Goal: Task Accomplishment & Management: Use online tool/utility

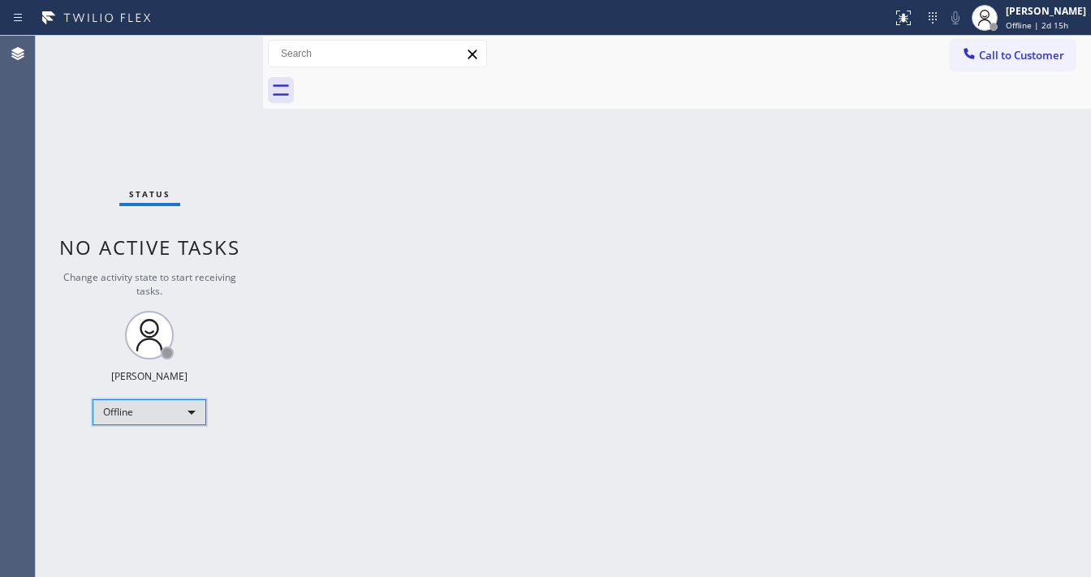
click at [143, 412] on div "Offline" at bounding box center [150, 412] width 114 height 26
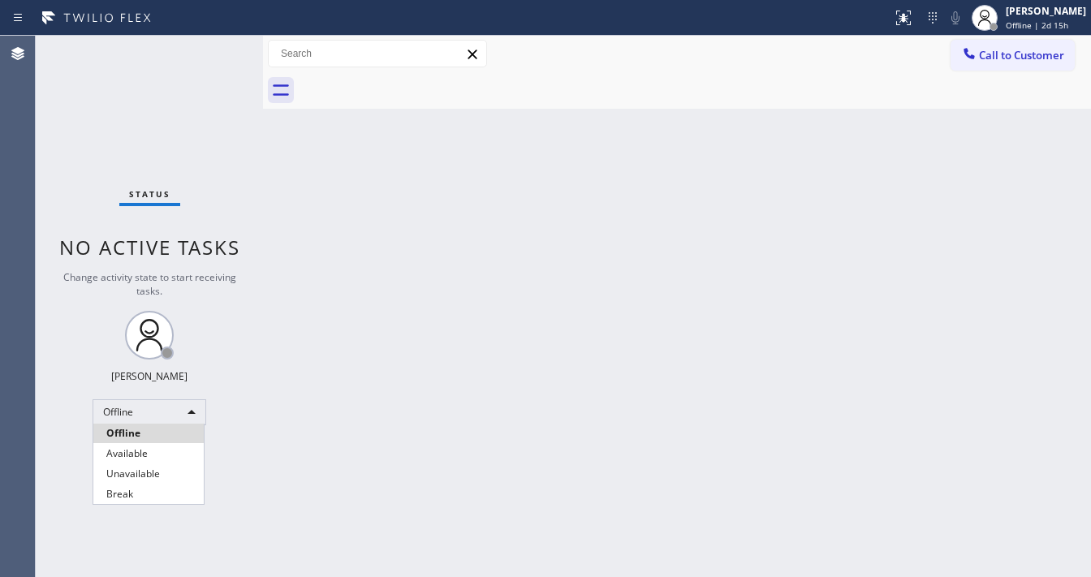
drag, startPoint x: 126, startPoint y: 448, endPoint x: 137, endPoint y: 444, distance: 12.1
click at [126, 448] on li "Available" at bounding box center [148, 453] width 110 height 19
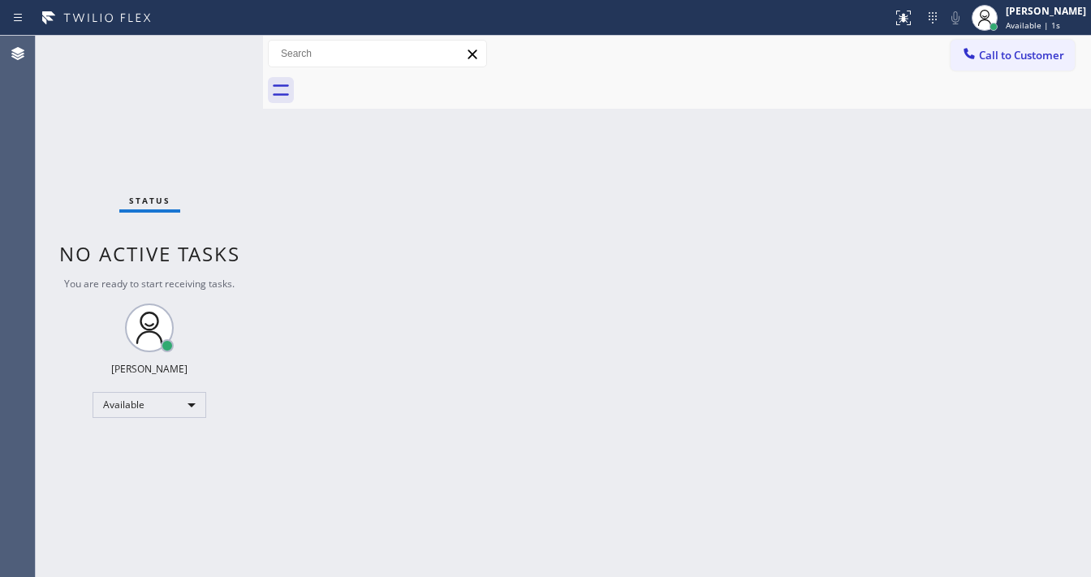
click at [326, 419] on div "Back to Dashboard Change Sender ID Customers Technicians Select a contact Outbo…" at bounding box center [677, 306] width 828 height 541
click at [118, 412] on div "Available" at bounding box center [150, 405] width 114 height 26
click at [123, 461] on li "Unavailable" at bounding box center [148, 467] width 110 height 19
drag, startPoint x: 517, startPoint y: 473, endPoint x: 638, endPoint y: 525, distance: 131.6
click at [545, 484] on div "Back to Dashboard Change Sender ID Customers Technicians Select a contact Outbo…" at bounding box center [677, 306] width 828 height 541
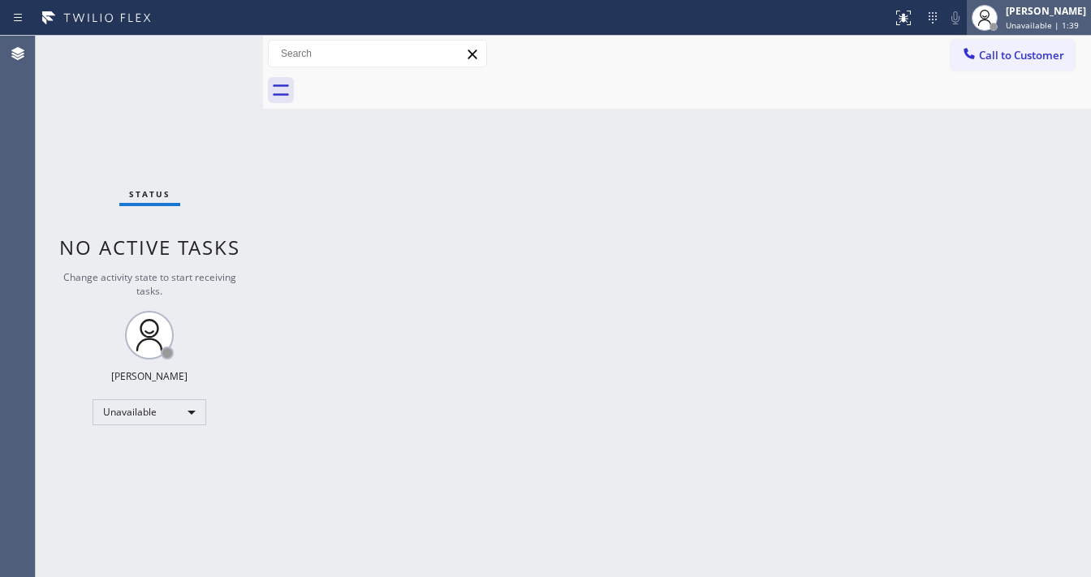
click at [1045, 30] on div "[PERSON_NAME] Unavailable | 1:39" at bounding box center [1046, 17] width 88 height 28
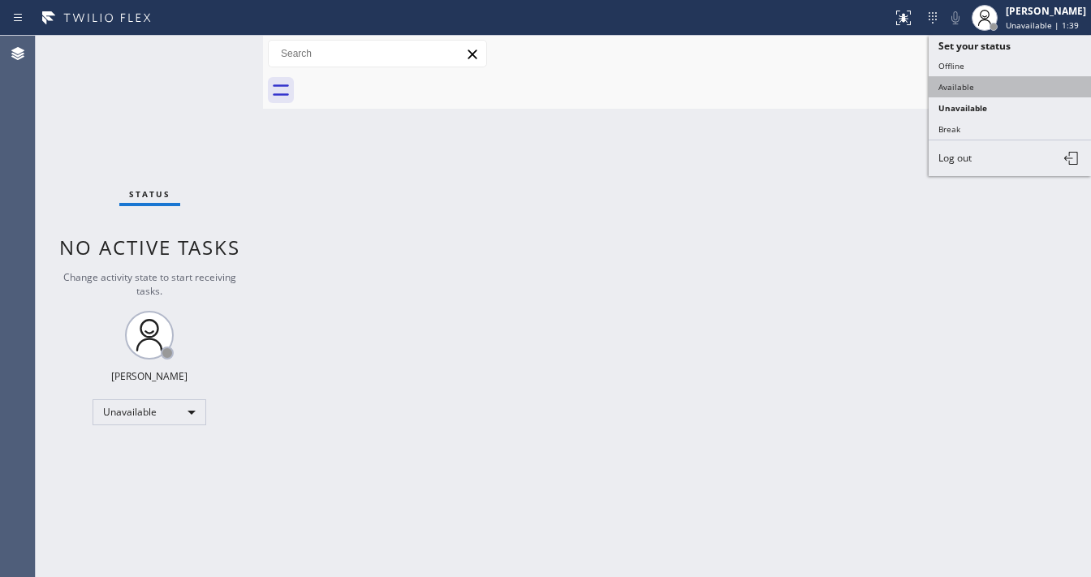
click at [982, 78] on button "Available" at bounding box center [1010, 86] width 162 height 21
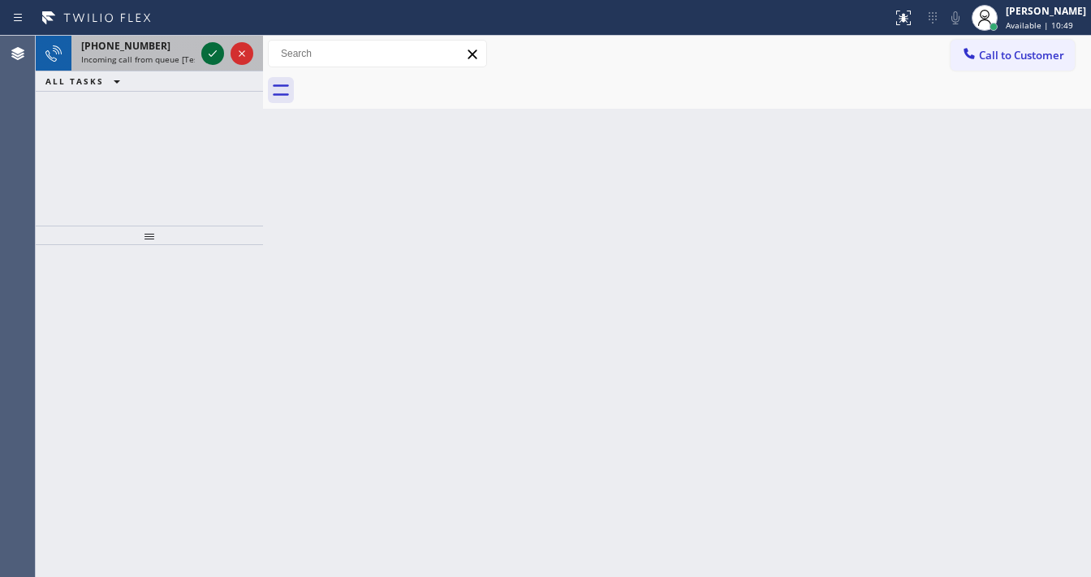
click at [208, 43] on div at bounding box center [227, 54] width 58 height 36
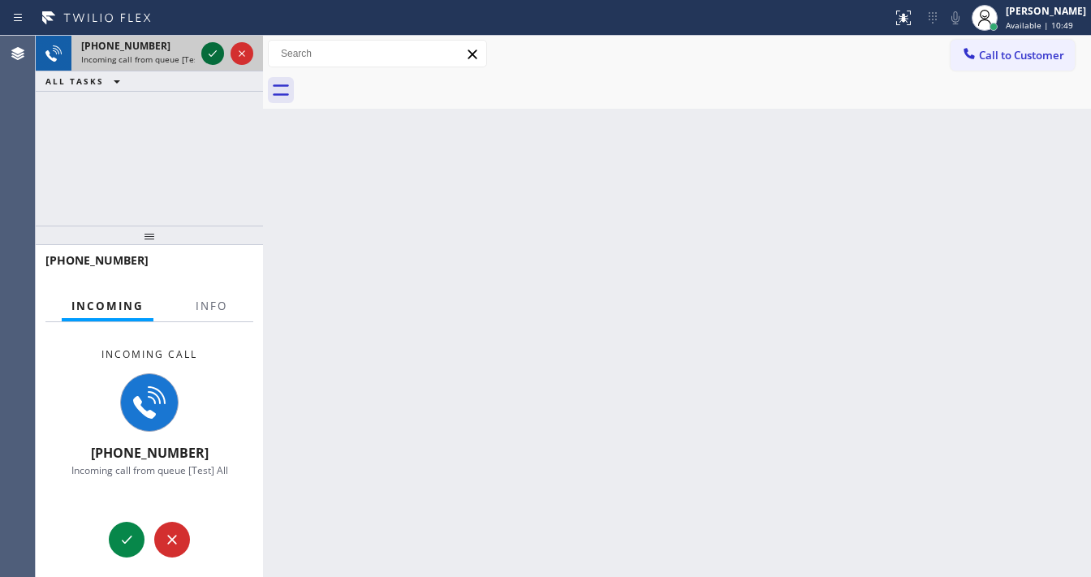
click at [207, 47] on icon at bounding box center [212, 53] width 19 height 19
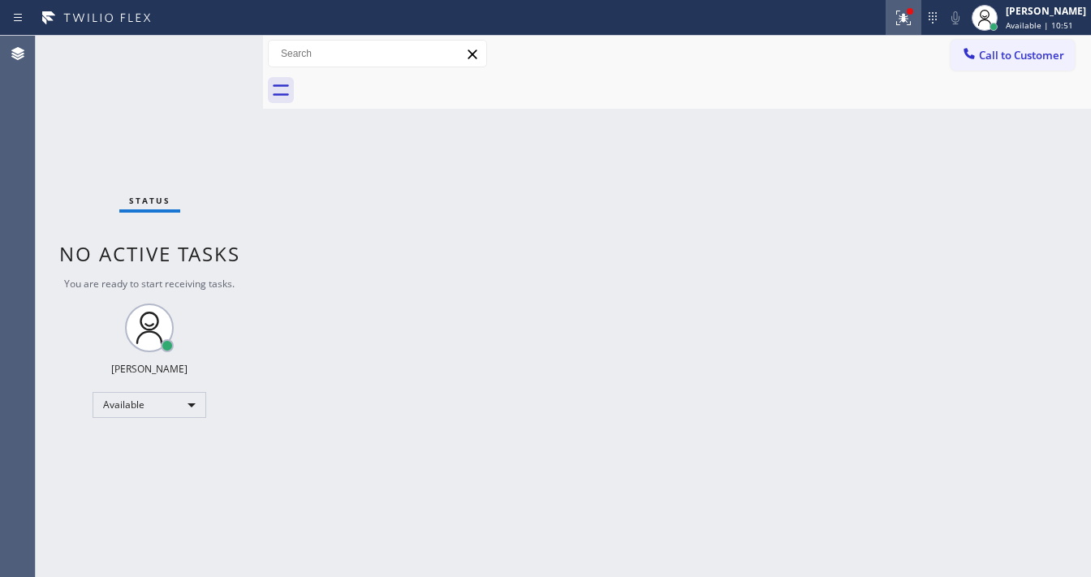
click at [913, 20] on icon at bounding box center [903, 17] width 19 height 19
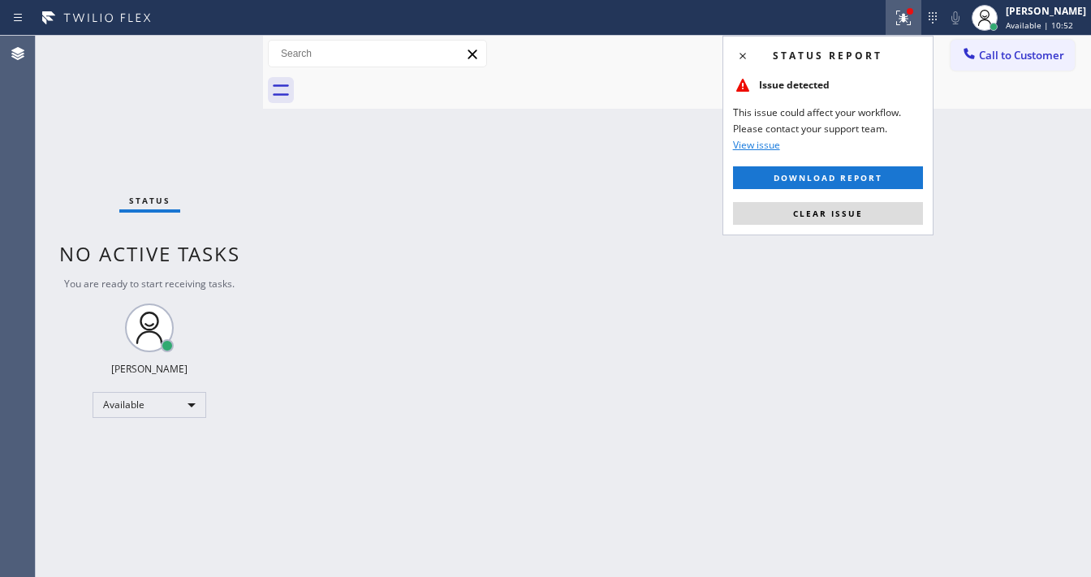
drag, startPoint x: 852, startPoint y: 220, endPoint x: 493, endPoint y: 97, distance: 380.2
click at [851, 219] on button "Clear issue" at bounding box center [828, 213] width 190 height 23
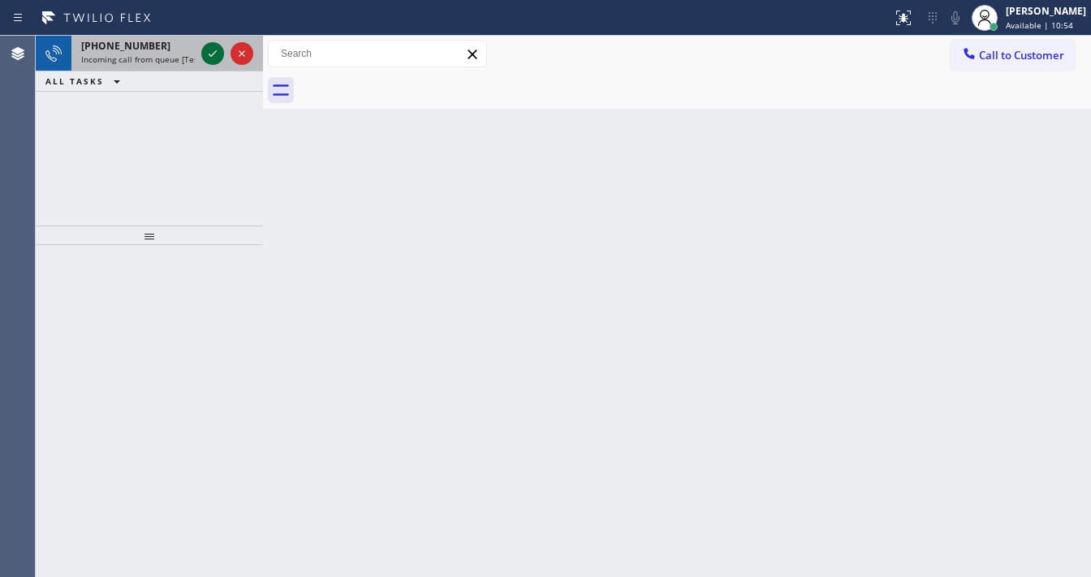
click at [207, 52] on icon at bounding box center [212, 53] width 19 height 19
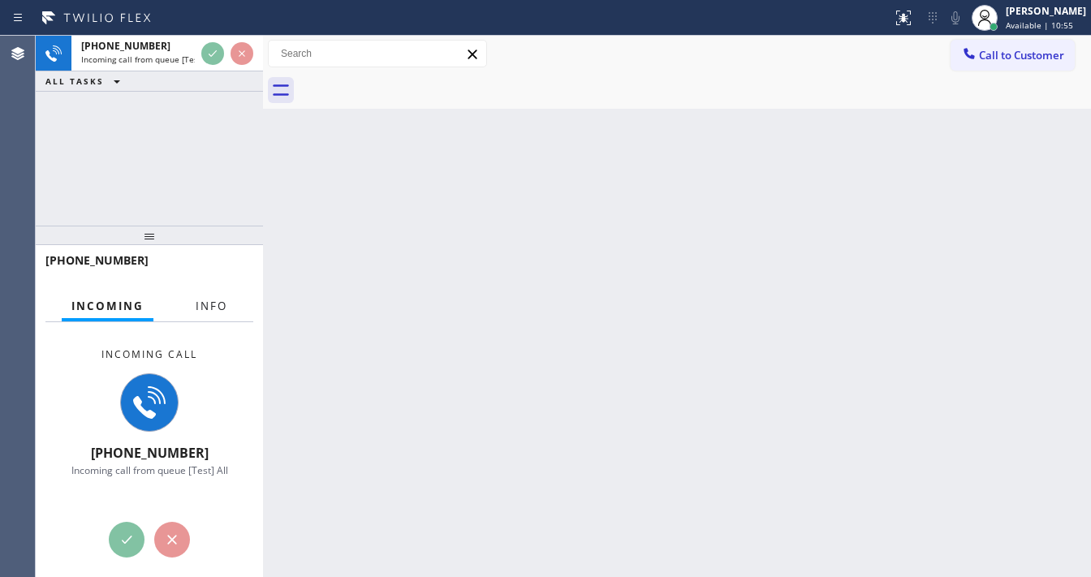
click at [212, 322] on div "Incoming call [PHONE_NUMBER] Incoming call from queue [Test] All" at bounding box center [149, 412] width 227 height 180
click at [212, 311] on span "Info" at bounding box center [212, 306] width 32 height 15
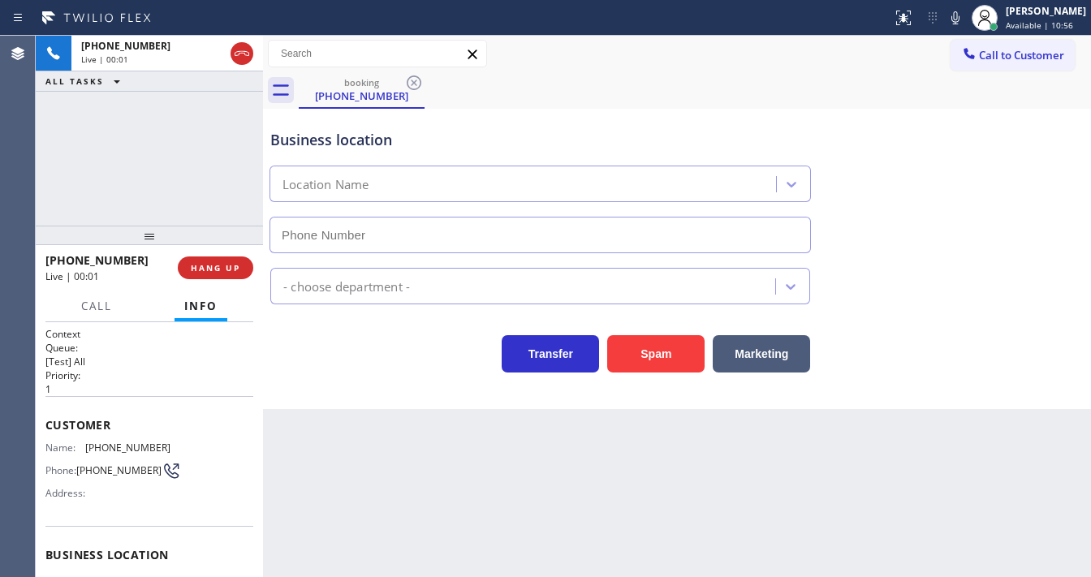
type input "[PHONE_NUMBER]"
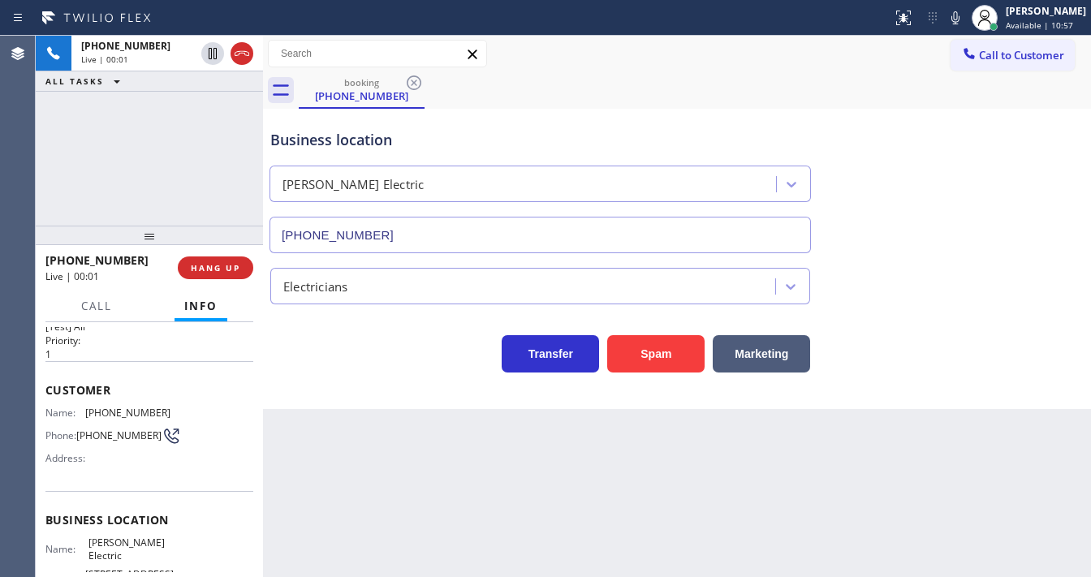
scroll to position [65, 0]
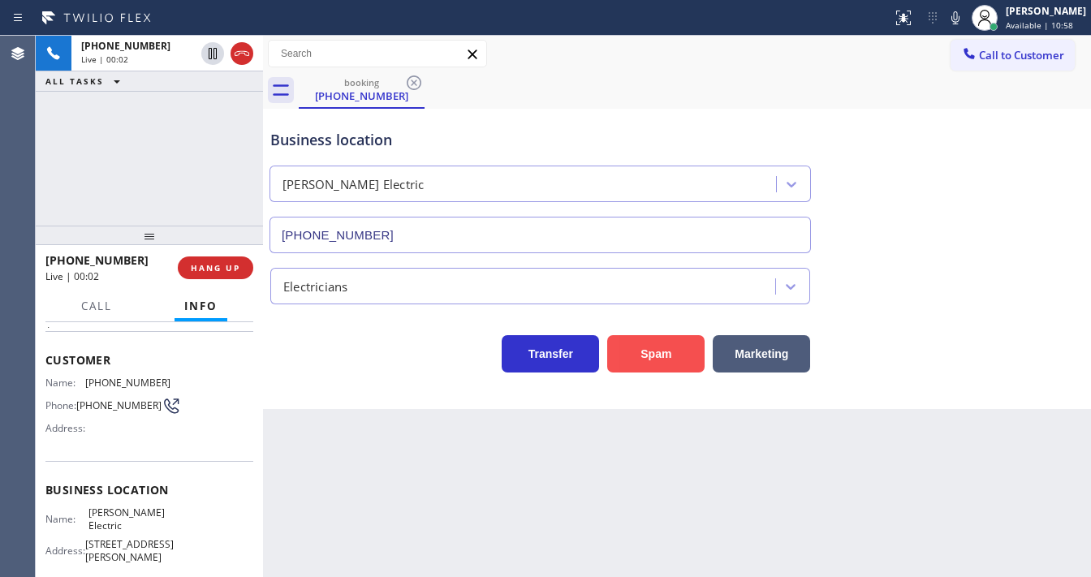
click at [681, 354] on button "Spam" at bounding box center [655, 353] width 97 height 37
click at [263, 199] on div at bounding box center [263, 306] width 0 height 541
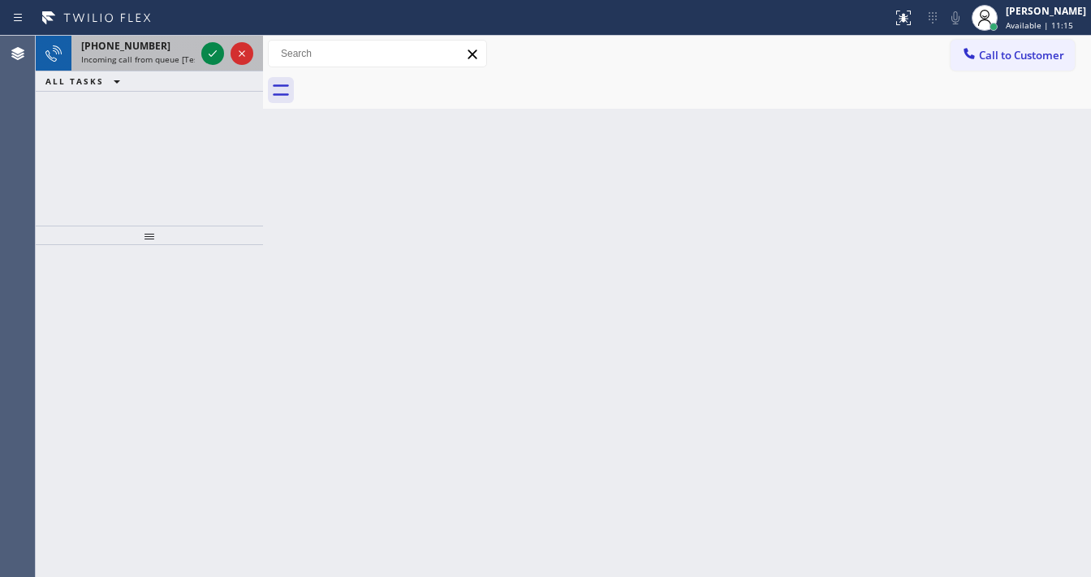
click at [200, 54] on div at bounding box center [227, 54] width 58 height 36
click at [205, 54] on icon at bounding box center [212, 53] width 19 height 19
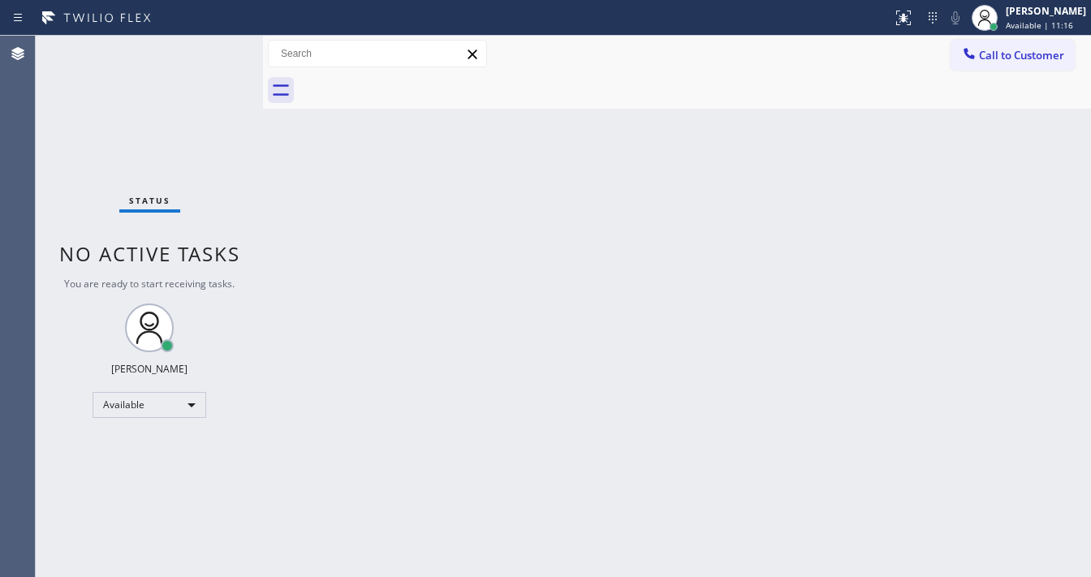
click at [205, 53] on div "Status No active tasks You are ready to start receiving tasks. [PERSON_NAME]" at bounding box center [149, 306] width 227 height 541
drag, startPoint x: 205, startPoint y: 53, endPoint x: 213, endPoint y: 49, distance: 9.1
click at [213, 50] on div "Status No active tasks You are ready to start receiving tasks. [PERSON_NAME]" at bounding box center [149, 306] width 227 height 541
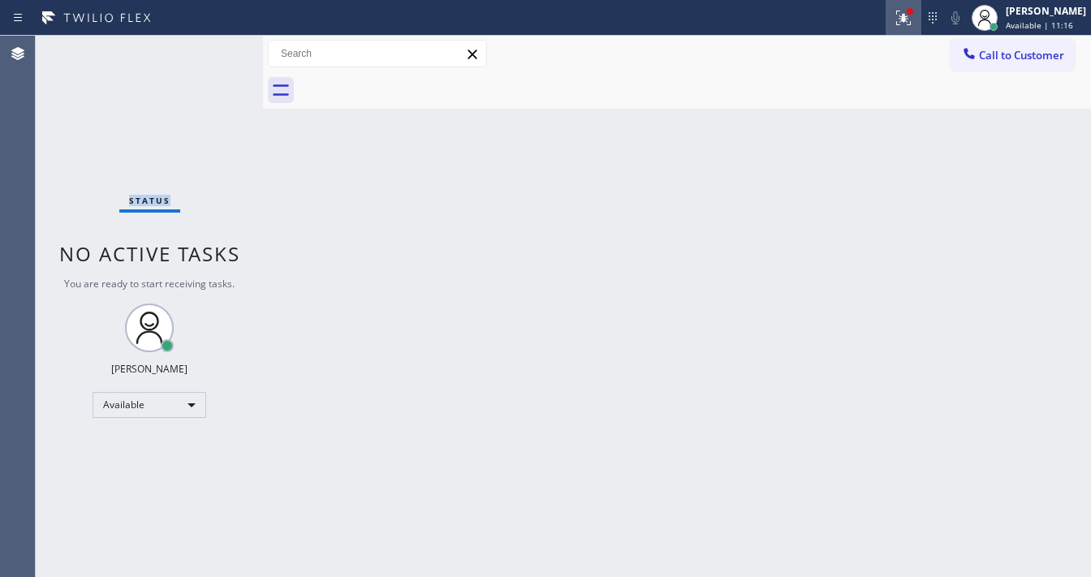
click at [903, 24] on div at bounding box center [904, 17] width 36 height 19
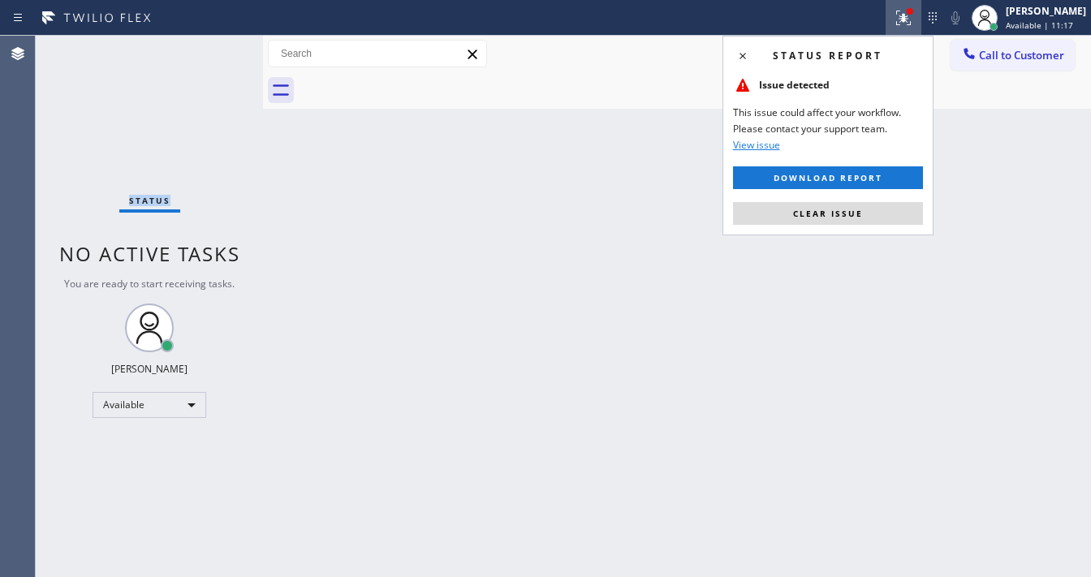
click at [832, 216] on span "Clear issue" at bounding box center [828, 213] width 70 height 11
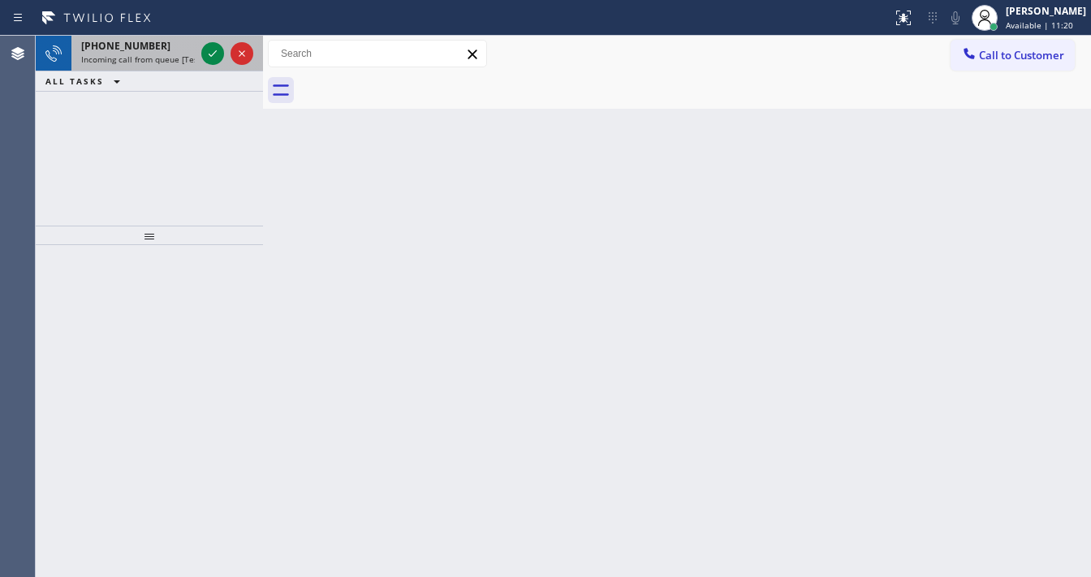
click at [154, 60] on span "Incoming call from queue [Test] All" at bounding box center [148, 59] width 135 height 11
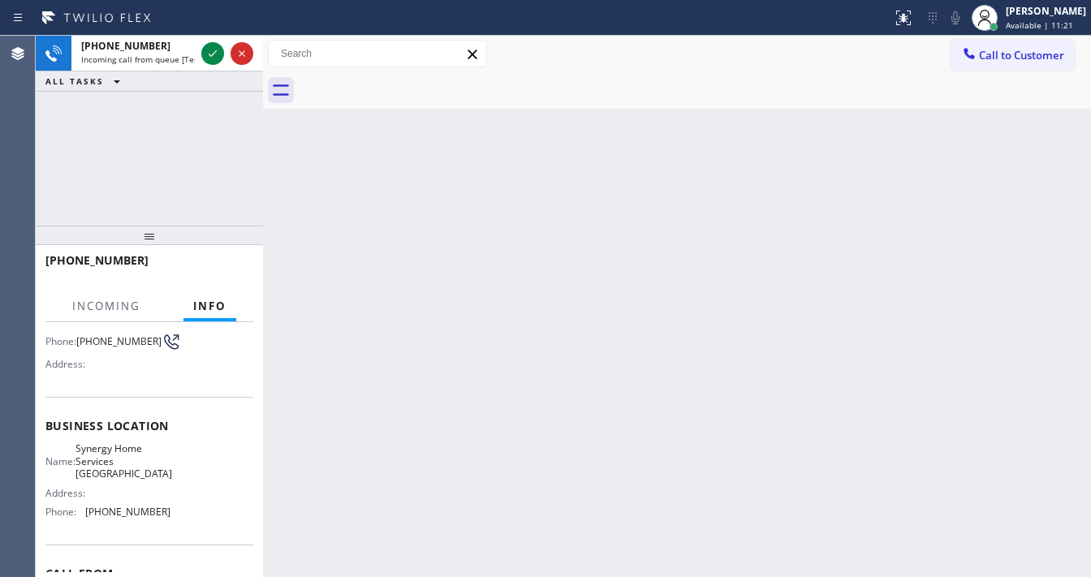
scroll to position [130, 0]
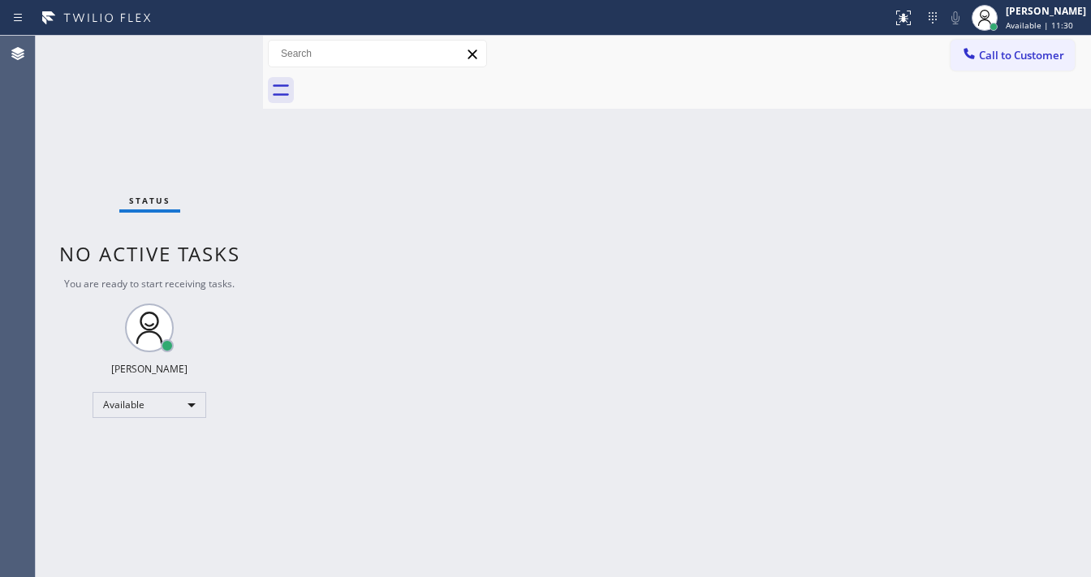
click at [212, 31] on div "Status report No issues detected If you experience an issue, please download th…" at bounding box center [545, 18] width 1091 height 36
click at [206, 55] on div "Status No active tasks You are ready to start receiving tasks. [PERSON_NAME]" at bounding box center [149, 306] width 227 height 541
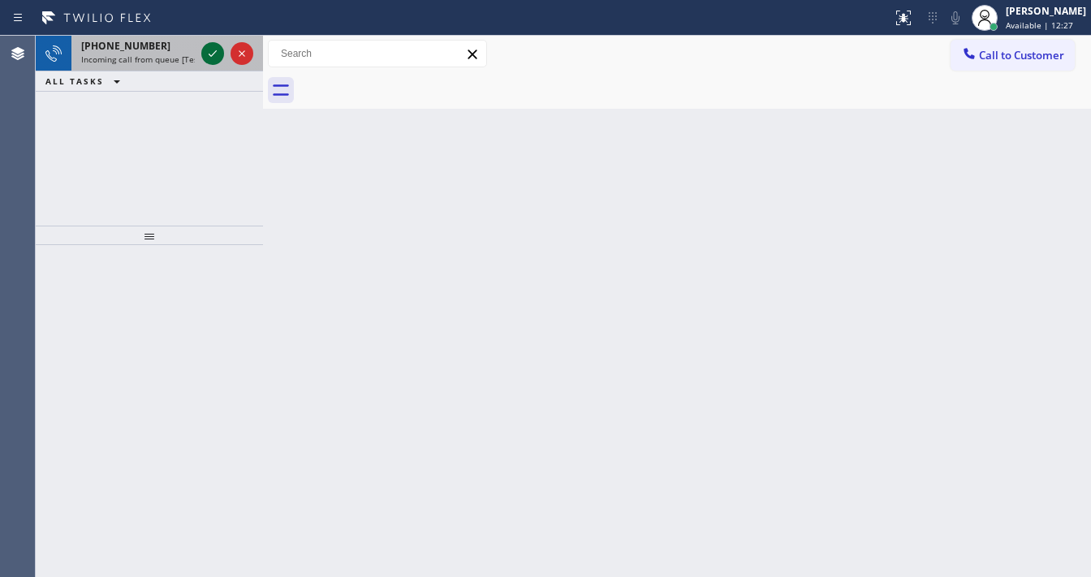
click at [218, 45] on icon at bounding box center [212, 53] width 19 height 19
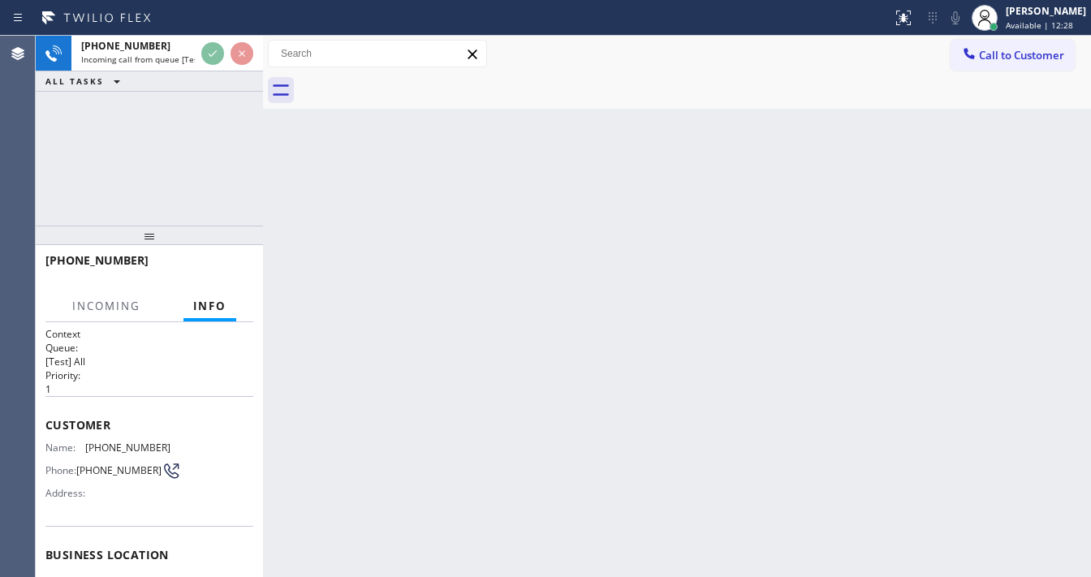
scroll to position [65, 0]
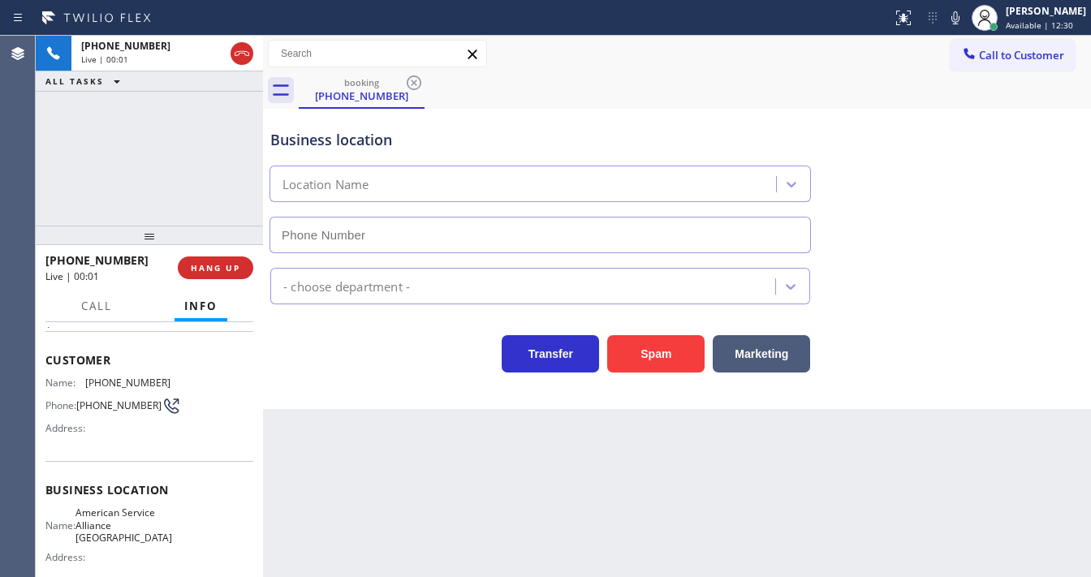
type input "[PHONE_NUMBER]"
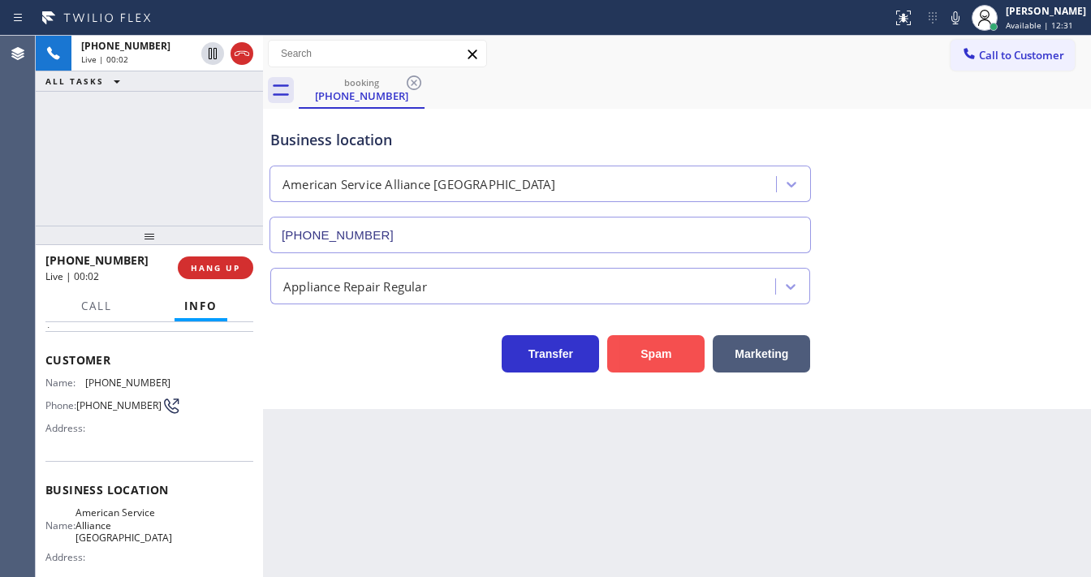
click at [628, 347] on button "Spam" at bounding box center [655, 353] width 97 height 37
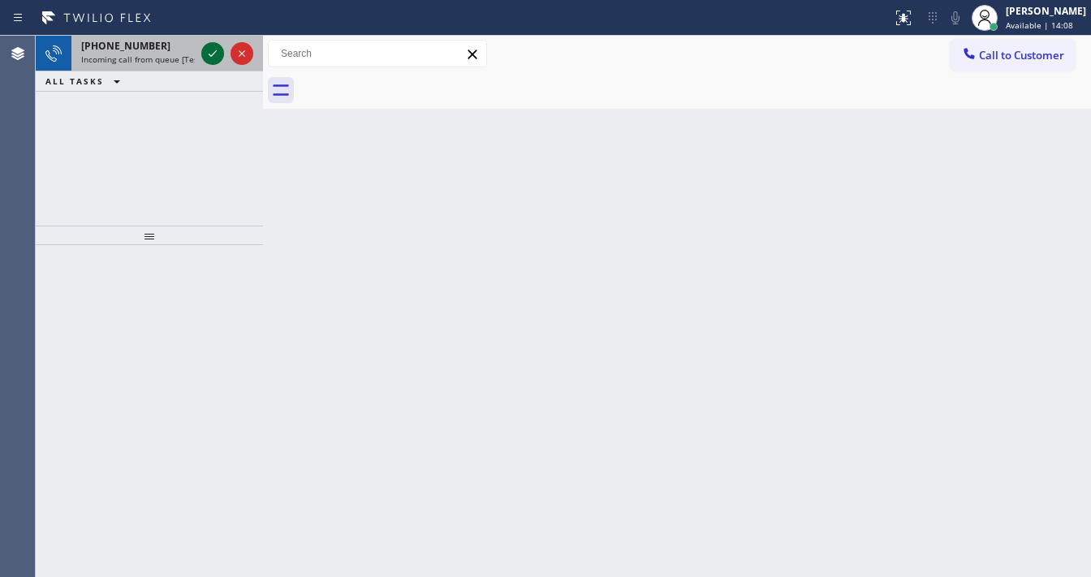
click at [205, 56] on div at bounding box center [212, 53] width 23 height 19
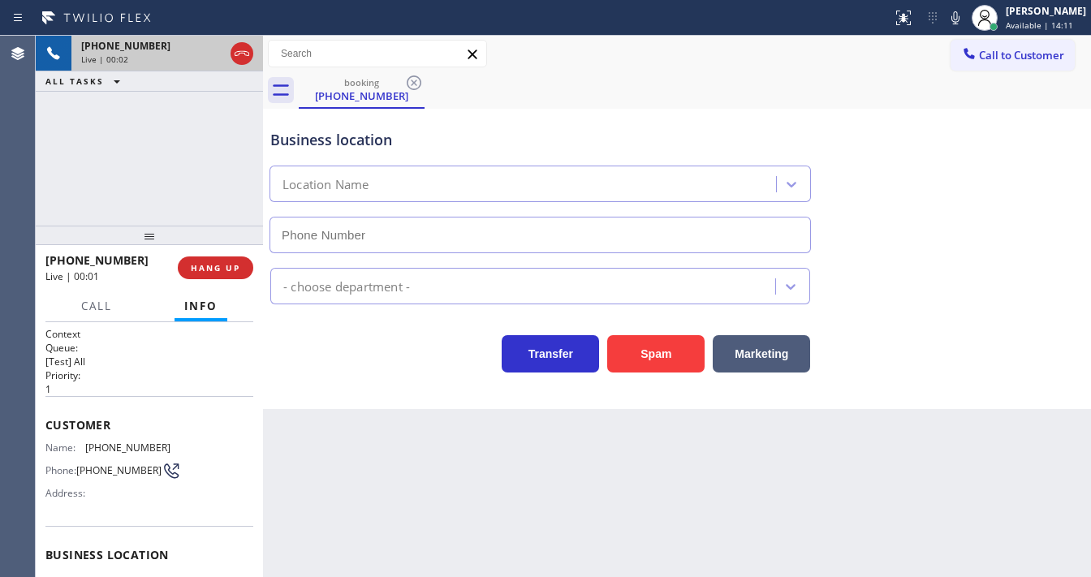
type input "[PHONE_NUMBER]"
drag, startPoint x: 446, startPoint y: 497, endPoint x: 450, endPoint y: 574, distance: 77.2
click at [446, 497] on div "Back to Dashboard Change Sender ID Customers Technicians Select a contact Outbo…" at bounding box center [677, 306] width 828 height 541
click at [48, 149] on div "[PHONE_NUMBER] Live | 00:11 ALL TASKS ALL TASKS ACTIVE TASKS TASKS IN WRAP UP" at bounding box center [149, 131] width 227 height 190
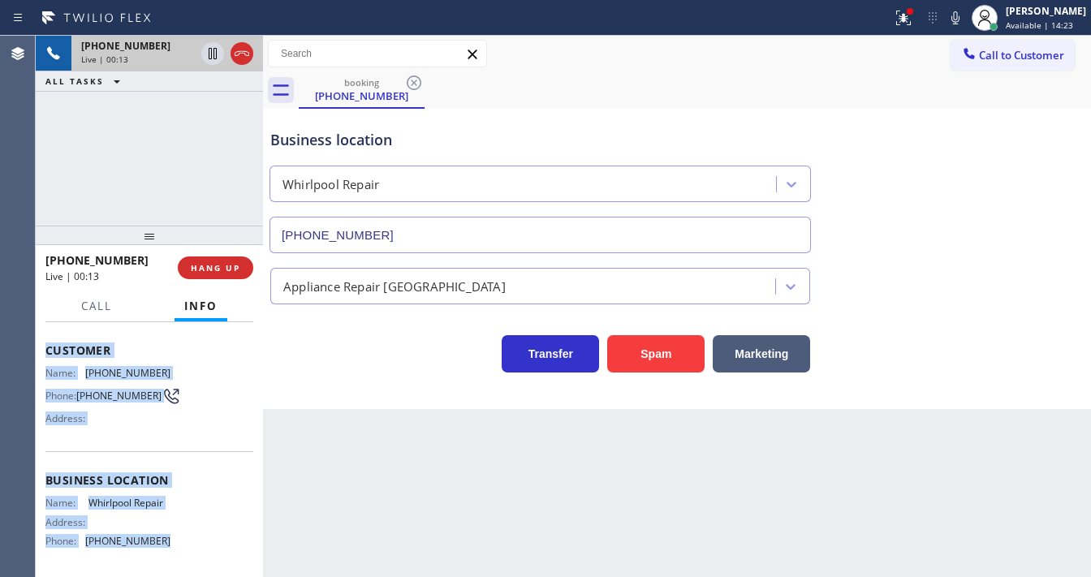
scroll to position [195, 0]
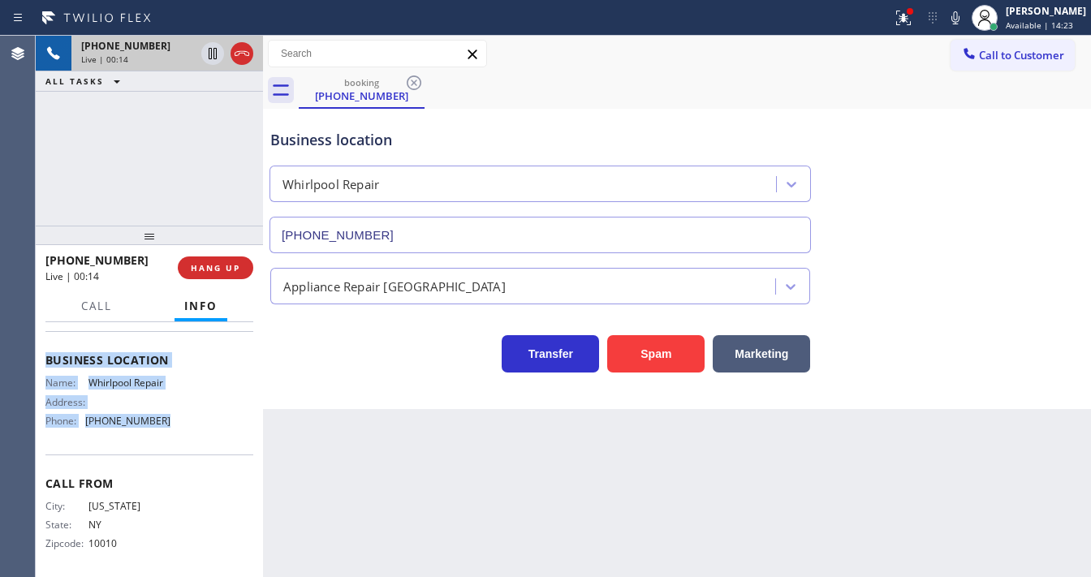
drag, startPoint x: 43, startPoint y: 418, endPoint x: 49, endPoint y: 261, distance: 157.6
click at [175, 442] on div "Context Queue: [Test] All Priority: 1 Customer Name: [PHONE_NUMBER] Phone: [PHO…" at bounding box center [149, 449] width 227 height 255
copy div "Customer Name: [PHONE_NUMBER] Phone: [PHONE_NUMBER] Address: Business location …"
click at [168, 119] on div "[PHONE_NUMBER] Live | 00:15 ALL TASKS ALL TASKS ACTIVE TASKS TASKS IN WRAP UP" at bounding box center [149, 131] width 227 height 190
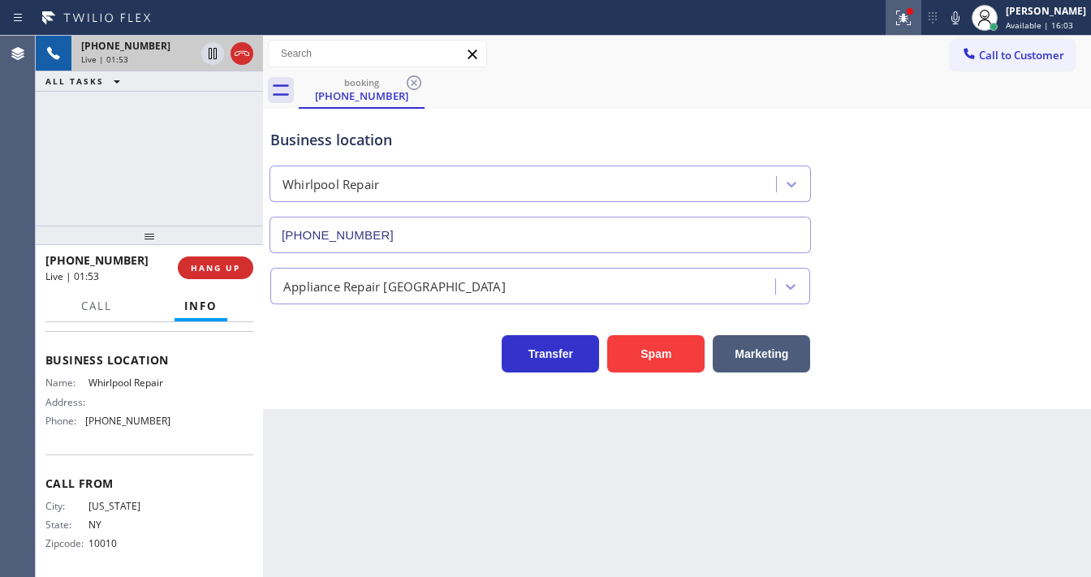
click at [911, 23] on icon at bounding box center [903, 18] width 15 height 15
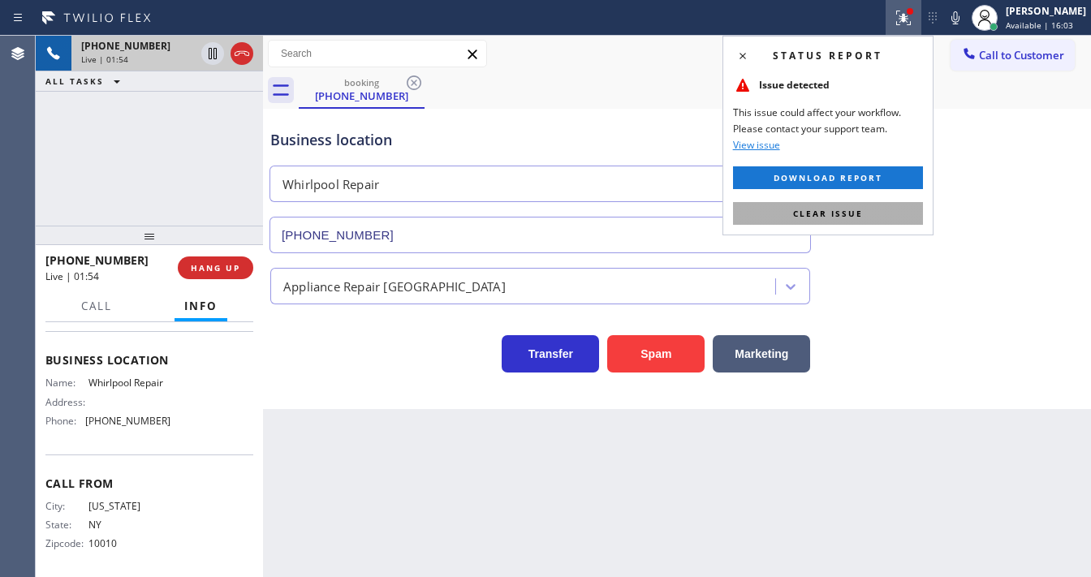
click at [870, 211] on button "Clear issue" at bounding box center [828, 213] width 190 height 23
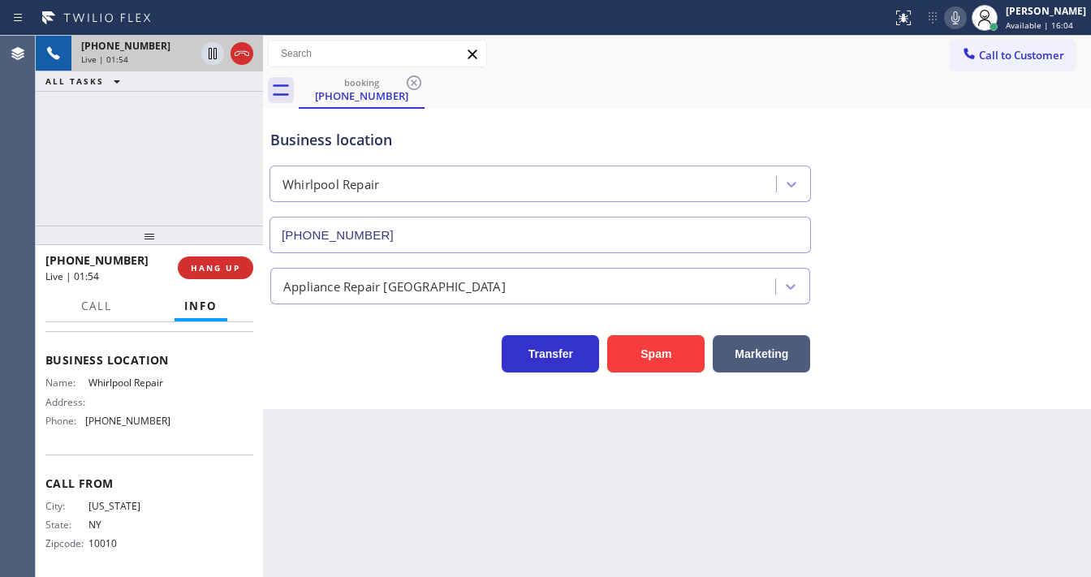
click at [962, 10] on icon at bounding box center [955, 17] width 19 height 19
click at [210, 56] on icon at bounding box center [212, 53] width 19 height 19
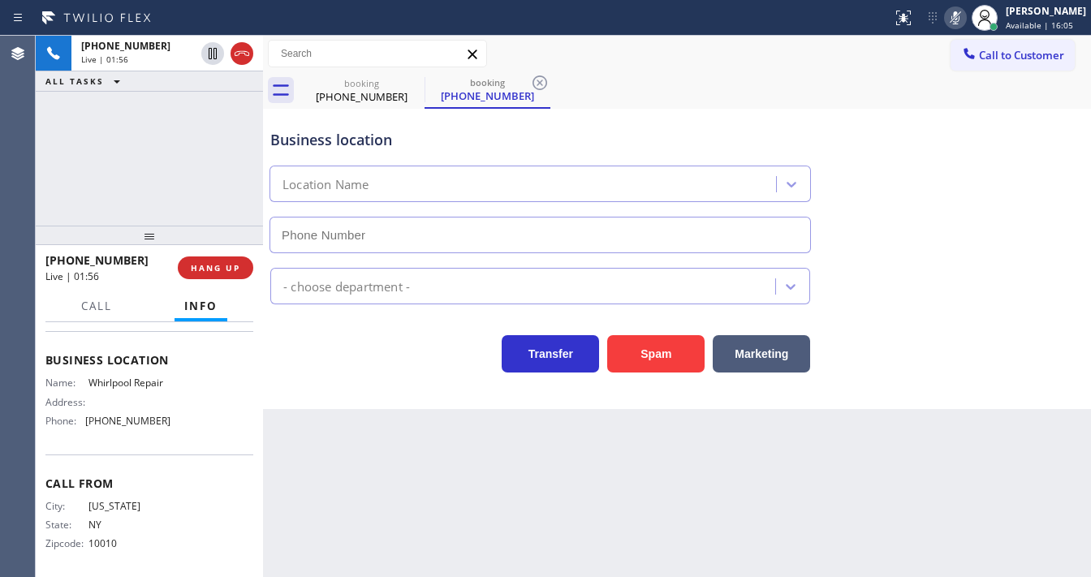
type input "[PHONE_NUMBER]"
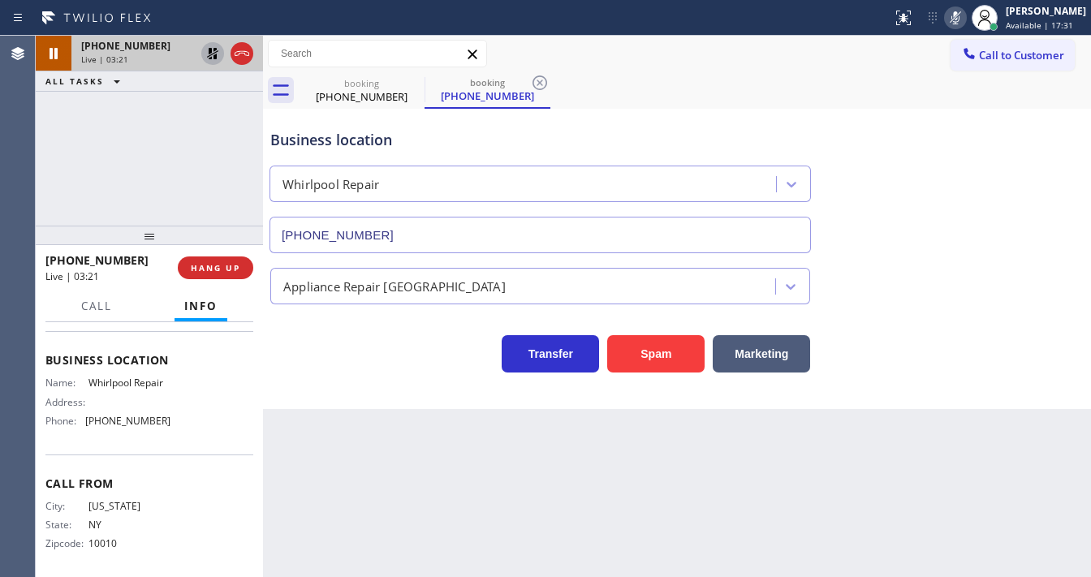
click at [211, 60] on icon at bounding box center [212, 53] width 19 height 19
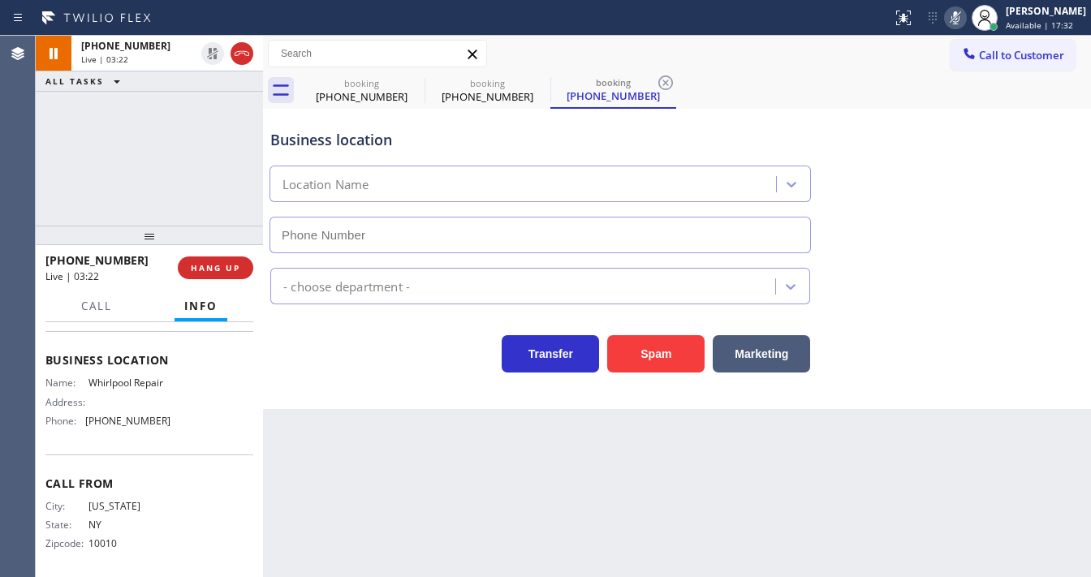
type input "[PHONE_NUMBER]"
click at [965, 19] on icon at bounding box center [955, 17] width 19 height 19
click at [119, 131] on div "[PHONE_NUMBER] Live | 03:23 ALL TASKS ALL TASKS ACTIVE TASKS TASKS IN WRAP UP" at bounding box center [149, 131] width 227 height 190
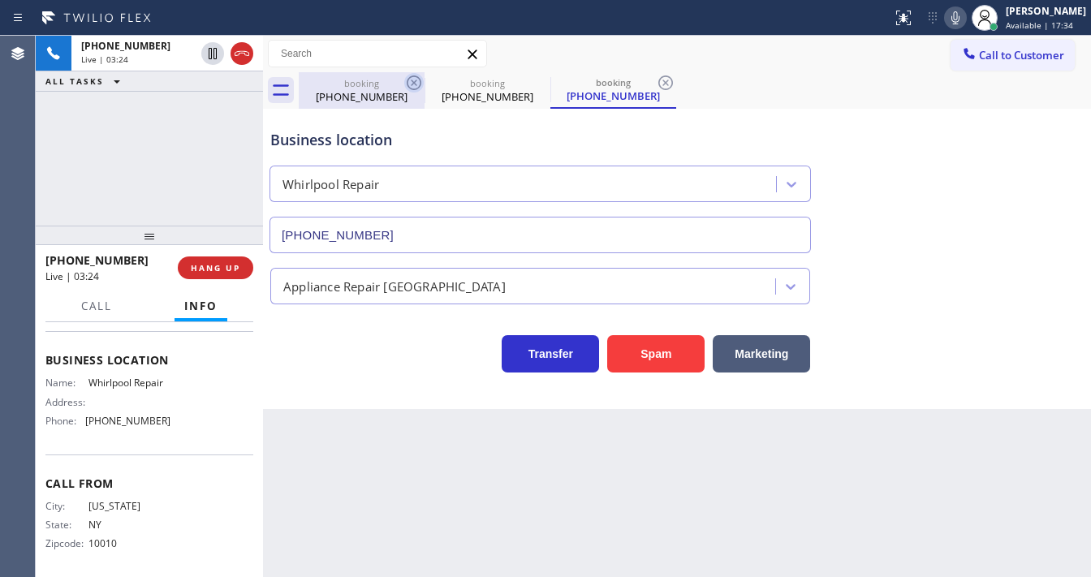
click at [416, 81] on icon at bounding box center [414, 82] width 15 height 15
click at [0, 0] on icon at bounding box center [0, 0] width 0 height 0
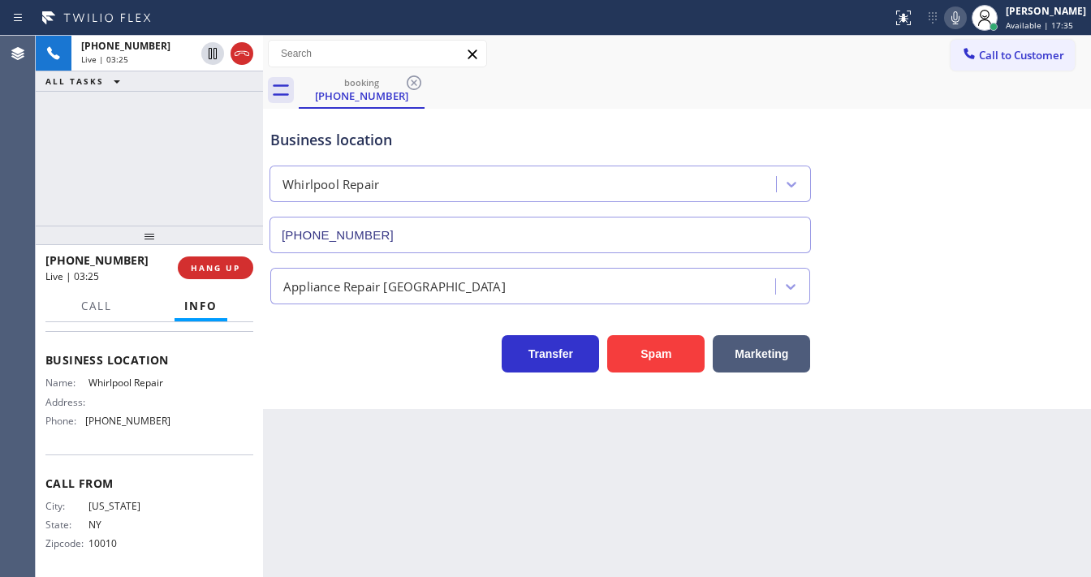
click at [174, 150] on div "[PHONE_NUMBER] Live | 03:25 ALL TASKS ALL TASKS ACTIVE TASKS TASKS IN WRAP UP" at bounding box center [149, 131] width 227 height 190
click at [193, 185] on div "[PHONE_NUMBER] Live | 03:31 ALL TASKS ALL TASKS ACTIVE TASKS TASKS IN WRAP UP" at bounding box center [149, 131] width 227 height 190
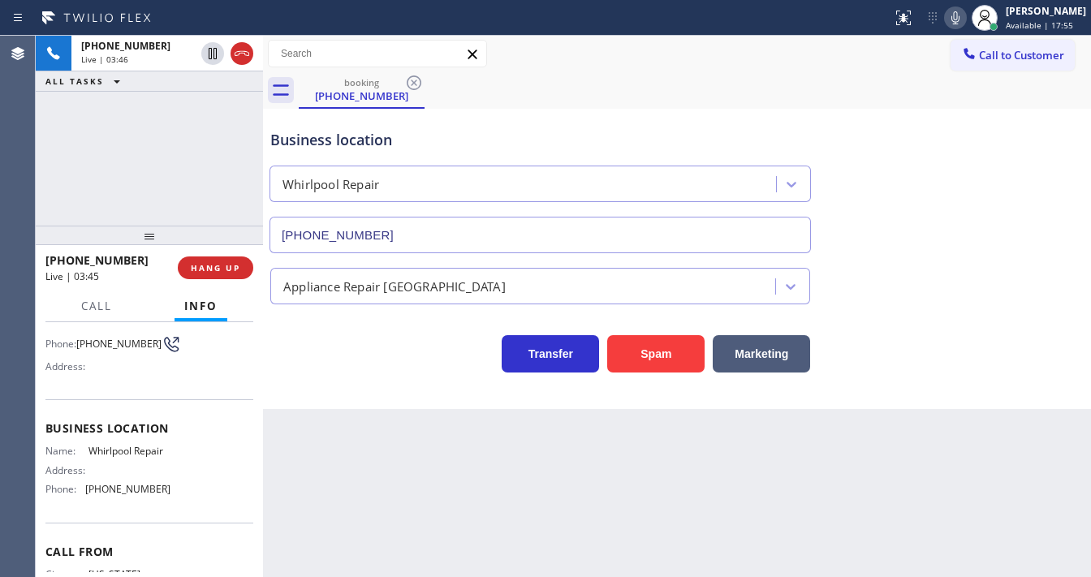
scroll to position [125, 0]
click at [53, 165] on div "[PHONE_NUMBER] Live | 03:59 ALL TASKS ALL TASKS ACTIVE TASKS TASKS IN WRAP UP" at bounding box center [149, 131] width 227 height 190
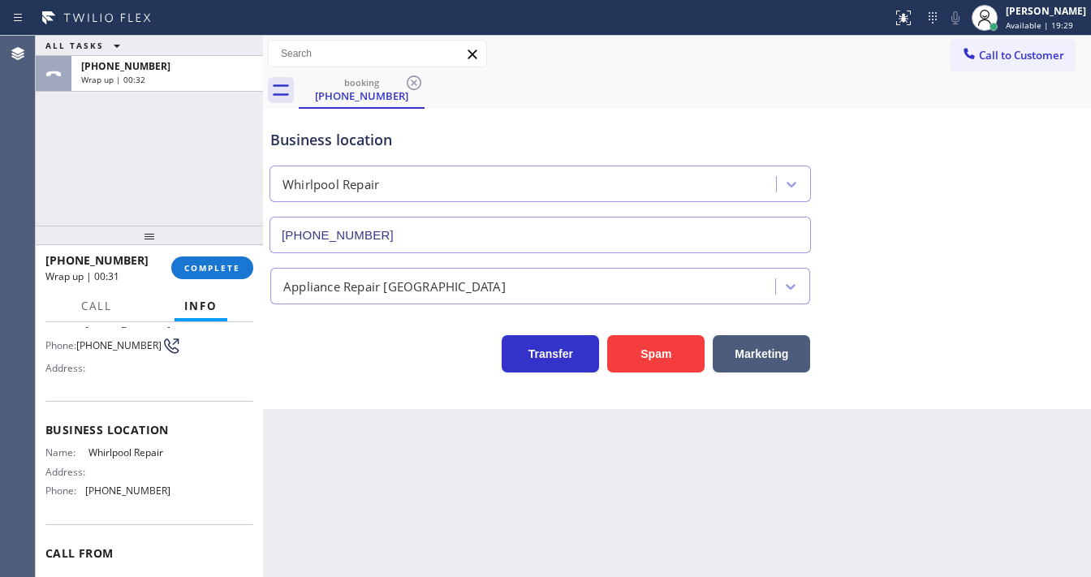
drag, startPoint x: 62, startPoint y: 143, endPoint x: 102, endPoint y: 155, distance: 42.4
click at [64, 144] on div "ALL TASKS ALL TASKS ACTIVE TASKS TASKS IN WRAP UP [PHONE_NUMBER] Wrap up | 00:32" at bounding box center [149, 131] width 227 height 190
click at [229, 265] on span "COMPLETE" at bounding box center [212, 267] width 56 height 11
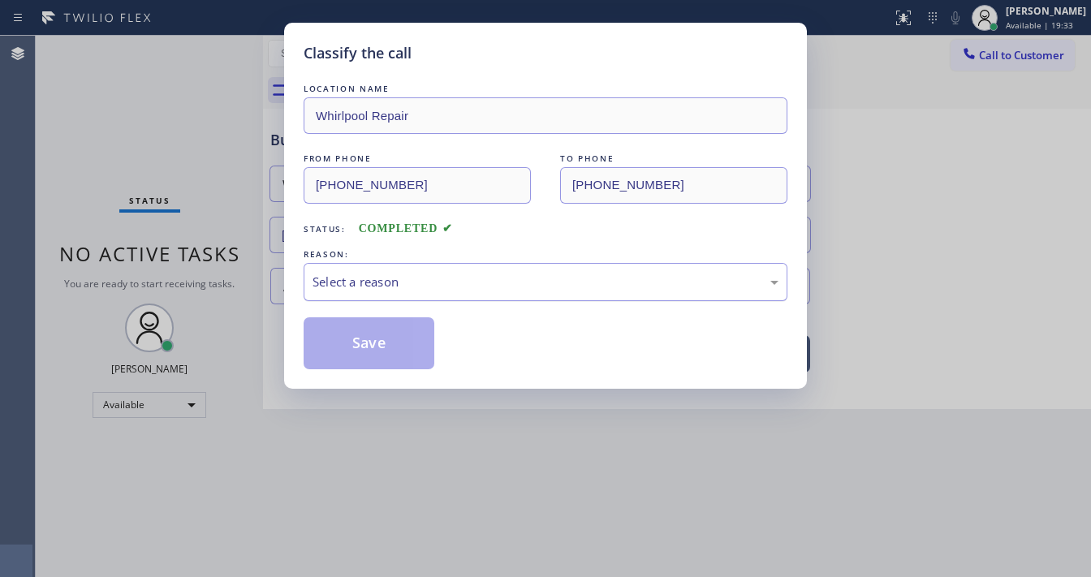
click at [413, 281] on div "Select a reason" at bounding box center [546, 282] width 466 height 19
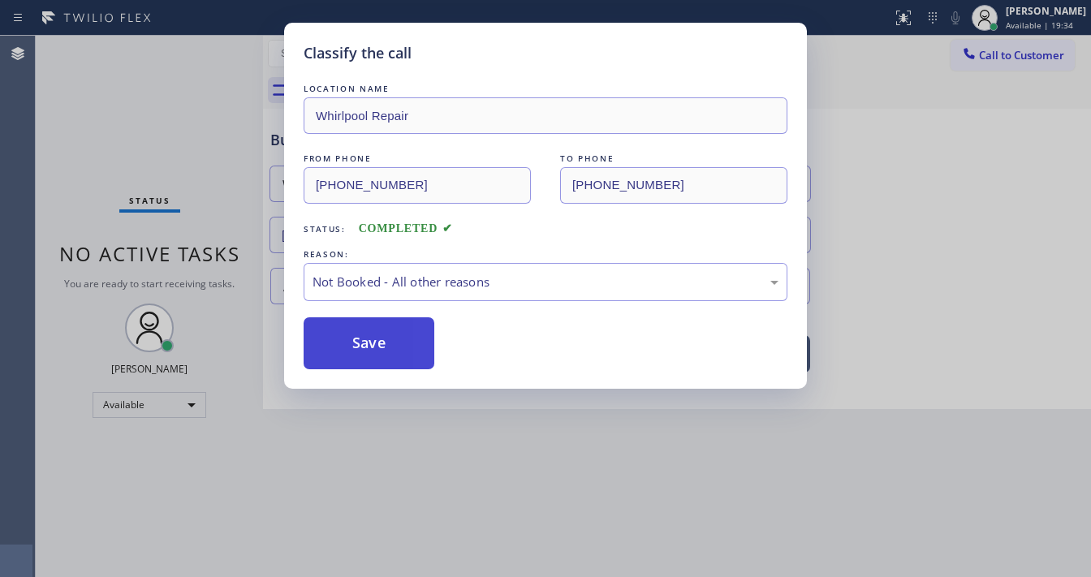
drag, startPoint x: 357, startPoint y: 334, endPoint x: 127, endPoint y: 136, distance: 303.3
click at [357, 334] on button "Save" at bounding box center [369, 343] width 131 height 52
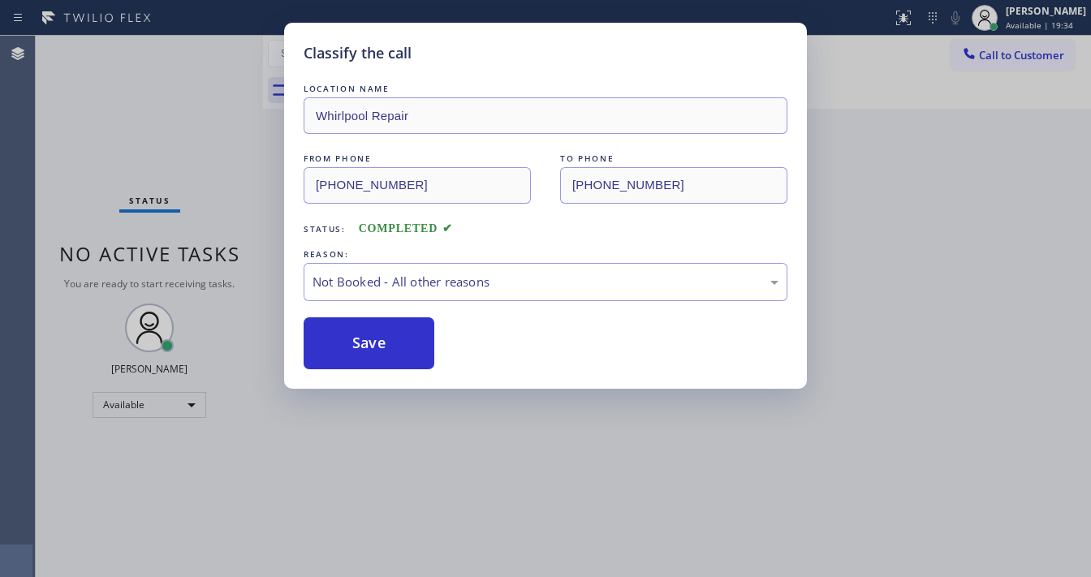
click at [129, 124] on div "Classify the call LOCATION NAME Whirlpool Repair FROM PHONE [PHONE_NUMBER] TO P…" at bounding box center [545, 288] width 1091 height 577
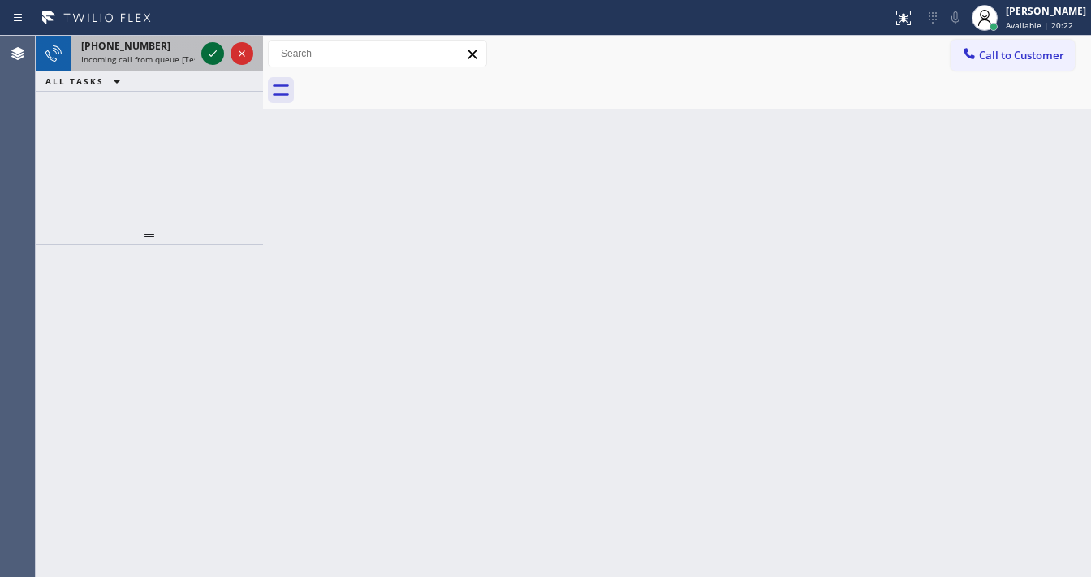
click at [207, 46] on icon at bounding box center [212, 53] width 19 height 19
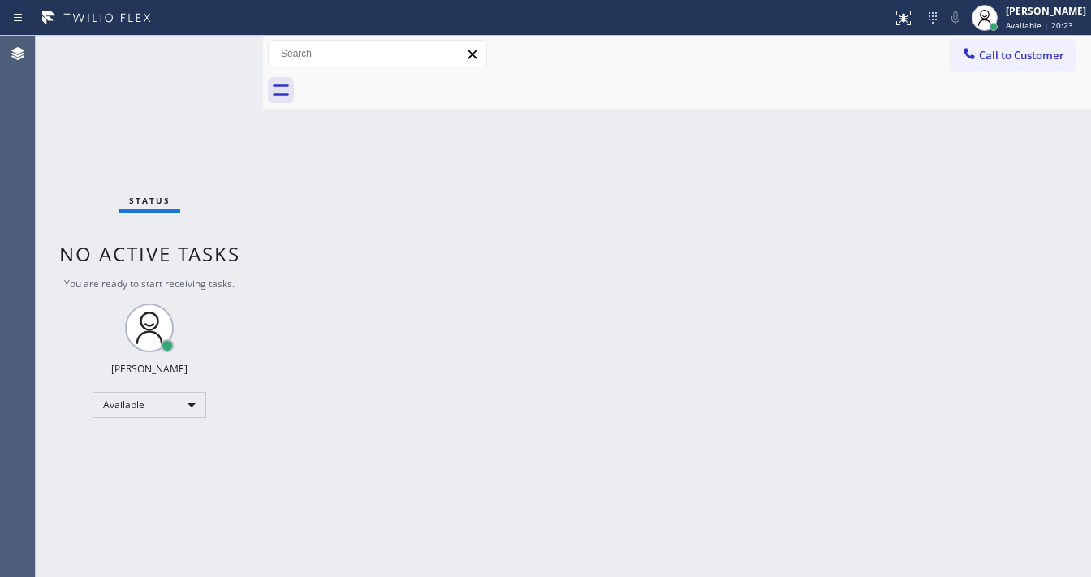
click at [211, 54] on div "Status No active tasks You are ready to start receiving tasks. [PERSON_NAME]" at bounding box center [149, 306] width 227 height 541
click at [212, 54] on div "Status No active tasks You are ready to start receiving tasks. [PERSON_NAME]" at bounding box center [149, 306] width 227 height 541
click at [933, 17] on div at bounding box center [932, 17] width 23 height 19
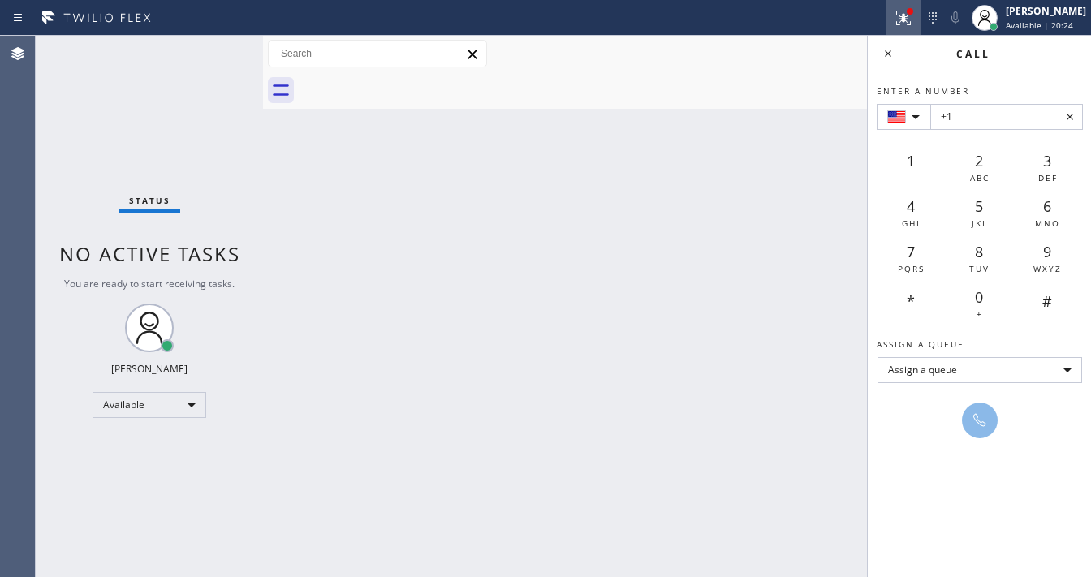
click at [906, 19] on icon at bounding box center [901, 16] width 10 height 11
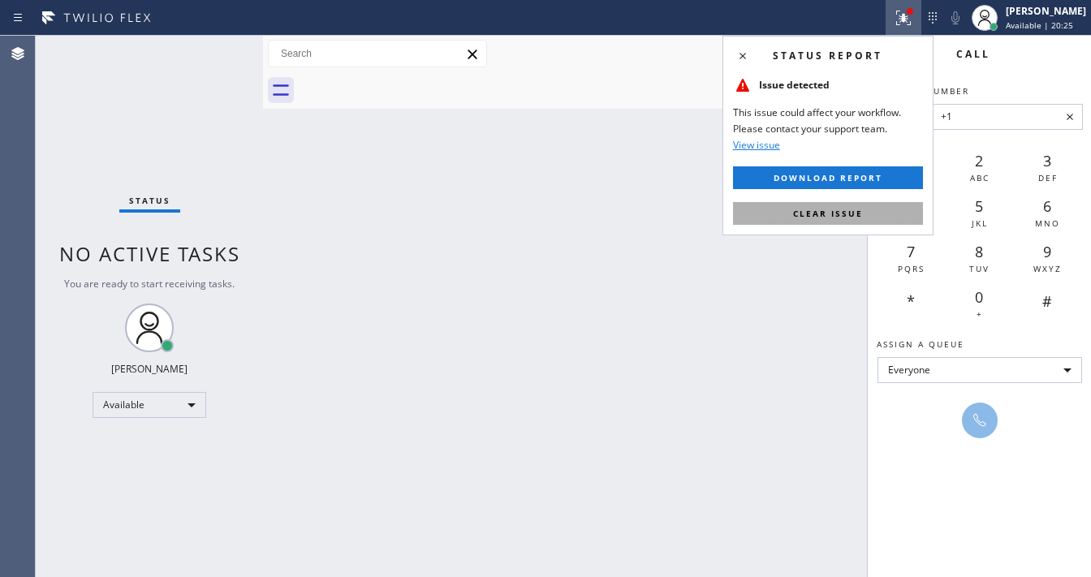
drag, startPoint x: 851, startPoint y: 212, endPoint x: 917, endPoint y: 104, distance: 126.8
click at [851, 211] on span "Clear issue" at bounding box center [828, 213] width 70 height 11
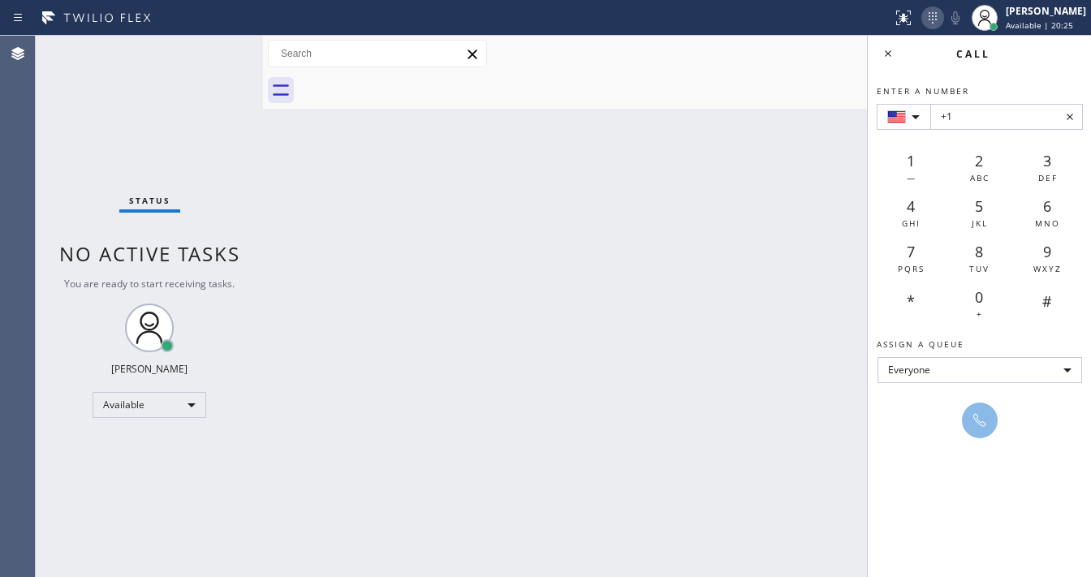
click at [938, 20] on icon at bounding box center [932, 17] width 19 height 19
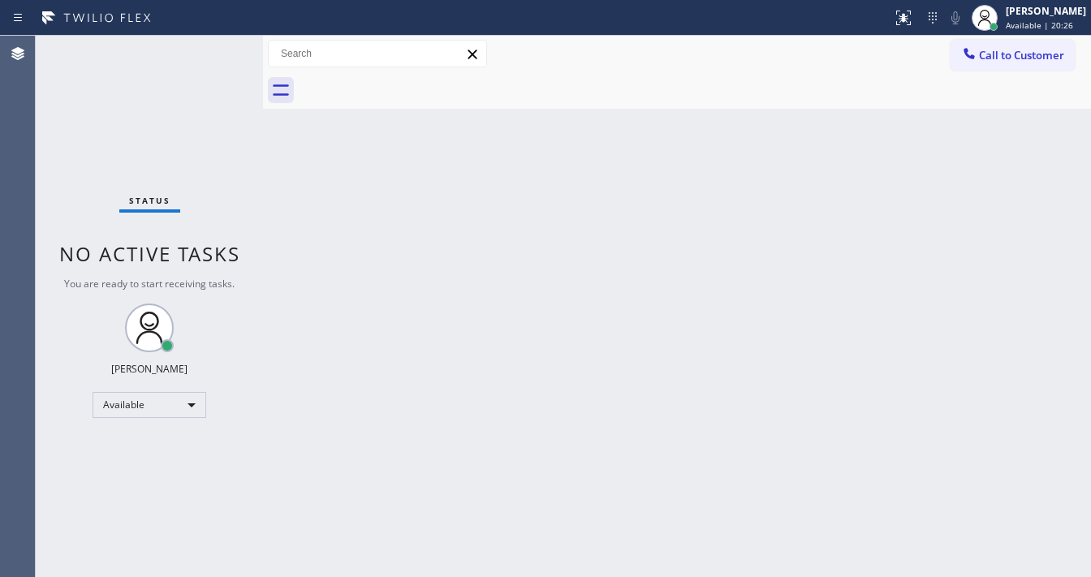
click at [705, 92] on div at bounding box center [695, 90] width 792 height 37
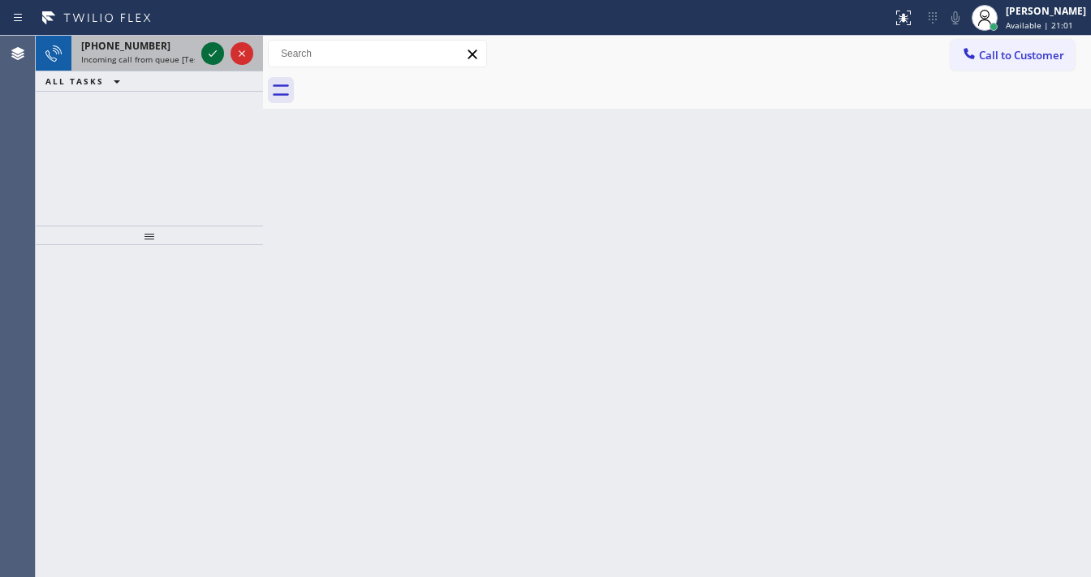
click at [208, 58] on icon at bounding box center [212, 53] width 19 height 19
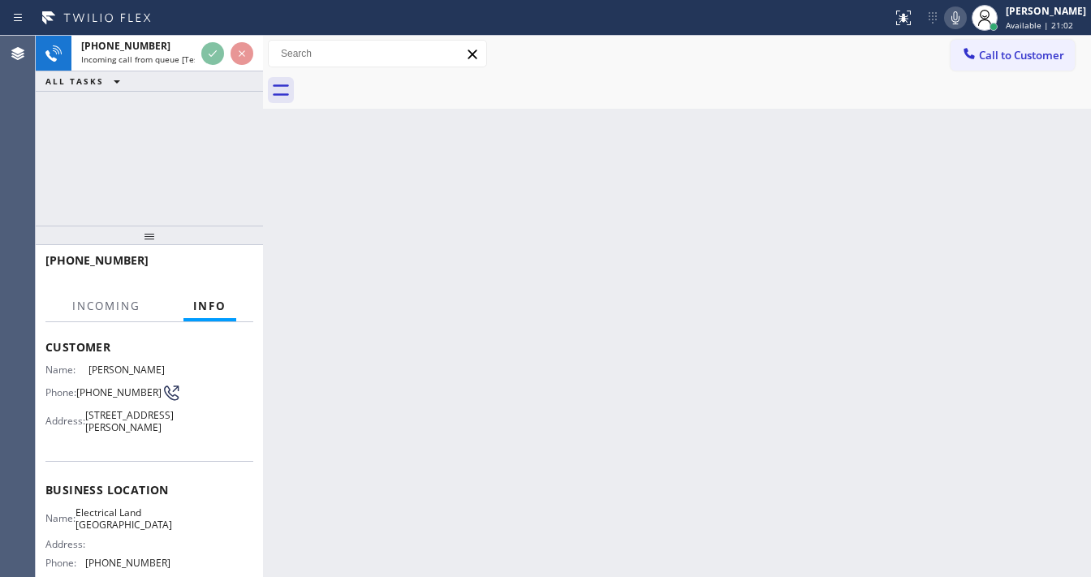
scroll to position [130, 0]
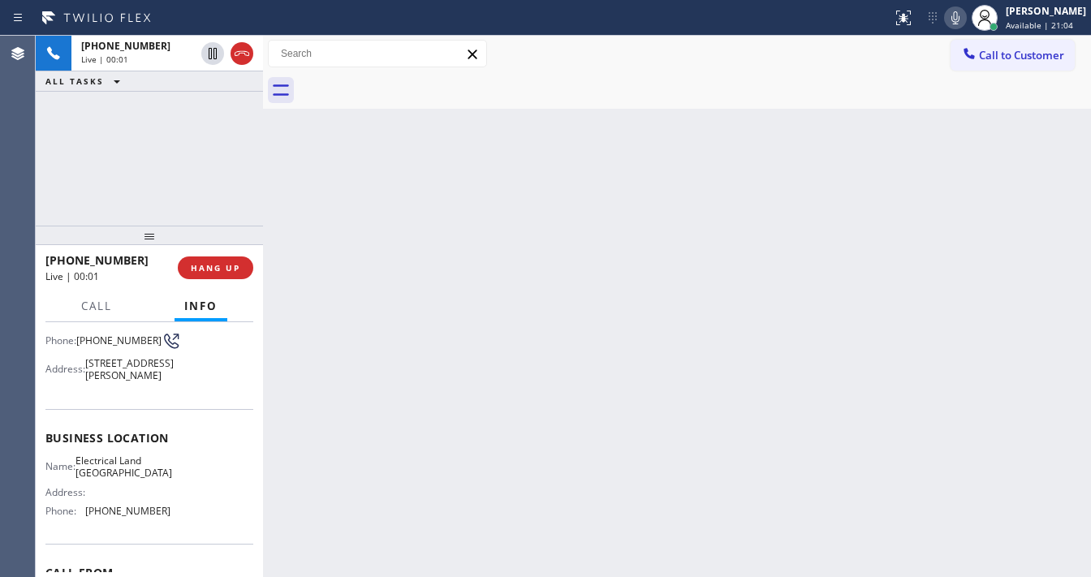
click at [146, 183] on div "[PHONE_NUMBER] Live | 00:01 ALL TASKS ALL TASKS ACTIVE TASKS TASKS IN WRAP UP" at bounding box center [149, 131] width 227 height 190
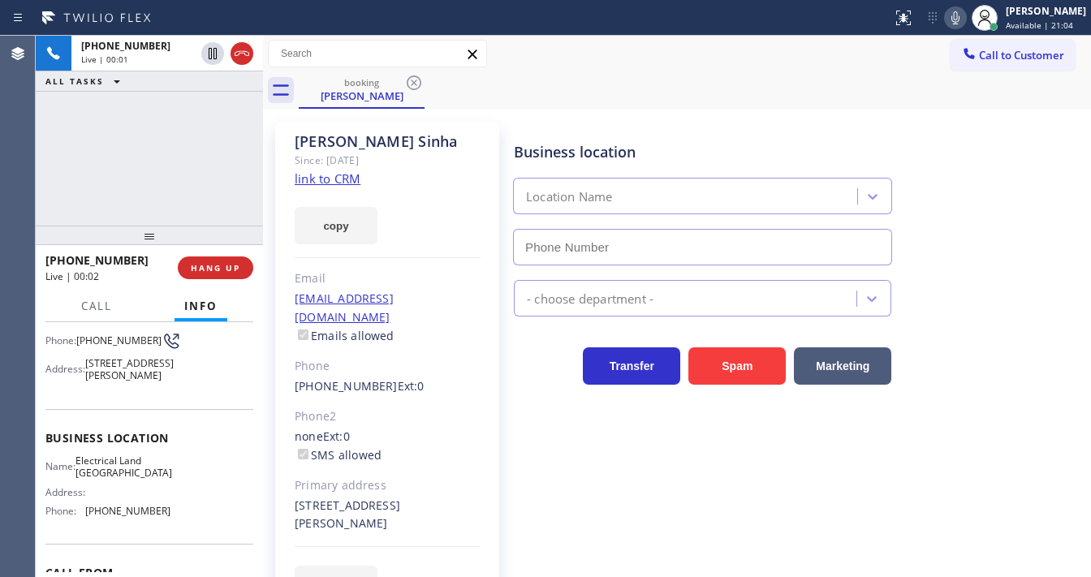
type input "[PHONE_NUMBER]"
click at [170, 182] on div "[PHONE_NUMBER] Live | 00:02 ALL TASKS ALL TASKS ACTIVE TASKS TASKS IN WRAP UP" at bounding box center [149, 131] width 227 height 190
click at [174, 182] on div "[PHONE_NUMBER] Live | 00:02 ALL TASKS ALL TASKS ACTIVE TASKS TASKS IN WRAP UP" at bounding box center [149, 131] width 227 height 190
click at [175, 178] on div "[PHONE_NUMBER] Live | 00:03 ALL TASKS ALL TASKS ACTIVE TASKS TASKS IN WRAP UP" at bounding box center [149, 131] width 227 height 190
click at [322, 185] on link "link to CRM" at bounding box center [328, 178] width 66 height 16
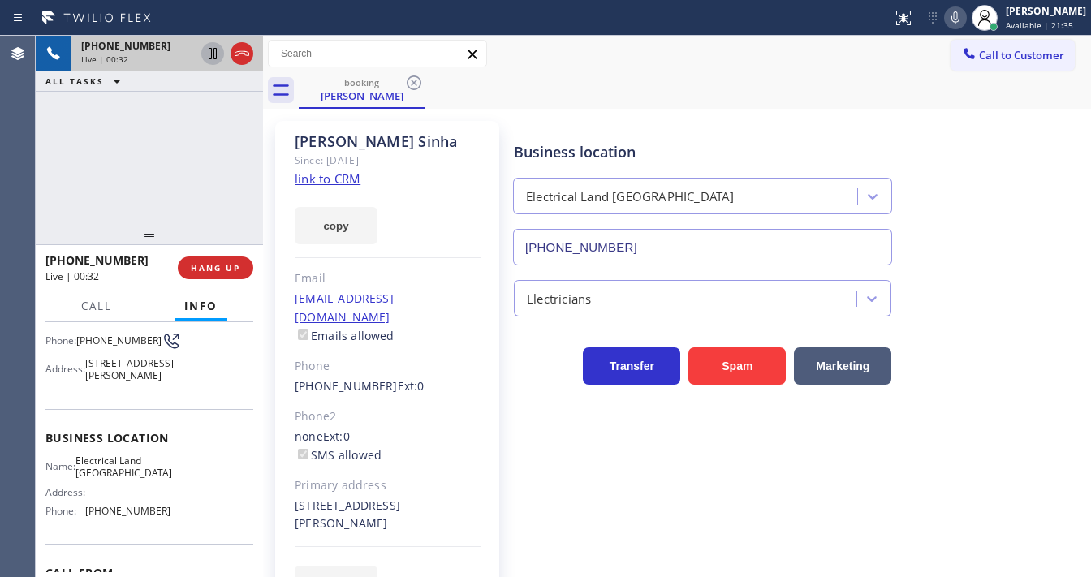
click at [214, 58] on icon at bounding box center [212, 53] width 19 height 19
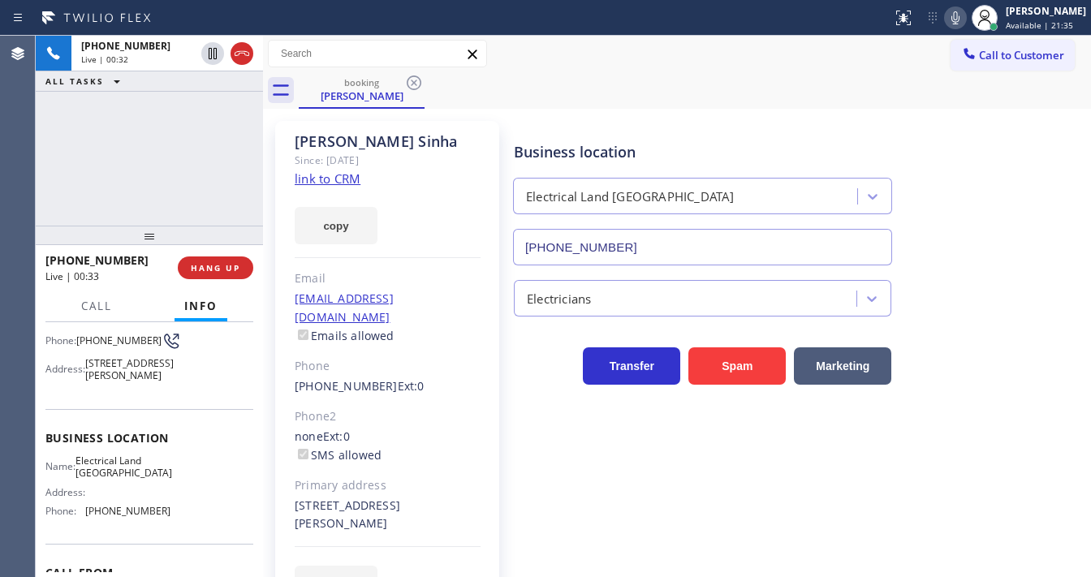
click at [963, 15] on icon at bounding box center [955, 17] width 19 height 19
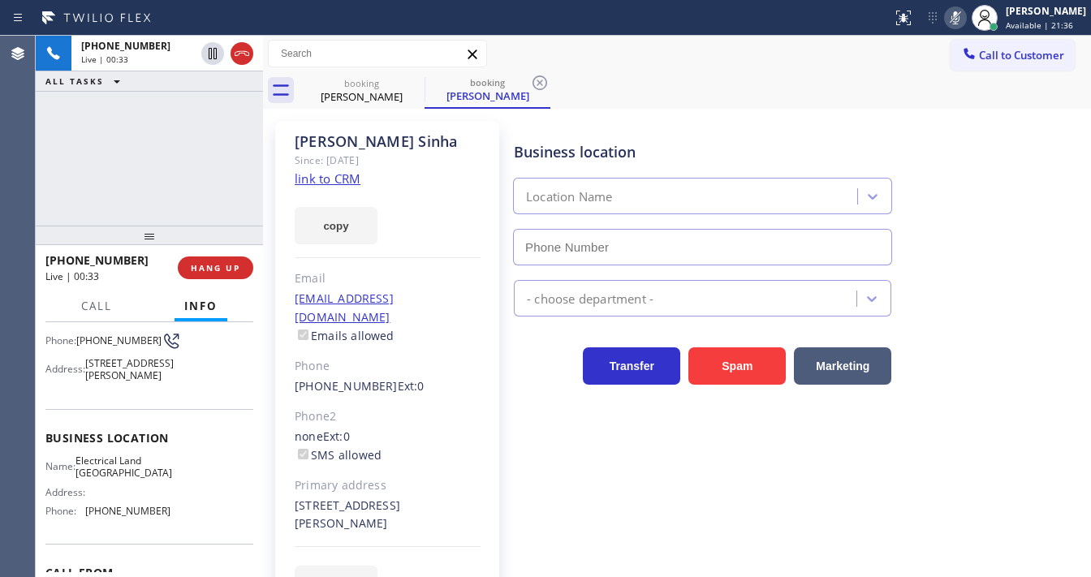
type input "[PHONE_NUMBER]"
click at [192, 129] on div "[PHONE_NUMBER] Live | 00:33 ALL TASKS ALL TASKS ACTIVE TASKS TASKS IN WRAP UP" at bounding box center [149, 131] width 227 height 190
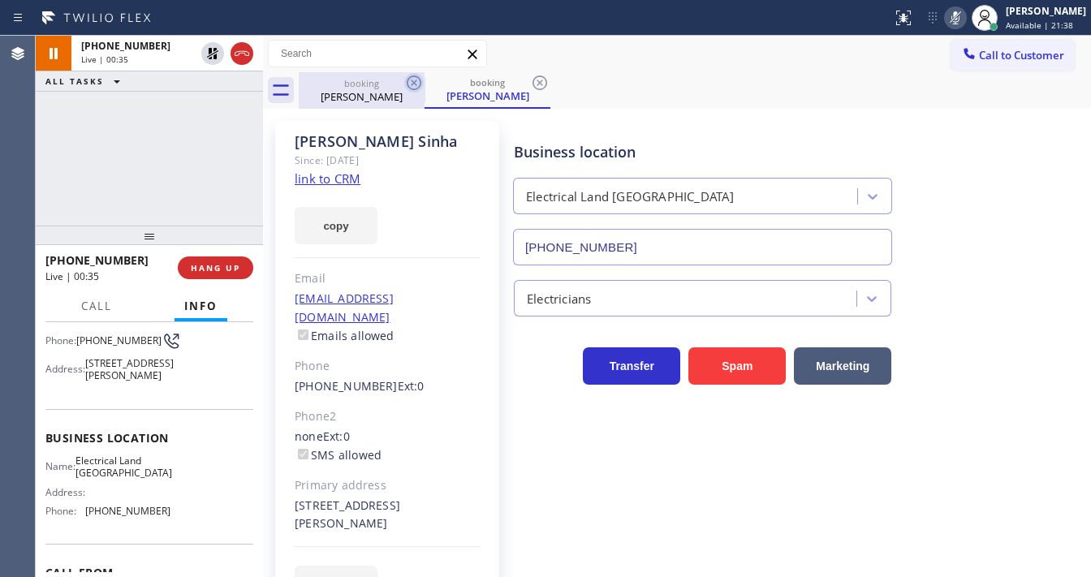
click at [417, 84] on icon at bounding box center [413, 82] width 19 height 19
click at [184, 136] on div "[PHONE_NUMBER] Live | 00:35 ALL TASKS ALL TASKS ACTIVE TASKS TASKS IN WRAP UP" at bounding box center [149, 131] width 227 height 190
click at [184, 136] on div "[PHONE_NUMBER] Live | 00:36 ALL TASKS ALL TASKS ACTIVE TASKS TASKS IN WRAP UP" at bounding box center [149, 131] width 227 height 190
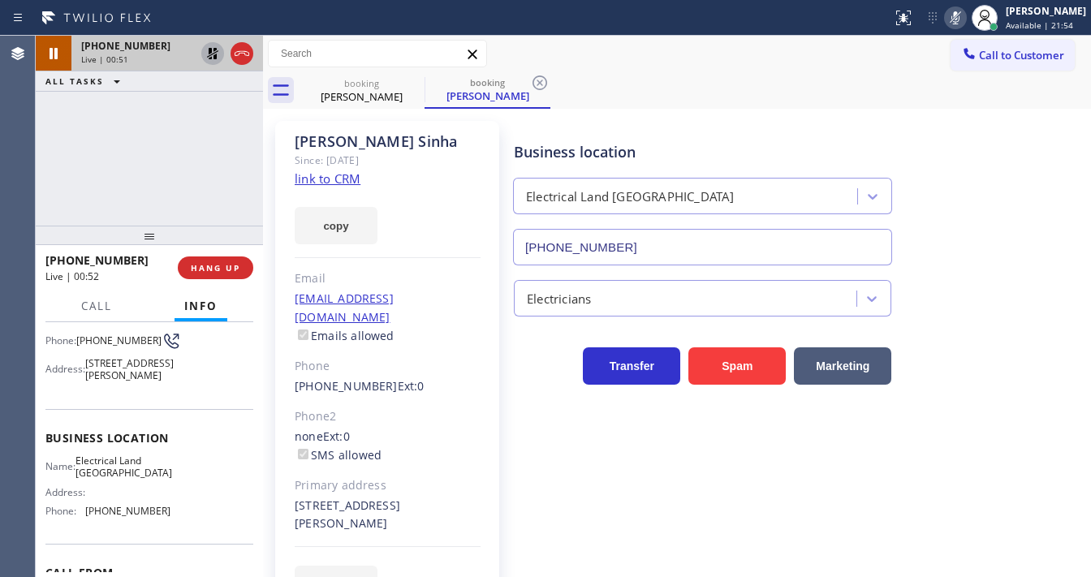
click at [212, 58] on icon at bounding box center [212, 53] width 19 height 19
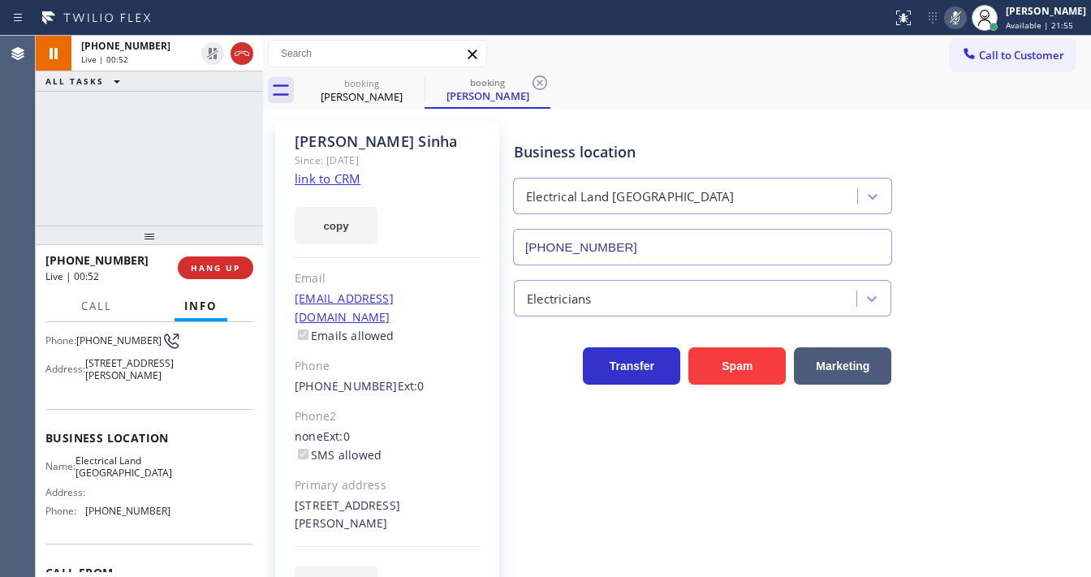
click at [961, 23] on icon at bounding box center [955, 17] width 19 height 19
type input "[PHONE_NUMBER]"
click at [199, 162] on div "[PHONE_NUMBER] Live | 00:54 ALL TASKS ALL TASKS ACTIVE TASKS TASKS IN WRAP UP" at bounding box center [149, 131] width 227 height 190
click at [406, 85] on icon at bounding box center [413, 82] width 19 height 19
click at [386, 92] on div "[PERSON_NAME]" at bounding box center [361, 96] width 123 height 15
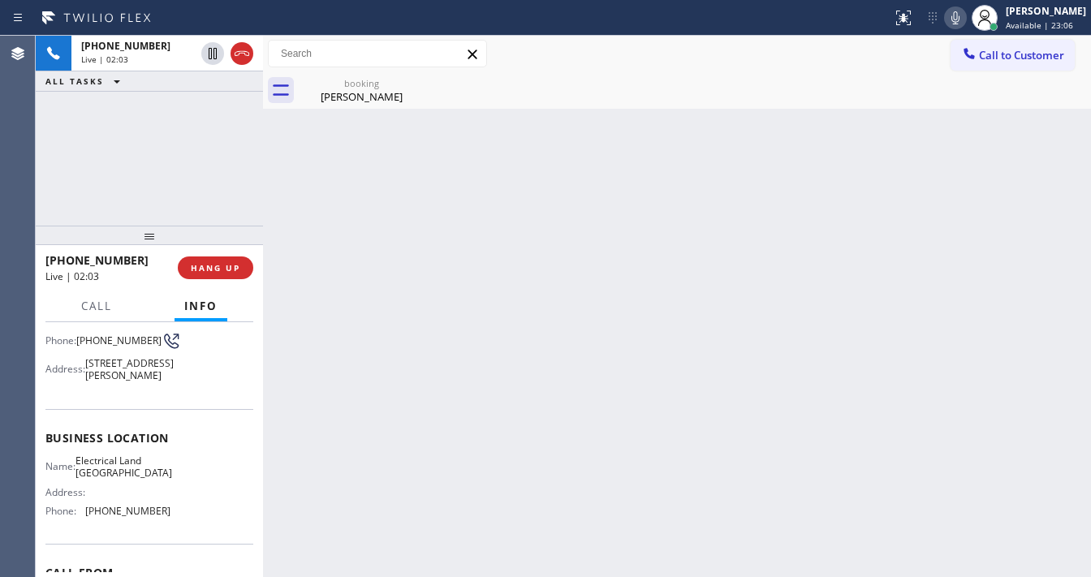
drag, startPoint x: 753, startPoint y: 63, endPoint x: 715, endPoint y: 70, distance: 38.7
click at [752, 63] on div "Call to Customer Outbound call Location Search location Your caller id phone nu…" at bounding box center [677, 54] width 828 height 28
drag, startPoint x: 964, startPoint y: 23, endPoint x: 170, endPoint y: 166, distance: 806.6
click at [963, 24] on icon at bounding box center [955, 17] width 19 height 19
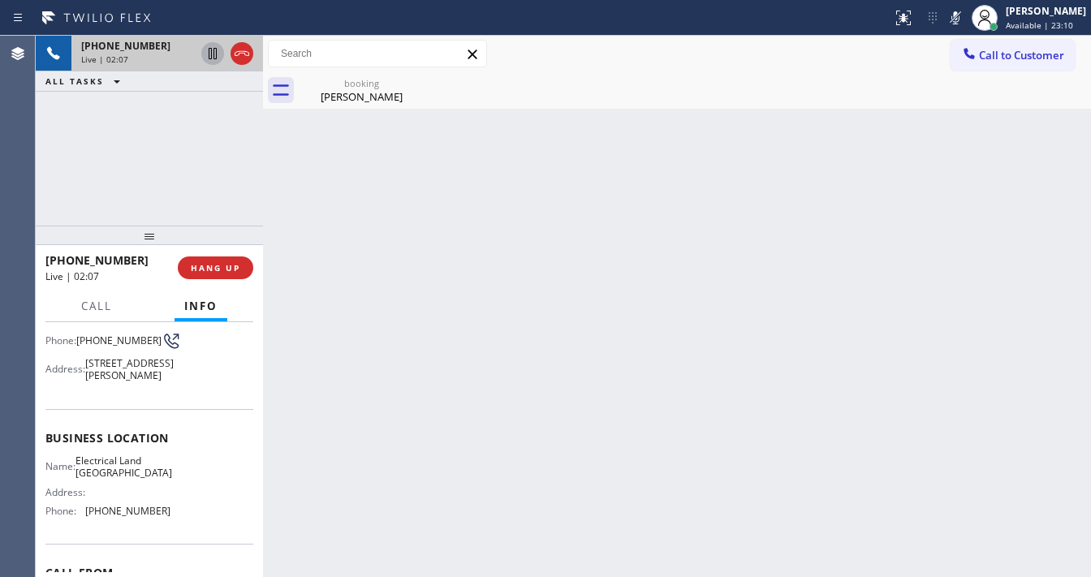
click at [213, 52] on icon at bounding box center [213, 53] width 8 height 11
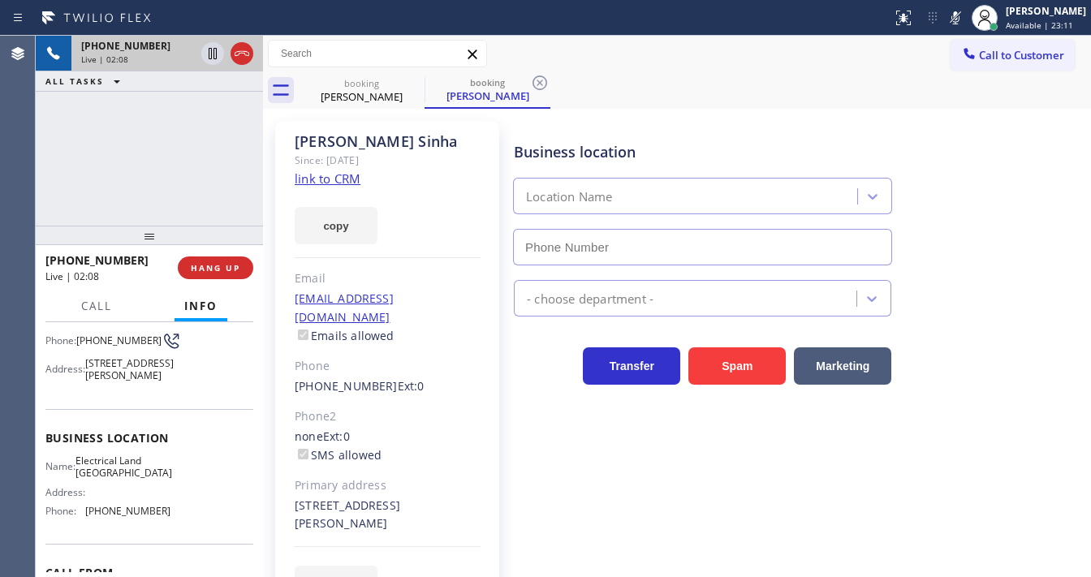
type input "[PHONE_NUMBER]"
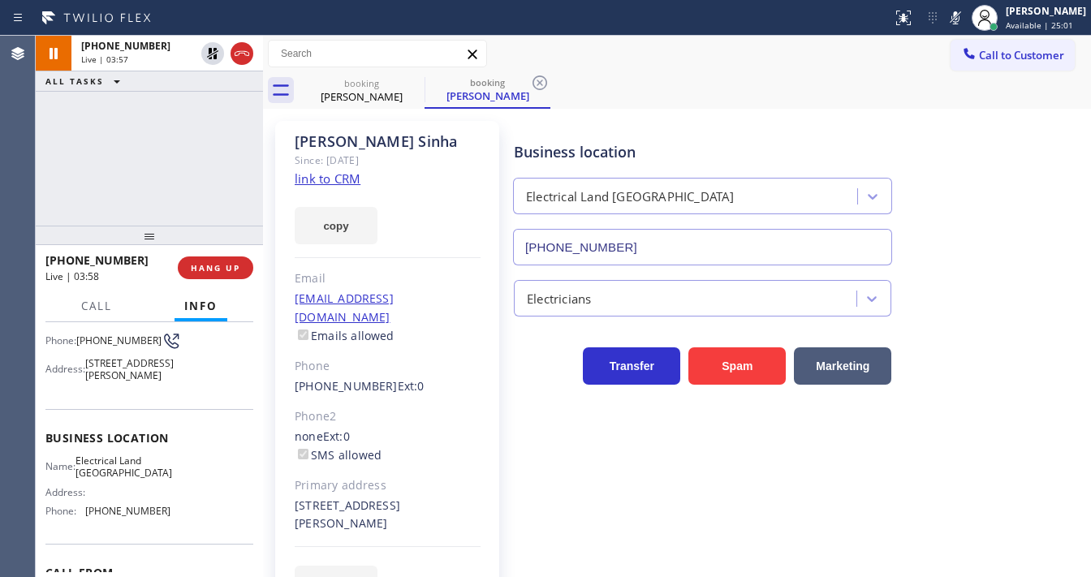
click at [224, 127] on div "[PHONE_NUMBER] Live | 03:57 ALL TASKS ALL TASKS ACTIVE TASKS TASKS IN WRAP UP" at bounding box center [149, 131] width 227 height 190
click at [812, 52] on div "Call to Customer Outbound call Location Search location Your caller id phone nu…" at bounding box center [677, 54] width 828 height 28
click at [961, 16] on icon at bounding box center [955, 17] width 19 height 19
drag, startPoint x: 171, startPoint y: 130, endPoint x: 193, endPoint y: 85, distance: 49.7
click at [176, 123] on div "[PHONE_NUMBER] Live | 04:32 ALL TASKS ALL TASKS ACTIVE TASKS TASKS IN WRAP UP" at bounding box center [149, 131] width 227 height 190
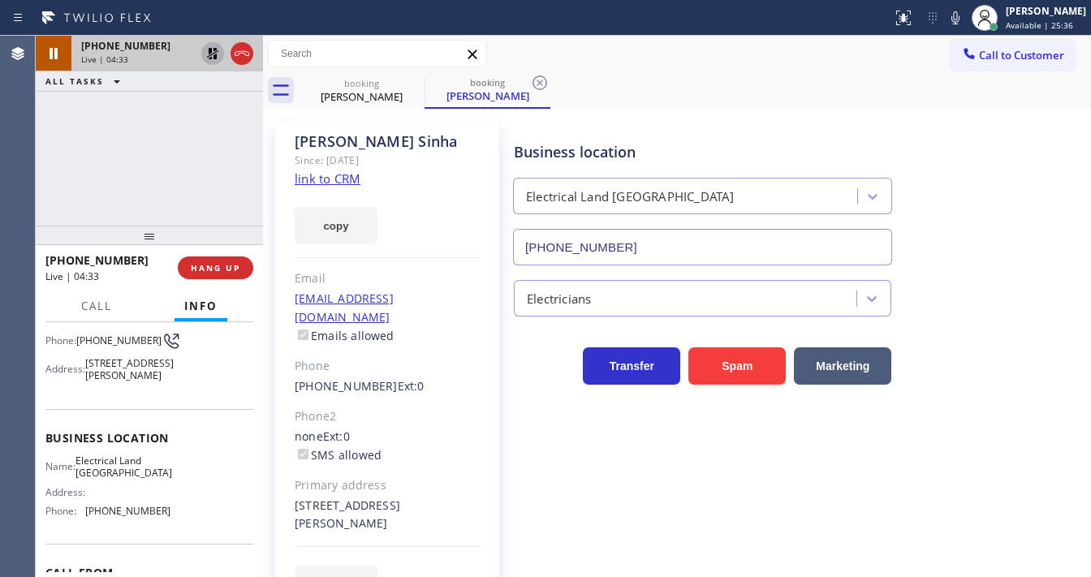
click at [205, 58] on icon at bounding box center [212, 53] width 19 height 19
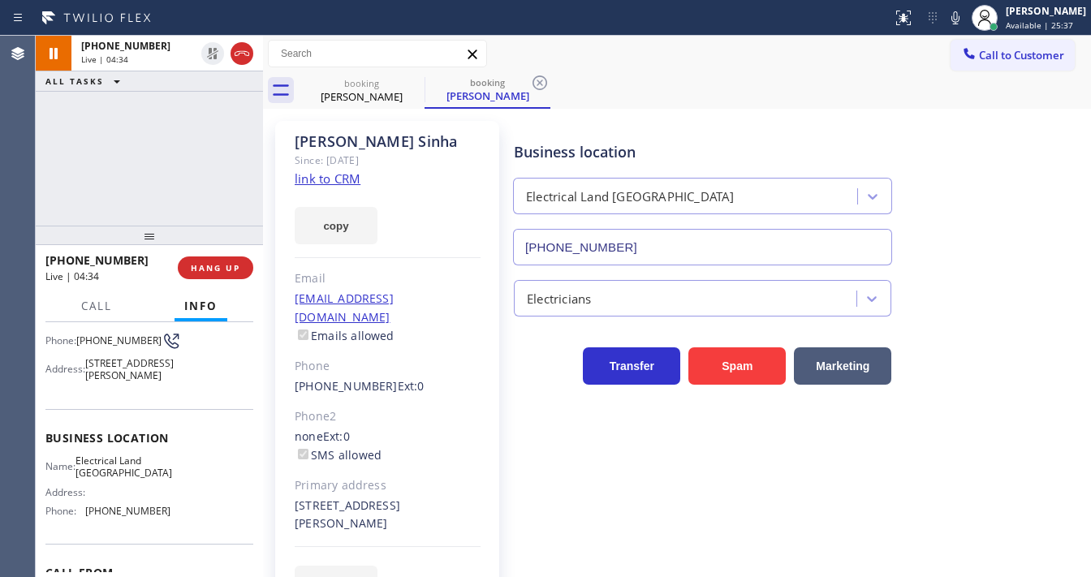
click at [202, 146] on div "[PHONE_NUMBER] Live | 04:34 ALL TASKS ALL TASKS ACTIVE TASKS TASKS IN WRAP UP" at bounding box center [149, 131] width 227 height 190
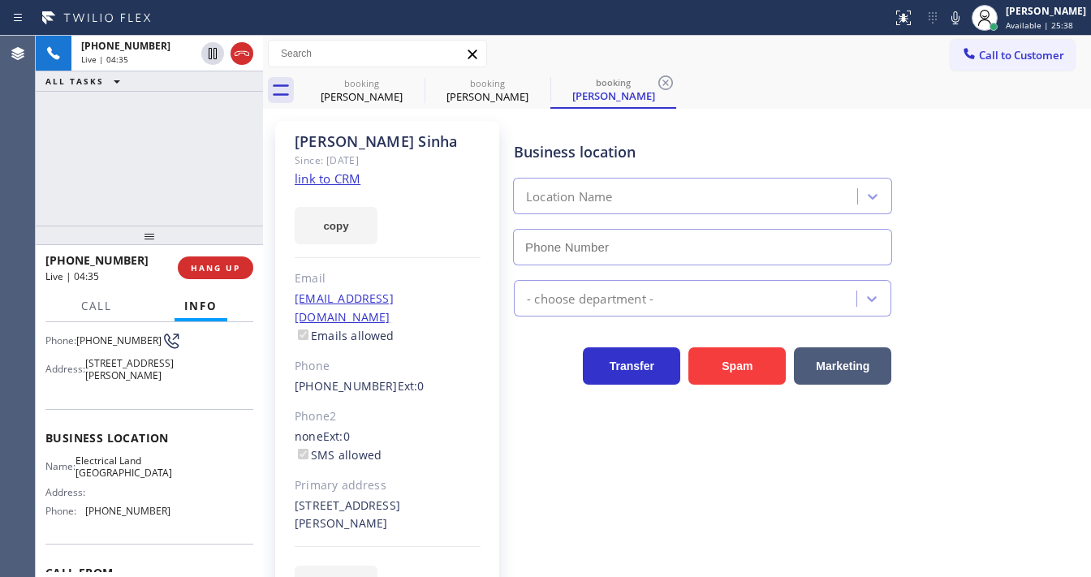
type input "[PHONE_NUMBER]"
click at [58, 130] on div "[PHONE_NUMBER] Live | 04:35 ALL TASKS ALL TASKS ACTIVE TASKS TASKS IN WRAP UP" at bounding box center [149, 131] width 227 height 190
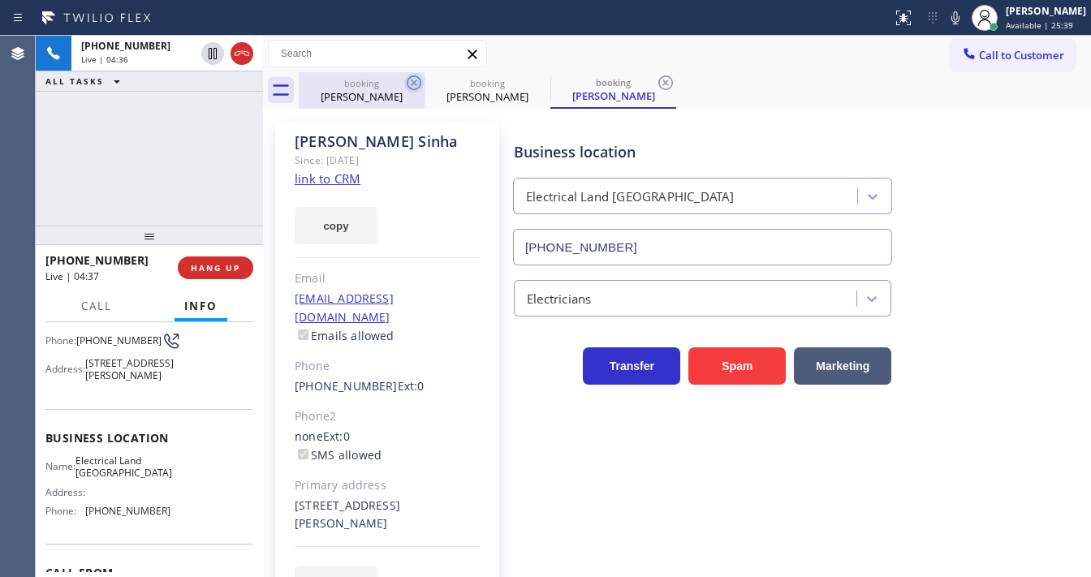
click at [409, 87] on icon at bounding box center [414, 82] width 15 height 15
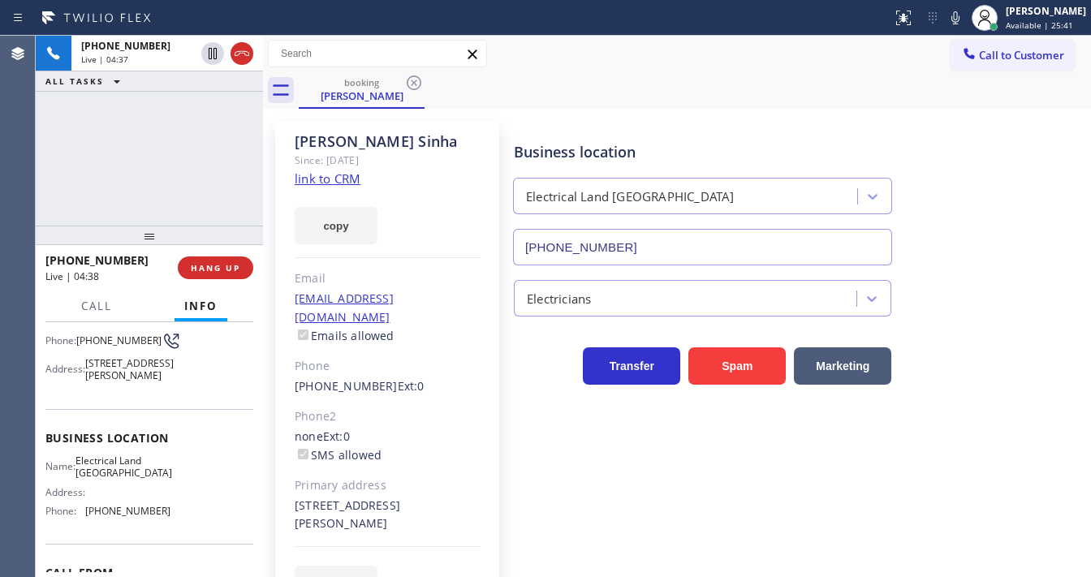
click at [563, 576] on html "Status report No issues detected If you experience an issue, please download th…" at bounding box center [545, 288] width 1091 height 577
click at [56, 192] on div "[PHONE_NUMBER] Live | 04:44 ALL TASKS ALL TASKS ACTIVE TASKS TASKS IN WRAP UP" at bounding box center [149, 131] width 227 height 190
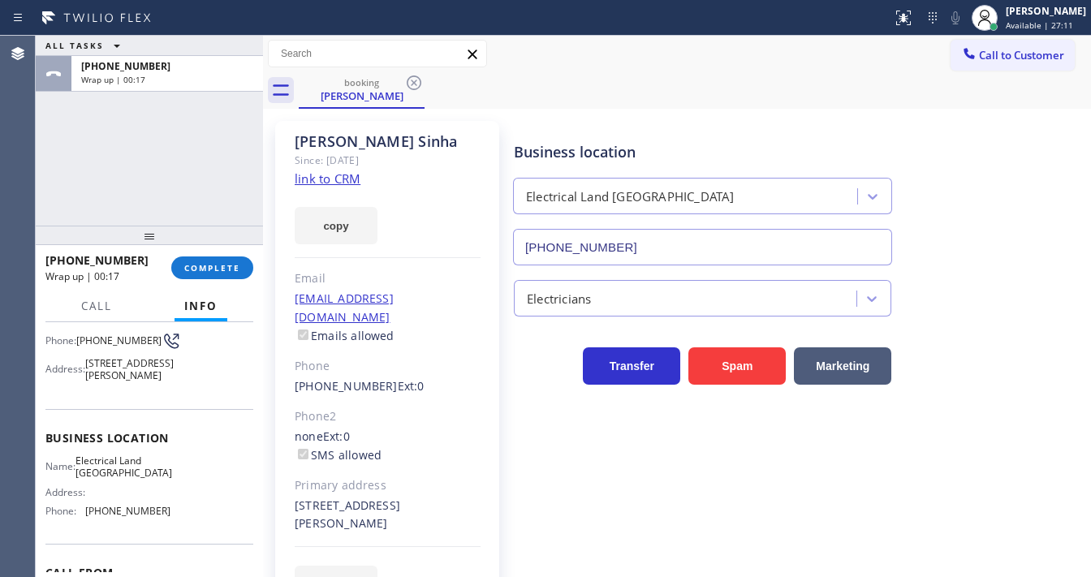
drag, startPoint x: 28, startPoint y: 183, endPoint x: 184, endPoint y: 234, distance: 164.8
click at [42, 184] on div "Agent Desktop Classify the call LOCATION NAME Whirlpool Repair FROM PHONE [PHON…" at bounding box center [545, 306] width 1091 height 541
click at [211, 269] on span "COMPLETE" at bounding box center [212, 267] width 56 height 11
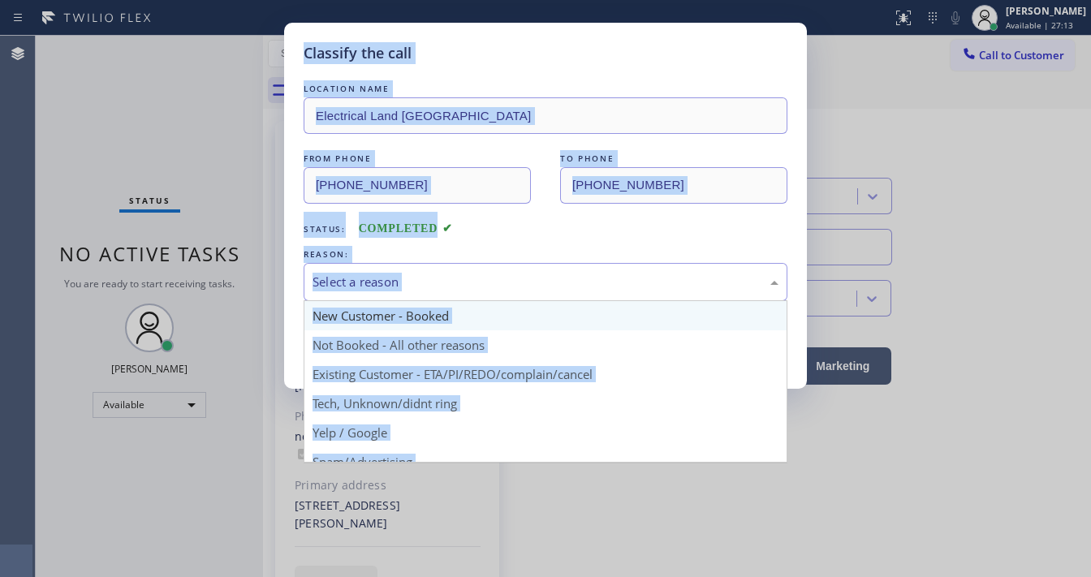
drag, startPoint x: 433, startPoint y: 277, endPoint x: 411, endPoint y: 321, distance: 50.1
click at [433, 278] on div "Select a reason" at bounding box center [546, 282] width 466 height 19
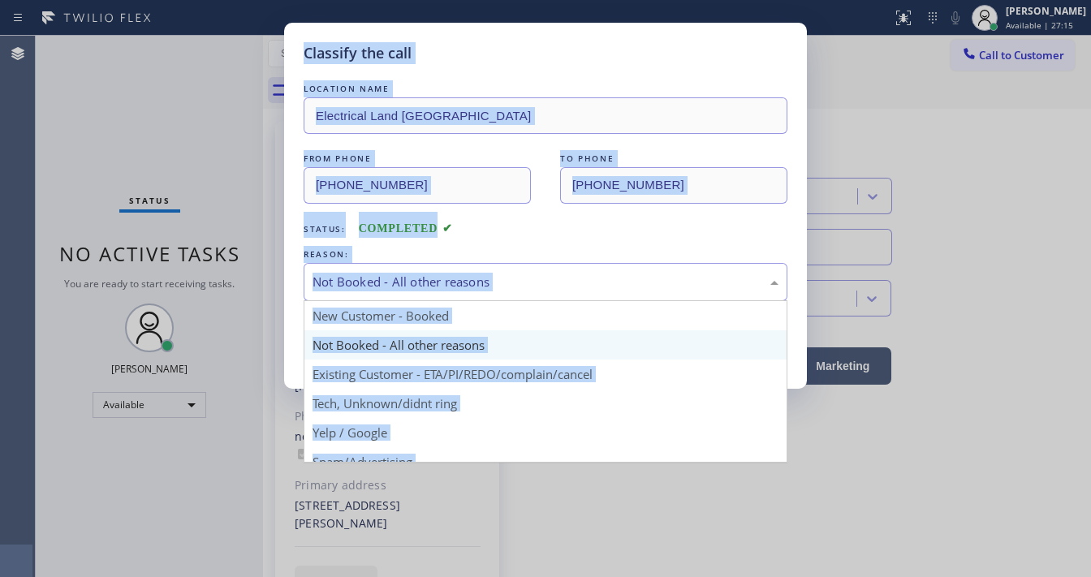
click at [472, 282] on div "Not Booked - All other reasons" at bounding box center [546, 282] width 466 height 19
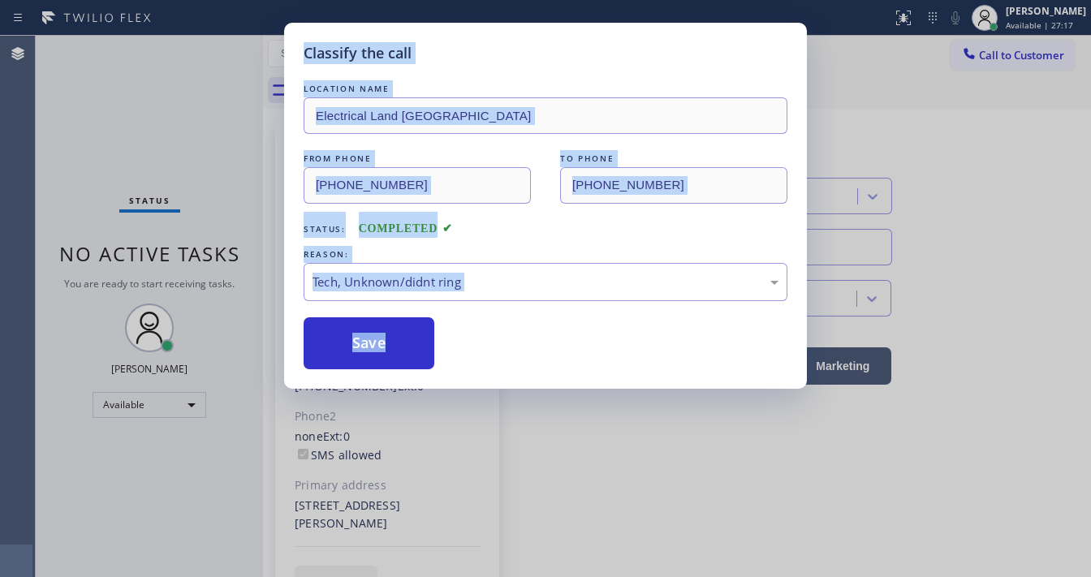
click at [506, 240] on div "LOCATION NAME Electrical Land [GEOGRAPHIC_DATA] FROM PHONE [PHONE_NUMBER] TO PH…" at bounding box center [546, 224] width 484 height 289
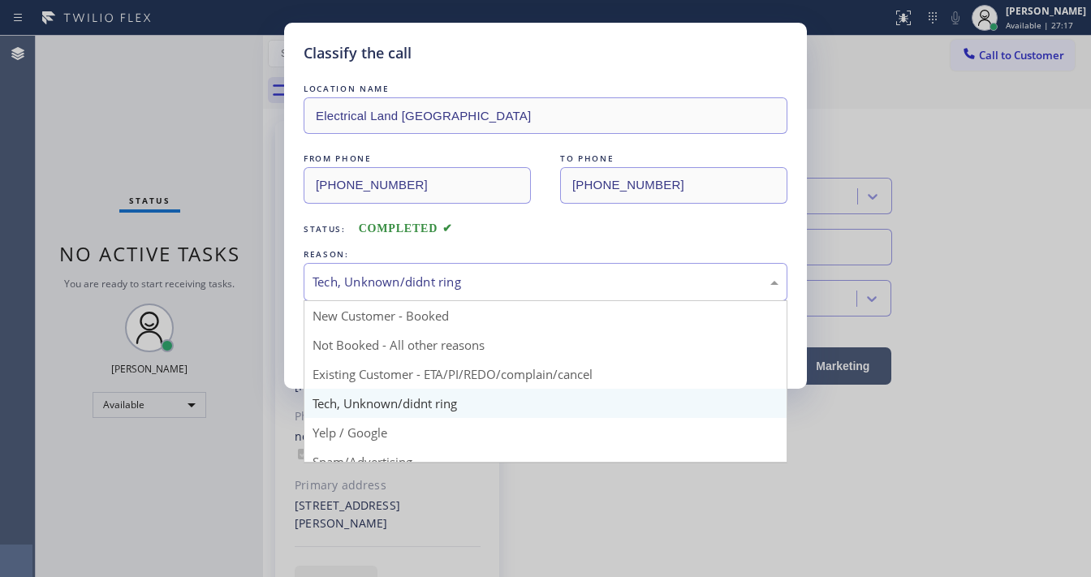
click at [454, 282] on div "Tech, Unknown/didnt ring" at bounding box center [546, 282] width 466 height 19
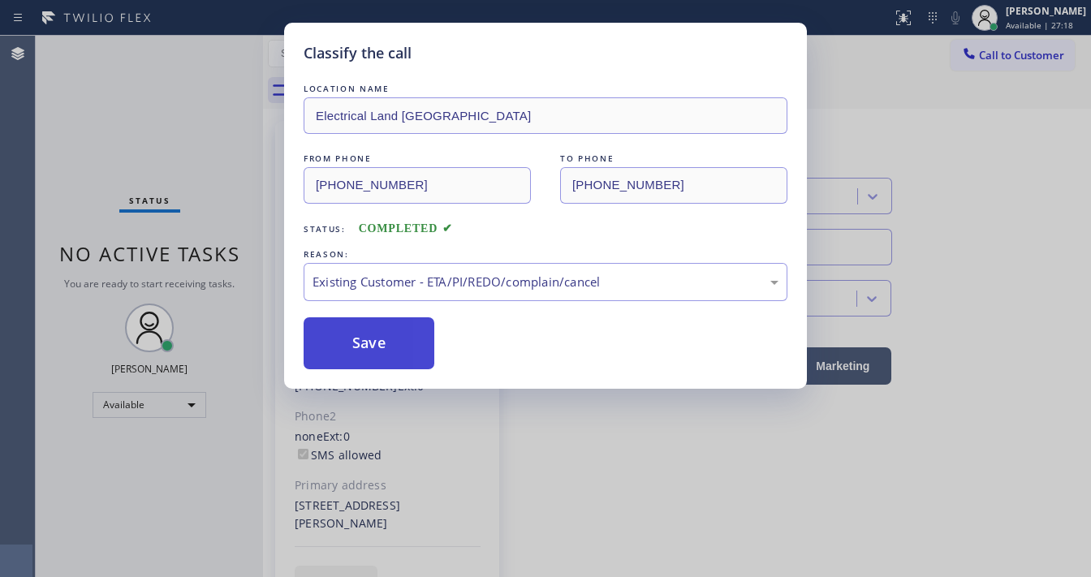
click at [377, 343] on button "Save" at bounding box center [369, 343] width 131 height 52
drag, startPoint x: 377, startPoint y: 343, endPoint x: 445, endPoint y: 571, distance: 238.1
click at [379, 344] on button "Save" at bounding box center [369, 343] width 131 height 52
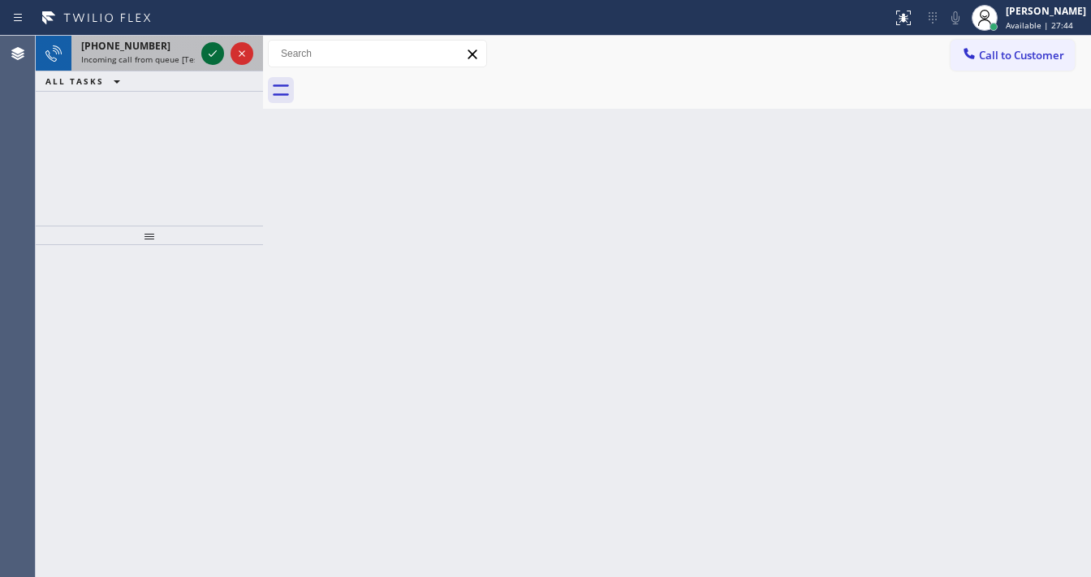
click at [211, 51] on icon at bounding box center [212, 53] width 19 height 19
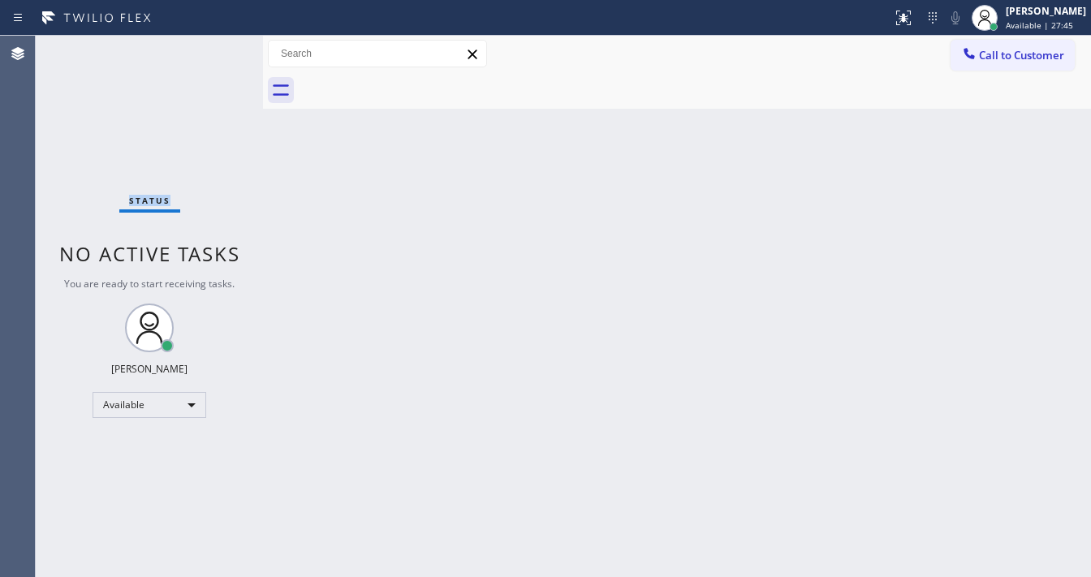
click at [211, 51] on div "Status No active tasks You are ready to start receiving tasks. [PERSON_NAME]" at bounding box center [149, 306] width 227 height 541
click at [209, 52] on div "Status No active tasks You are ready to start receiving tasks. [PERSON_NAME]" at bounding box center [149, 306] width 227 height 541
click at [205, 54] on div "Status No active tasks You are ready to start receiving tasks. [PERSON_NAME]" at bounding box center [149, 306] width 227 height 541
click at [909, 26] on icon at bounding box center [903, 17] width 19 height 19
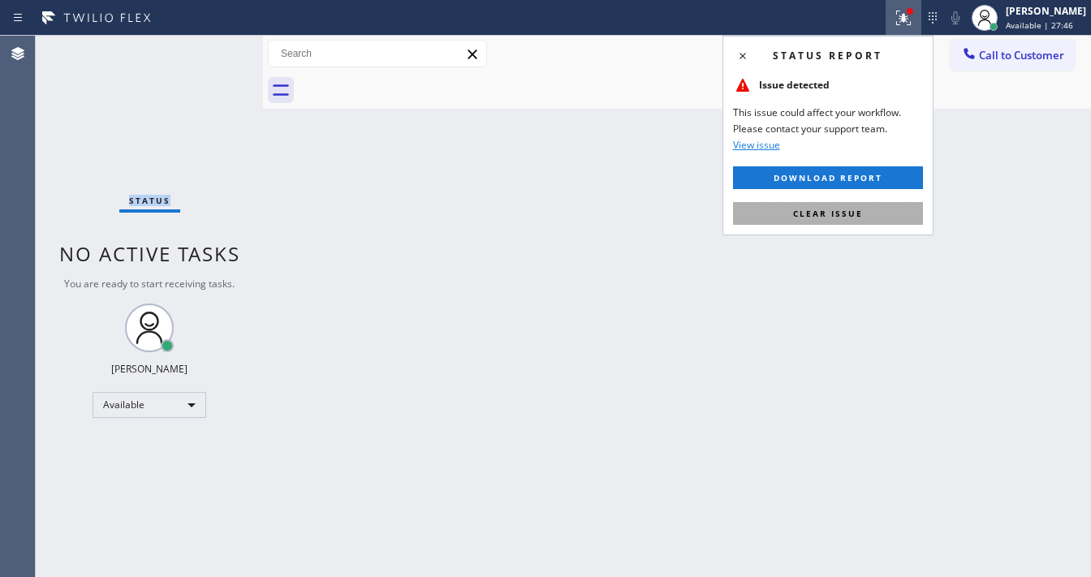
click at [877, 213] on button "Clear issue" at bounding box center [828, 213] width 190 height 23
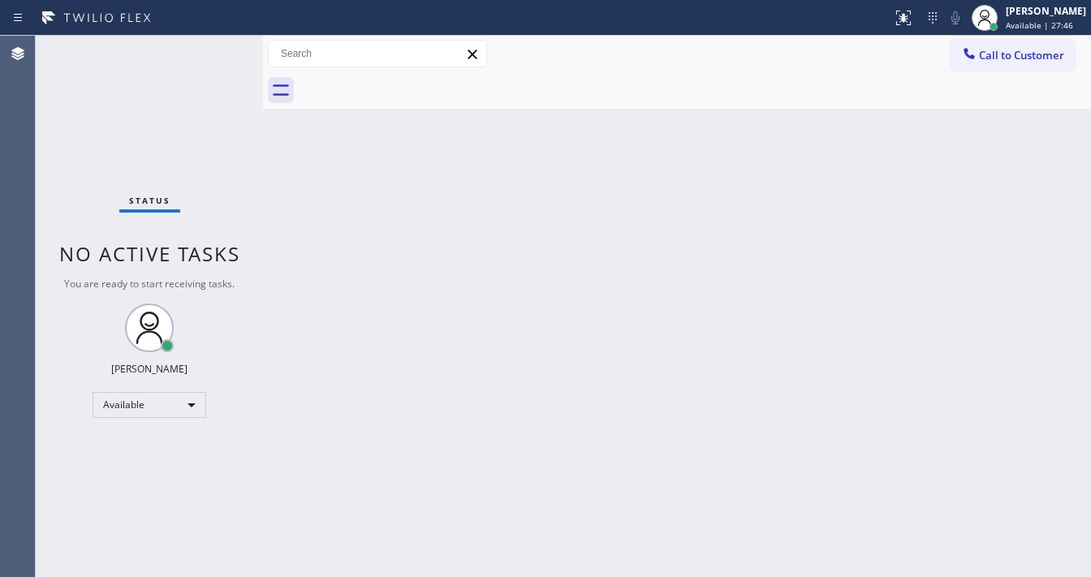
drag, startPoint x: 537, startPoint y: 262, endPoint x: 515, endPoint y: 265, distance: 22.1
click at [526, 265] on div "Back to Dashboard Change Sender ID Customers Technicians Select a contact Outbo…" at bounding box center [677, 306] width 828 height 541
click at [218, 45] on div "Status No active tasks You are ready to start receiving tasks. [PERSON_NAME]" at bounding box center [149, 306] width 227 height 541
click at [217, 45] on div "Status No active tasks You are ready to start receiving tasks. [PERSON_NAME]" at bounding box center [149, 306] width 227 height 541
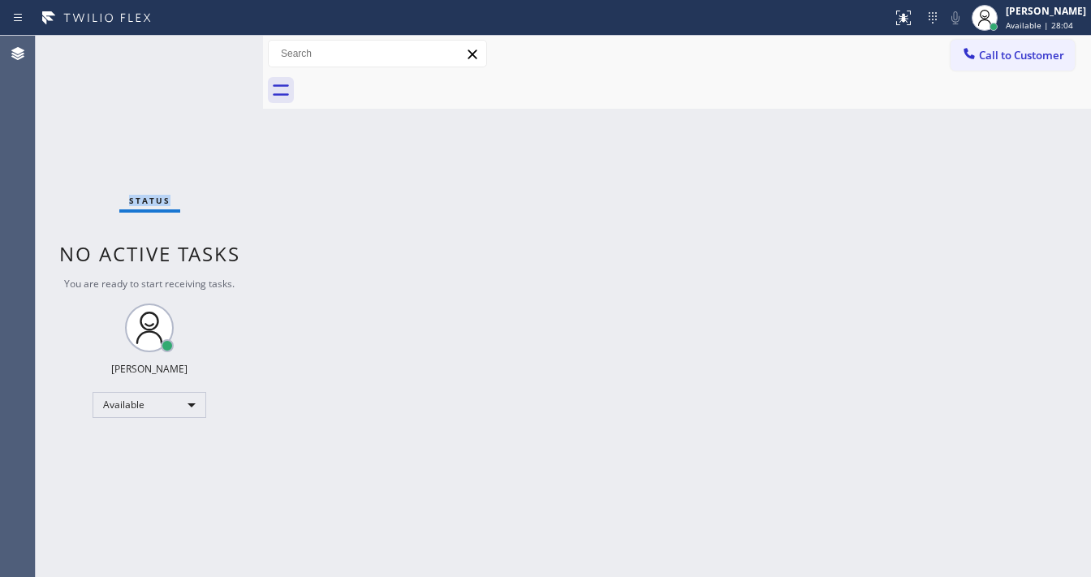
click at [213, 46] on div "Status No active tasks You are ready to start receiving tasks. [PERSON_NAME]" at bounding box center [149, 306] width 227 height 541
click at [208, 45] on div "Status No active tasks You are ready to start receiving tasks. [PERSON_NAME]" at bounding box center [149, 306] width 227 height 541
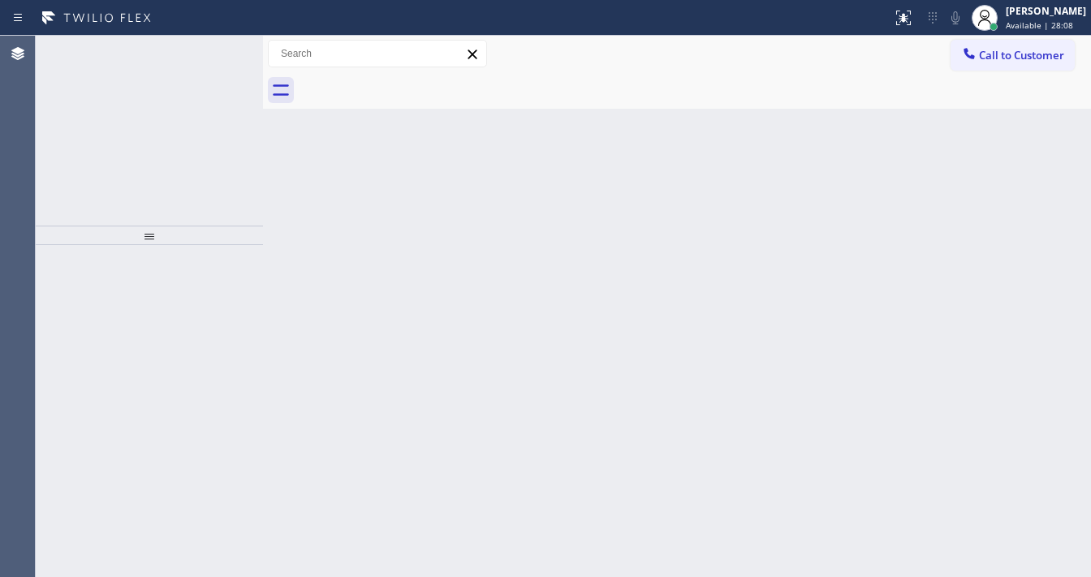
click at [208, 45] on icon at bounding box center [212, 53] width 19 height 19
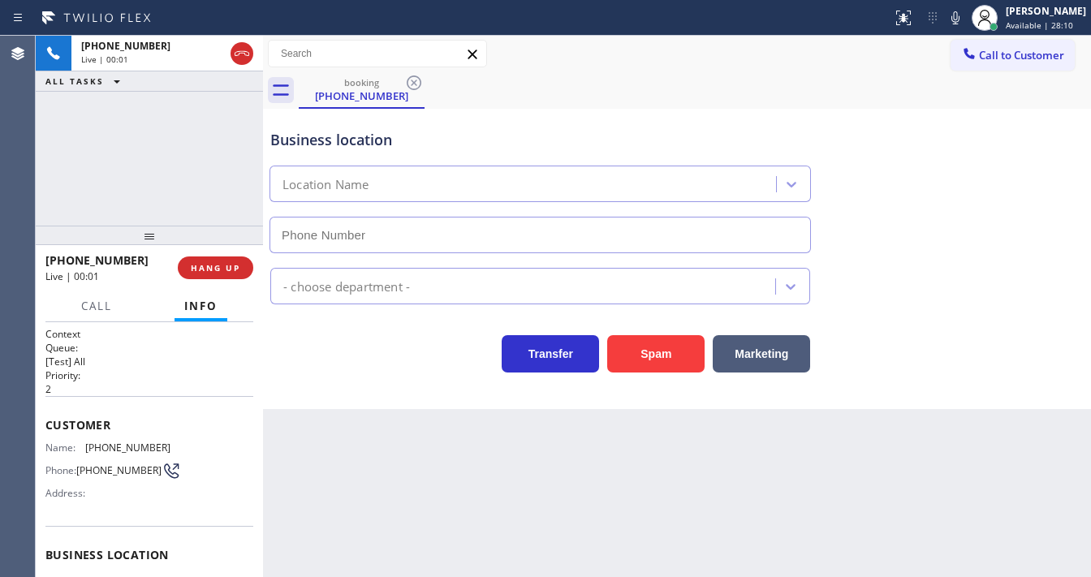
type input "[PHONE_NUMBER]"
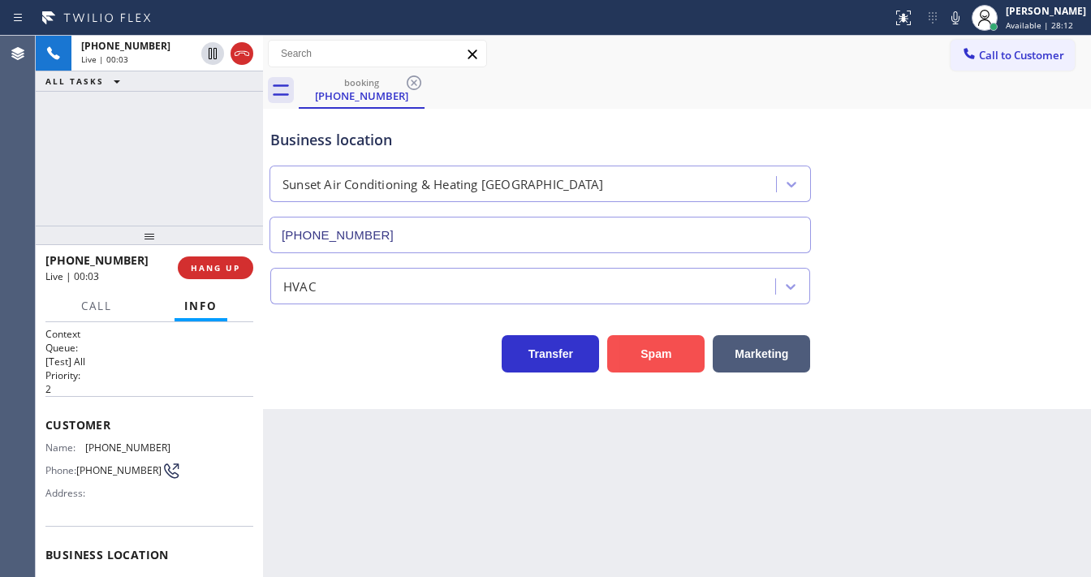
click at [635, 357] on button "Spam" at bounding box center [655, 353] width 97 height 37
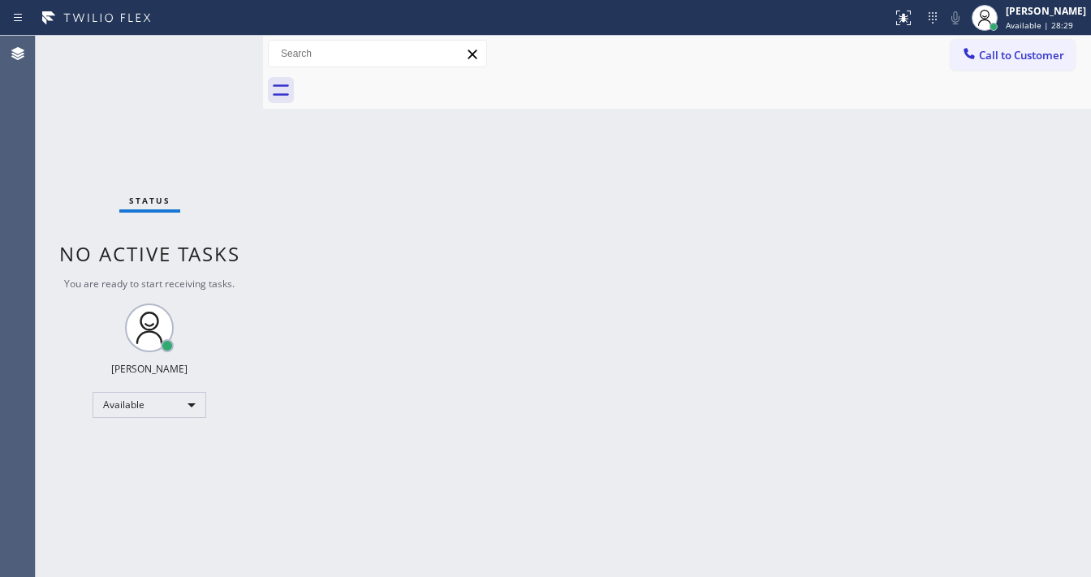
click at [209, 48] on div "Status No active tasks You are ready to start receiving tasks. [PERSON_NAME]" at bounding box center [149, 306] width 227 height 541
click at [211, 49] on div "Status No active tasks You are ready to start receiving tasks. [PERSON_NAME]" at bounding box center [149, 306] width 227 height 541
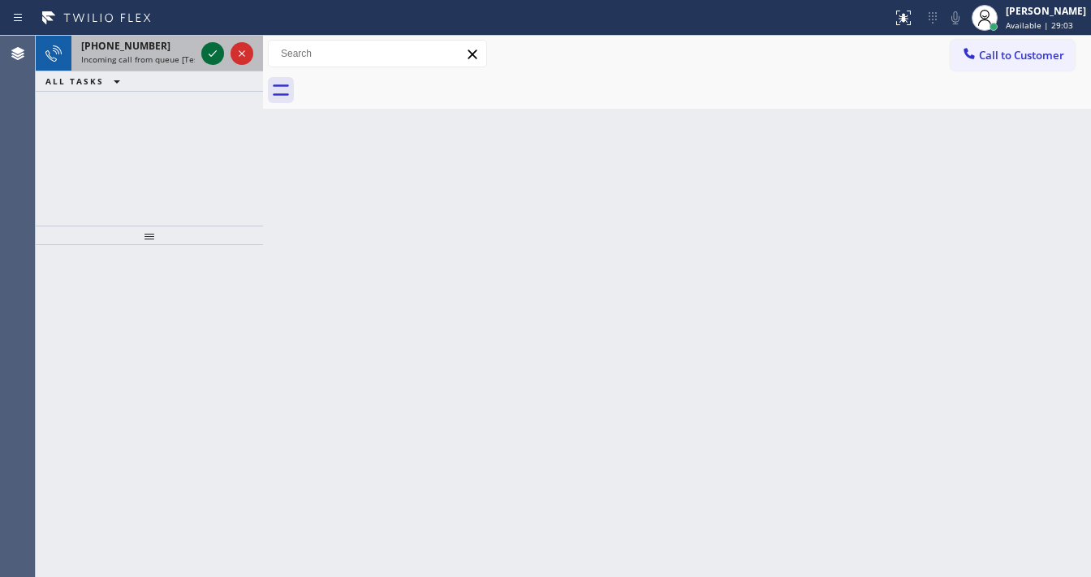
click at [211, 52] on icon at bounding box center [212, 53] width 19 height 19
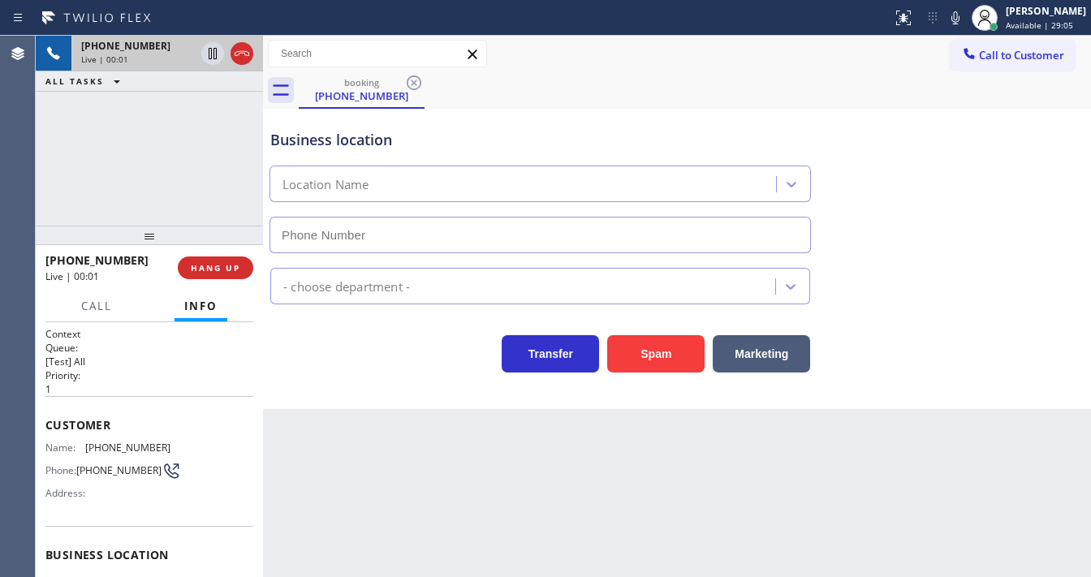
type input "[PHONE_NUMBER]"
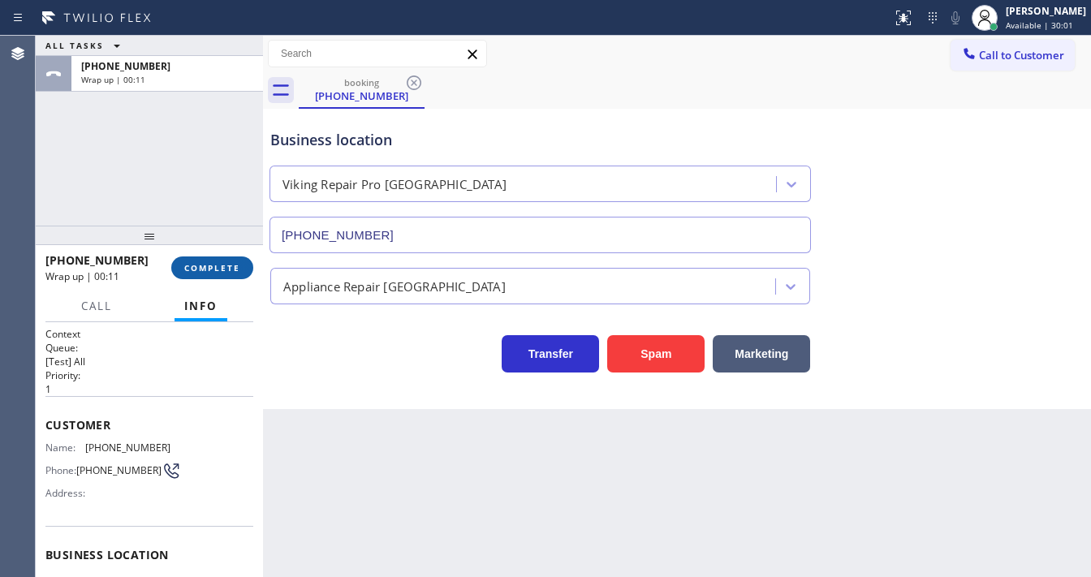
click at [183, 269] on button "COMPLETE" at bounding box center [212, 268] width 82 height 23
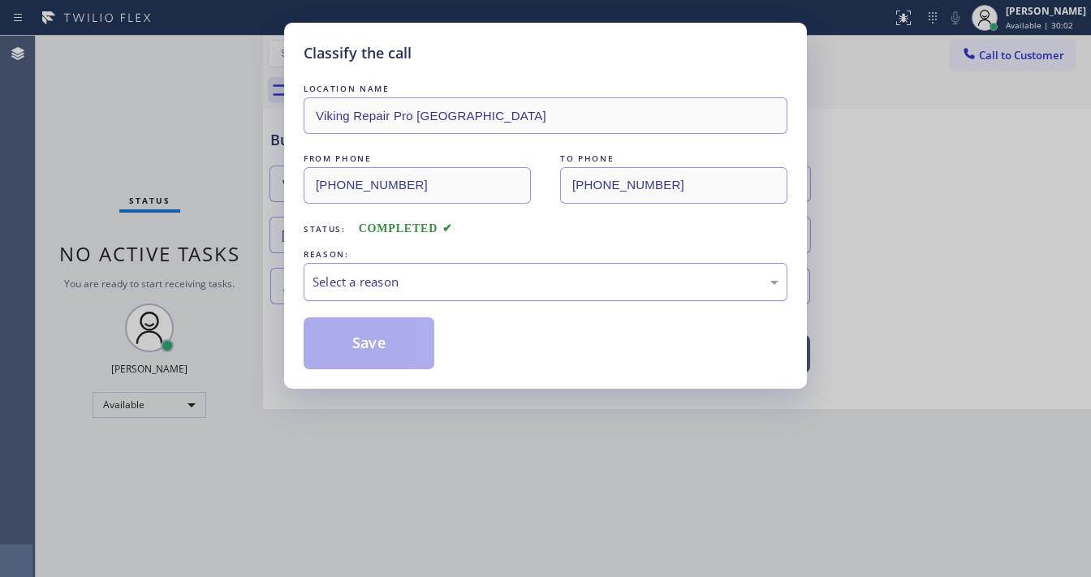
click at [419, 286] on div "Select a reason" at bounding box center [546, 282] width 466 height 19
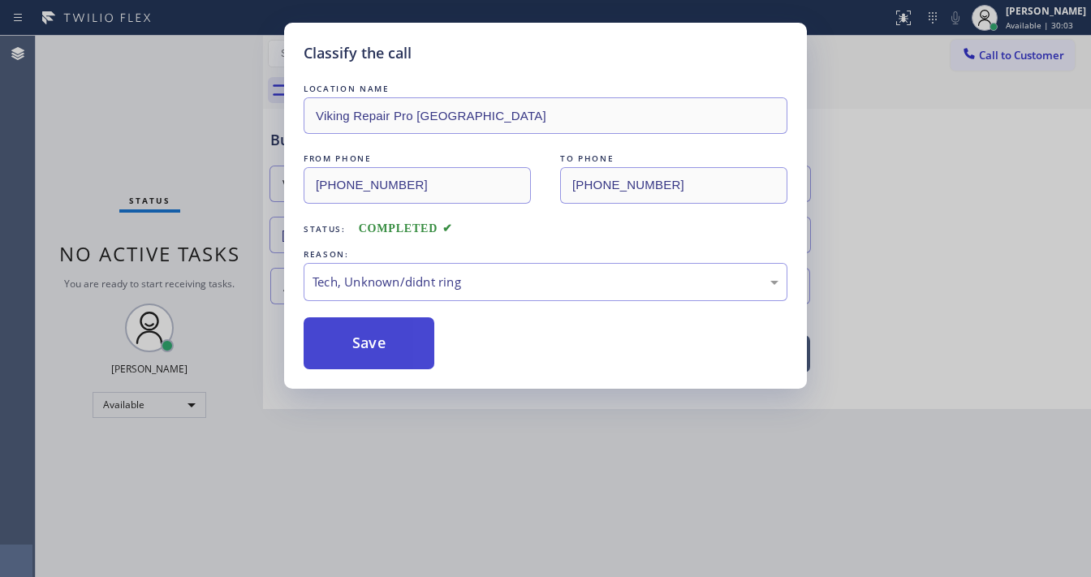
click at [391, 347] on button "Save" at bounding box center [369, 343] width 131 height 52
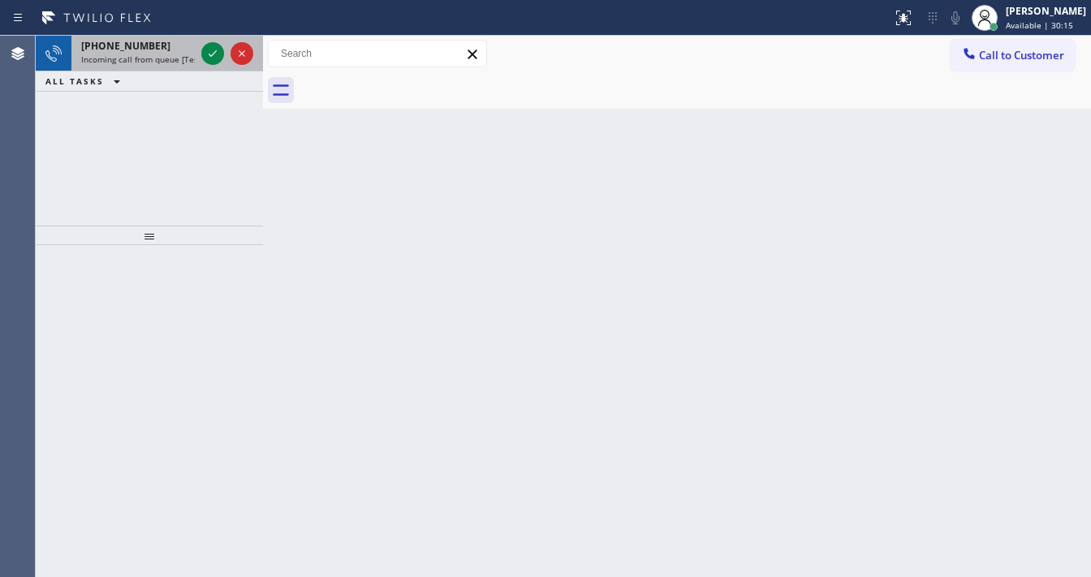
drag, startPoint x: 129, startPoint y: 65, endPoint x: 191, endPoint y: 58, distance: 62.0
click at [130, 65] on div "[PHONE_NUMBER] Incoming call from queue [Test] All" at bounding box center [134, 54] width 127 height 36
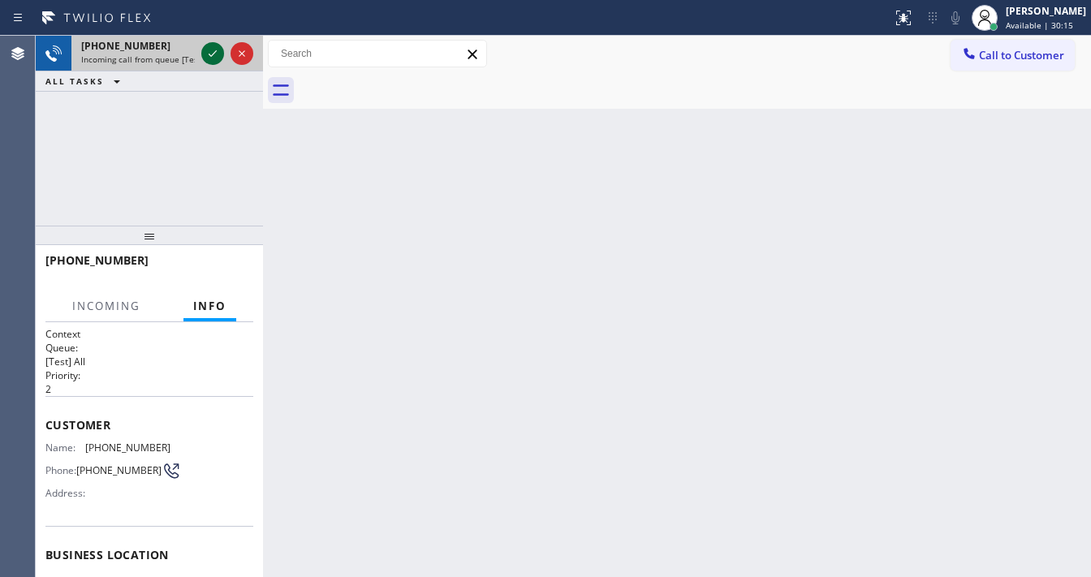
click at [205, 55] on icon at bounding box center [212, 53] width 19 height 19
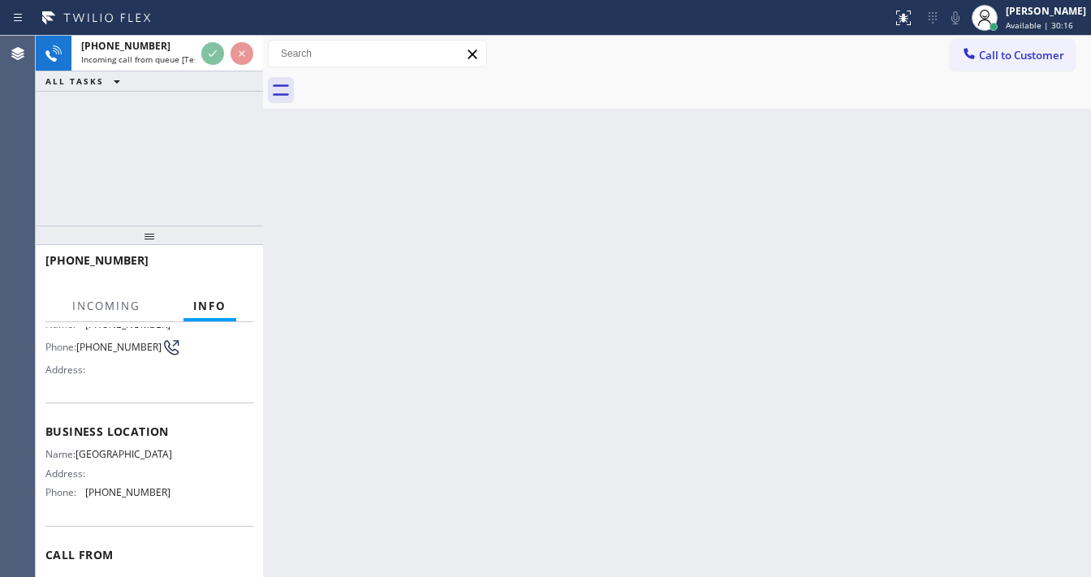
scroll to position [130, 0]
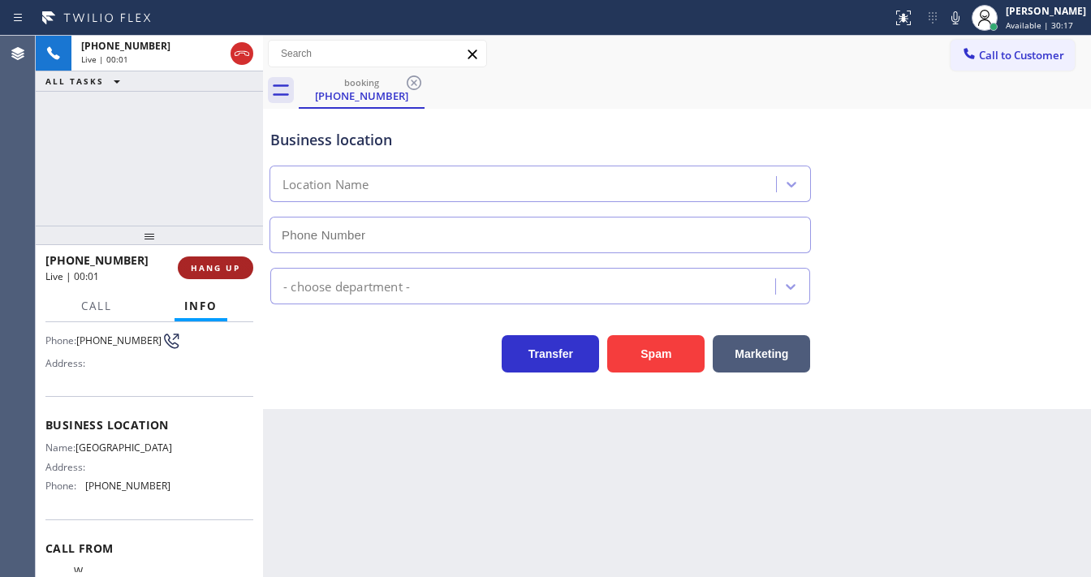
type input "[PHONE_NUMBER]"
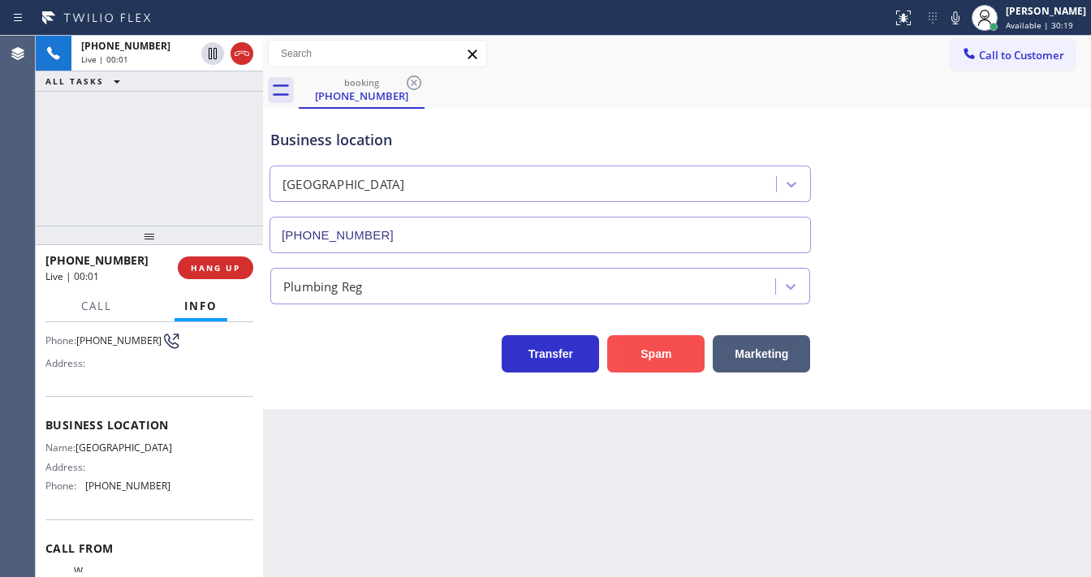
click at [653, 344] on button "Spam" at bounding box center [655, 353] width 97 height 37
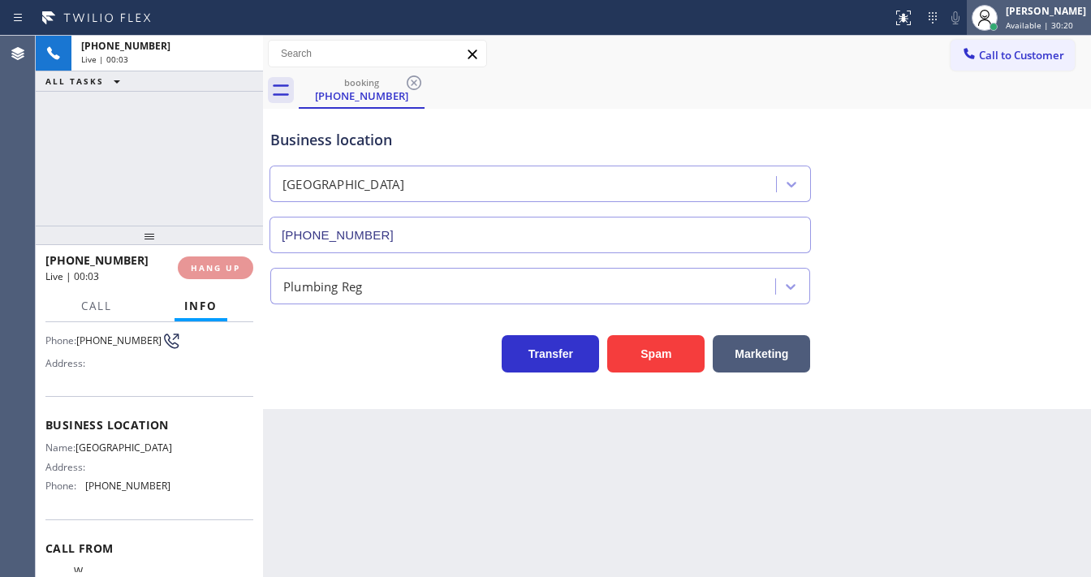
click at [1022, 20] on span "Available | 30:20" at bounding box center [1039, 24] width 67 height 11
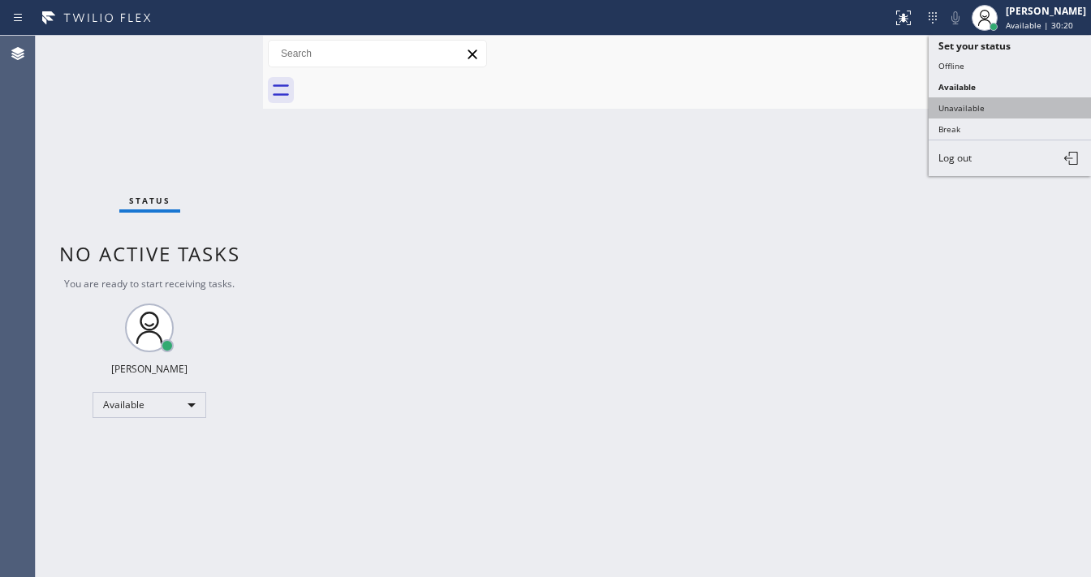
click at [972, 105] on button "Unavailable" at bounding box center [1010, 107] width 162 height 21
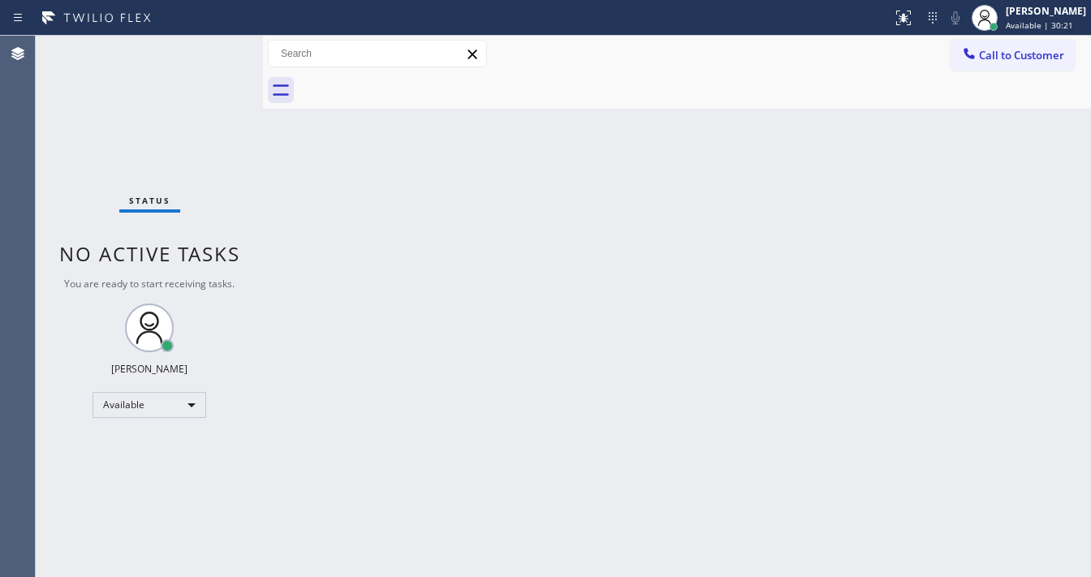
drag, startPoint x: 549, startPoint y: 159, endPoint x: 373, endPoint y: 541, distance: 420.6
click at [548, 163] on div "Back to Dashboard Change Sender ID Customers Technicians Select a contact Outbo…" at bounding box center [677, 306] width 828 height 541
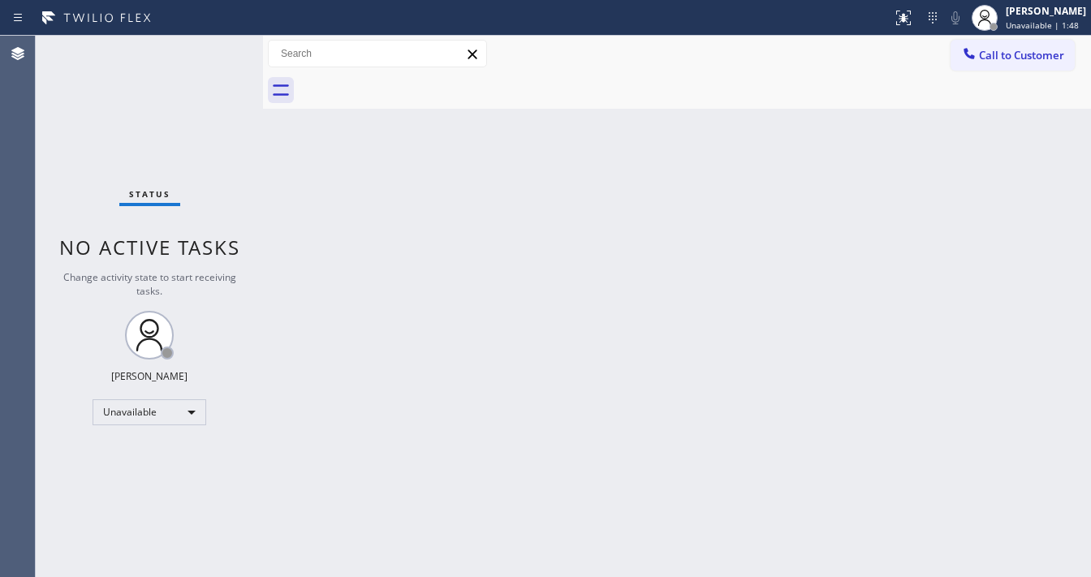
click at [222, 46] on div "Status No active tasks Change activity state to start receiving tasks. [PERSON_…" at bounding box center [149, 306] width 227 height 541
click at [146, 396] on div "Status No active tasks Change activity state to start receiving tasks. [PERSON_…" at bounding box center [149, 306] width 227 height 541
click at [142, 400] on div "Unavailable" at bounding box center [150, 412] width 114 height 26
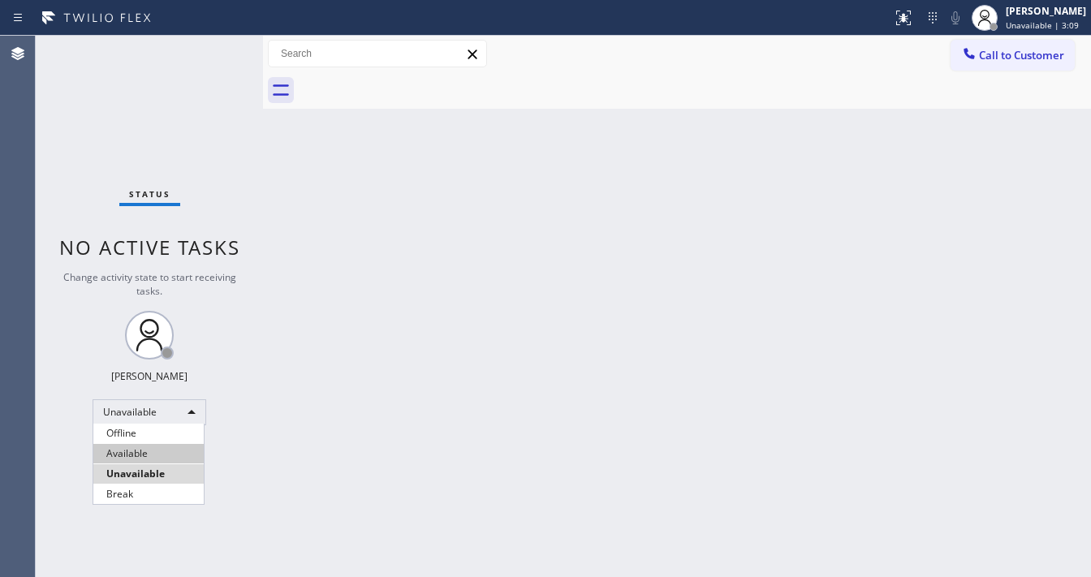
click at [125, 455] on li "Available" at bounding box center [148, 453] width 110 height 19
click at [329, 294] on div "Back to Dashboard Change Sender ID Customers Technicians Select a contact Outbo…" at bounding box center [677, 306] width 828 height 541
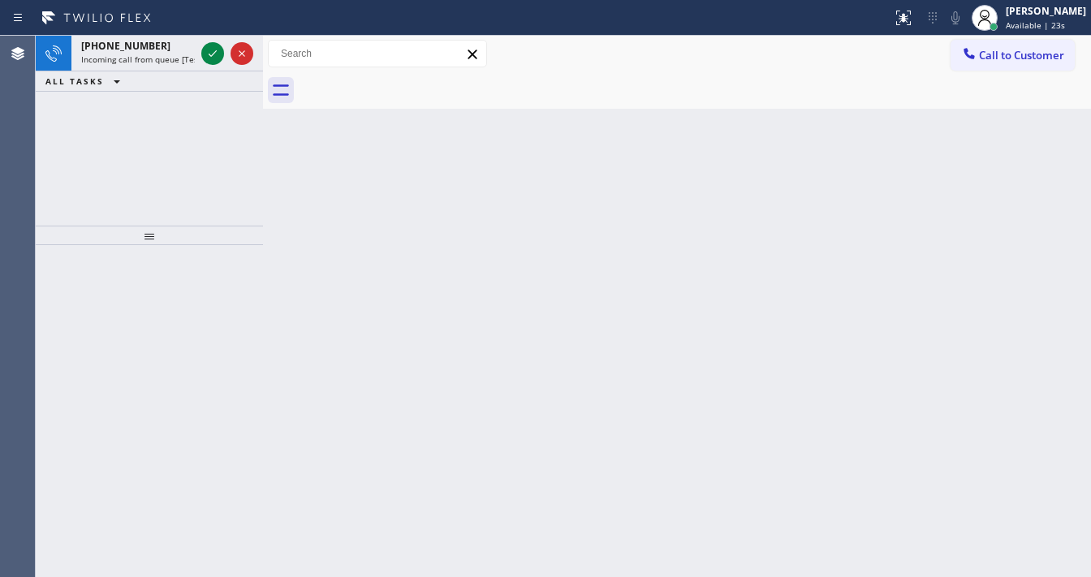
drag, startPoint x: 113, startPoint y: 46, endPoint x: 147, endPoint y: 214, distance: 171.4
click at [116, 49] on span "[PHONE_NUMBER]" at bounding box center [125, 46] width 89 height 14
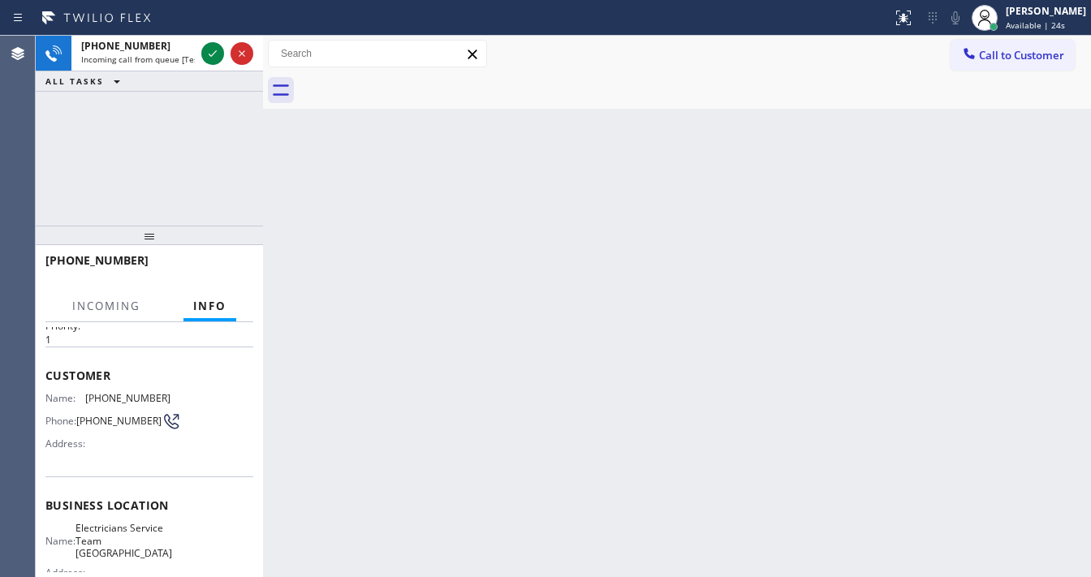
scroll to position [130, 0]
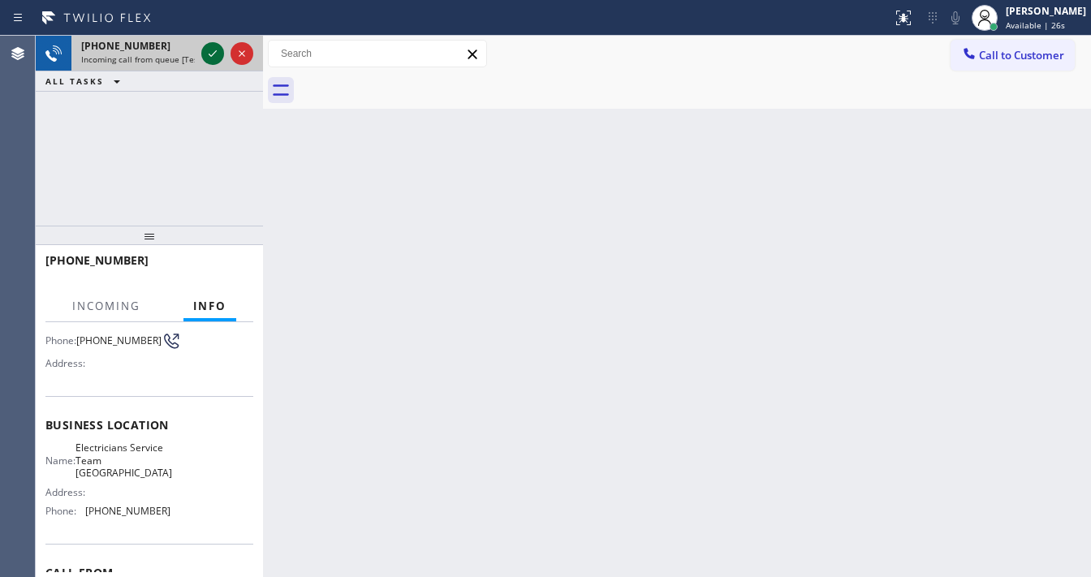
click at [208, 54] on icon at bounding box center [212, 53] width 19 height 19
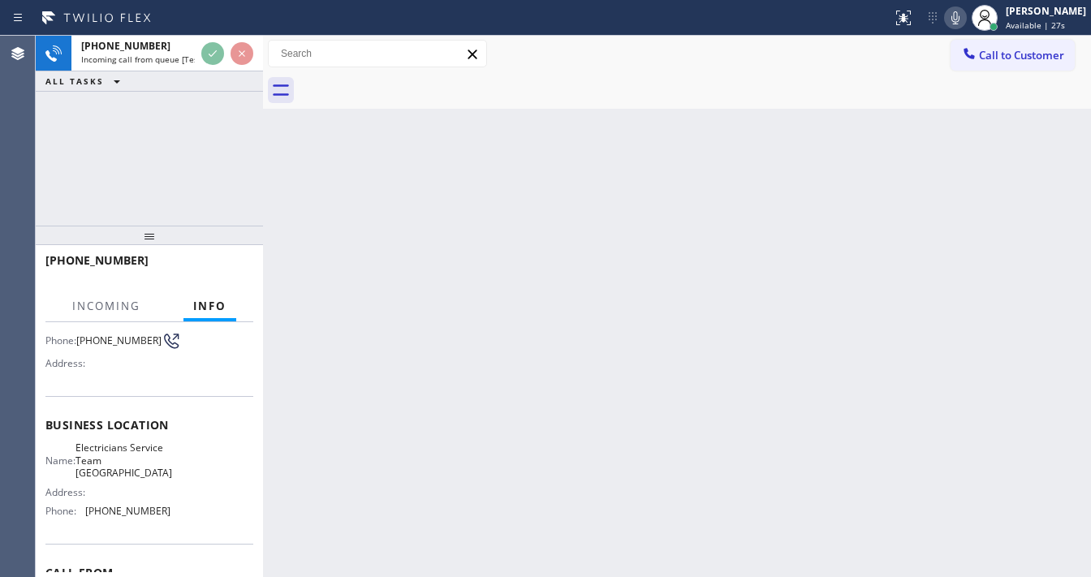
click at [965, 20] on icon at bounding box center [955, 17] width 19 height 19
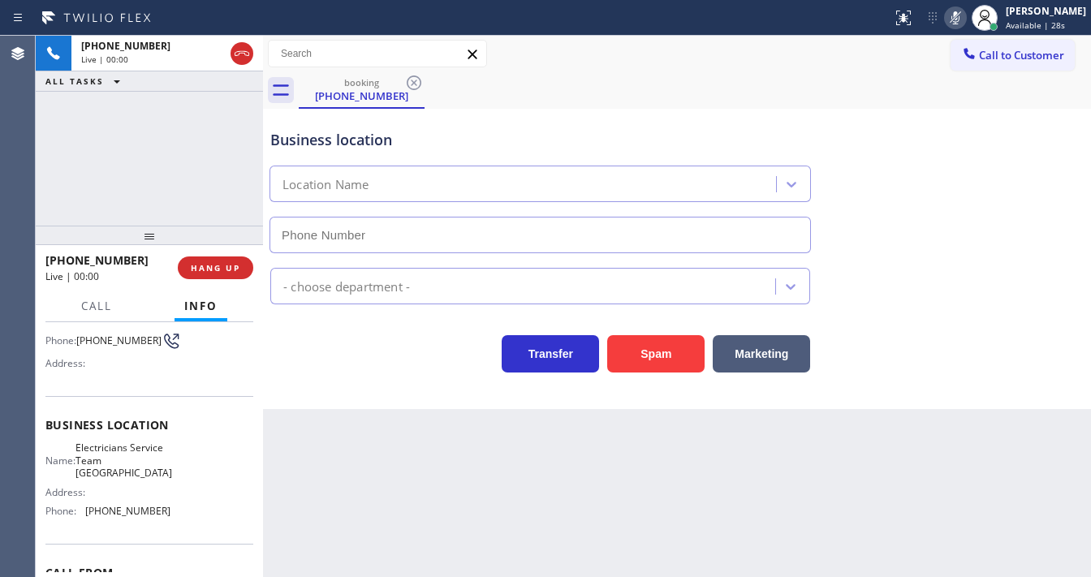
type input "[PHONE_NUMBER]"
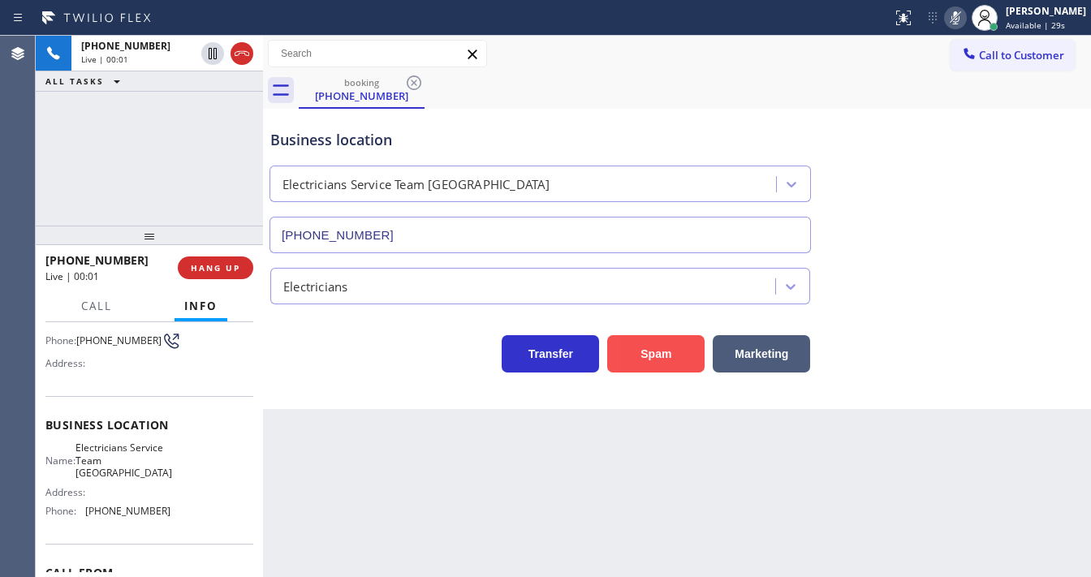
click at [672, 356] on button "Spam" at bounding box center [655, 353] width 97 height 37
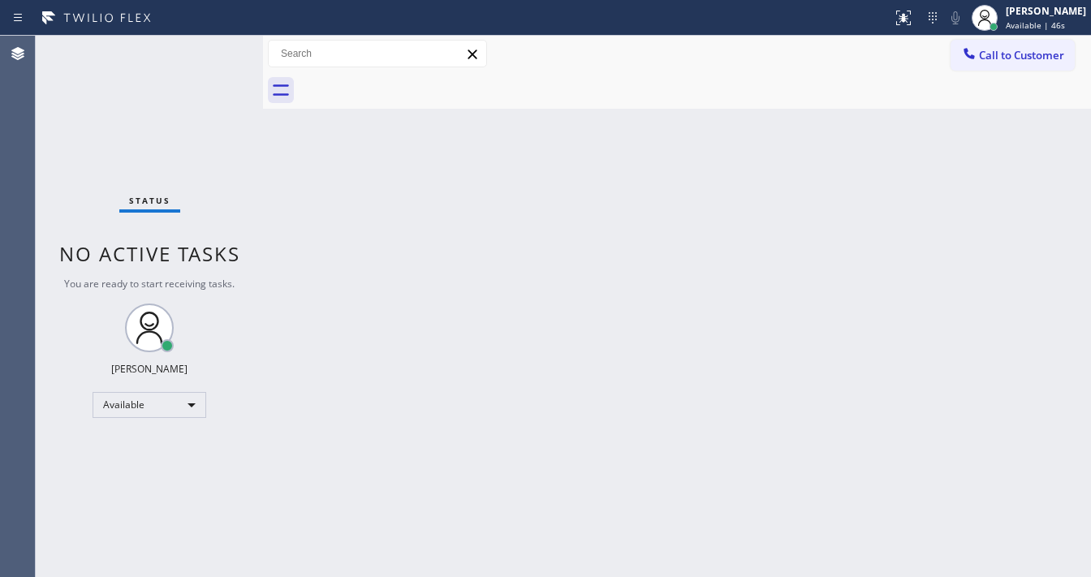
click at [211, 58] on div "Status No active tasks You are ready to start receiving tasks. [PERSON_NAME]" at bounding box center [149, 306] width 227 height 541
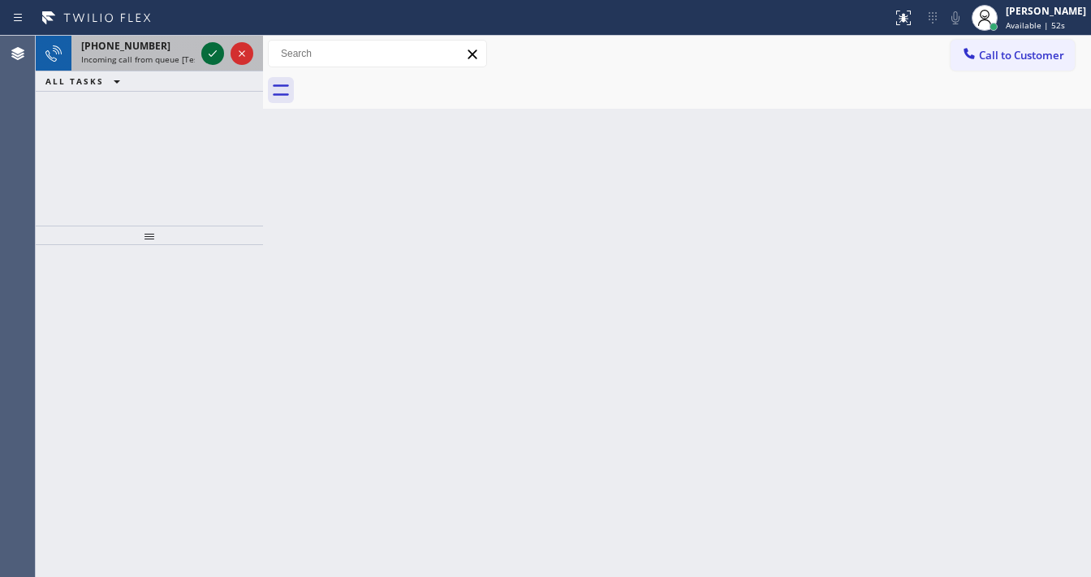
click at [209, 56] on icon at bounding box center [212, 53] width 19 height 19
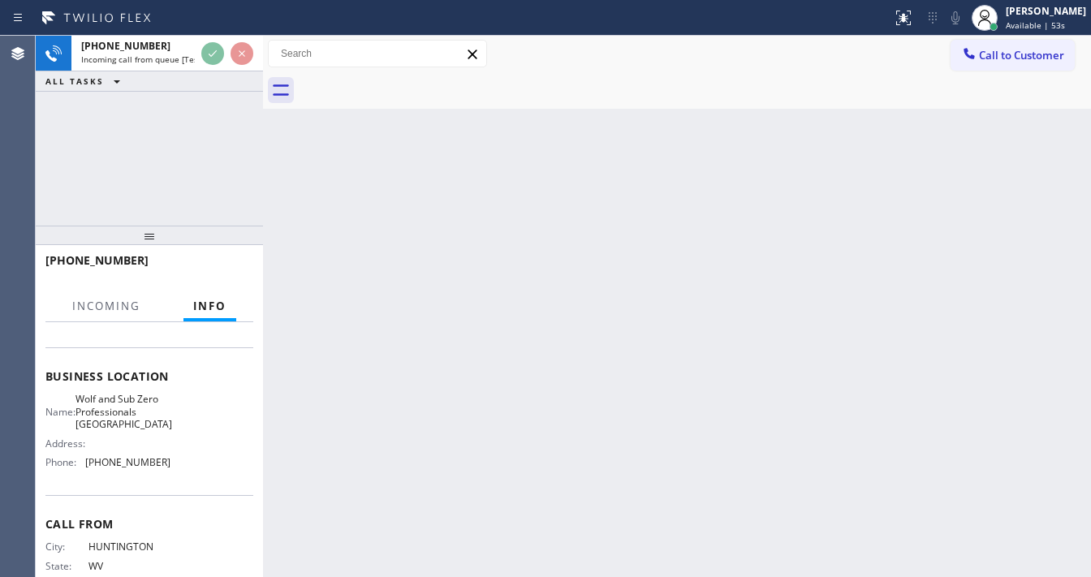
scroll to position [195, 0]
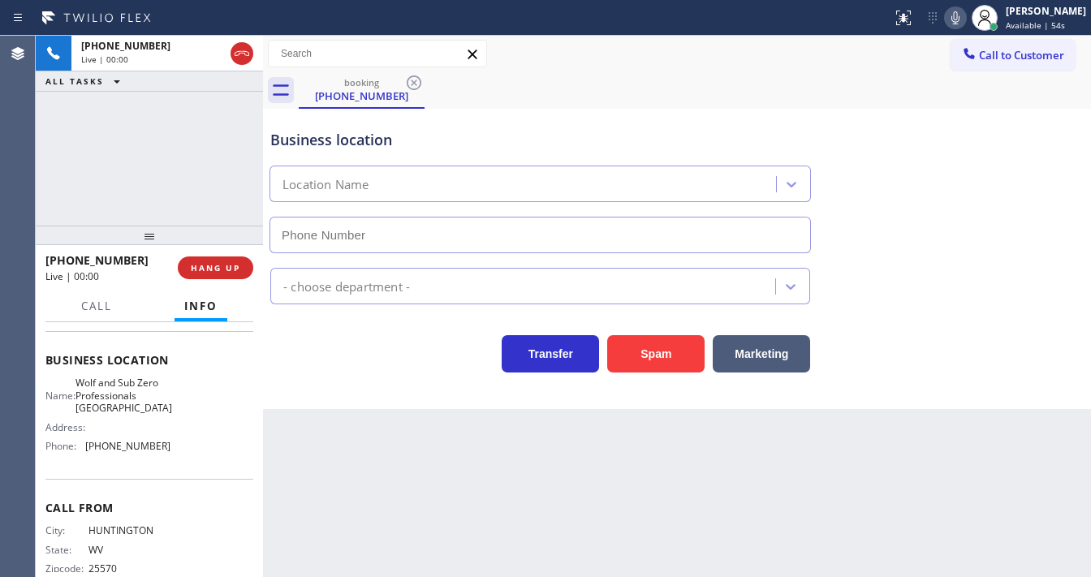
type input "[PHONE_NUMBER]"
click at [161, 198] on div "[PHONE_NUMBER] Live | 00:03 ALL TASKS ALL TASKS ACTIVE TASKS TASKS IN WRAP UP" at bounding box center [149, 131] width 227 height 190
click at [178, 183] on div "[PHONE_NUMBER] Live | 00:04 ALL TASKS ALL TASKS ACTIVE TASKS TASKS IN WRAP UP" at bounding box center [149, 131] width 227 height 190
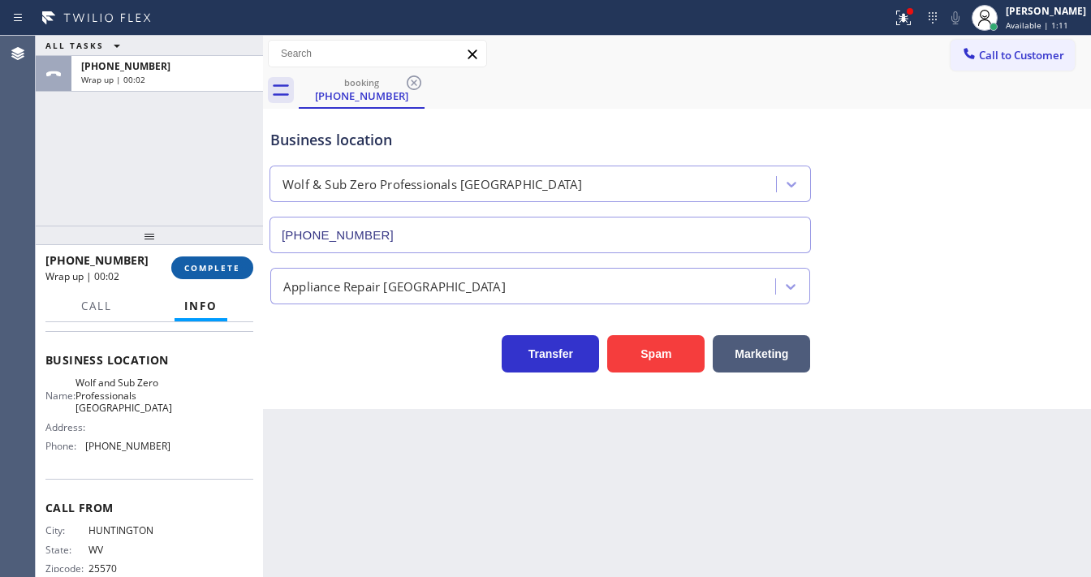
click at [208, 269] on span "COMPLETE" at bounding box center [212, 267] width 56 height 11
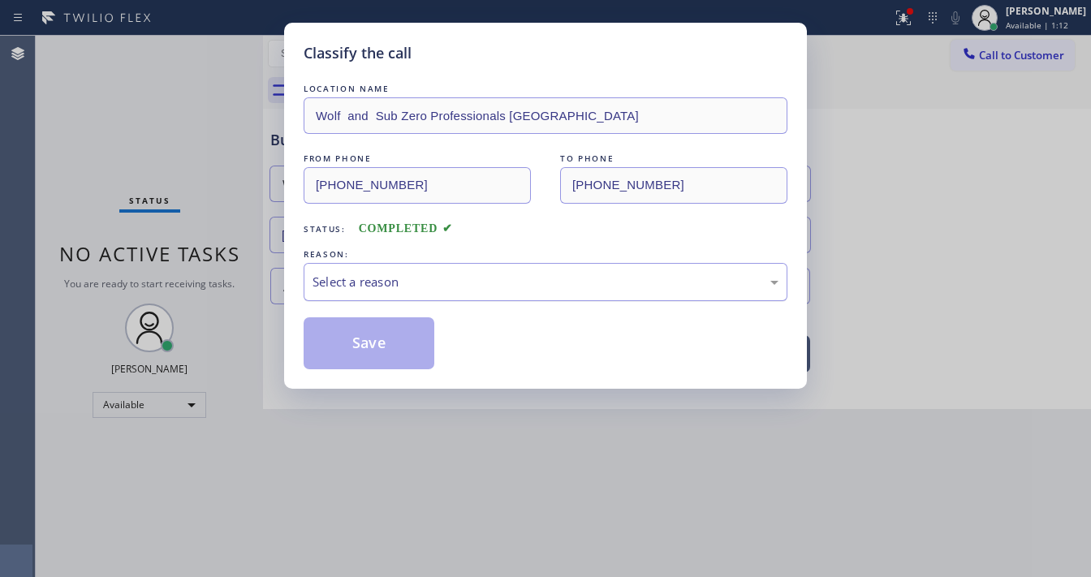
click at [399, 282] on div "Select a reason" at bounding box center [546, 282] width 466 height 19
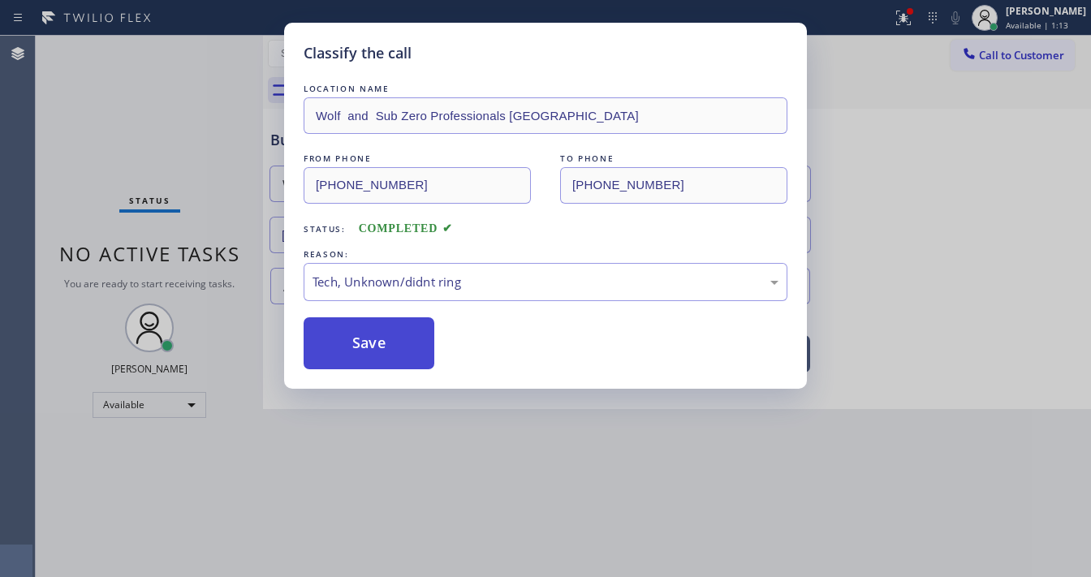
drag, startPoint x: 377, startPoint y: 351, endPoint x: 370, endPoint y: 343, distance: 10.4
click at [377, 351] on button "Save" at bounding box center [369, 343] width 131 height 52
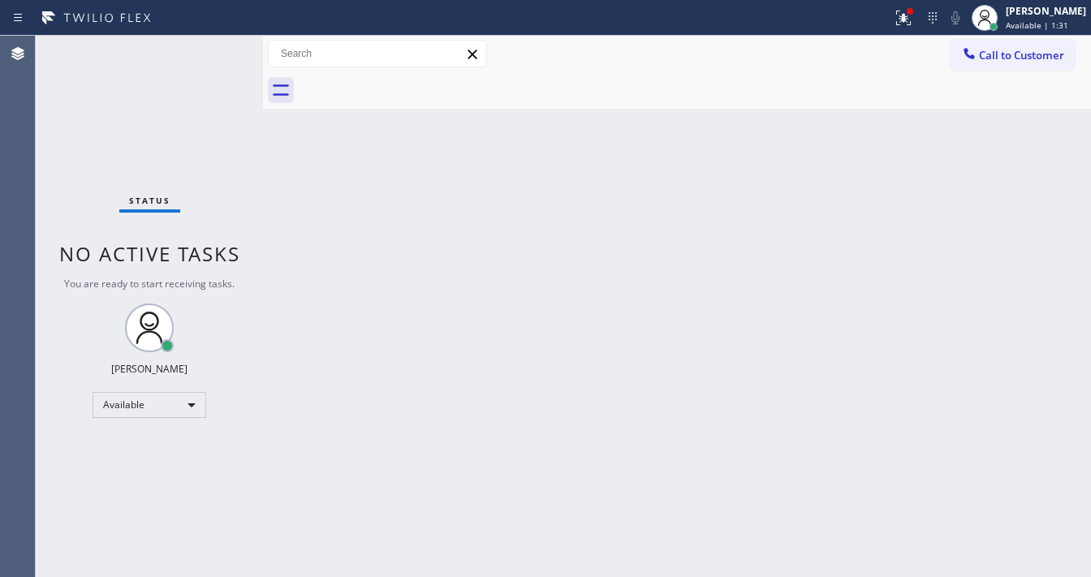
click at [994, 60] on span "Call to Customer" at bounding box center [1021, 55] width 85 height 15
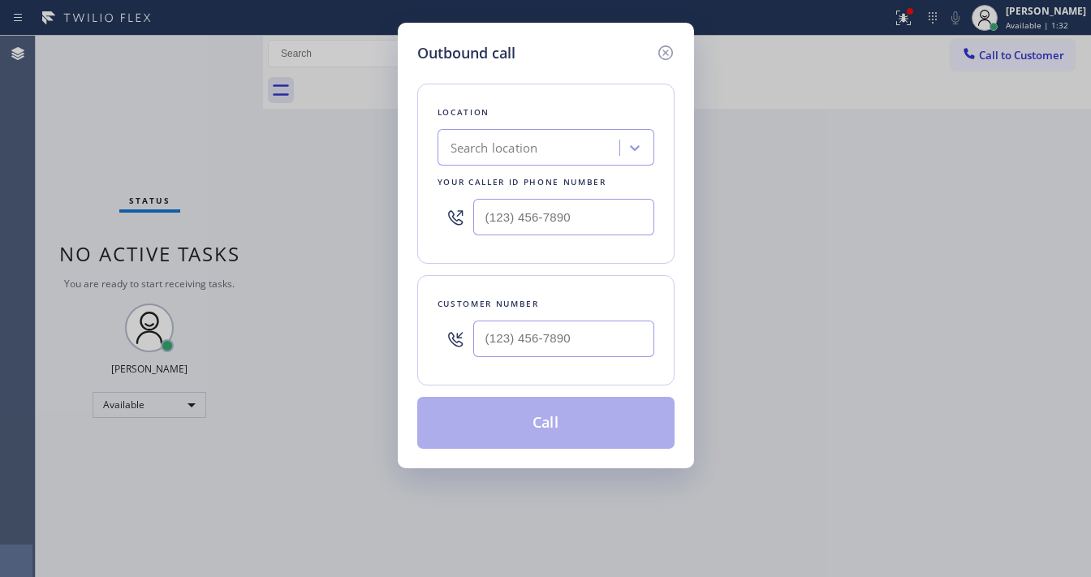
drag, startPoint x: 919, startPoint y: 19, endPoint x: 706, endPoint y: 65, distance: 217.5
click at [917, 20] on div "Outbound call Location Search location Your caller id phone number Customer num…" at bounding box center [545, 288] width 1091 height 577
click at [666, 50] on icon at bounding box center [665, 52] width 19 height 19
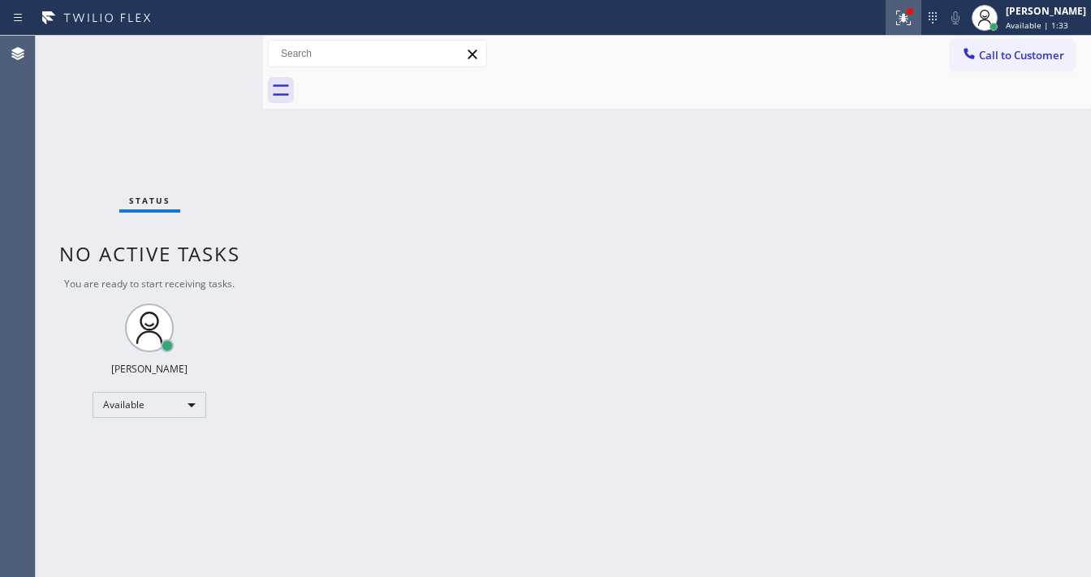
click at [902, 20] on div at bounding box center [904, 17] width 36 height 19
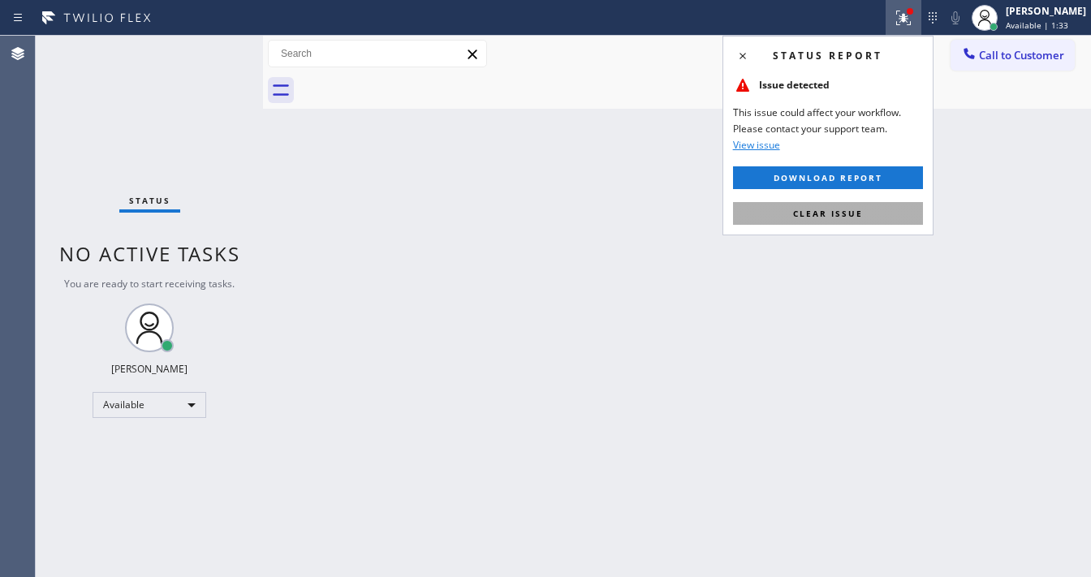
drag, startPoint x: 833, startPoint y: 209, endPoint x: 947, endPoint y: 97, distance: 160.7
click at [837, 205] on button "Clear issue" at bounding box center [828, 213] width 190 height 23
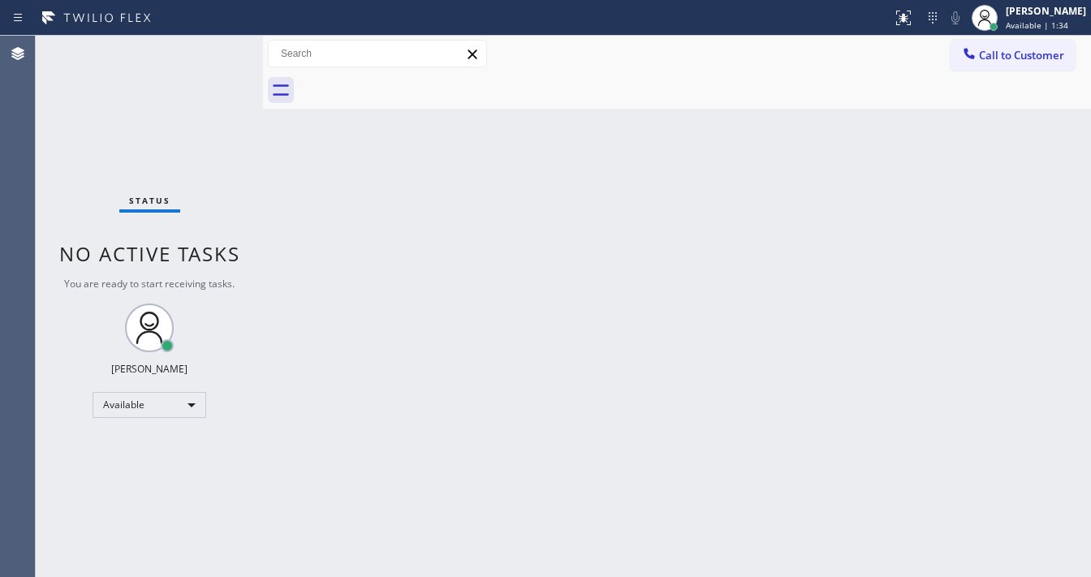
drag, startPoint x: 991, startPoint y: 58, endPoint x: 671, endPoint y: 101, distance: 322.6
click at [990, 58] on span "Call to Customer" at bounding box center [1021, 55] width 85 height 15
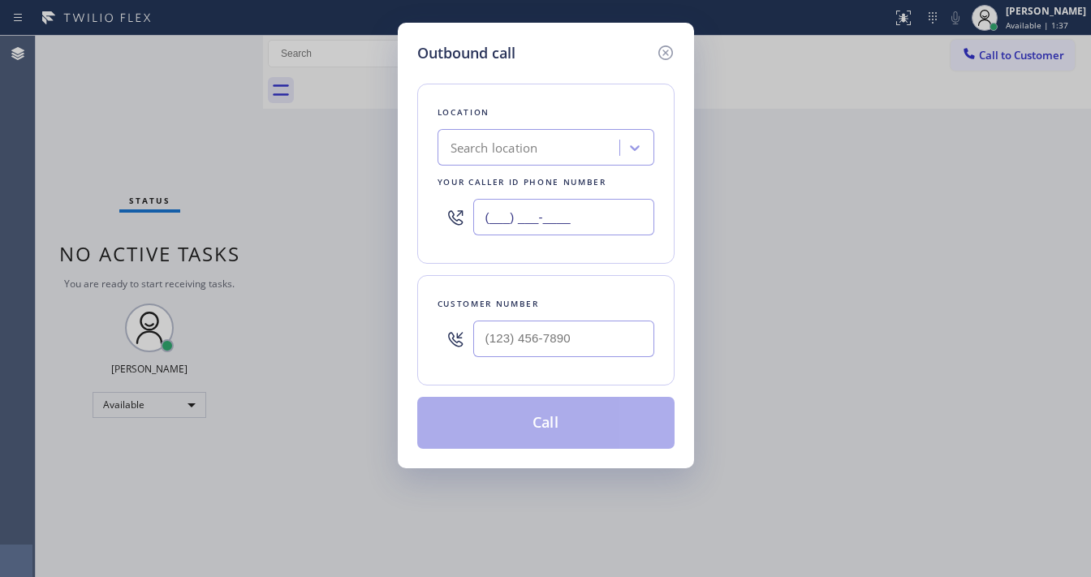
click at [530, 214] on input "(___) ___-____" at bounding box center [563, 217] width 181 height 37
paste input "530) 551-3455"
click at [510, 261] on div "Location Search location Your caller id phone number [PHONE_NUMBER]" at bounding box center [545, 174] width 257 height 180
type input "(___) ___-____"
drag, startPoint x: 527, startPoint y: 263, endPoint x: 522, endPoint y: 287, distance: 24.0
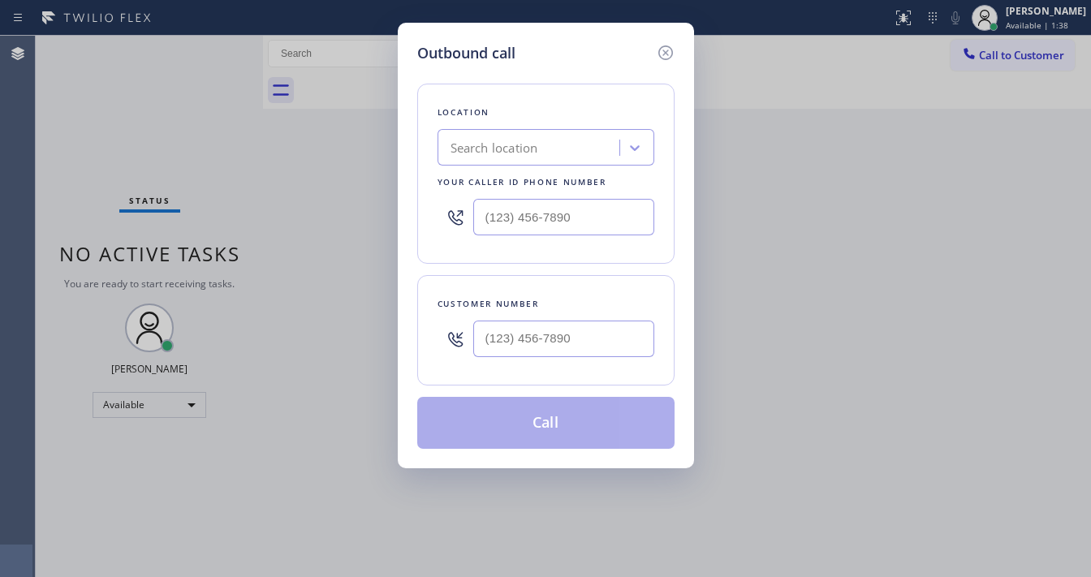
click at [527, 265] on div "Location Search location Your caller id phone number Customer number Call" at bounding box center [545, 256] width 257 height 385
click at [513, 331] on input "(___) ___-____" at bounding box center [563, 339] width 181 height 37
paste input "530) 551-3455"
type input "[PHONE_NUMBER]"
type input "(___) ___-____"
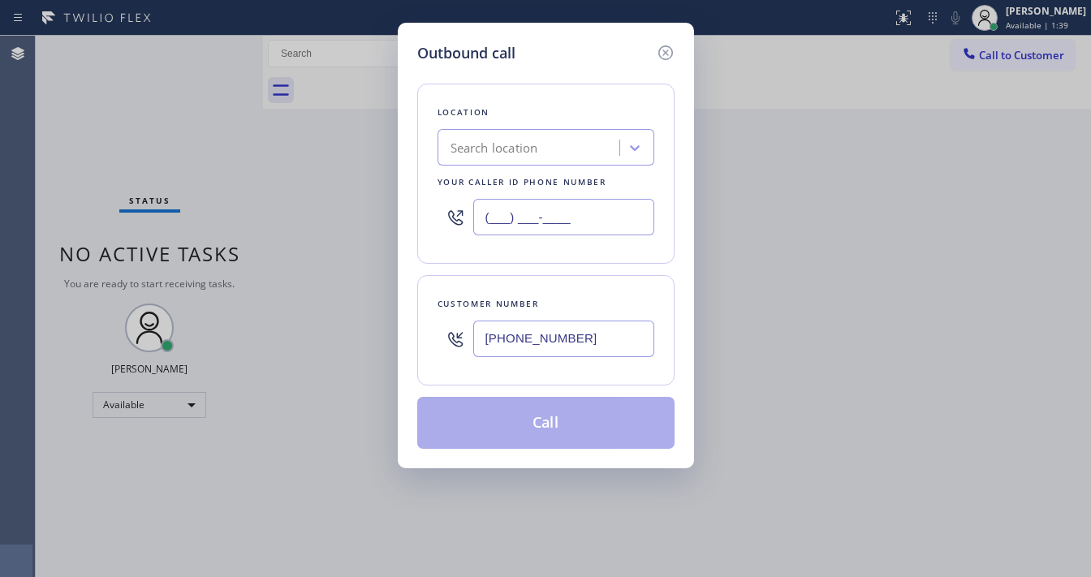
click at [536, 227] on input "(___) ___-____" at bounding box center [563, 217] width 181 height 37
paste input "415) 634-0929"
type input "[PHONE_NUMBER]"
click at [498, 283] on div "Customer number [PHONE_NUMBER]" at bounding box center [545, 330] width 257 height 110
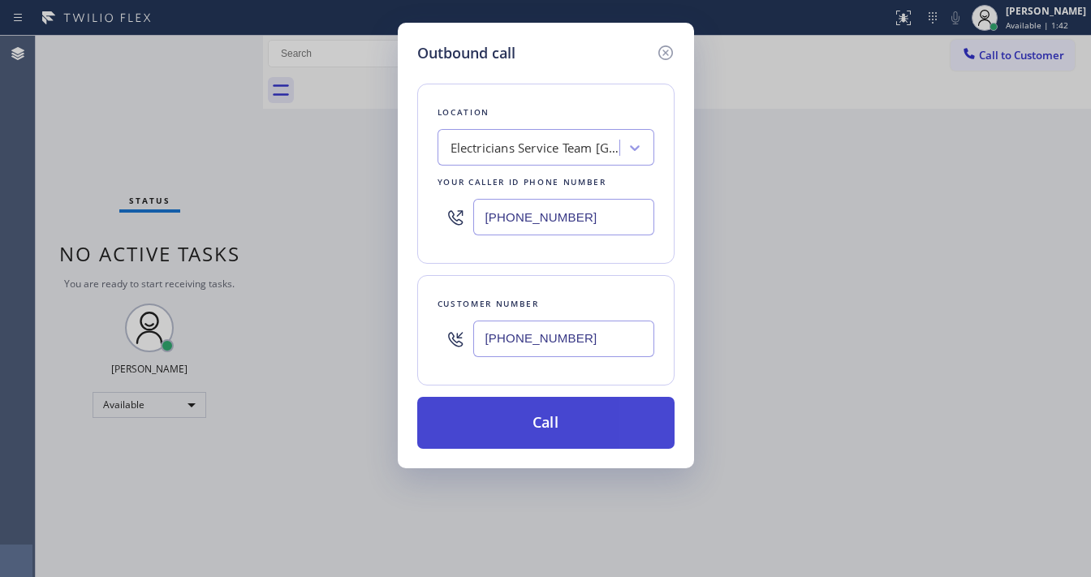
click at [510, 422] on button "Call" at bounding box center [545, 423] width 257 height 52
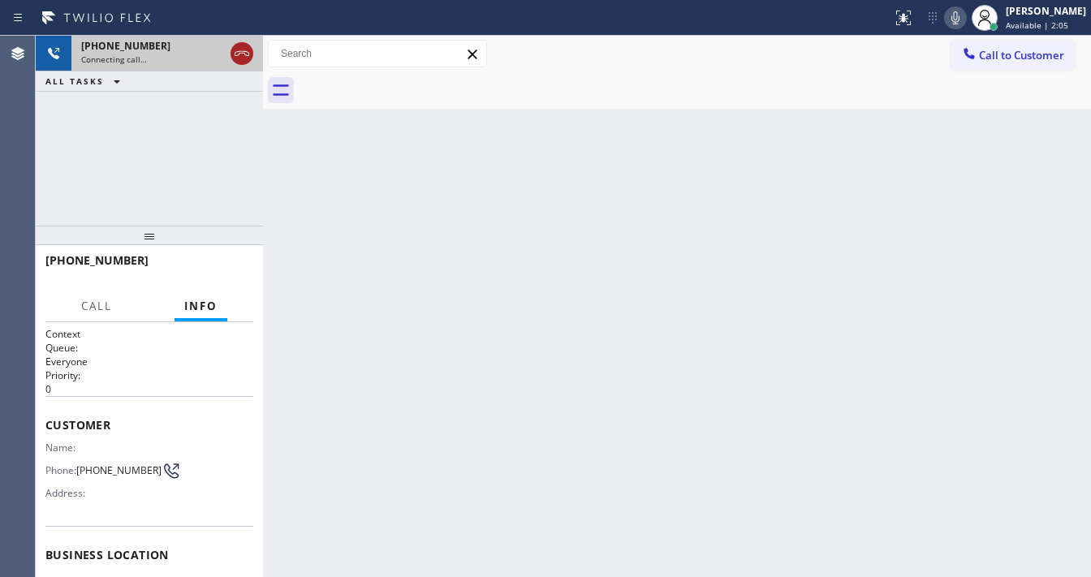
click at [242, 59] on icon at bounding box center [241, 53] width 19 height 19
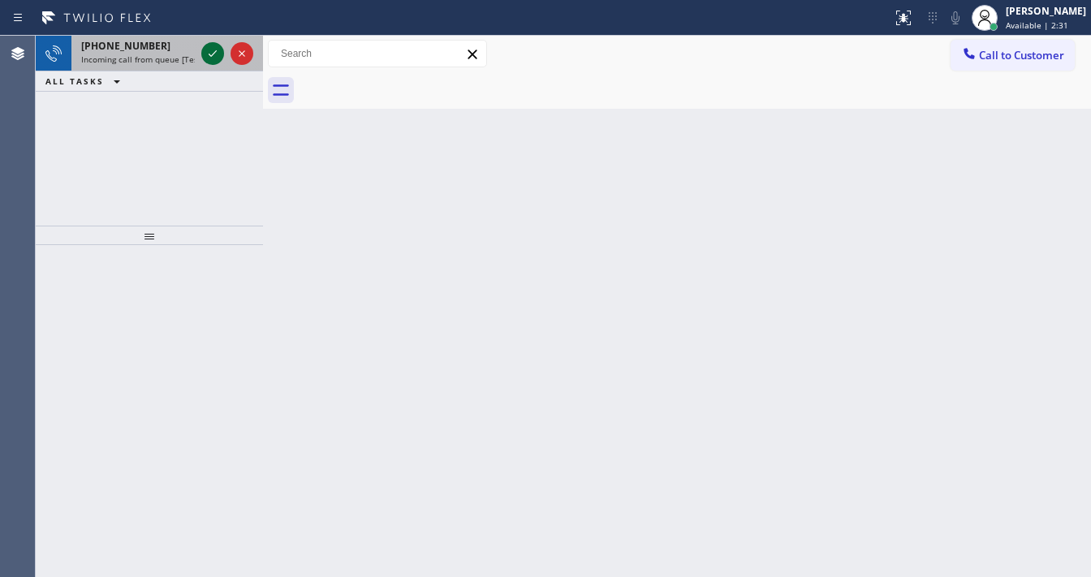
click at [210, 59] on icon at bounding box center [212, 53] width 19 height 19
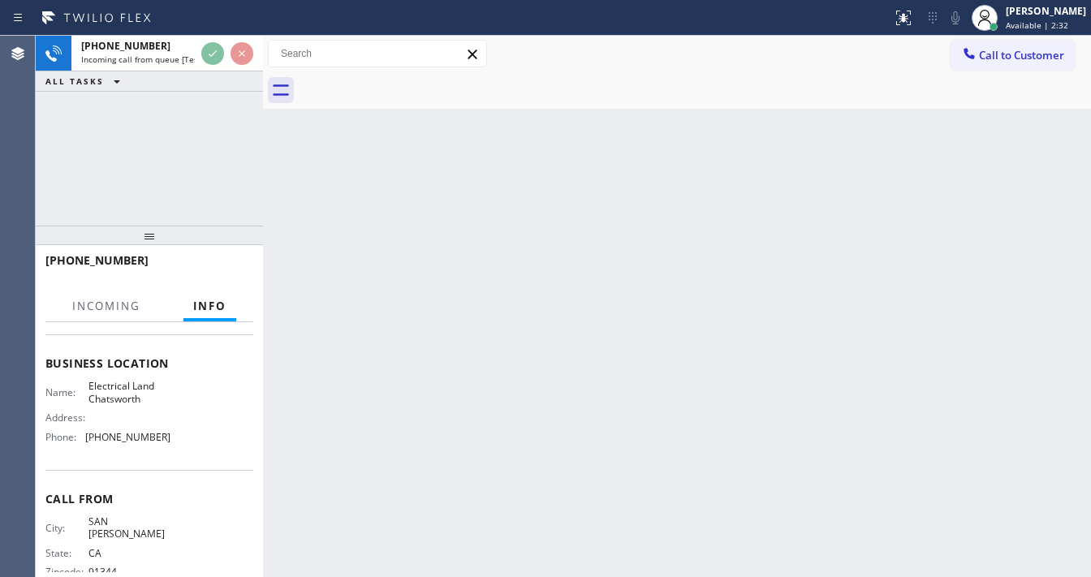
scroll to position [195, 0]
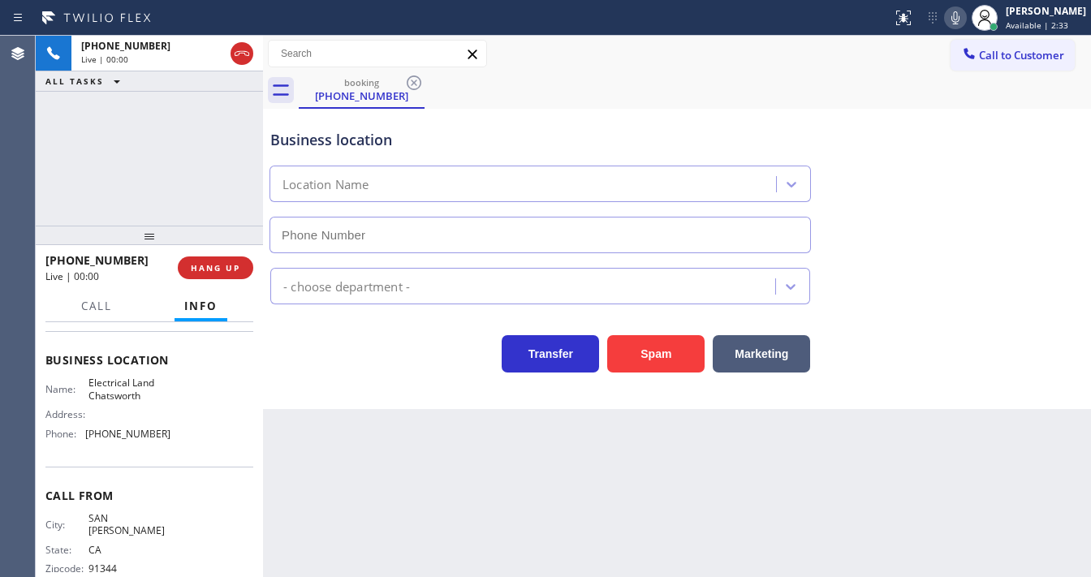
click at [959, 19] on icon at bounding box center [955, 17] width 8 height 13
type input "[PHONE_NUMBER]"
click at [959, 19] on icon at bounding box center [955, 17] width 8 height 13
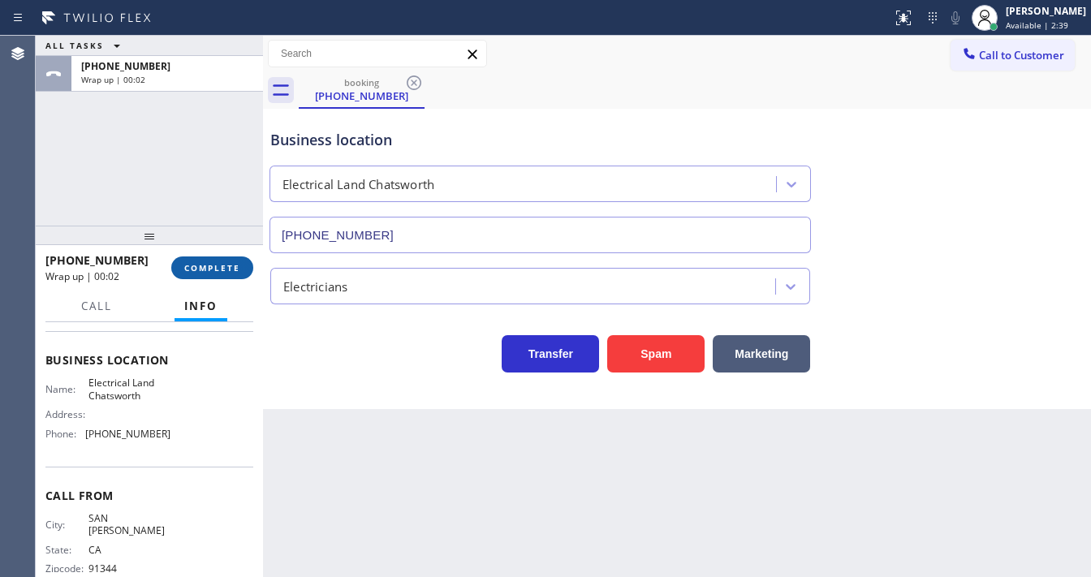
click at [222, 259] on button "COMPLETE" at bounding box center [212, 268] width 82 height 23
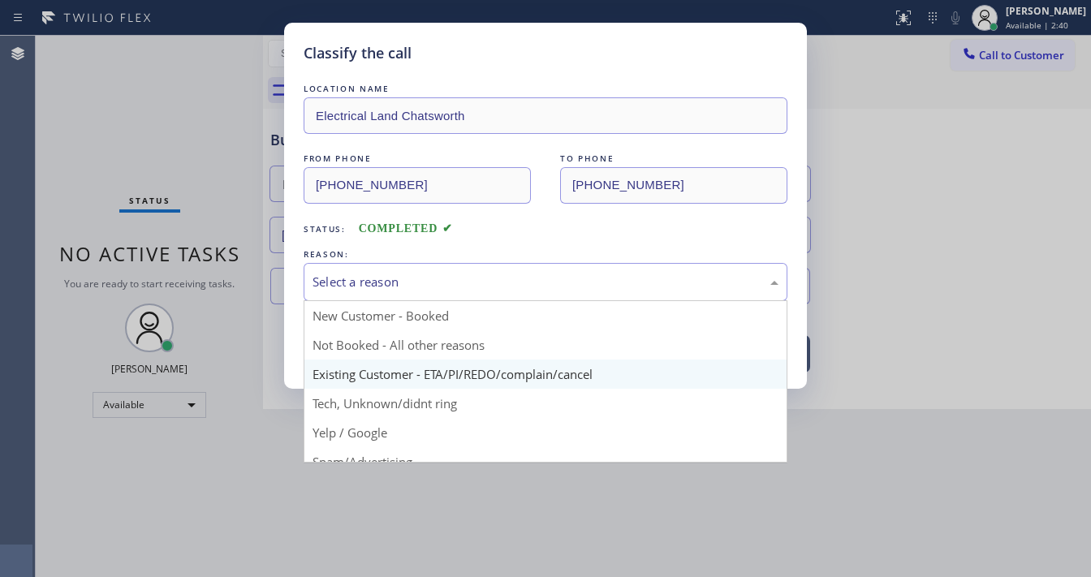
drag, startPoint x: 402, startPoint y: 270, endPoint x: 360, endPoint y: 384, distance: 120.9
click at [402, 273] on div "Select a reason" at bounding box center [546, 282] width 484 height 38
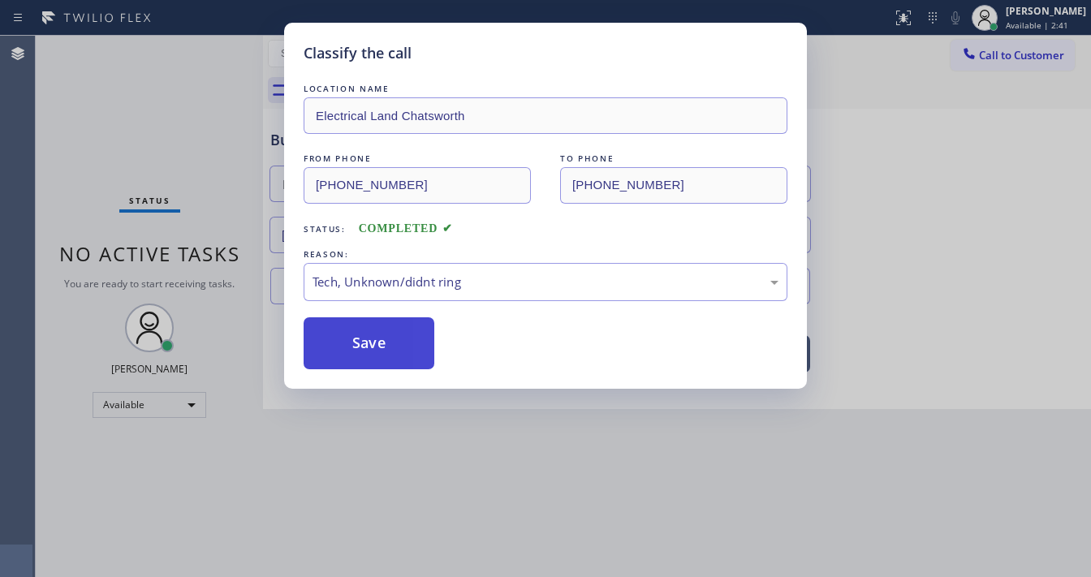
click at [383, 338] on button "Save" at bounding box center [369, 343] width 131 height 52
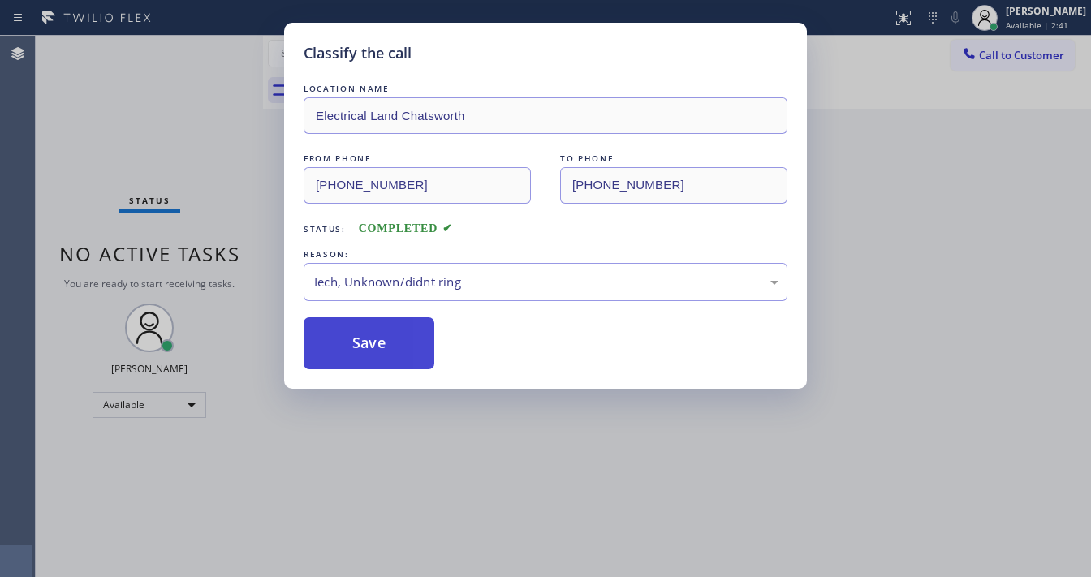
click at [383, 339] on button "Save" at bounding box center [369, 343] width 131 height 52
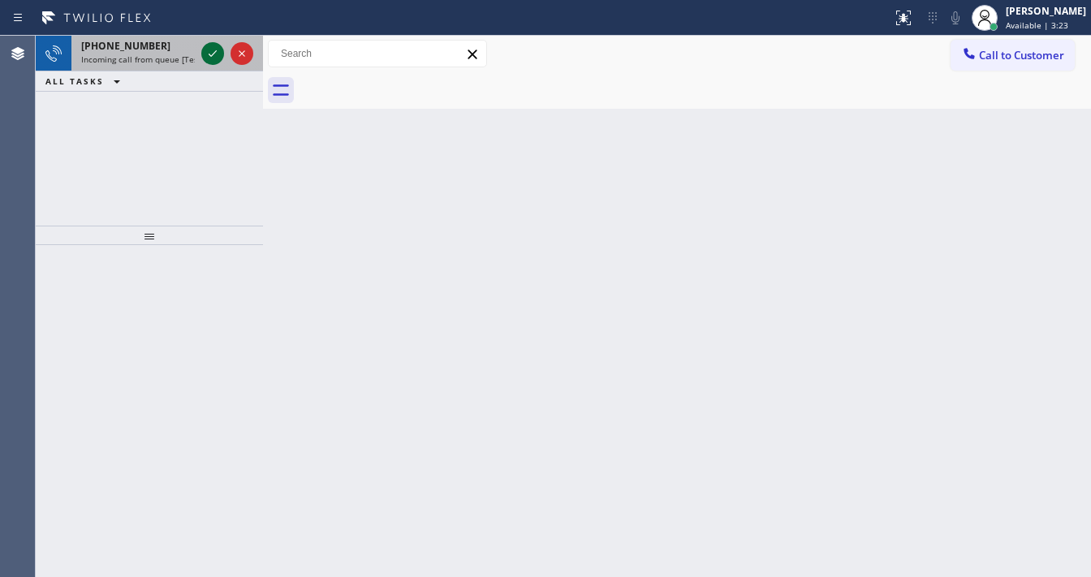
click at [214, 58] on icon at bounding box center [212, 53] width 19 height 19
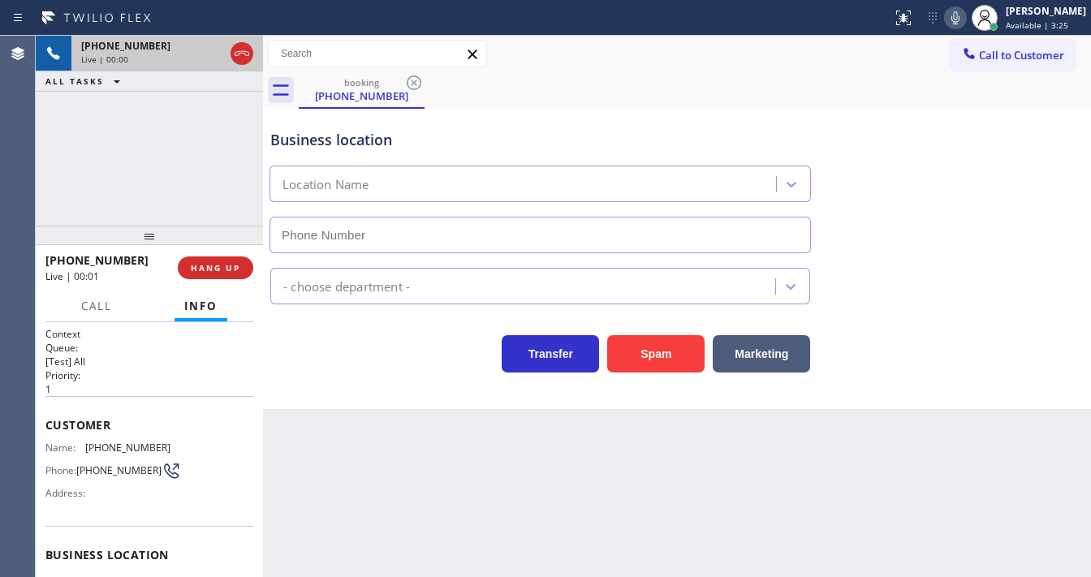
type input "[PHONE_NUMBER]"
drag, startPoint x: 55, startPoint y: 146, endPoint x: 149, endPoint y: 159, distance: 95.1
click at [59, 147] on div "[PHONE_NUMBER] Live | 00:03 ALL TASKS ALL TASKS ACTIVE TASKS TASKS IN WRAP UP" at bounding box center [149, 131] width 227 height 190
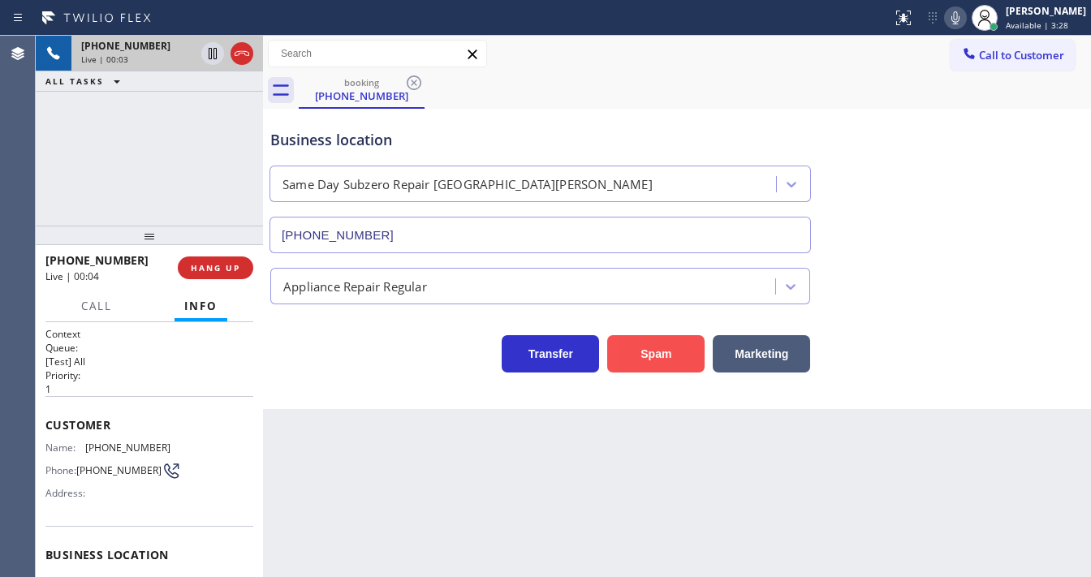
click at [645, 369] on button "Spam" at bounding box center [655, 353] width 97 height 37
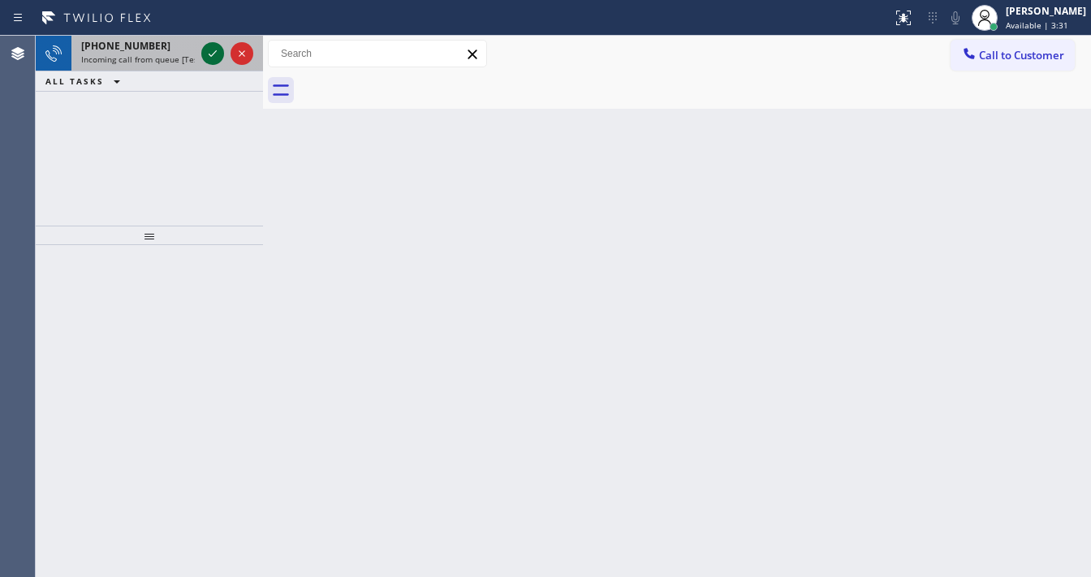
click at [211, 54] on icon at bounding box center [212, 53] width 19 height 19
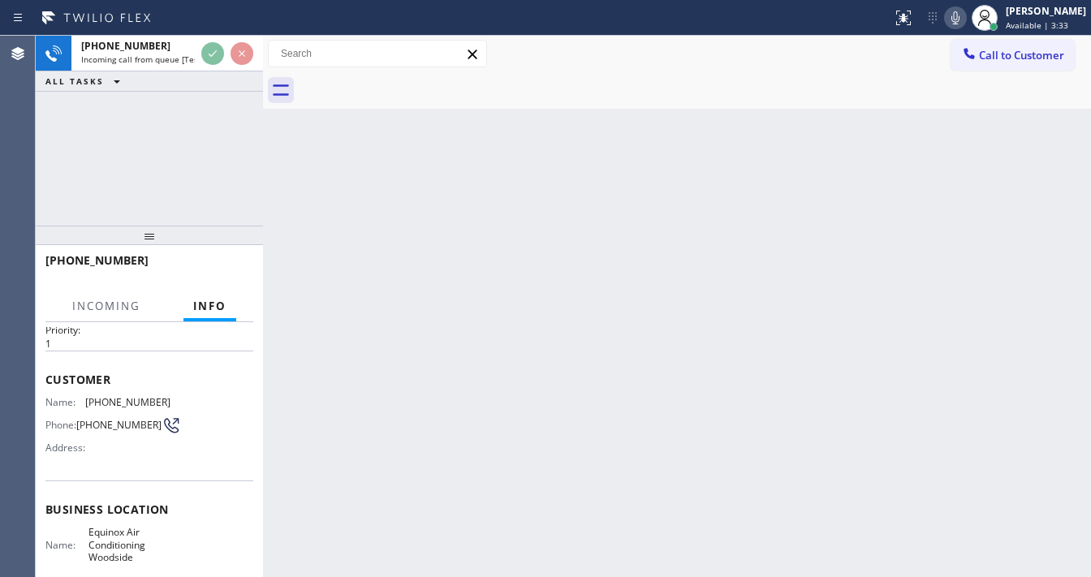
scroll to position [65, 0]
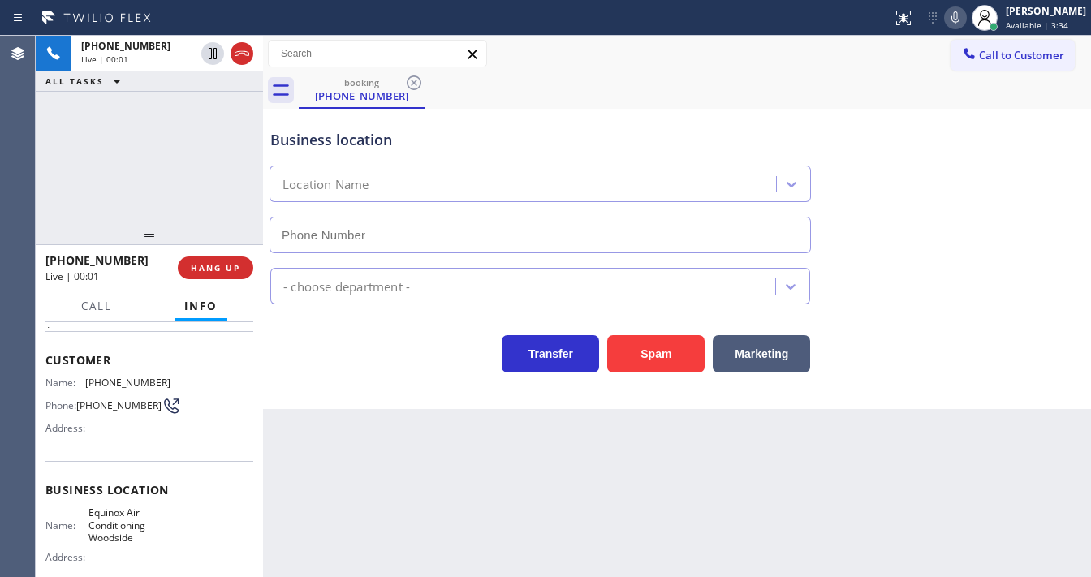
type input "[PHONE_NUMBER]"
click at [636, 357] on button "Spam" at bounding box center [655, 353] width 97 height 37
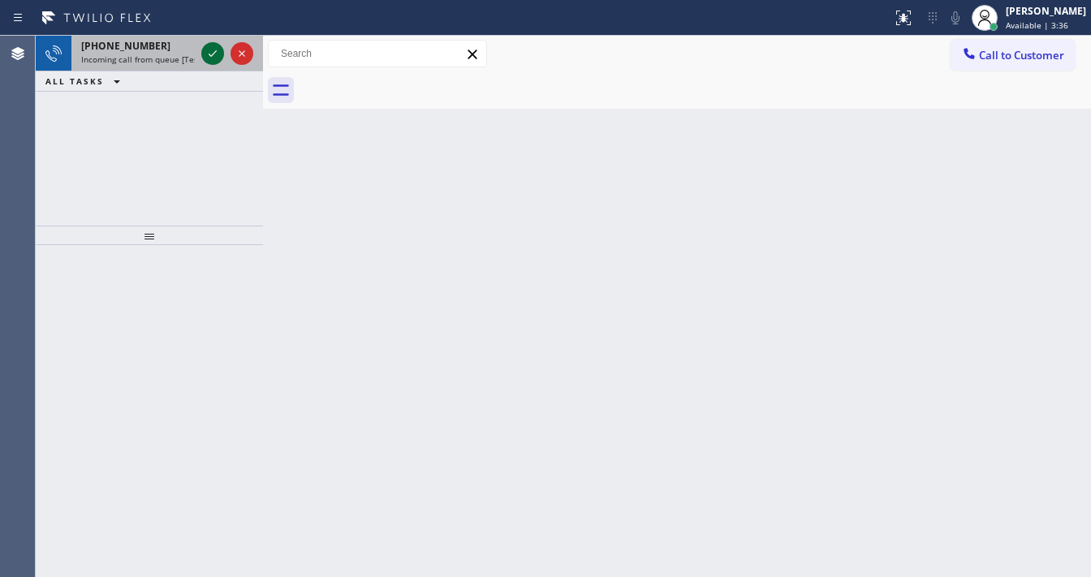
click at [215, 52] on icon at bounding box center [212, 53] width 19 height 19
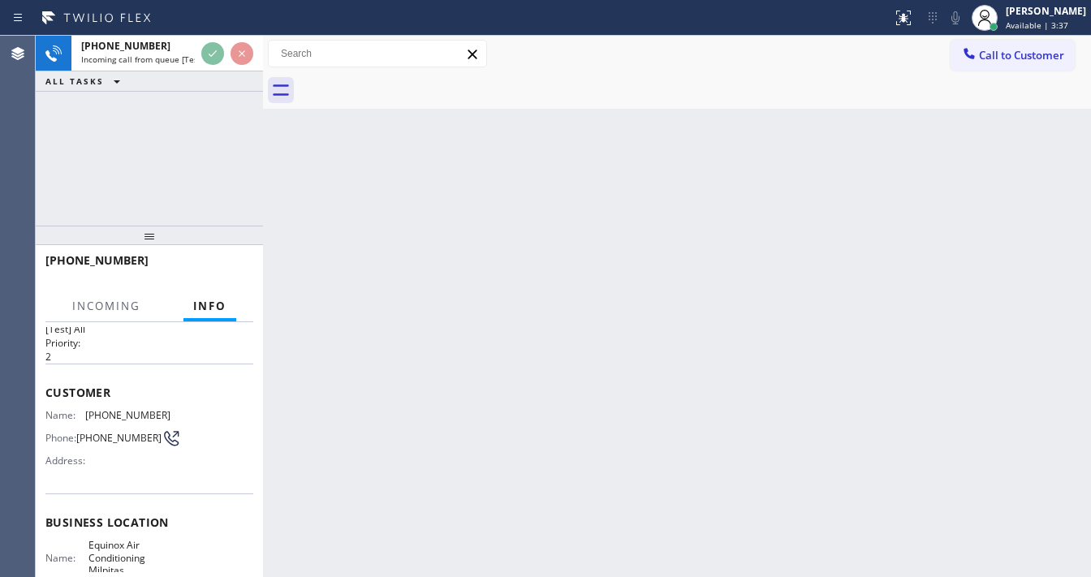
scroll to position [65, 0]
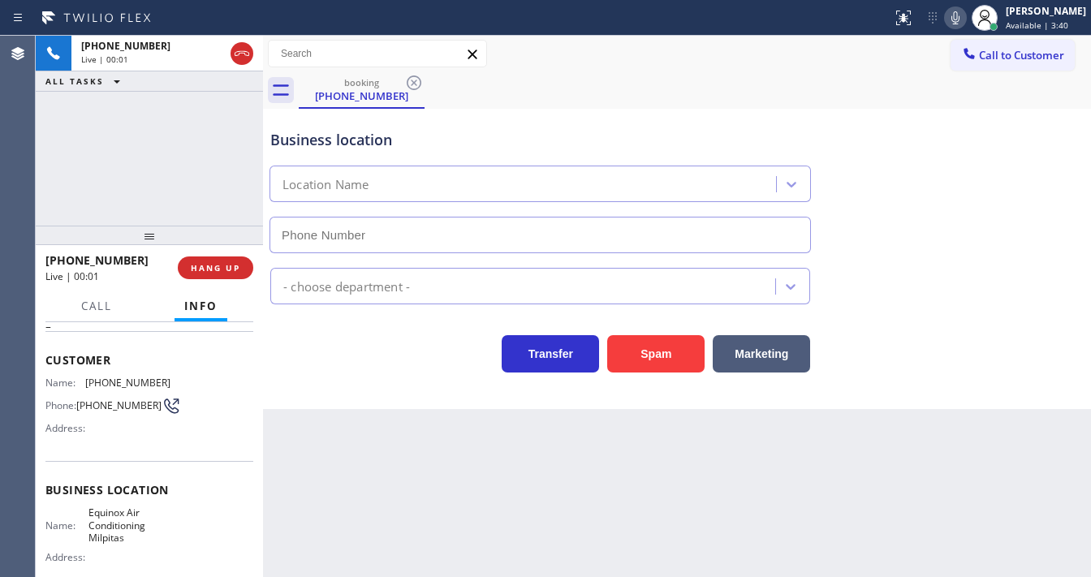
type input "[PHONE_NUMBER]"
click at [671, 361] on button "Spam" at bounding box center [655, 353] width 97 height 37
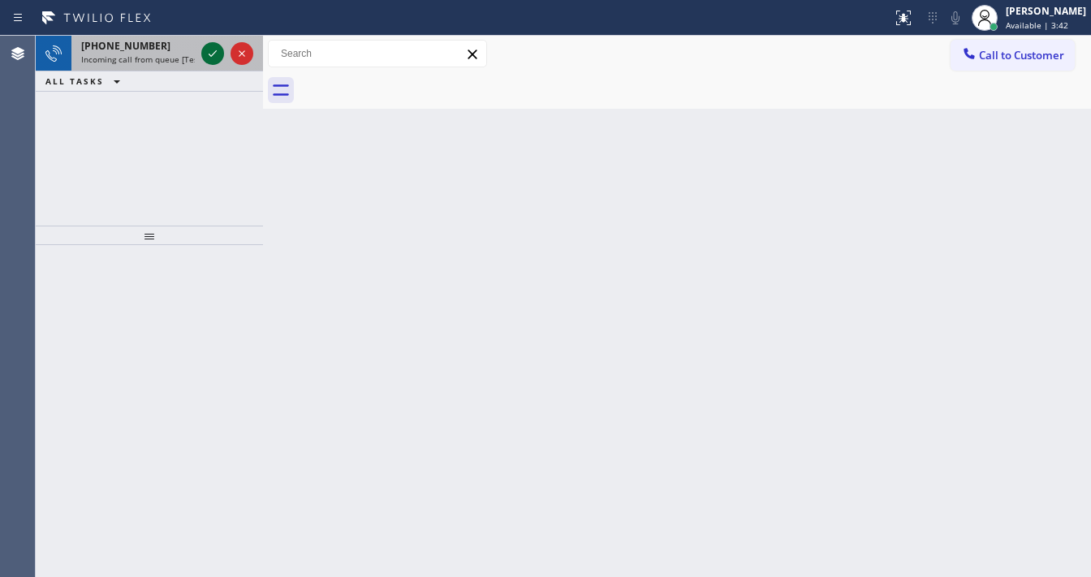
click at [214, 52] on icon at bounding box center [213, 53] width 8 height 6
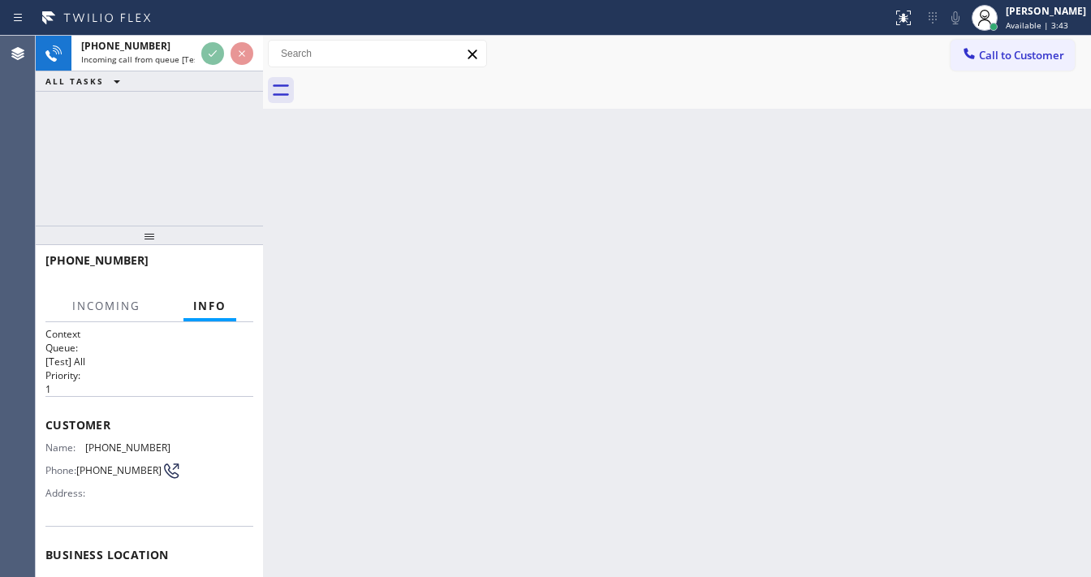
scroll to position [65, 0]
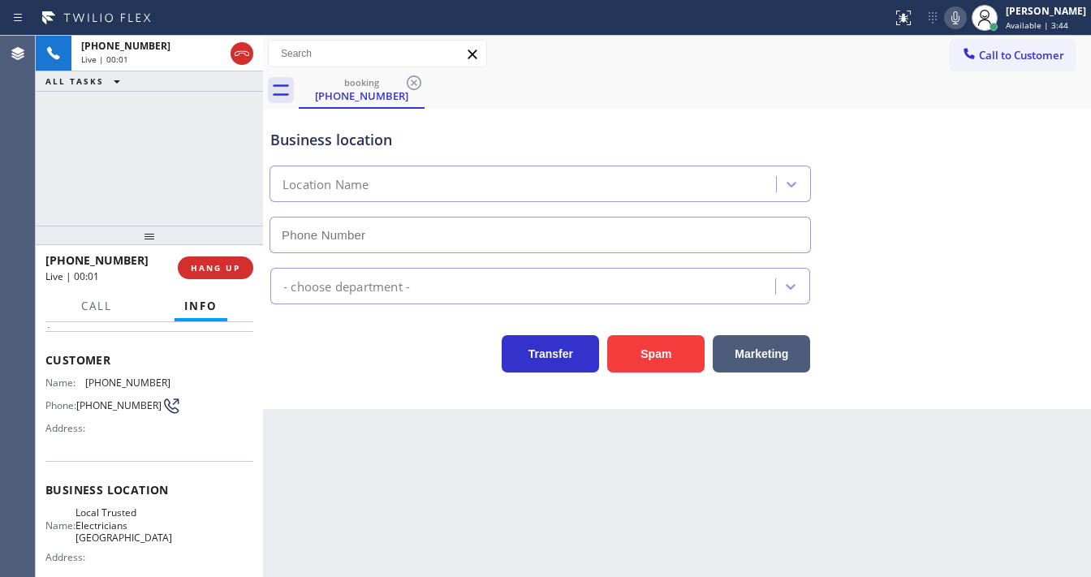
type input "[PHONE_NUMBER]"
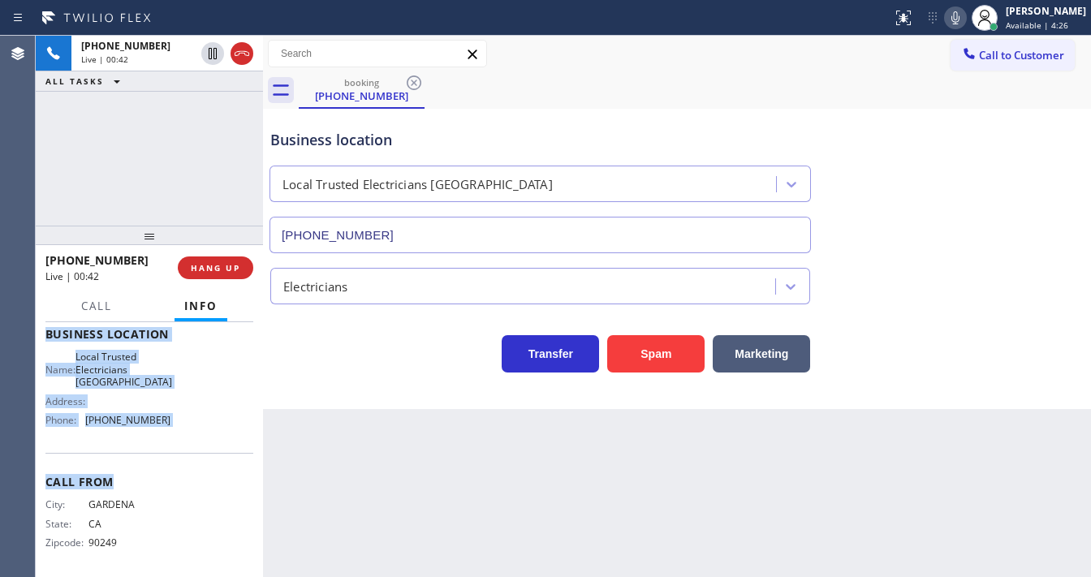
scroll to position [226, 0]
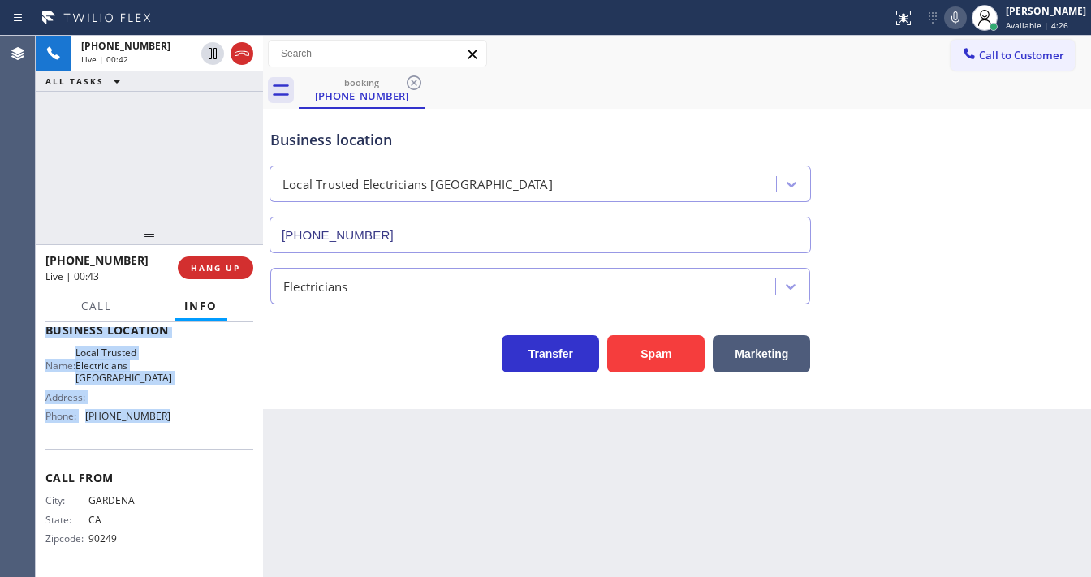
drag, startPoint x: 45, startPoint y: 356, endPoint x: 169, endPoint y: 226, distance: 179.1
click at [187, 407] on div "Context Queue: [Test] All Priority: 1 Customer Name: [PHONE_NUMBER] Phone: [PHO…" at bounding box center [149, 449] width 227 height 255
copy div "Customer Name: [PHONE_NUMBER] Phone: [PHONE_NUMBER] Address: Business location …"
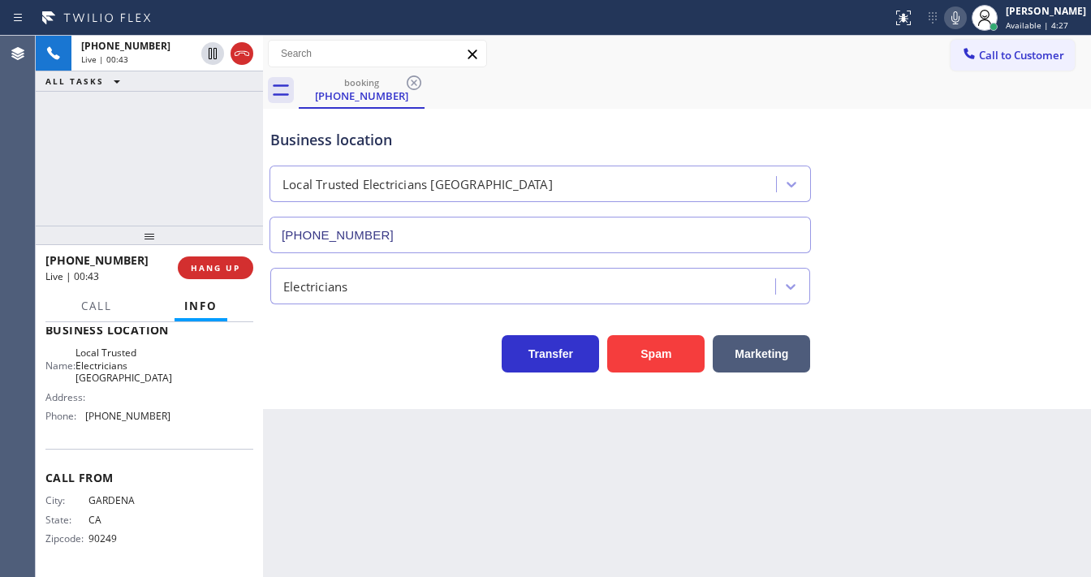
click at [172, 150] on div "[PHONE_NUMBER] Live | 00:43 ALL TASKS ALL TASKS ACTIVE TASKS TASKS IN WRAP UP" at bounding box center [149, 131] width 227 height 190
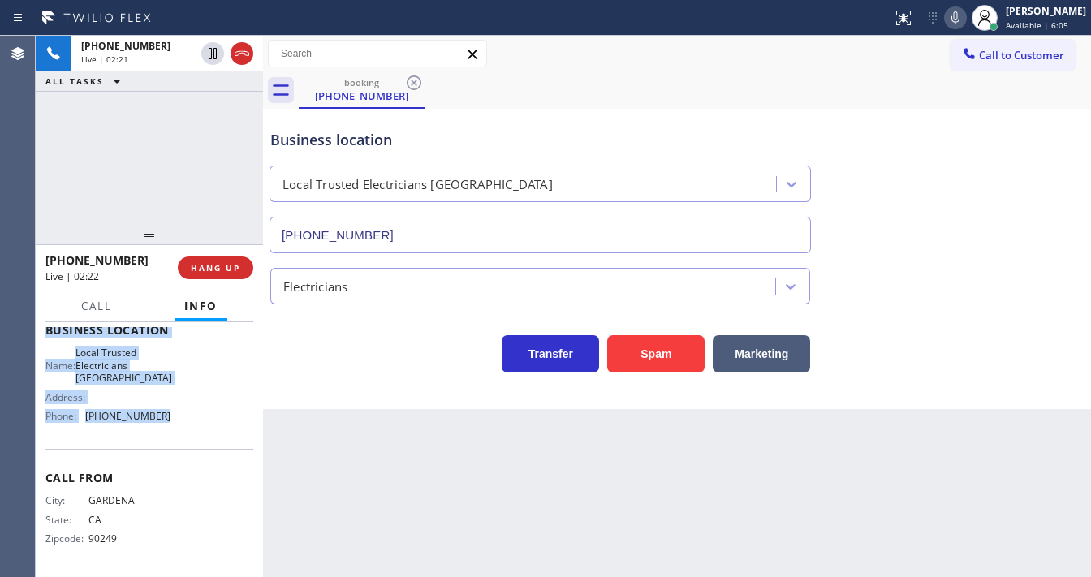
drag, startPoint x: 45, startPoint y: 329, endPoint x: 187, endPoint y: 410, distance: 162.9
click at [187, 410] on div "Context Queue: [Test] All Priority: 1 Customer Name: [PHONE_NUMBER] Phone: [PHO…" at bounding box center [149, 449] width 227 height 255
copy div "Customer Name: [PHONE_NUMBER] Phone: [PHONE_NUMBER] Address: Business location …"
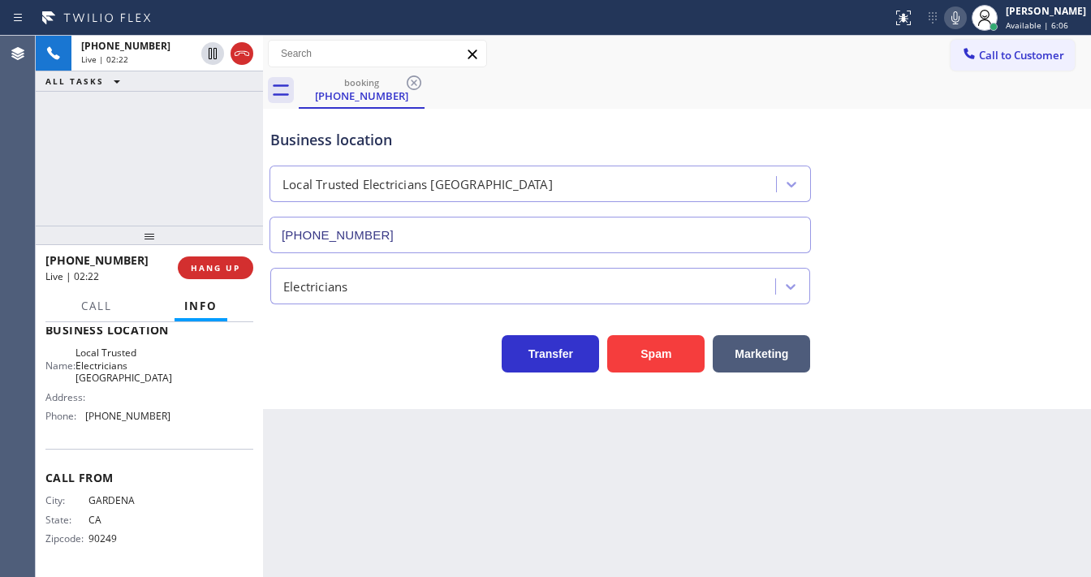
click at [150, 119] on div "[PHONE_NUMBER] Live | 02:22 ALL TASKS ALL TASKS ACTIVE TASKS TASKS IN WRAP UP" at bounding box center [149, 131] width 227 height 190
click at [123, 161] on div "[PHONE_NUMBER] Live | 02:25 ALL TASKS ALL TASKS ACTIVE TASKS TASKS IN WRAP UP" at bounding box center [149, 131] width 227 height 190
click at [967, 16] on div at bounding box center [955, 17] width 23 height 19
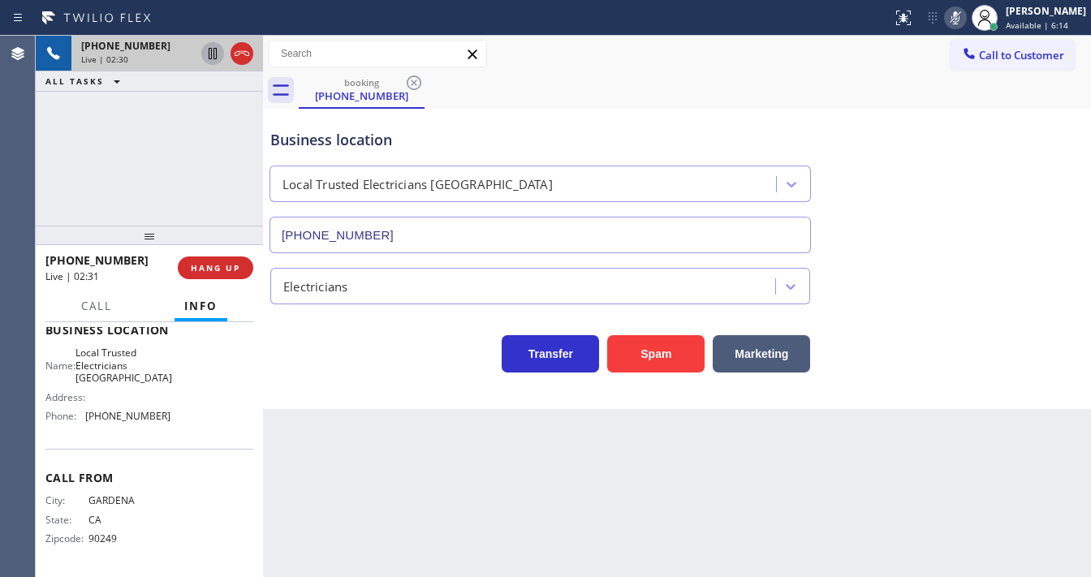
click at [210, 55] on icon at bounding box center [212, 53] width 19 height 19
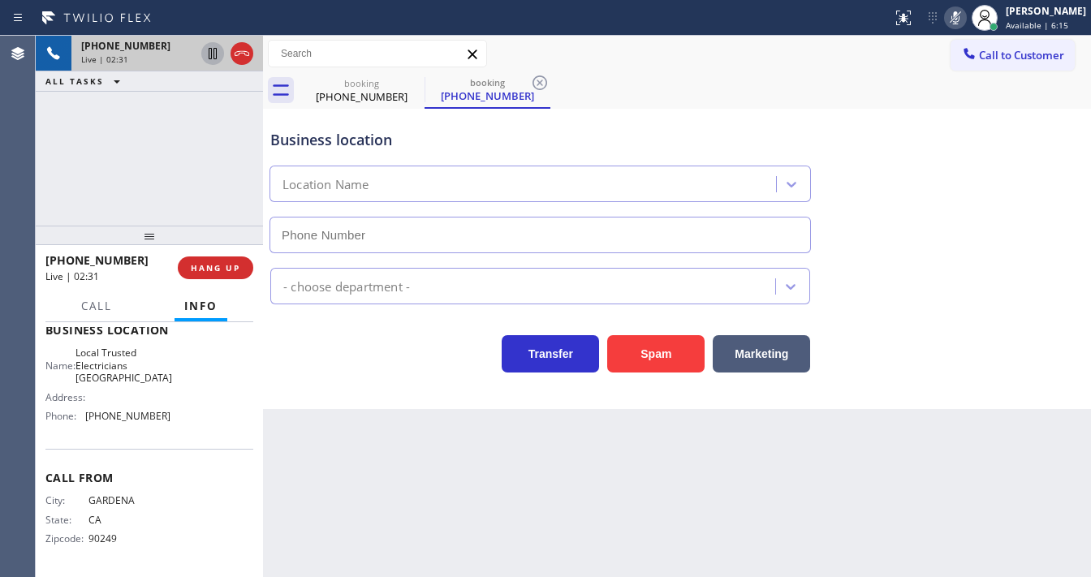
type input "[PHONE_NUMBER]"
click at [965, 10] on icon at bounding box center [955, 17] width 19 height 19
click at [211, 52] on icon at bounding box center [212, 53] width 11 height 11
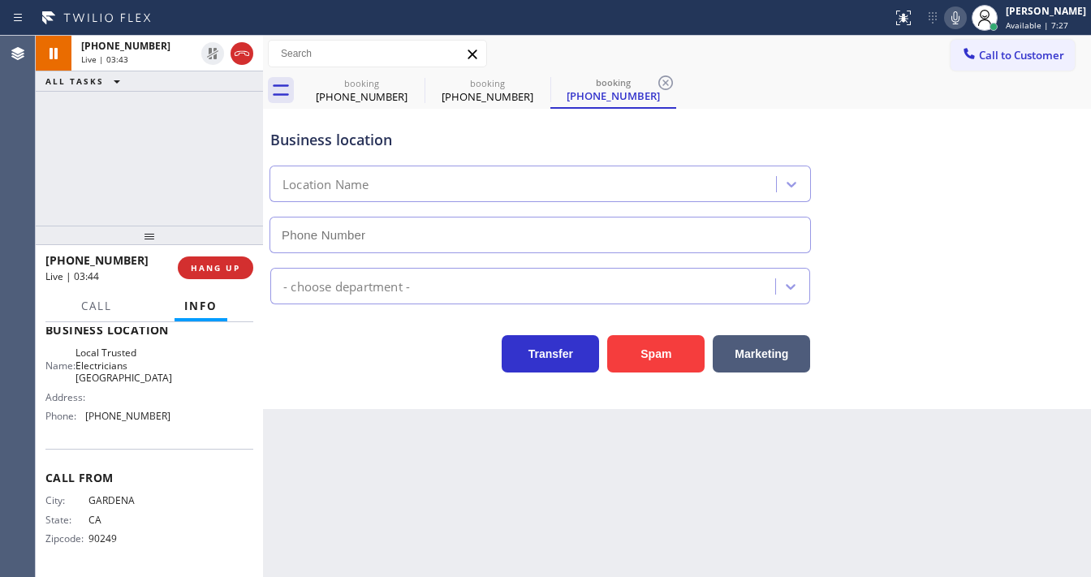
type input "[PHONE_NUMBER]"
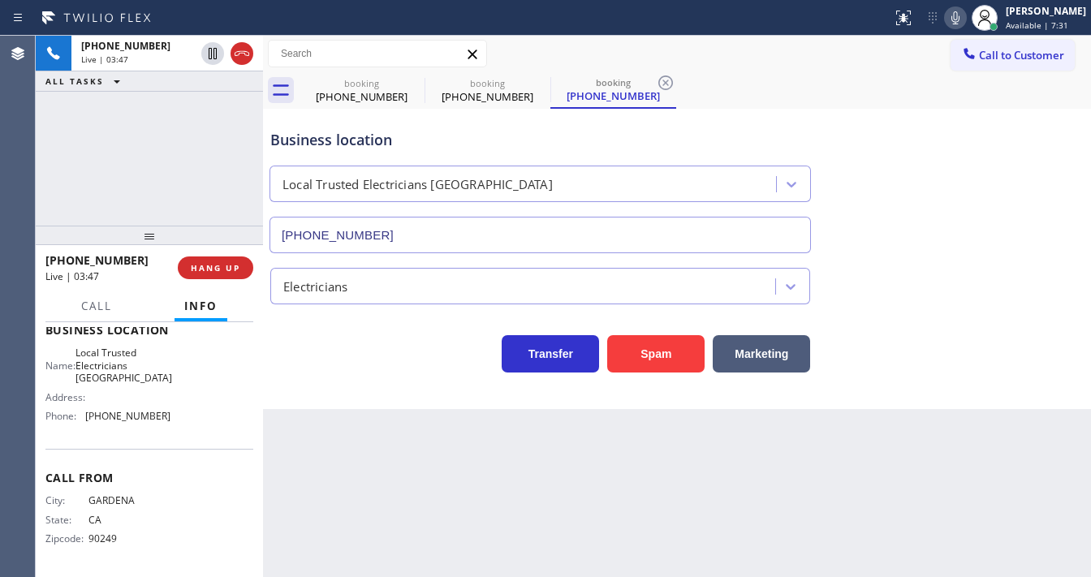
click at [57, 179] on div "[PHONE_NUMBER] Live | 03:47 ALL TASKS ALL TASKS ACTIVE TASKS TASKS IN WRAP UP" at bounding box center [149, 131] width 227 height 190
click at [415, 88] on icon at bounding box center [414, 82] width 15 height 15
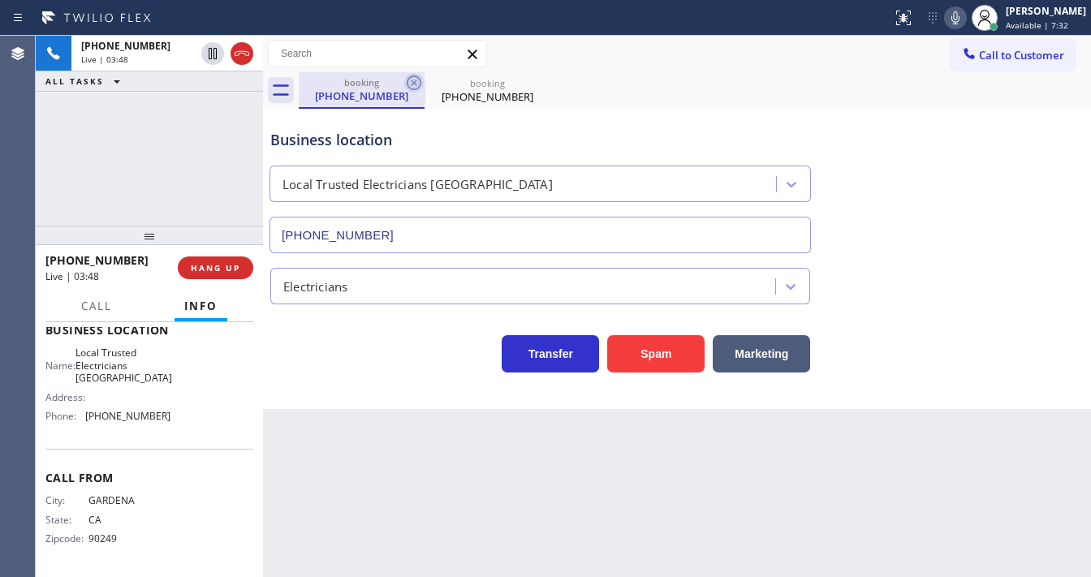
click at [415, 84] on icon at bounding box center [413, 82] width 19 height 19
click at [140, 154] on div "[PHONE_NUMBER] Live | 03:49 ALL TASKS ALL TASKS ACTIVE TASKS TASKS IN WRAP UP" at bounding box center [149, 131] width 227 height 190
drag, startPoint x: 962, startPoint y: 17, endPoint x: 844, endPoint y: 29, distance: 118.3
click at [962, 19] on icon at bounding box center [955, 17] width 19 height 19
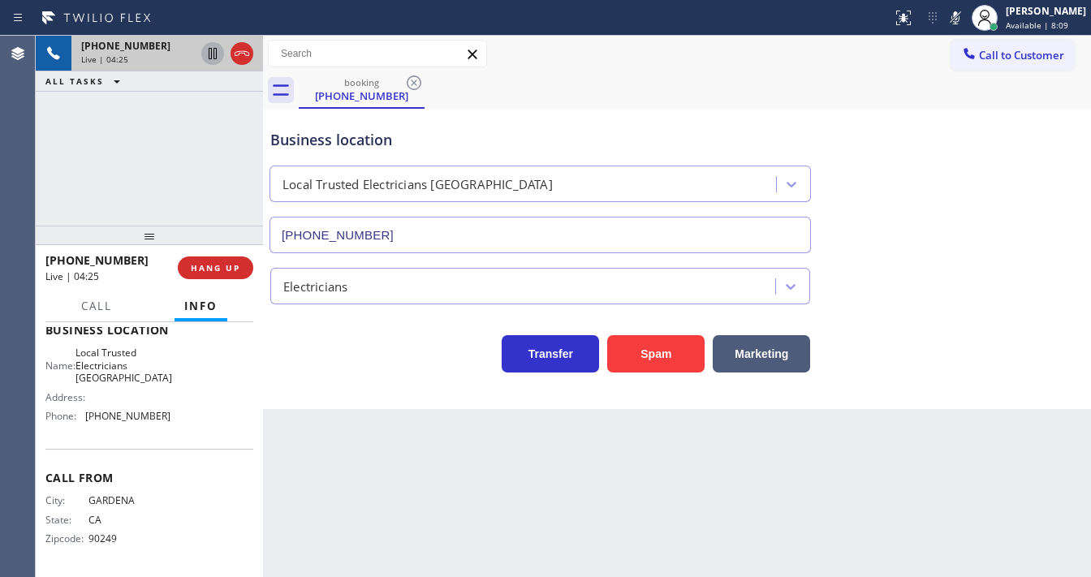
click at [217, 57] on icon at bounding box center [212, 53] width 19 height 19
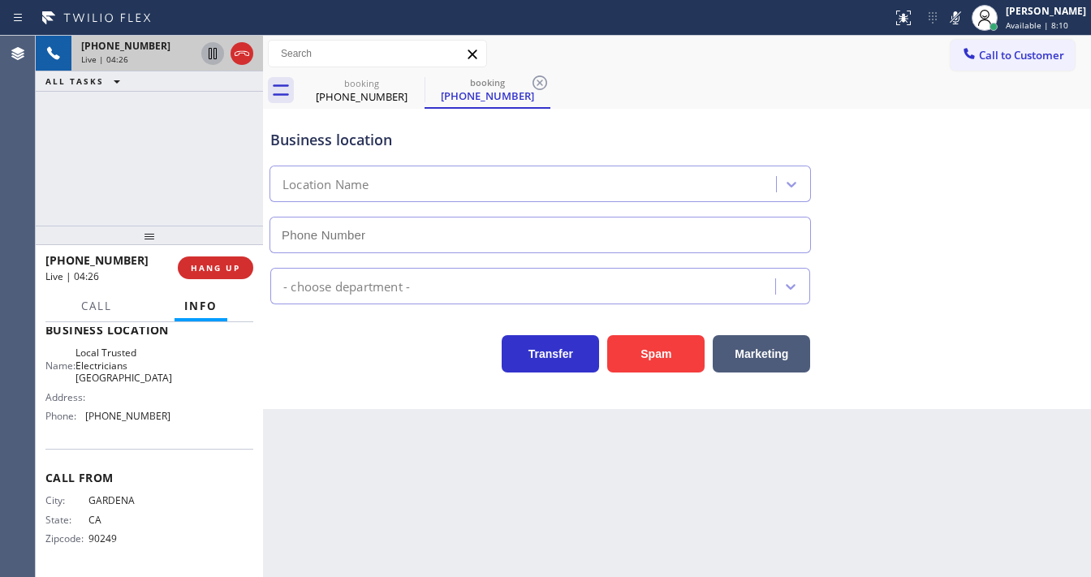
type input "[PHONE_NUMBER]"
click at [821, 62] on div "Call to Customer Outbound call Location Electricians Service Team [GEOGRAPHIC_D…" at bounding box center [677, 54] width 828 height 28
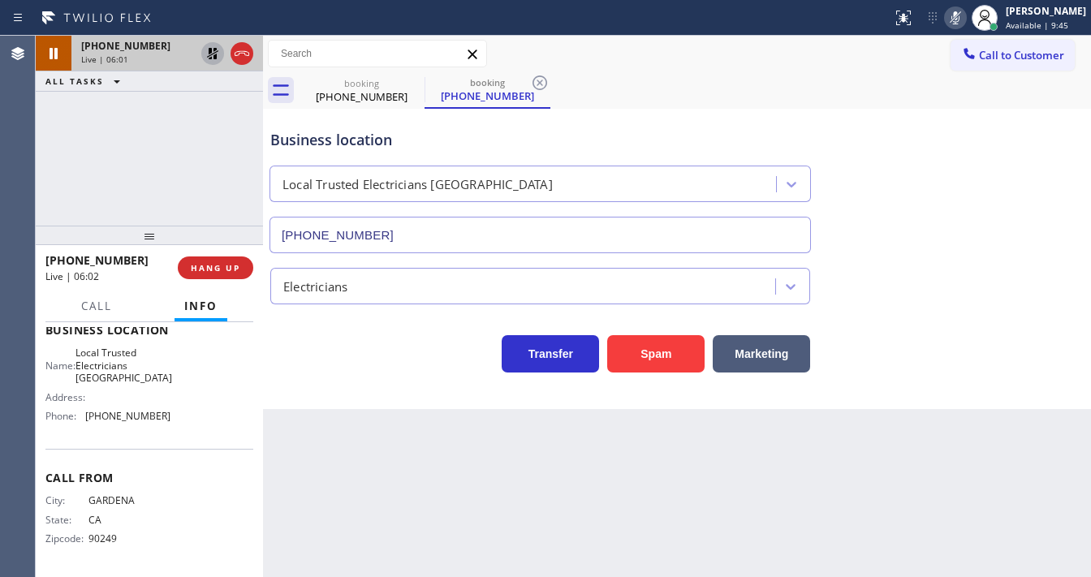
click at [962, 18] on icon at bounding box center [955, 17] width 19 height 19
drag, startPoint x: 211, startPoint y: 140, endPoint x: 212, endPoint y: 108, distance: 31.7
click at [212, 132] on div "[PHONE_NUMBER] Live | 06:02 ALL TASKS ALL TASKS ACTIVE TASKS TASKS IN WRAP UP" at bounding box center [149, 131] width 227 height 190
click at [211, 56] on icon at bounding box center [212, 53] width 19 height 19
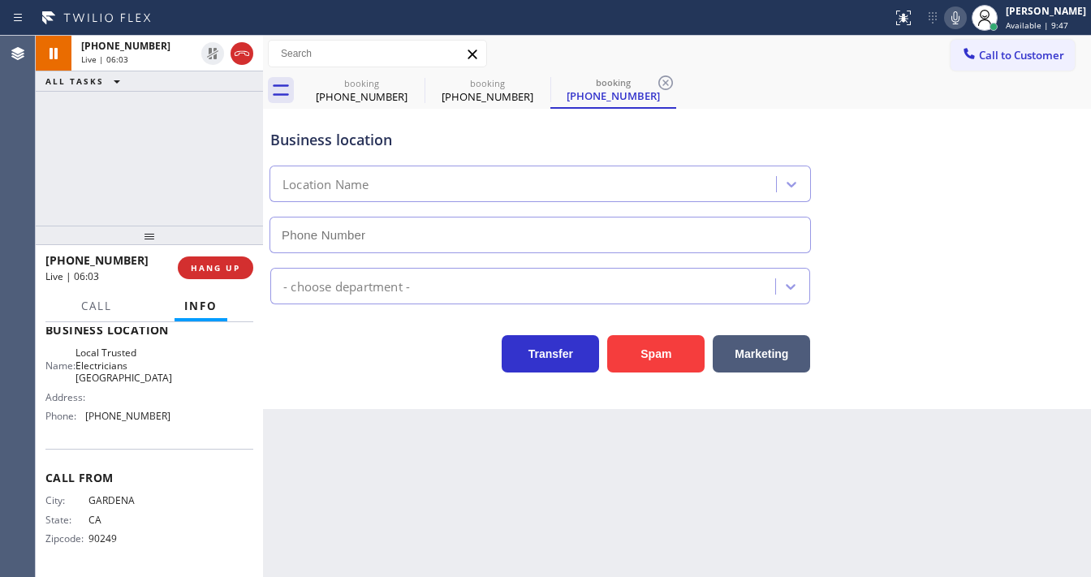
type input "[PHONE_NUMBER]"
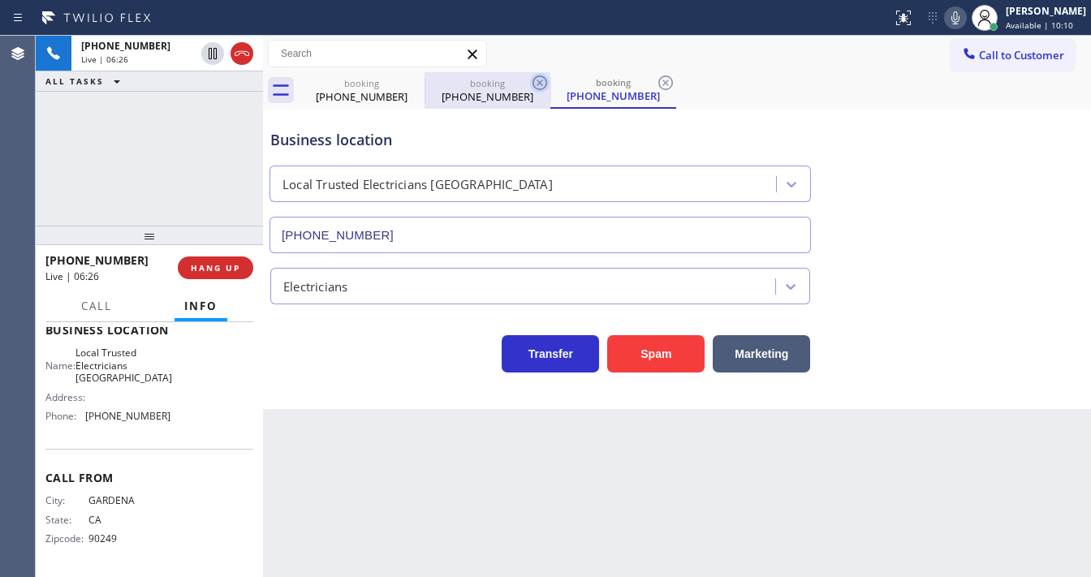
drag, startPoint x: 542, startPoint y: 88, endPoint x: 429, endPoint y: 90, distance: 113.7
click at [541, 88] on icon at bounding box center [539, 82] width 19 height 19
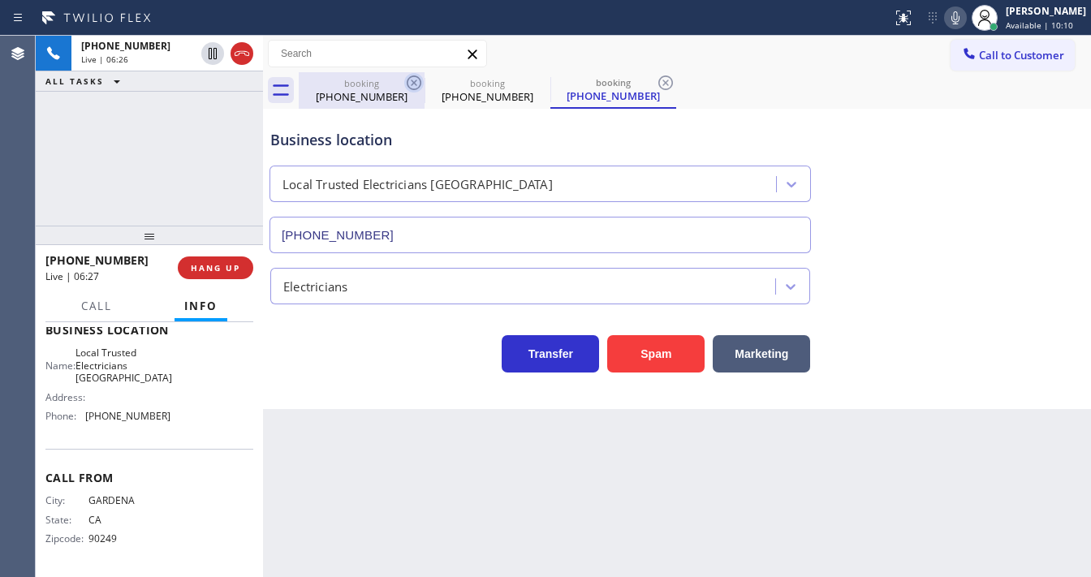
click at [412, 84] on icon at bounding box center [414, 82] width 15 height 15
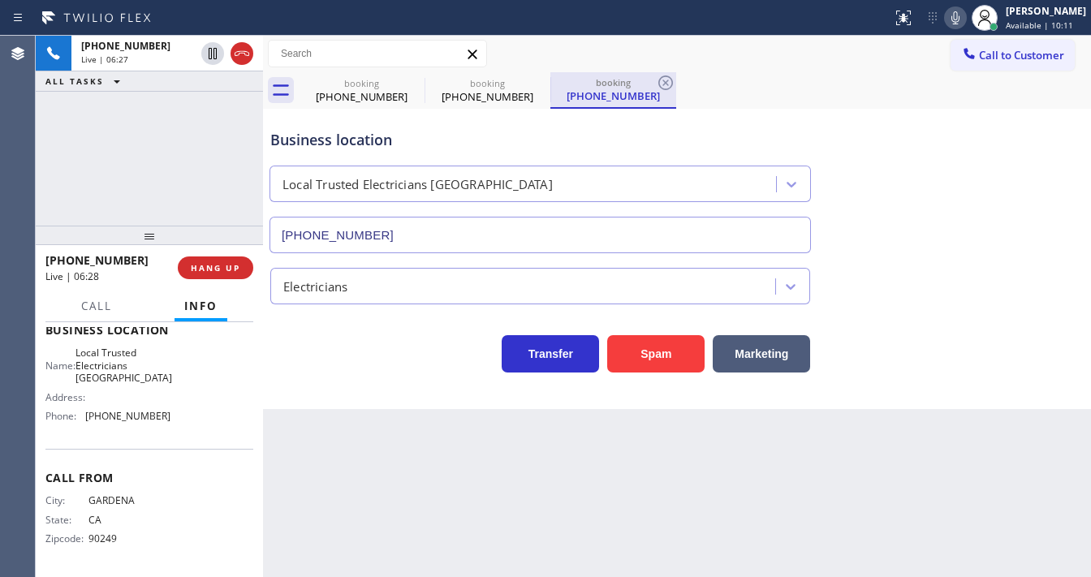
click at [331, 99] on div "[PHONE_NUMBER]" at bounding box center [361, 96] width 123 height 15
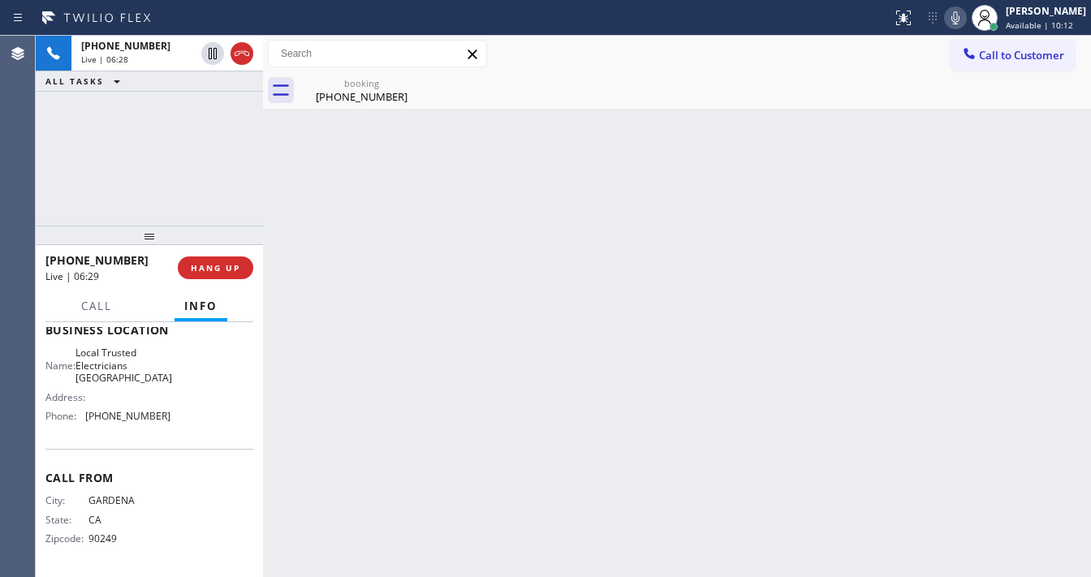
click at [200, 179] on div "[PHONE_NUMBER] Live | 06:28 ALL TASKS ALL TASKS ACTIVE TASKS TASKS IN WRAP UP" at bounding box center [149, 131] width 227 height 190
click at [52, 162] on div "[PHONE_NUMBER] Live | 07:13 ALL TASKS ALL TASKS ACTIVE TASKS TASKS IN WRAP UP" at bounding box center [149, 131] width 227 height 190
click at [967, 26] on button at bounding box center [955, 17] width 23 height 23
click at [211, 54] on icon at bounding box center [213, 53] width 8 height 11
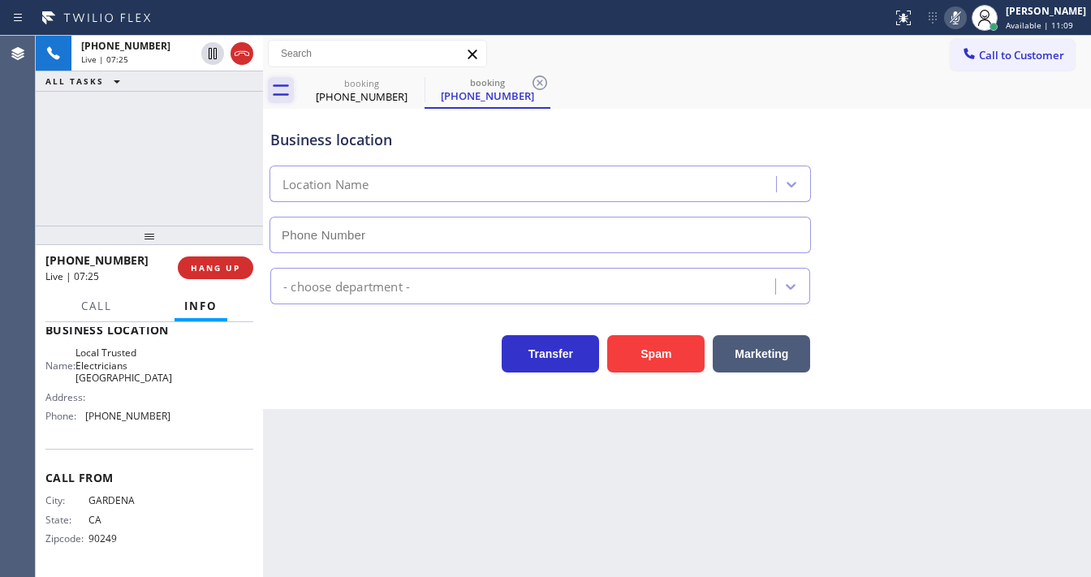
type input "[PHONE_NUMBER]"
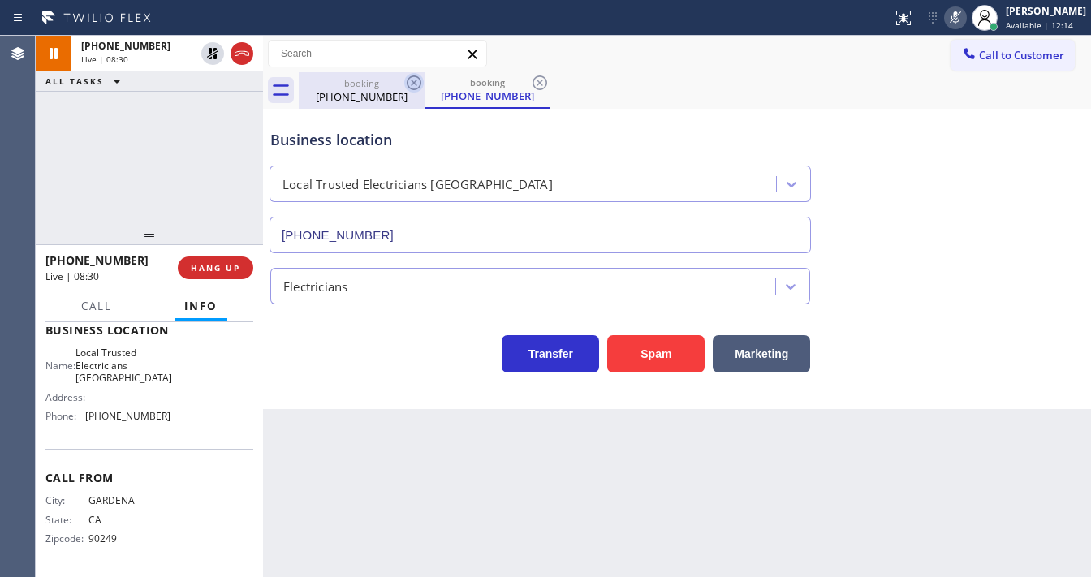
click at [407, 84] on icon at bounding box center [414, 82] width 15 height 15
click at [963, 23] on icon at bounding box center [955, 17] width 19 height 19
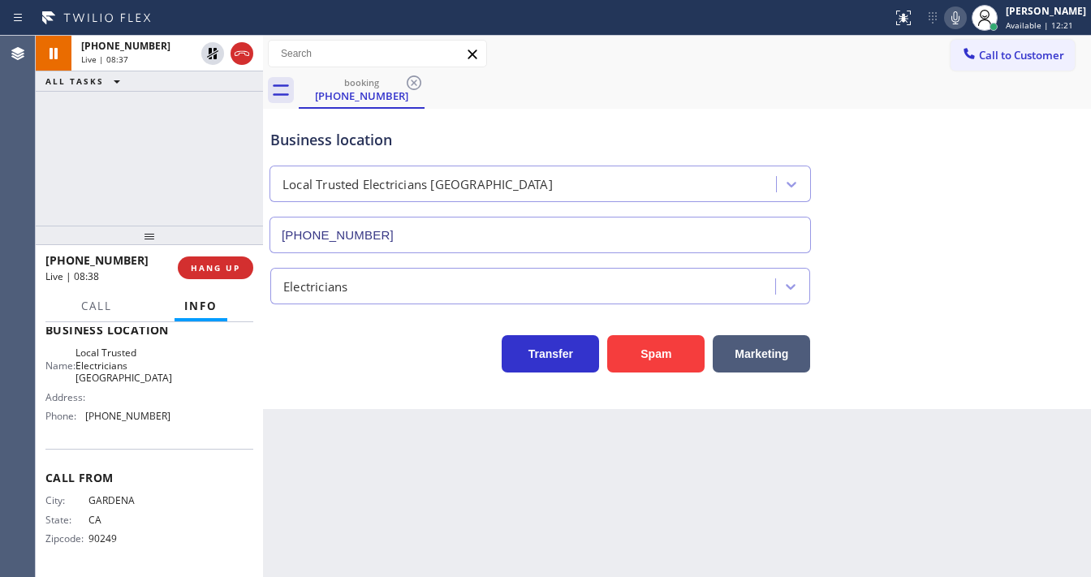
click at [146, 114] on div "[PHONE_NUMBER] Live | 08:37 ALL TASKS ALL TASKS ACTIVE TASKS TASKS IN WRAP UP" at bounding box center [149, 131] width 227 height 190
drag, startPoint x: 209, startPoint y: 50, endPoint x: 192, endPoint y: 127, distance: 78.0
click at [209, 52] on icon at bounding box center [212, 53] width 11 height 11
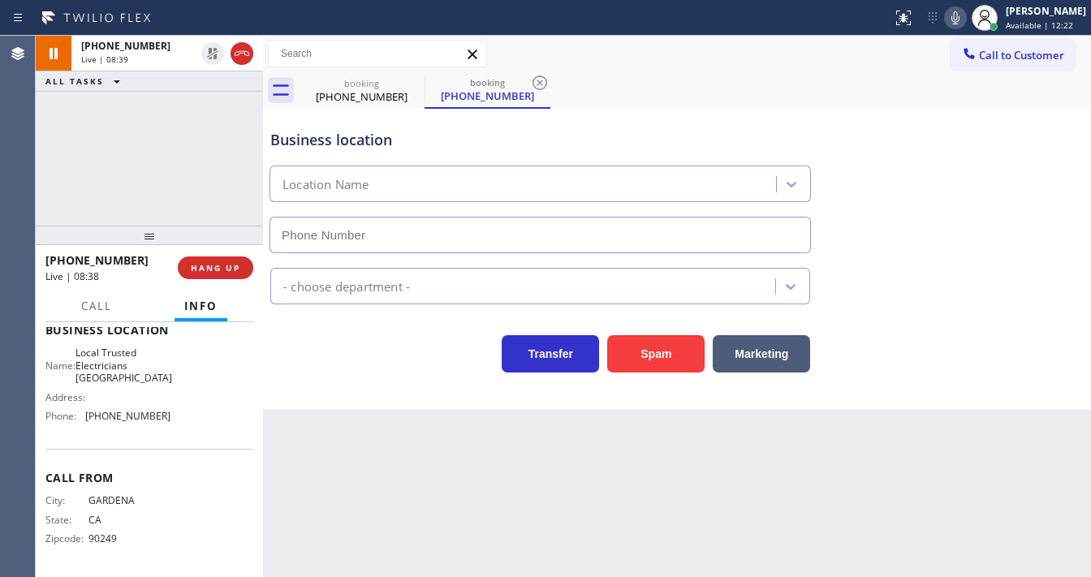
click at [185, 180] on div "[PHONE_NUMBER] Live | 08:39 ALL TASKS ALL TASKS ACTIVE TASKS TASKS IN WRAP UP" at bounding box center [149, 131] width 227 height 190
type input "[PHONE_NUMBER]"
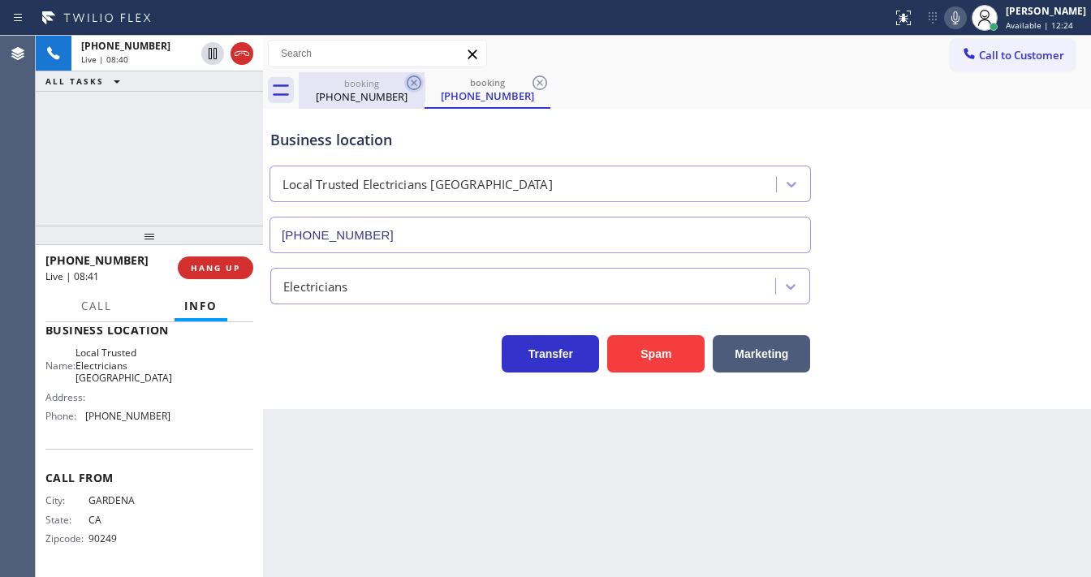
click at [404, 85] on icon at bounding box center [413, 82] width 19 height 19
drag, startPoint x: 166, startPoint y: 175, endPoint x: 317, endPoint y: 129, distance: 158.5
click at [165, 175] on div "[PHONE_NUMBER] Live | 08:41 ALL TASKS ALL TASKS ACTIVE TASKS TASKS IN WRAP UP" at bounding box center [149, 131] width 227 height 190
click at [416, 81] on icon at bounding box center [413, 82] width 19 height 19
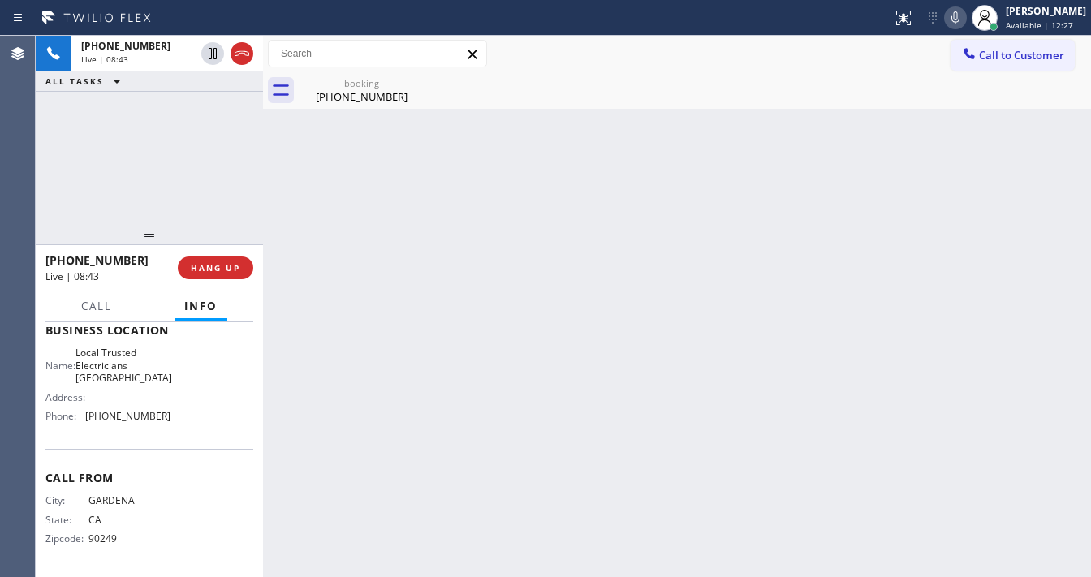
click at [198, 188] on div "[PHONE_NUMBER] Live | 08:43 ALL TASKS ALL TASKS ACTIVE TASKS TASKS IN WRAP UP" at bounding box center [149, 131] width 227 height 190
click at [52, 183] on div "[PHONE_NUMBER] Live | 08:54 ALL TASKS ALL TASKS ACTIVE TASKS TASKS IN WRAP UP" at bounding box center [149, 131] width 227 height 190
drag, startPoint x: 354, startPoint y: 102, endPoint x: 312, endPoint y: 101, distance: 42.2
click at [354, 101] on div "[PHONE_NUMBER]" at bounding box center [361, 96] width 123 height 15
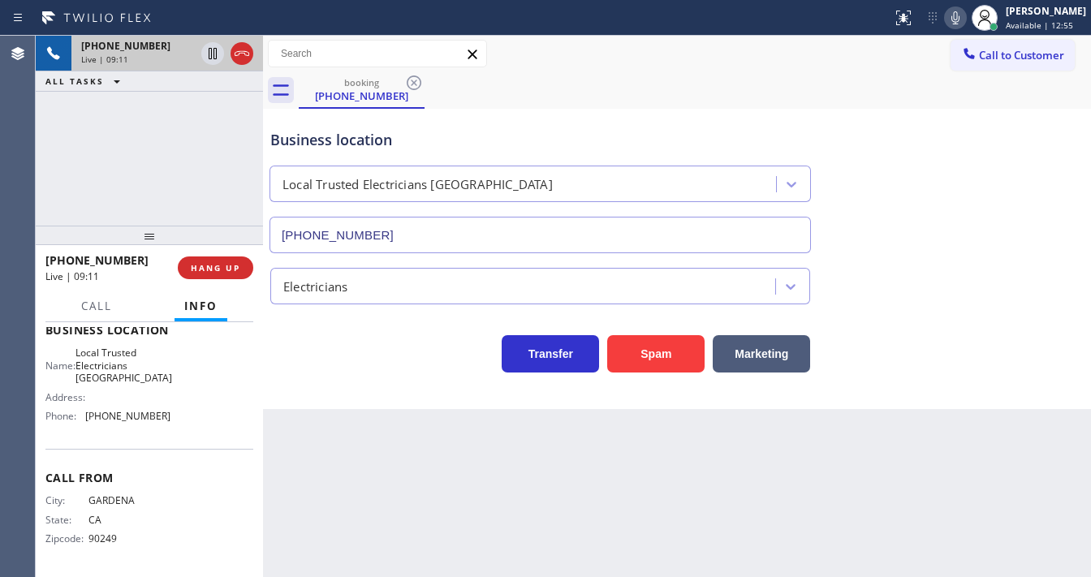
click at [162, 58] on div "Live | 09:11" at bounding box center [138, 59] width 114 height 11
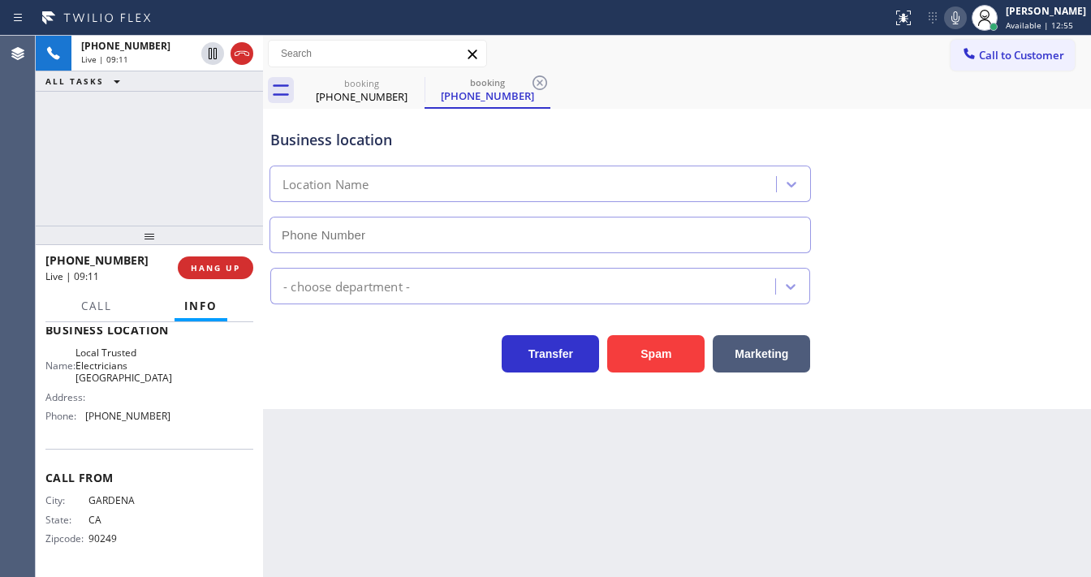
type input "[PHONE_NUMBER]"
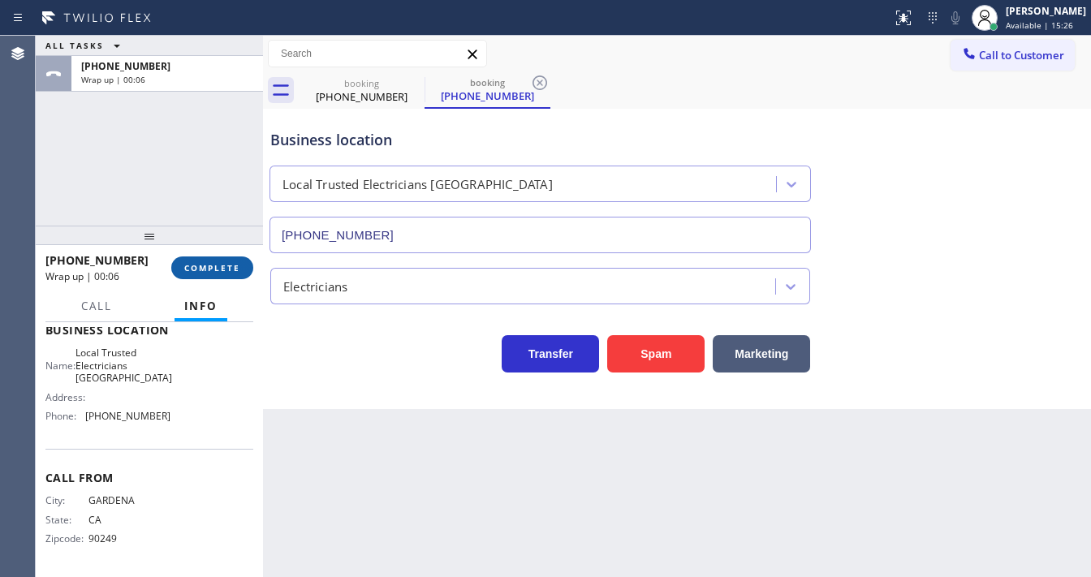
click at [229, 263] on span "COMPLETE" at bounding box center [212, 267] width 56 height 11
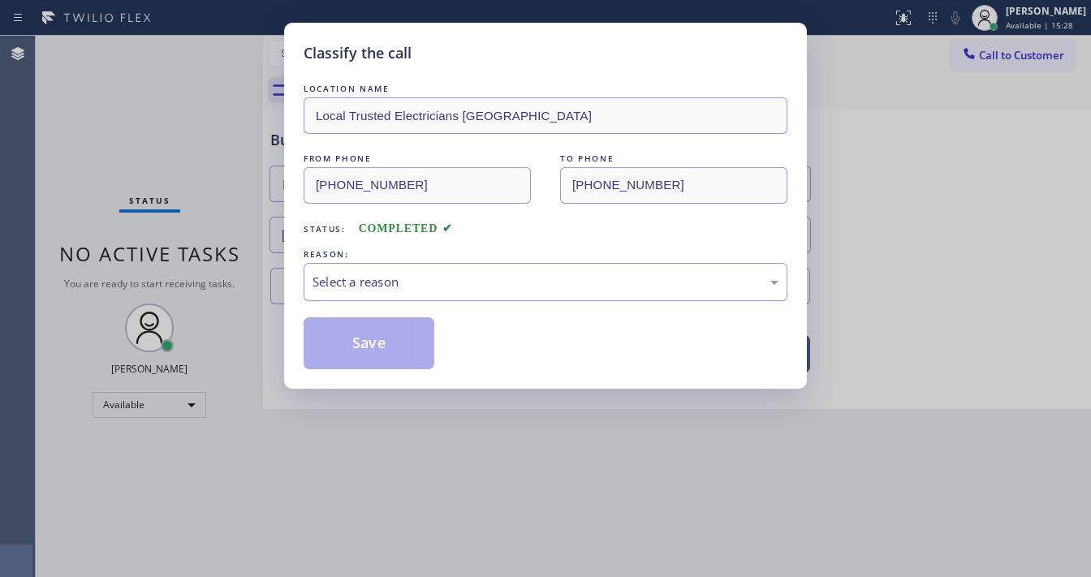
click at [399, 278] on div "Select a reason" at bounding box center [546, 282] width 466 height 19
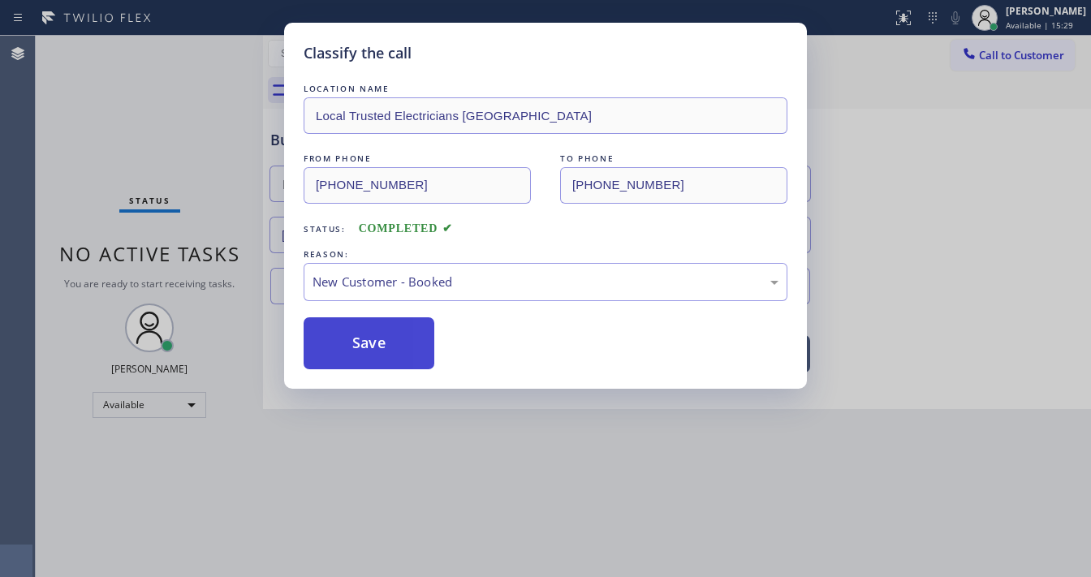
click at [370, 330] on button "Save" at bounding box center [369, 343] width 131 height 52
drag, startPoint x: 370, startPoint y: 330, endPoint x: 230, endPoint y: 31, distance: 330.8
click at [370, 328] on button "Save" at bounding box center [369, 343] width 131 height 52
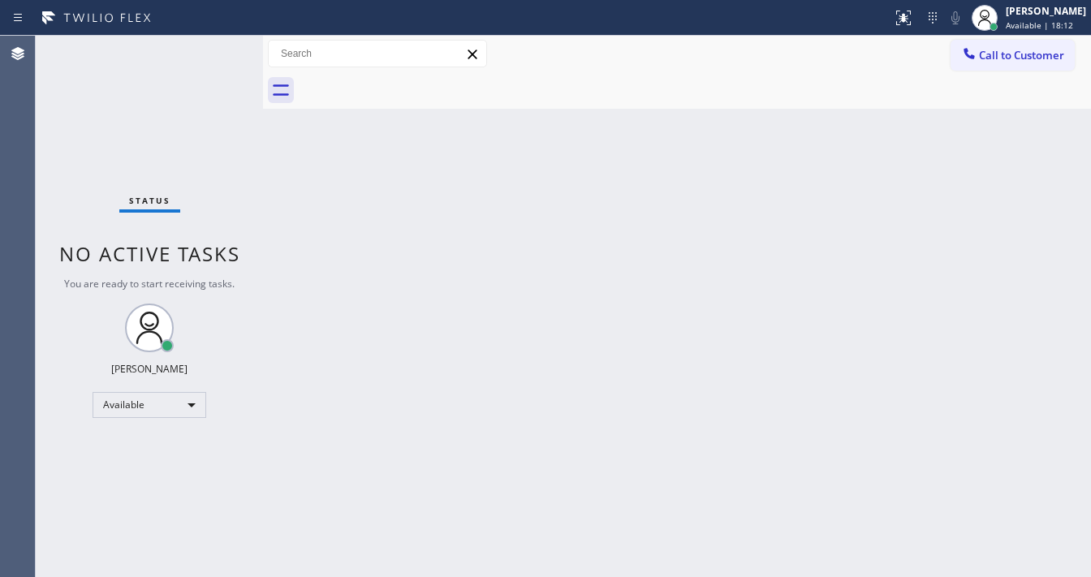
click at [200, 50] on div "Status No active tasks You are ready to start receiving tasks. [PERSON_NAME]" at bounding box center [149, 306] width 227 height 541
drag, startPoint x: 235, startPoint y: 50, endPoint x: 219, endPoint y: 46, distance: 15.9
click at [235, 50] on div "Status No active tasks You are ready to start receiving tasks. [PERSON_NAME]" at bounding box center [149, 306] width 227 height 541
click at [113, 63] on div "Status No active tasks You are ready to start receiving tasks. [PERSON_NAME]" at bounding box center [149, 306] width 227 height 541
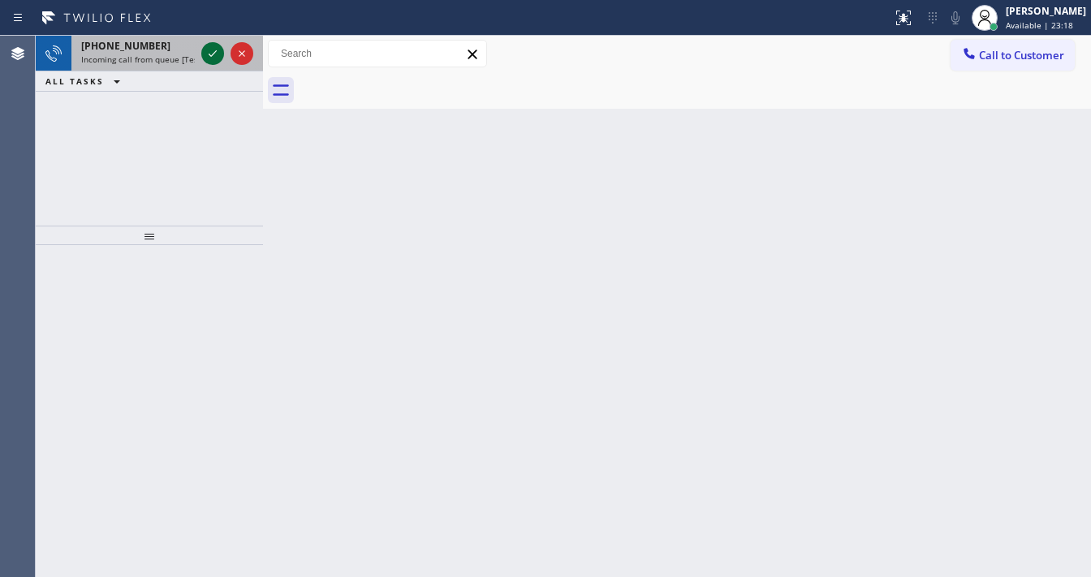
click at [209, 54] on icon at bounding box center [213, 53] width 8 height 6
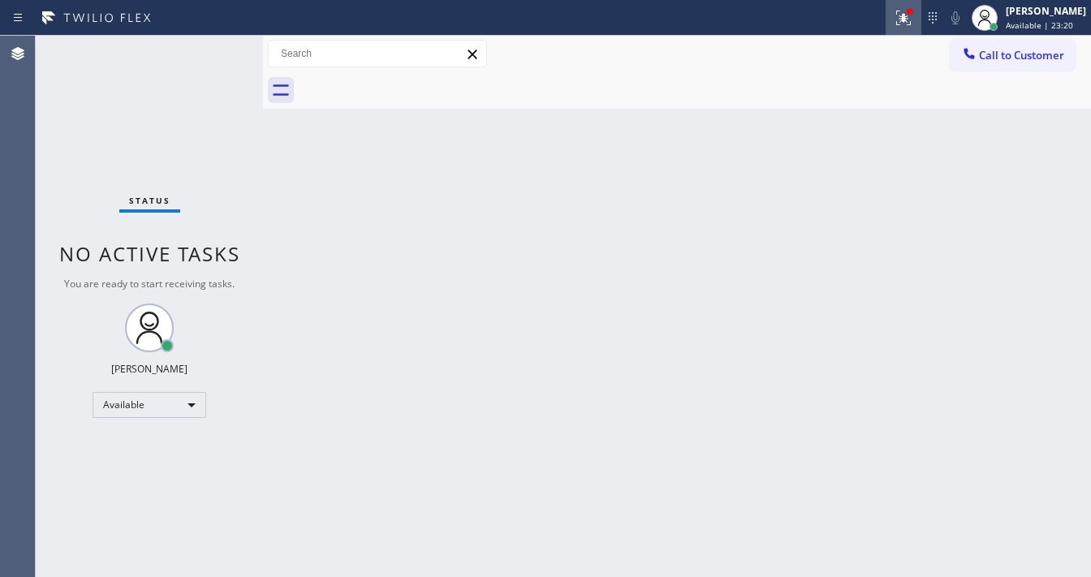
click at [918, 32] on button at bounding box center [904, 18] width 36 height 36
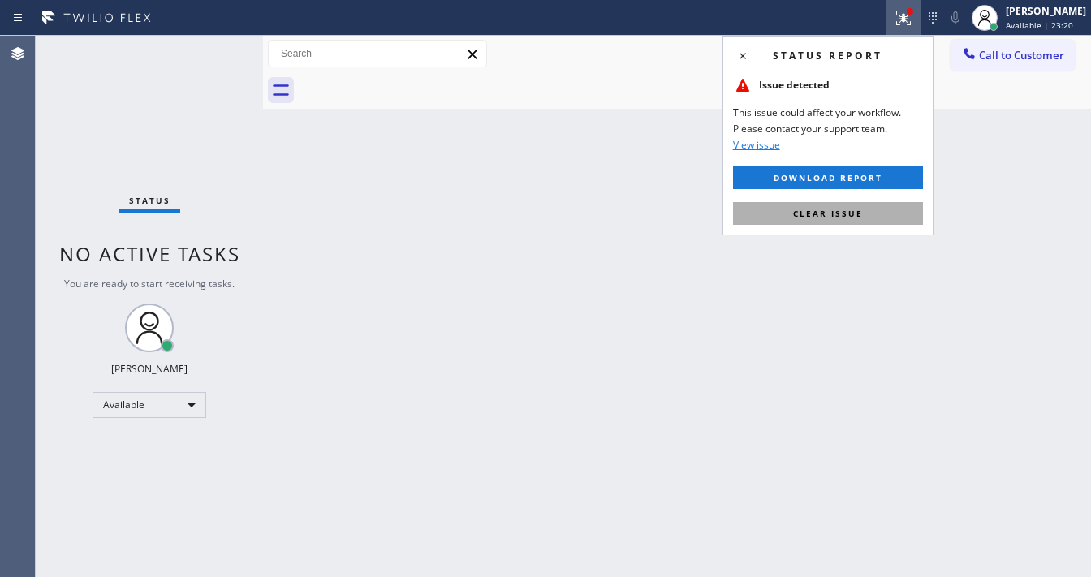
click at [835, 213] on span "Clear issue" at bounding box center [828, 213] width 70 height 11
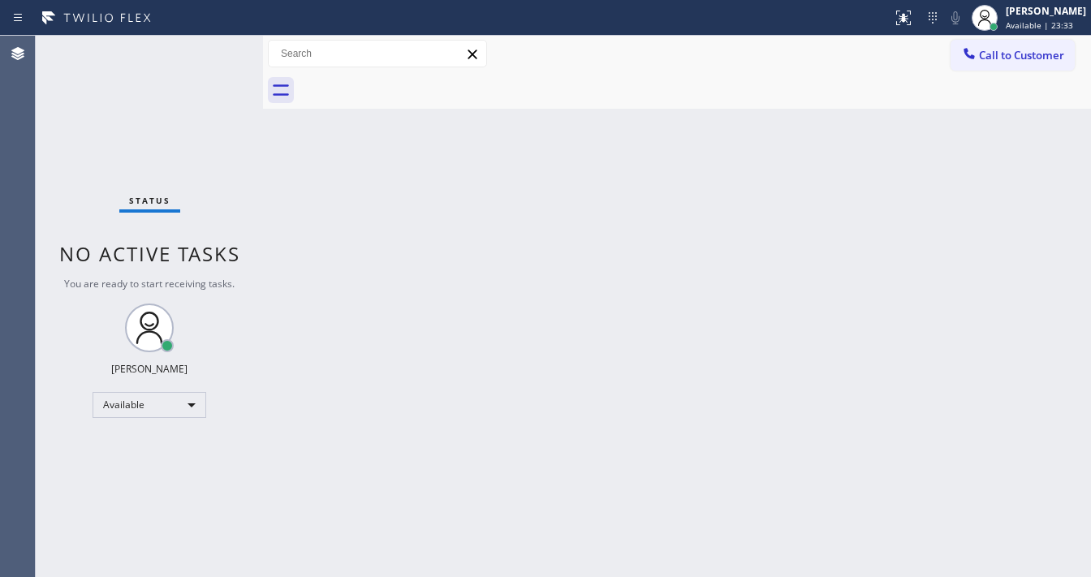
click at [227, 47] on div "Status No active tasks You are ready to start receiving tasks. [PERSON_NAME]" at bounding box center [149, 306] width 227 height 541
click at [211, 55] on div "Status No active tasks You are ready to start receiving tasks. [PERSON_NAME]" at bounding box center [149, 306] width 227 height 541
click at [212, 55] on div "Status No active tasks You are ready to start receiving tasks. [PERSON_NAME]" at bounding box center [149, 306] width 227 height 541
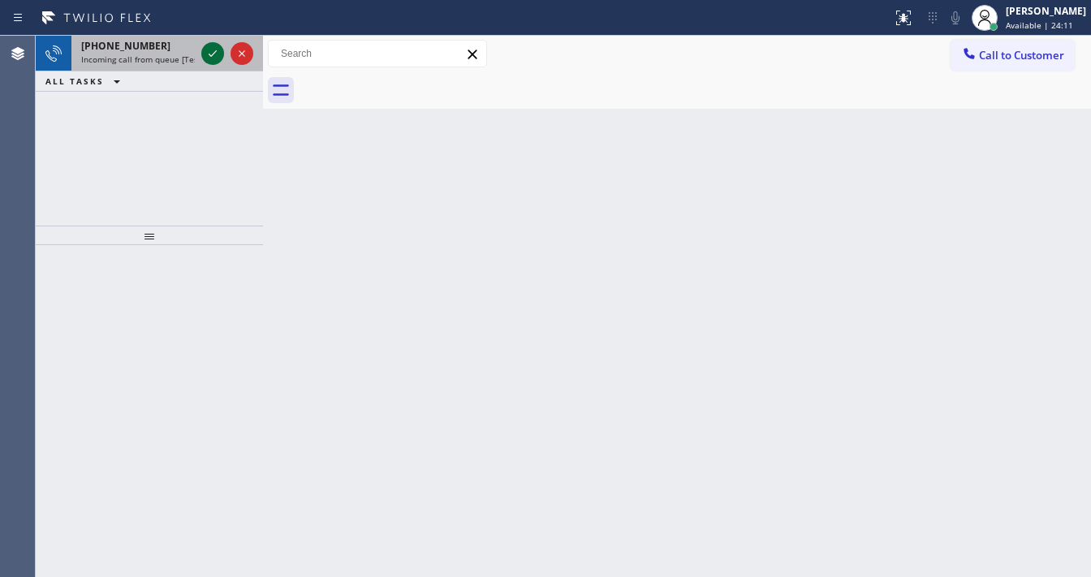
click at [209, 54] on icon at bounding box center [212, 53] width 19 height 19
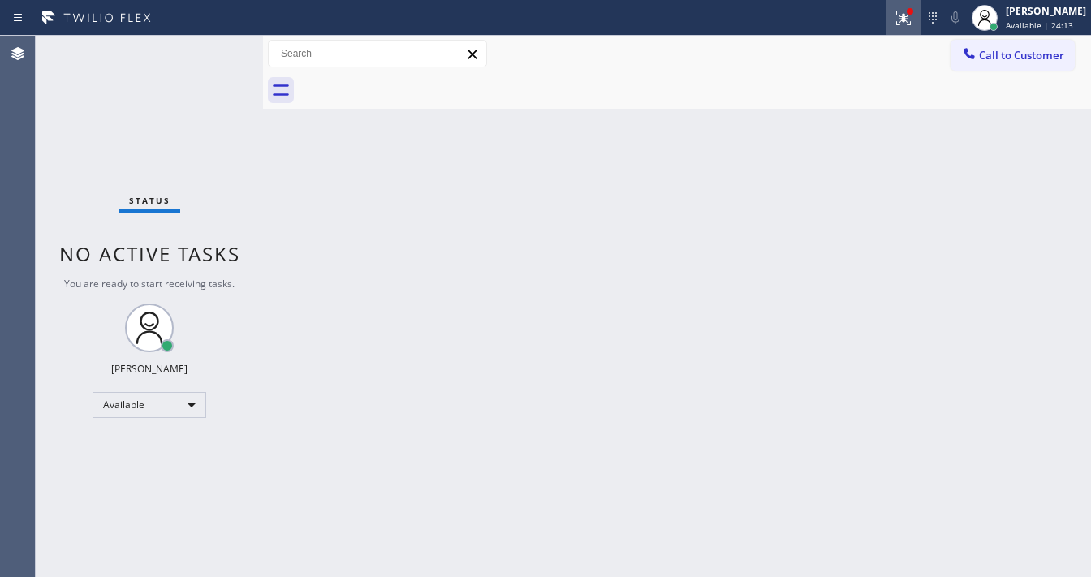
drag, startPoint x: 914, startPoint y: 20, endPoint x: 895, endPoint y: 79, distance: 61.4
click at [911, 19] on g at bounding box center [903, 18] width 15 height 15
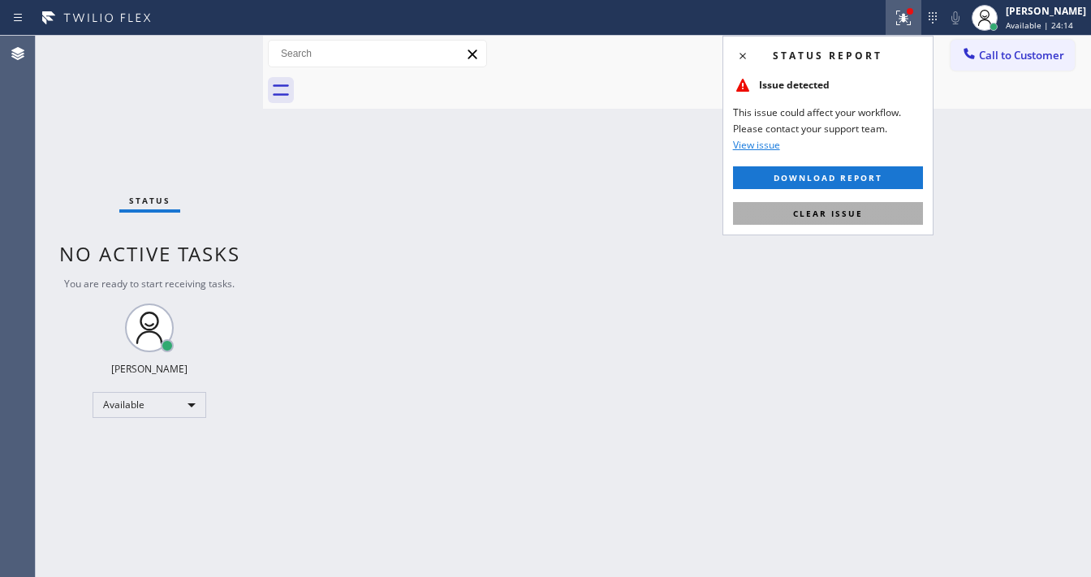
click at [865, 211] on button "Clear issue" at bounding box center [828, 213] width 190 height 23
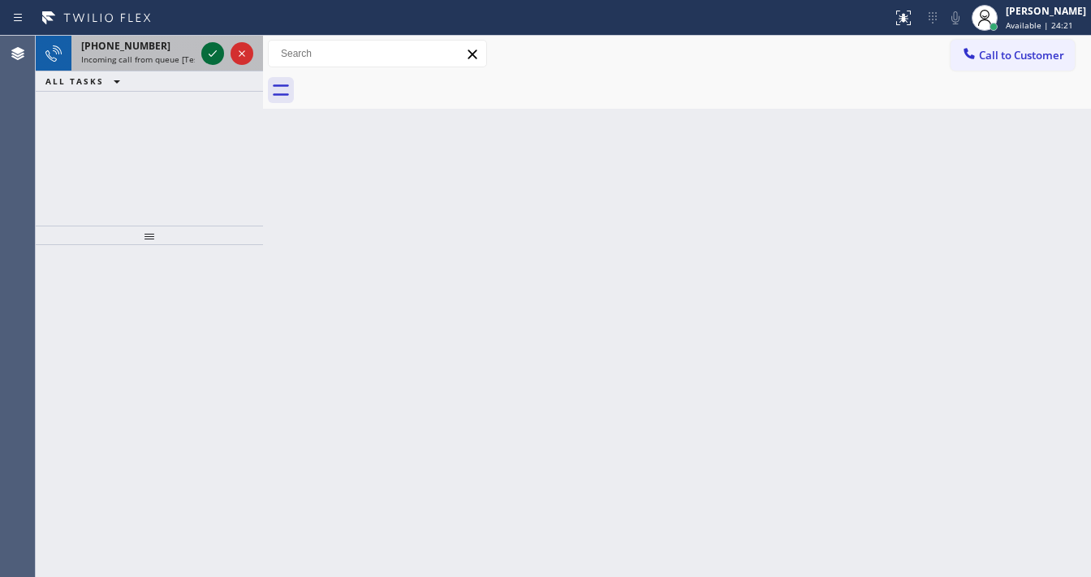
click at [211, 56] on icon at bounding box center [212, 53] width 19 height 19
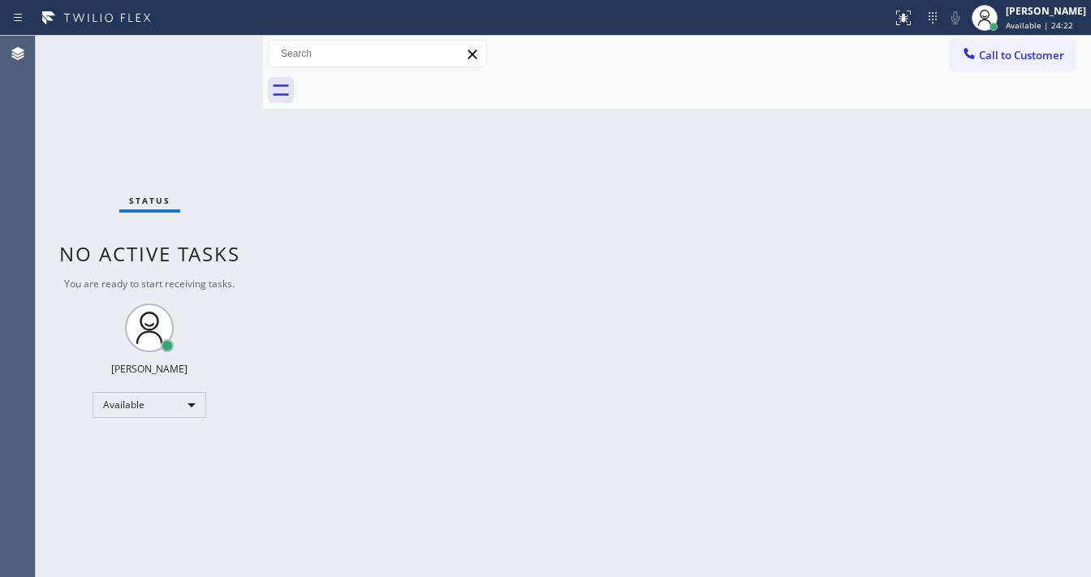
click at [208, 55] on div "Status No active tasks You are ready to start receiving tasks. [PERSON_NAME]" at bounding box center [149, 306] width 227 height 541
click at [913, 16] on icon at bounding box center [903, 17] width 19 height 19
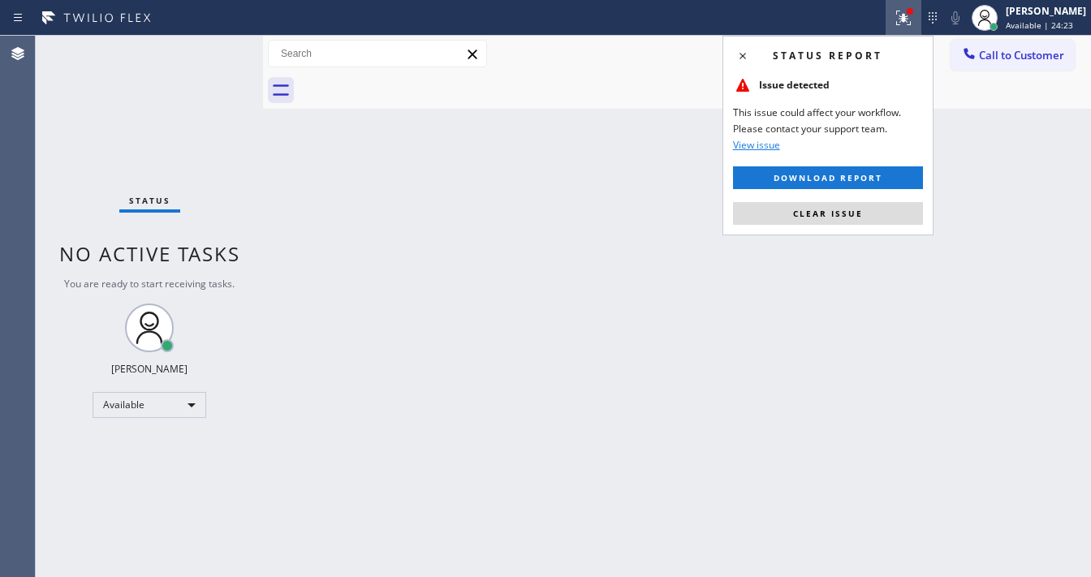
click at [879, 226] on div "Status report Issue detected This issue could affect your workflow. Please cont…" at bounding box center [827, 136] width 211 height 200
click at [877, 219] on button "Clear issue" at bounding box center [828, 213] width 190 height 23
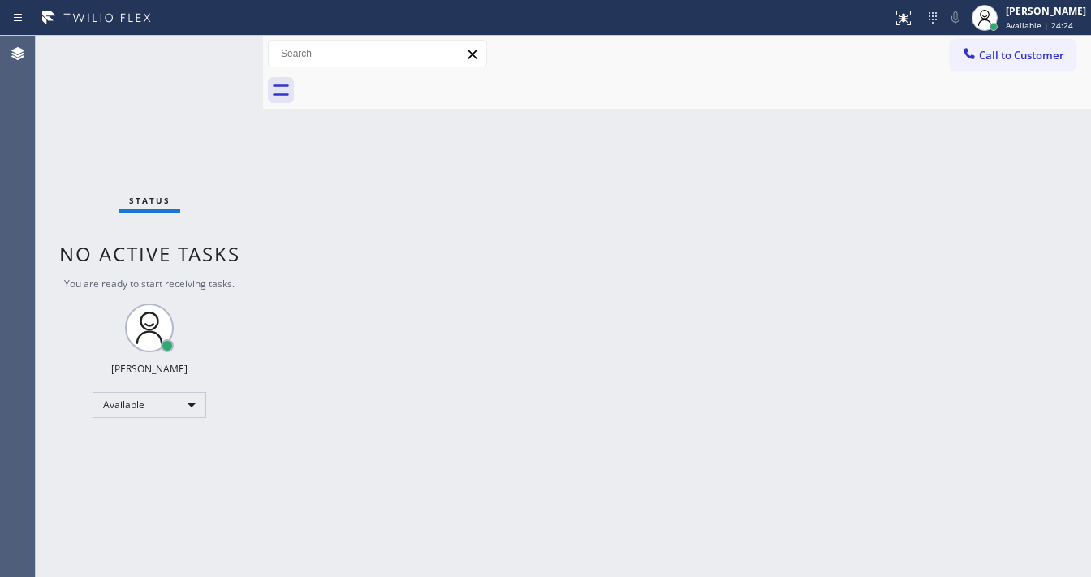
click at [465, 576] on div "Back to Dashboard Change Sender ID Customers Technicians Select a contact Outbo…" at bounding box center [677, 306] width 828 height 541
click at [210, 75] on div "Status No active tasks You are ready to start receiving tasks. [PERSON_NAME]" at bounding box center [149, 306] width 227 height 541
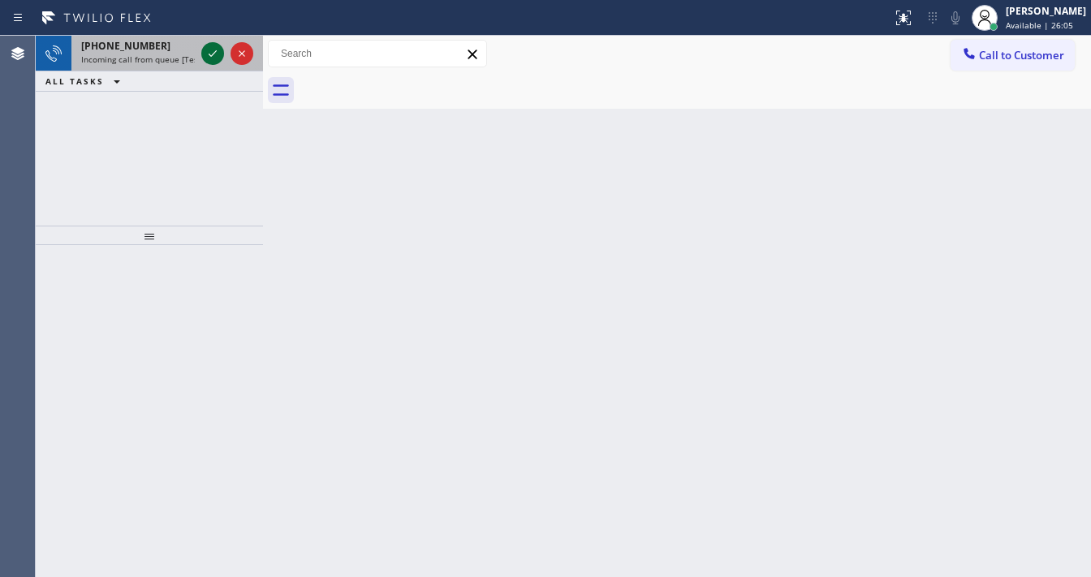
click at [213, 54] on icon at bounding box center [212, 53] width 19 height 19
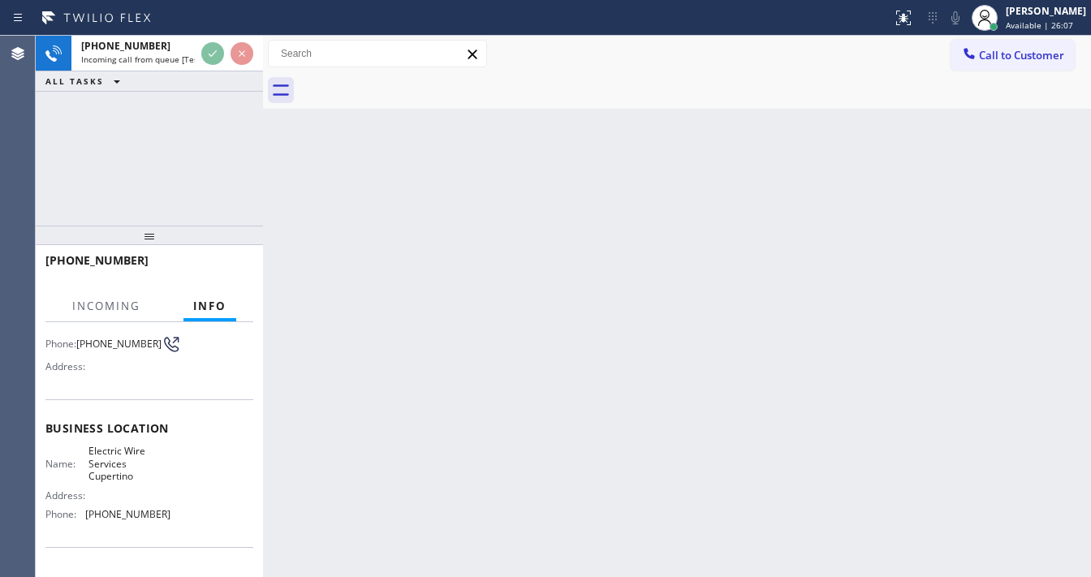
scroll to position [130, 0]
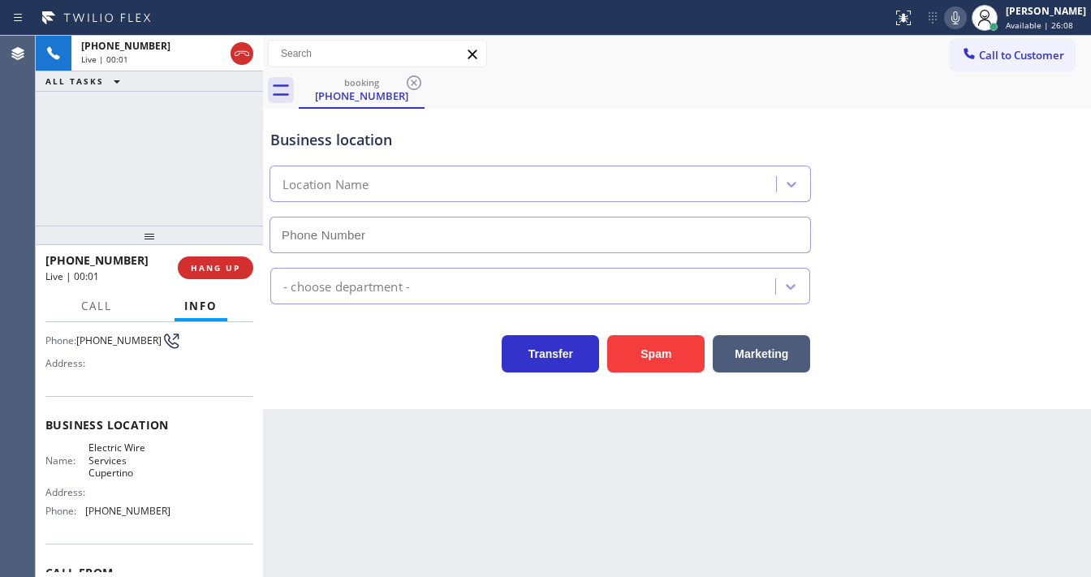
type input "[PHONE_NUMBER]"
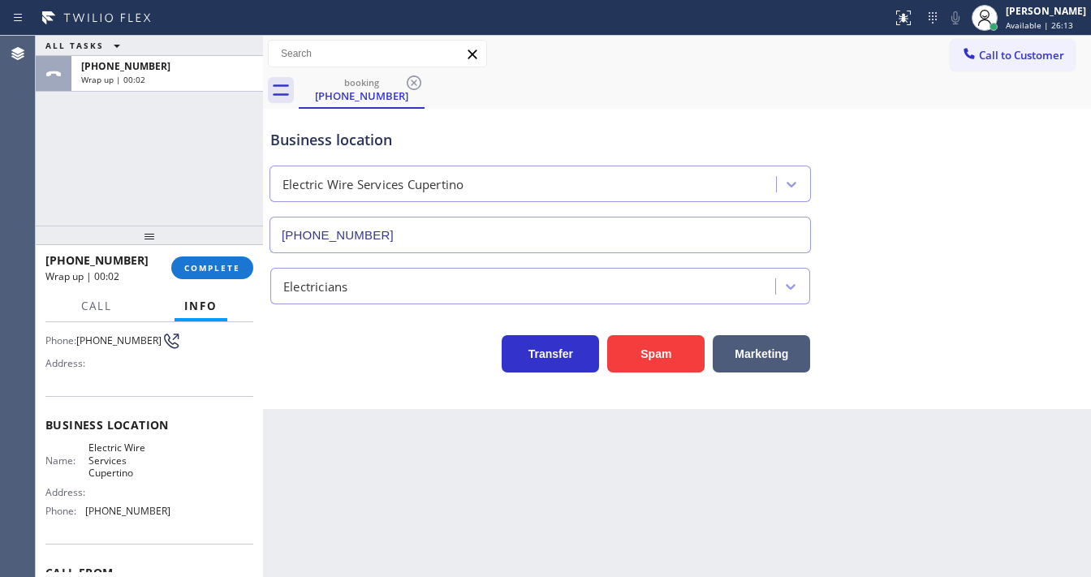
click at [214, 279] on div "[PHONE_NUMBER] Wrap up | 00:02 COMPLETE" at bounding box center [149, 268] width 208 height 42
click at [213, 271] on span "COMPLETE" at bounding box center [212, 267] width 56 height 11
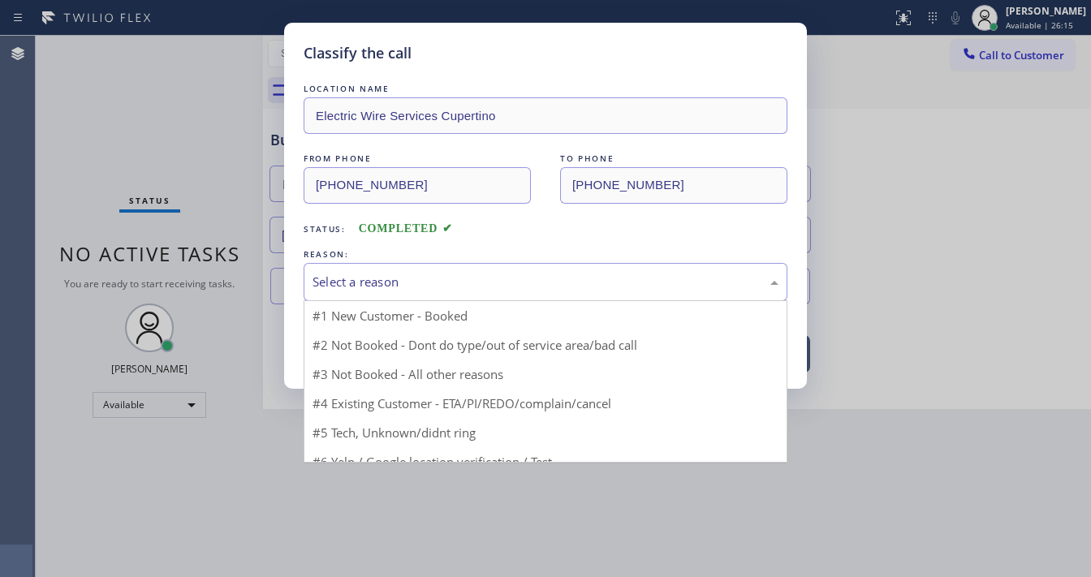
drag, startPoint x: 451, startPoint y: 289, endPoint x: 394, endPoint y: 380, distance: 107.6
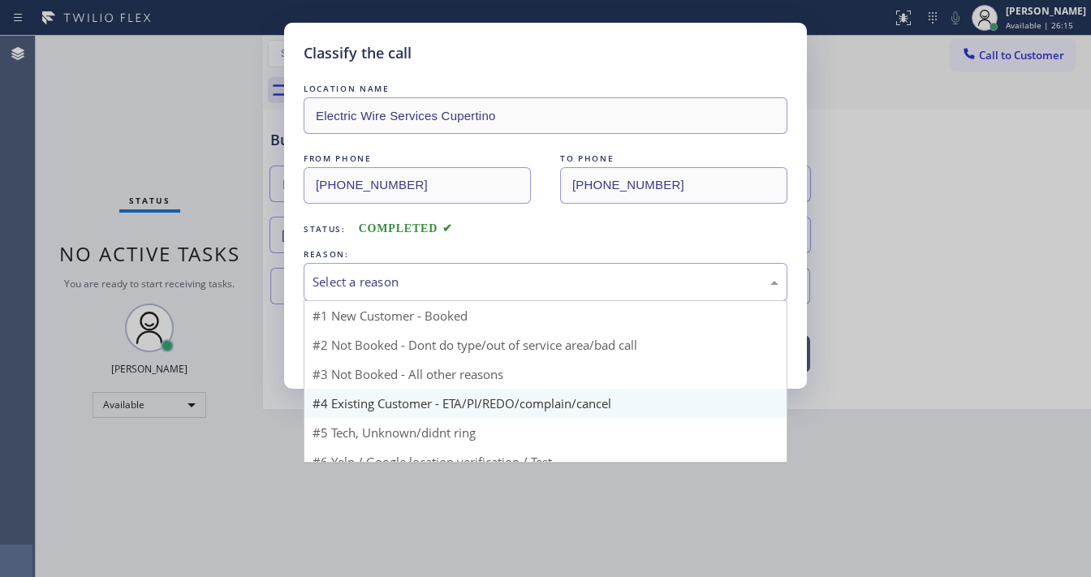
click at [451, 289] on div "Select a reason" at bounding box center [546, 282] width 466 height 19
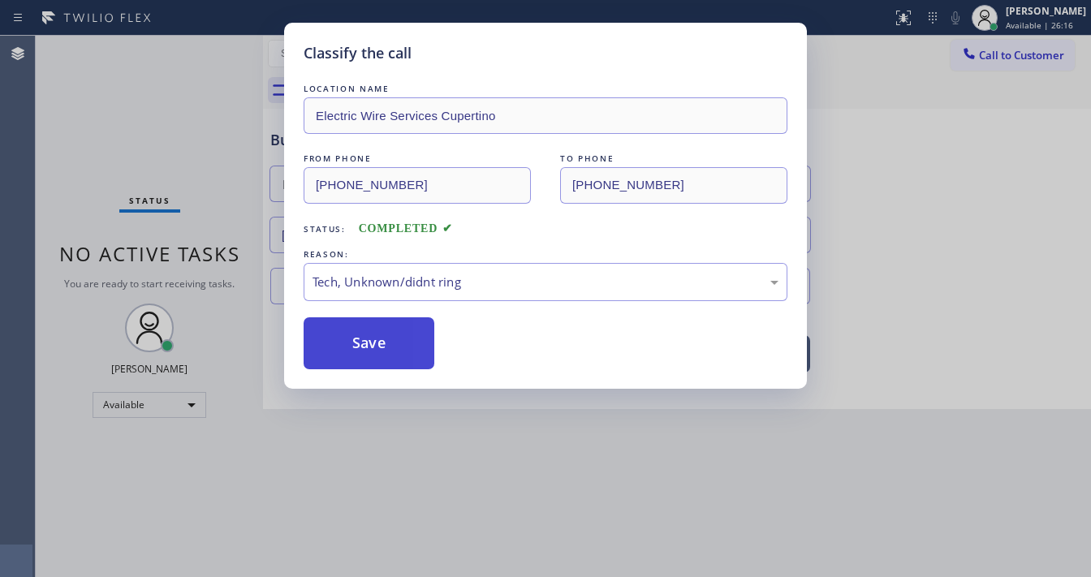
click at [390, 350] on button "Save" at bounding box center [369, 343] width 131 height 52
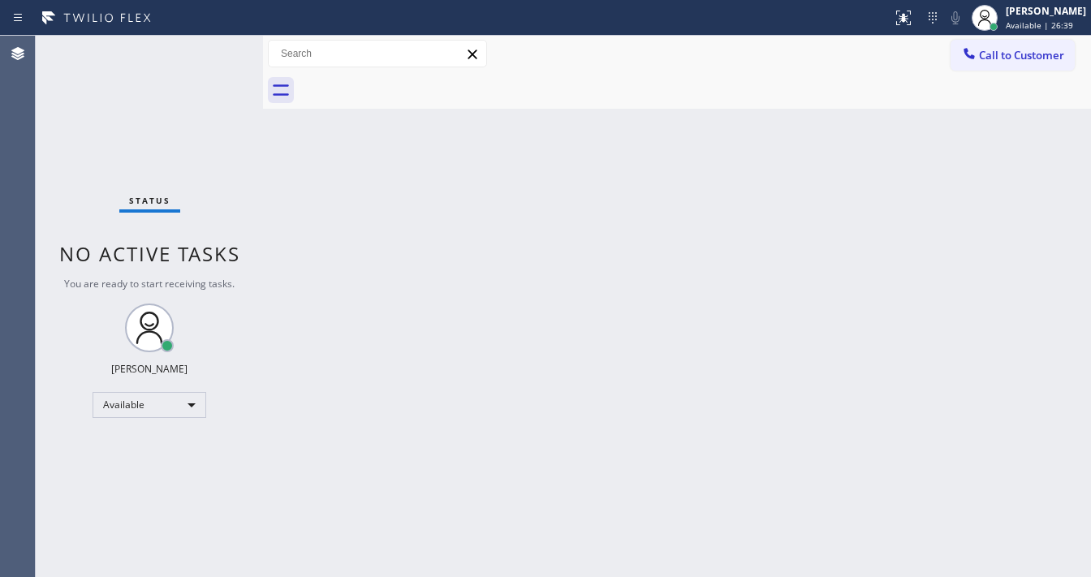
click at [214, 47] on div "Status No active tasks You are ready to start receiving tasks. [PERSON_NAME]" at bounding box center [149, 306] width 227 height 541
click at [438, 576] on html "Status report No issues detected If you experience an issue, please download th…" at bounding box center [545, 288] width 1091 height 577
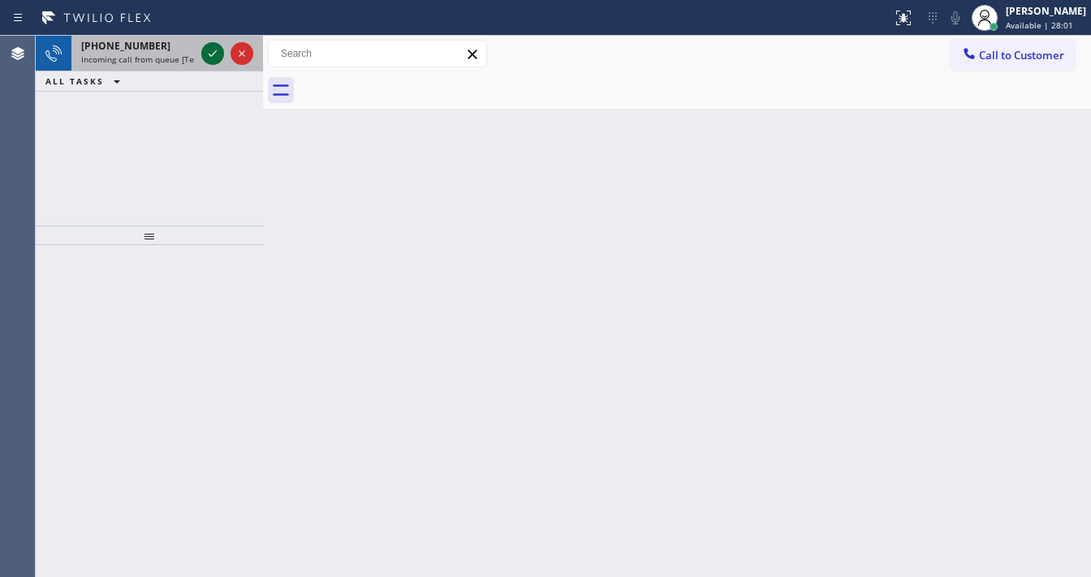
click at [218, 54] on icon at bounding box center [212, 53] width 19 height 19
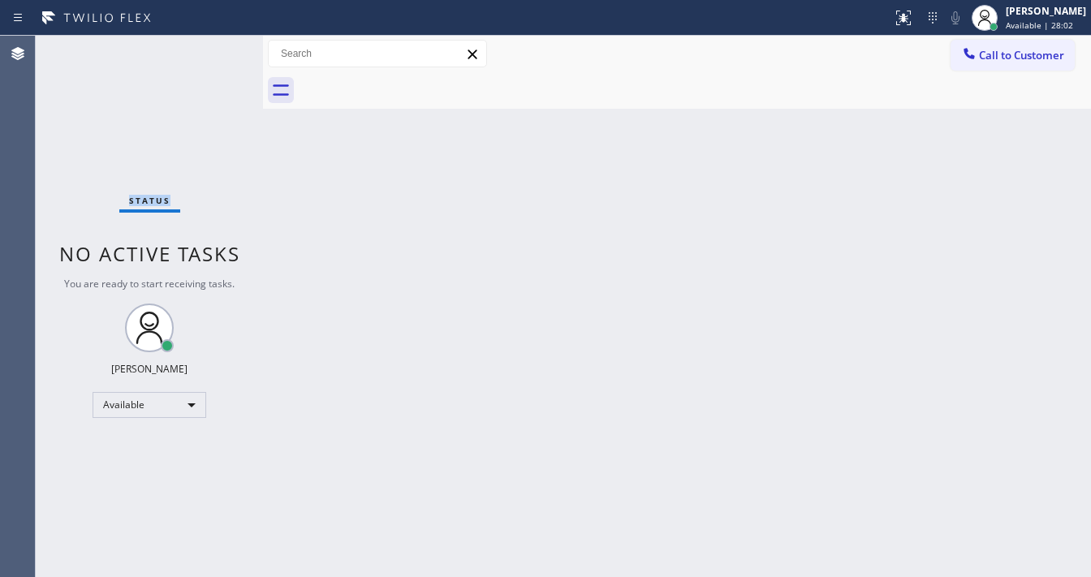
click at [217, 50] on div "Status No active tasks You are ready to start receiving tasks. [PERSON_NAME]" at bounding box center [149, 306] width 227 height 541
click at [913, 20] on icon at bounding box center [903, 17] width 19 height 19
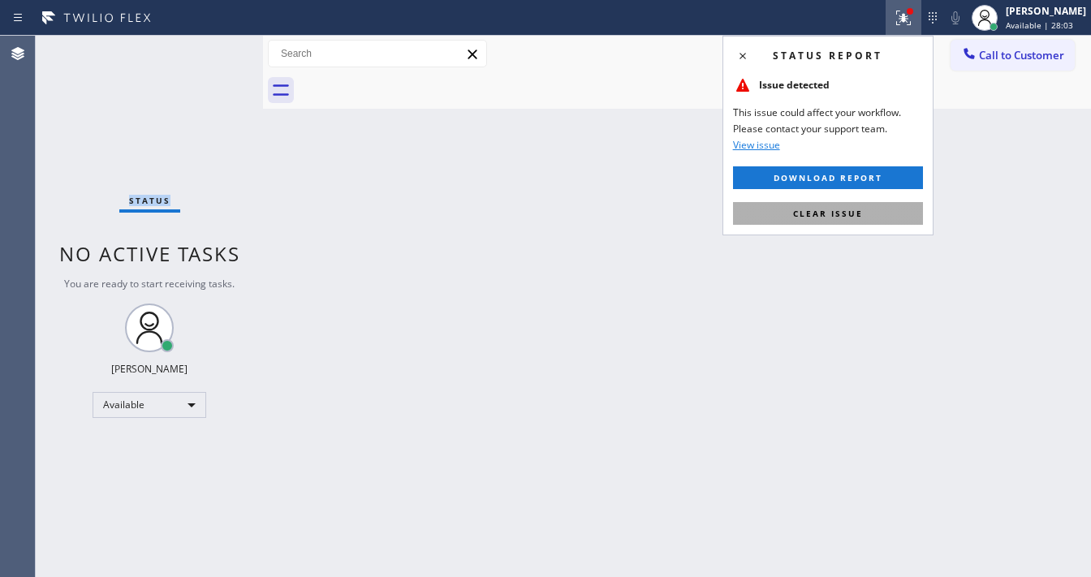
click at [852, 209] on span "Clear issue" at bounding box center [828, 213] width 70 height 11
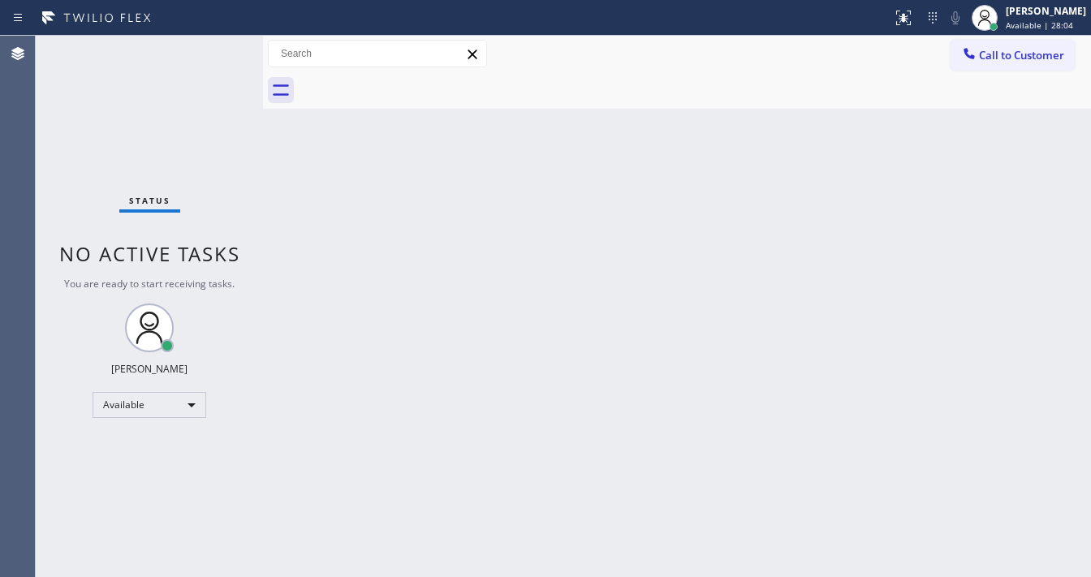
click at [692, 258] on div "Back to Dashboard Change Sender ID Customers Technicians Select a contact Outbo…" at bounding box center [677, 306] width 828 height 541
click at [215, 73] on div "Status No active tasks You are ready to start receiving tasks. [PERSON_NAME]" at bounding box center [149, 306] width 227 height 541
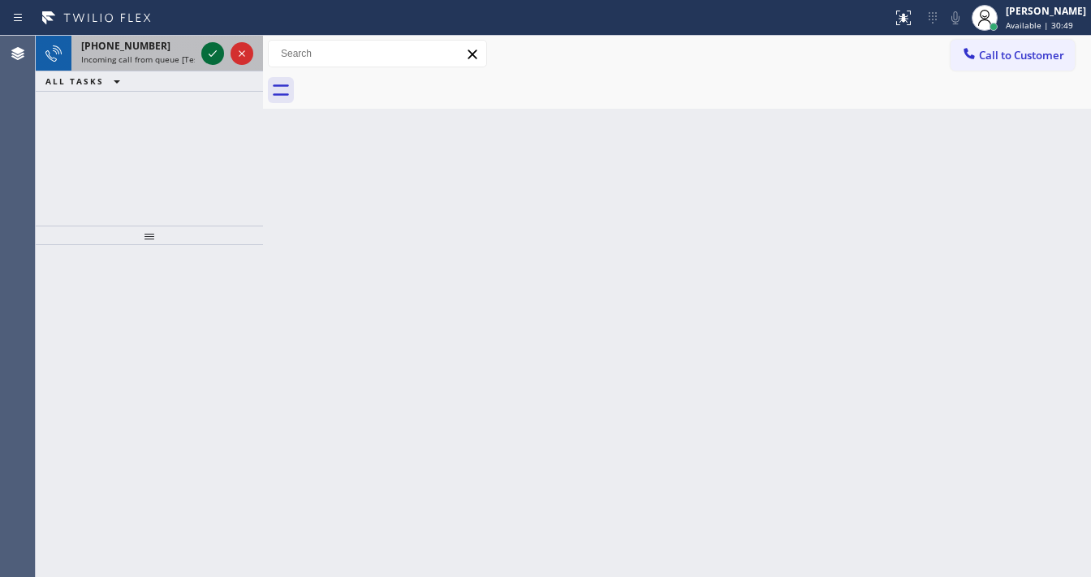
click at [209, 50] on icon at bounding box center [212, 53] width 19 height 19
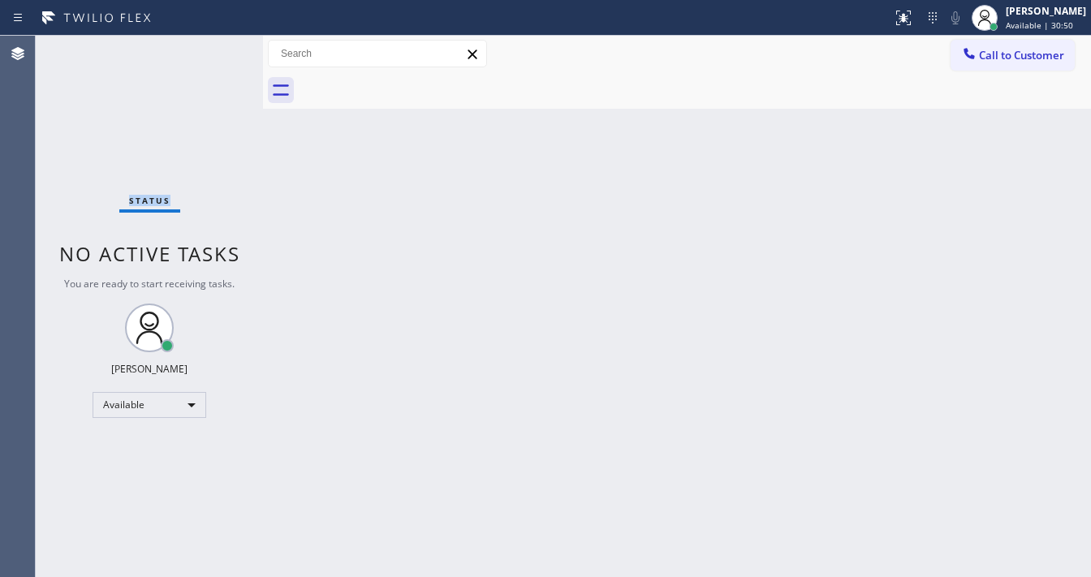
click at [209, 50] on div "Status No active tasks You are ready to start receiving tasks. [PERSON_NAME]" at bounding box center [149, 306] width 227 height 541
click at [210, 50] on div "Status No active tasks You are ready to start receiving tasks. [PERSON_NAME]" at bounding box center [149, 306] width 227 height 541
click at [211, 50] on div "Status No active tasks You are ready to start receiving tasks. [PERSON_NAME]" at bounding box center [149, 306] width 227 height 541
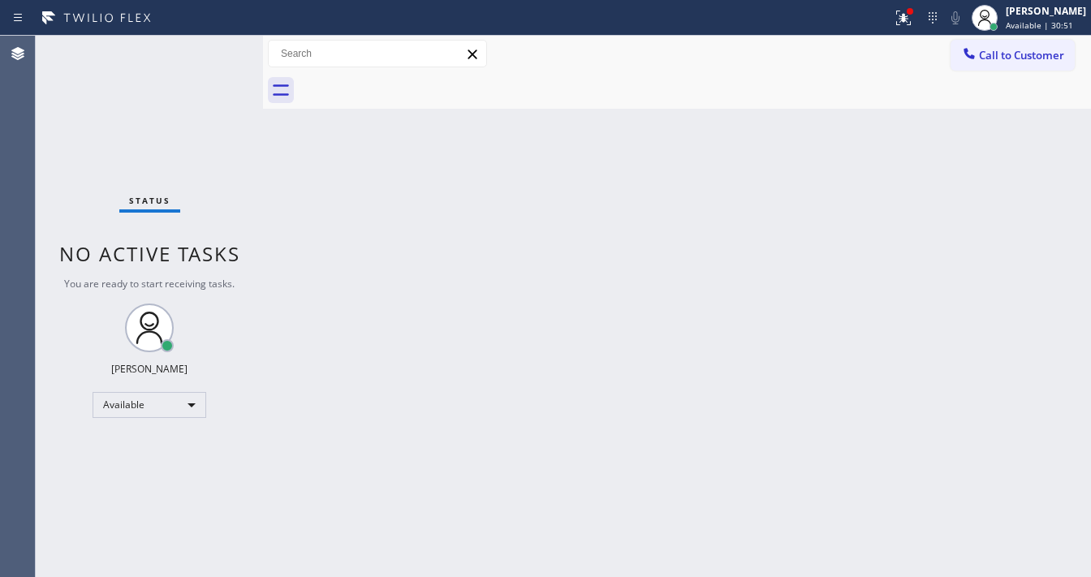
click at [213, 50] on div "Status No active tasks You are ready to start receiving tasks. [PERSON_NAME]" at bounding box center [149, 306] width 227 height 541
click at [913, 16] on icon at bounding box center [903, 17] width 19 height 19
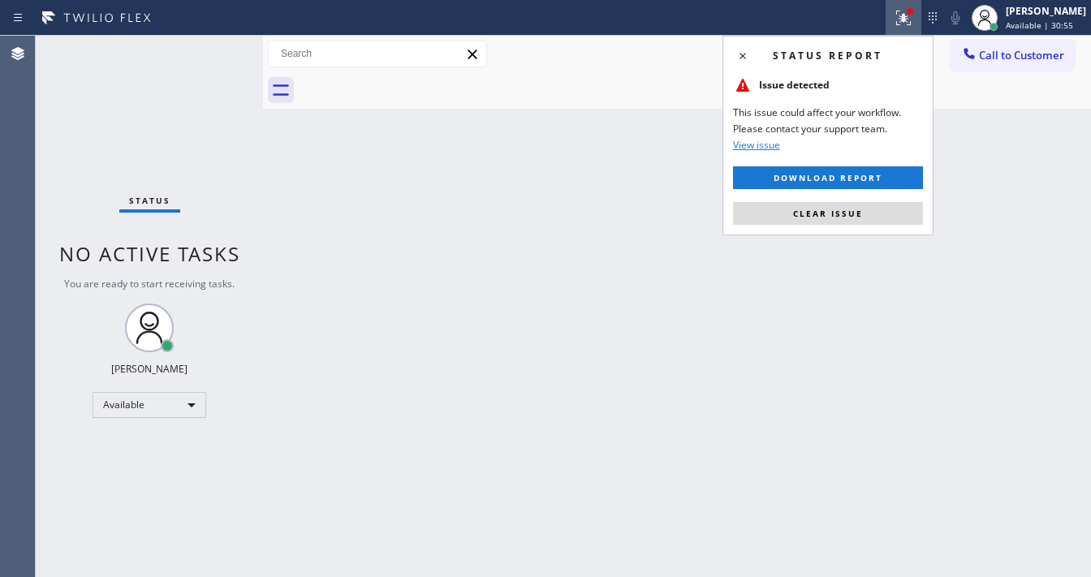
click at [815, 227] on div "Status report Issue detected This issue could affect your workflow. Please cont…" at bounding box center [827, 136] width 211 height 200
click at [814, 218] on button "Clear issue" at bounding box center [828, 213] width 190 height 23
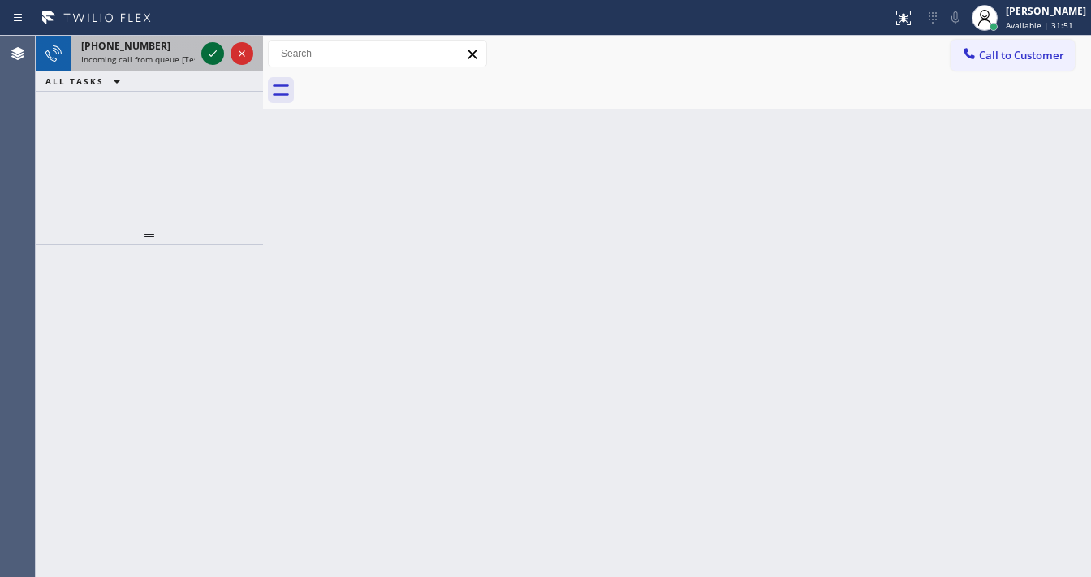
click at [207, 62] on icon at bounding box center [212, 53] width 19 height 19
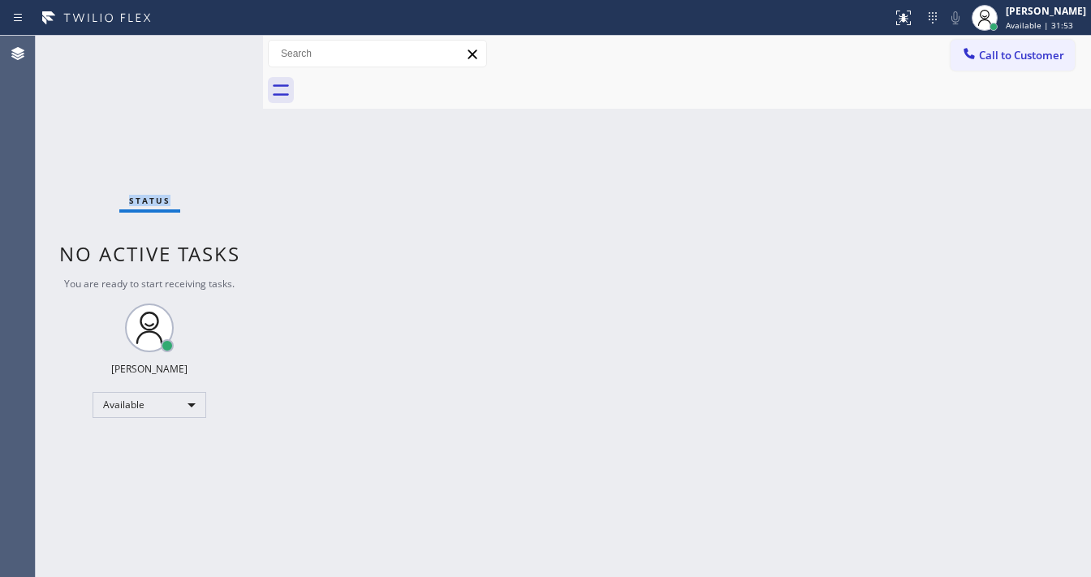
click at [211, 63] on div "Status No active tasks You are ready to start receiving tasks. [PERSON_NAME]" at bounding box center [149, 306] width 227 height 541
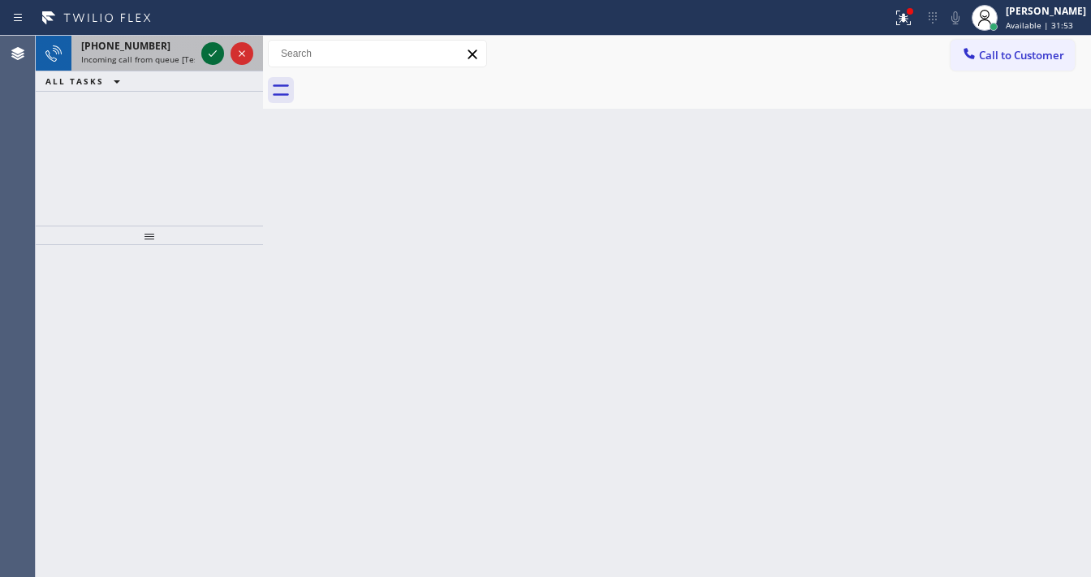
click at [211, 57] on icon at bounding box center [212, 53] width 19 height 19
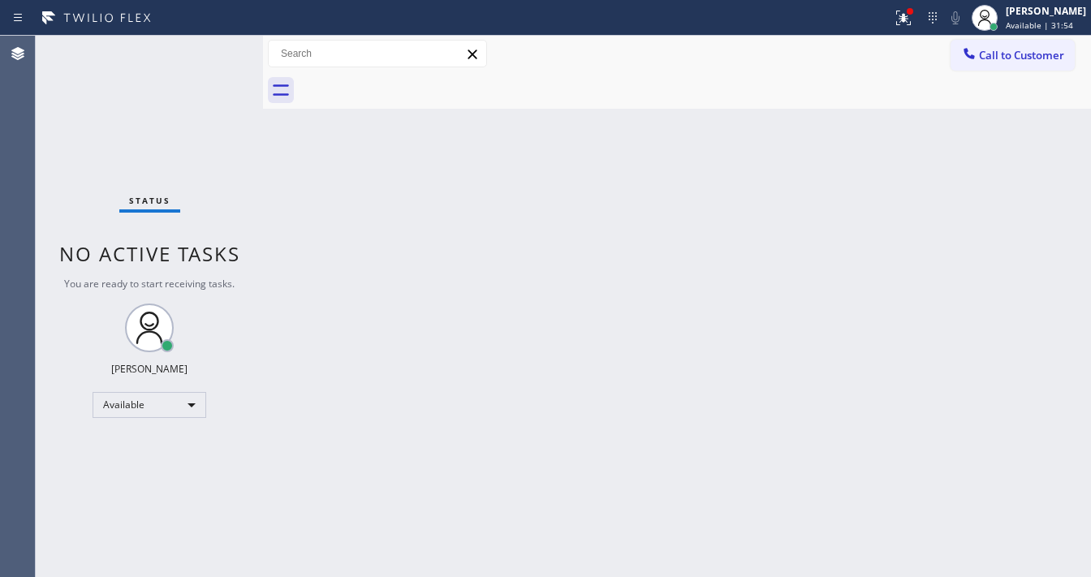
click at [211, 57] on div "Status No active tasks You are ready to start receiving tasks. [PERSON_NAME]" at bounding box center [149, 306] width 227 height 541
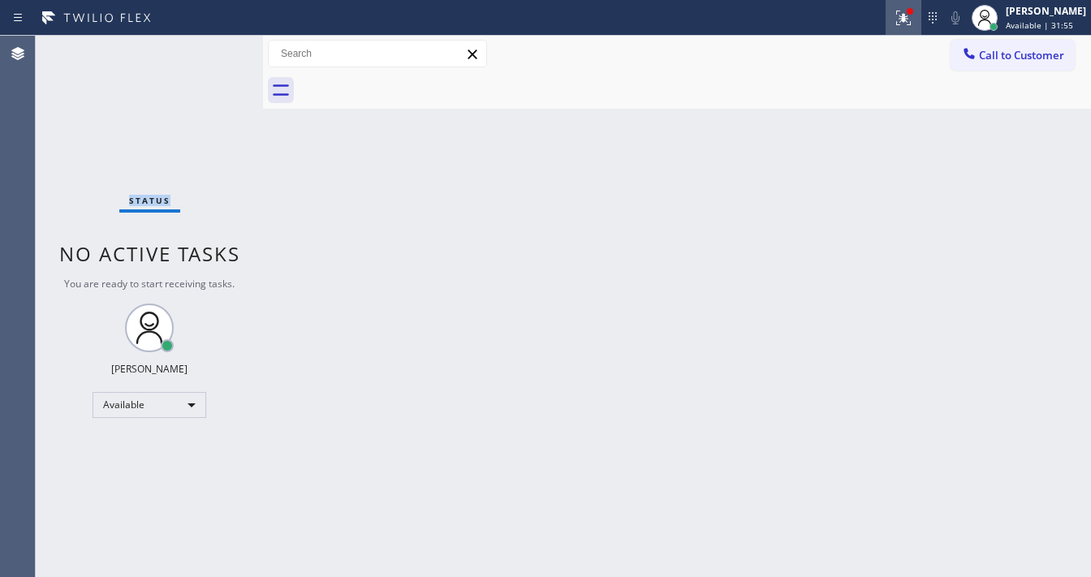
click at [921, 26] on button at bounding box center [904, 18] width 36 height 36
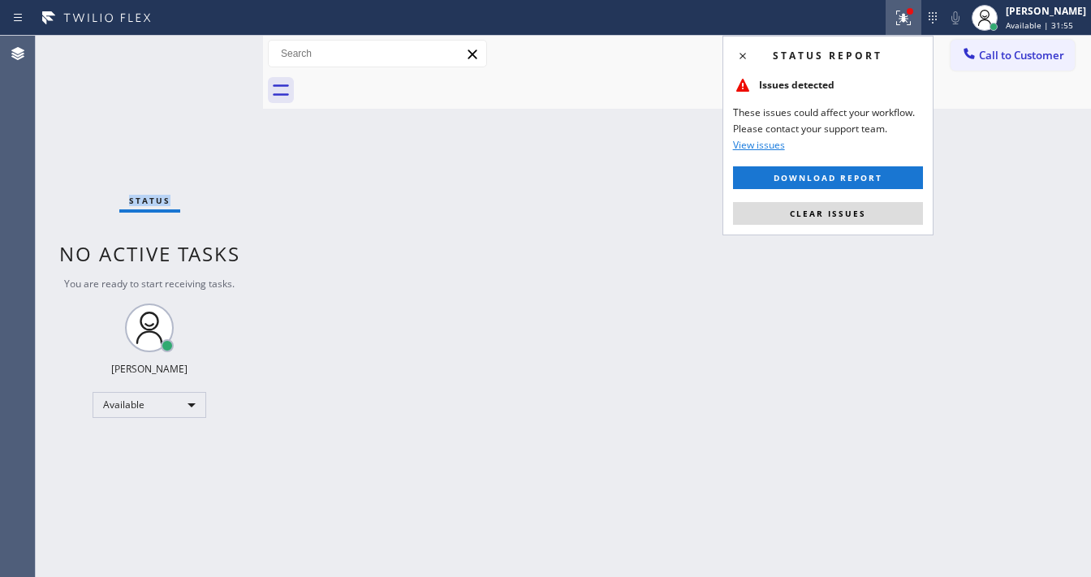
drag, startPoint x: 864, startPoint y: 221, endPoint x: 725, endPoint y: 207, distance: 139.5
click at [864, 220] on button "Clear issues" at bounding box center [828, 213] width 190 height 23
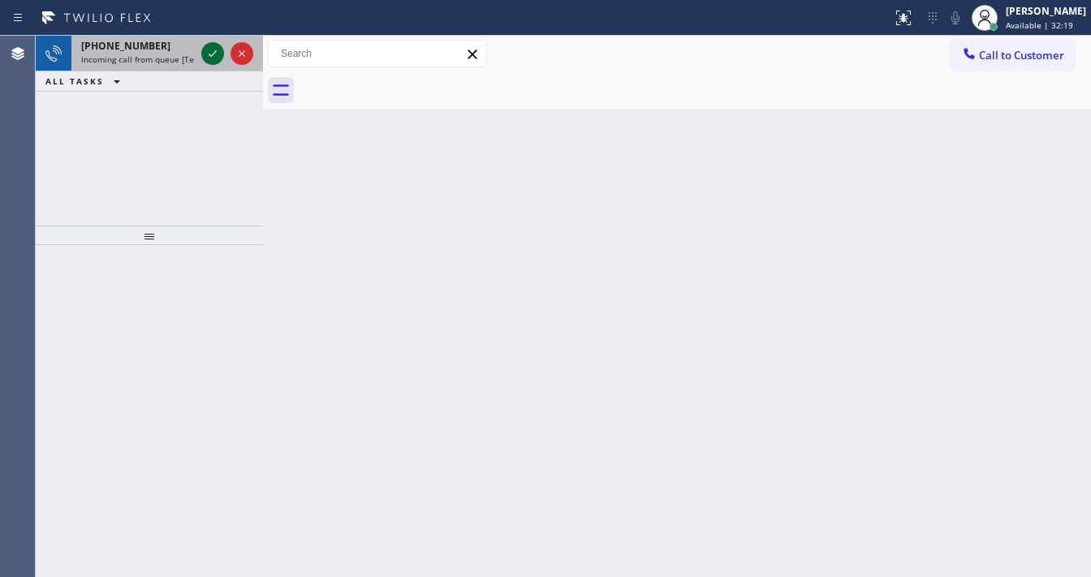
click at [206, 54] on icon at bounding box center [212, 53] width 19 height 19
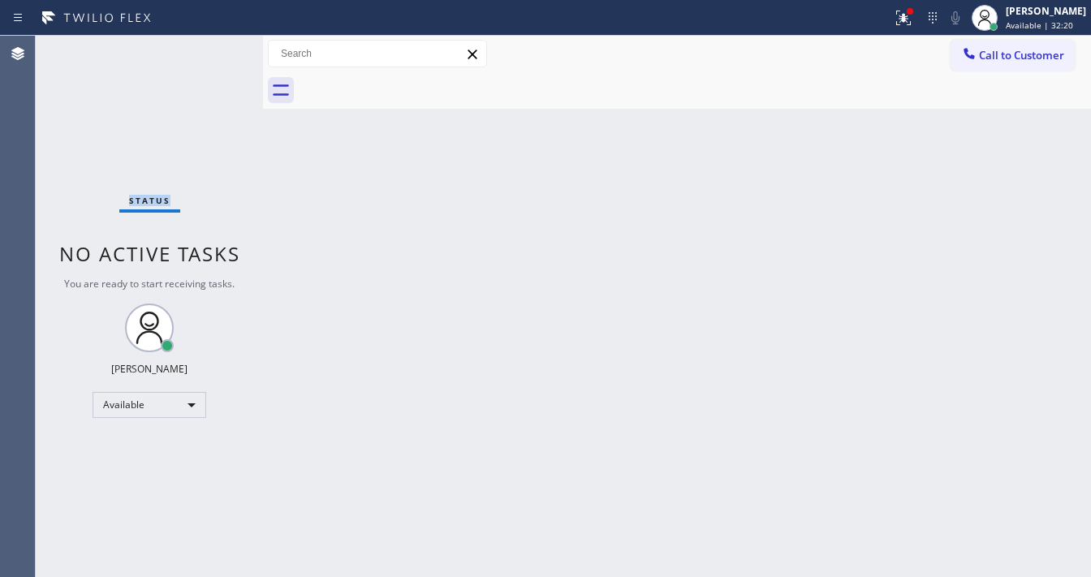
click at [206, 54] on div "Status No active tasks You are ready to start receiving tasks. [PERSON_NAME]" at bounding box center [149, 306] width 227 height 541
drag, startPoint x: 915, startPoint y: 15, endPoint x: 913, endPoint y: 67, distance: 52.8
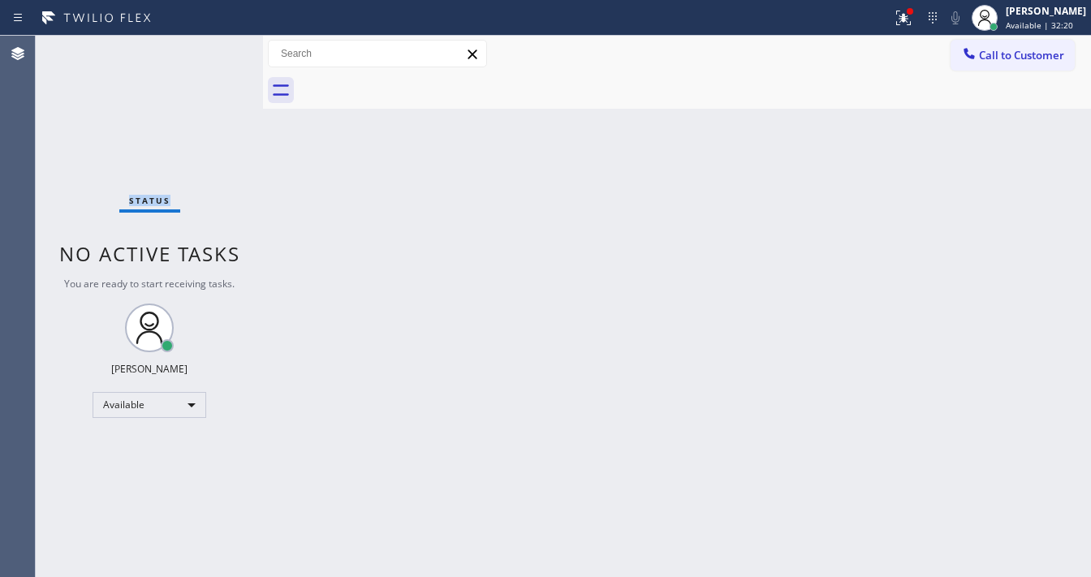
click at [908, 15] on icon at bounding box center [904, 16] width 10 height 6
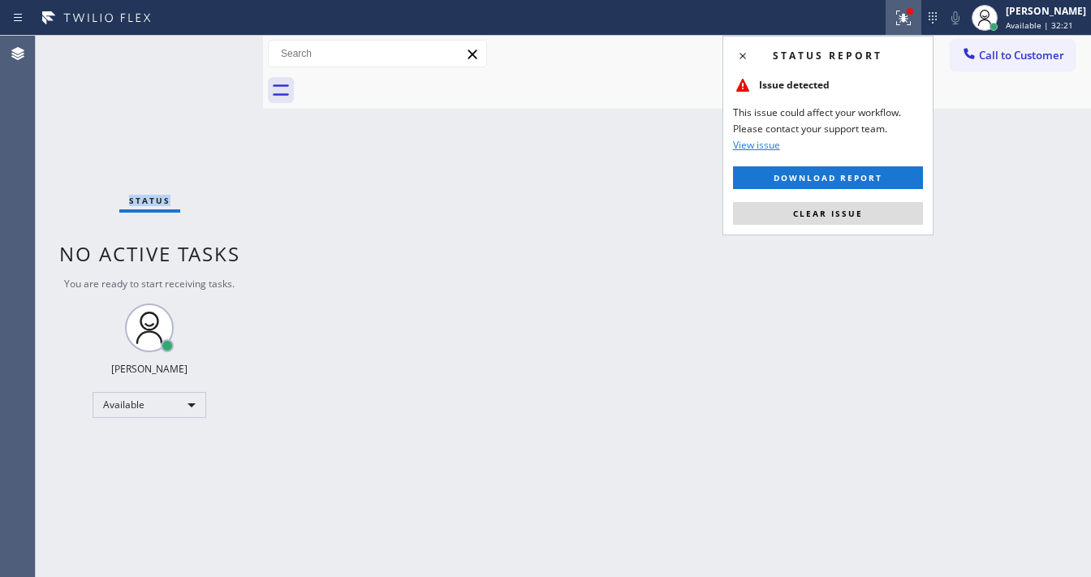
click at [864, 214] on button "Clear issue" at bounding box center [828, 213] width 190 height 23
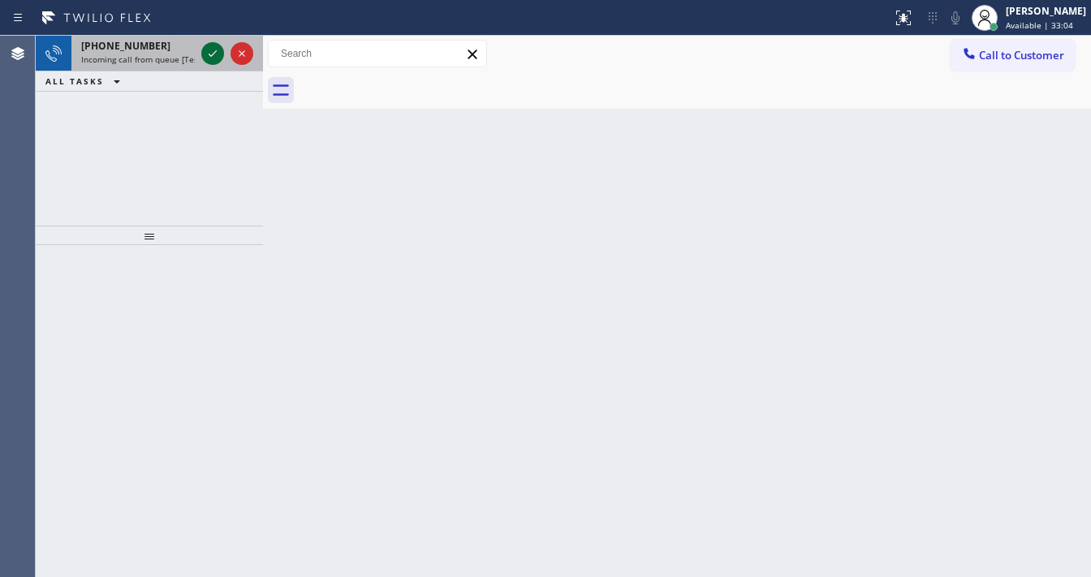
click at [205, 50] on div at bounding box center [227, 54] width 58 height 36
click at [208, 50] on icon at bounding box center [212, 53] width 19 height 19
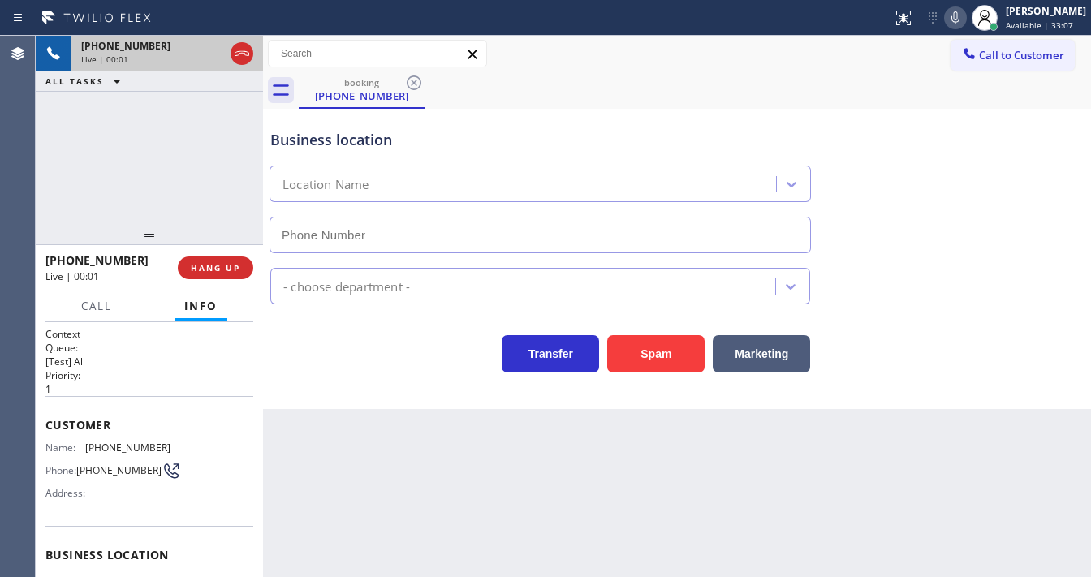
type input "[PHONE_NUMBER]"
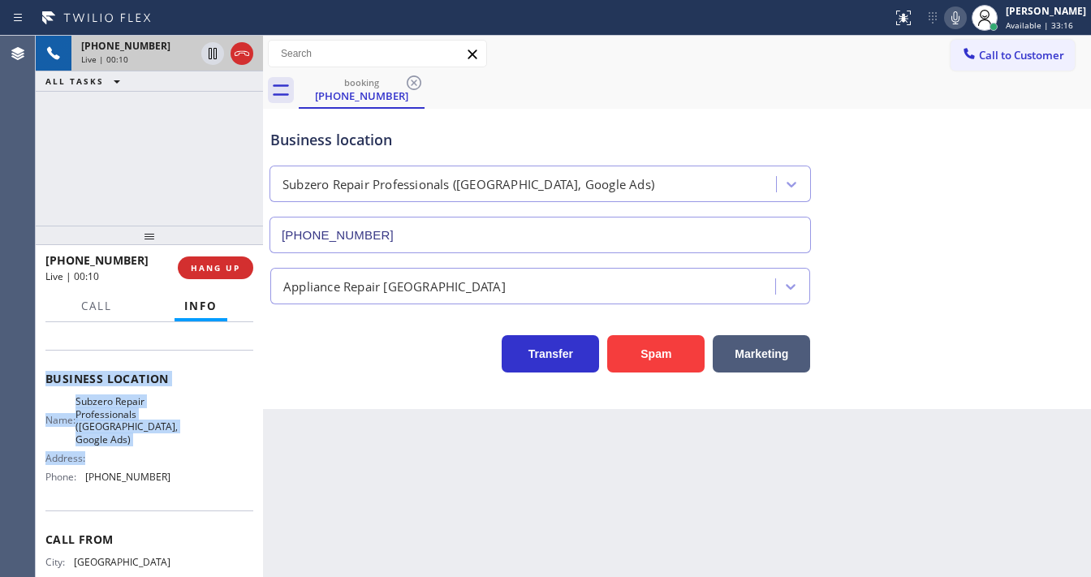
scroll to position [195, 0]
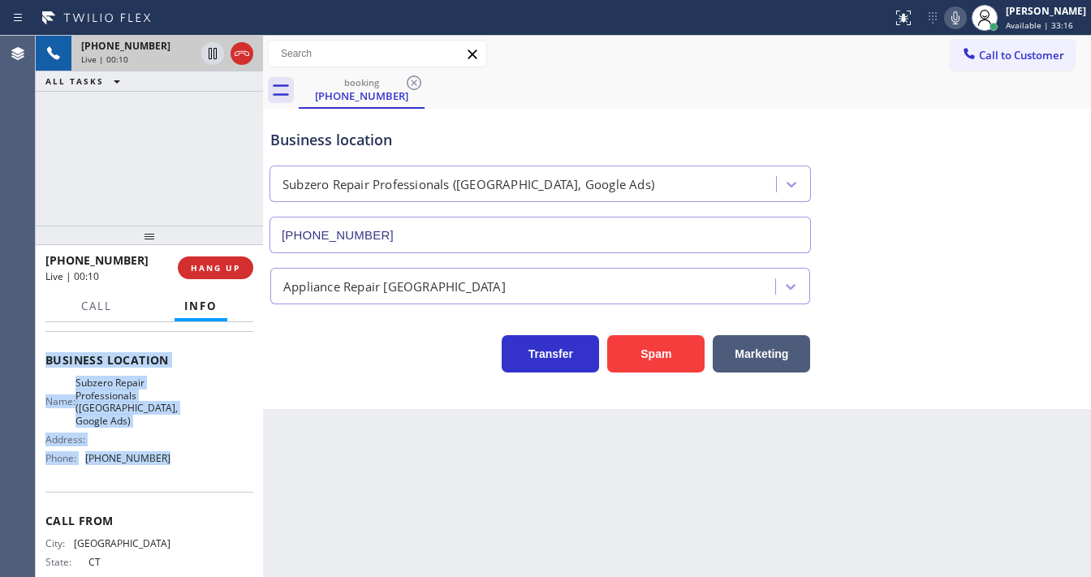
drag, startPoint x: 41, startPoint y: 418, endPoint x: 192, endPoint y: 468, distance: 158.1
click at [192, 468] on div "Context Queue: [Test] All Priority: 1 Customer Name: [PHONE_NUMBER] Phone: [PHO…" at bounding box center [149, 449] width 227 height 255
copy div "Customer Name: [PHONE_NUMBER] Phone: [PHONE_NUMBER] Address: Business location …"
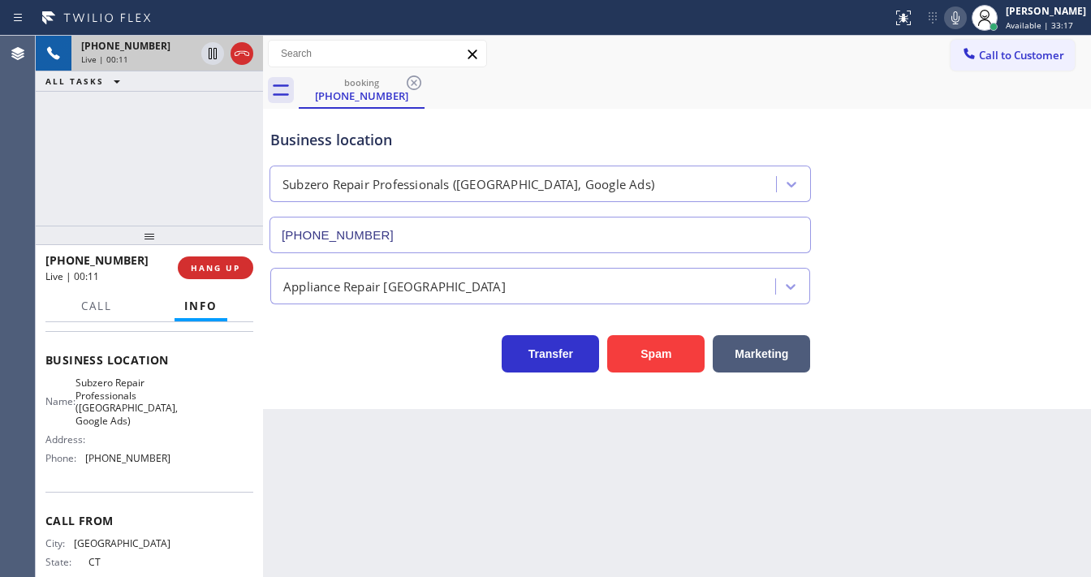
click at [153, 185] on div "[PHONE_NUMBER] Live | 00:11 ALL TASKS ALL TASKS ACTIVE TASKS TASKS IN WRAP UP" at bounding box center [149, 131] width 227 height 190
click at [140, 195] on div "[PHONE_NUMBER] Live | 00:51 ALL TASKS ALL TASKS ACTIVE TASKS TASKS IN WRAP UP" at bounding box center [149, 131] width 227 height 190
click at [78, 145] on div "[PHONE_NUMBER] Live | 00:53 ALL TASKS ALL TASKS ACTIVE TASKS TASKS IN WRAP UP" at bounding box center [149, 131] width 227 height 190
click at [239, 54] on icon at bounding box center [242, 53] width 15 height 5
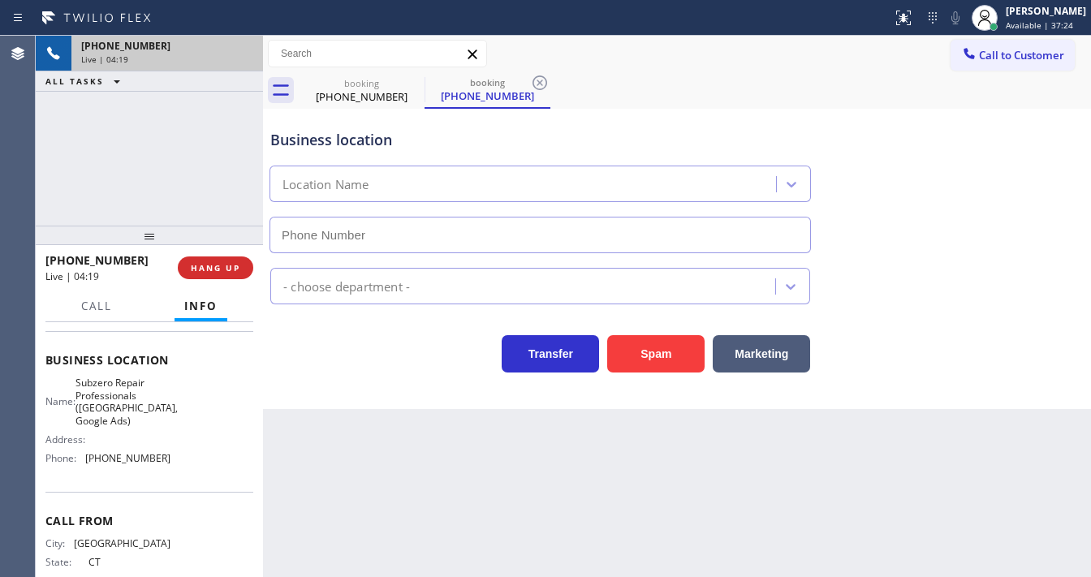
type input "[PHONE_NUMBER]"
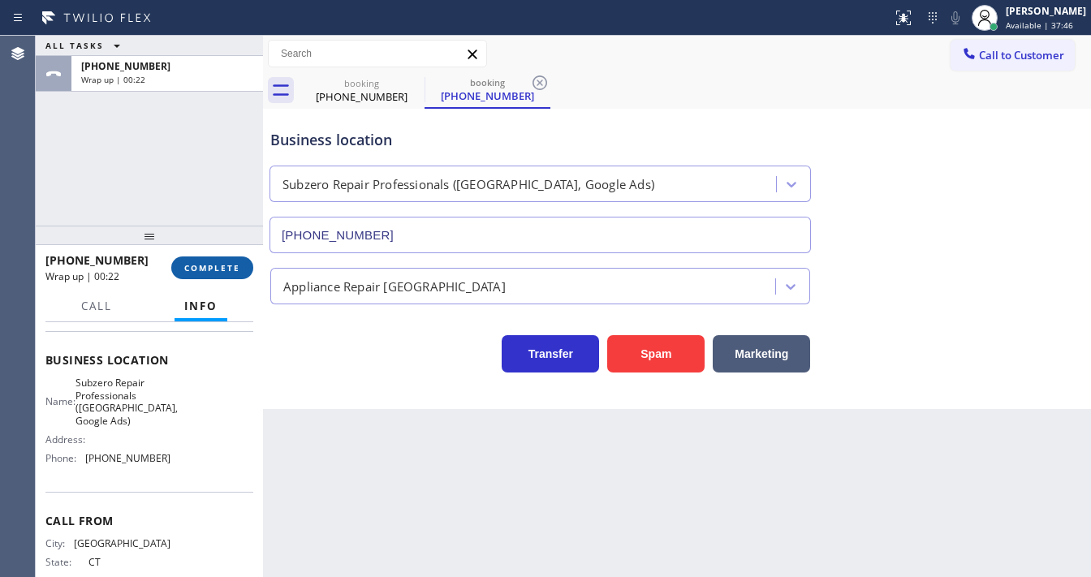
click at [237, 262] on span "COMPLETE" at bounding box center [212, 267] width 56 height 11
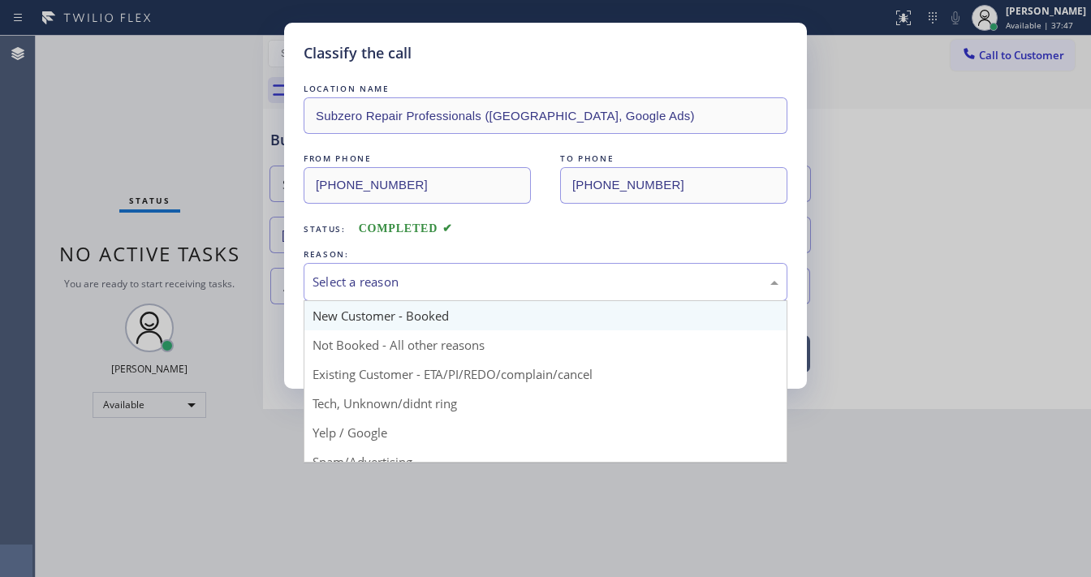
drag, startPoint x: 390, startPoint y: 286, endPoint x: 386, endPoint y: 302, distance: 16.9
click at [394, 287] on div "Select a reason" at bounding box center [546, 282] width 466 height 19
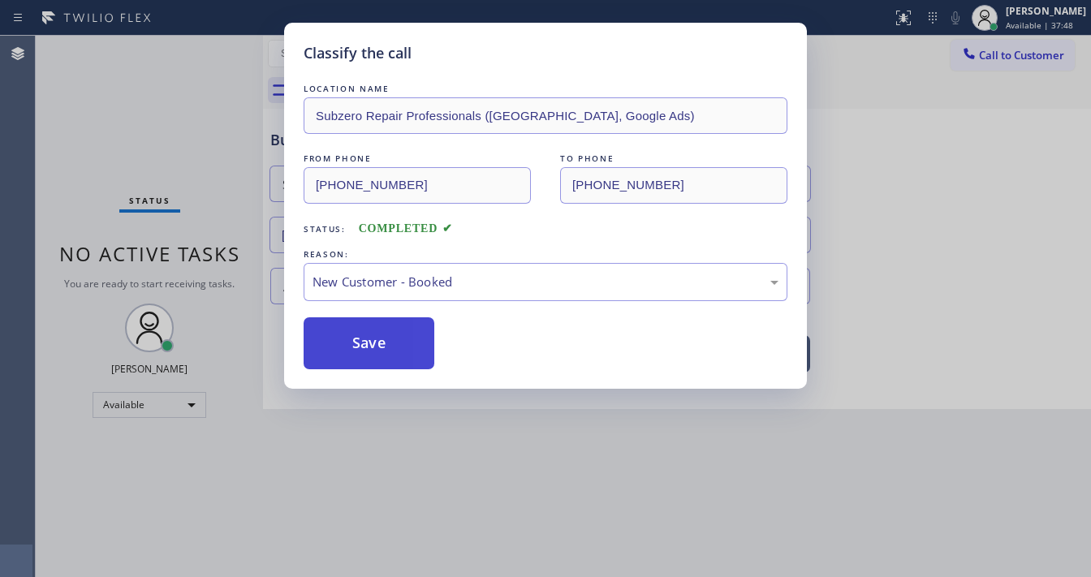
drag, startPoint x: 375, startPoint y: 315, endPoint x: 371, endPoint y: 325, distance: 11.3
click at [369, 332] on button "Save" at bounding box center [369, 343] width 131 height 52
click at [369, 333] on button "Save" at bounding box center [369, 343] width 131 height 52
click at [367, 334] on button "Save" at bounding box center [369, 343] width 131 height 52
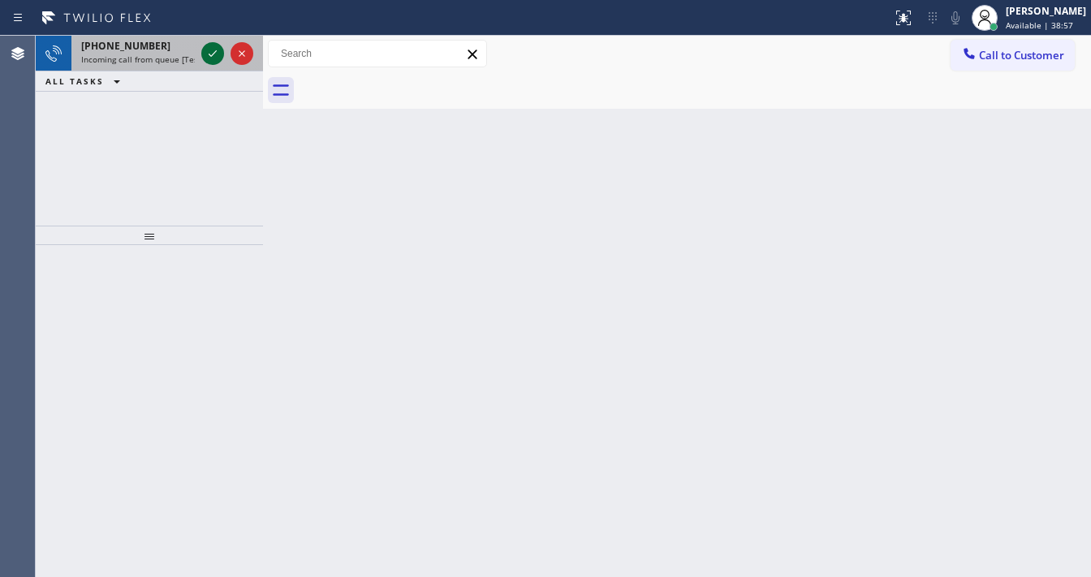
click at [205, 52] on icon at bounding box center [212, 53] width 19 height 19
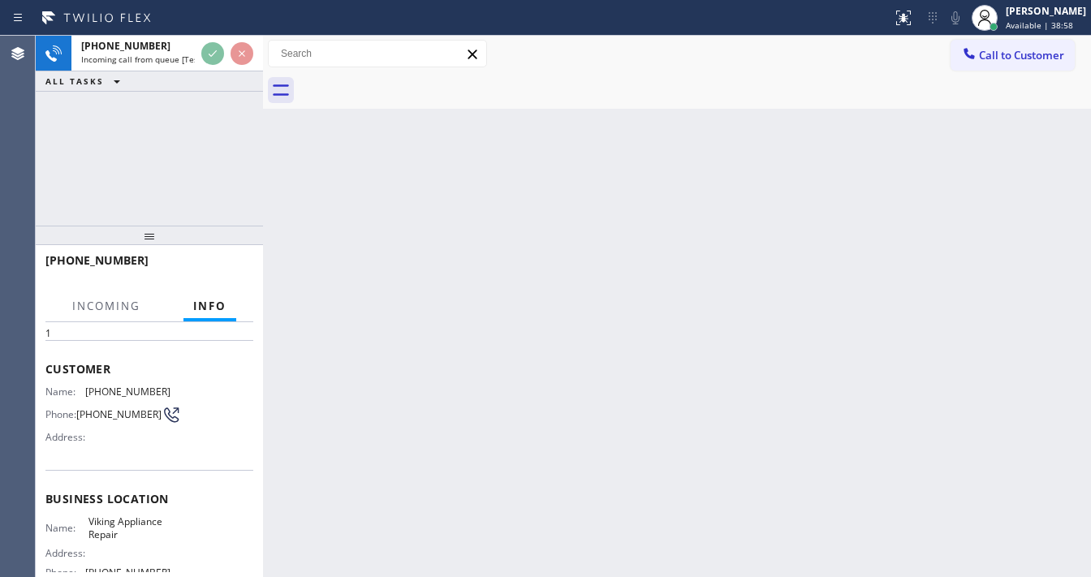
scroll to position [130, 0]
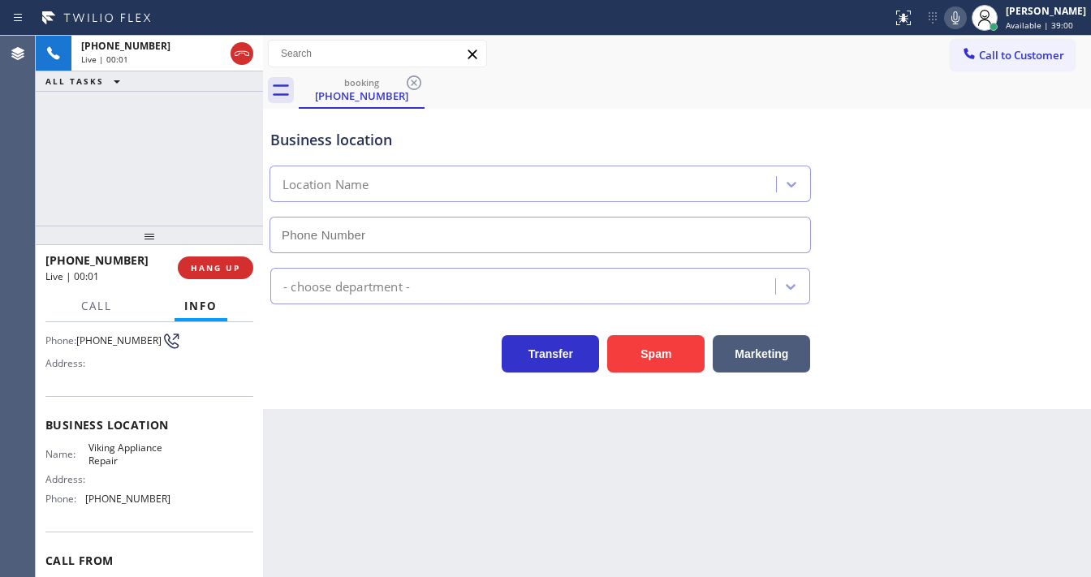
type input "[PHONE_NUMBER]"
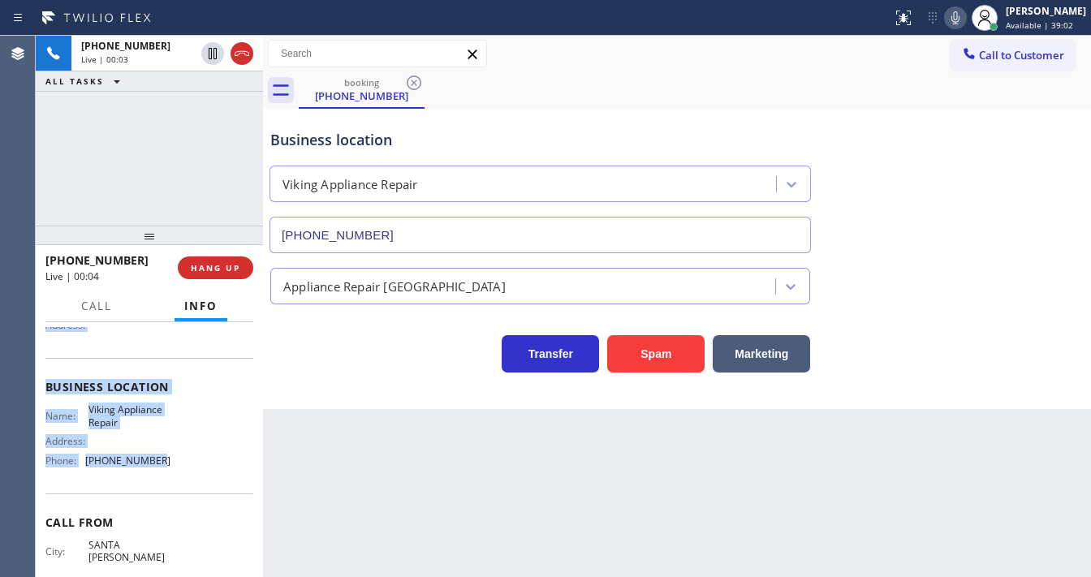
scroll to position [213, 0]
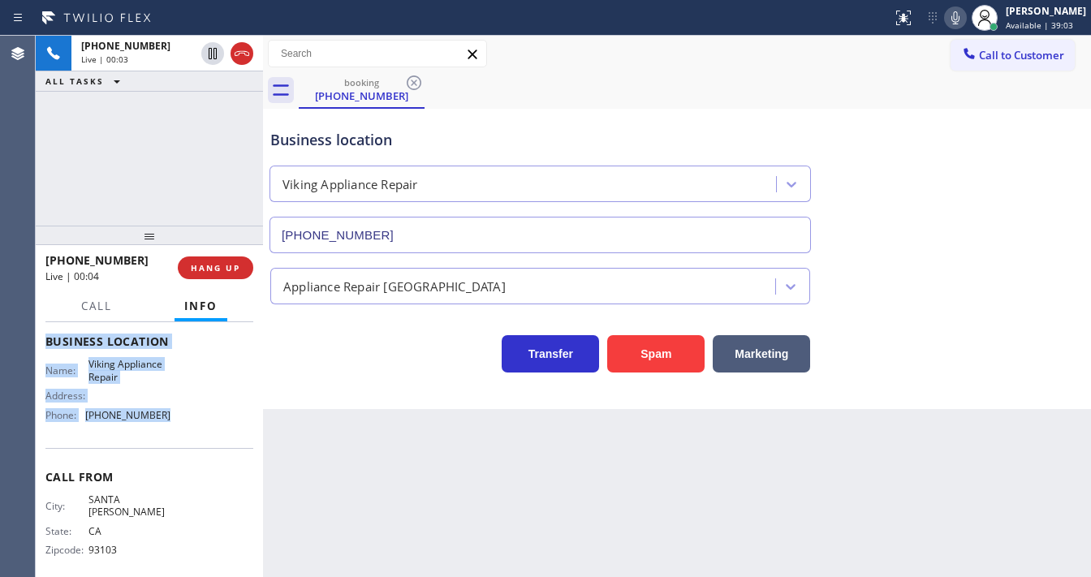
drag, startPoint x: 49, startPoint y: 359, endPoint x: 176, endPoint y: 341, distance: 128.7
click at [156, 426] on div "Context Queue: [Test] All Priority: 1 Customer Name: [PHONE_NUMBER] Phone: [PHO…" at bounding box center [149, 349] width 208 height 470
copy div "Customer Name: [PHONE_NUMBER] Phone: [PHONE_NUMBER] Address: Business location …"
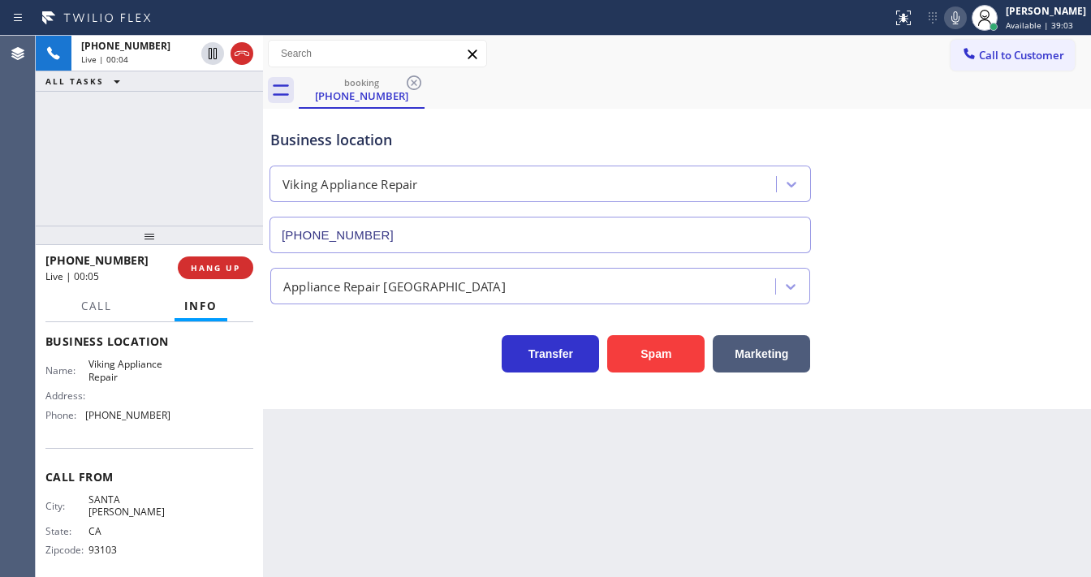
click at [137, 171] on div "[PHONE_NUMBER] Live | 00:04 ALL TASKS ALL TASKS ACTIVE TASKS TASKS IN WRAP UP" at bounding box center [149, 131] width 227 height 190
click at [131, 130] on div "[PHONE_NUMBER] Live | 00:08 ALL TASKS ALL TASKS ACTIVE TASKS TASKS IN WRAP UP" at bounding box center [149, 131] width 227 height 190
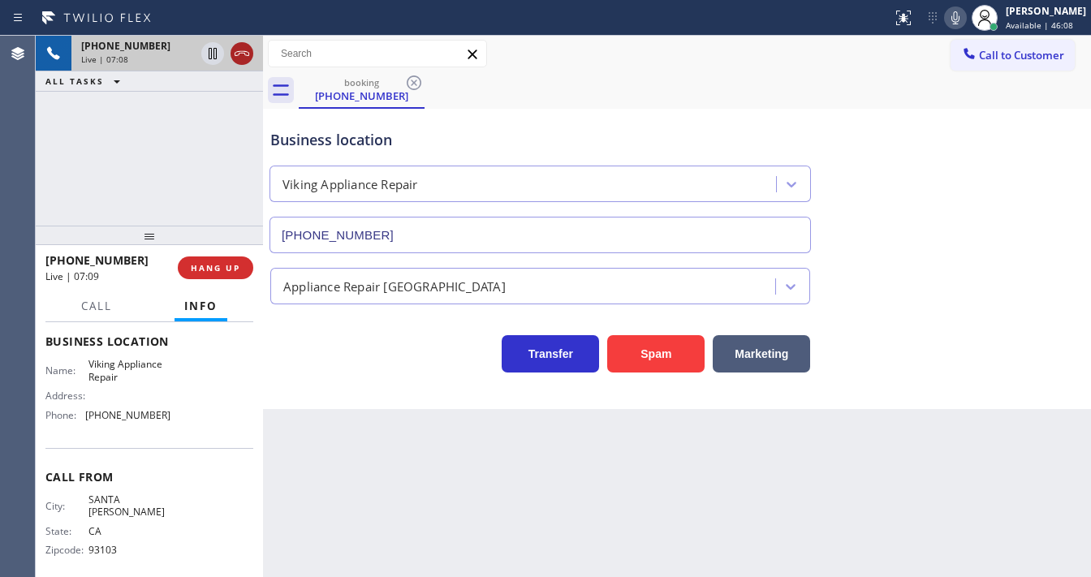
click at [247, 54] on icon at bounding box center [241, 53] width 19 height 19
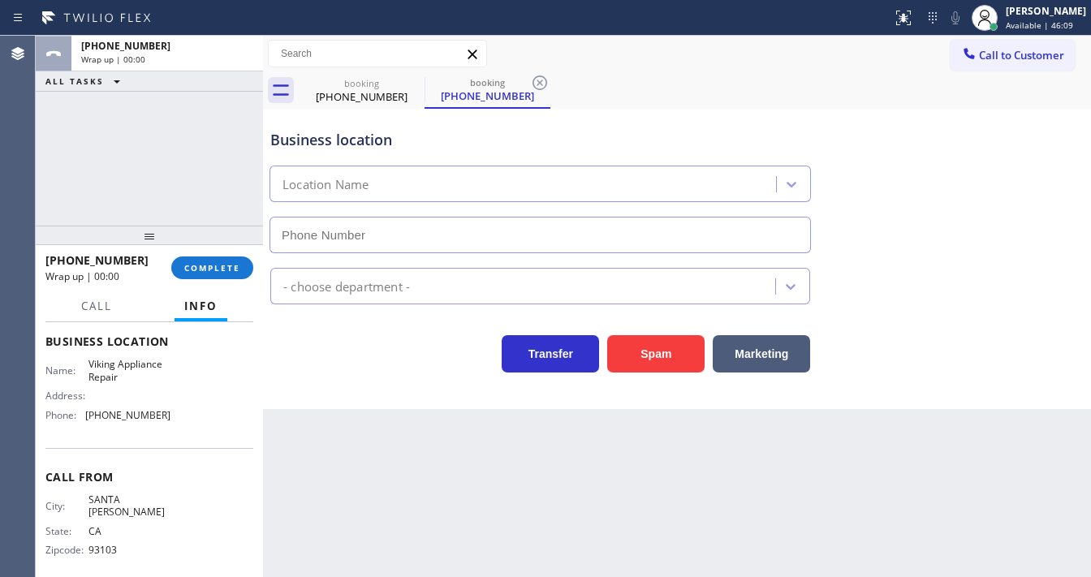
type input "[PHONE_NUMBER]"
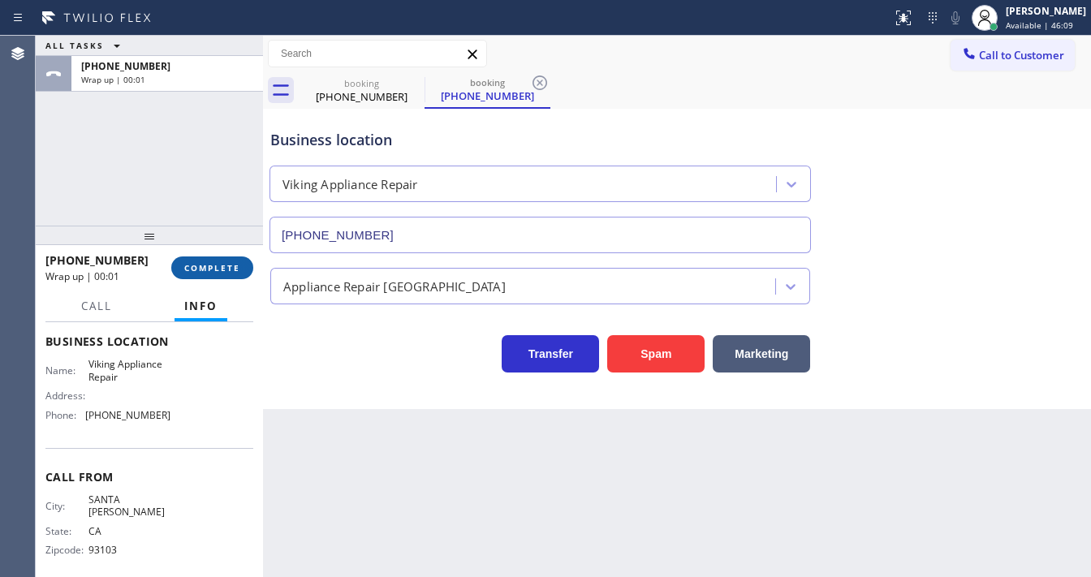
click at [231, 268] on span "COMPLETE" at bounding box center [212, 267] width 56 height 11
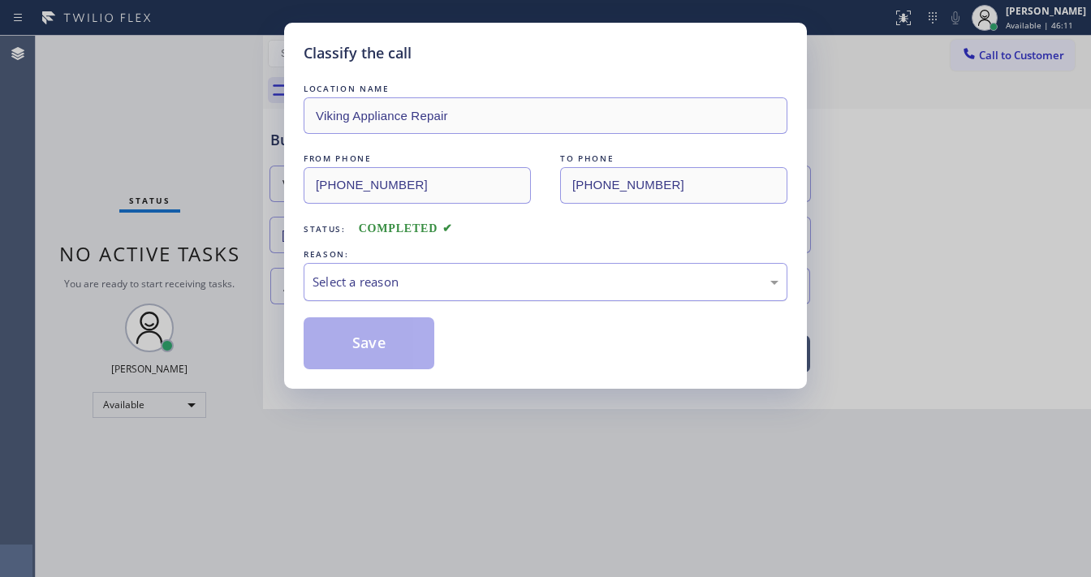
click at [360, 276] on div "Select a reason" at bounding box center [546, 282] width 466 height 19
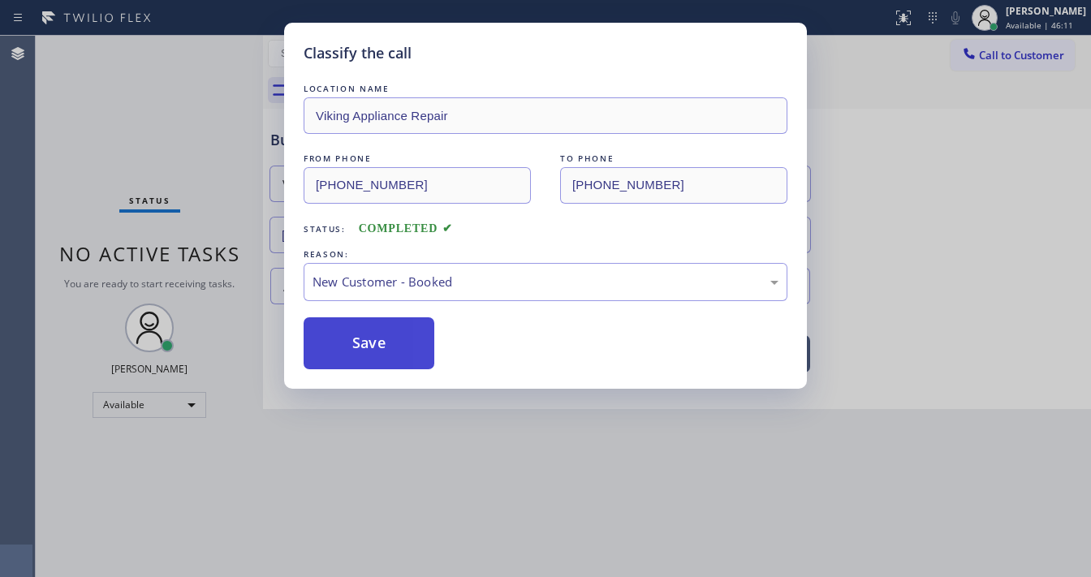
click at [357, 333] on button "Save" at bounding box center [369, 343] width 131 height 52
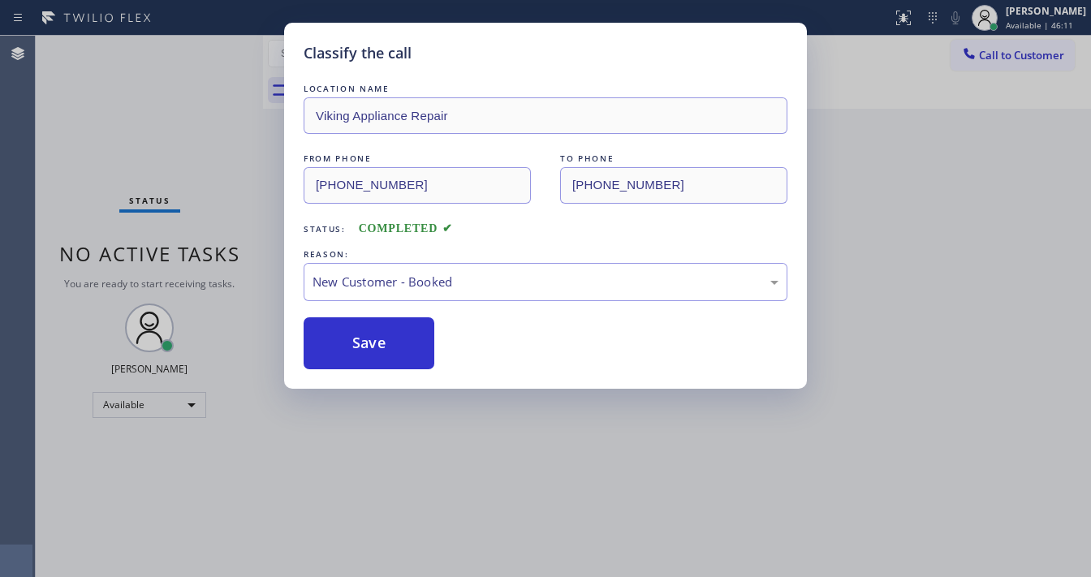
click at [124, 81] on div "Classify the call LOCATION NAME Viking Appliance Repair FROM PHONE [PHONE_NUMBE…" at bounding box center [545, 288] width 1091 height 577
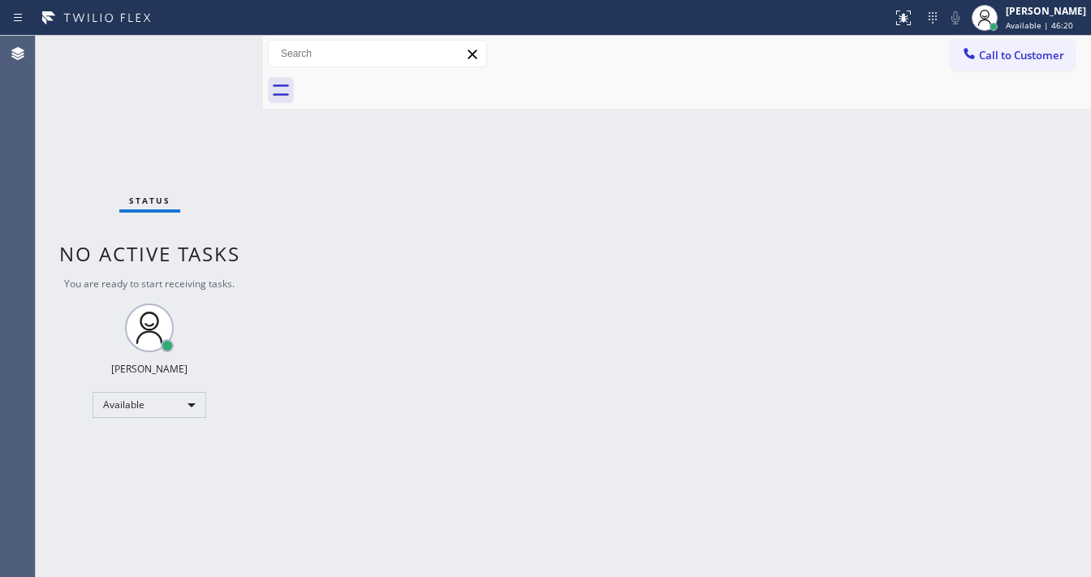
click at [220, 60] on div "Status No active tasks You are ready to start receiving tasks. [PERSON_NAME]" at bounding box center [149, 306] width 227 height 541
click at [217, 75] on div "Status No active tasks You are ready to start receiving tasks. [PERSON_NAME]" at bounding box center [149, 306] width 227 height 541
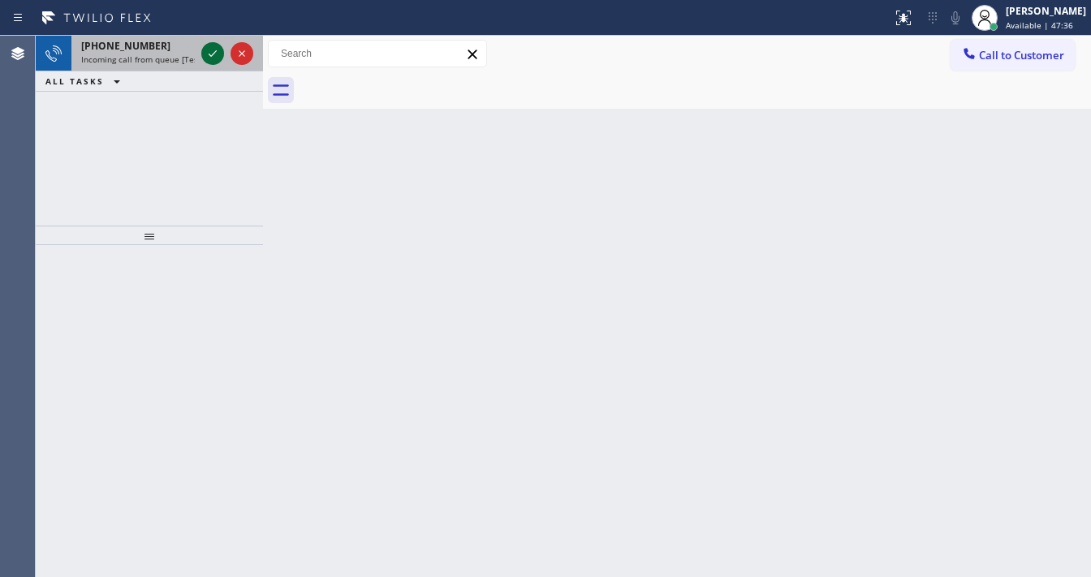
click at [200, 58] on div at bounding box center [227, 54] width 58 height 36
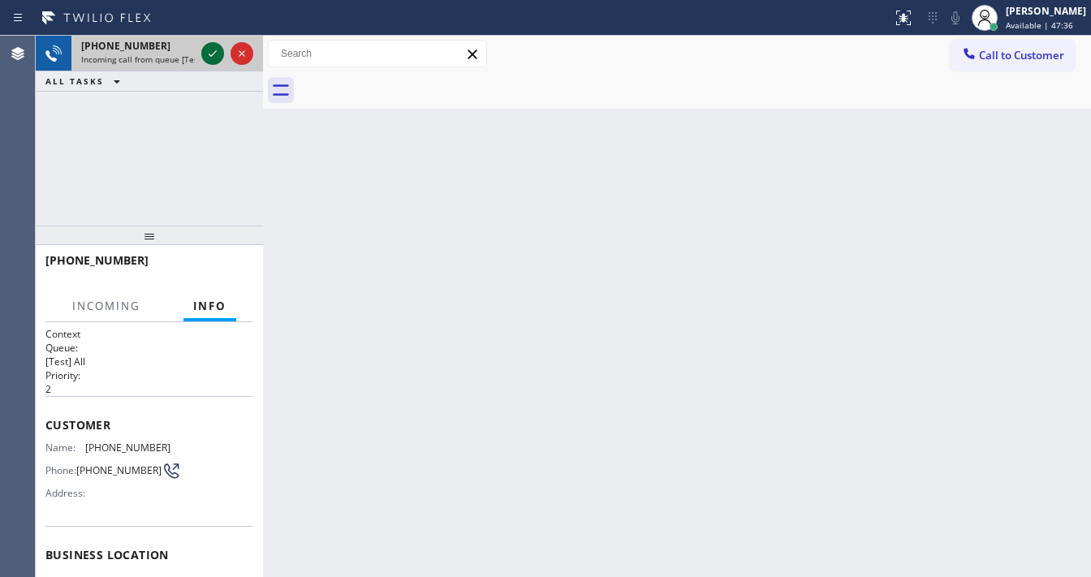
click at [201, 52] on div at bounding box center [212, 53] width 23 height 19
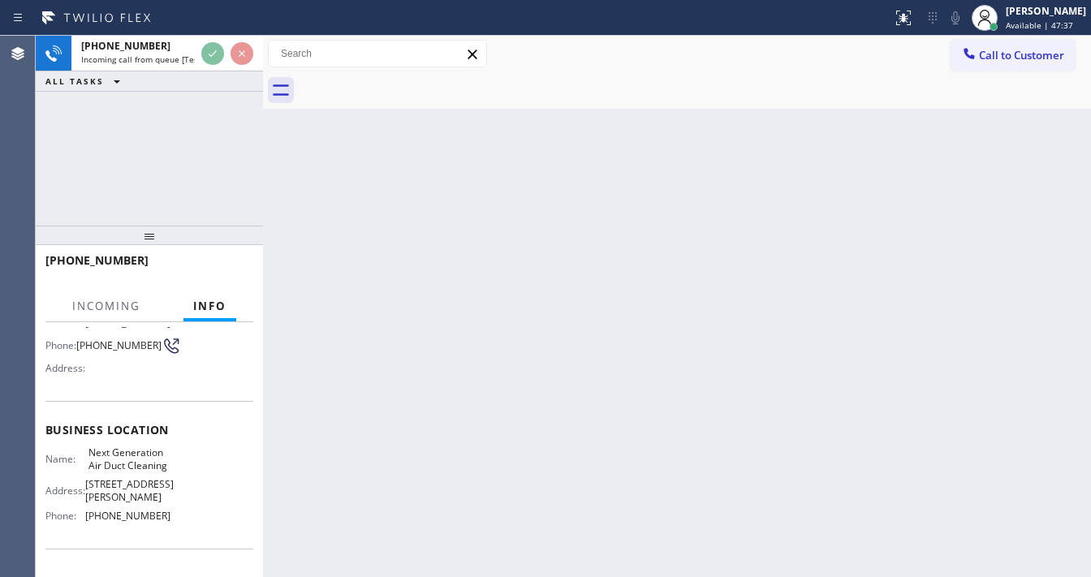
scroll to position [130, 0]
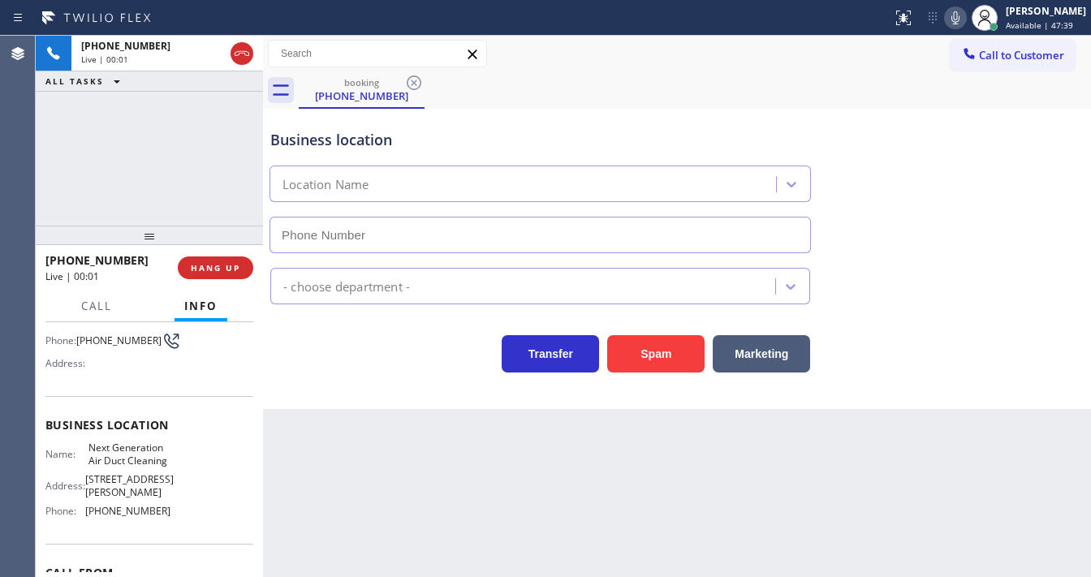
type input "[PHONE_NUMBER]"
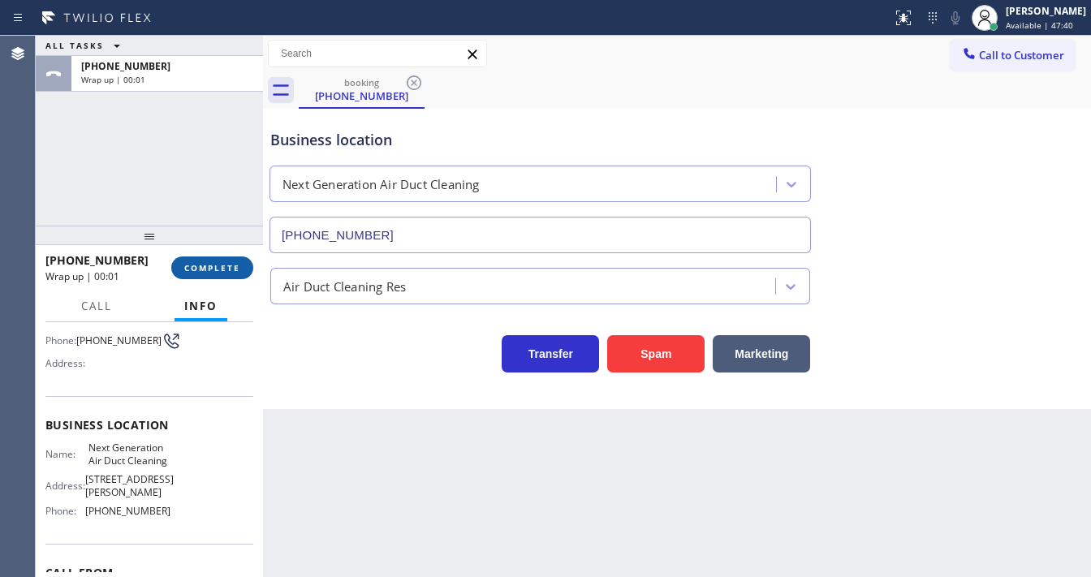
click at [208, 258] on button "COMPLETE" at bounding box center [212, 268] width 82 height 23
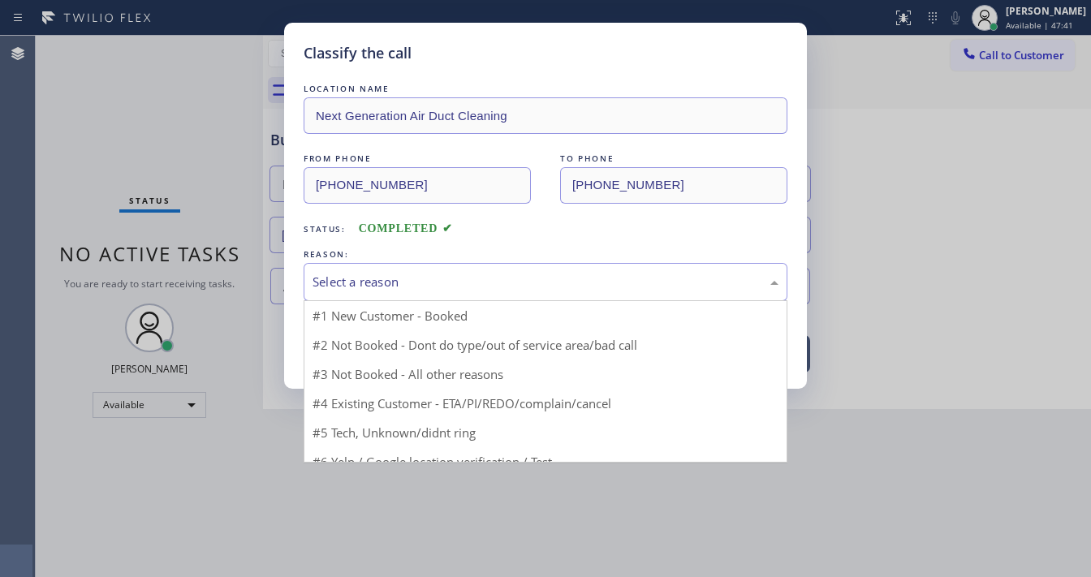
drag, startPoint x: 360, startPoint y: 273, endPoint x: 372, endPoint y: 297, distance: 26.9
click at [363, 276] on div "Select a reason" at bounding box center [546, 282] width 466 height 19
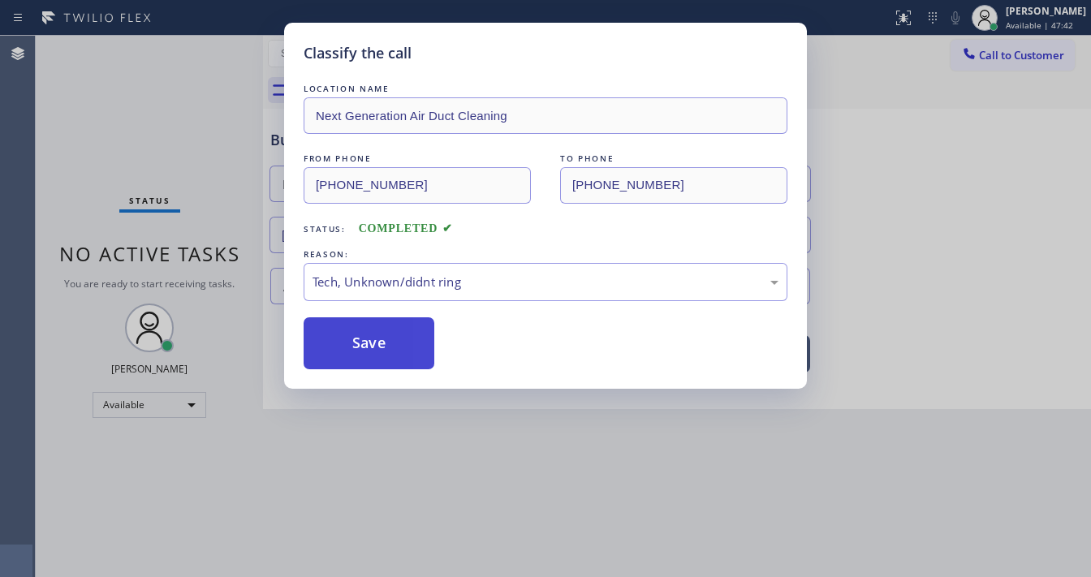
click at [369, 351] on button "Save" at bounding box center [369, 343] width 131 height 52
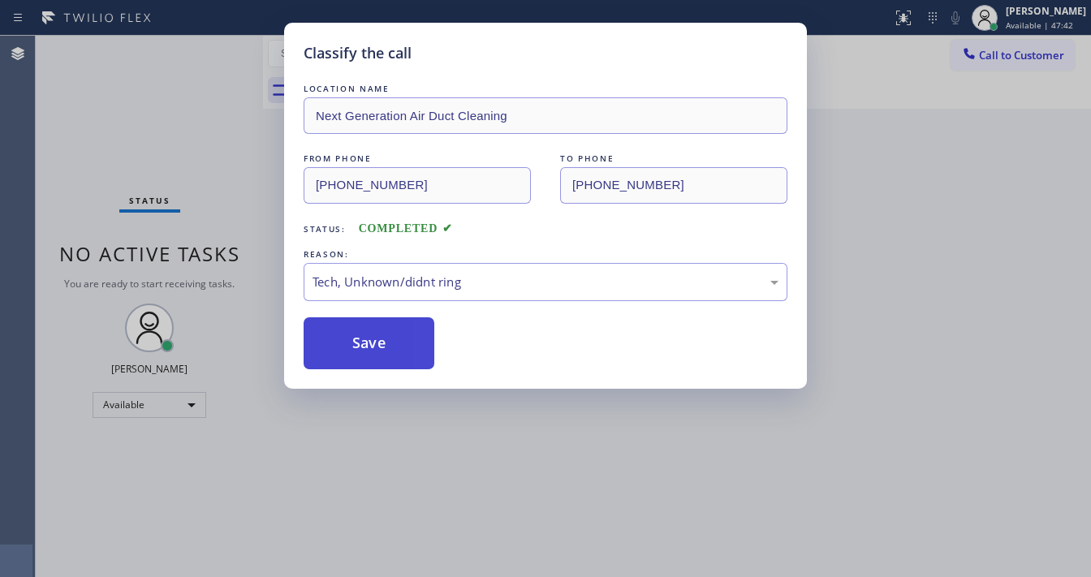
click at [369, 351] on button "Save" at bounding box center [369, 343] width 131 height 52
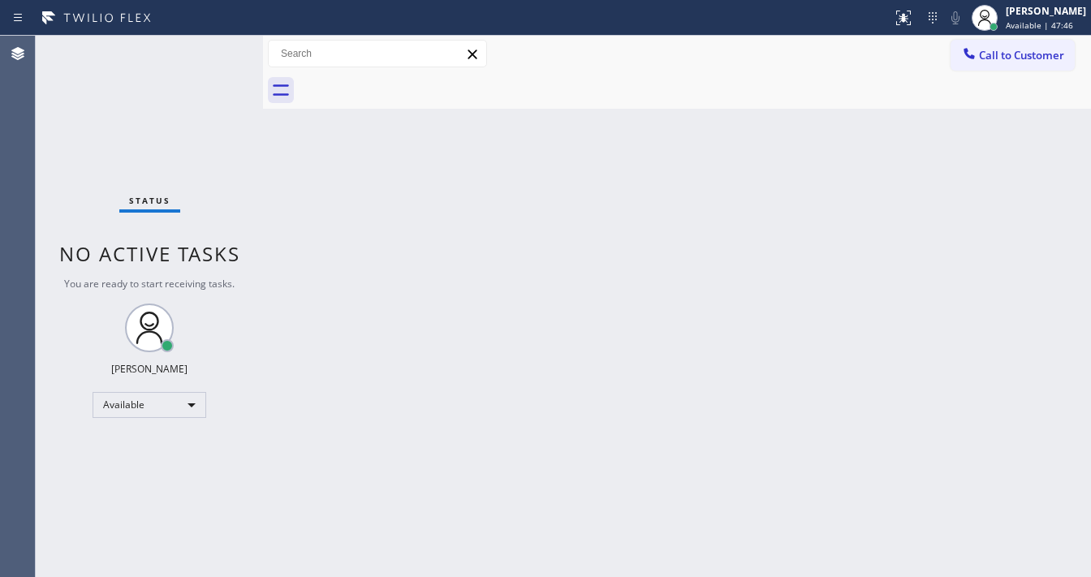
click at [219, 46] on div "Status No active tasks You are ready to start receiving tasks. [PERSON_NAME]" at bounding box center [149, 306] width 227 height 541
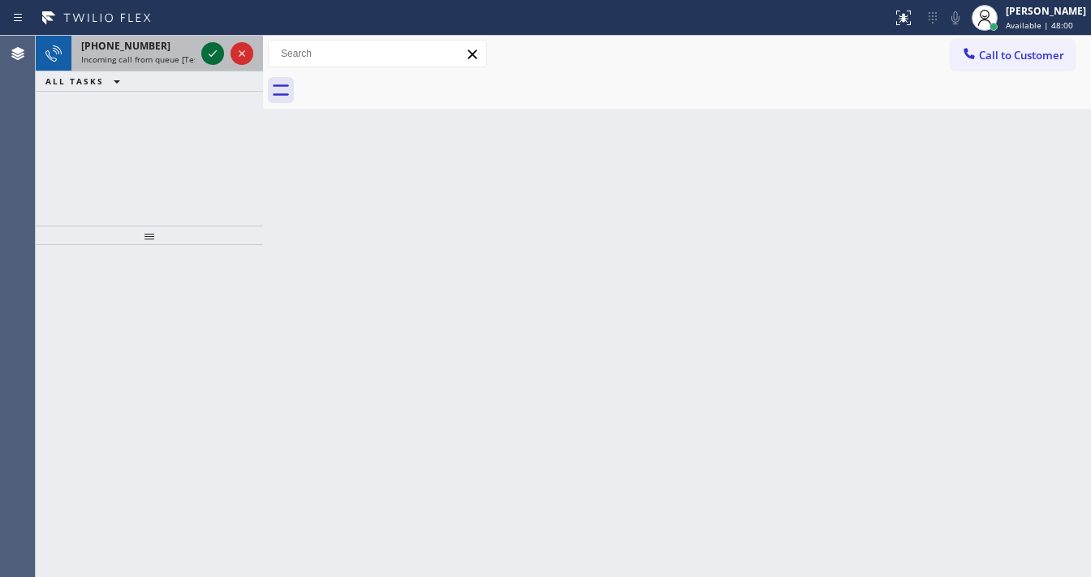
click at [209, 47] on icon at bounding box center [212, 53] width 19 height 19
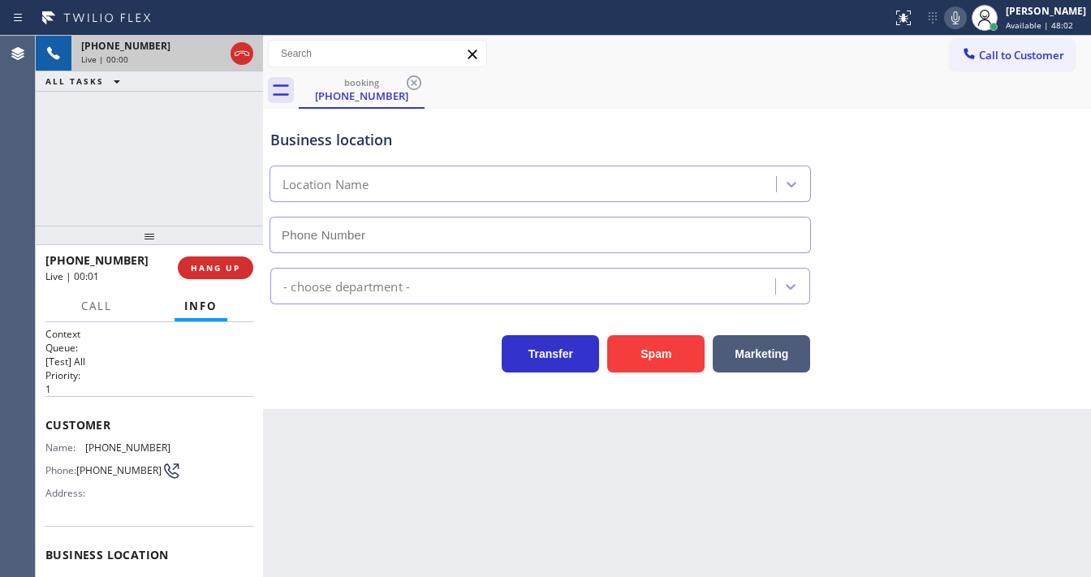
type input "[PHONE_NUMBER]"
click at [175, 157] on div "[PHONE_NUMBER] Live | 00:22 ALL TASKS ALL TASKS ACTIVE TASKS TASKS IN WRAP UP" at bounding box center [149, 131] width 227 height 190
click at [152, 159] on div "[PHONE_NUMBER] Live | 00:28 ALL TASKS ALL TASKS ACTIVE TASKS TASKS IN WRAP UP" at bounding box center [149, 131] width 227 height 190
click at [727, 28] on div at bounding box center [445, 18] width 879 height 26
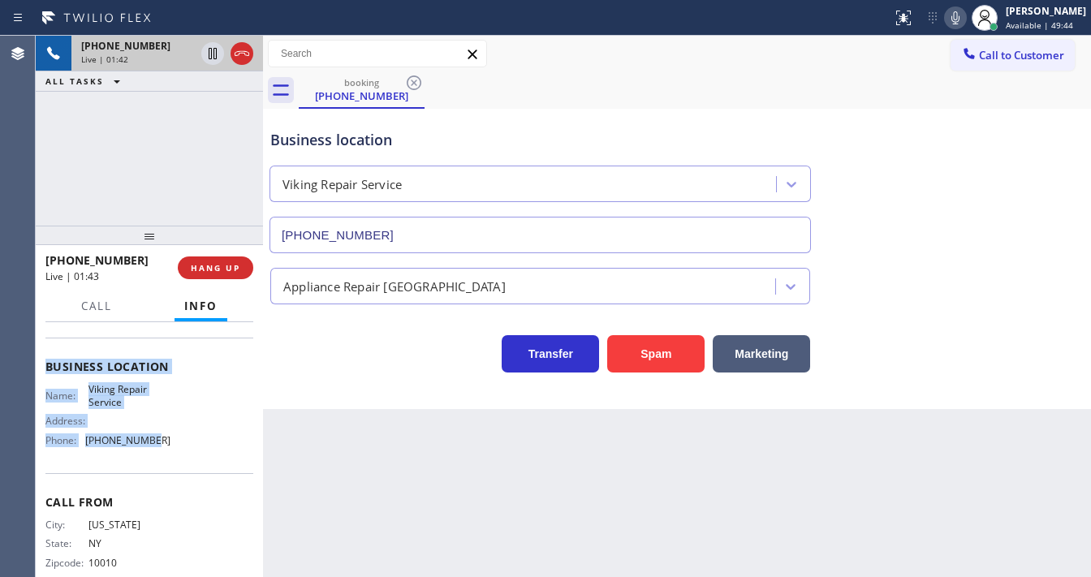
scroll to position [195, 0]
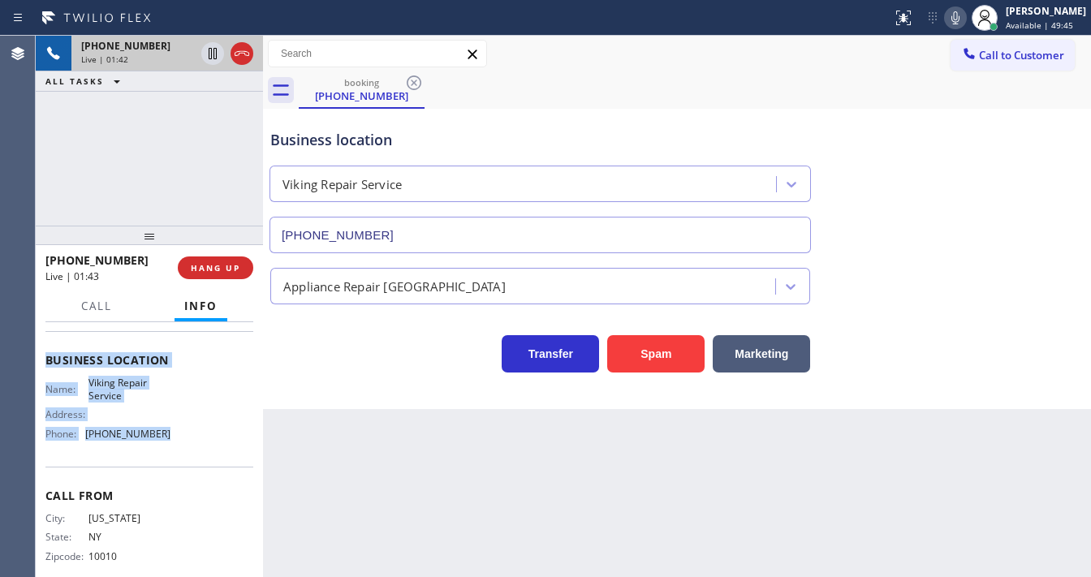
drag, startPoint x: 45, startPoint y: 418, endPoint x: 152, endPoint y: 347, distance: 127.6
click at [162, 448] on div "Context Queue: [Test] All Priority: 1 Customer Name: [PHONE_NUMBER] Phone: [PHO…" at bounding box center [149, 360] width 208 height 457
copy div "Customer Name: [PHONE_NUMBER] Phone: [PHONE_NUMBER] Address: Business location …"
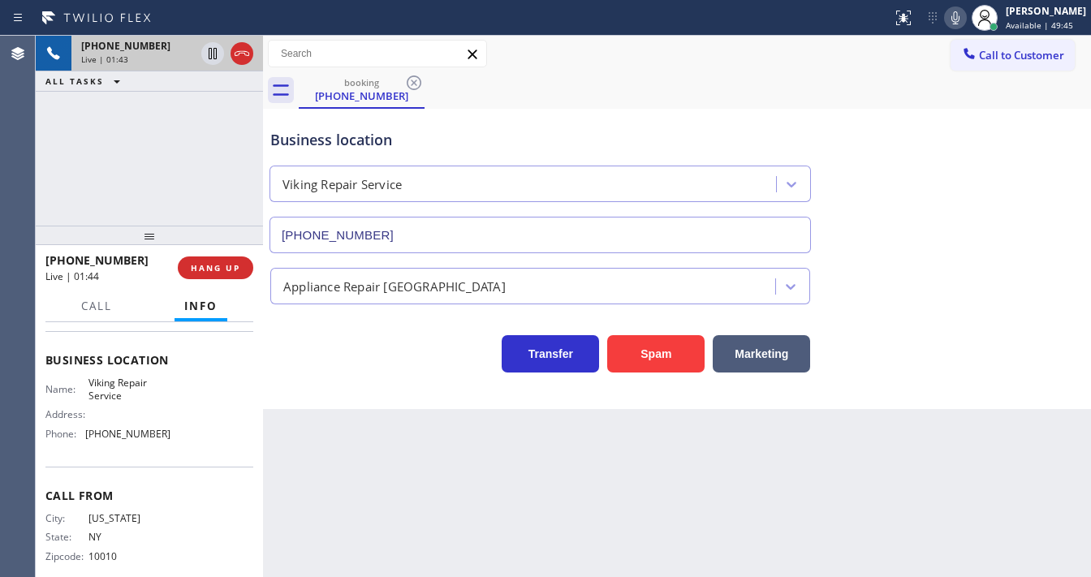
click at [148, 160] on div "[PHONE_NUMBER] Live | 01:43 ALL TASKS ALL TASKS ACTIVE TASKS TASKS IN WRAP UP" at bounding box center [149, 131] width 227 height 190
click at [96, 135] on div "[PHONE_NUMBER] Live | 01:44 ALL TASKS ALL TASKS ACTIVE TASKS TASKS IN WRAP UP" at bounding box center [149, 131] width 227 height 190
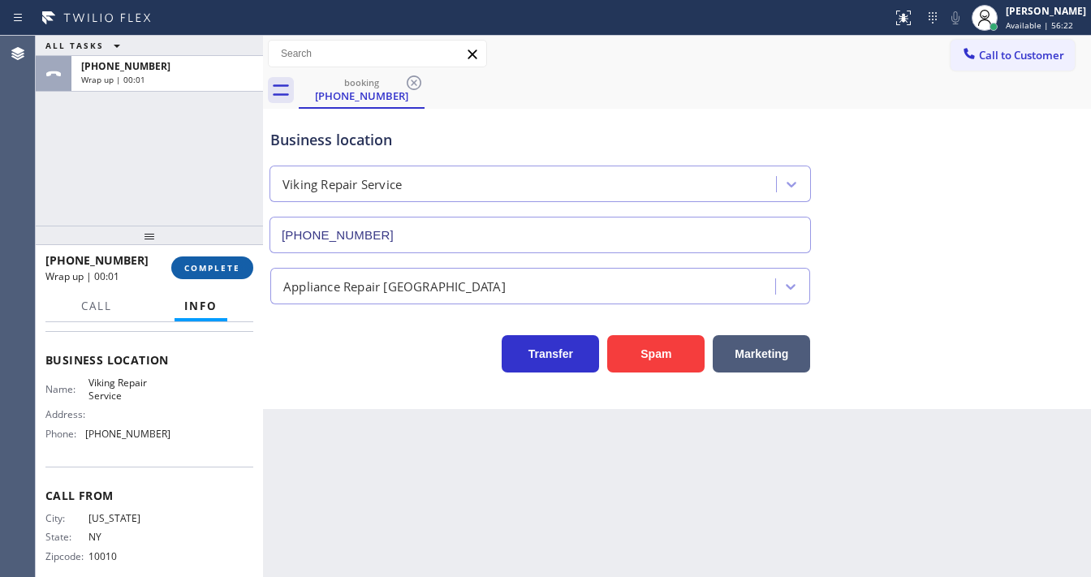
click at [220, 270] on span "COMPLETE" at bounding box center [212, 267] width 56 height 11
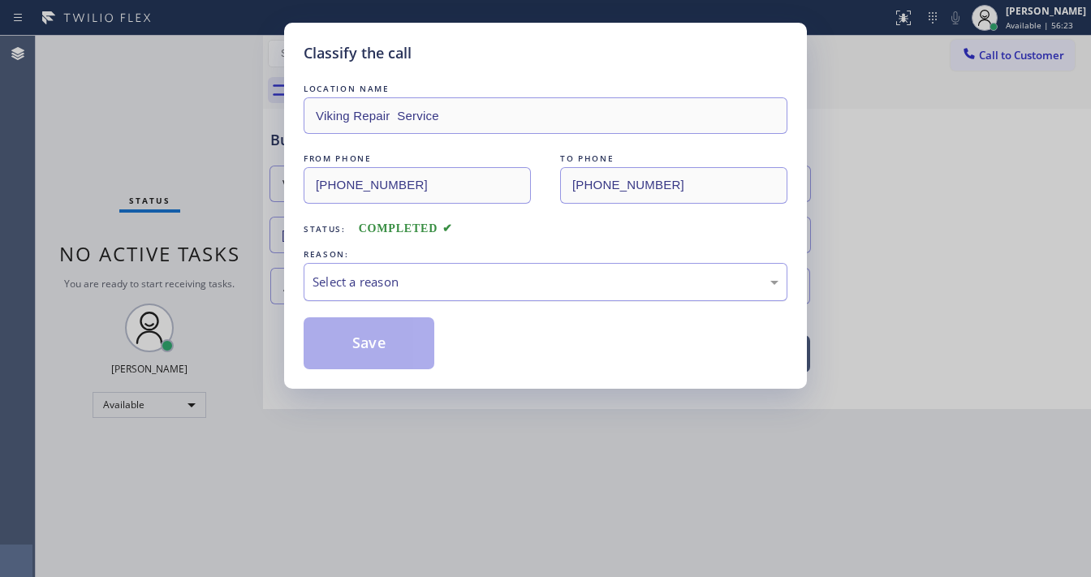
click at [373, 279] on div "Select a reason" at bounding box center [546, 282] width 466 height 19
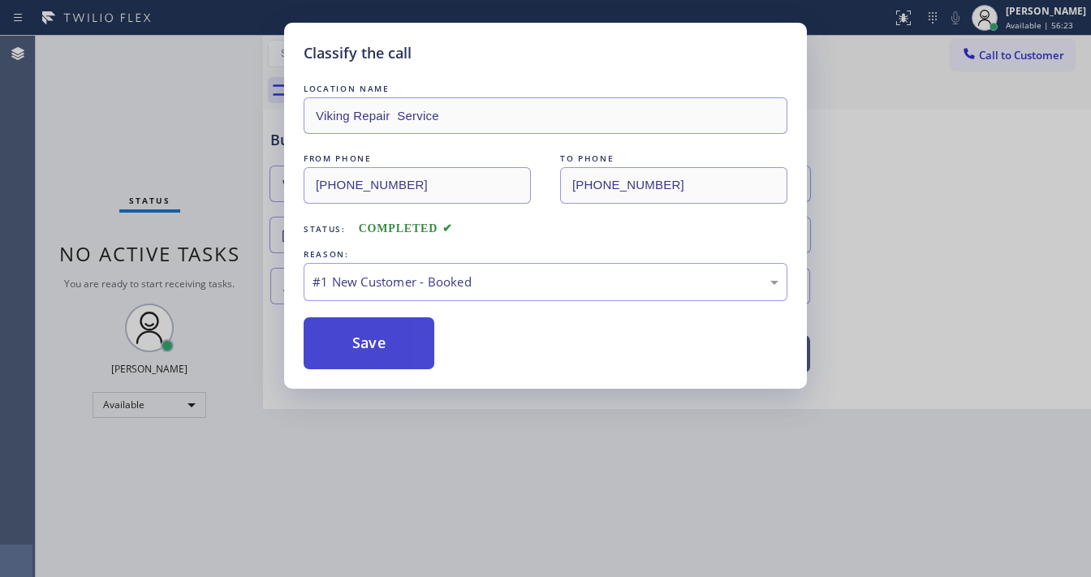
click at [363, 343] on button "Save" at bounding box center [369, 343] width 131 height 52
click at [362, 341] on button "Save" at bounding box center [369, 343] width 131 height 52
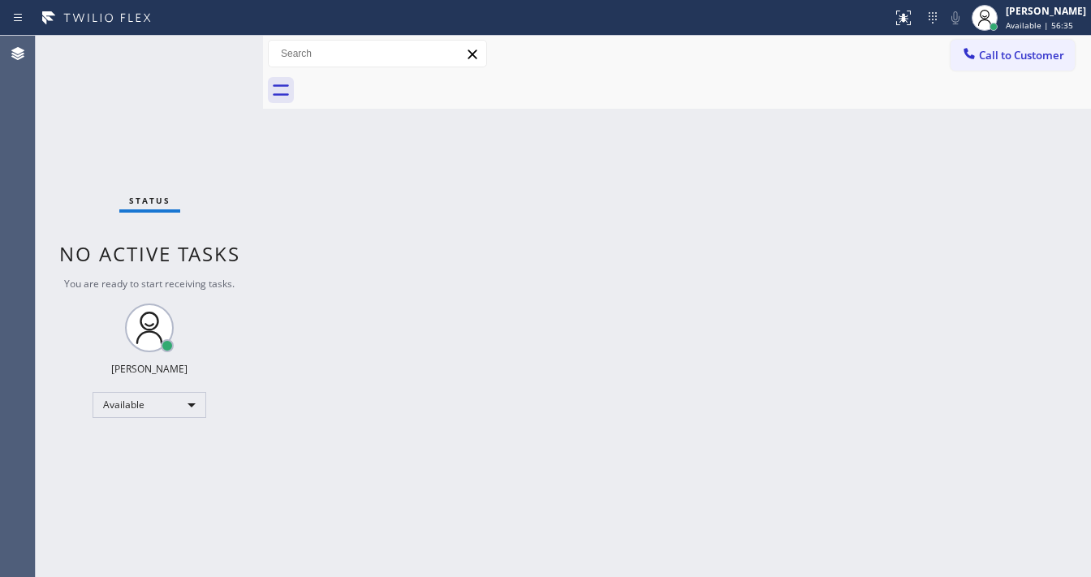
click at [153, 103] on div "Status No active tasks You are ready to start receiving tasks. [PERSON_NAME]" at bounding box center [149, 306] width 227 height 541
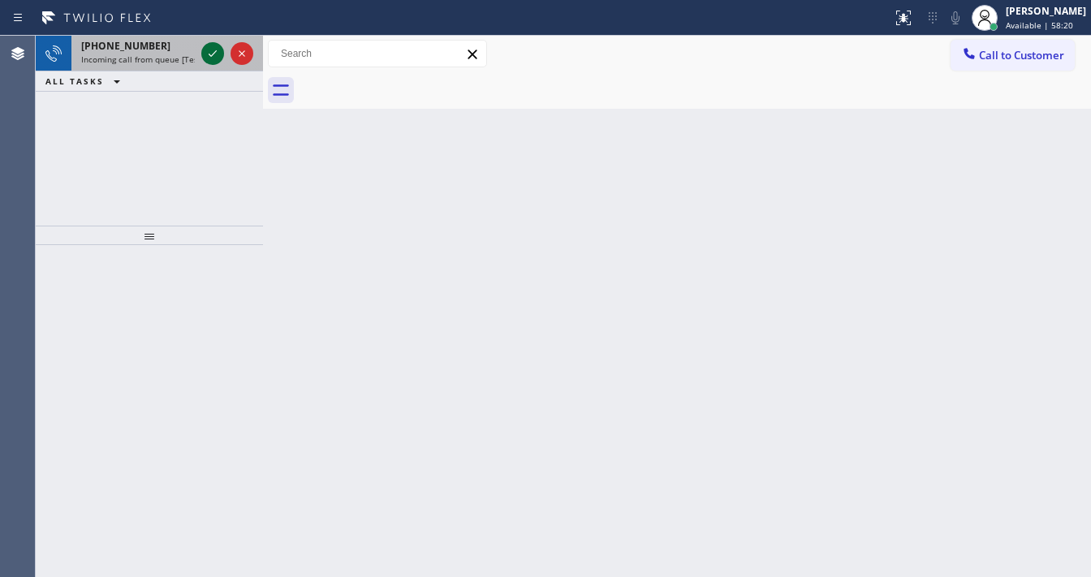
click at [211, 49] on icon at bounding box center [212, 53] width 19 height 19
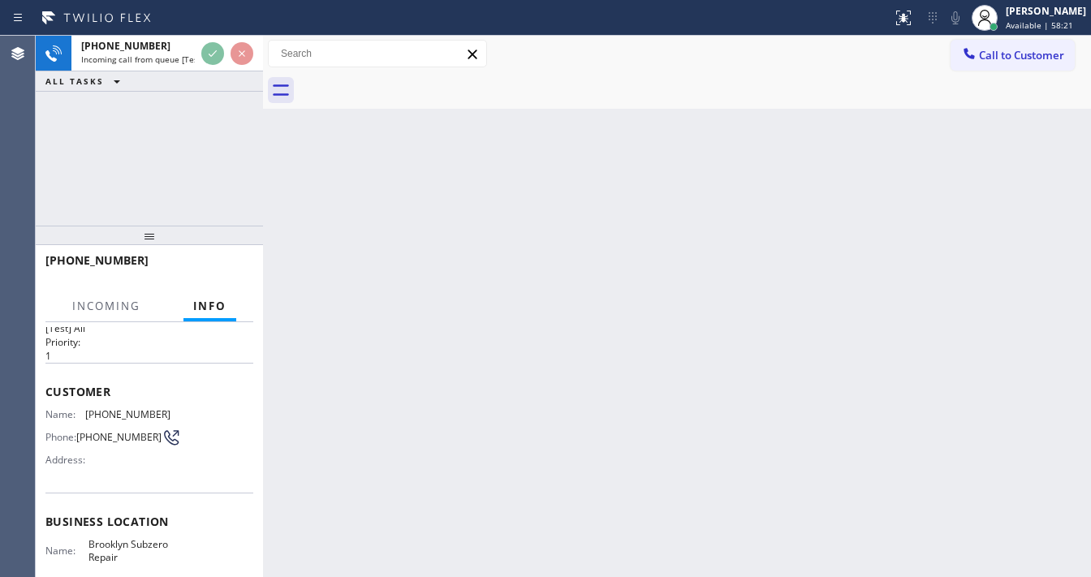
scroll to position [65, 0]
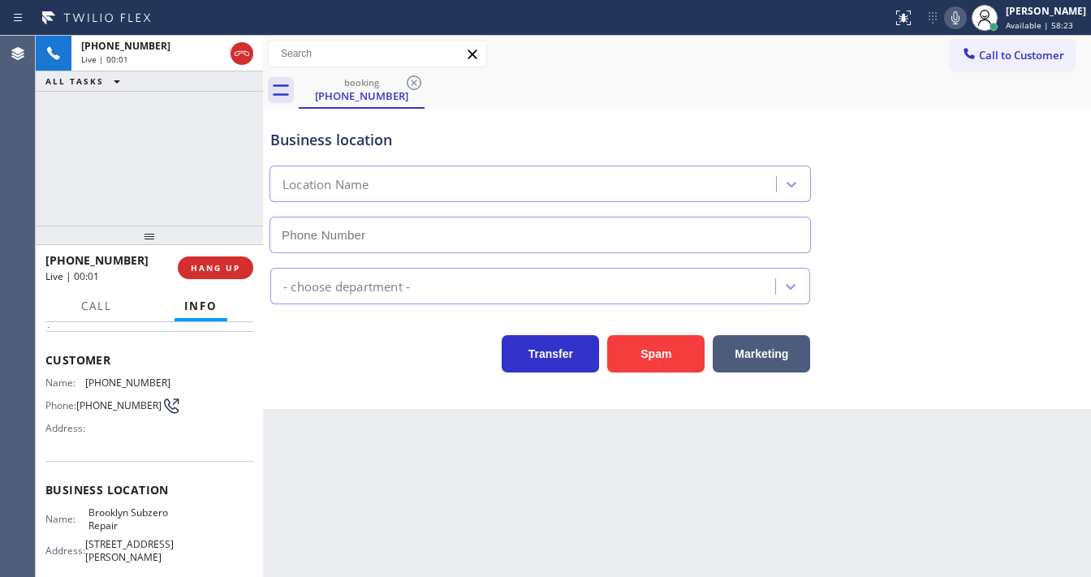
type input "[PHONE_NUMBER]"
click at [148, 188] on div "[PHONE_NUMBER] Live | 00:03 ALL TASKS ALL TASKS ACTIVE TASKS TASKS IN WRAP UP" at bounding box center [149, 131] width 227 height 190
click at [81, 358] on span "Customer" at bounding box center [149, 359] width 208 height 15
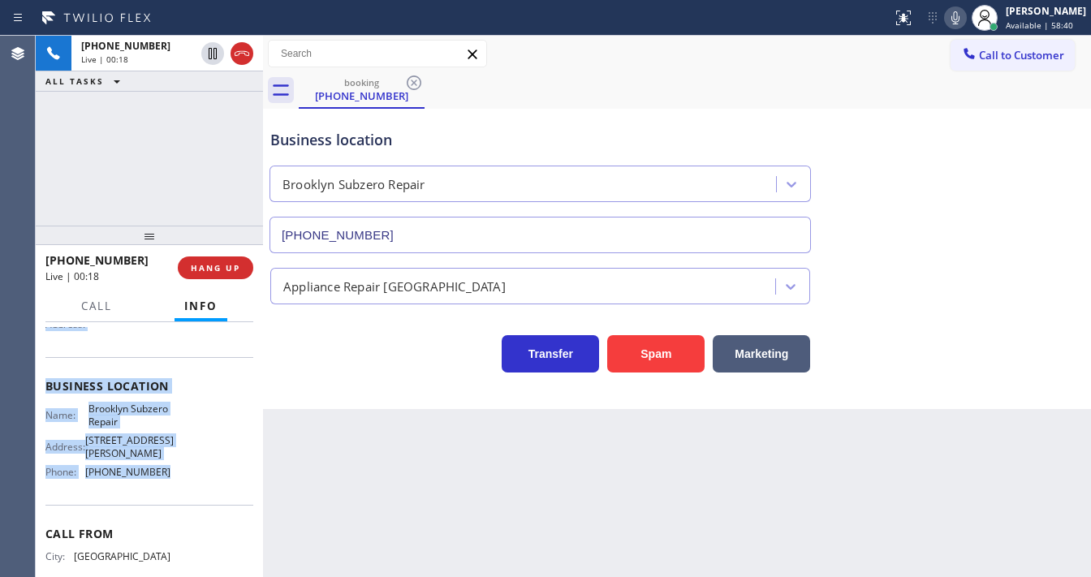
scroll to position [226, 0]
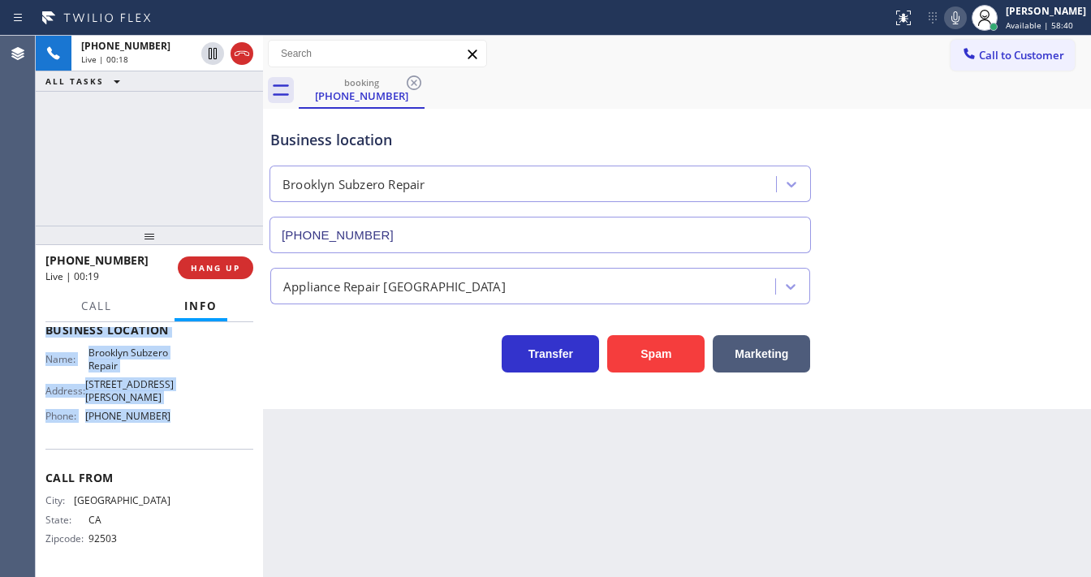
drag, startPoint x: 48, startPoint y: 357, endPoint x: 135, endPoint y: 309, distance: 99.2
click at [188, 422] on div "Context Queue: [Test] All Priority: 1 Customer Name: [PHONE_NUMBER] Phone: [PHO…" at bounding box center [149, 337] width 208 height 470
copy div "Customer Name: [PHONE_NUMBER] Phone: [PHONE_NUMBER] Address: Business location …"
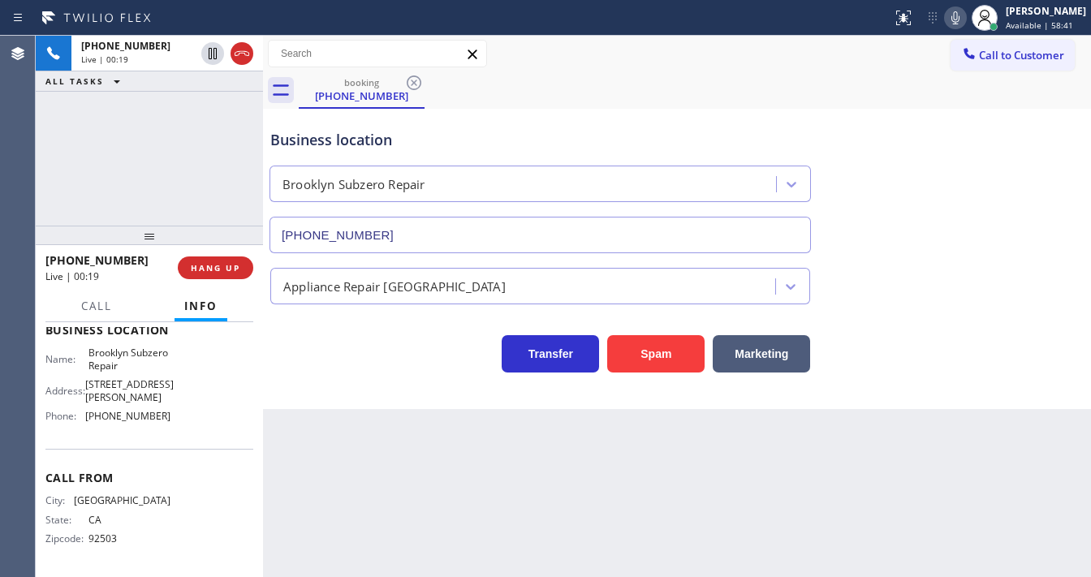
click at [106, 126] on div "[PHONE_NUMBER] Live | 00:19 ALL TASKS ALL TASKS ACTIVE TASKS TASKS IN WRAP UP" at bounding box center [149, 131] width 227 height 190
drag, startPoint x: 137, startPoint y: 140, endPoint x: 149, endPoint y: 136, distance: 13.1
click at [146, 136] on div "[PHONE_NUMBER] Live | 00:57 ALL TASKS ALL TASKS ACTIVE TASKS TASKS IN WRAP UP" at bounding box center [149, 131] width 227 height 190
click at [185, 195] on div "[PHONE_NUMBER] Live | 02:58 ALL TASKS ALL TASKS ACTIVE TASKS TASKS IN WRAP UP" at bounding box center [149, 131] width 227 height 190
drag, startPoint x: 120, startPoint y: 151, endPoint x: 97, endPoint y: 150, distance: 23.6
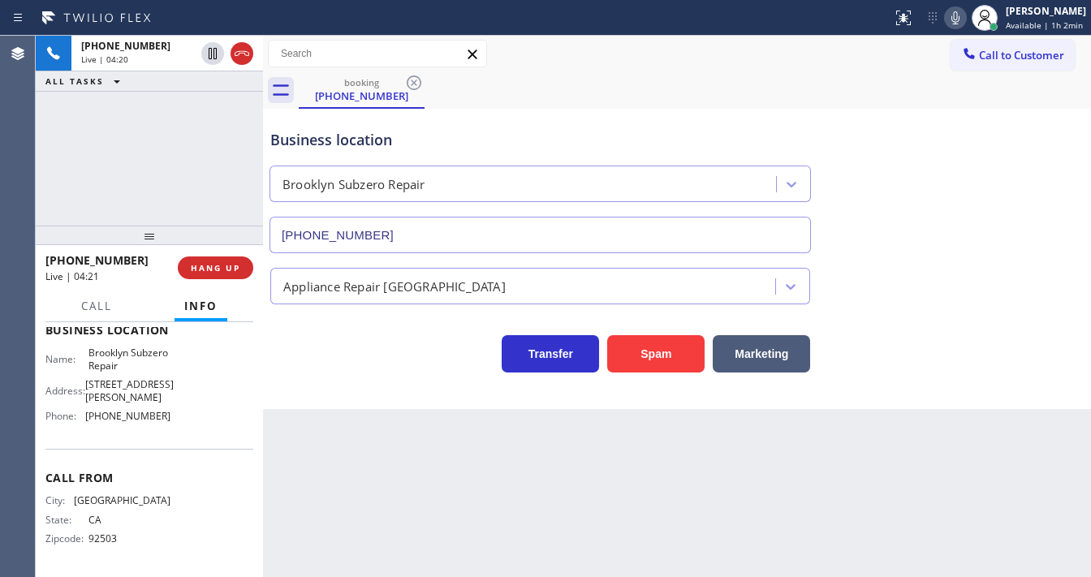
click at [118, 151] on div "[PHONE_NUMBER] Live | 04:20 ALL TASKS ALL TASKS ACTIVE TASKS TASKS IN WRAP UP" at bounding box center [149, 131] width 227 height 190
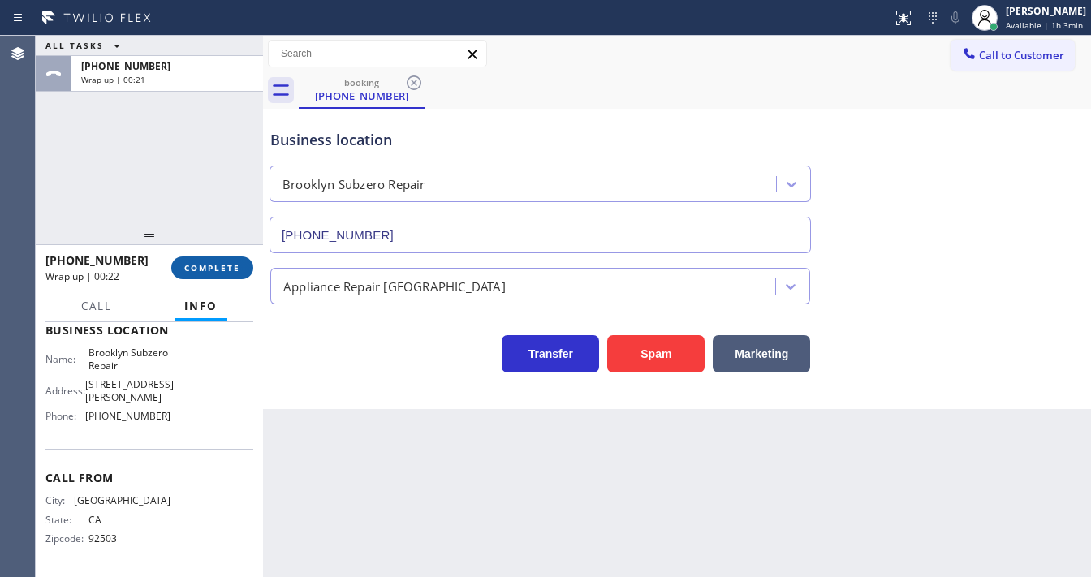
click at [195, 263] on span "COMPLETE" at bounding box center [212, 267] width 56 height 11
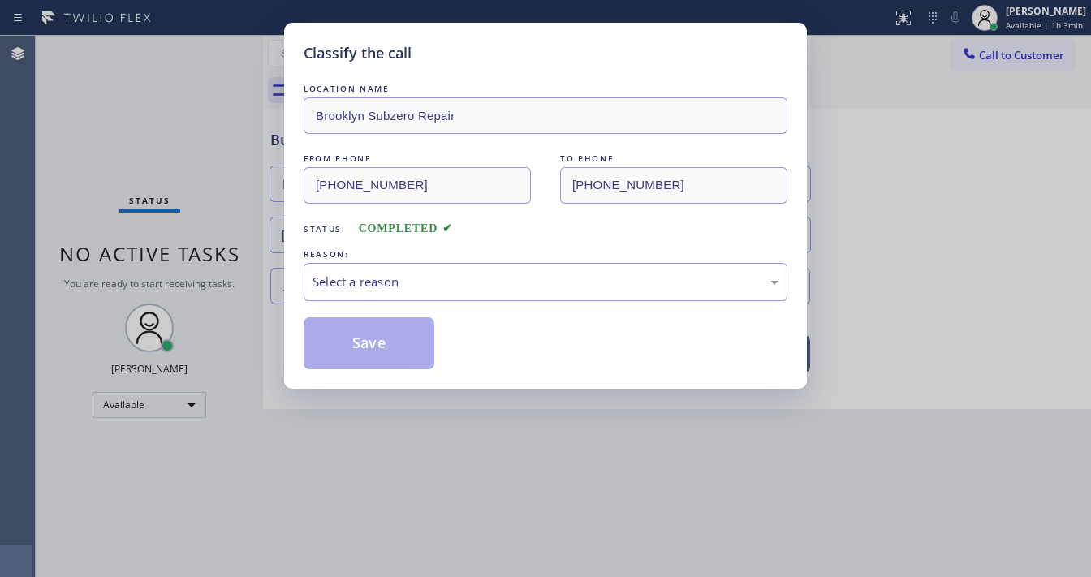
click at [346, 273] on div "Select a reason" at bounding box center [546, 282] width 466 height 19
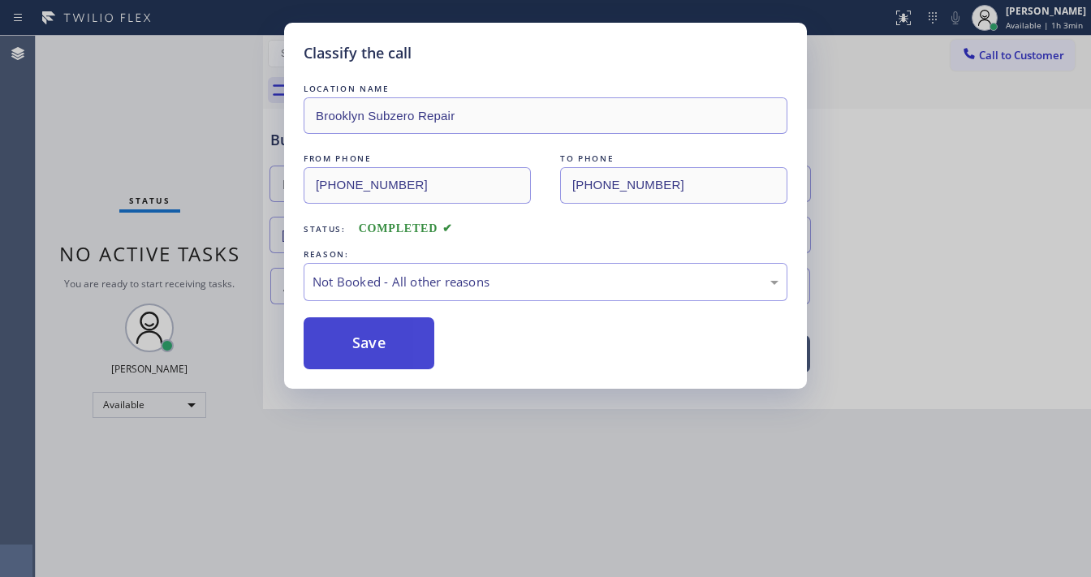
click at [354, 337] on button "Save" at bounding box center [369, 343] width 131 height 52
click at [354, 336] on button "Save" at bounding box center [369, 343] width 131 height 52
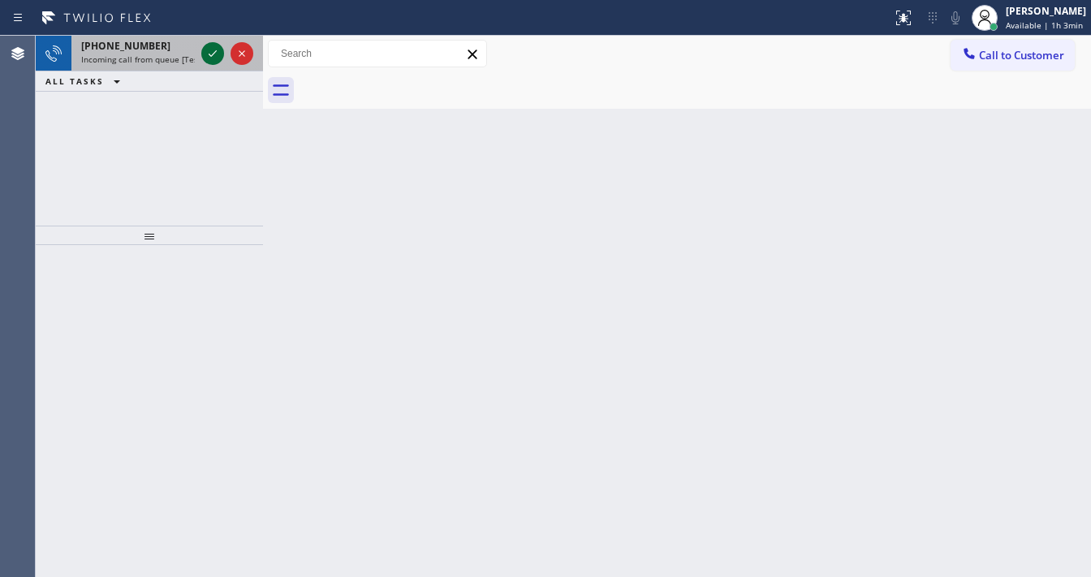
click at [205, 53] on icon at bounding box center [212, 53] width 19 height 19
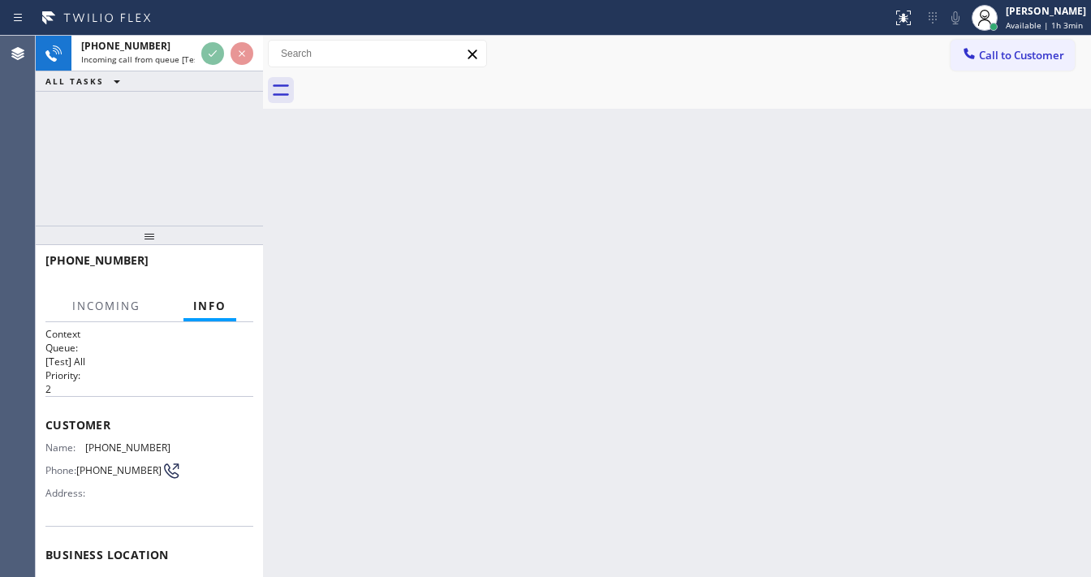
scroll to position [130, 0]
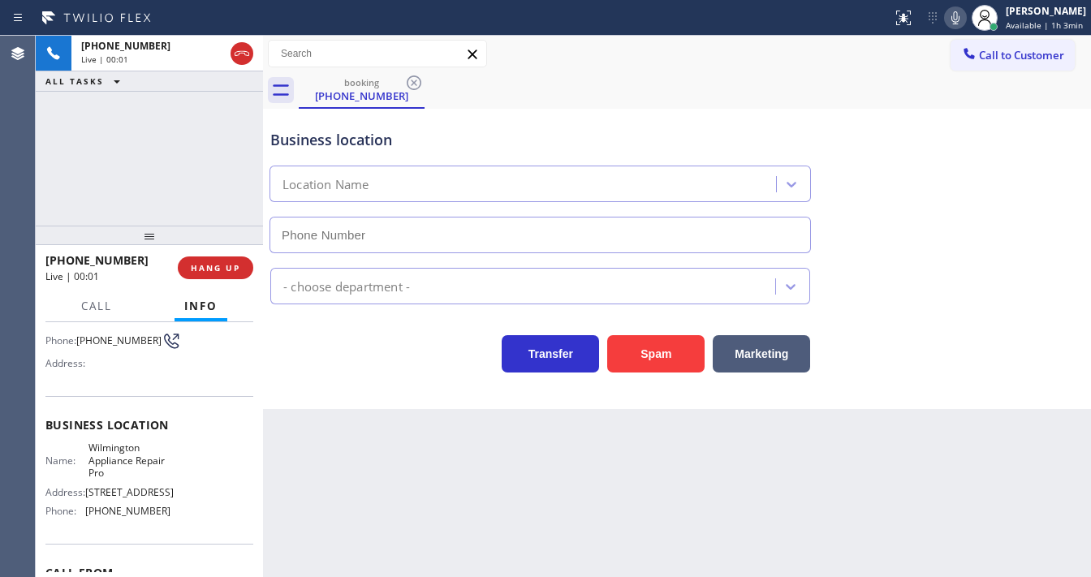
type input "[PHONE_NUMBER]"
click at [165, 186] on div "[PHONE_NUMBER] Live | 00:02 ALL TASKS ALL TASKS ACTIVE TASKS TASKS IN WRAP UP" at bounding box center [149, 131] width 227 height 190
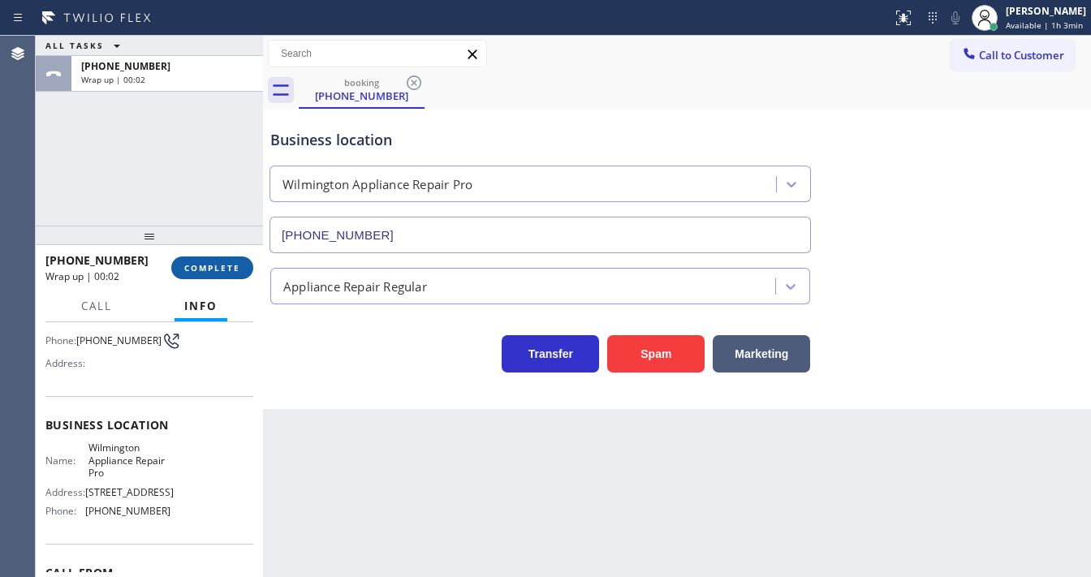
click at [216, 266] on span "COMPLETE" at bounding box center [212, 267] width 56 height 11
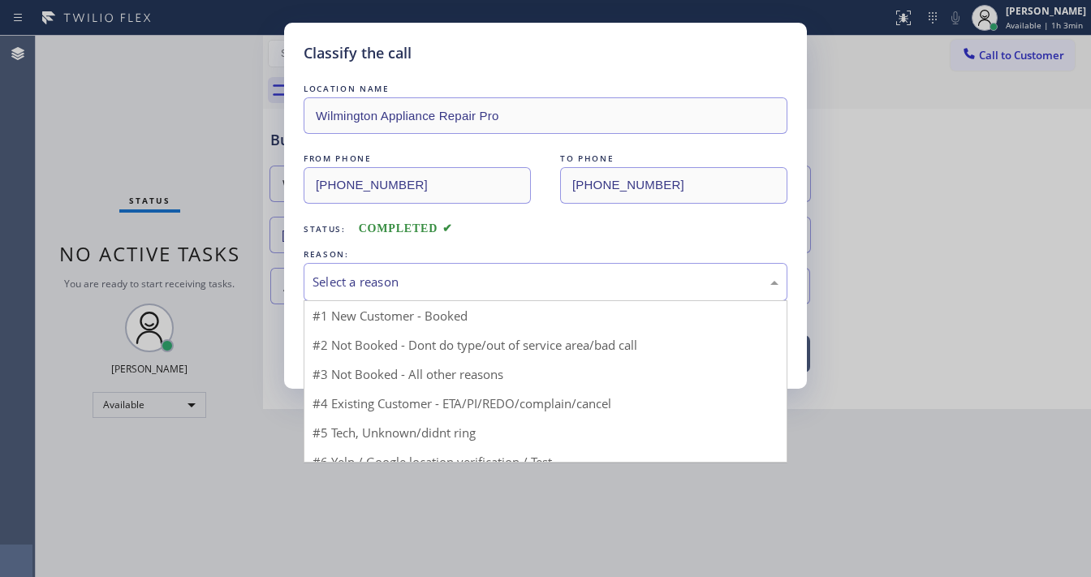
drag, startPoint x: 390, startPoint y: 268, endPoint x: 412, endPoint y: 294, distance: 34.5
click at [399, 278] on div "Select a reason" at bounding box center [546, 282] width 484 height 38
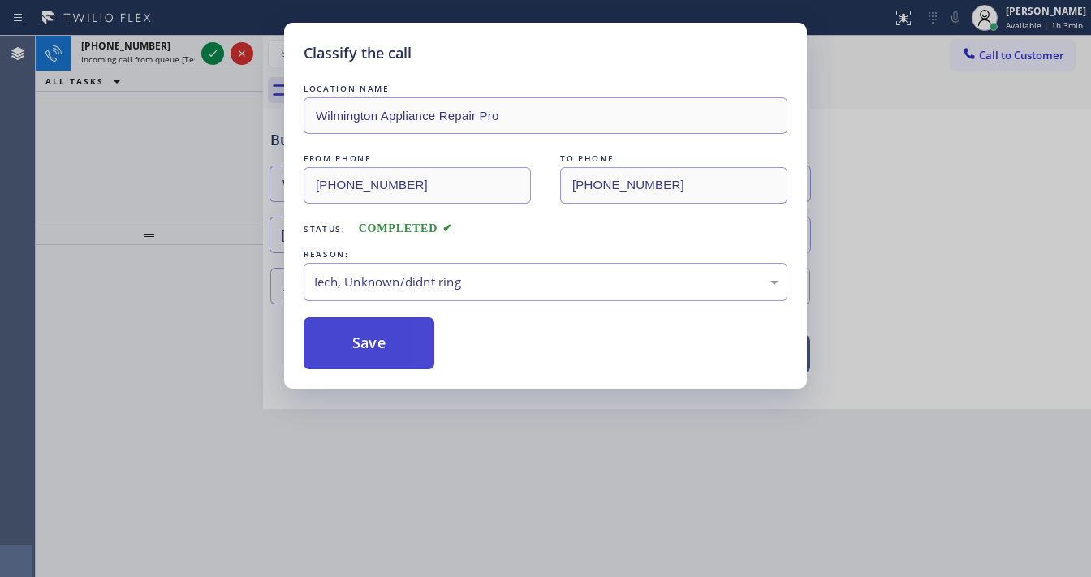
click at [369, 357] on button "Save" at bounding box center [369, 343] width 131 height 52
click at [369, 355] on button "Save" at bounding box center [369, 343] width 131 height 52
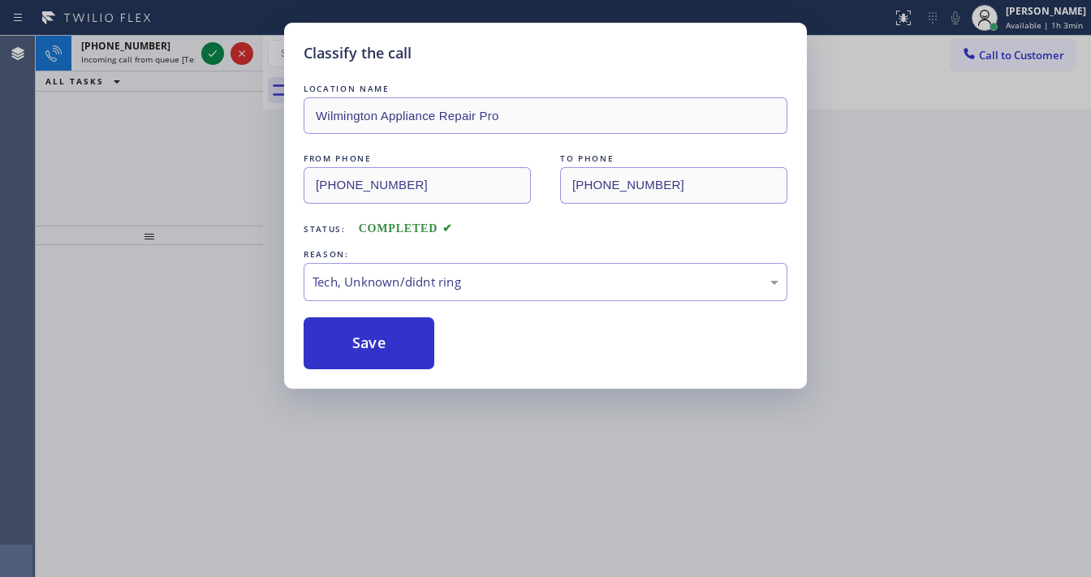
click at [214, 57] on div "Classify the call LOCATION NAME Whirlpool Repair FROM PHONE [PHONE_NUMBER] TO P…" at bounding box center [563, 306] width 1055 height 541
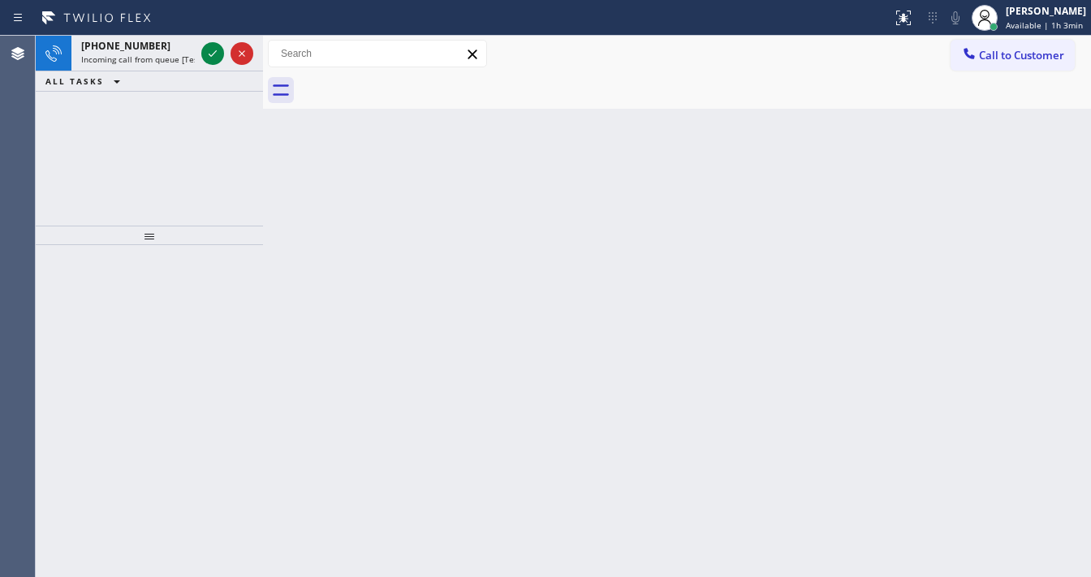
click at [214, 57] on icon at bounding box center [212, 53] width 19 height 19
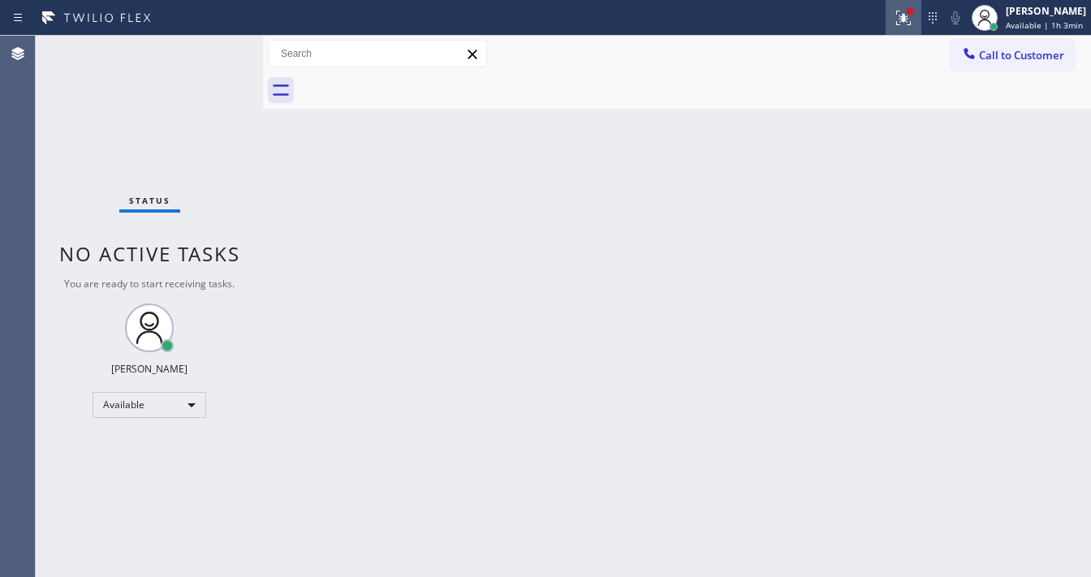
click at [906, 26] on icon at bounding box center [903, 17] width 19 height 19
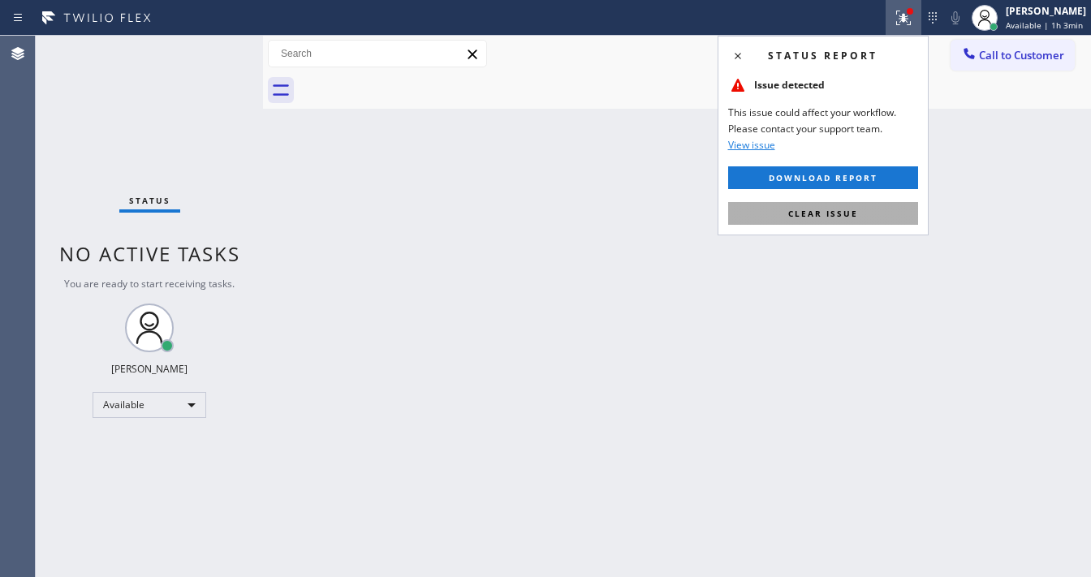
click at [834, 214] on span "Clear issue" at bounding box center [823, 213] width 70 height 11
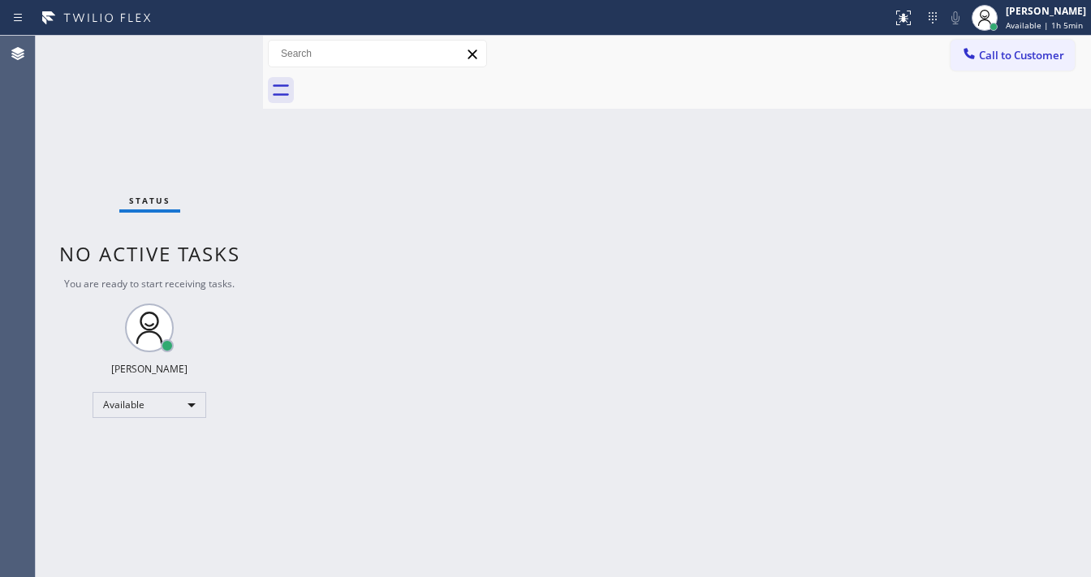
drag, startPoint x: 198, startPoint y: 51, endPoint x: 220, endPoint y: 0, distance: 55.6
click at [199, 47] on div "Status No active tasks You are ready to start receiving tasks. [PERSON_NAME]" at bounding box center [149, 306] width 227 height 541
click at [789, 401] on div "Back to Dashboard Change Sender ID Customers Technicians Select a contact Outbo…" at bounding box center [677, 306] width 828 height 541
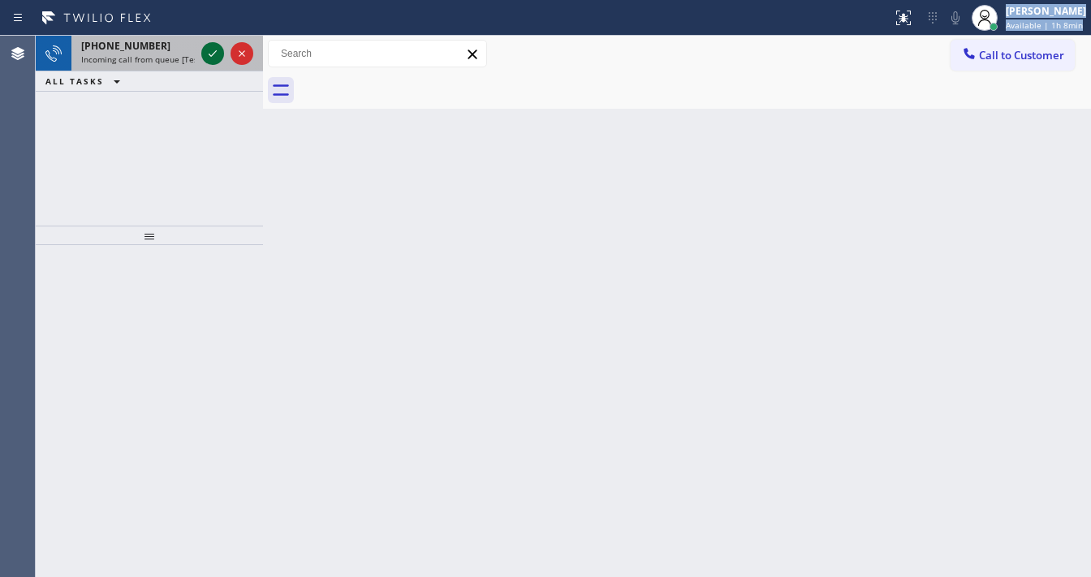
click at [208, 45] on div "Status report No issues detected If you experience an issue, please download th…" at bounding box center [545, 288] width 1091 height 577
click at [209, 45] on icon at bounding box center [212, 53] width 19 height 19
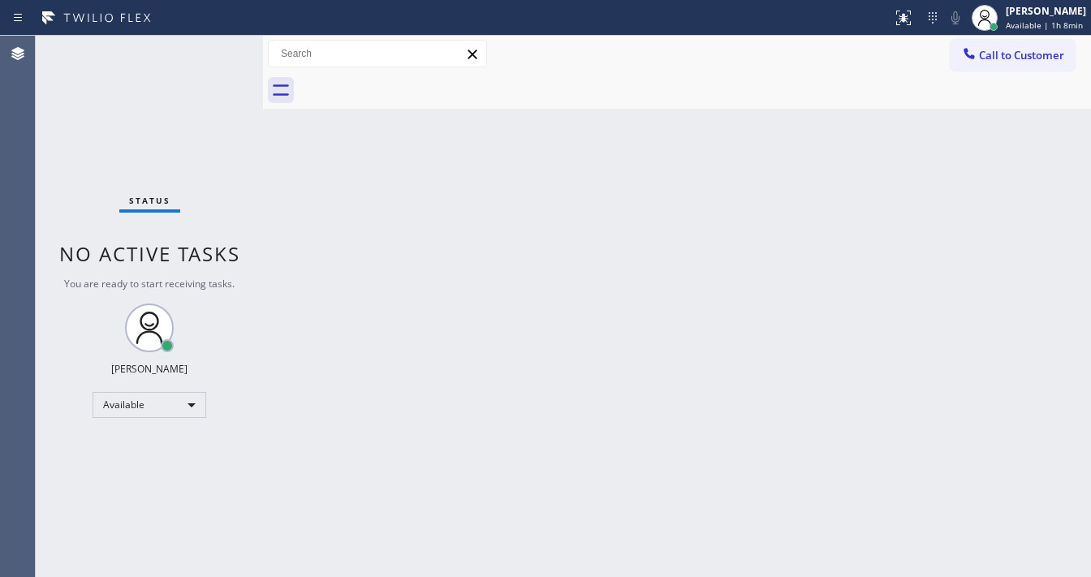
click at [212, 50] on div "Status No active tasks You are ready to start receiving tasks. [PERSON_NAME]" at bounding box center [149, 306] width 227 height 541
click at [886, 23] on div at bounding box center [445, 18] width 879 height 26
drag, startPoint x: 918, startPoint y: 29, endPoint x: 917, endPoint y: 43, distance: 13.8
click at [919, 28] on button at bounding box center [904, 18] width 36 height 36
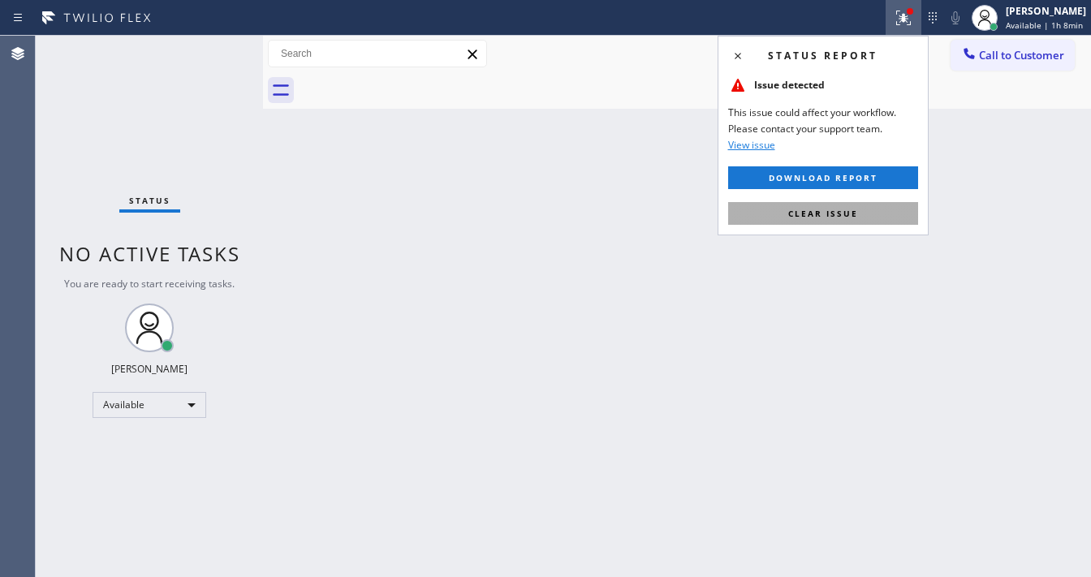
click at [856, 218] on span "Clear issue" at bounding box center [823, 213] width 70 height 11
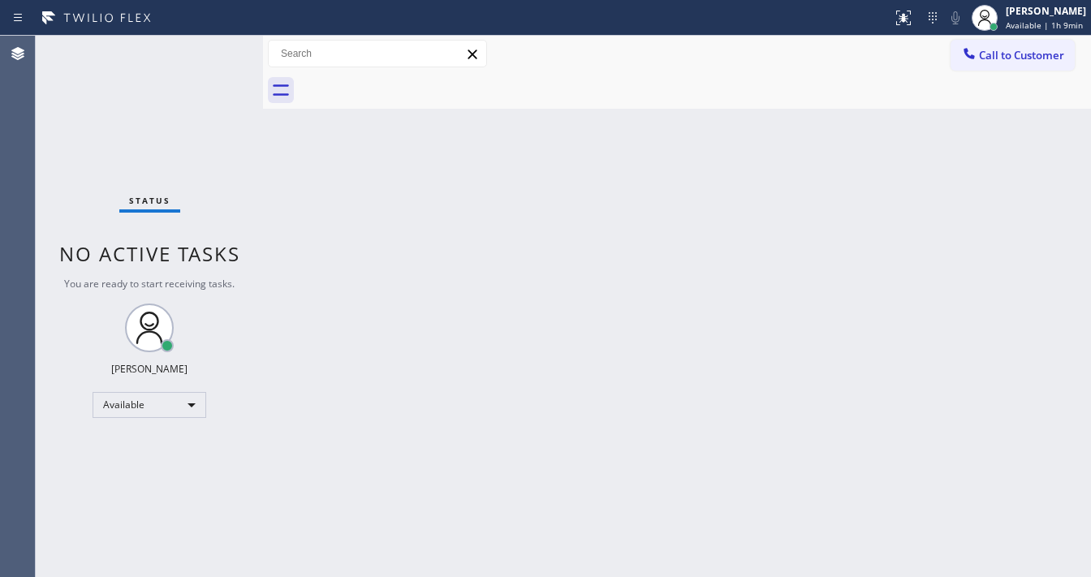
click at [216, 42] on div "Status No active tasks You are ready to start receiving tasks. [PERSON_NAME]" at bounding box center [149, 306] width 227 height 541
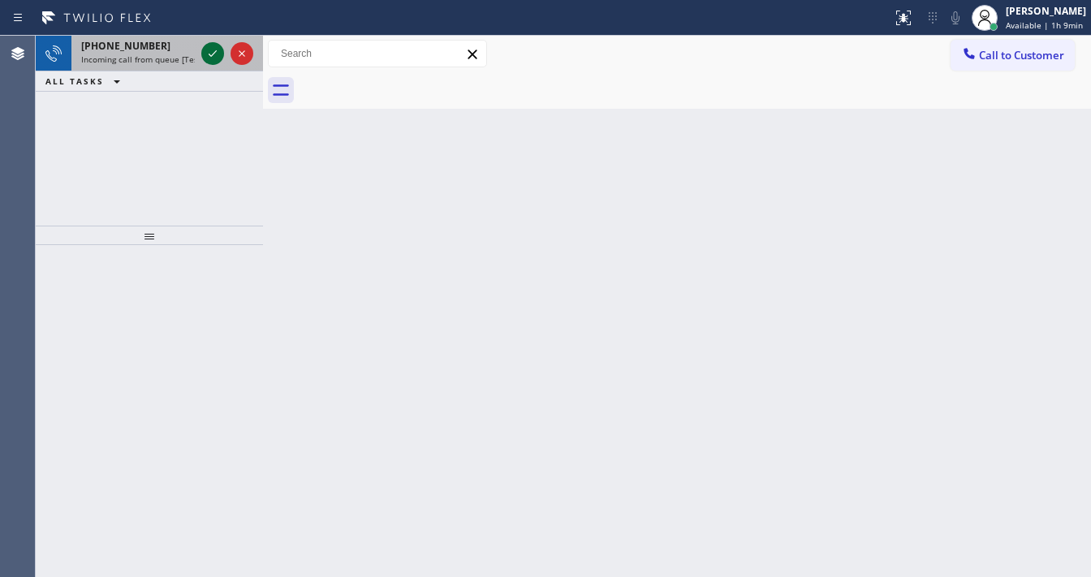
click at [214, 53] on icon at bounding box center [212, 53] width 19 height 19
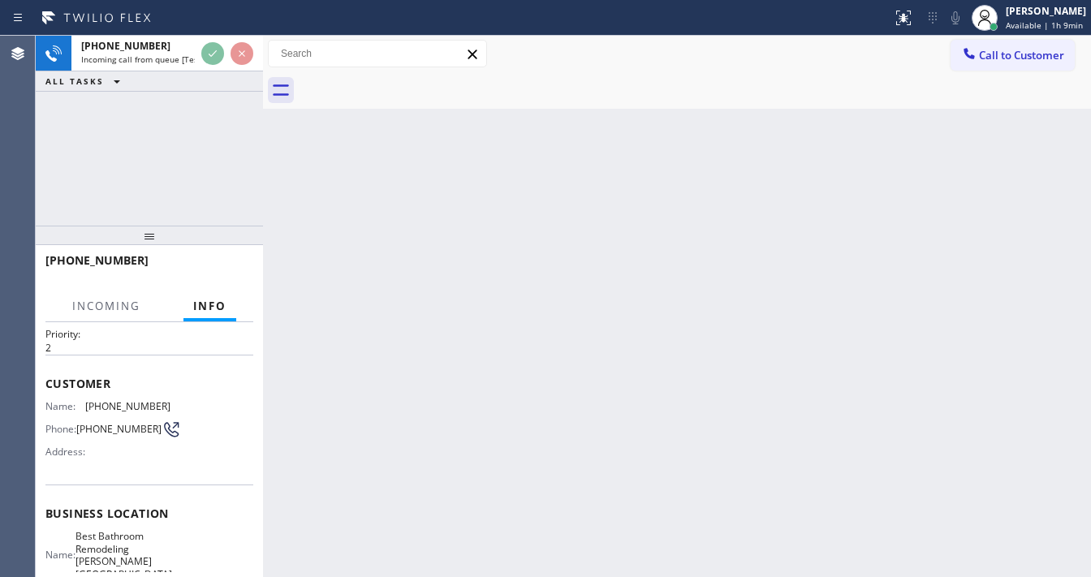
scroll to position [65, 0]
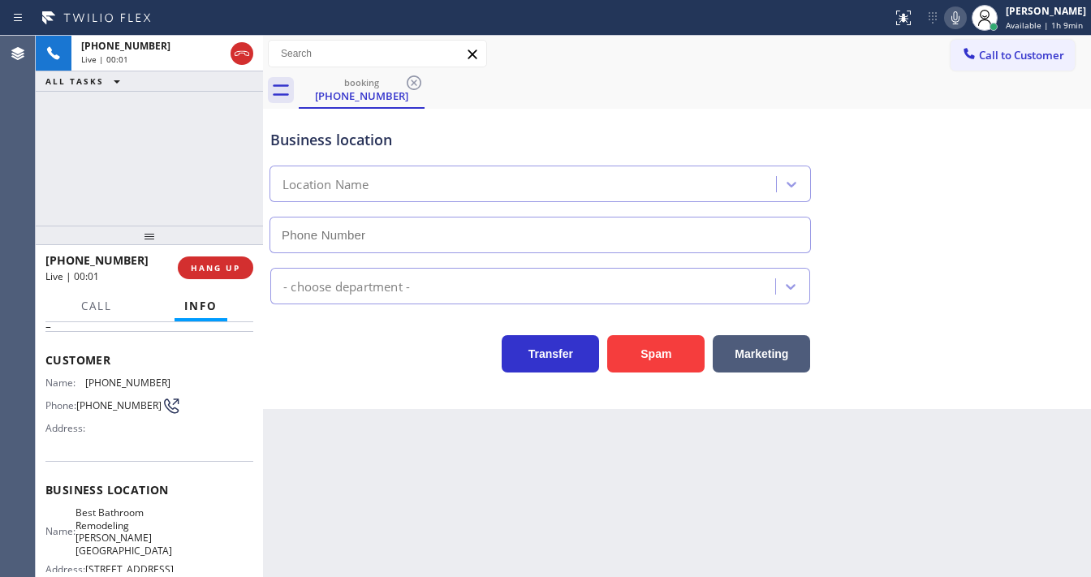
type input "[PHONE_NUMBER]"
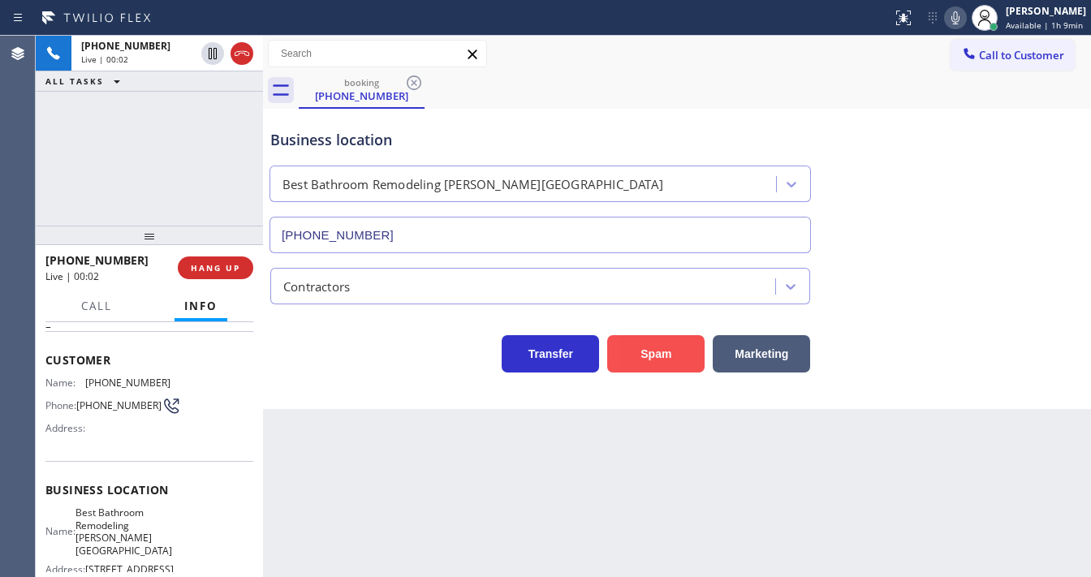
click at [636, 352] on button "Spam" at bounding box center [655, 353] width 97 height 37
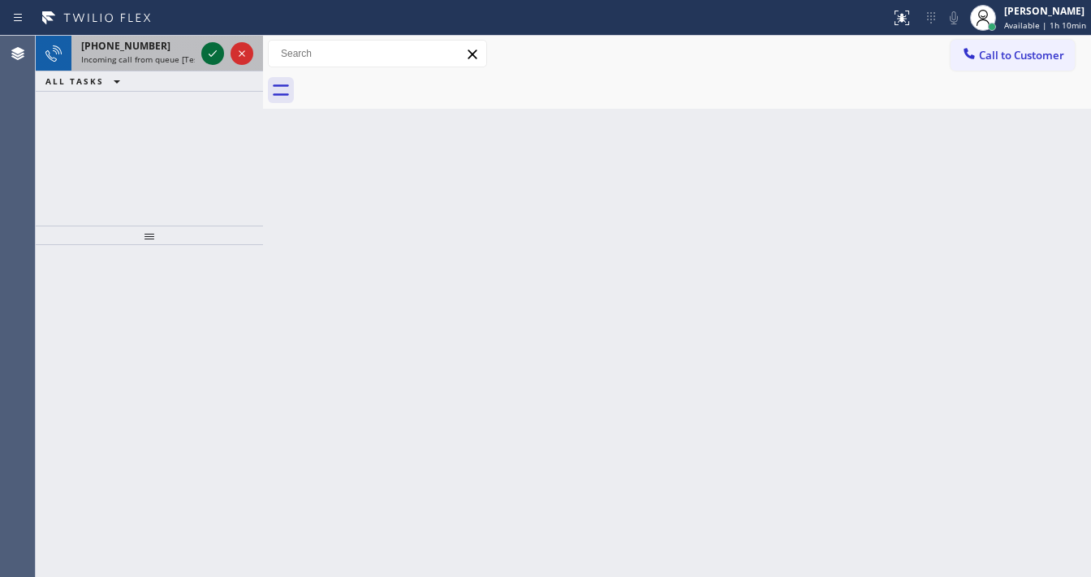
click at [203, 48] on icon at bounding box center [212, 53] width 19 height 19
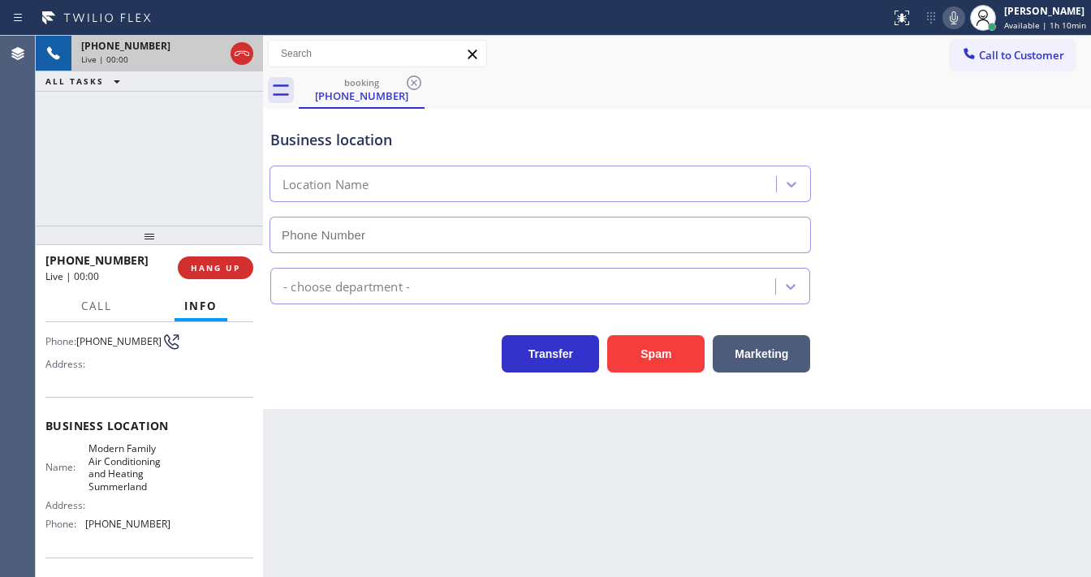
scroll to position [130, 0]
type input "[PHONE_NUMBER]"
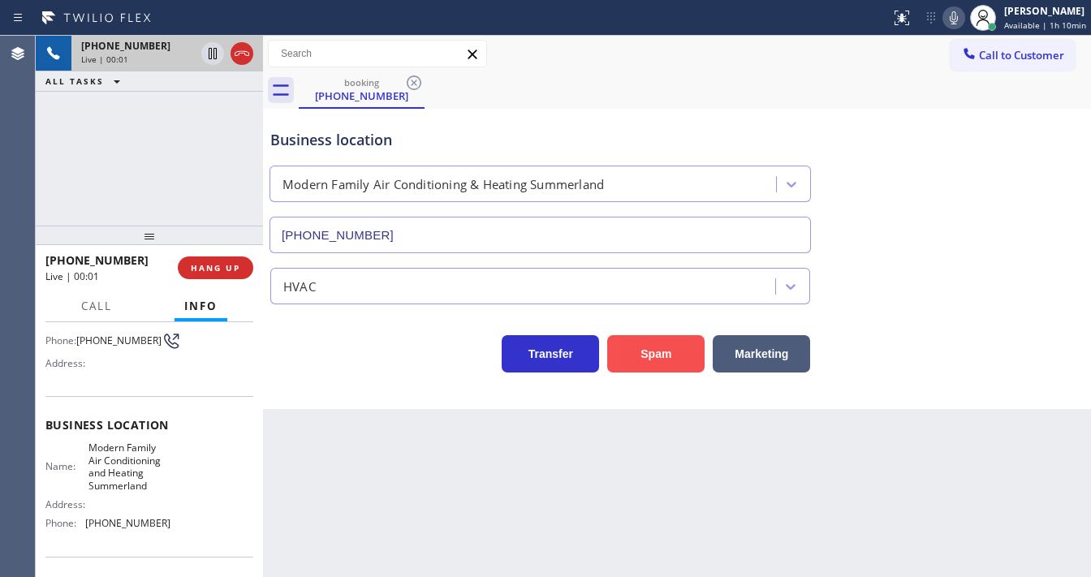
click at [662, 349] on button "Spam" at bounding box center [655, 353] width 97 height 37
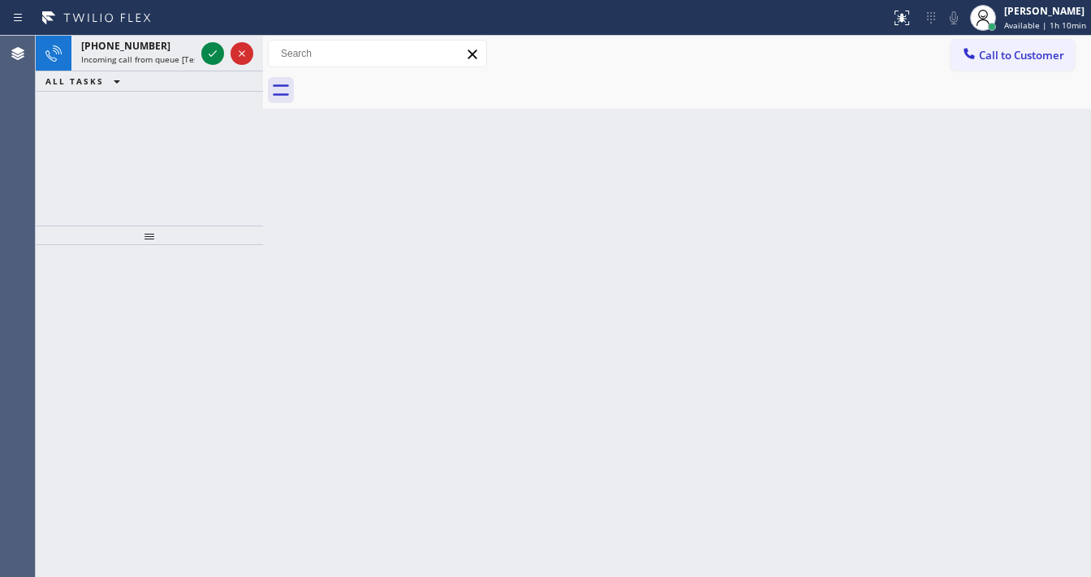
click at [210, 53] on icon at bounding box center [212, 53] width 19 height 19
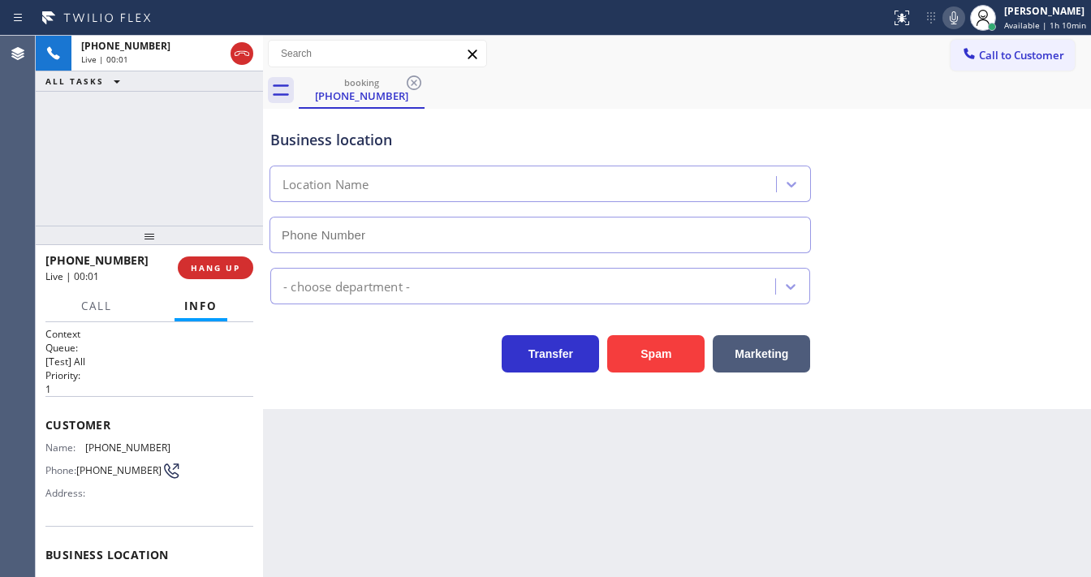
type input "[PHONE_NUMBER]"
click at [129, 163] on div "[PHONE_NUMBER] Live | 00:11 ALL TASKS ALL TASKS ACTIVE TASKS TASKS IN WRAP UP" at bounding box center [149, 131] width 227 height 190
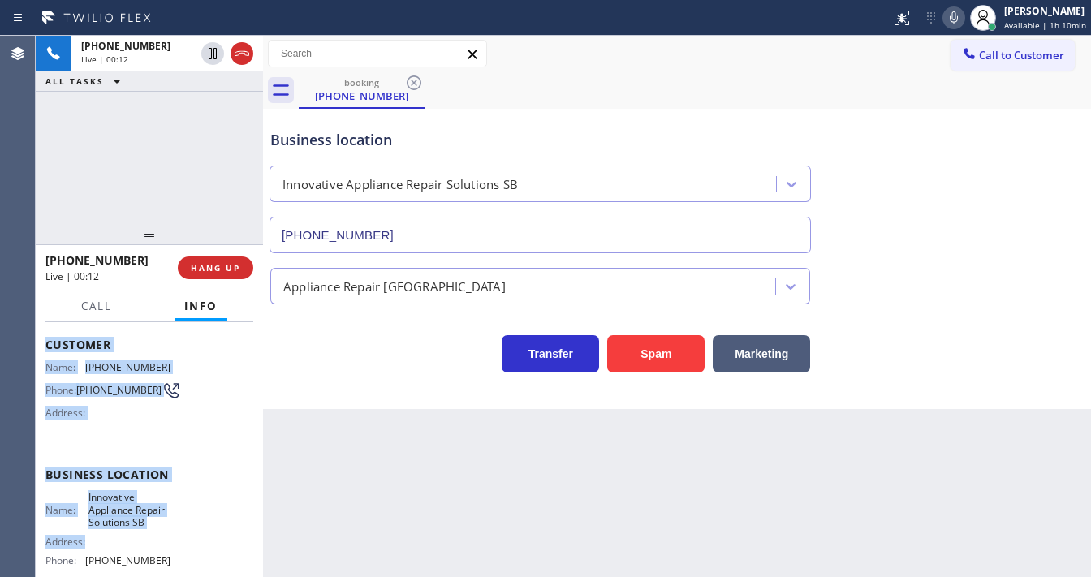
scroll to position [195, 0]
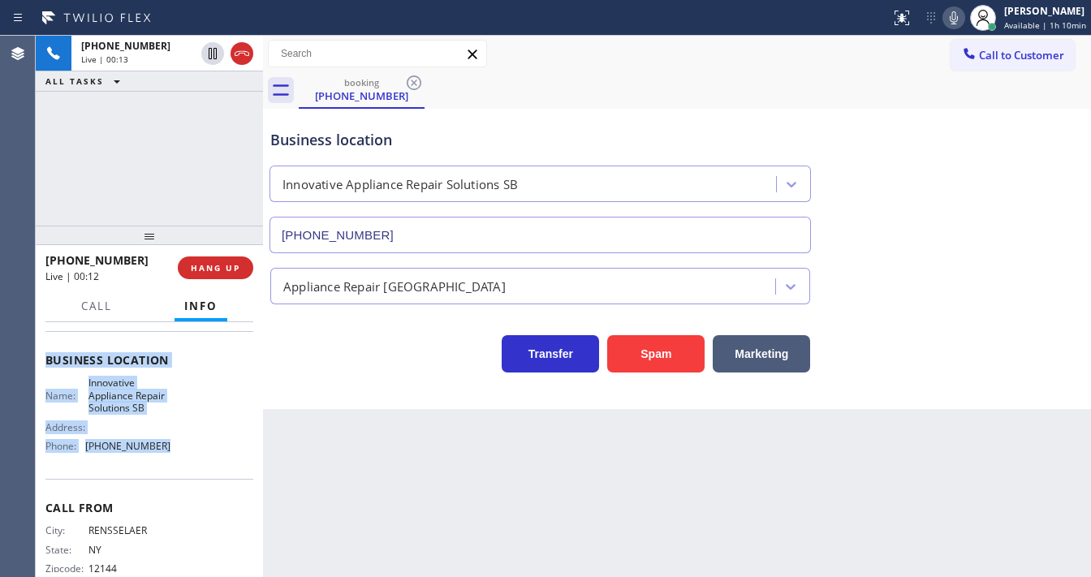
drag, startPoint x: 45, startPoint y: 420, endPoint x: 169, endPoint y: 449, distance: 126.8
click at [169, 449] on div "Context Queue: [Test] All Priority: 1 Customer Name: [PHONE_NUMBER] Phone: [PHO…" at bounding box center [149, 367] width 208 height 470
copy div "Customer Name: [PHONE_NUMBER] Phone: [PHONE_NUMBER] Address: Business location …"
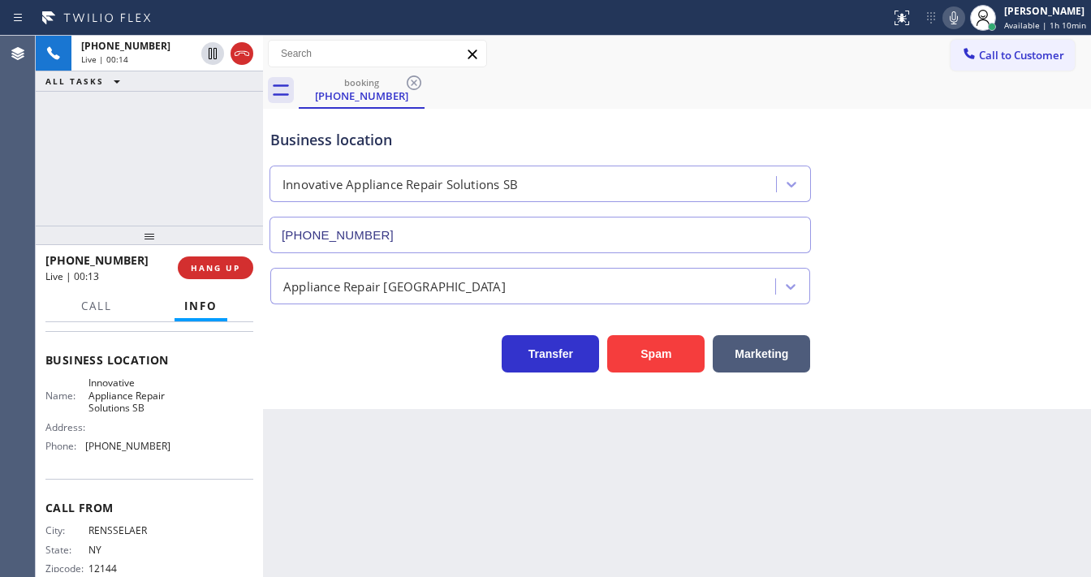
click at [148, 175] on div "[PHONE_NUMBER] Live | 00:14 ALL TASKS ALL TASKS ACTIVE TASKS TASKS IN WRAP UP" at bounding box center [149, 131] width 227 height 190
click at [128, 159] on div "[PHONE_NUMBER] Live | 00:53 ALL TASKS ALL TASKS ACTIVE TASKS TASKS IN WRAP UP" at bounding box center [149, 131] width 227 height 190
click at [593, 67] on div "Call to Customer Outbound call Location Electricians Service Team [GEOGRAPHIC_D…" at bounding box center [677, 54] width 828 height 28
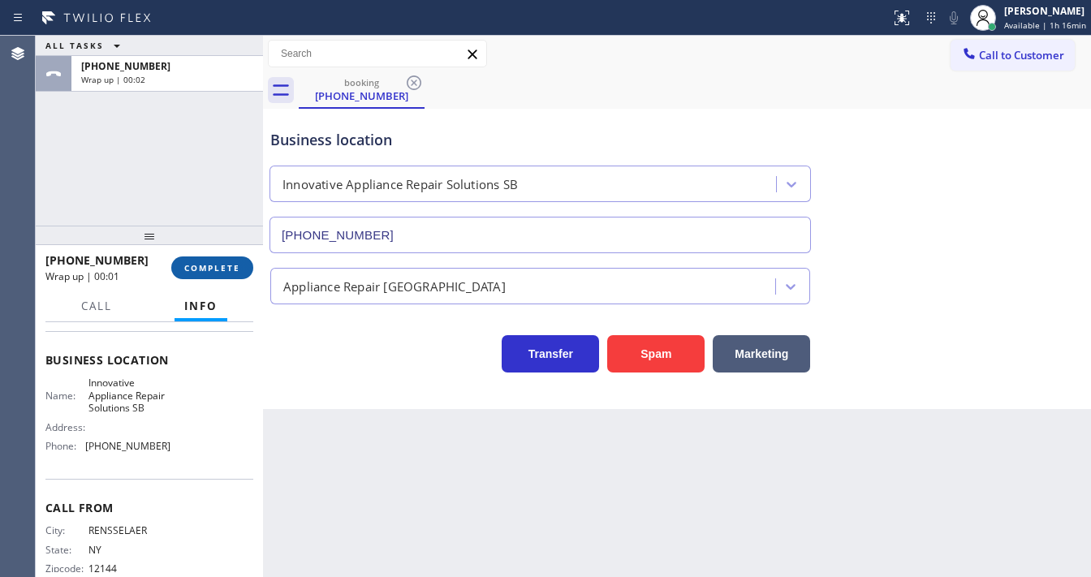
click at [218, 266] on span "COMPLETE" at bounding box center [212, 267] width 56 height 11
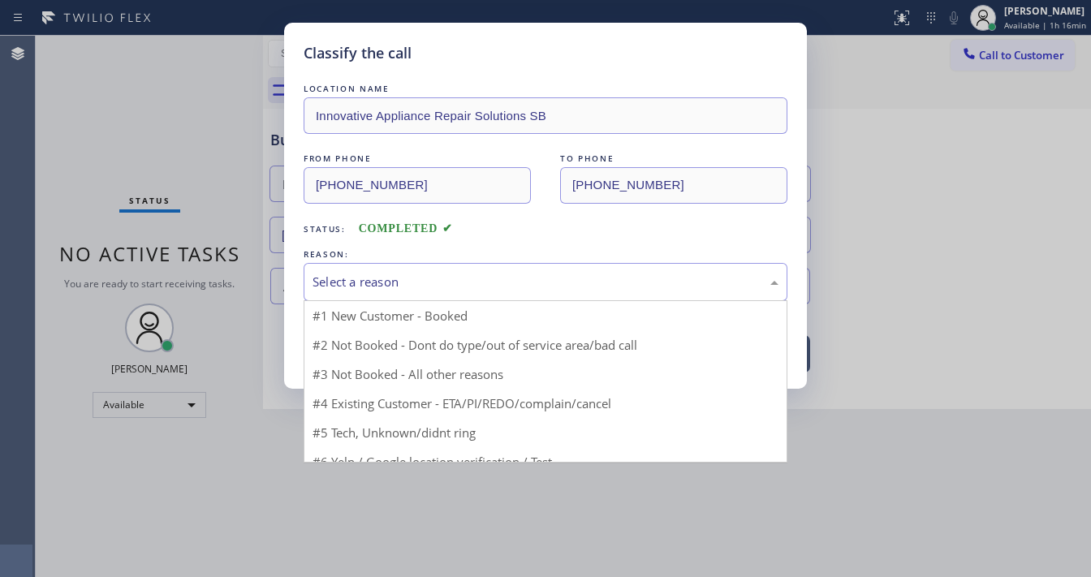
click at [351, 276] on div "Select a reason" at bounding box center [546, 282] width 466 height 19
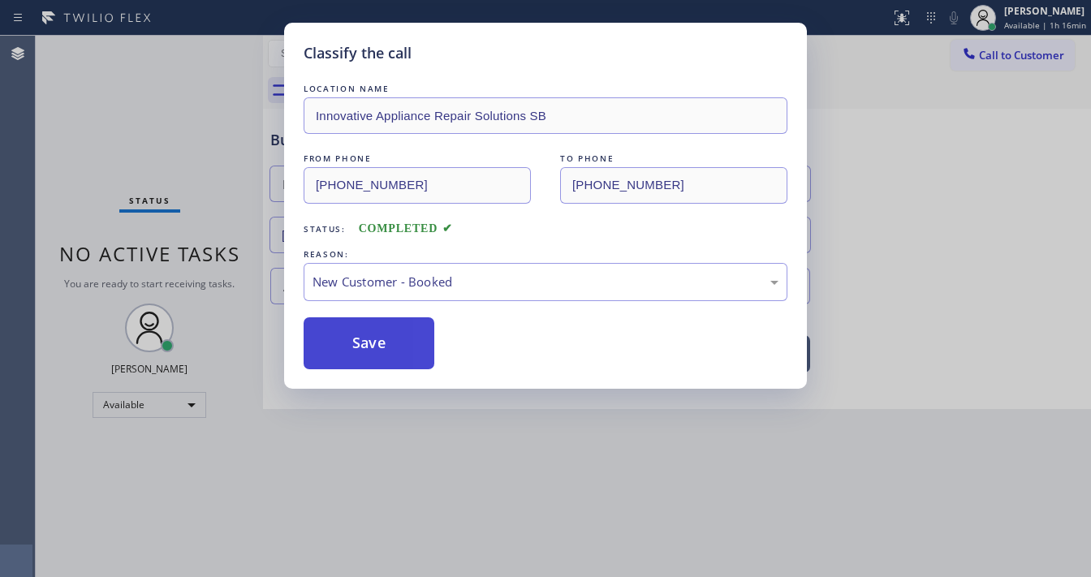
click at [349, 338] on button "Save" at bounding box center [369, 343] width 131 height 52
drag, startPoint x: 349, startPoint y: 338, endPoint x: 295, endPoint y: 163, distance: 182.8
click at [350, 338] on button "Save" at bounding box center [369, 343] width 131 height 52
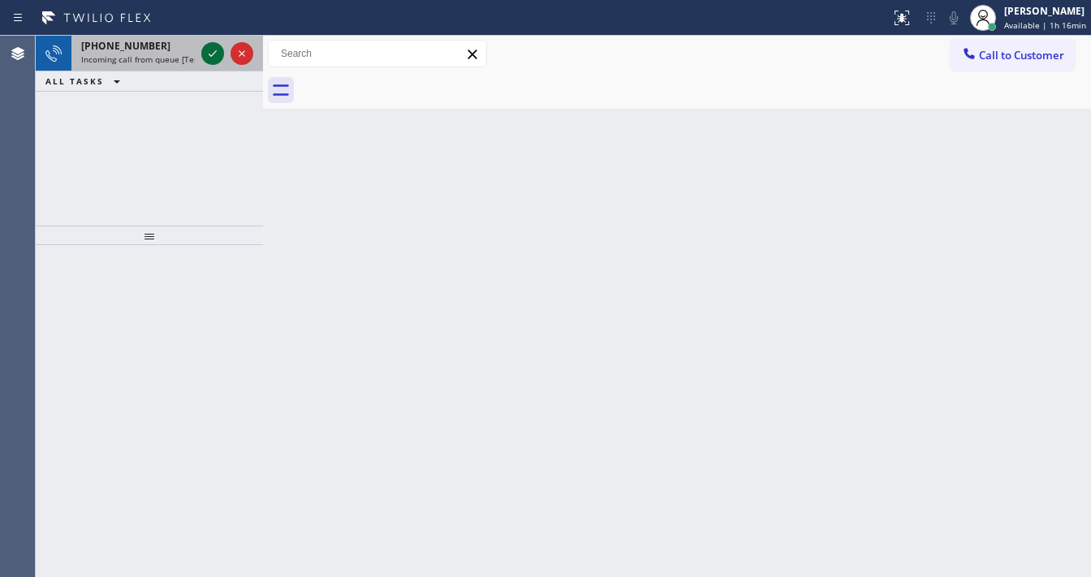
click at [211, 58] on icon at bounding box center [212, 53] width 19 height 19
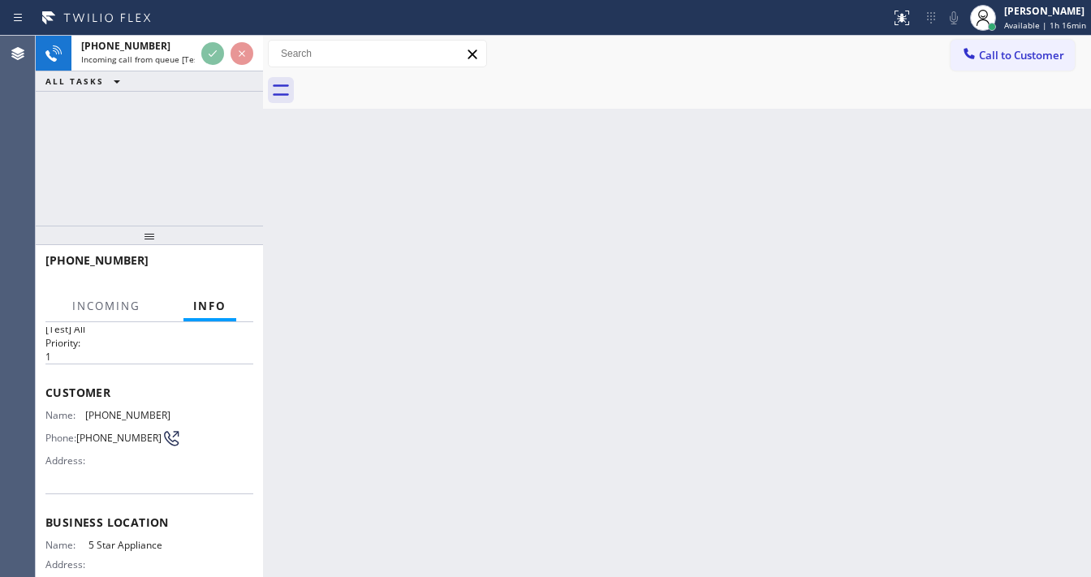
scroll to position [65, 0]
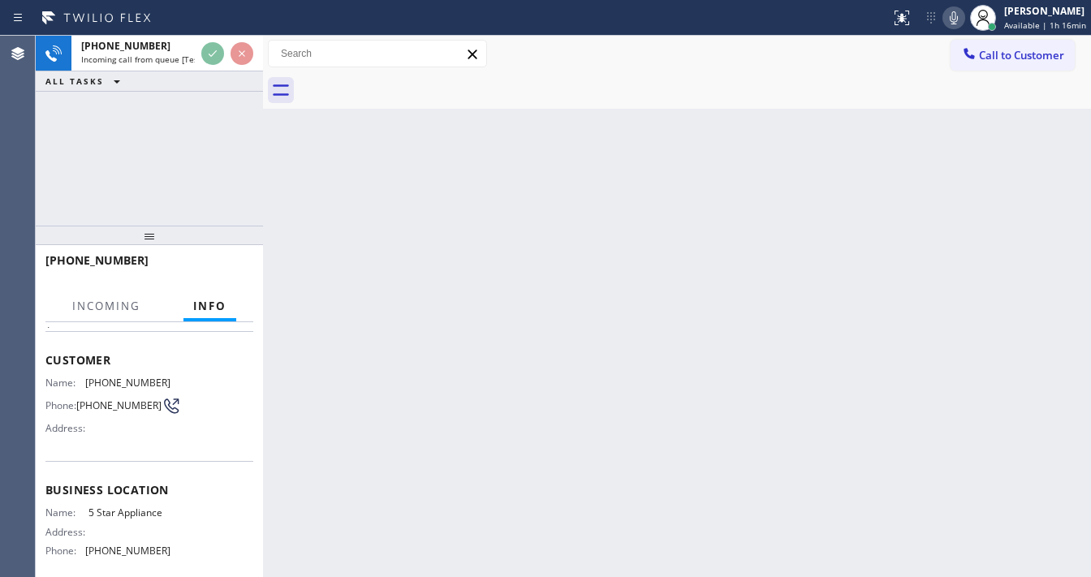
click at [156, 189] on div "[PHONE_NUMBER] Incoming call from queue [Test] All ALL TASKS ALL TASKS ACTIVE T…" at bounding box center [149, 131] width 227 height 190
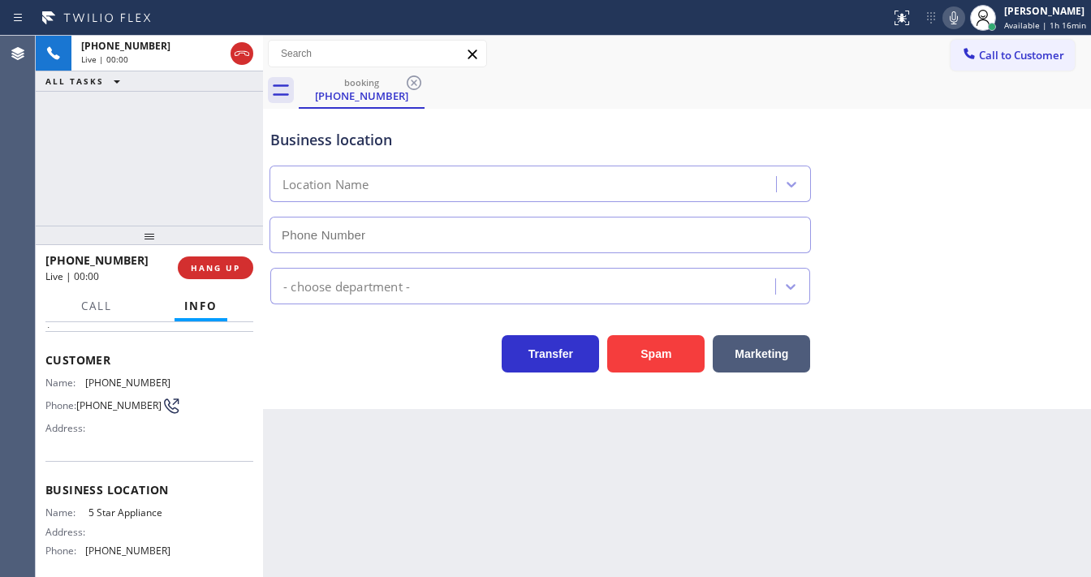
type input "[PHONE_NUMBER]"
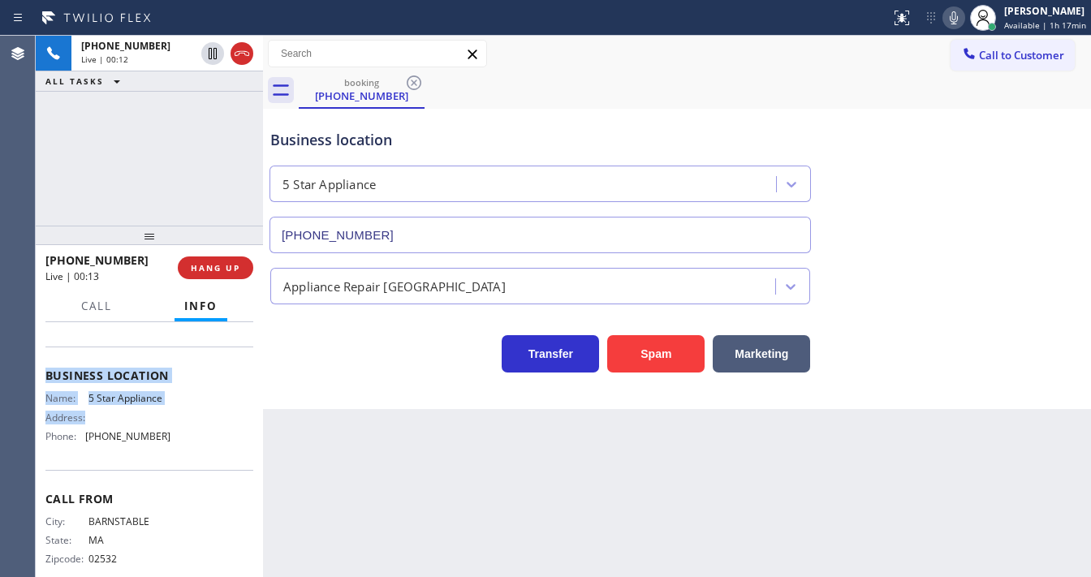
scroll to position [200, 0]
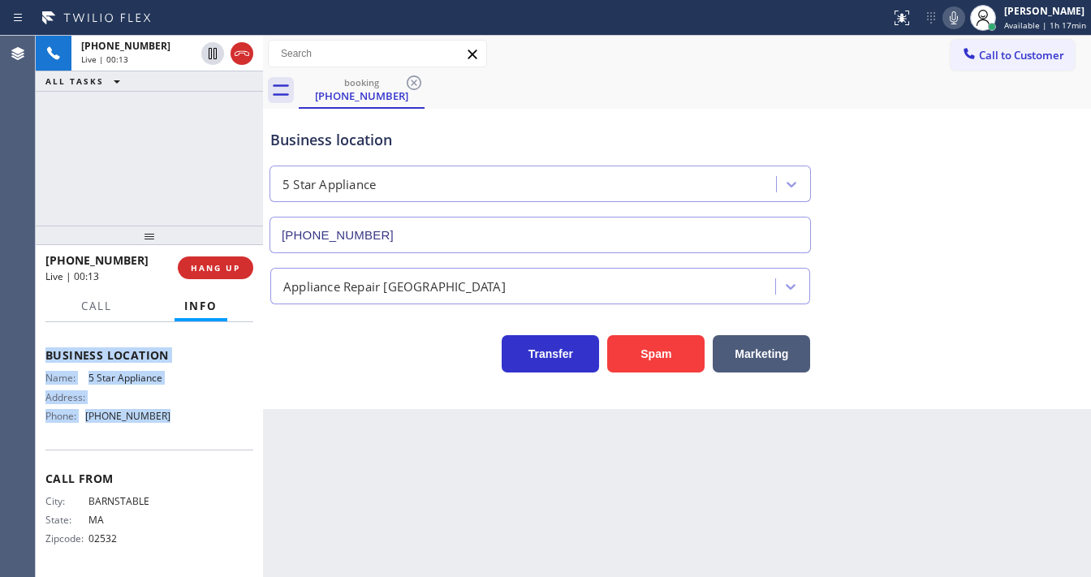
drag, startPoint x: 84, startPoint y: 380, endPoint x: 156, endPoint y: 191, distance: 202.2
click at [172, 406] on div "Context Queue: [Test] All Priority: 1 Customer Name: [PHONE_NUMBER] Phone: [PHO…" at bounding box center [149, 449] width 227 height 255
copy div "Customer Name: [PHONE_NUMBER] Phone: [PHONE_NUMBER] Address: Business location …"
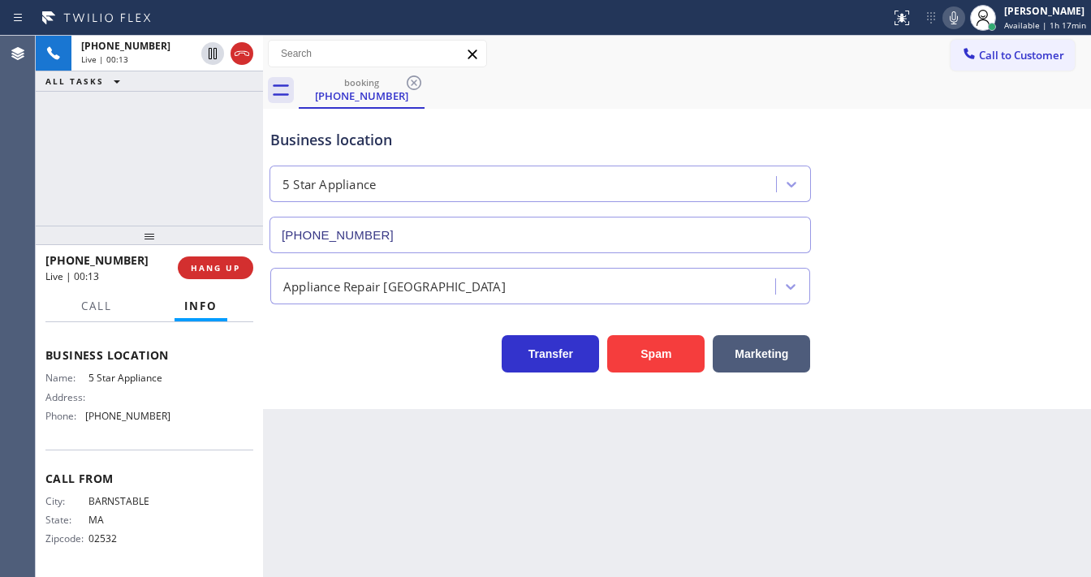
click at [154, 170] on div "[PHONE_NUMBER] Live | 00:13 ALL TASKS ALL TASKS ACTIVE TASKS TASKS IN WRAP UP" at bounding box center [149, 131] width 227 height 190
click at [99, 140] on div "[PHONE_NUMBER] Live | 01:56 ALL TASKS ALL TASKS ACTIVE TASKS TASKS IN WRAP UP" at bounding box center [149, 131] width 227 height 190
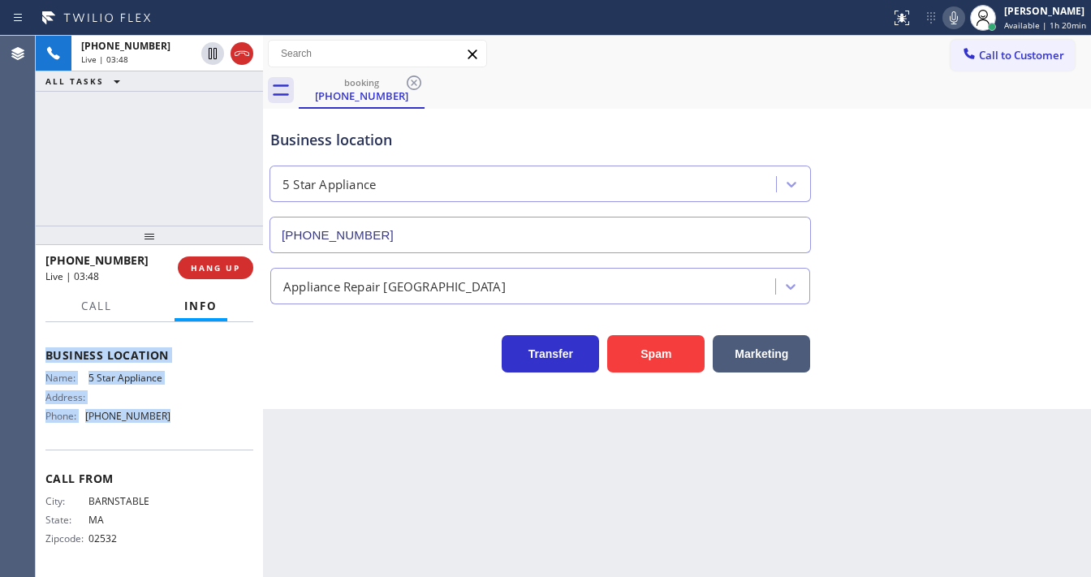
drag, startPoint x: 45, startPoint y: 349, endPoint x: 173, endPoint y: 419, distance: 145.3
click at [173, 419] on div "Context Queue: [Test] All Priority: 1 Customer Name: [PHONE_NUMBER] Phone: [PHO…" at bounding box center [149, 349] width 208 height 445
copy div "Customer Name: [PHONE_NUMBER] Phone: [PHONE_NUMBER] Address: Business location …"
click at [87, 133] on div "[PHONE_NUMBER] Live | 03:50 ALL TASKS ALL TASKS ACTIVE TASKS TASKS IN WRAP UP" at bounding box center [149, 131] width 227 height 190
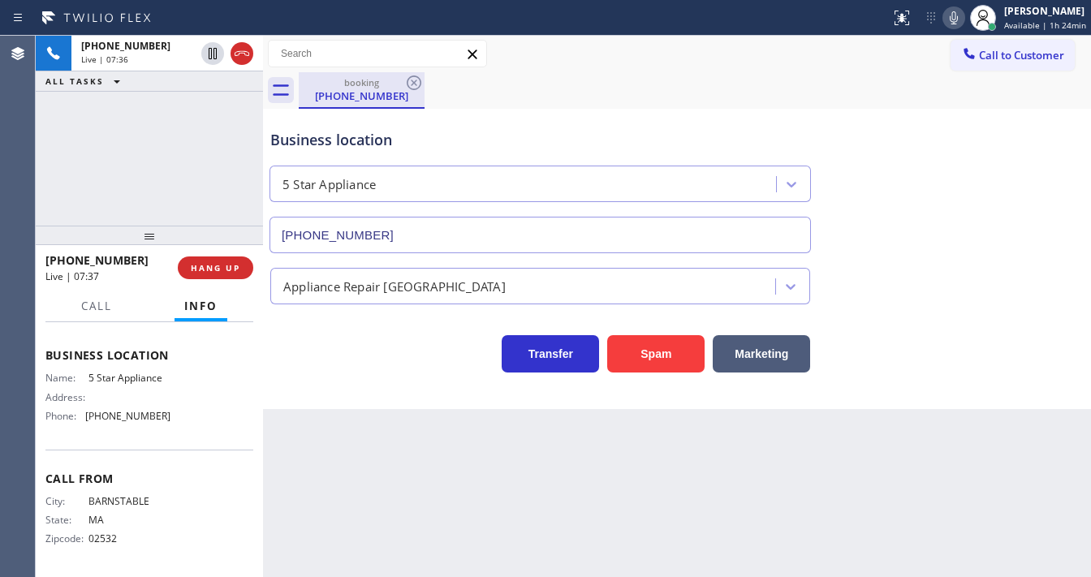
click at [248, 58] on icon at bounding box center [241, 53] width 19 height 19
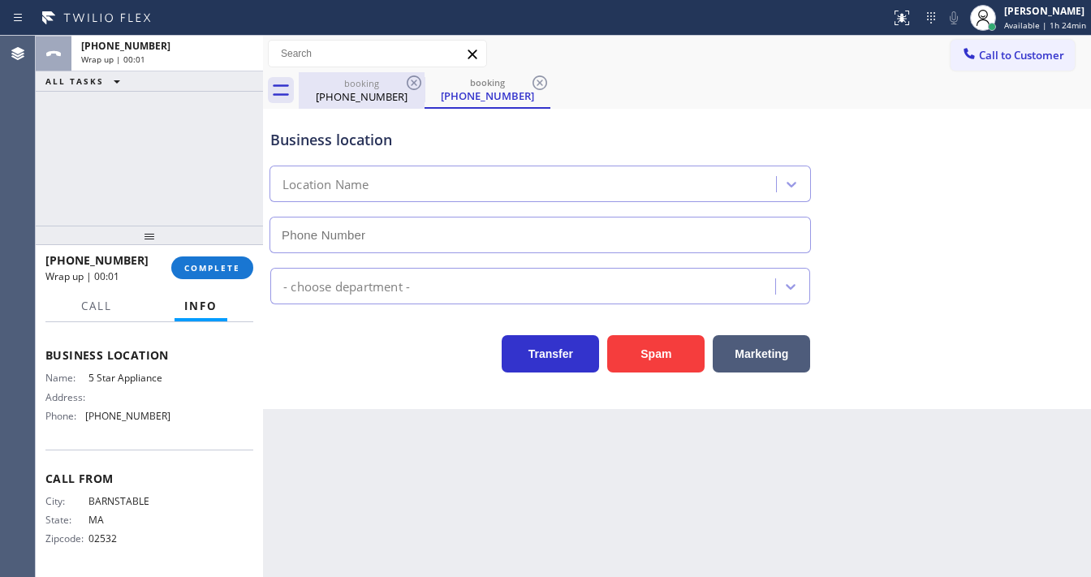
type input "[PHONE_NUMBER]"
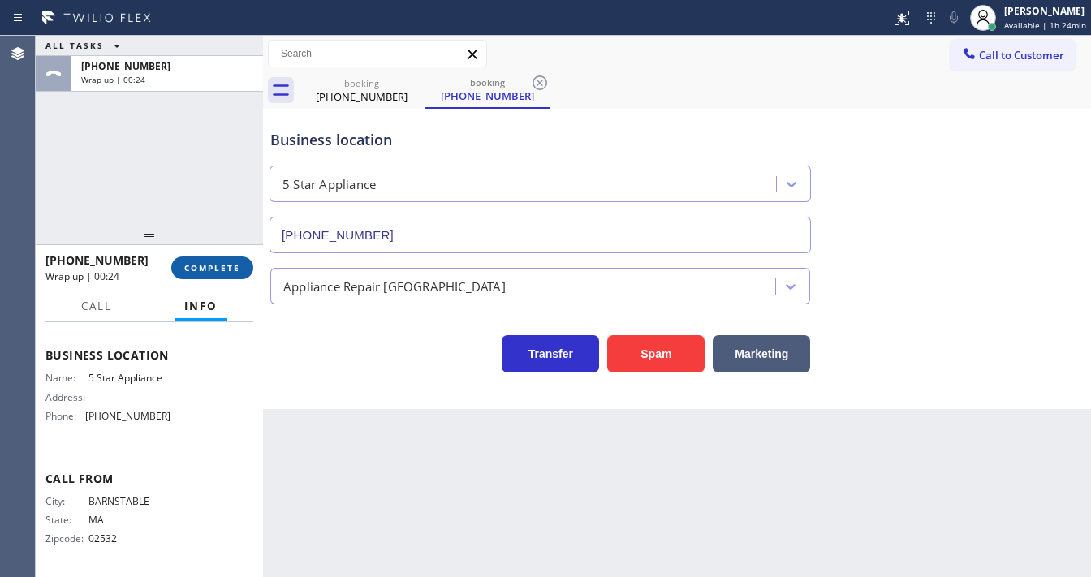
click at [219, 265] on span "COMPLETE" at bounding box center [212, 267] width 56 height 11
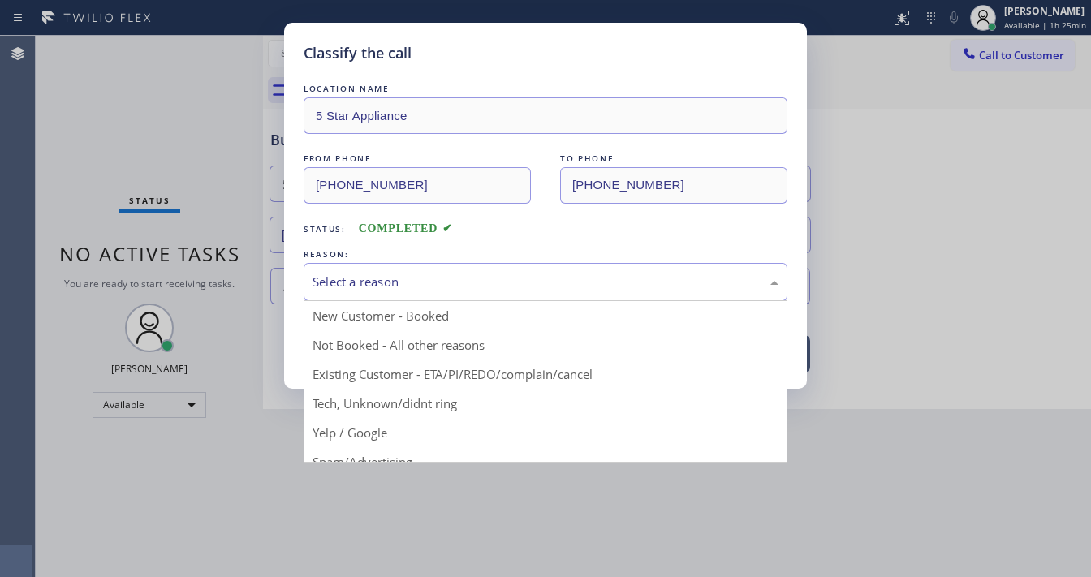
drag, startPoint x: 352, startPoint y: 282, endPoint x: 371, endPoint y: 305, distance: 29.4
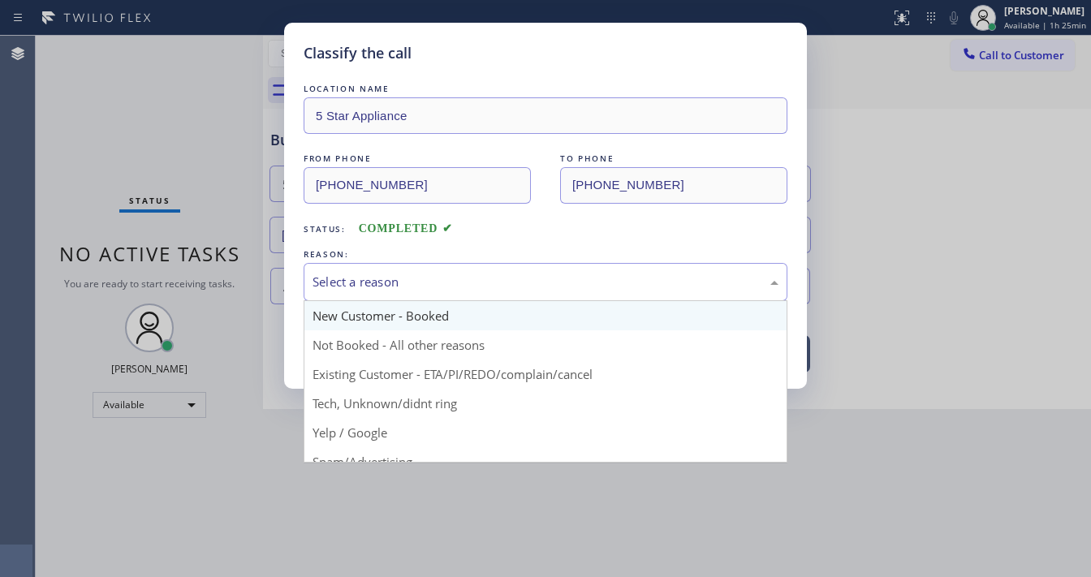
click at [354, 282] on div "Select a reason" at bounding box center [546, 282] width 466 height 19
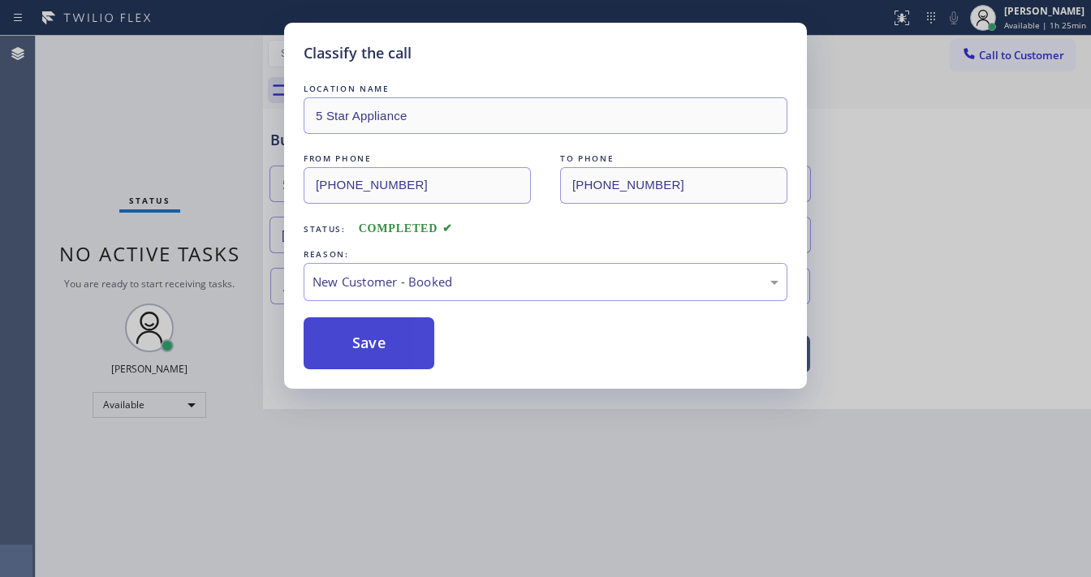
click at [363, 330] on button "Save" at bounding box center [369, 343] width 131 height 52
click at [362, 330] on button "Save" at bounding box center [369, 343] width 131 height 52
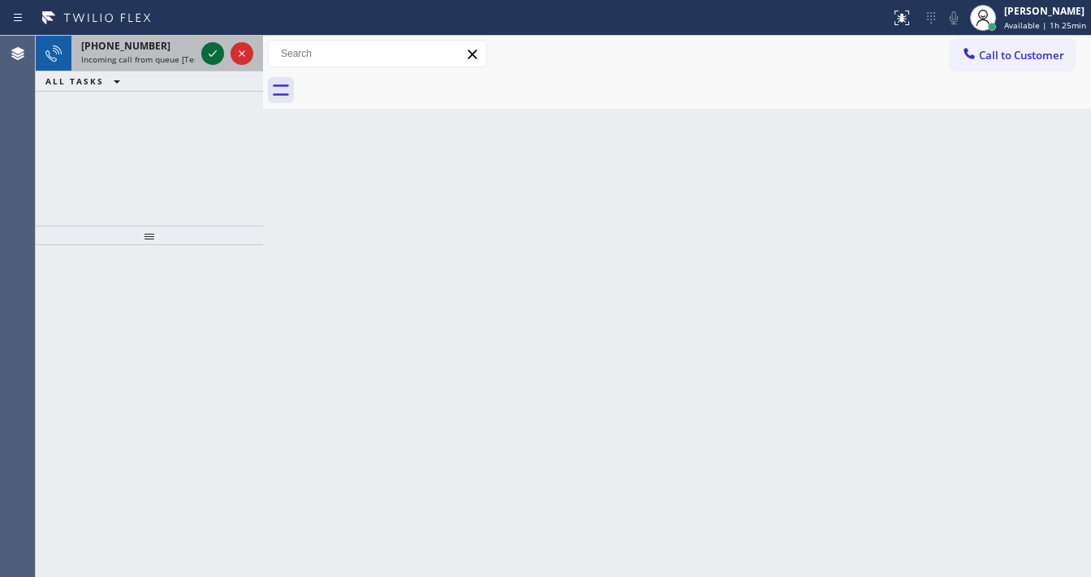
click at [208, 56] on icon at bounding box center [212, 53] width 19 height 19
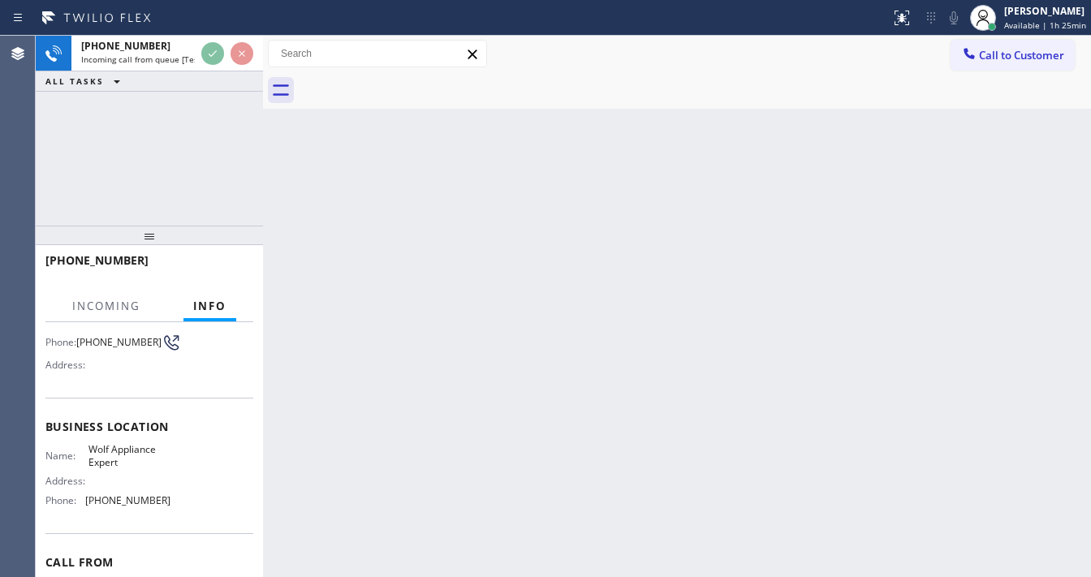
scroll to position [130, 0]
click at [119, 160] on div "[PHONE_NUMBER] Incoming call from queue [Test] All ALL TASKS ALL TASKS ACTIVE T…" at bounding box center [149, 131] width 227 height 190
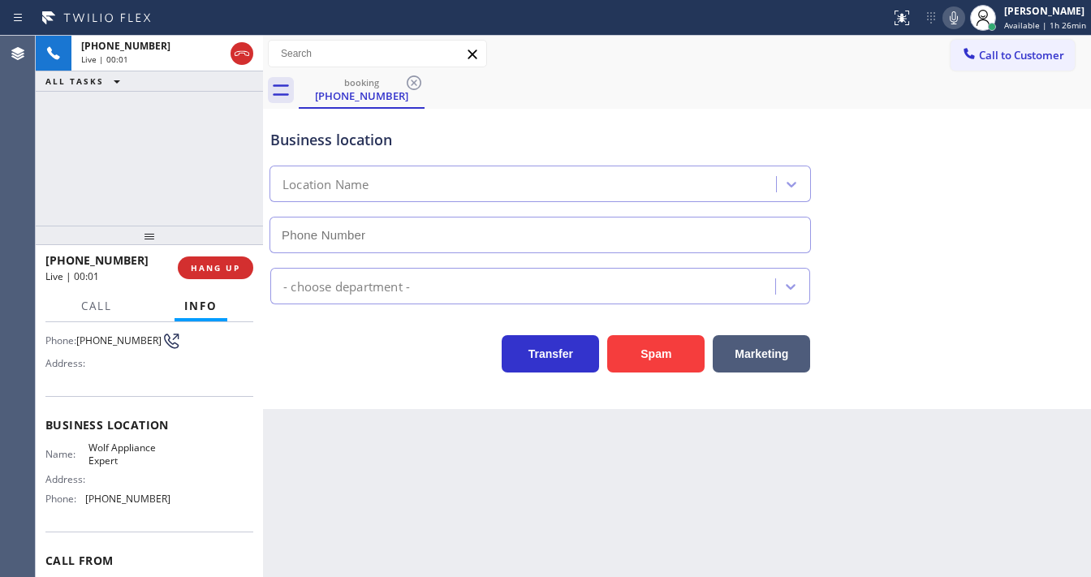
type input "[PHONE_NUMBER]"
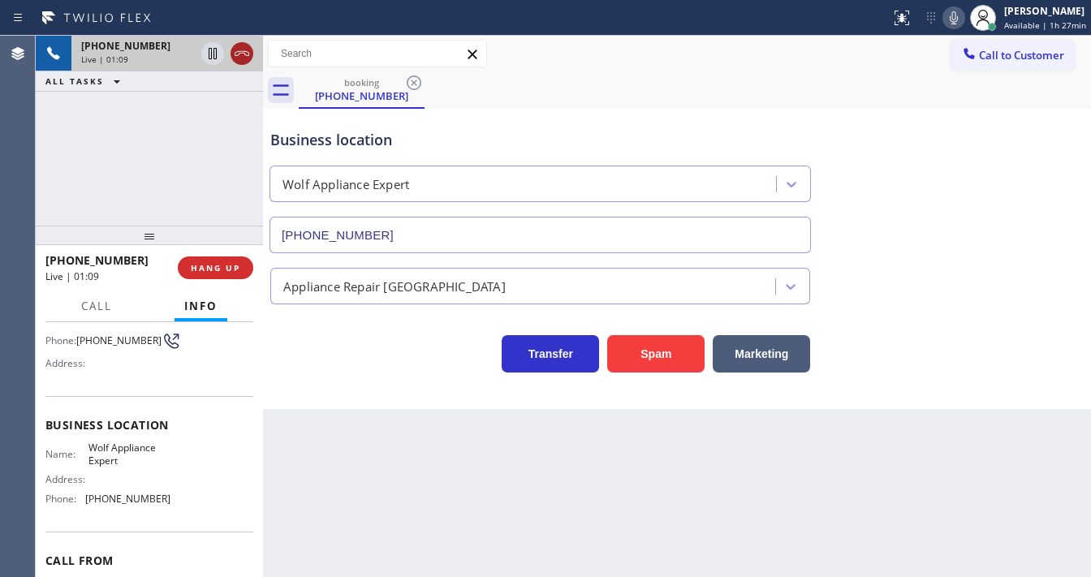
click at [244, 55] on icon at bounding box center [241, 53] width 19 height 19
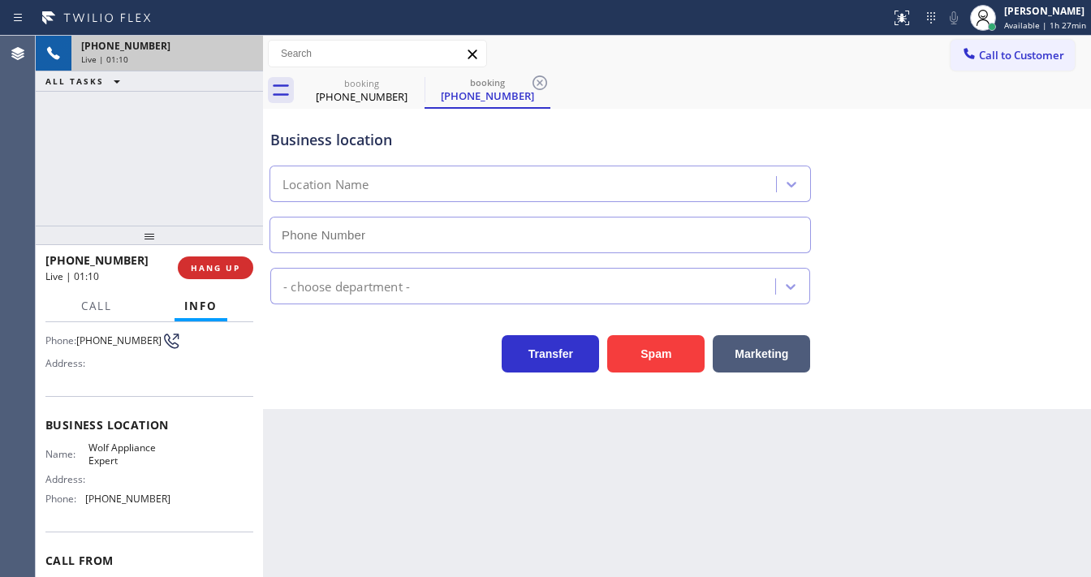
type input "[PHONE_NUMBER]"
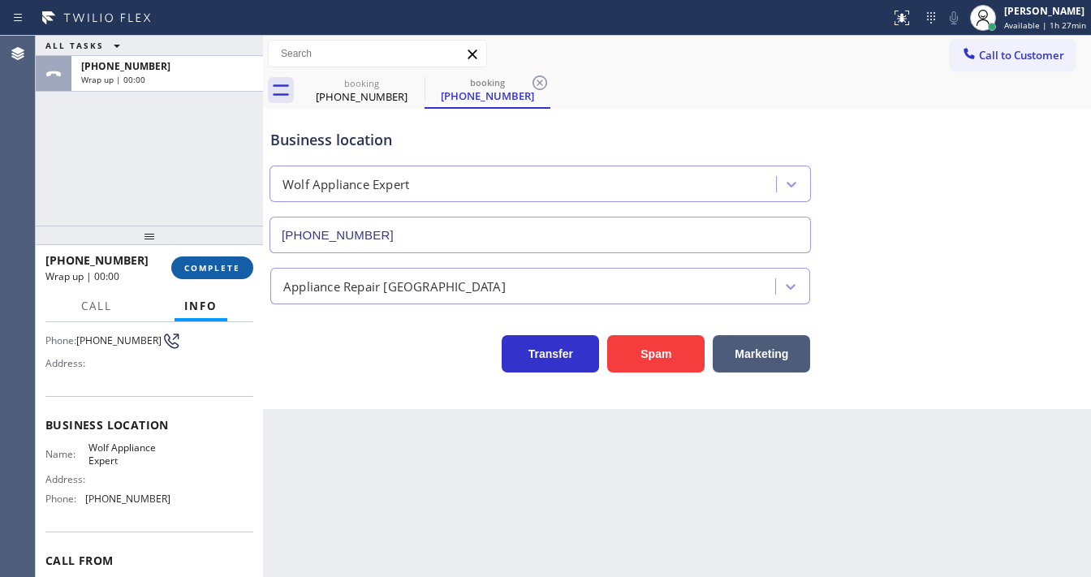
click at [227, 268] on span "COMPLETE" at bounding box center [212, 267] width 56 height 11
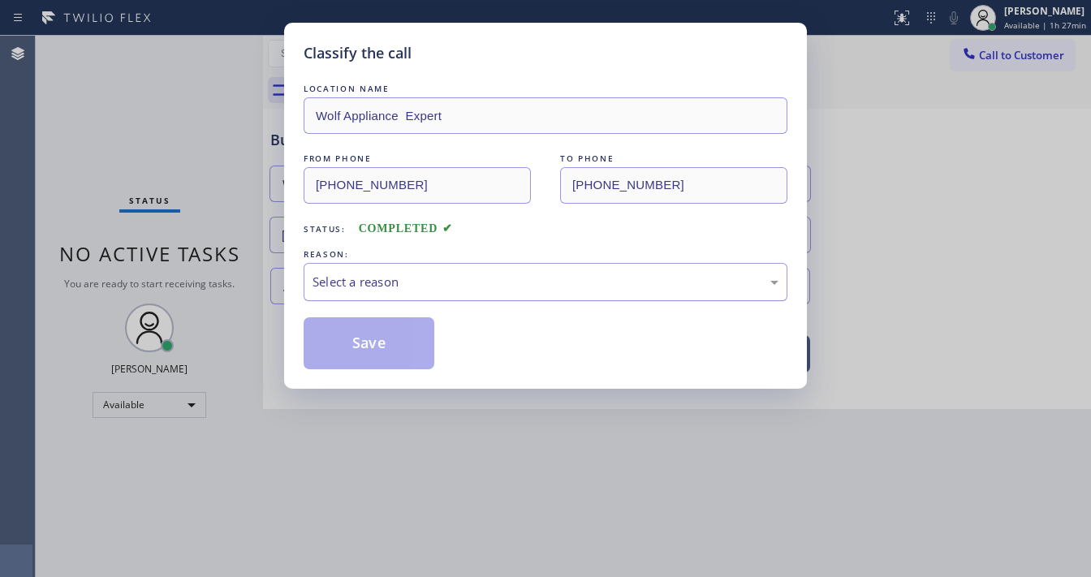
click at [372, 279] on div "Select a reason" at bounding box center [546, 282] width 466 height 19
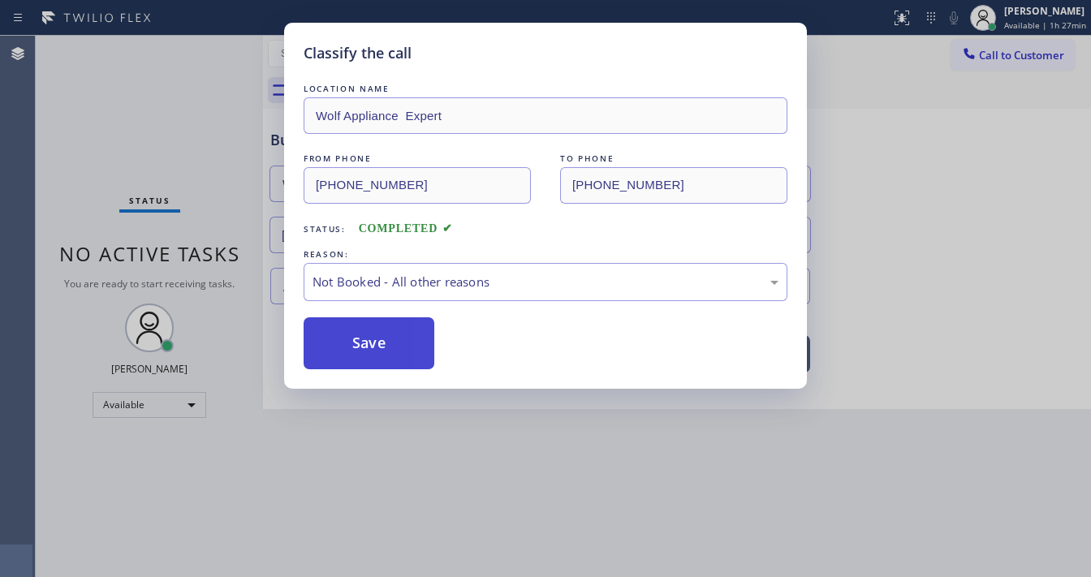
click at [382, 347] on button "Save" at bounding box center [369, 343] width 131 height 52
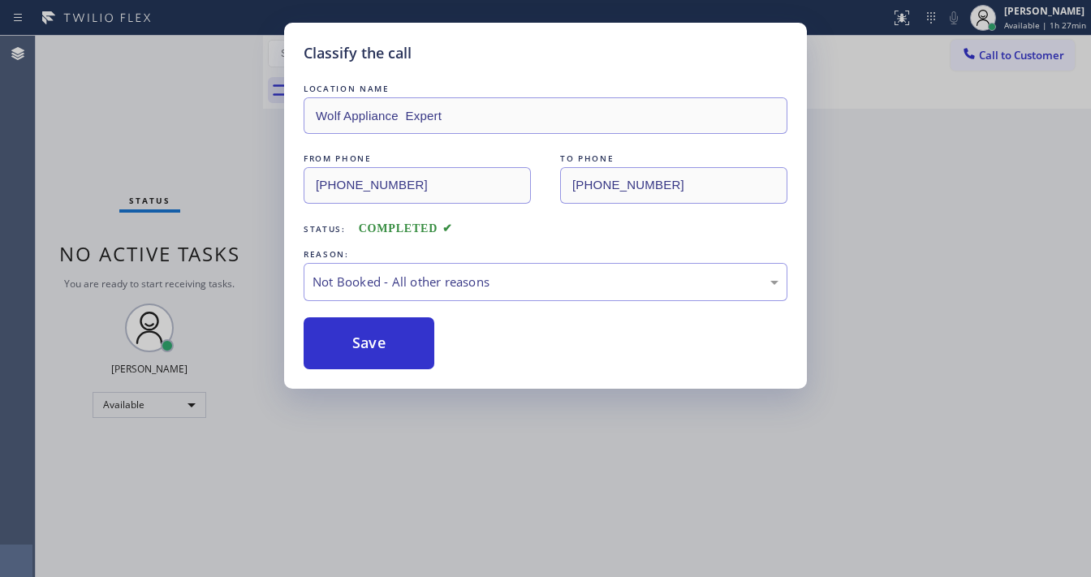
click at [221, 140] on div "Classify the call LOCATION NAME Whirlpool Repair FROM PHONE [PHONE_NUMBER] TO P…" at bounding box center [563, 306] width 1055 height 541
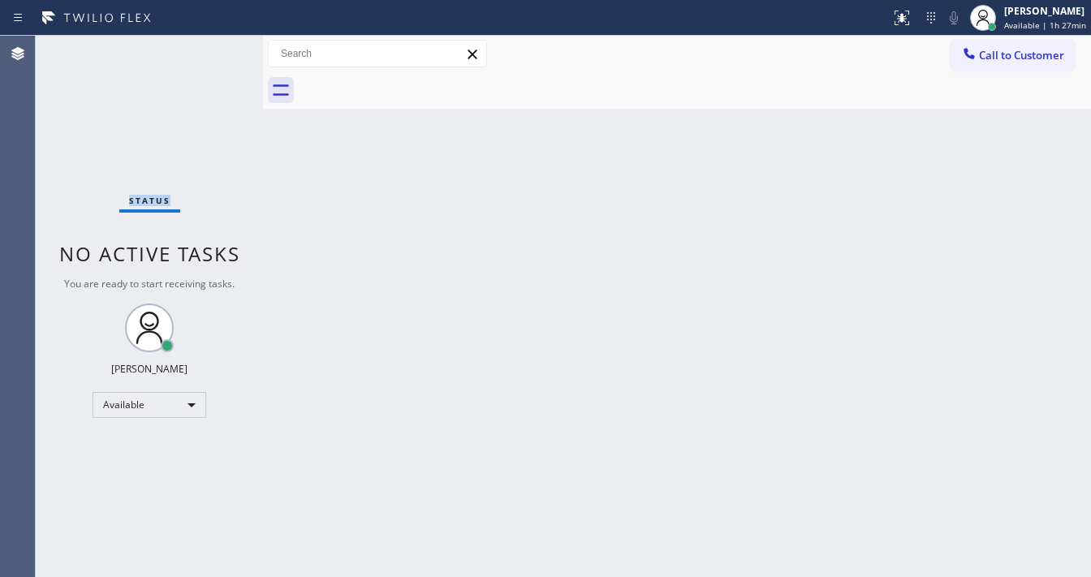
click at [213, 49] on div "Status No active tasks You are ready to start receiving tasks. [PERSON_NAME]" at bounding box center [149, 306] width 227 height 541
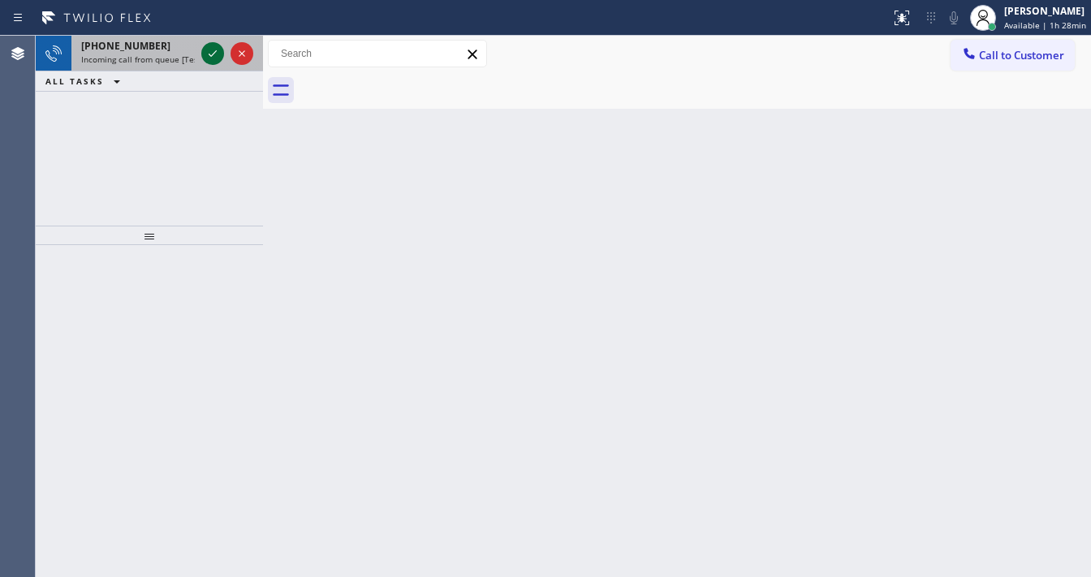
click at [209, 44] on icon at bounding box center [212, 53] width 19 height 19
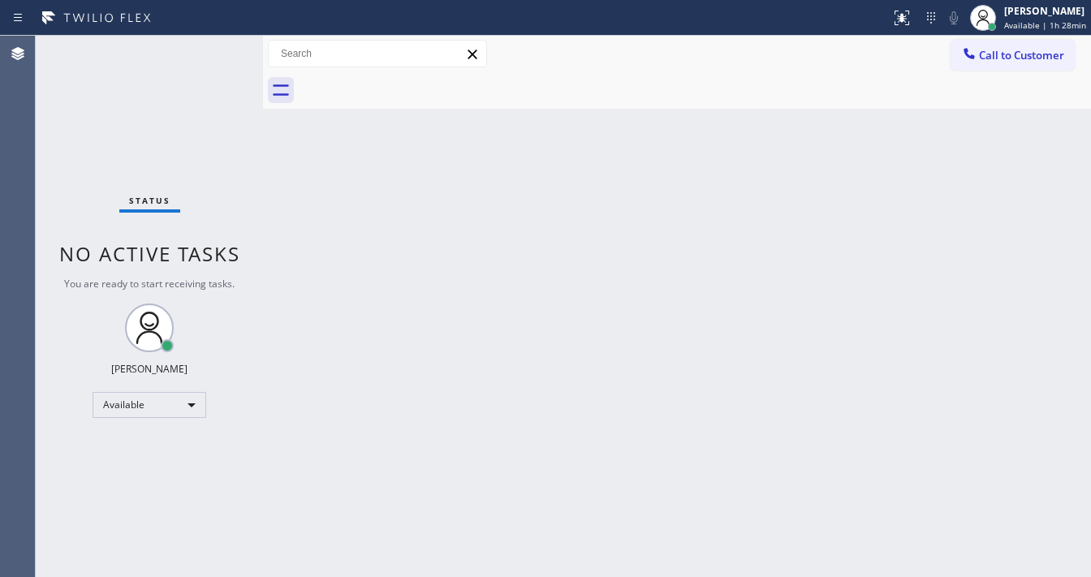
click at [208, 50] on div "Status No active tasks You are ready to start receiving tasks. [PERSON_NAME]" at bounding box center [149, 306] width 227 height 541
click at [903, 13] on icon at bounding box center [901, 17] width 19 height 19
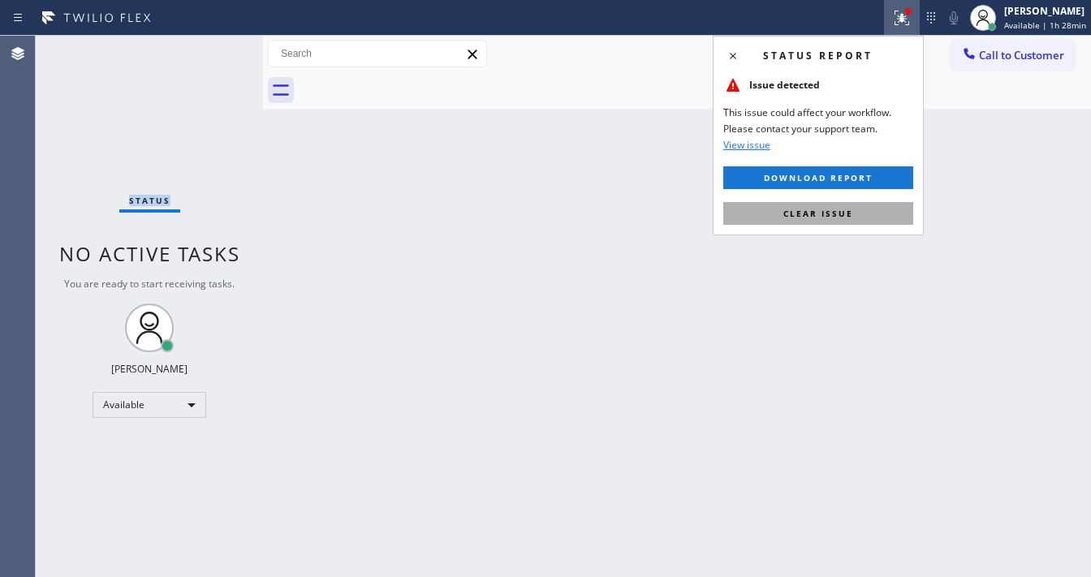
click at [864, 211] on button "Clear issue" at bounding box center [818, 213] width 190 height 23
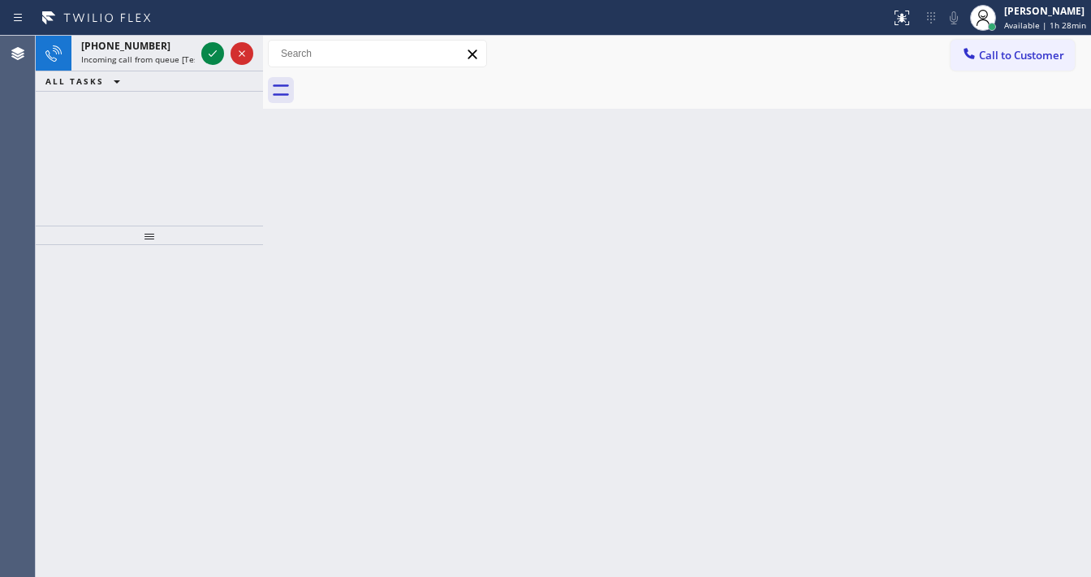
click at [212, 45] on icon at bounding box center [212, 53] width 19 height 19
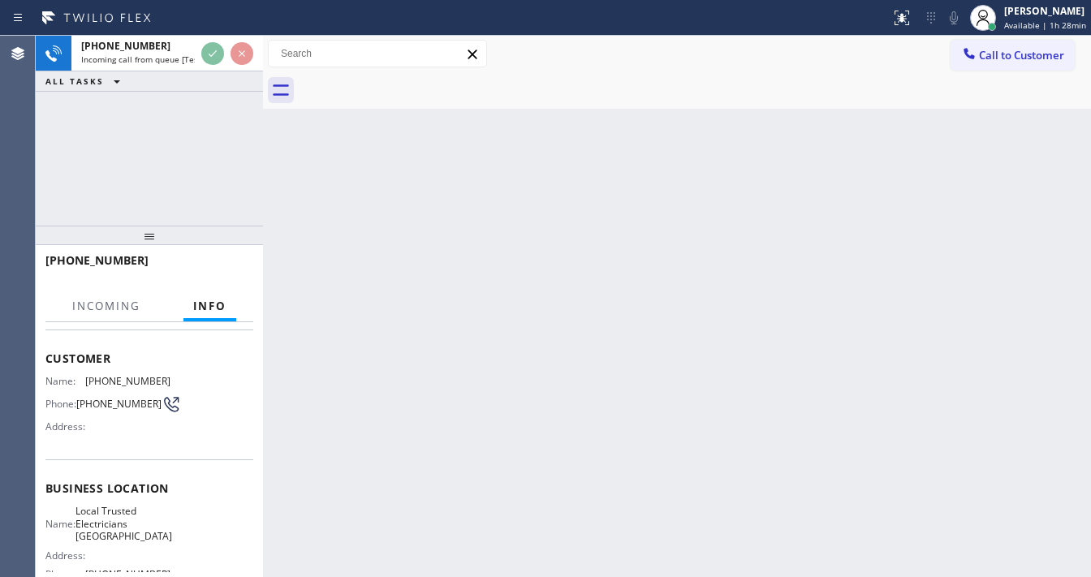
scroll to position [130, 0]
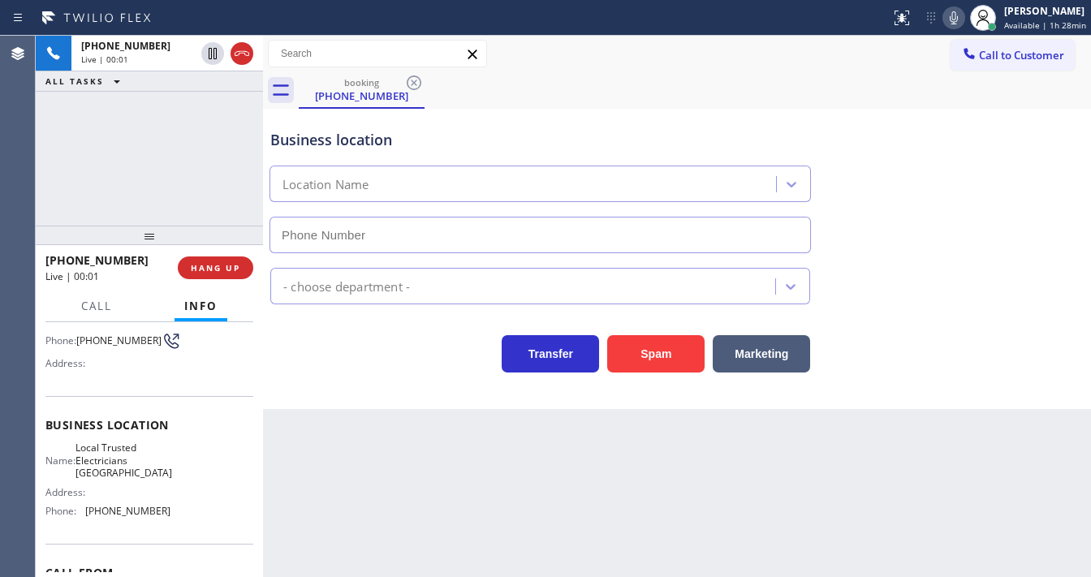
type input "[PHONE_NUMBER]"
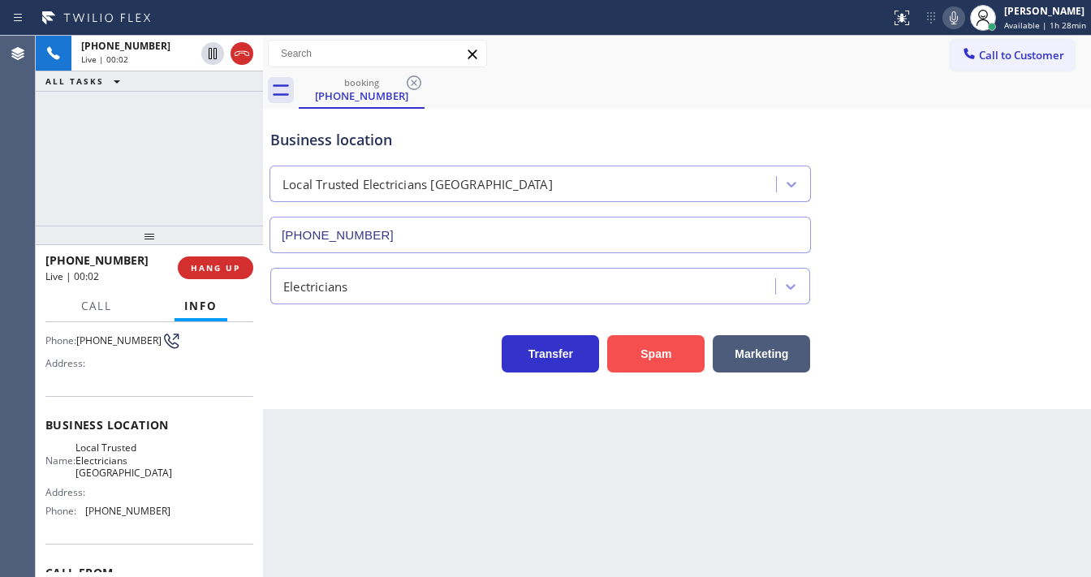
click at [640, 354] on button "Spam" at bounding box center [655, 353] width 97 height 37
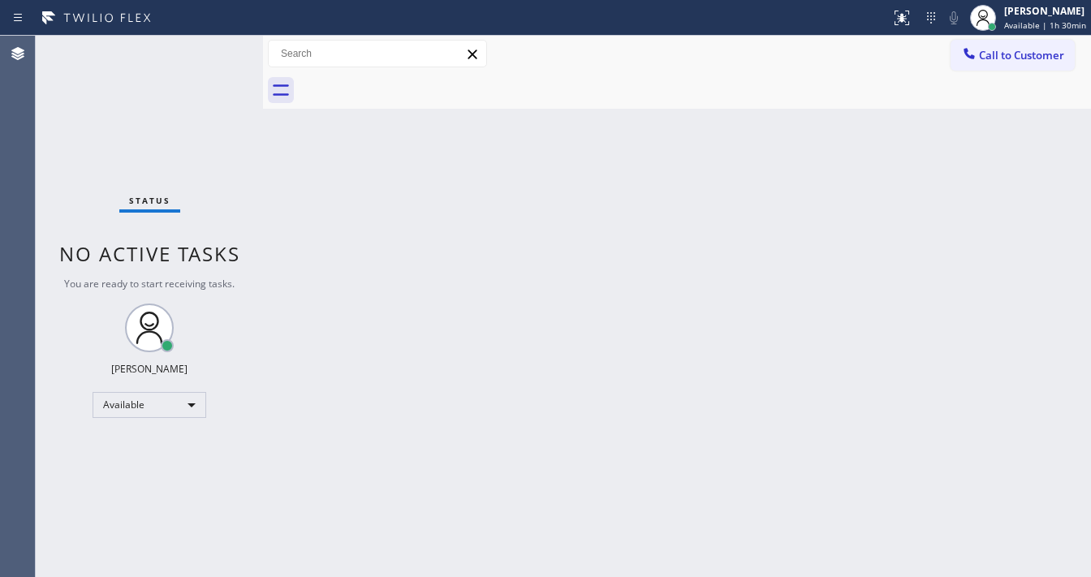
click at [227, 68] on div "Status No active tasks You are ready to start receiving tasks. [PERSON_NAME]" at bounding box center [149, 306] width 227 height 541
click at [73, 346] on div "Status No active tasks You are ready to start receiving tasks. [PERSON_NAME]" at bounding box center [149, 306] width 227 height 541
click at [136, 400] on div "Available" at bounding box center [150, 405] width 114 height 26
click at [132, 494] on li "Break" at bounding box center [148, 487] width 110 height 19
click at [263, 455] on div at bounding box center [263, 306] width 0 height 541
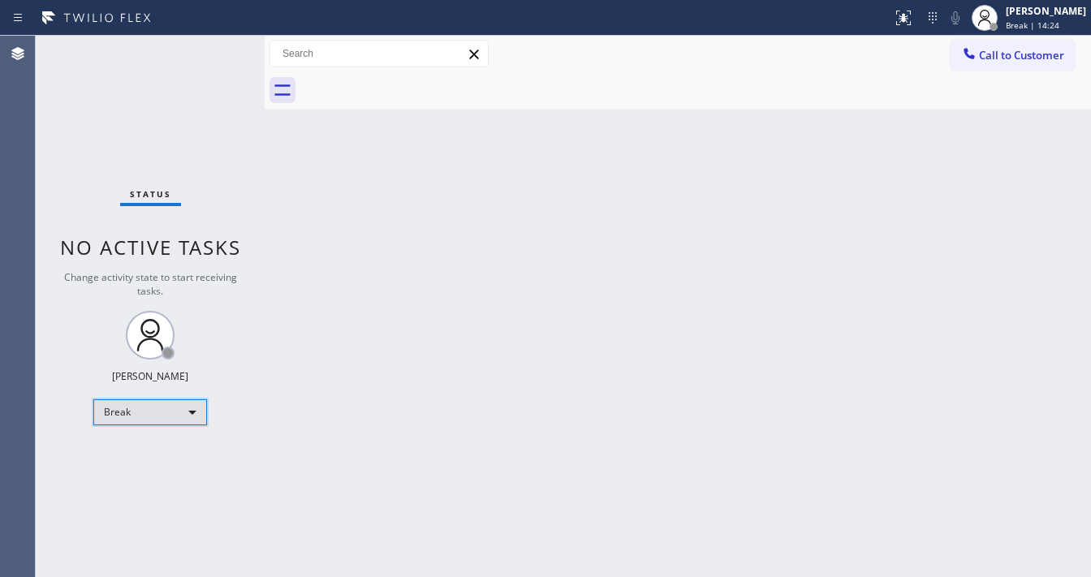
click at [131, 413] on div "Break" at bounding box center [150, 412] width 114 height 26
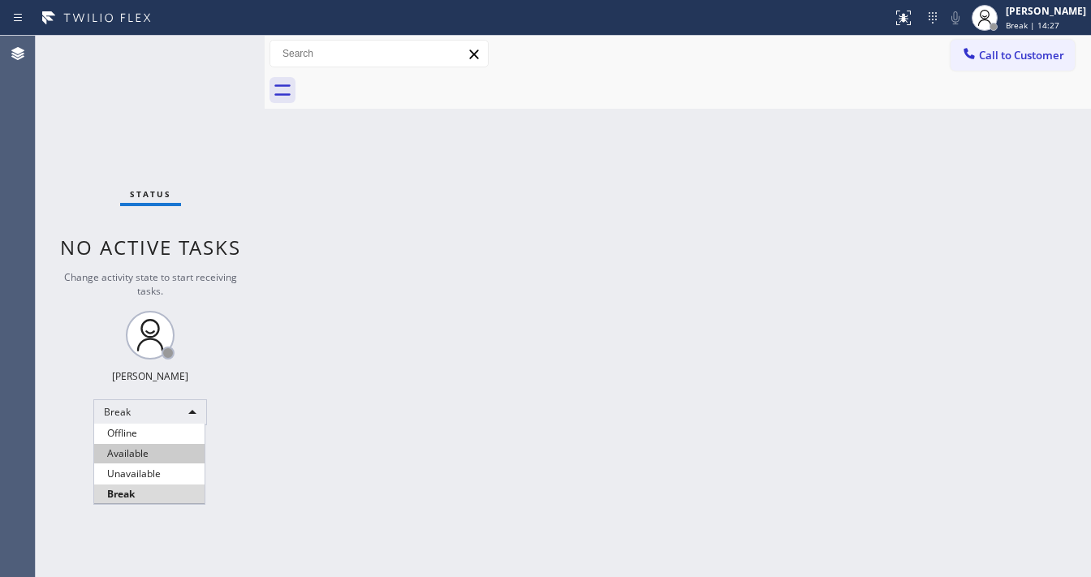
click at [164, 456] on li "Available" at bounding box center [149, 453] width 110 height 19
click at [386, 429] on div "Back to Dashboard Change Sender ID Customers Technicians Select a contact Outbo…" at bounding box center [678, 306] width 826 height 541
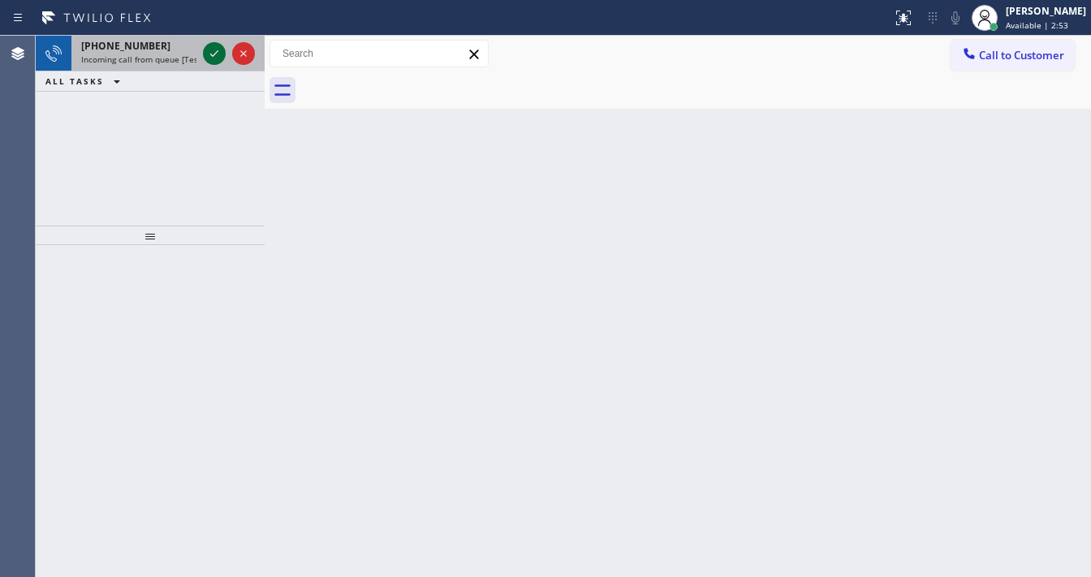
click at [213, 53] on icon at bounding box center [214, 53] width 19 height 19
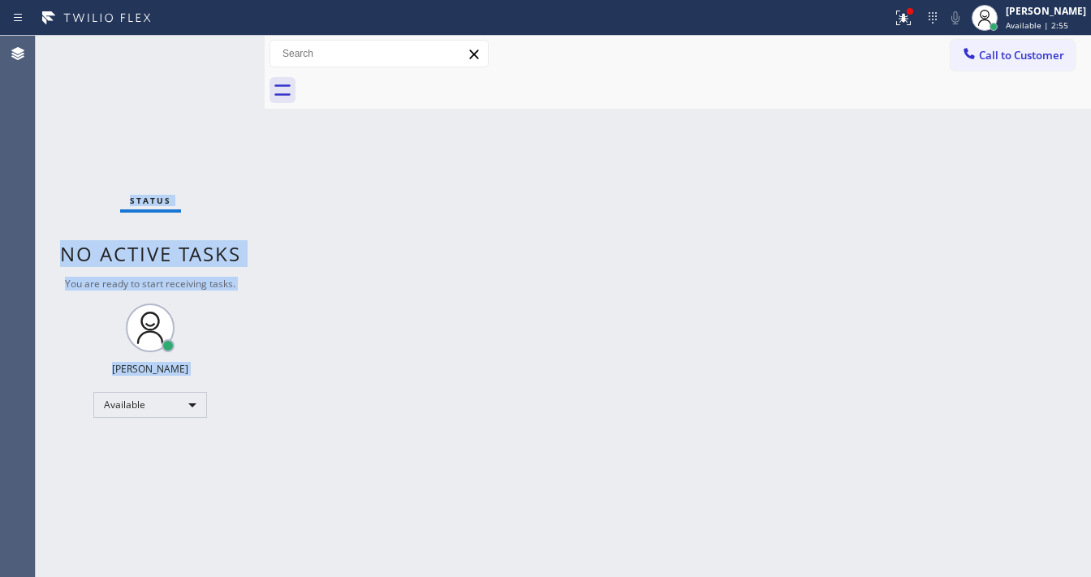
drag, startPoint x: 213, startPoint y: 53, endPoint x: 196, endPoint y: 147, distance: 95.8
click at [213, 53] on div "Status No active tasks You are ready to start receiving tasks. [PERSON_NAME]" at bounding box center [150, 306] width 229 height 541
click at [913, 25] on icon at bounding box center [903, 17] width 19 height 19
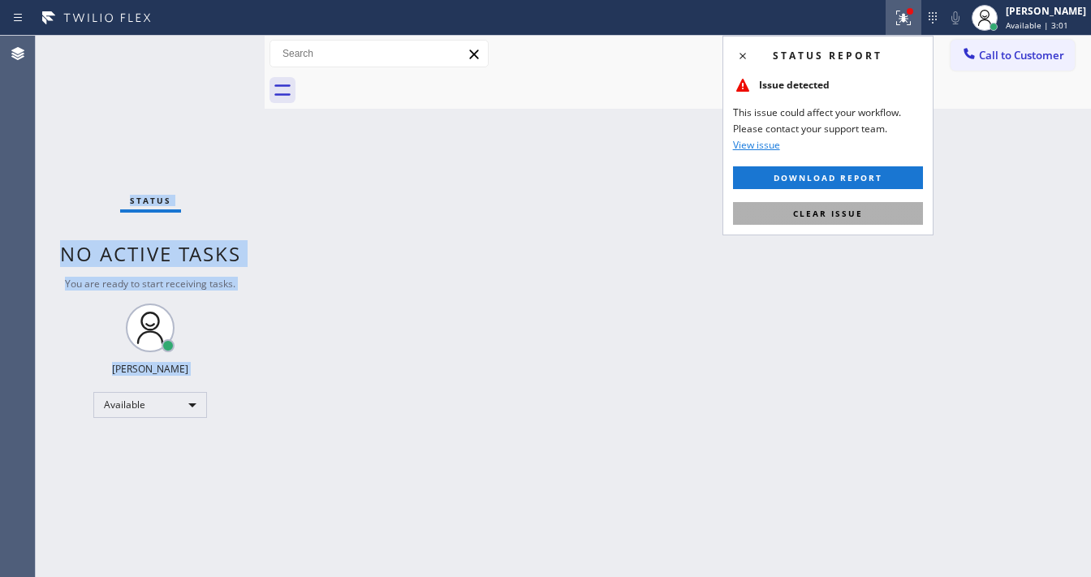
click at [864, 219] on button "Clear issue" at bounding box center [828, 213] width 190 height 23
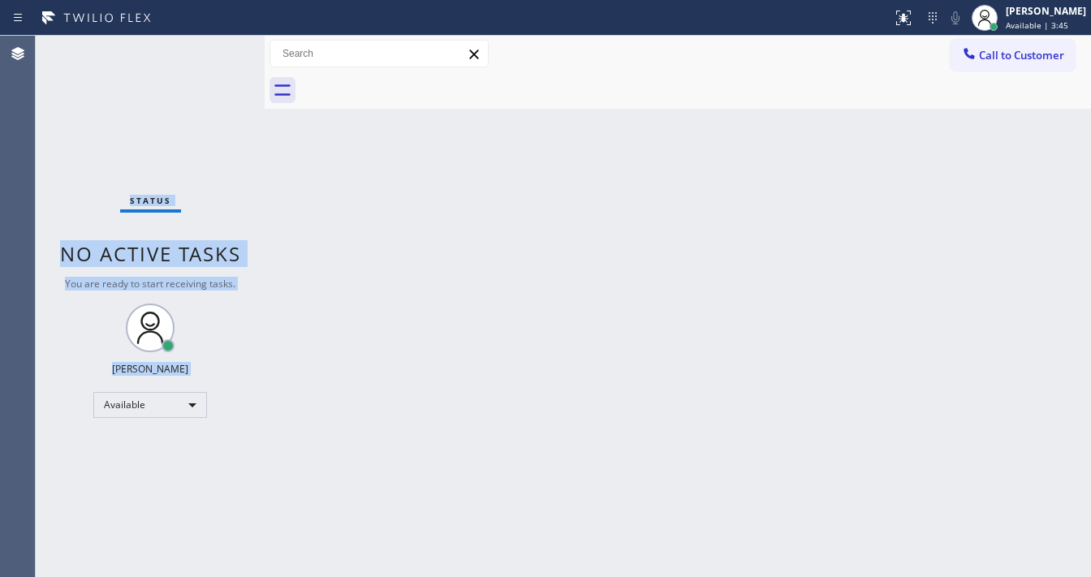
click at [201, 45] on div "Status No active tasks You are ready to start receiving tasks. [PERSON_NAME]" at bounding box center [150, 306] width 229 height 541
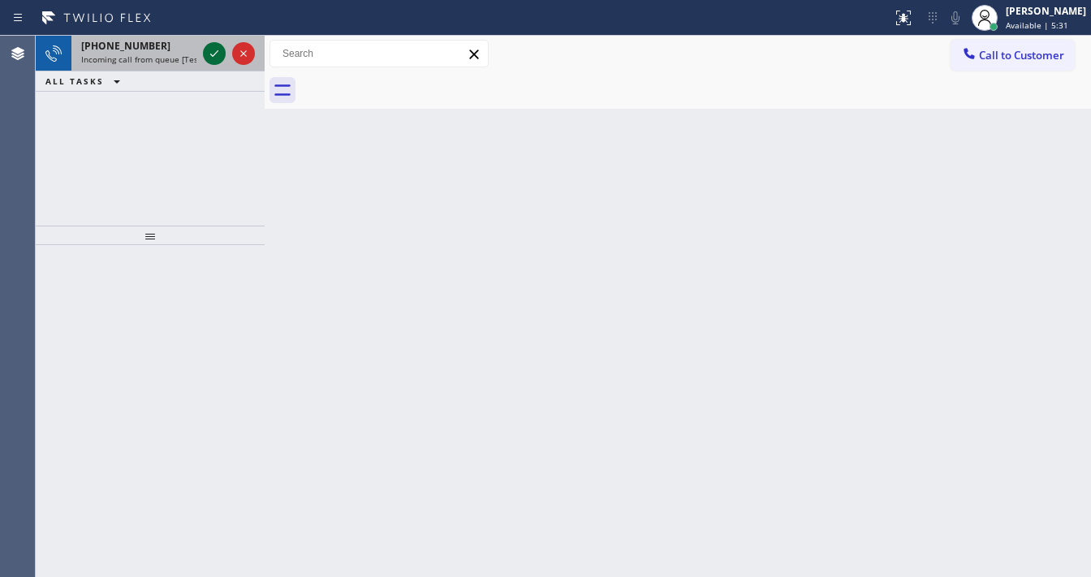
click at [212, 52] on icon at bounding box center [214, 53] width 19 height 19
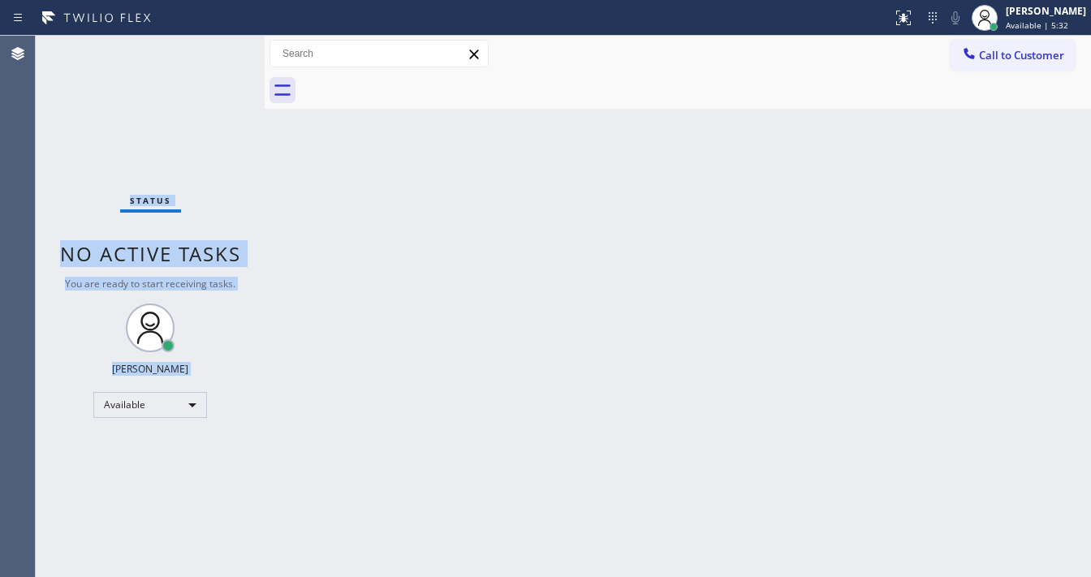
click at [212, 52] on div "Status No active tasks You are ready to start receiving tasks. [PERSON_NAME]" at bounding box center [150, 306] width 229 height 541
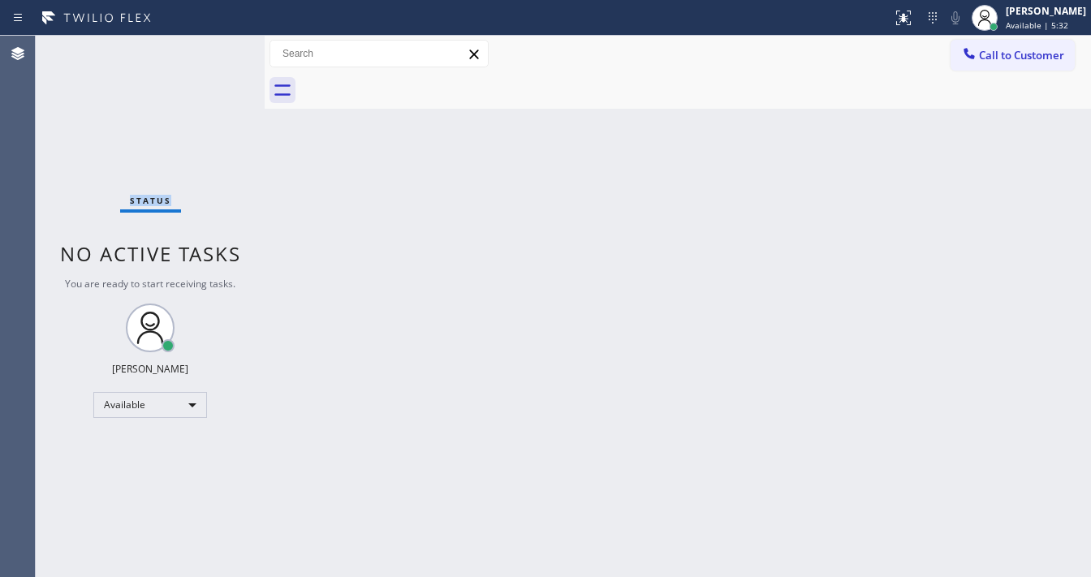
click at [212, 52] on div "Status No active tasks You are ready to start receiving tasks. [PERSON_NAME]" at bounding box center [150, 306] width 229 height 541
click at [906, 19] on icon at bounding box center [901, 16] width 10 height 11
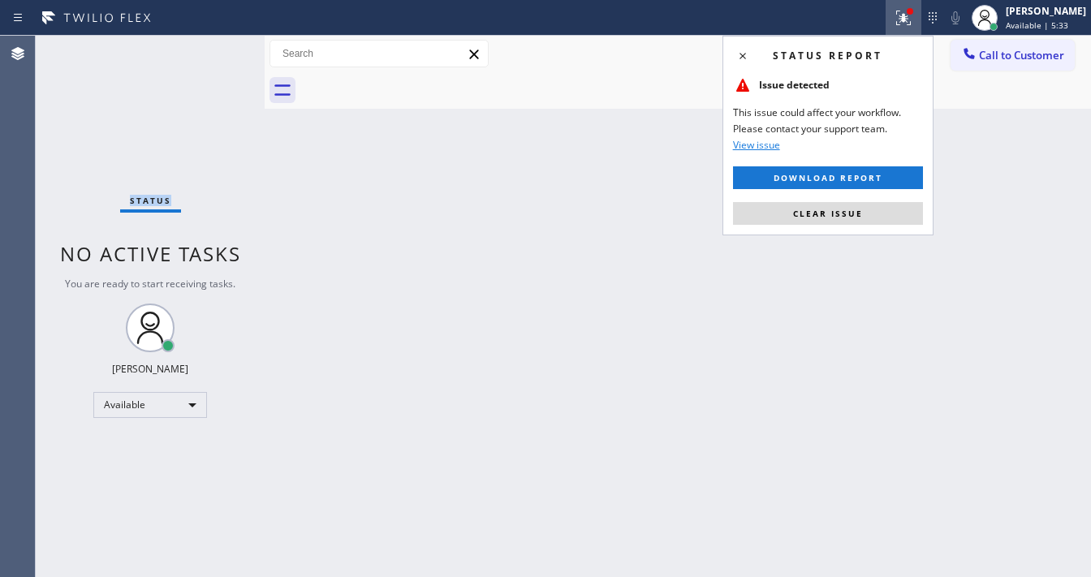
click at [871, 210] on button "Clear issue" at bounding box center [828, 213] width 190 height 23
click at [870, 210] on div "Back to Dashboard Change Sender ID Customers Technicians Select a contact Outbo…" at bounding box center [678, 306] width 826 height 541
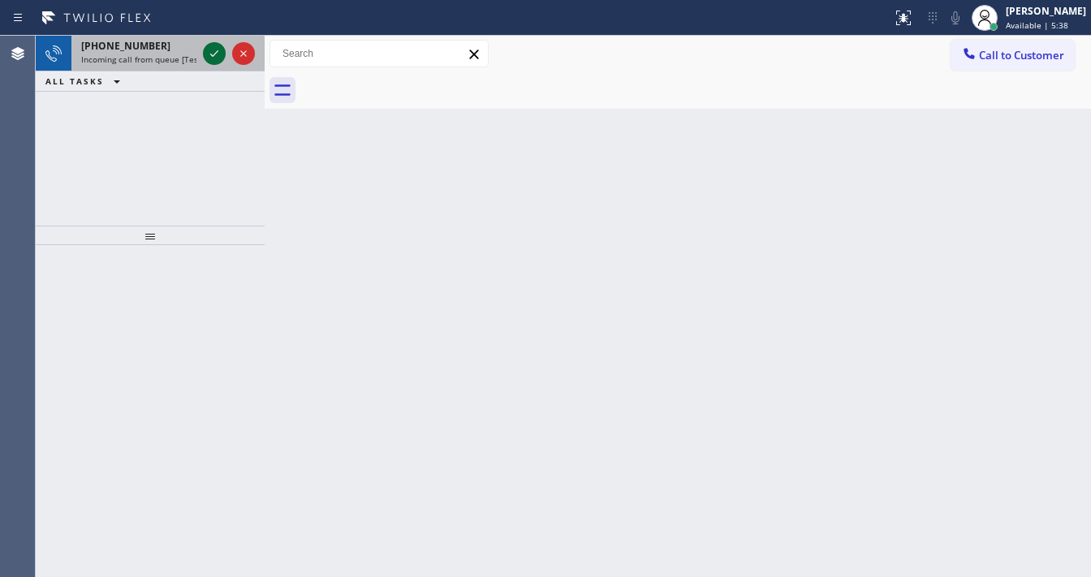
click at [209, 57] on icon at bounding box center [214, 53] width 19 height 19
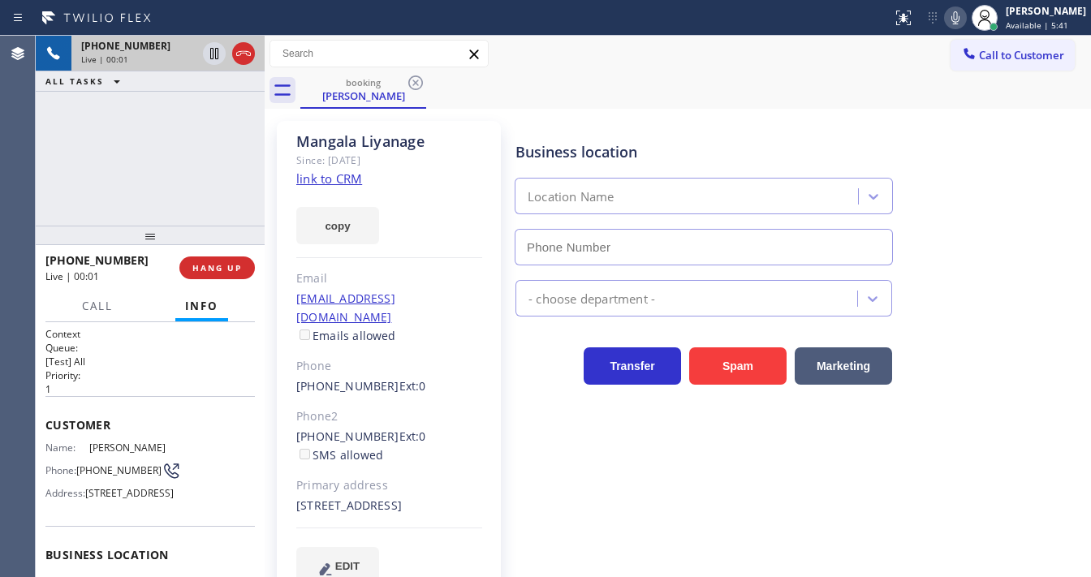
type input "[PHONE_NUMBER]"
click at [37, 160] on div "[PHONE_NUMBER] Live | 00:09 ALL TASKS ALL TASKS ACTIVE TASKS TASKS IN WRAP UP" at bounding box center [150, 131] width 229 height 190
click at [353, 178] on link "link to CRM" at bounding box center [329, 178] width 66 height 16
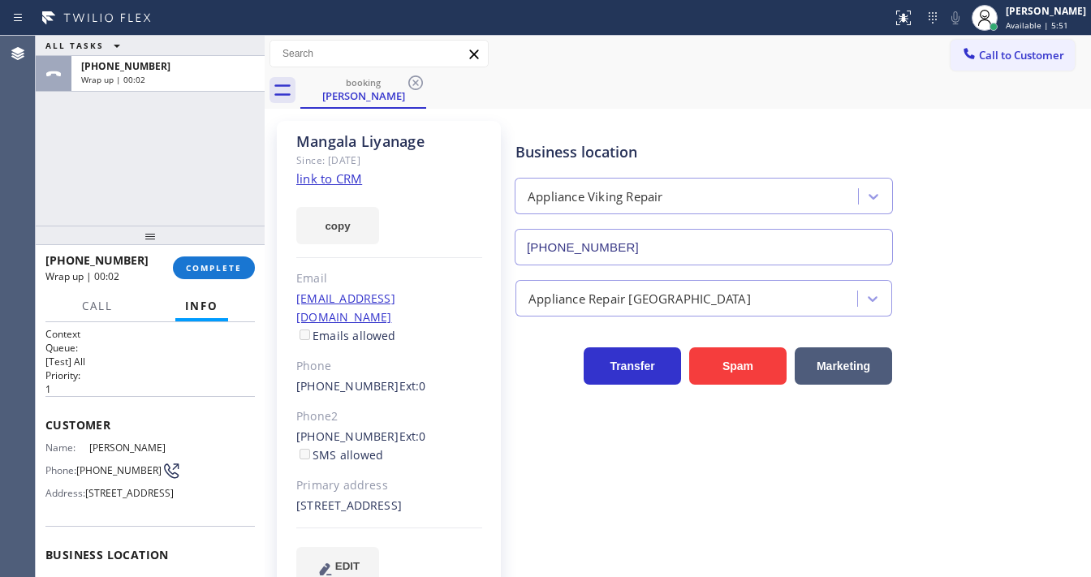
click at [235, 279] on div "[PHONE_NUMBER] Wrap up | 00:02 COMPLETE" at bounding box center [149, 268] width 209 height 42
click at [231, 265] on span "COMPLETE" at bounding box center [214, 267] width 56 height 11
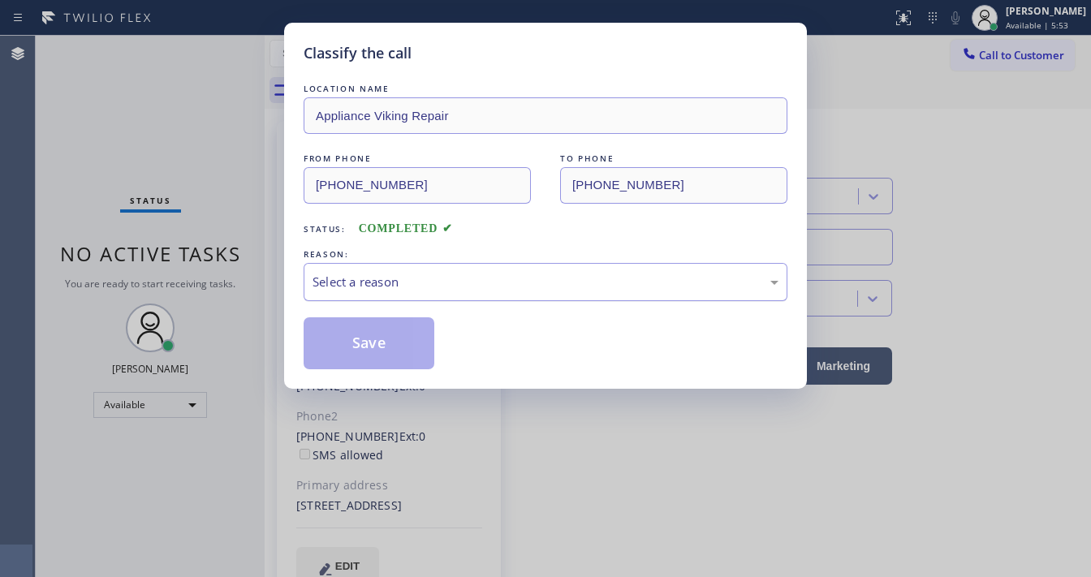
click at [425, 287] on div "Select a reason" at bounding box center [546, 282] width 466 height 19
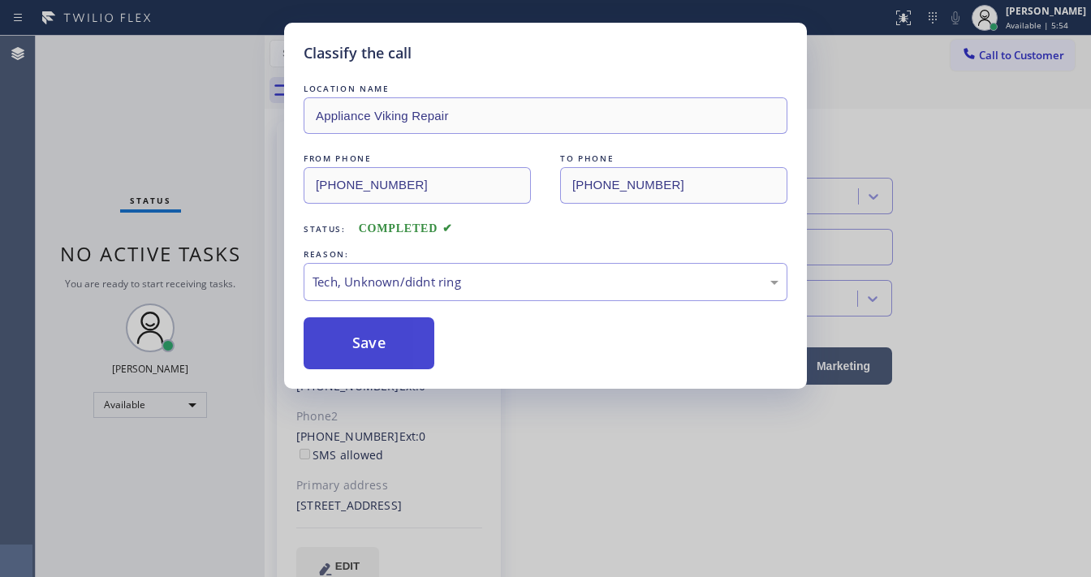
click at [368, 348] on button "Save" at bounding box center [369, 343] width 131 height 52
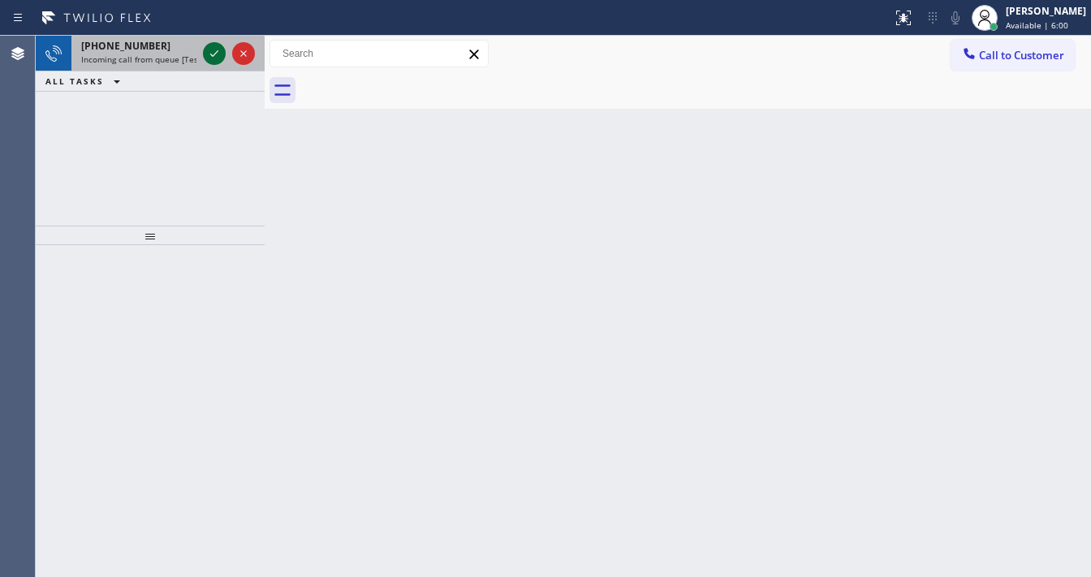
click at [211, 48] on icon at bounding box center [214, 53] width 19 height 19
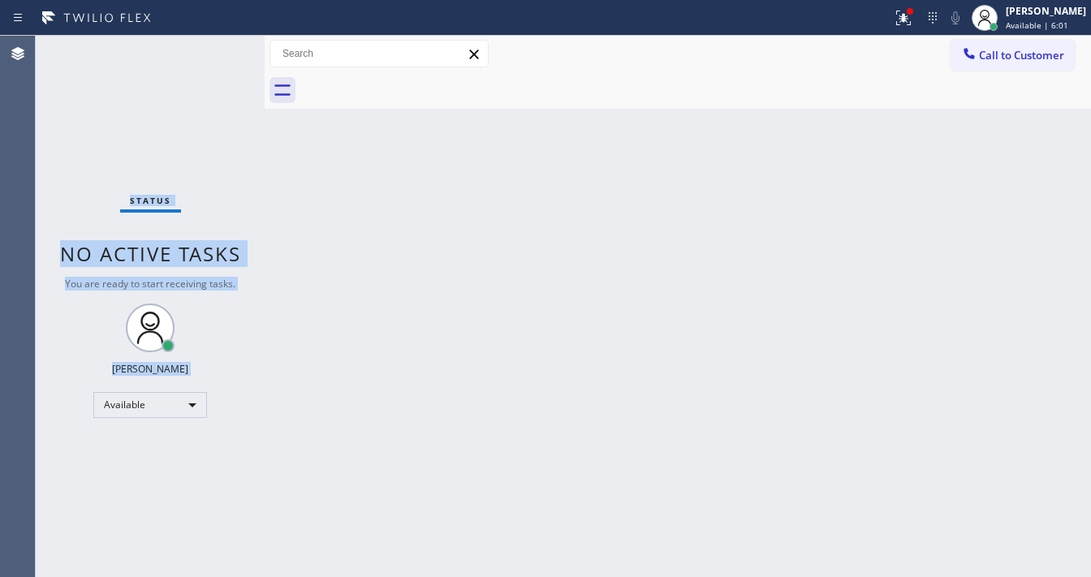
click at [211, 49] on div "Status No active tasks You are ready to start receiving tasks. [PERSON_NAME]" at bounding box center [150, 306] width 229 height 541
click at [913, 26] on icon at bounding box center [903, 17] width 19 height 19
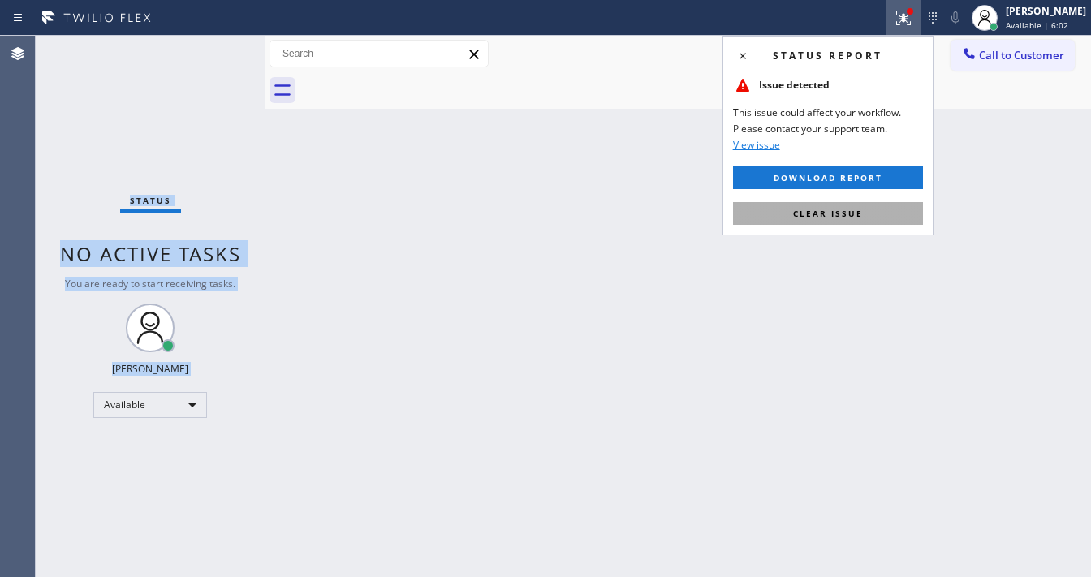
click at [869, 209] on button "Clear issue" at bounding box center [828, 213] width 190 height 23
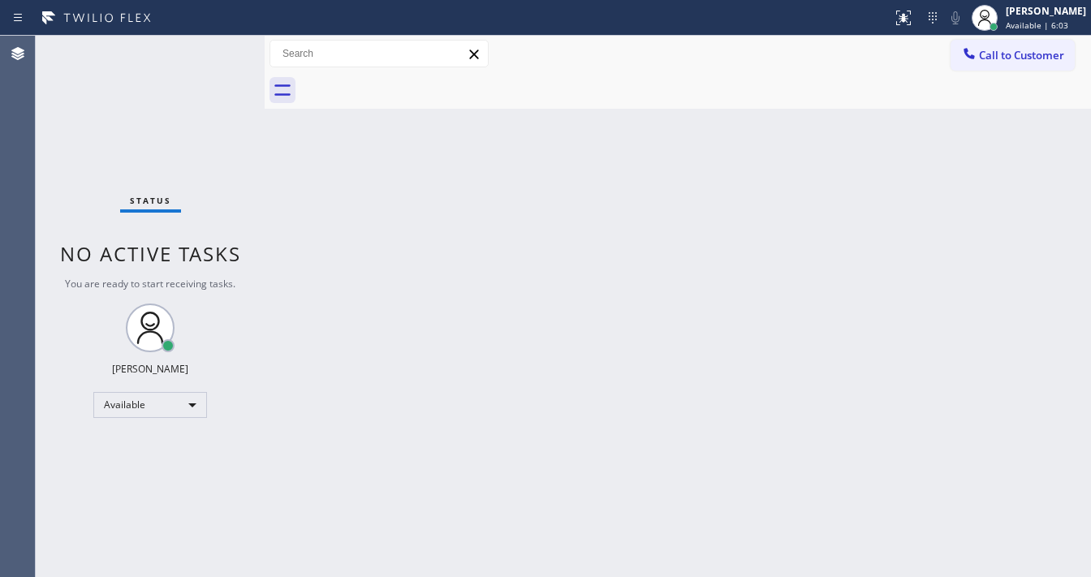
drag, startPoint x: 512, startPoint y: 342, endPoint x: 474, endPoint y: 575, distance: 236.1
click at [505, 381] on div "Back to Dashboard Change Sender ID Customers Technicians Select a contact Outbo…" at bounding box center [678, 306] width 826 height 541
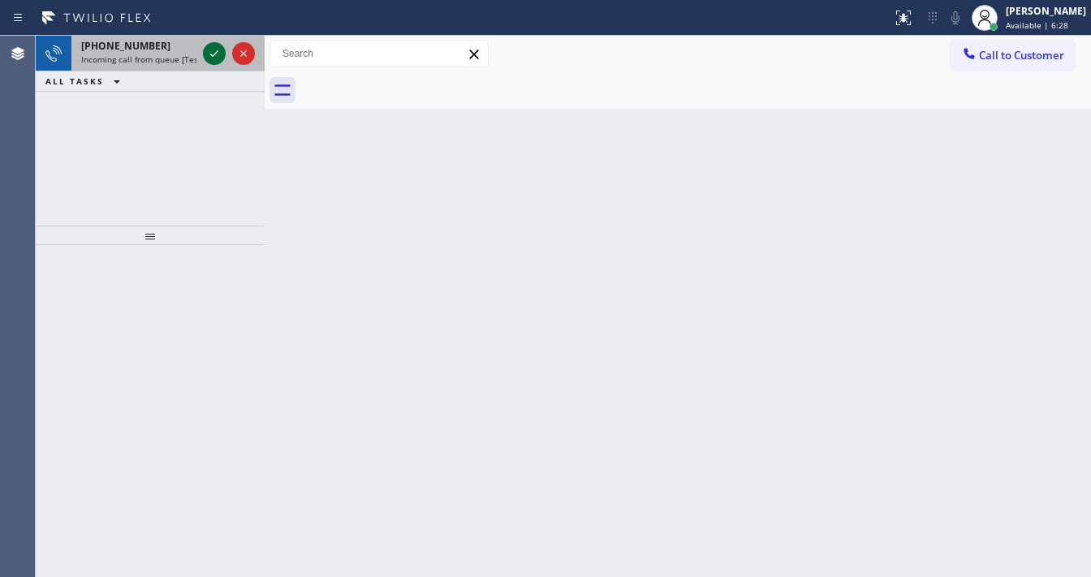
click at [213, 49] on icon at bounding box center [214, 53] width 19 height 19
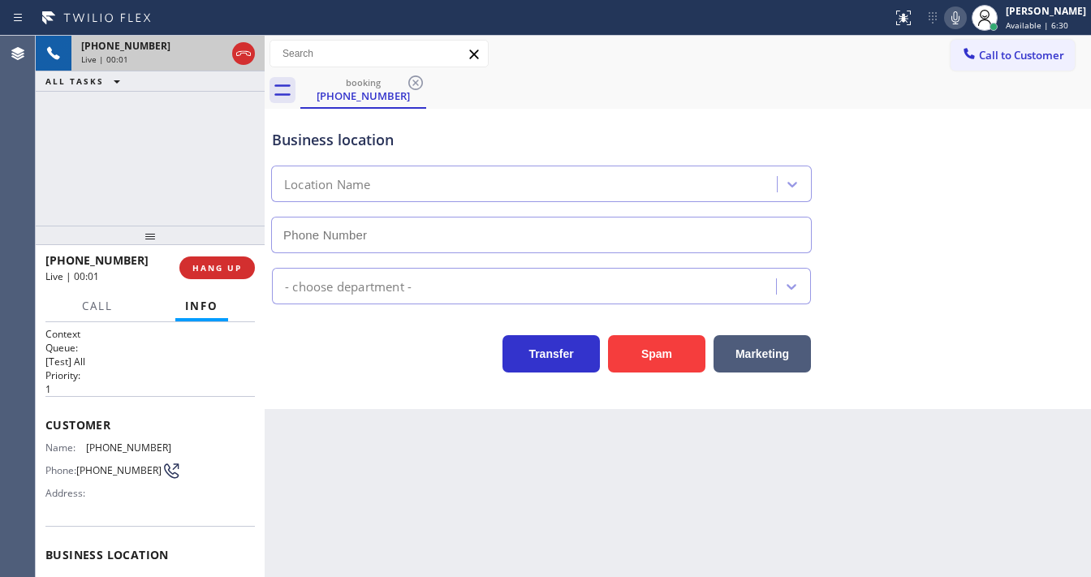
type input "[PHONE_NUMBER]"
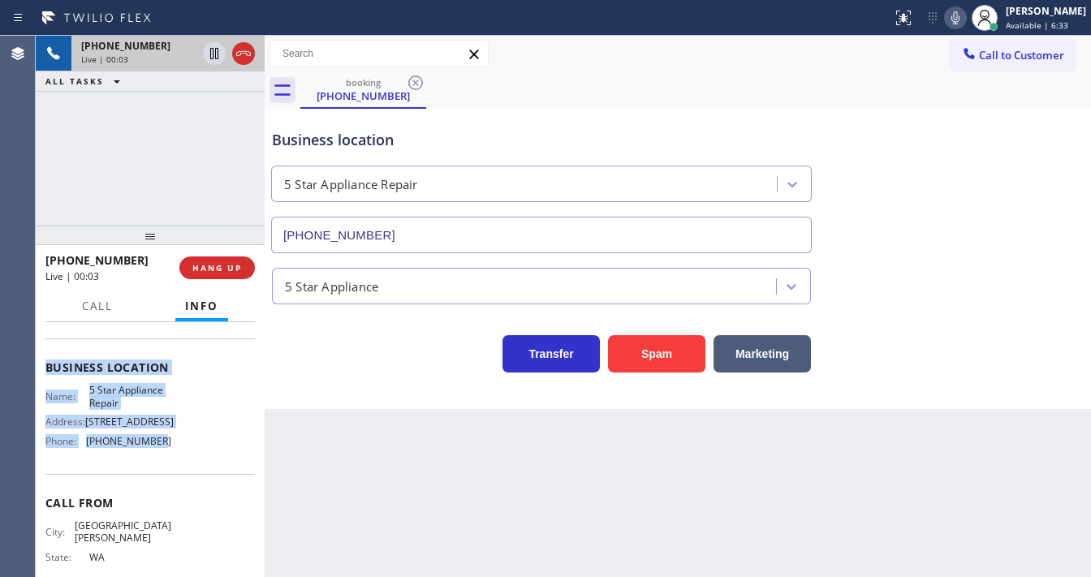
scroll to position [195, 0]
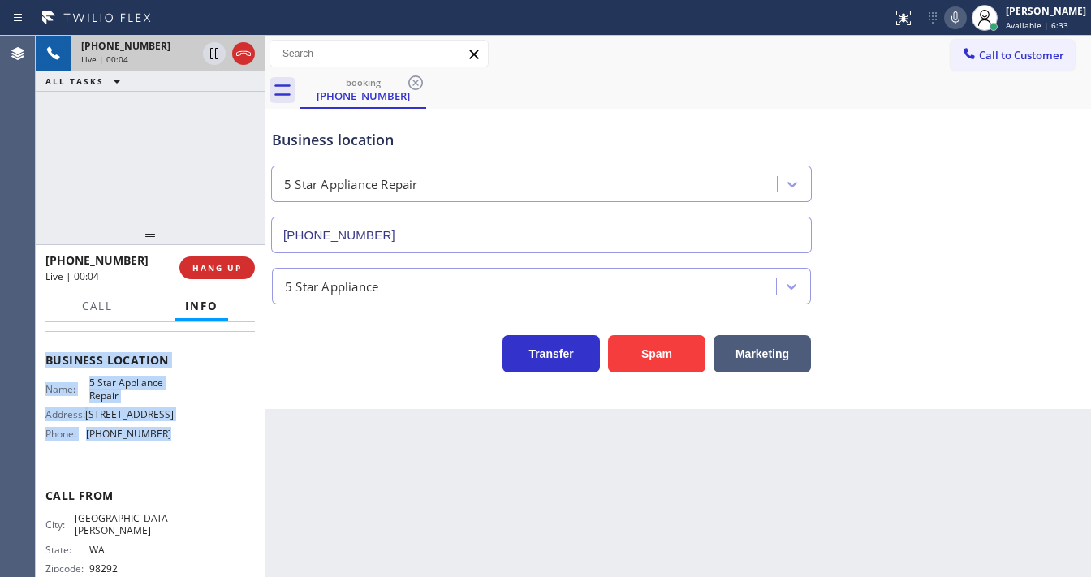
drag, startPoint x: 45, startPoint y: 423, endPoint x: 172, endPoint y: 459, distance: 132.6
click at [172, 459] on div "Context Queue: [Test] All Priority: 1 Customer Name: [PHONE_NUMBER] Phone: [PHO…" at bounding box center [150, 449] width 229 height 255
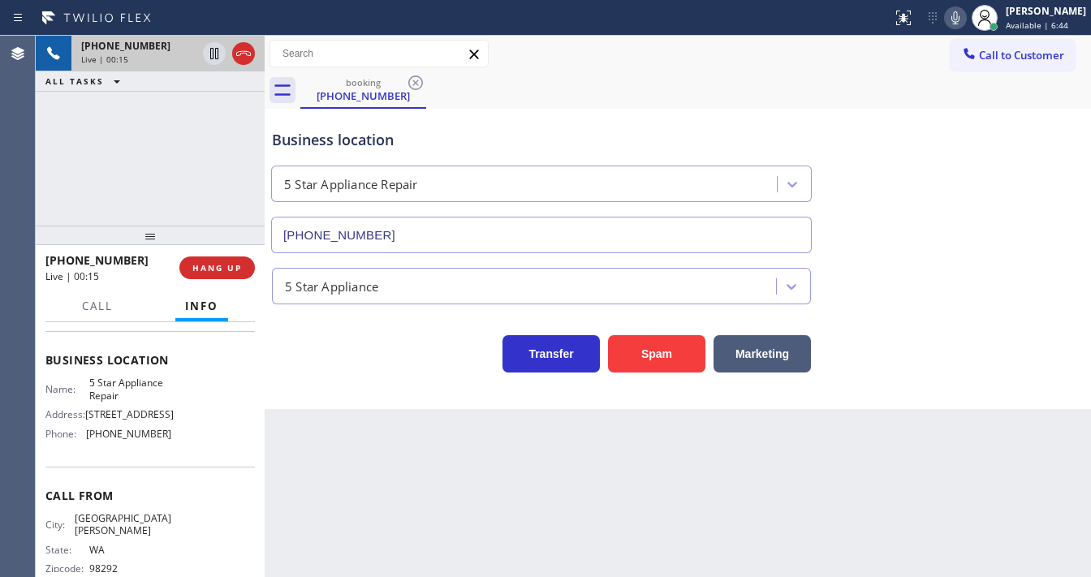
click at [114, 154] on div "[PHONE_NUMBER] Live | 00:15 ALL TASKS ALL TASKS ACTIVE TASKS TASKS IN WRAP UP" at bounding box center [150, 131] width 229 height 190
click at [231, 260] on button "HANG UP" at bounding box center [216, 268] width 75 height 23
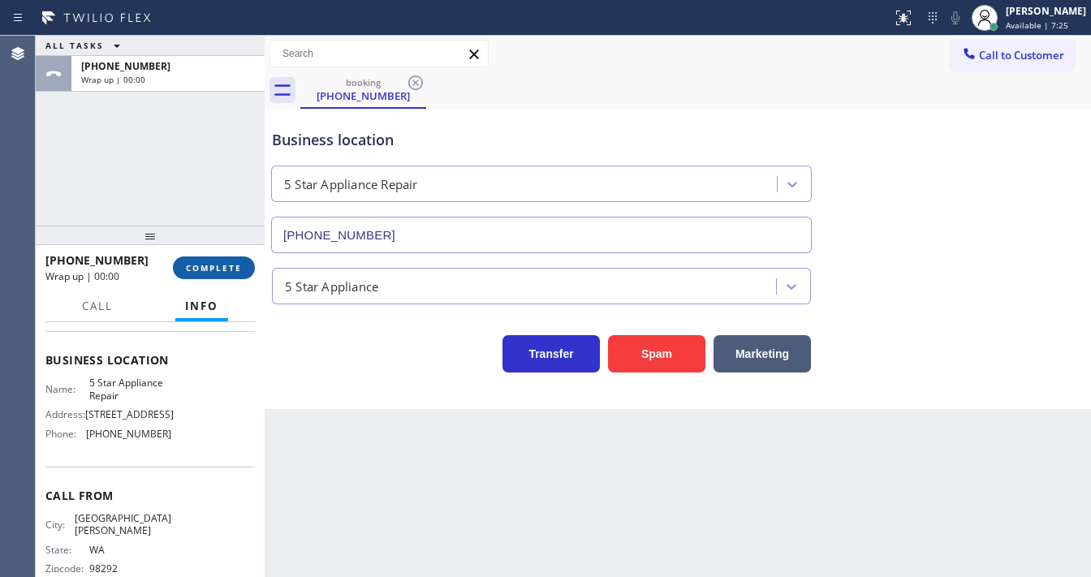
click at [234, 264] on span "COMPLETE" at bounding box center [214, 267] width 56 height 11
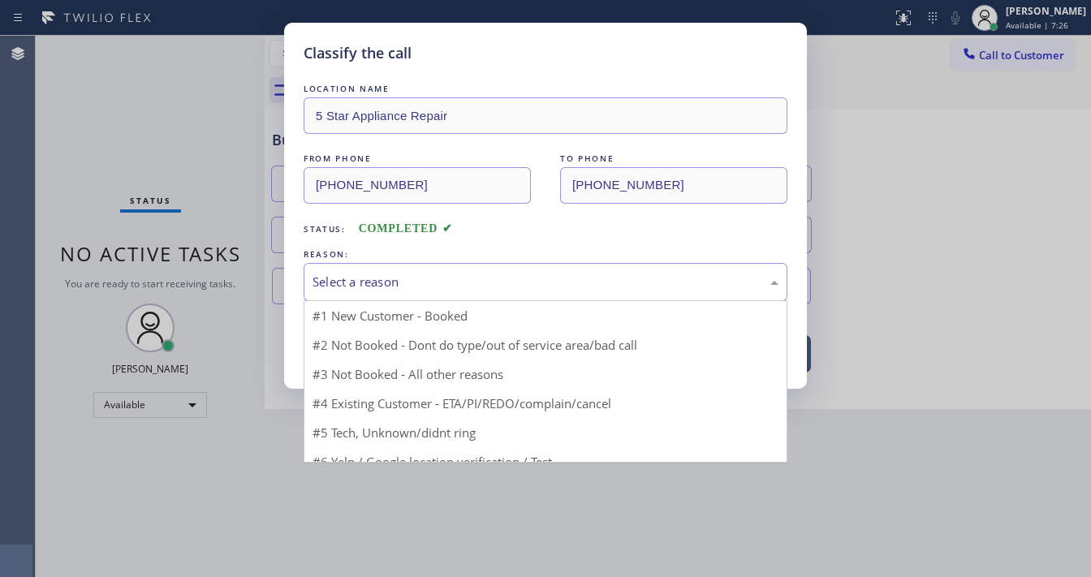
click at [398, 273] on div "Select a reason" at bounding box center [546, 282] width 466 height 19
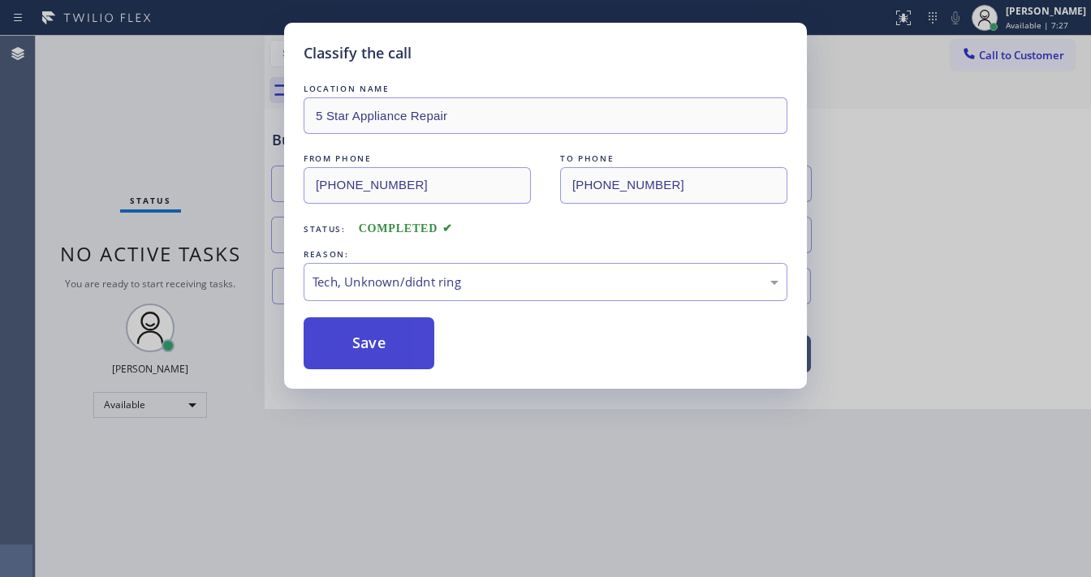
click at [382, 325] on button "Save" at bounding box center [369, 343] width 131 height 52
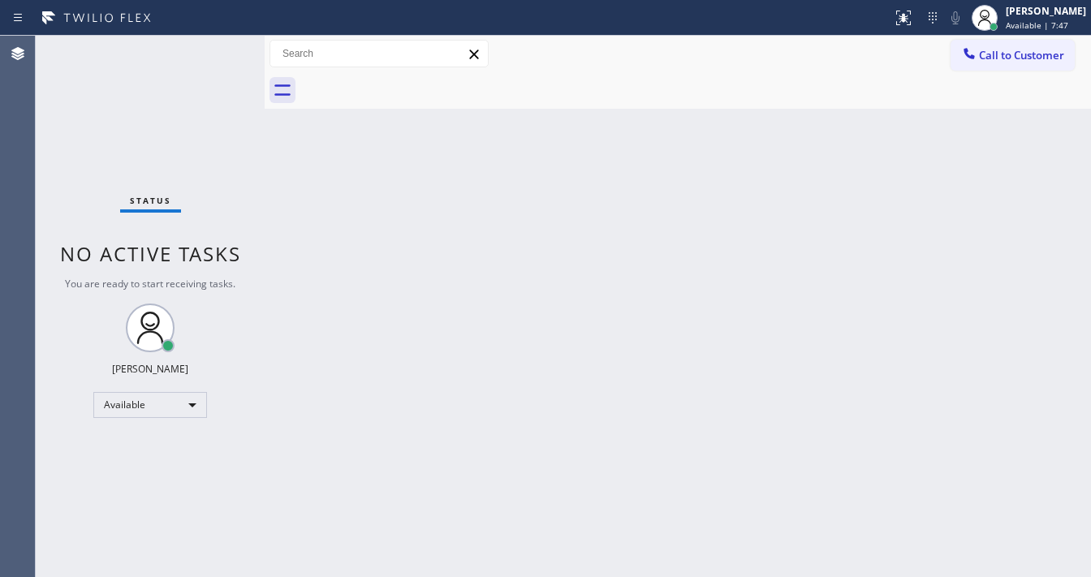
click at [214, 45] on div "Status No active tasks You are ready to start receiving tasks. [PERSON_NAME]" at bounding box center [150, 306] width 229 height 541
click at [212, 49] on div "Status No active tasks You are ready to start receiving tasks. [PERSON_NAME]" at bounding box center [150, 306] width 229 height 541
click at [213, 49] on div "Status No active tasks You are ready to start receiving tasks. [PERSON_NAME]" at bounding box center [150, 306] width 229 height 541
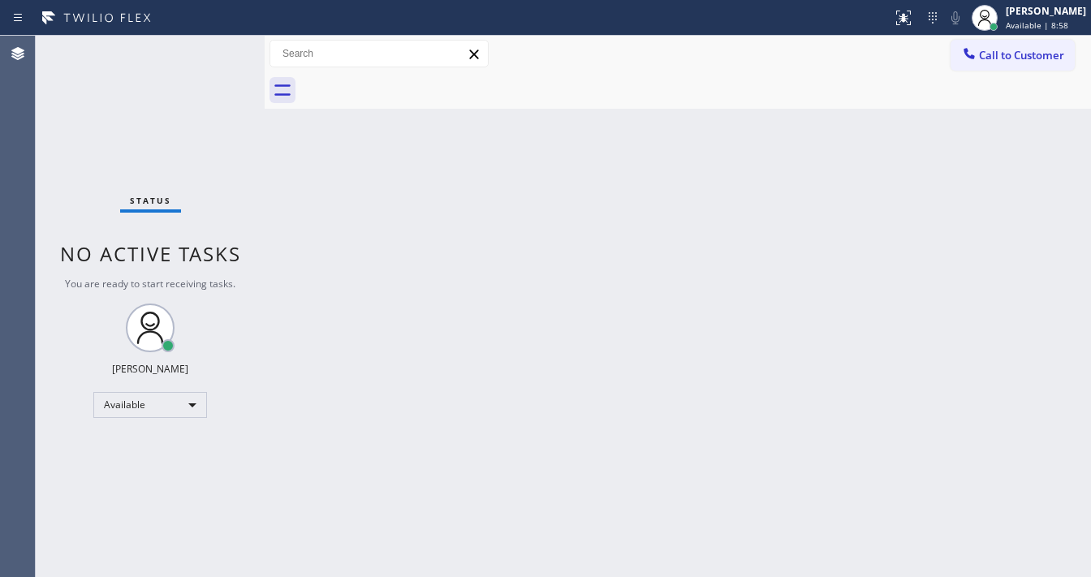
click at [213, 49] on div "Status No active tasks You are ready to start receiving tasks. [PERSON_NAME]" at bounding box center [150, 306] width 229 height 541
click at [217, 50] on div "Status No active tasks You are ready to start receiving tasks. [PERSON_NAME]" at bounding box center [150, 306] width 229 height 541
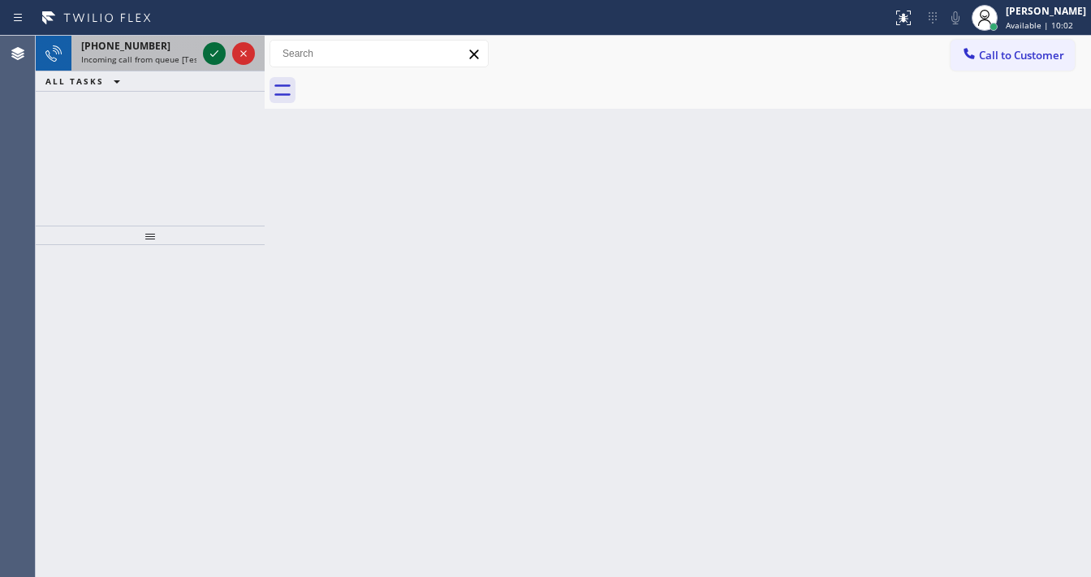
click at [211, 38] on div "Status report No issues detected If you experience an issue, please download th…" at bounding box center [545, 288] width 1091 height 577
click at [209, 47] on icon at bounding box center [214, 53] width 19 height 19
click at [211, 50] on icon at bounding box center [214, 53] width 19 height 19
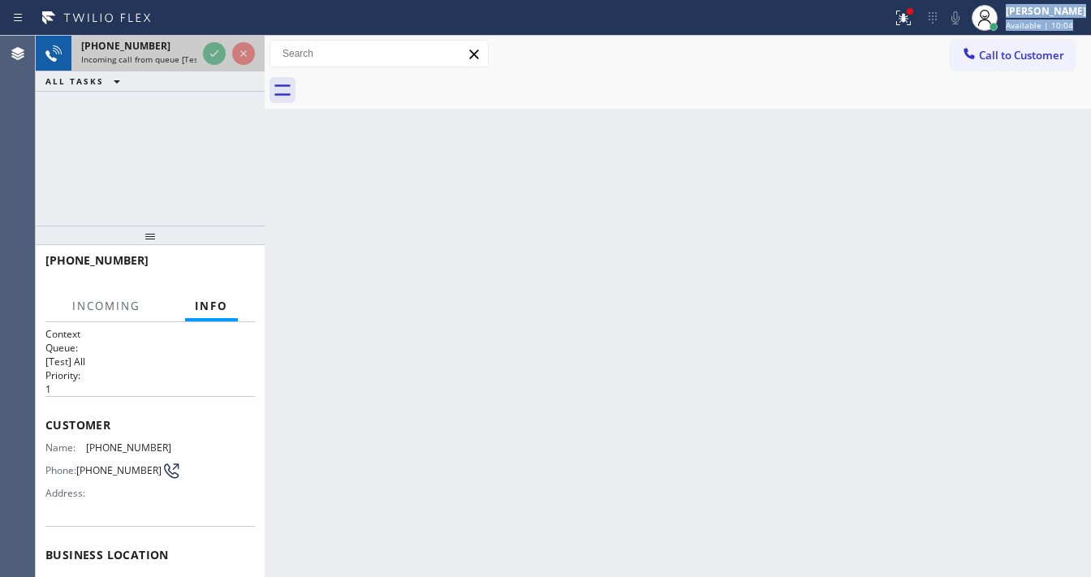
click at [185, 54] on span "Incoming call from queue [Test] All" at bounding box center [148, 59] width 135 height 11
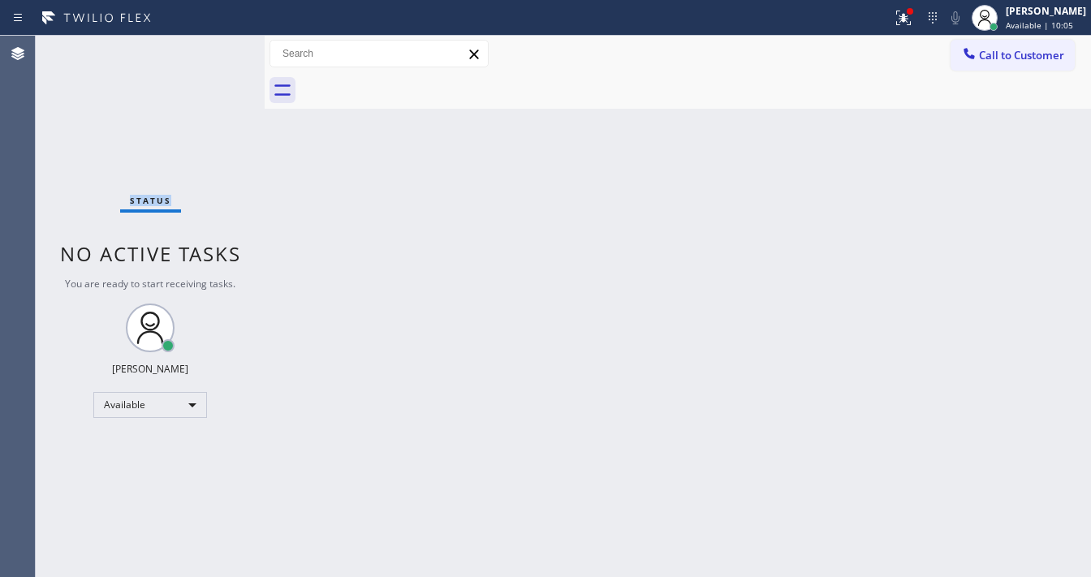
click at [185, 54] on div "Status No active tasks You are ready to start receiving tasks. [PERSON_NAME]" at bounding box center [150, 306] width 229 height 541
click at [913, 19] on icon at bounding box center [903, 17] width 19 height 19
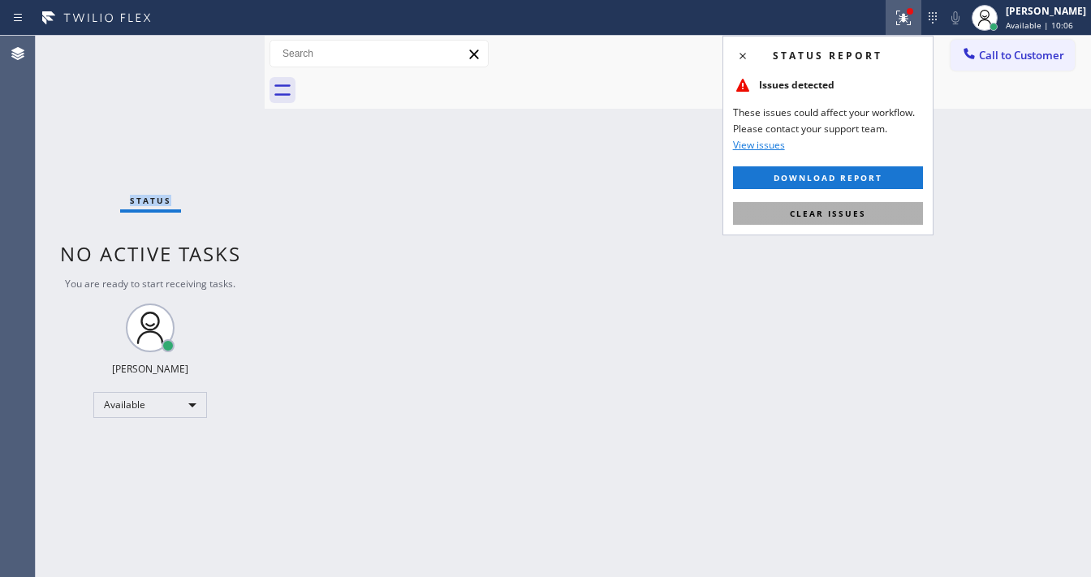
click at [847, 205] on button "Clear issues" at bounding box center [828, 213] width 190 height 23
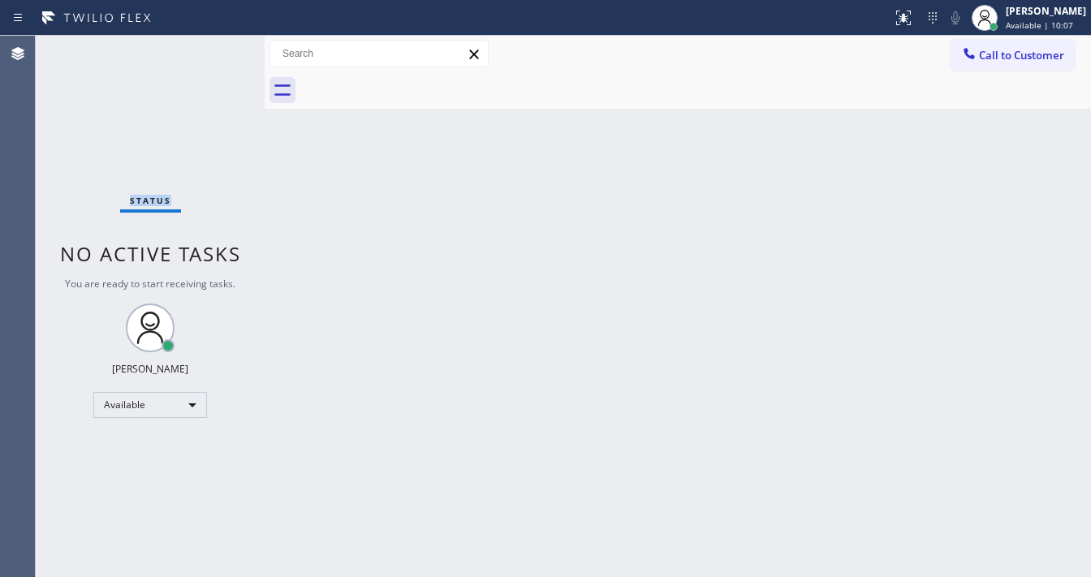
click at [221, 52] on div "Status No active tasks You are ready to start receiving tasks. [PERSON_NAME]" at bounding box center [150, 306] width 229 height 541
click at [212, 45] on div "Status No active tasks You are ready to start receiving tasks. [PERSON_NAME]" at bounding box center [150, 306] width 229 height 541
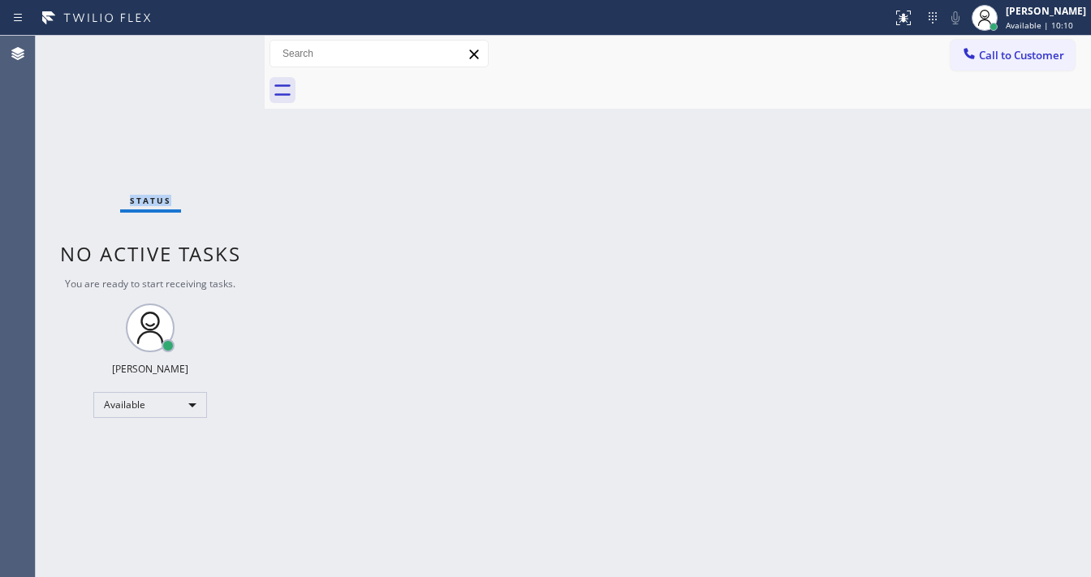
click at [212, 45] on div "Status No active tasks You are ready to start receiving tasks. [PERSON_NAME]" at bounding box center [150, 306] width 229 height 541
click at [211, 49] on div "Status No active tasks You are ready to start receiving tasks. [PERSON_NAME]" at bounding box center [150, 306] width 229 height 541
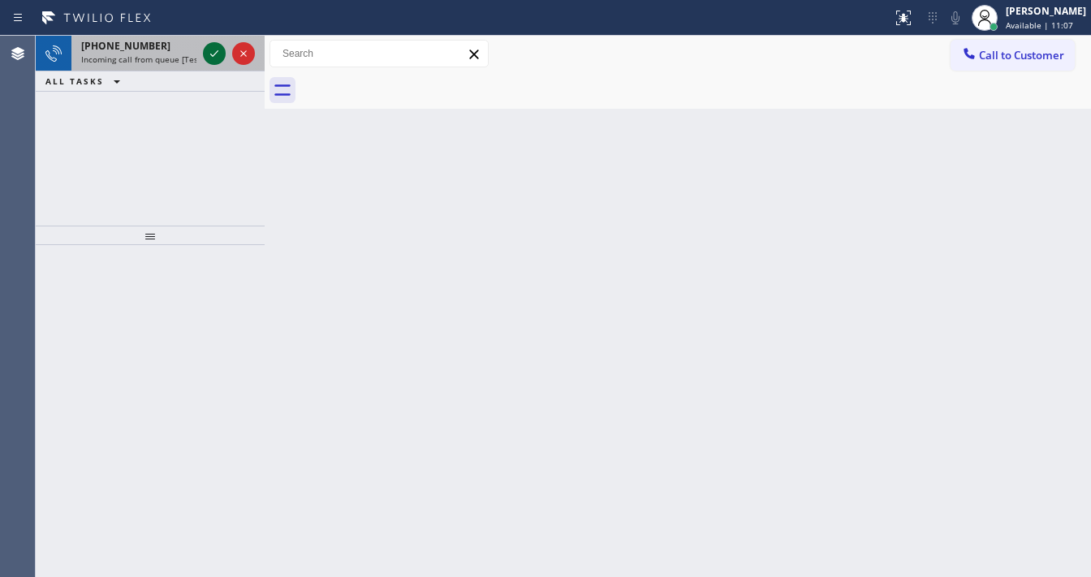
click at [218, 55] on icon at bounding box center [214, 53] width 19 height 19
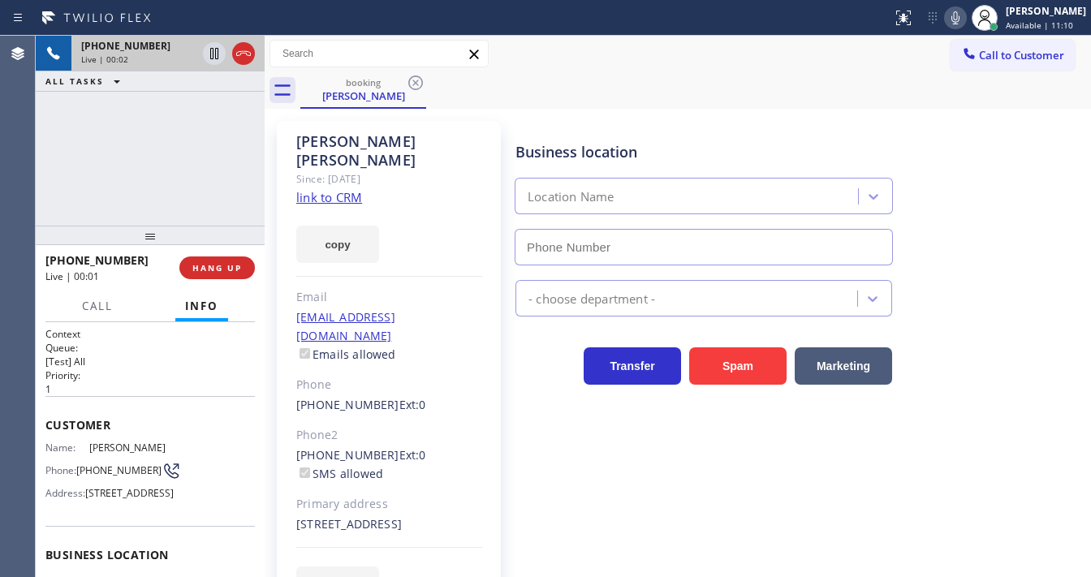
type input "[PHONE_NUMBER]"
click at [326, 189] on link "link to CRM" at bounding box center [329, 197] width 66 height 16
click at [964, 25] on icon at bounding box center [955, 17] width 19 height 19
drag, startPoint x: 964, startPoint y: 19, endPoint x: 955, endPoint y: 22, distance: 10.0
click at [961, 19] on rect at bounding box center [955, 16] width 11 height 11
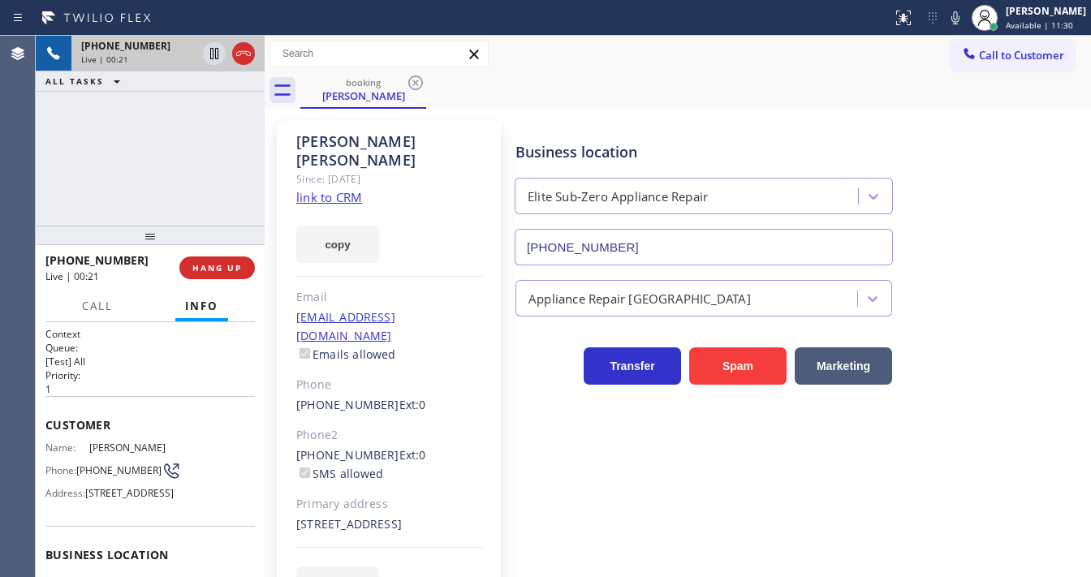
click at [179, 168] on div "[PHONE_NUMBER] Live | 00:21 ALL TASKS ALL TASKS ACTIVE TASKS TASKS IN WRAP UP" at bounding box center [150, 131] width 229 height 190
click at [80, 184] on div "[PHONE_NUMBER] Live | 01:14 ALL TASKS ALL TASKS ACTIVE TASKS TASKS IN WRAP UP" at bounding box center [150, 131] width 229 height 190
click at [174, 159] on div "[PHONE_NUMBER] Live | 01:16 ALL TASKS ALL TASKS ACTIVE TASKS TASKS IN WRAP UP" at bounding box center [150, 131] width 229 height 190
click at [962, 19] on icon at bounding box center [955, 17] width 19 height 19
drag, startPoint x: 172, startPoint y: 167, endPoint x: 201, endPoint y: 130, distance: 47.4
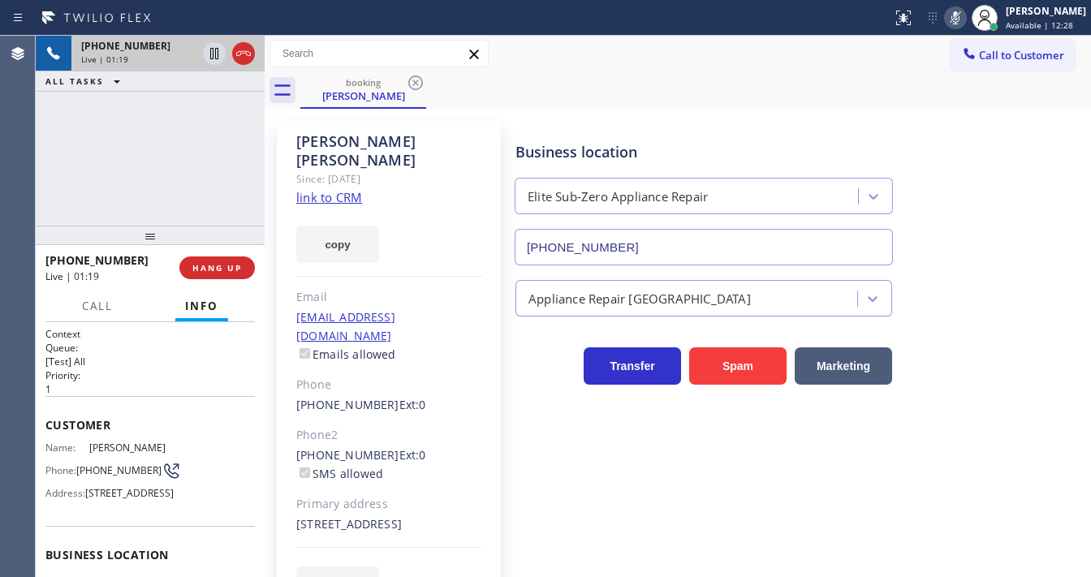
click at [175, 166] on div "[PHONE_NUMBER] Live | 01:19 ALL TASKS ALL TASKS ACTIVE TASKS TASKS IN WRAP UP" at bounding box center [150, 131] width 229 height 190
click at [215, 53] on icon at bounding box center [214, 53] width 8 height 11
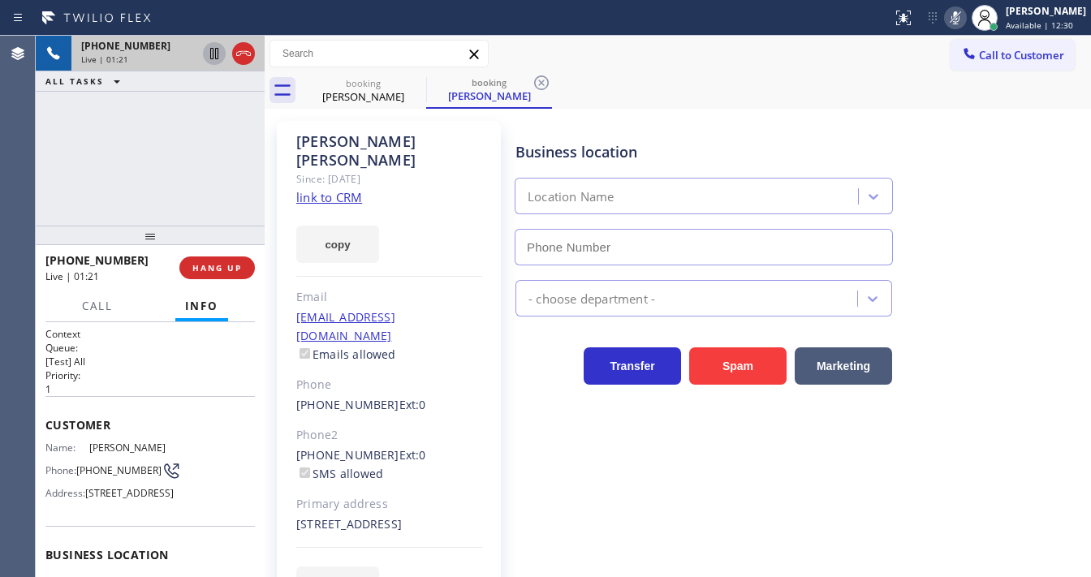
type input "[PHONE_NUMBER]"
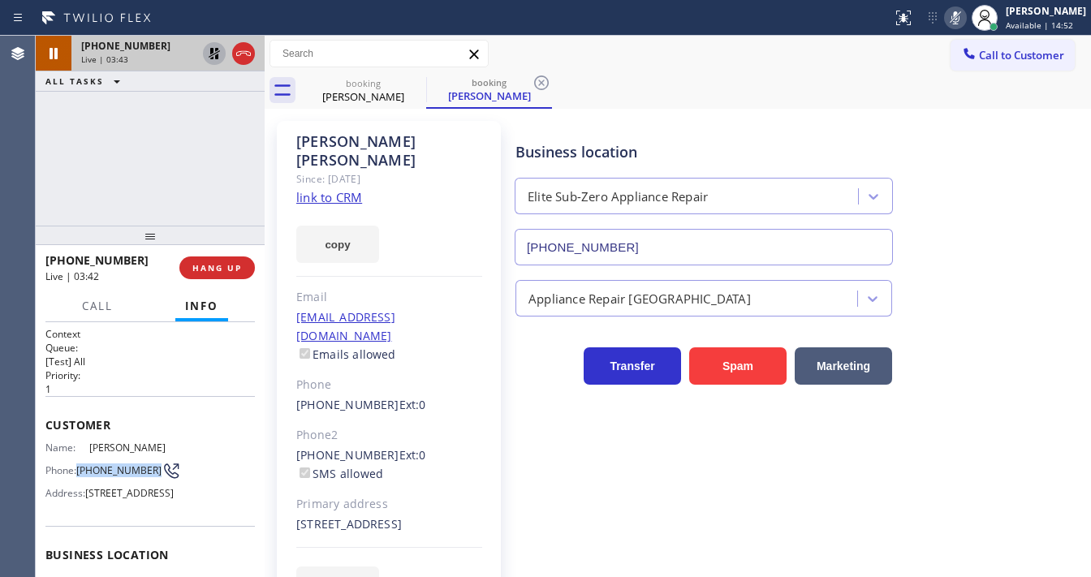
drag, startPoint x: 99, startPoint y: 465, endPoint x: 134, endPoint y: 368, distance: 103.5
click at [81, 464] on span "[PHONE_NUMBER]" at bounding box center [118, 470] width 85 height 12
click at [200, 137] on div "[PHONE_NUMBER] Live | 03:43 ALL TASKS ALL TASKS ACTIVE TASKS TASKS IN WRAP UP" at bounding box center [150, 131] width 229 height 190
click at [144, 144] on div "[PHONE_NUMBER] Live | 03:49 ALL TASKS ALL TASKS ACTIVE TASKS TASKS IN WRAP UP" at bounding box center [150, 131] width 229 height 190
click at [207, 52] on icon at bounding box center [214, 53] width 19 height 19
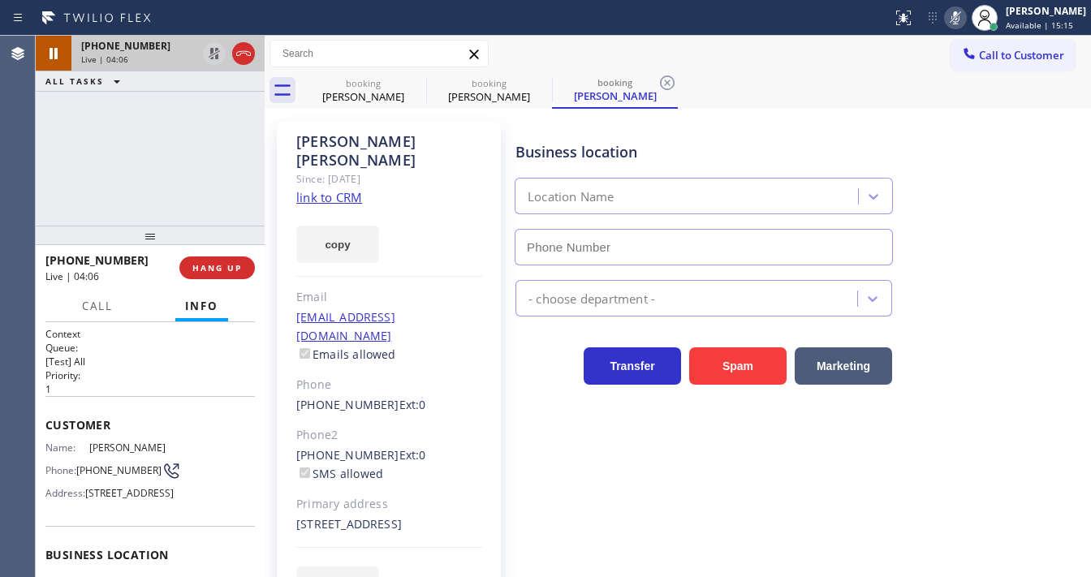
click at [965, 22] on icon at bounding box center [955, 17] width 19 height 19
click at [901, 74] on div "booking [PERSON_NAME] booking [PERSON_NAME] booking [PERSON_NAME]" at bounding box center [695, 90] width 791 height 37
type input "[PHONE_NUMBER]"
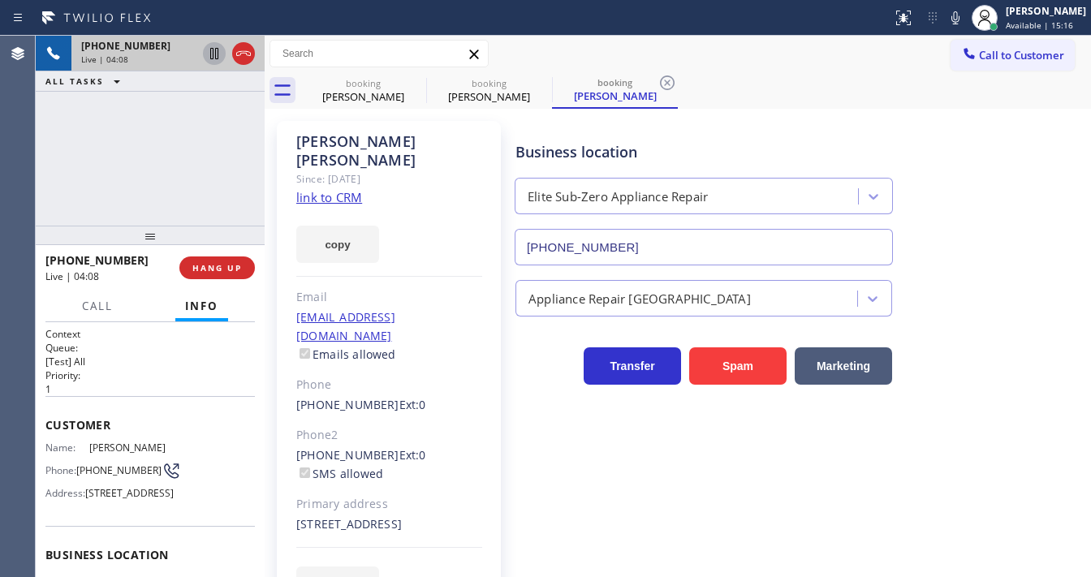
click at [226, 120] on div "[PHONE_NUMBER] Live | 04:08 ALL TASKS ALL TASKS ACTIVE TASKS TASKS IN WRAP UP" at bounding box center [150, 131] width 229 height 190
click at [415, 84] on icon at bounding box center [415, 82] width 15 height 15
click at [212, 145] on div "[PHONE_NUMBER] Live | 04:10 ALL TASKS ALL TASKS ACTIVE TASKS TASKS IN WRAP UP" at bounding box center [150, 131] width 229 height 190
click at [80, 140] on div "[PHONE_NUMBER] Live | 04:15 ALL TASKS ALL TASKS ACTIVE TASKS TASKS IN WRAP UP" at bounding box center [150, 131] width 229 height 190
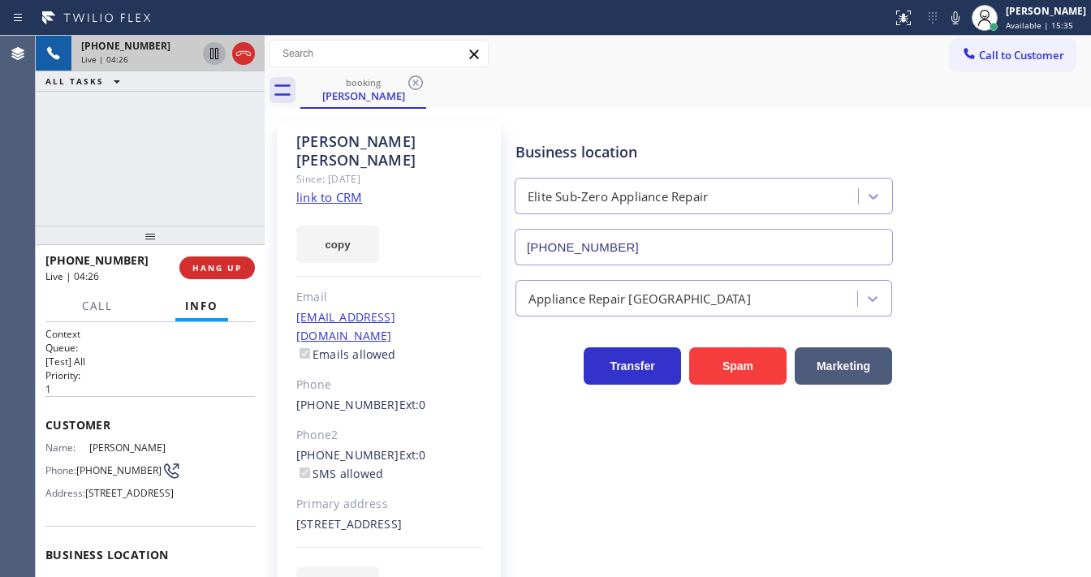
click at [58, 168] on div "[PHONE_NUMBER] Live | 04:26 ALL TASKS ALL TASKS ACTIVE TASKS TASKS IN WRAP UP" at bounding box center [150, 131] width 229 height 190
click at [121, 181] on div "[PHONE_NUMBER] Live | 04:28 ALL TASKS ALL TASKS ACTIVE TASKS TASKS IN WRAP UP" at bounding box center [150, 131] width 229 height 190
drag, startPoint x: 99, startPoint y: 474, endPoint x: 80, endPoint y: 463, distance: 21.9
click at [80, 464] on span "[PHONE_NUMBER]" at bounding box center [118, 470] width 85 height 12
click at [143, 176] on div "[PHONE_NUMBER] Live | 04:32 ALL TASKS ALL TASKS ACTIVE TASKS TASKS IN WRAP UP" at bounding box center [150, 131] width 229 height 190
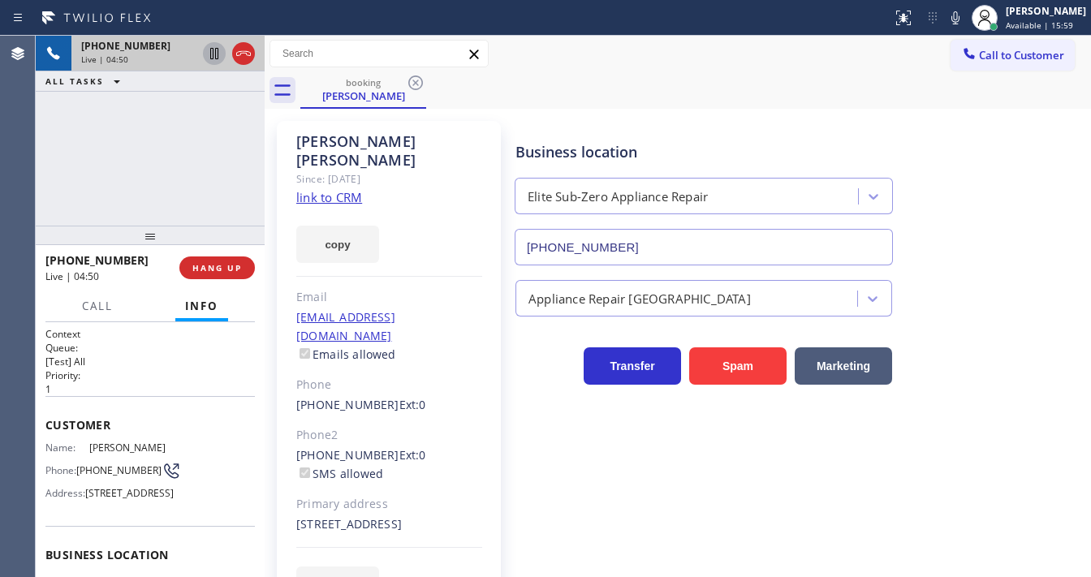
click at [37, 177] on div "[PHONE_NUMBER] Live | 04:50 ALL TASKS ALL TASKS ACTIVE TASKS TASKS IN WRAP UP" at bounding box center [150, 131] width 229 height 190
click at [218, 263] on span "HANG UP" at bounding box center [217, 267] width 50 height 11
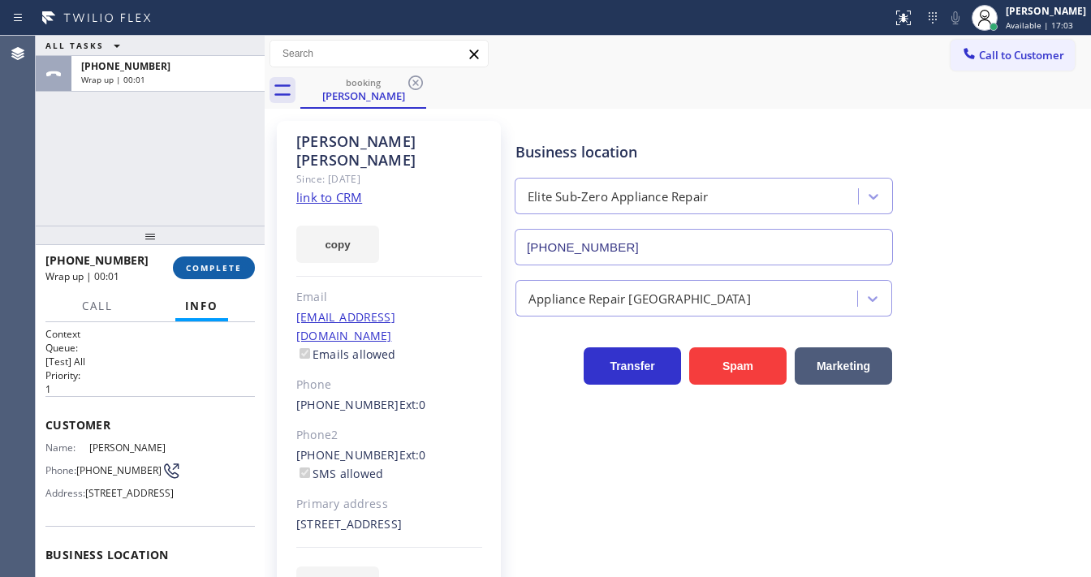
click at [216, 265] on span "COMPLETE" at bounding box center [214, 267] width 56 height 11
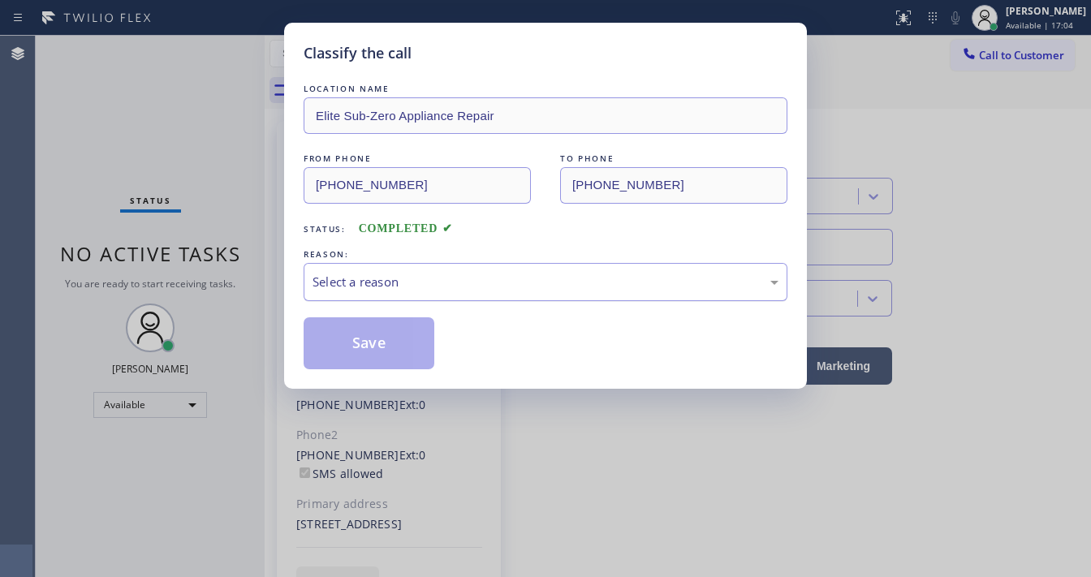
click at [395, 281] on div "Select a reason" at bounding box center [546, 282] width 466 height 19
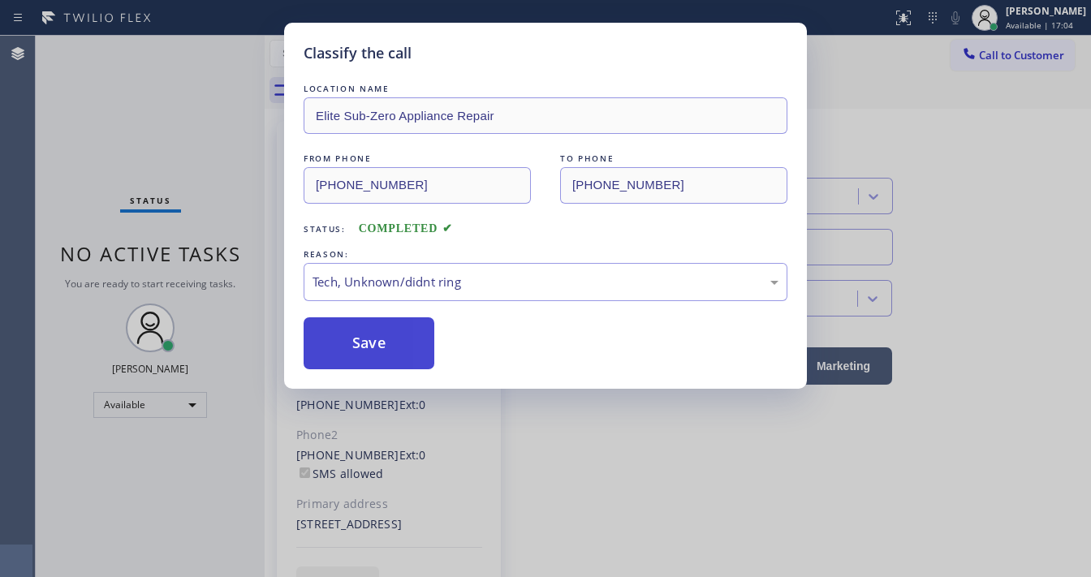
click at [361, 344] on button "Save" at bounding box center [369, 343] width 131 height 52
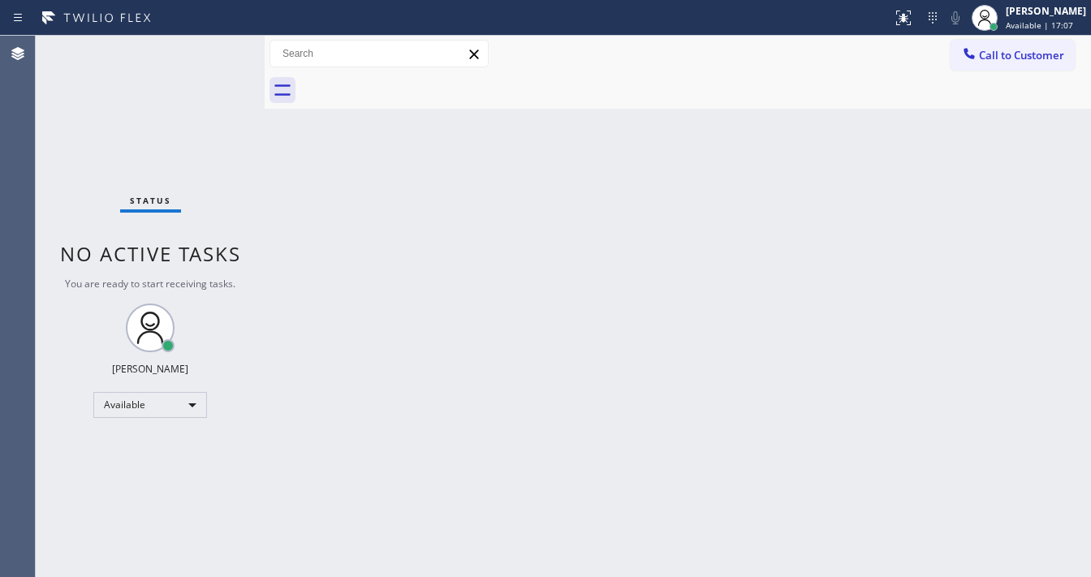
click at [239, 71] on div "Status No active tasks You are ready to start receiving tasks. [PERSON_NAME]" at bounding box center [150, 306] width 229 height 541
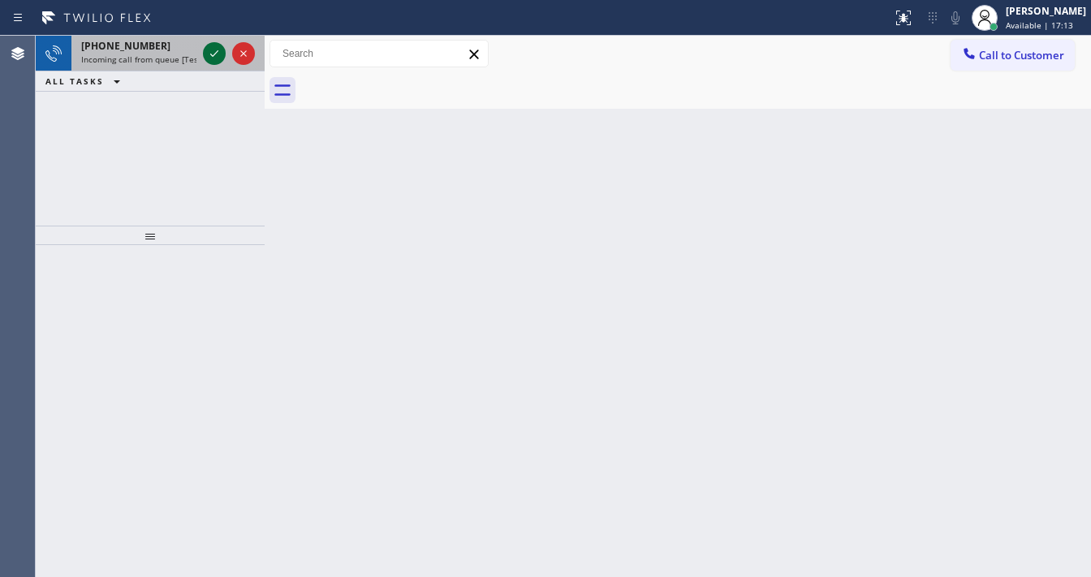
click at [215, 49] on icon at bounding box center [214, 53] width 19 height 19
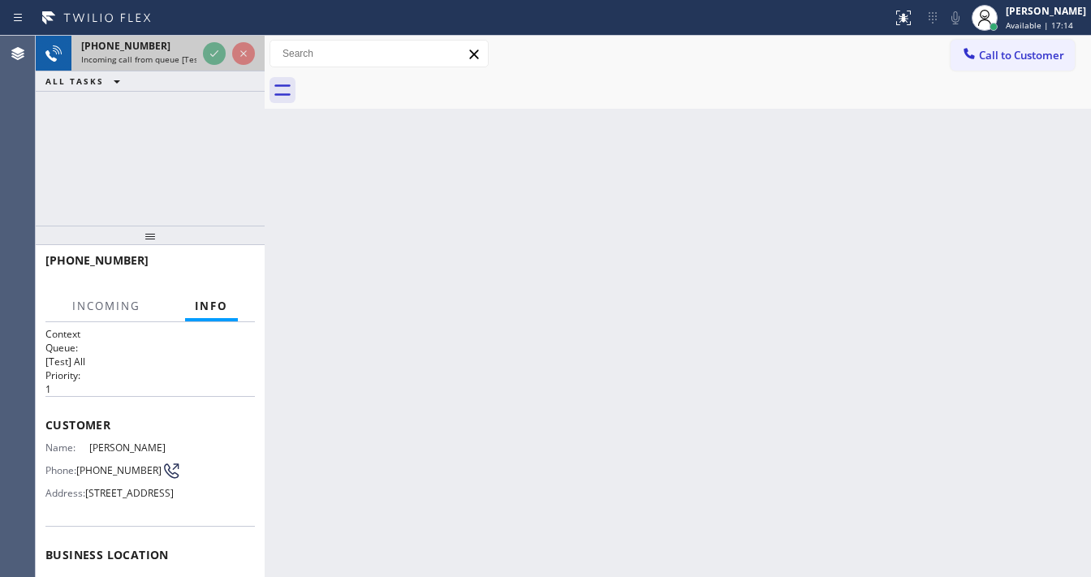
click at [201, 49] on div at bounding box center [229, 54] width 58 height 36
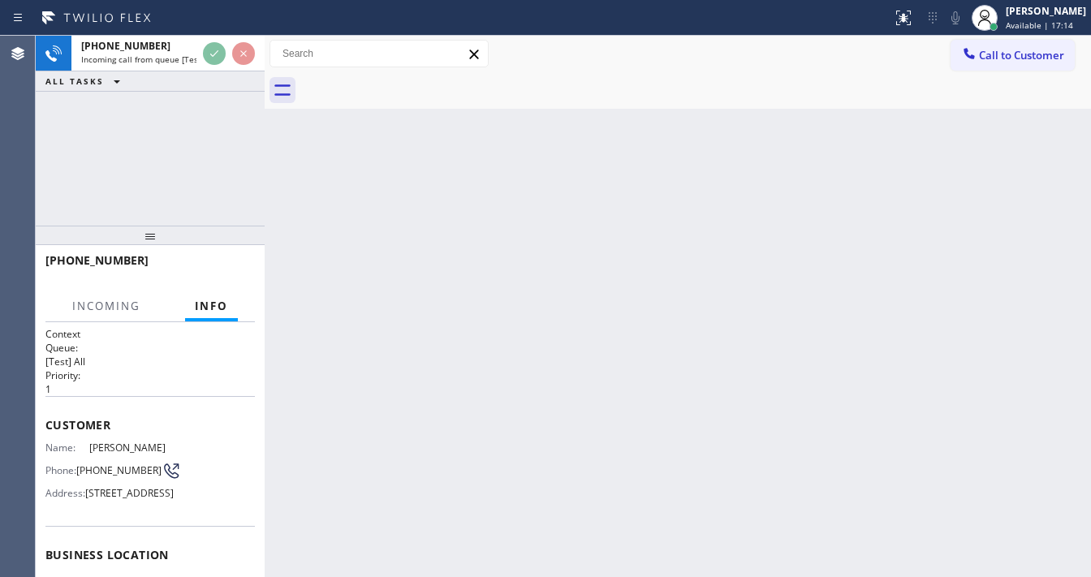
drag, startPoint x: 201, startPoint y: 49, endPoint x: 192, endPoint y: 100, distance: 52.1
click at [195, 61] on div "[PHONE_NUMBER] Incoming call from queue [Test] All" at bounding box center [150, 54] width 229 height 36
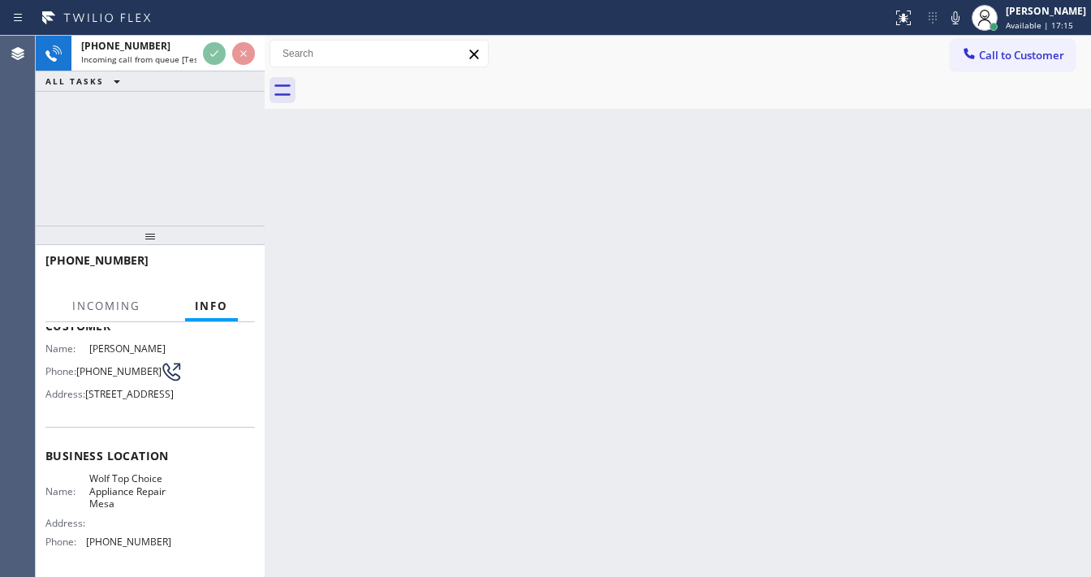
scroll to position [130, 0]
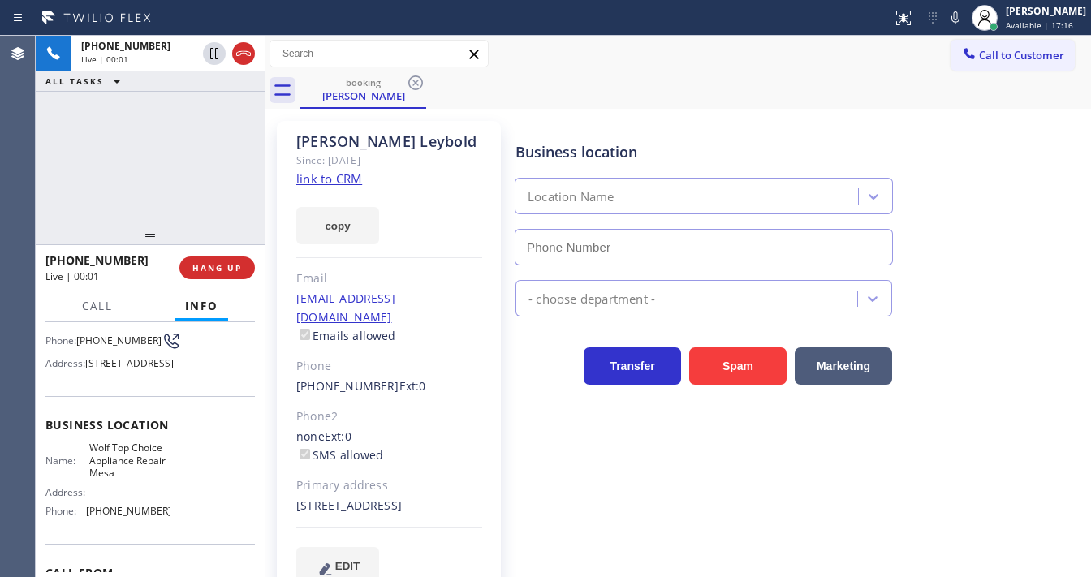
type input "[PHONE_NUMBER]"
click at [162, 153] on div "[PHONE_NUMBER] Live | 00:05 ALL TASKS ALL TASKS ACTIVE TASKS TASKS IN WRAP UP" at bounding box center [150, 131] width 229 height 190
click at [309, 172] on link "link to CRM" at bounding box center [329, 178] width 66 height 16
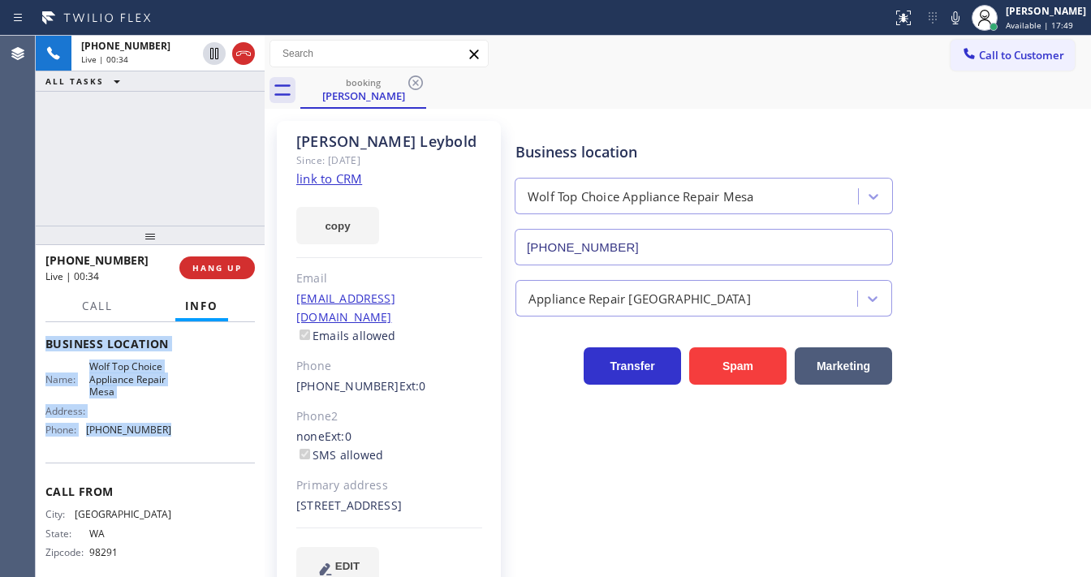
scroll to position [251, 0]
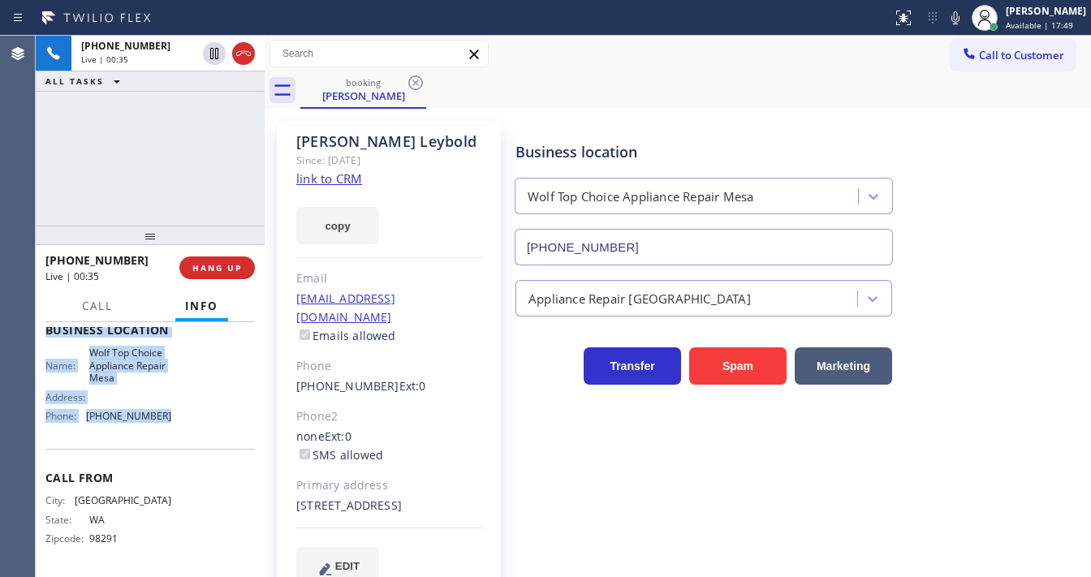
drag, startPoint x: 44, startPoint y: 358, endPoint x: 172, endPoint y: 412, distance: 139.3
click at [172, 412] on div "Context Queue: [Test] All Priority: 1 Customer Name: [PERSON_NAME] Phone: [PHON…" at bounding box center [150, 449] width 229 height 255
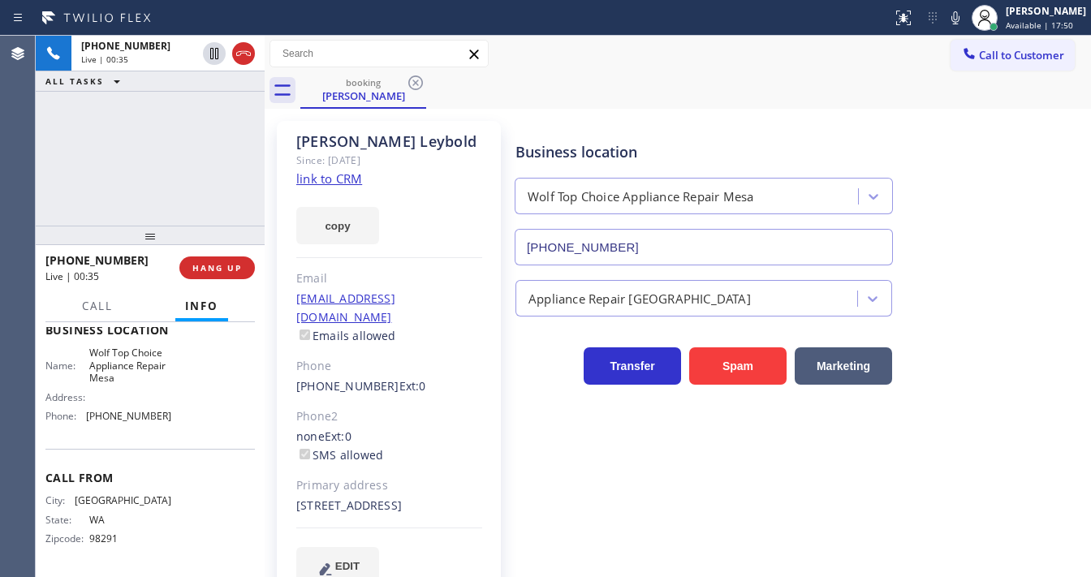
click at [167, 162] on div "[PHONE_NUMBER] Live | 00:35 ALL TASKS ALL TASKS ACTIVE TASKS TASKS IN WRAP UP" at bounding box center [150, 131] width 229 height 190
drag, startPoint x: 967, startPoint y: 16, endPoint x: 866, endPoint y: 55, distance: 107.9
click at [965, 16] on icon at bounding box center [955, 17] width 19 height 19
click at [208, 158] on div "[PHONE_NUMBER] Live | 02:08 ALL TASKS ALL TASKS ACTIVE TASKS TASKS IN WRAP UP" at bounding box center [150, 131] width 229 height 190
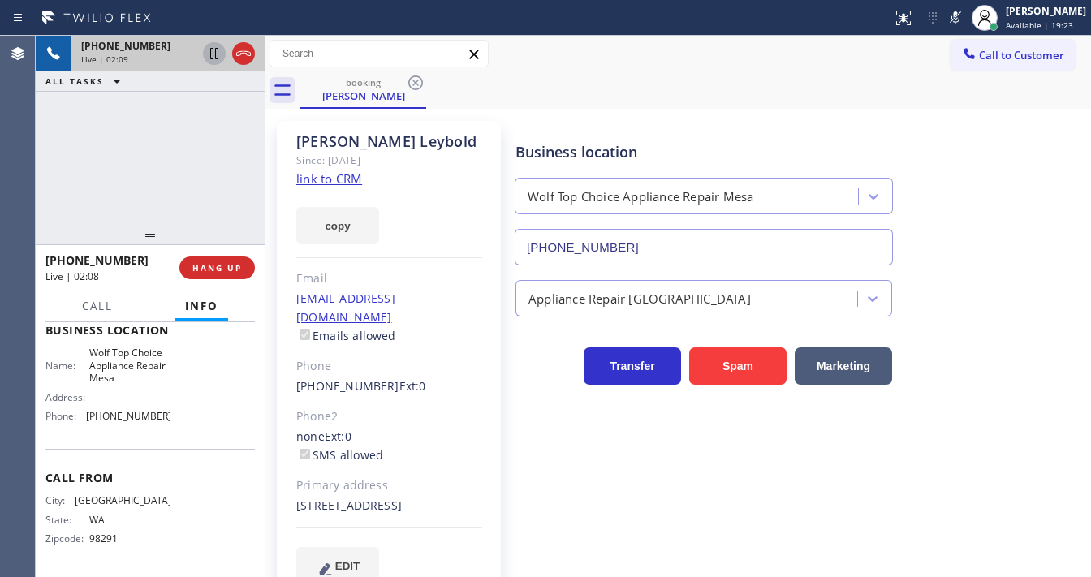
click at [213, 58] on icon at bounding box center [214, 53] width 19 height 19
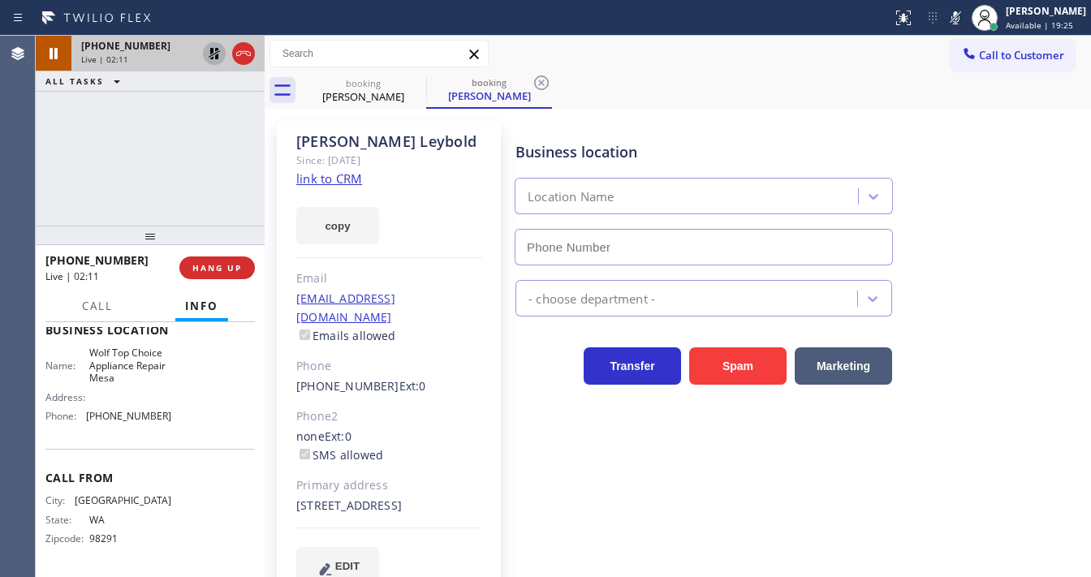
type input "[PHONE_NUMBER]"
click at [57, 192] on div "[PHONE_NUMBER] Live | 03:24 ALL TASKS ALL TASKS ACTIVE TASKS TASKS IN WRAP UP" at bounding box center [150, 131] width 229 height 190
click at [114, 194] on div "[PHONE_NUMBER] Live | 03:26 ALL TASKS ALL TASKS ACTIVE TASKS TASKS IN WRAP UP" at bounding box center [150, 131] width 229 height 190
drag, startPoint x: 701, startPoint y: 75, endPoint x: 682, endPoint y: 75, distance: 19.5
click at [701, 75] on div "booking [PERSON_NAME] booking [PERSON_NAME]" at bounding box center [695, 90] width 791 height 37
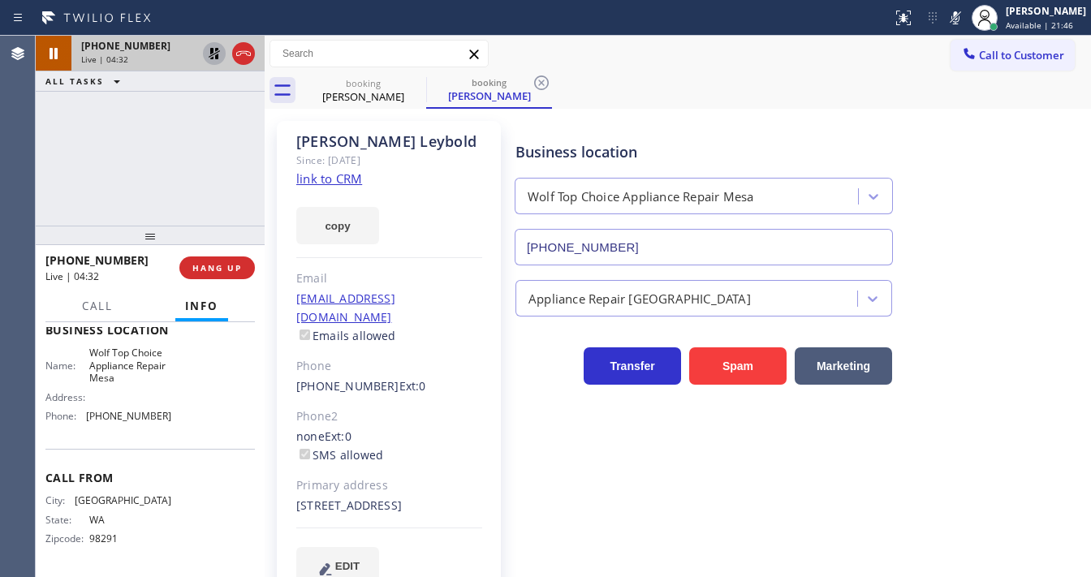
click at [907, 497] on div "Business location Wolf Top Choice Appliance Repair [GEOGRAPHIC_DATA] [PHONE_NUM…" at bounding box center [799, 352] width 575 height 455
click at [964, 25] on icon at bounding box center [955, 17] width 19 height 19
drag, startPoint x: 184, startPoint y: 114, endPoint x: 234, endPoint y: 74, distance: 63.5
click at [202, 106] on div "[PHONE_NUMBER] Live | 06:00 ALL TASKS ALL TASKS ACTIVE TASKS TASKS IN WRAP UP" at bounding box center [150, 131] width 229 height 190
click at [210, 61] on icon at bounding box center [214, 53] width 19 height 19
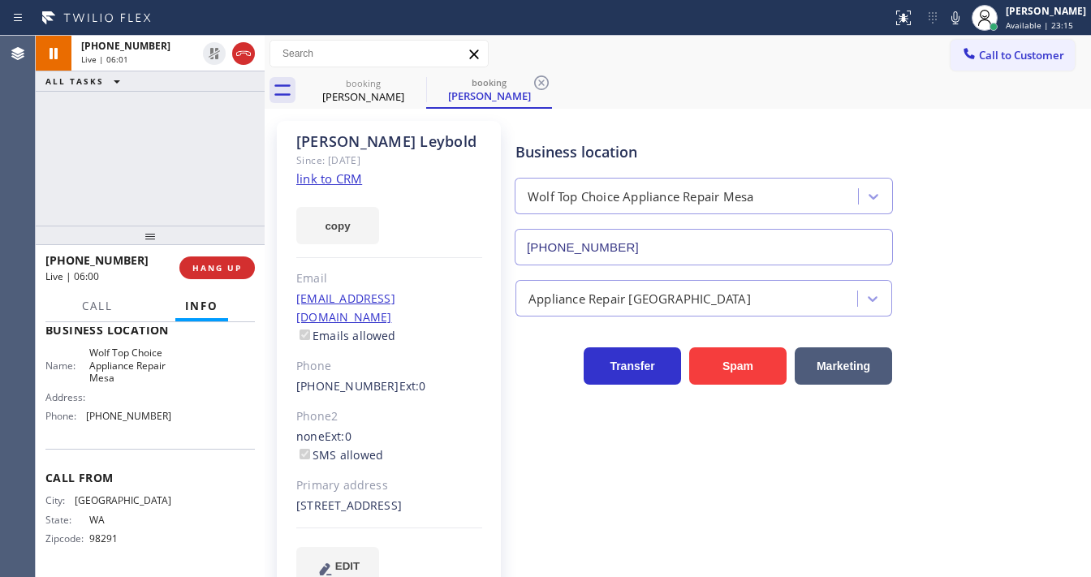
click at [212, 101] on div "[PHONE_NUMBER] Live | 06:01 ALL TASKS ALL TASKS ACTIVE TASKS TASKS IN WRAP UP" at bounding box center [150, 131] width 229 height 190
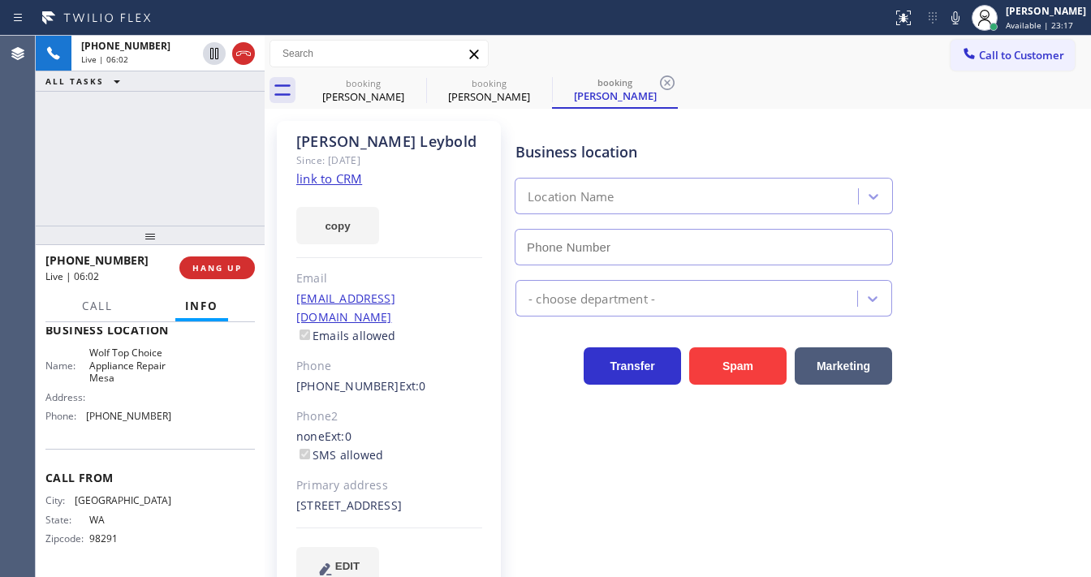
type input "[PHONE_NUMBER]"
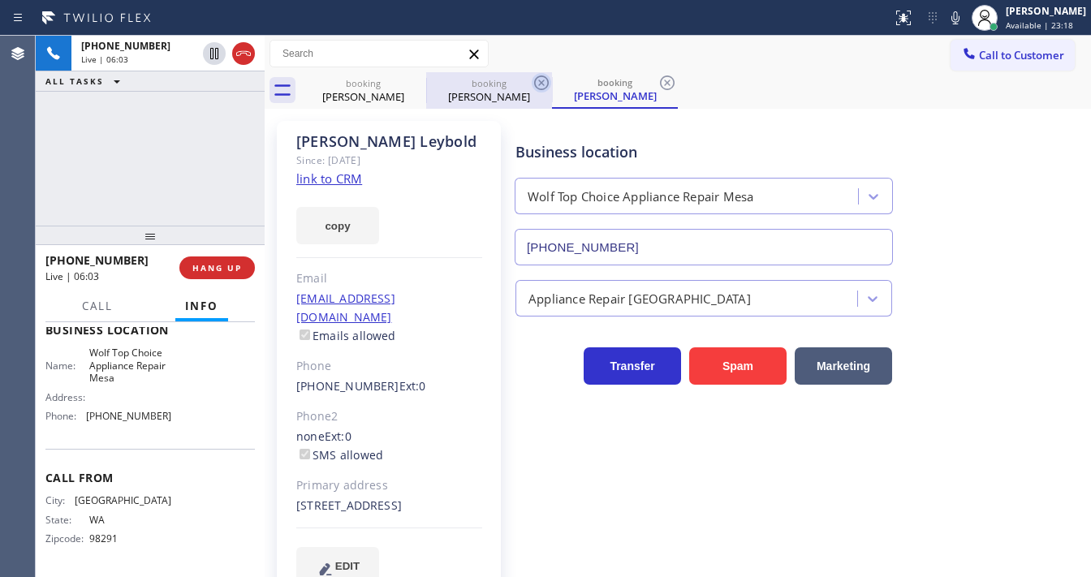
click at [0, 0] on icon at bounding box center [0, 0] width 0 height 0
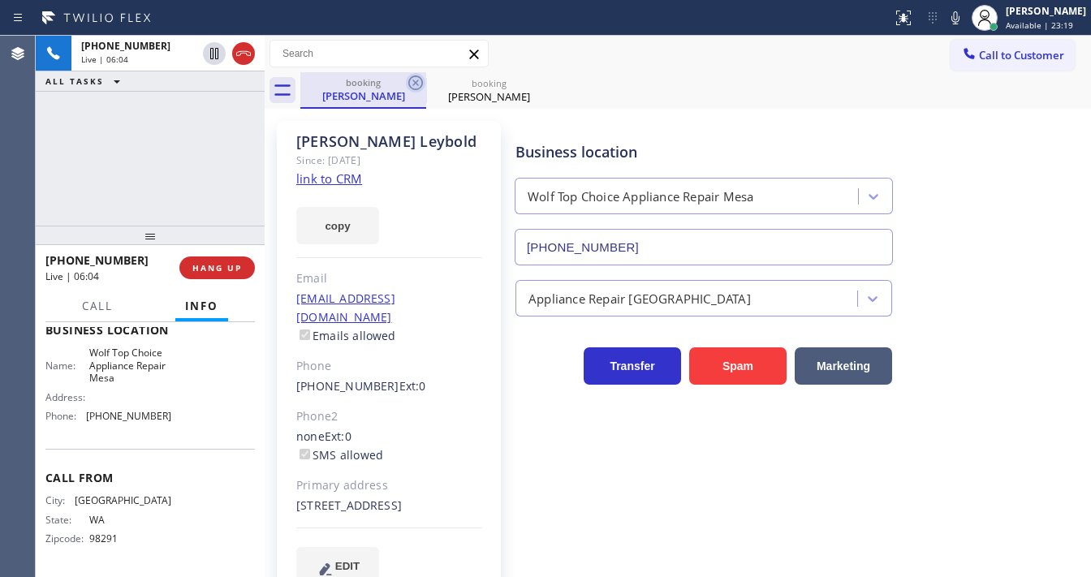
click at [420, 81] on icon at bounding box center [415, 82] width 19 height 19
click at [224, 173] on div "[PHONE_NUMBER] Live | 06:05 ALL TASKS ALL TASKS ACTIVE TASKS TASKS IN WRAP UP" at bounding box center [150, 131] width 229 height 190
drag, startPoint x: 177, startPoint y: 120, endPoint x: 196, endPoint y: 16, distance: 105.6
click at [177, 120] on div "[PHONE_NUMBER] Live | 06:25 ALL TASKS ALL TASKS ACTIVE TASKS TASKS IN WRAP UP" at bounding box center [150, 131] width 229 height 190
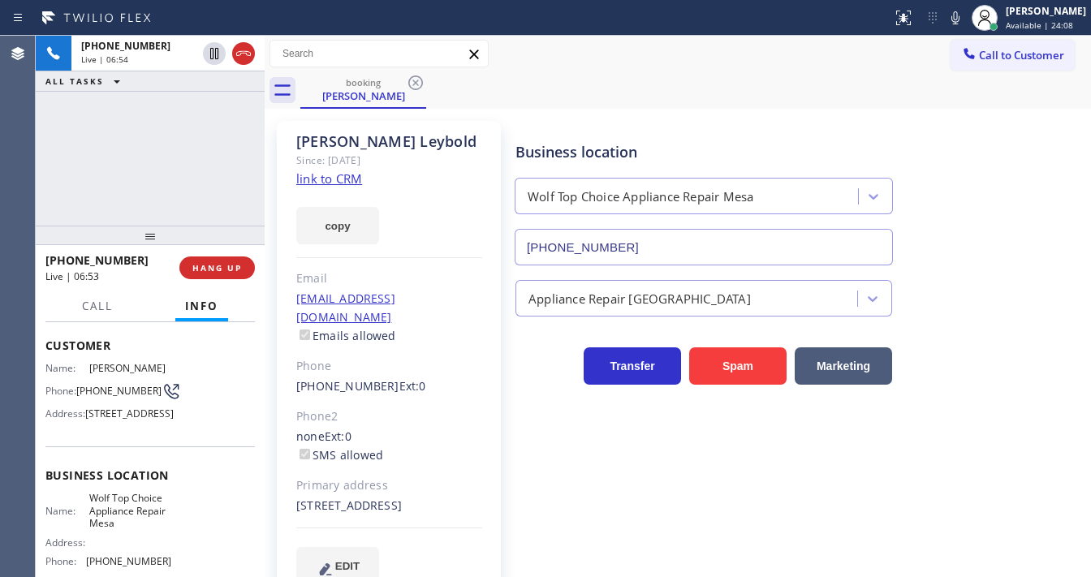
scroll to position [56, 0]
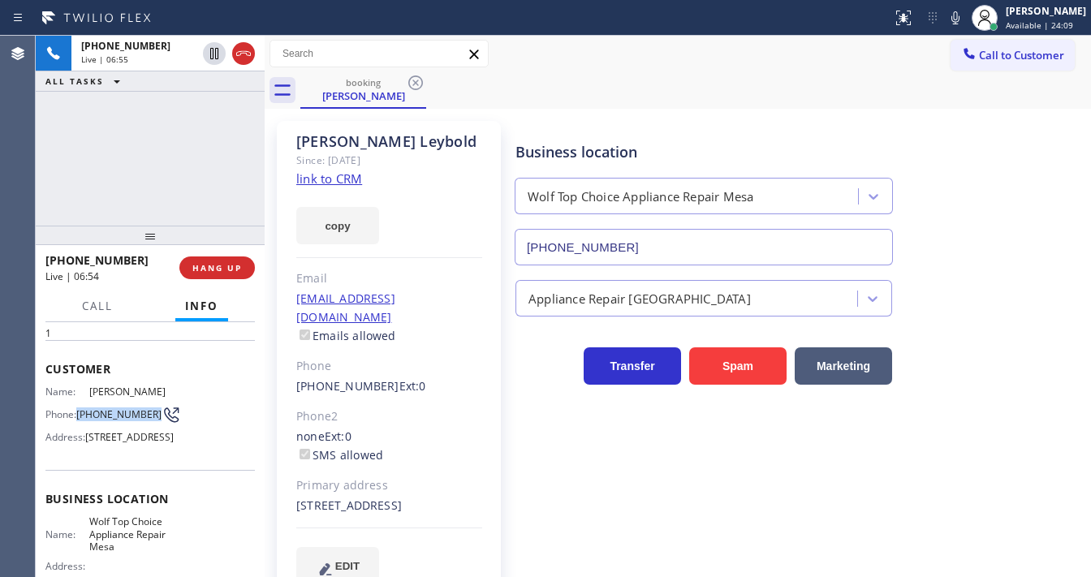
drag, startPoint x: 105, startPoint y: 420, endPoint x: 179, endPoint y: 265, distance: 171.7
click at [80, 408] on span "[PHONE_NUMBER]" at bounding box center [118, 414] width 85 height 12
click at [154, 159] on div "[PHONE_NUMBER] Live | 06:55 ALL TASKS ALL TASKS ACTIVE TASKS TASKS IN WRAP UP" at bounding box center [150, 131] width 229 height 190
drag, startPoint x: 55, startPoint y: 182, endPoint x: 67, endPoint y: 182, distance: 12.2
click at [59, 182] on div "[PHONE_NUMBER] Live | 07:01 ALL TASKS ALL TASKS ACTIVE TASKS TASKS IN WRAP UP" at bounding box center [150, 131] width 229 height 190
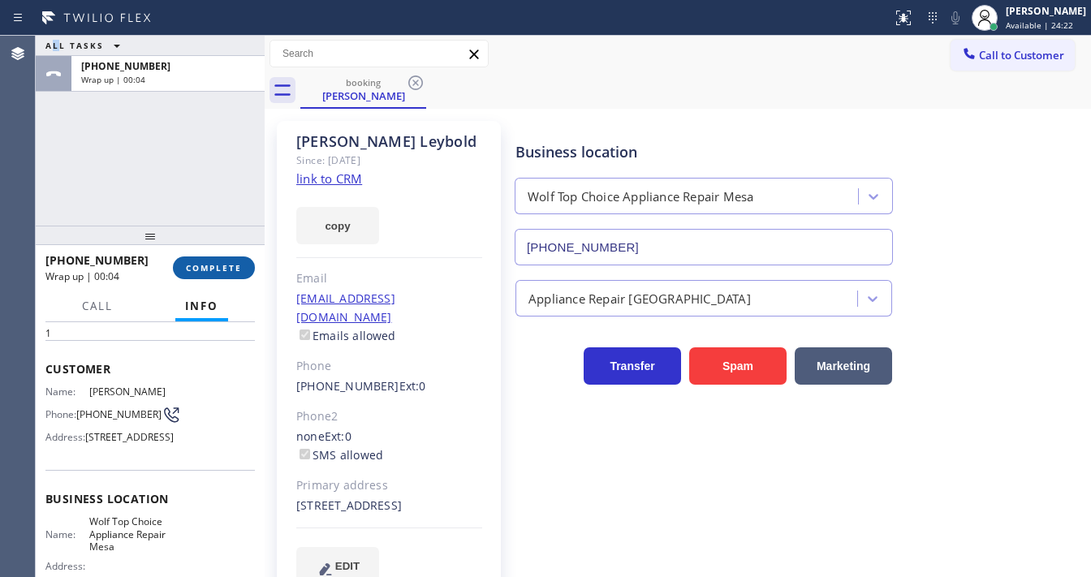
click at [225, 265] on span "COMPLETE" at bounding box center [214, 267] width 56 height 11
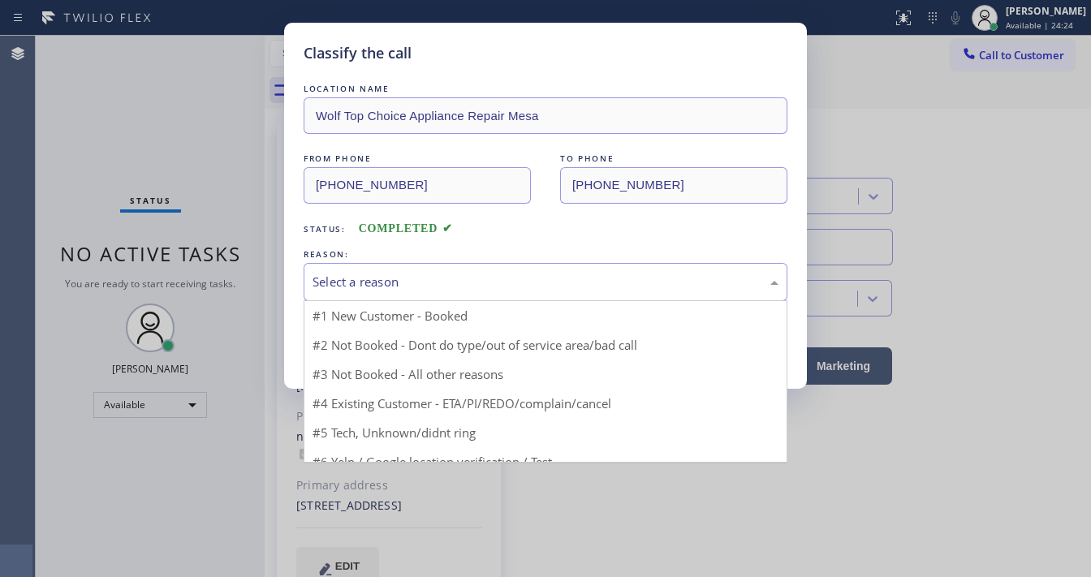
click at [432, 276] on div "Select a reason" at bounding box center [546, 282] width 466 height 19
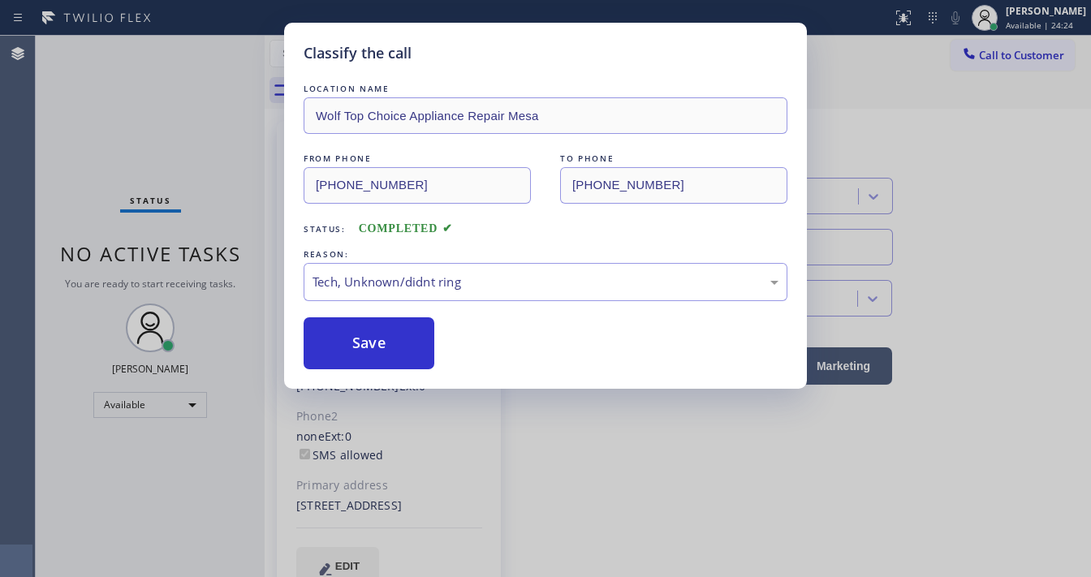
click at [401, 375] on div "Classify the call LOCATION NAME Wolf Top Choice Appliance Repair Mesa FROM PHON…" at bounding box center [545, 206] width 523 height 366
click at [393, 344] on button "Save" at bounding box center [369, 343] width 131 height 52
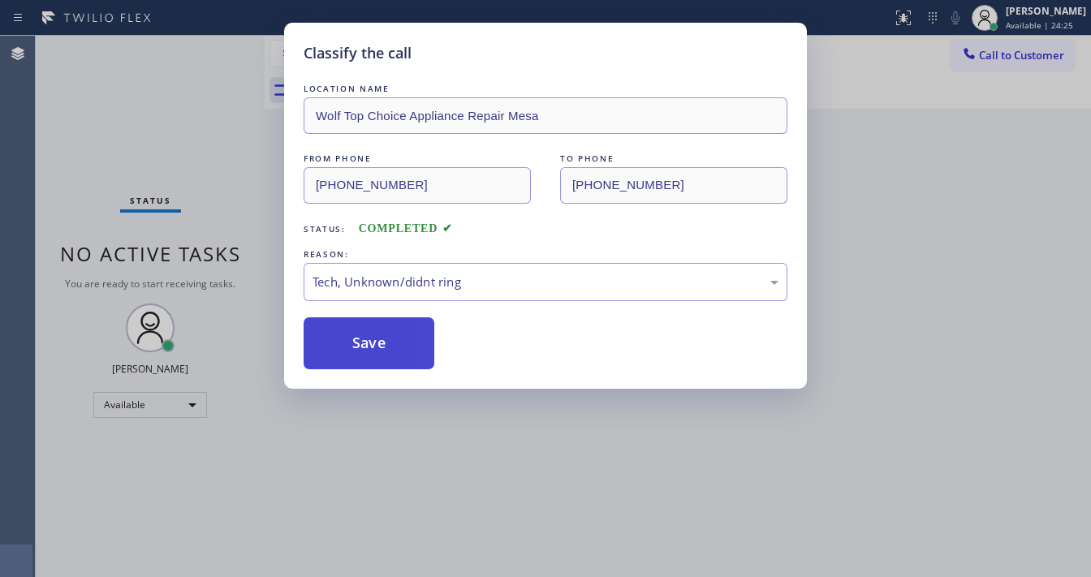
click at [393, 344] on button "Save" at bounding box center [369, 343] width 131 height 52
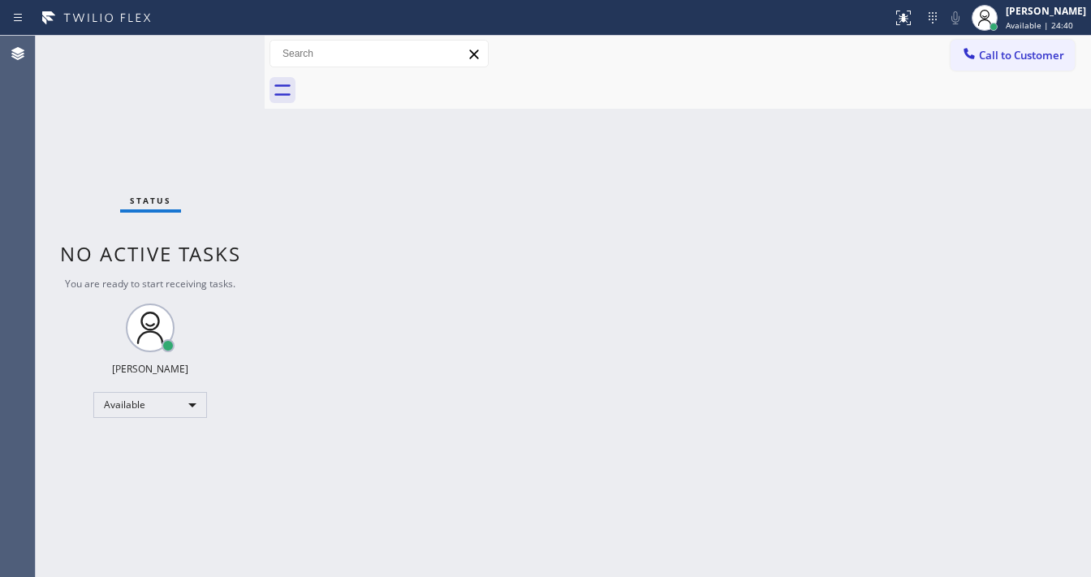
click at [211, 58] on div "Status No active tasks You are ready to start receiving tasks. [PERSON_NAME]" at bounding box center [150, 306] width 229 height 541
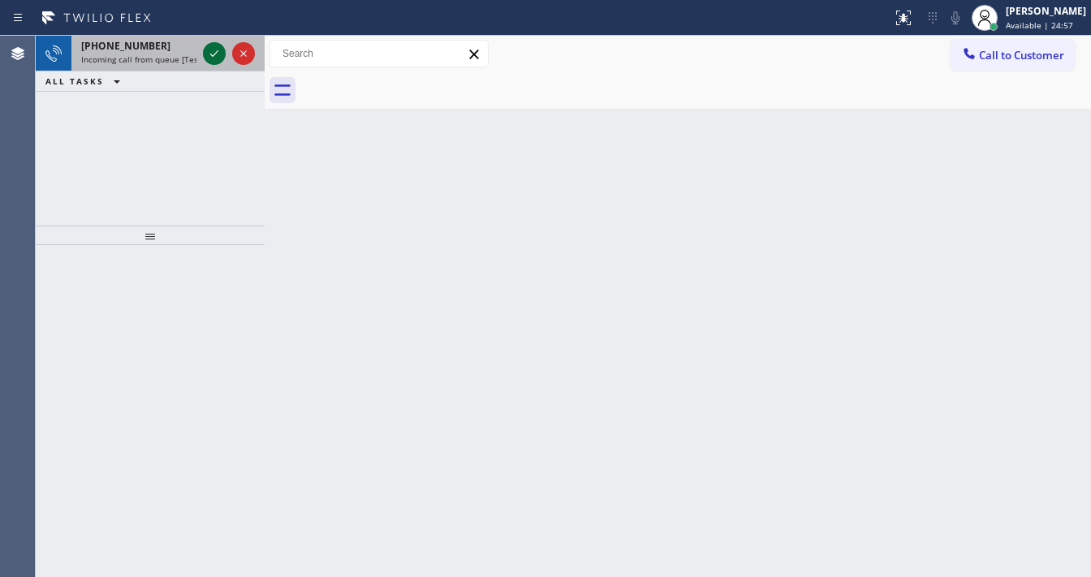
click at [211, 54] on icon at bounding box center [214, 53] width 19 height 19
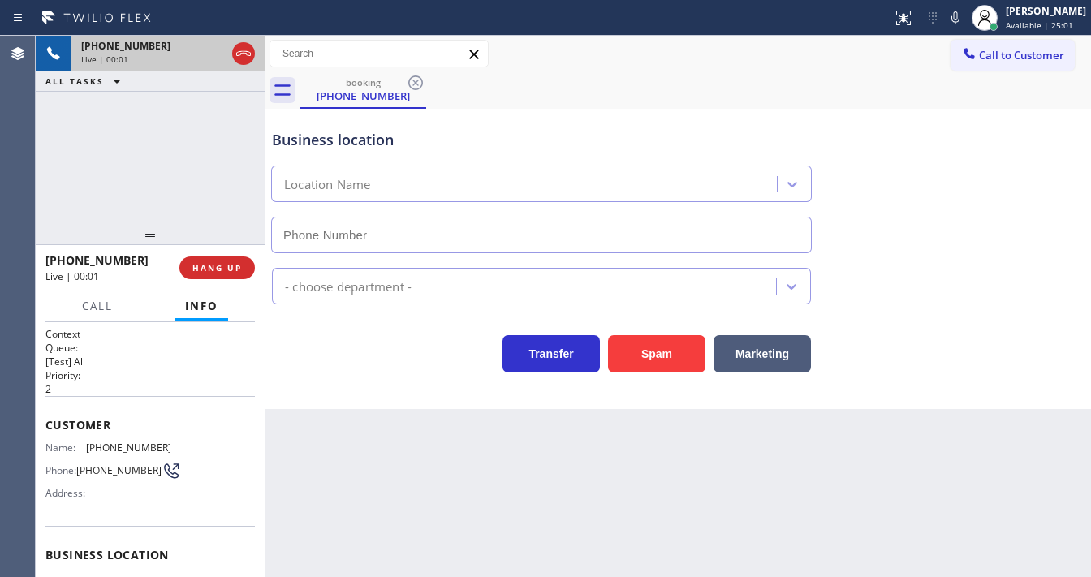
type input "[PHONE_NUMBER]"
click at [190, 162] on div "[PHONE_NUMBER] Live | 00:08 ALL TASKS ALL TASKS ACTIVE TASKS TASKS IN WRAP UP" at bounding box center [150, 131] width 229 height 190
click at [101, 357] on p "[Test] All" at bounding box center [149, 362] width 209 height 14
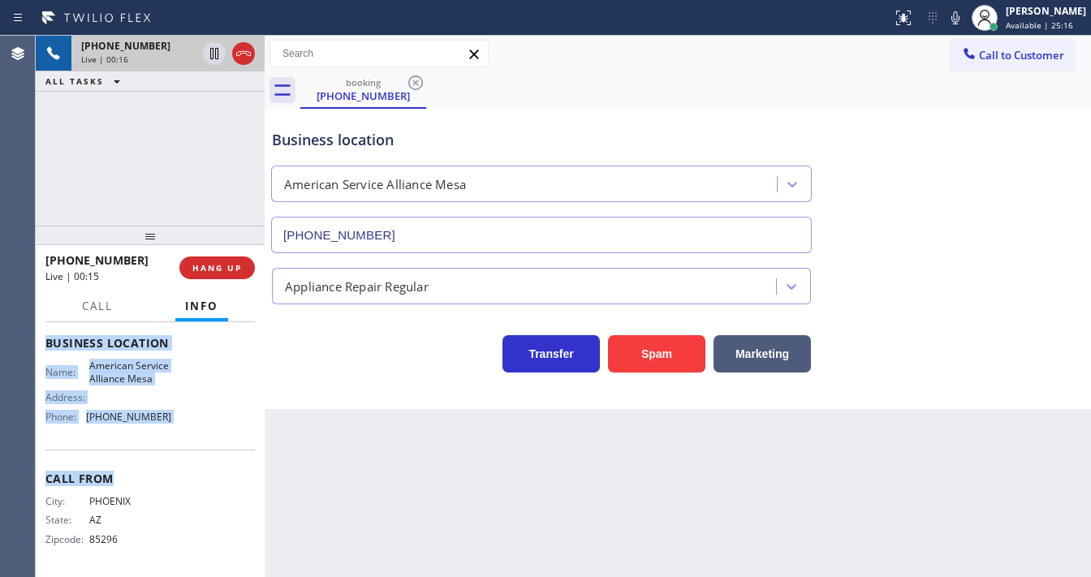
scroll to position [213, 0]
drag, startPoint x: 43, startPoint y: 421, endPoint x: 169, endPoint y: 434, distance: 126.5
click at [170, 435] on div "Context Queue: [Test] All Priority: 2 Customer Name: [PHONE_NUMBER] Phone: [PHO…" at bounding box center [150, 449] width 229 height 255
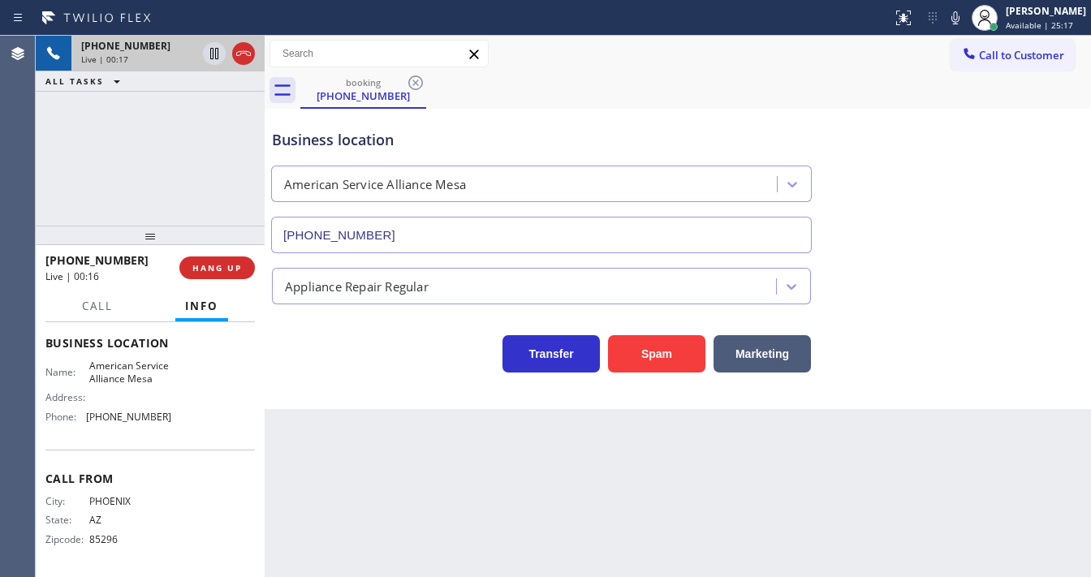
drag, startPoint x: 149, startPoint y: 163, endPoint x: 133, endPoint y: 162, distance: 15.4
click at [149, 162] on div "[PHONE_NUMBER] Live | 00:17 ALL TASKS ALL TASKS ACTIVE TASKS TASKS IN WRAP UP" at bounding box center [150, 131] width 229 height 190
click at [88, 143] on div "[PHONE_NUMBER] Live | 01:23 ALL TASKS ALL TASKS ACTIVE TASKS TASKS IN WRAP UP" at bounding box center [150, 131] width 229 height 190
click at [166, 161] on div "[PHONE_NUMBER] Live | 01:23 ALL TASKS ALL TASKS ACTIVE TASKS TASKS IN WRAP UP" at bounding box center [150, 131] width 229 height 190
click at [169, 175] on div "[PHONE_NUMBER] Live | 02:04 ALL TASKS ALL TASKS ACTIVE TASKS TASKS IN WRAP UP" at bounding box center [150, 131] width 229 height 190
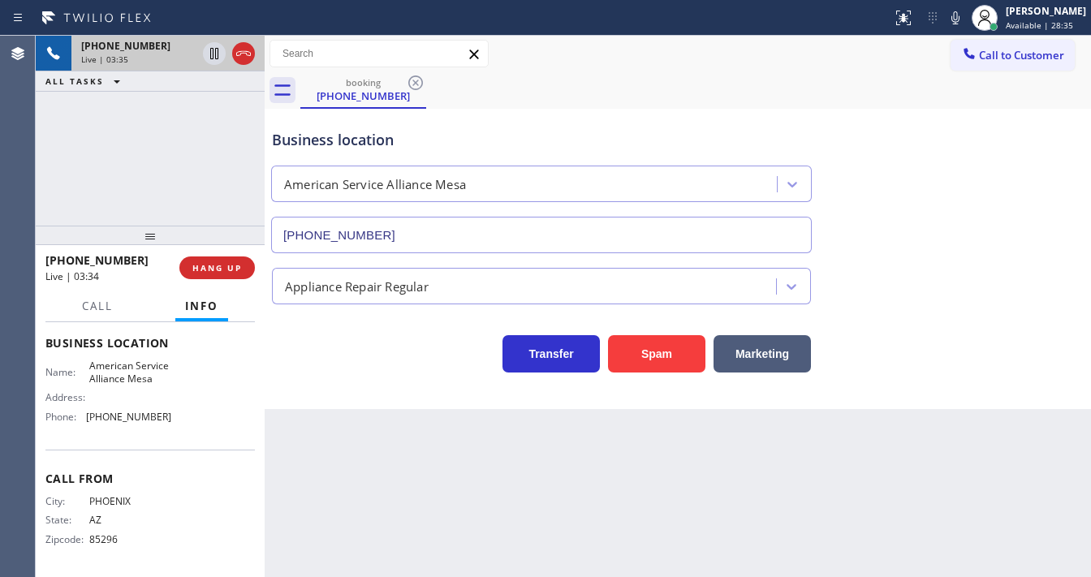
click at [139, 183] on div "[PHONE_NUMBER] Live | 03:35 ALL TASKS ALL TASKS ACTIVE TASKS TASKS IN WRAP UP" at bounding box center [150, 131] width 229 height 190
click at [965, 21] on icon at bounding box center [955, 17] width 19 height 19
drag, startPoint x: 968, startPoint y: 21, endPoint x: 871, endPoint y: 27, distance: 97.6
click at [959, 21] on icon at bounding box center [955, 17] width 8 height 13
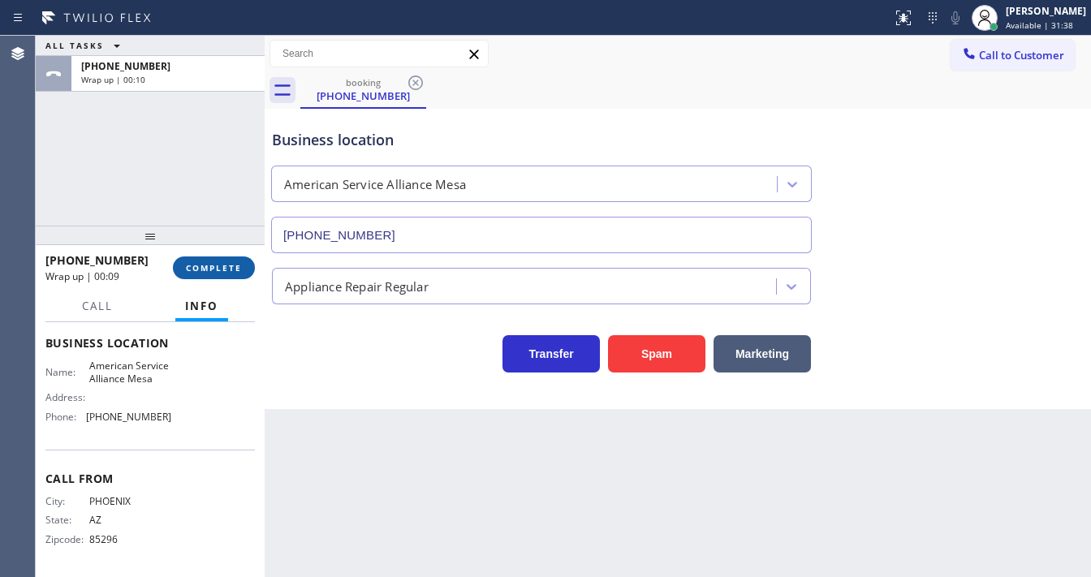
click at [221, 266] on span "COMPLETE" at bounding box center [214, 267] width 56 height 11
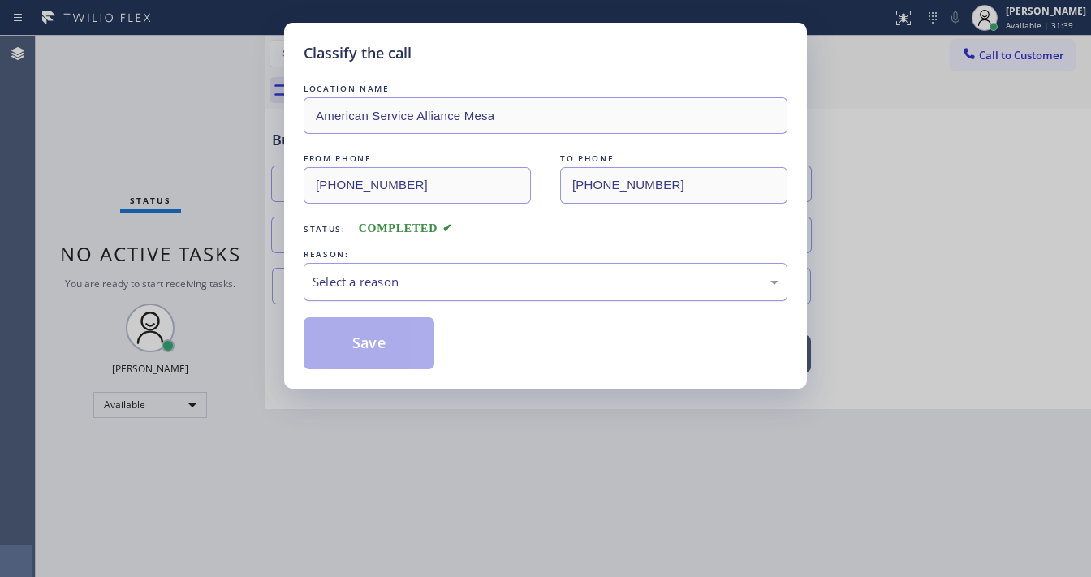
click at [356, 282] on div "Select a reason" at bounding box center [546, 282] width 466 height 19
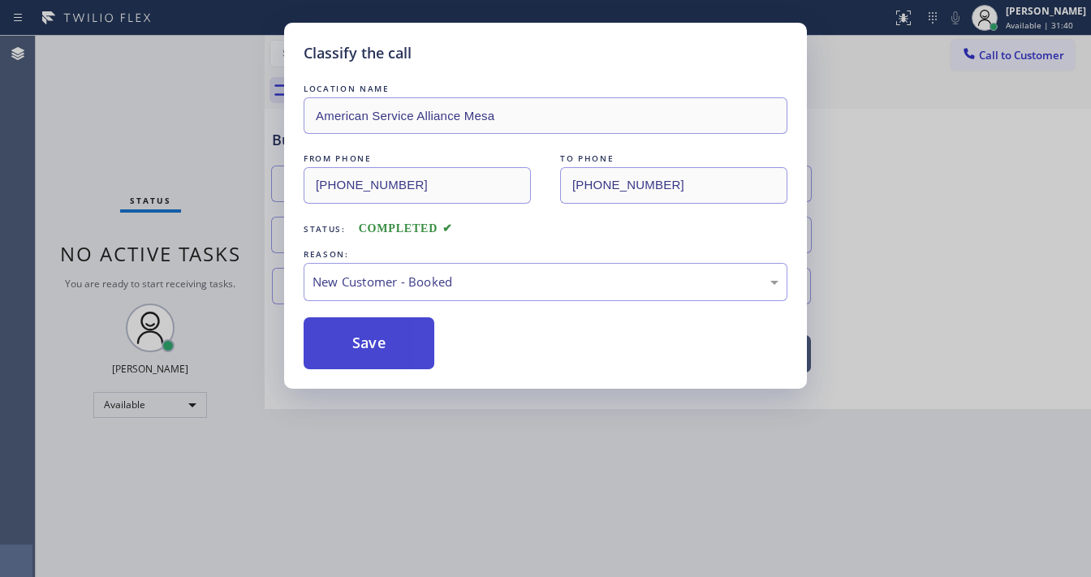
click at [353, 337] on button "Save" at bounding box center [369, 343] width 131 height 52
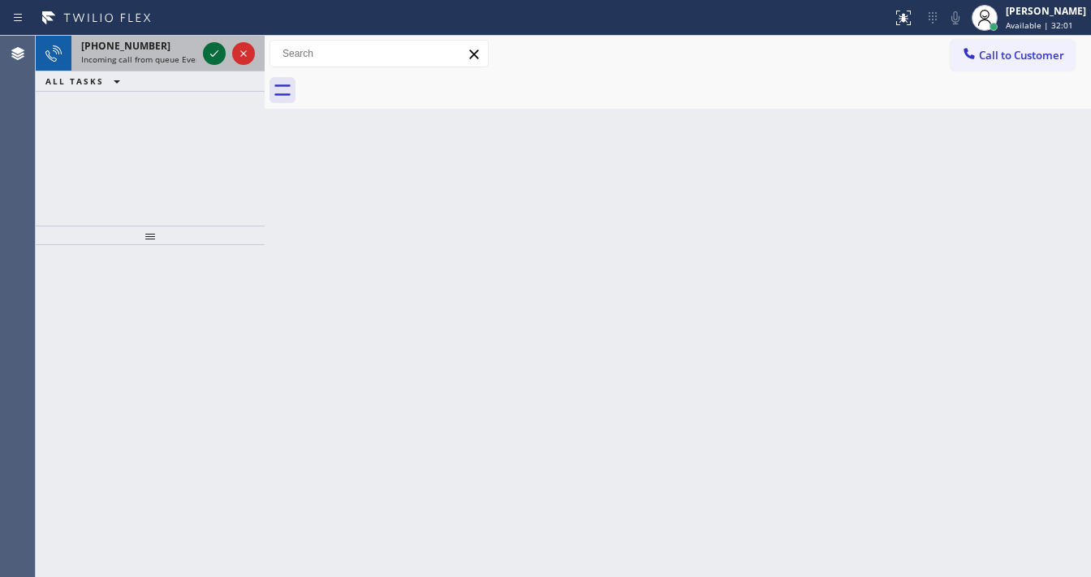
click at [209, 58] on icon at bounding box center [214, 53] width 19 height 19
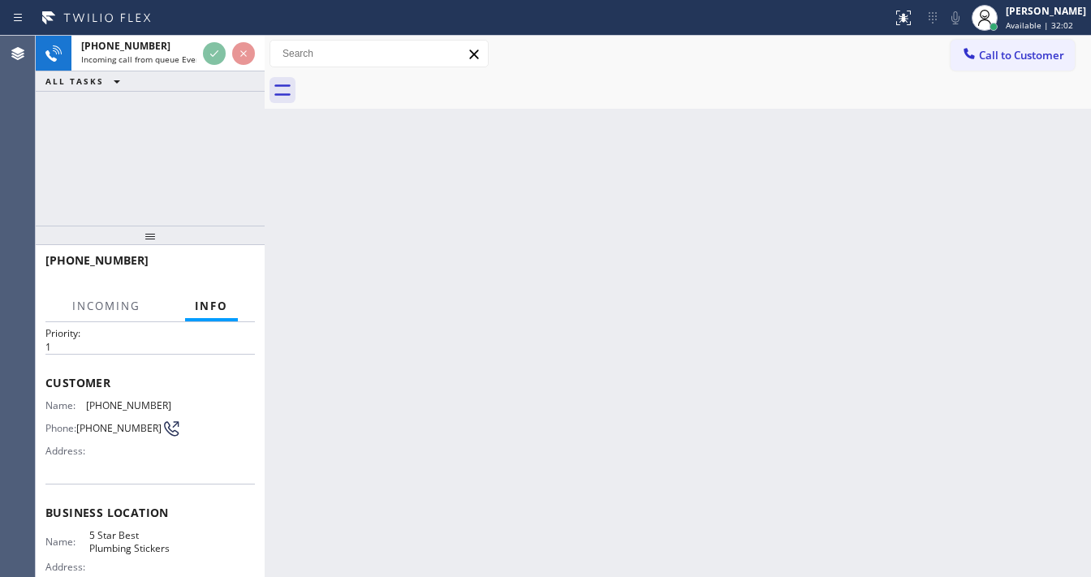
scroll to position [65, 0]
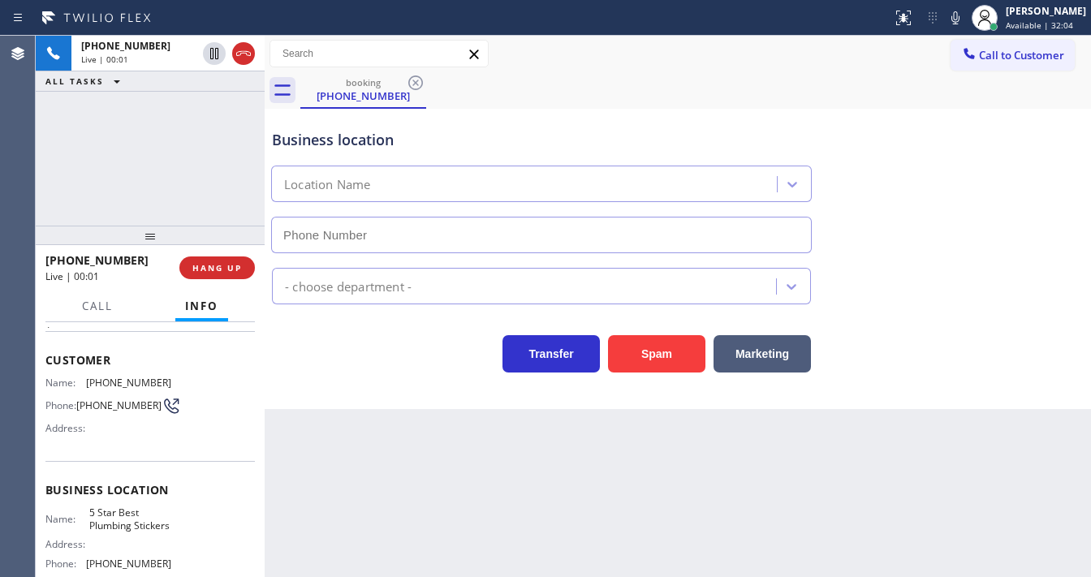
type input "[PHONE_NUMBER]"
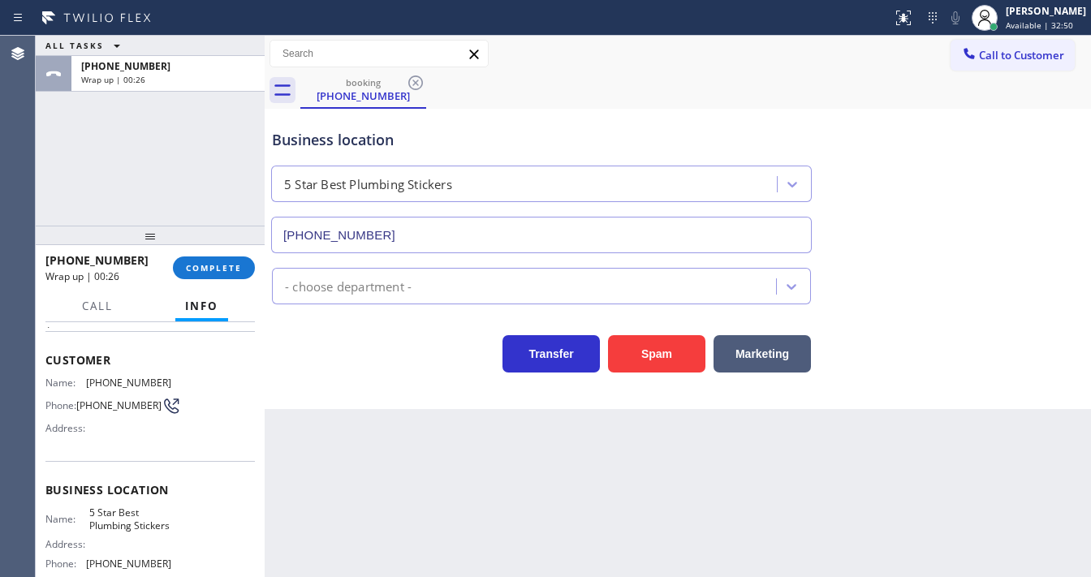
click at [221, 291] on button "Info" at bounding box center [201, 307] width 53 height 32
click at [220, 265] on span "COMPLETE" at bounding box center [214, 267] width 56 height 11
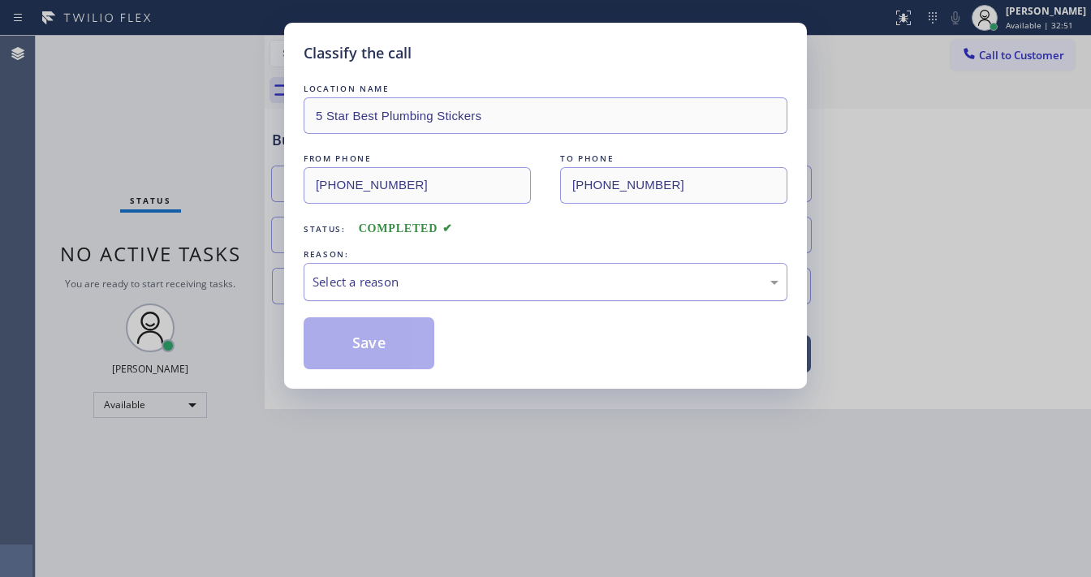
click at [403, 285] on div "Select a reason" at bounding box center [546, 282] width 466 height 19
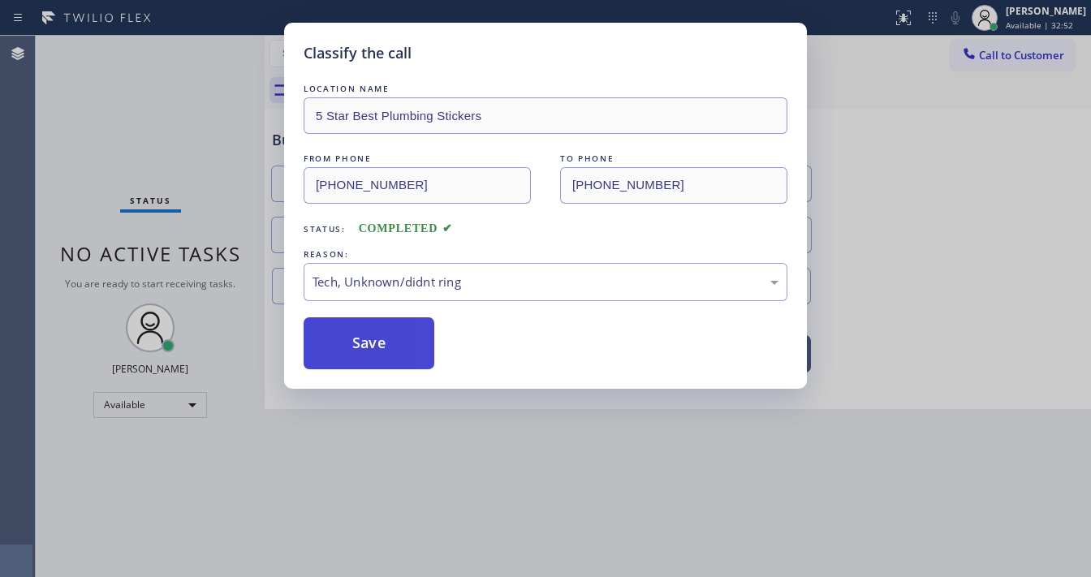
click at [373, 350] on button "Save" at bounding box center [369, 343] width 131 height 52
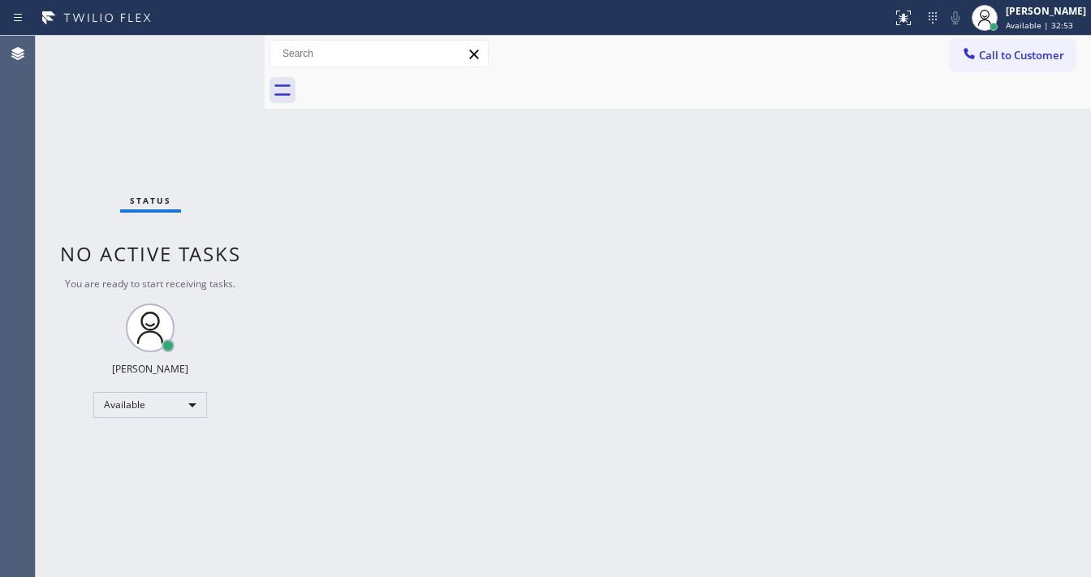
click at [223, 223] on div "Status No active tasks You are ready to start receiving tasks. [PERSON_NAME]" at bounding box center [150, 306] width 229 height 541
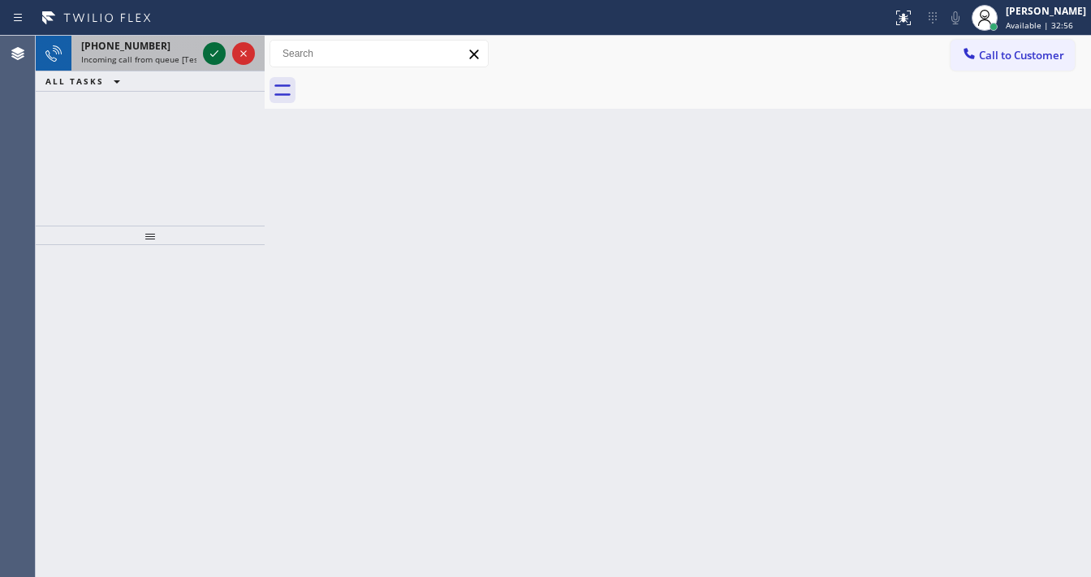
click at [207, 50] on icon at bounding box center [214, 53] width 19 height 19
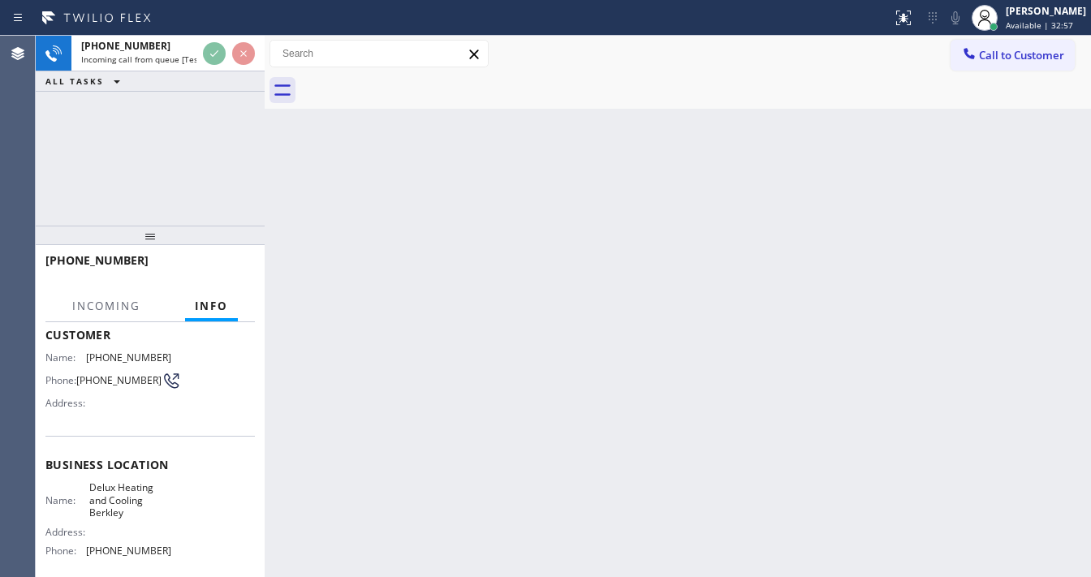
scroll to position [195, 0]
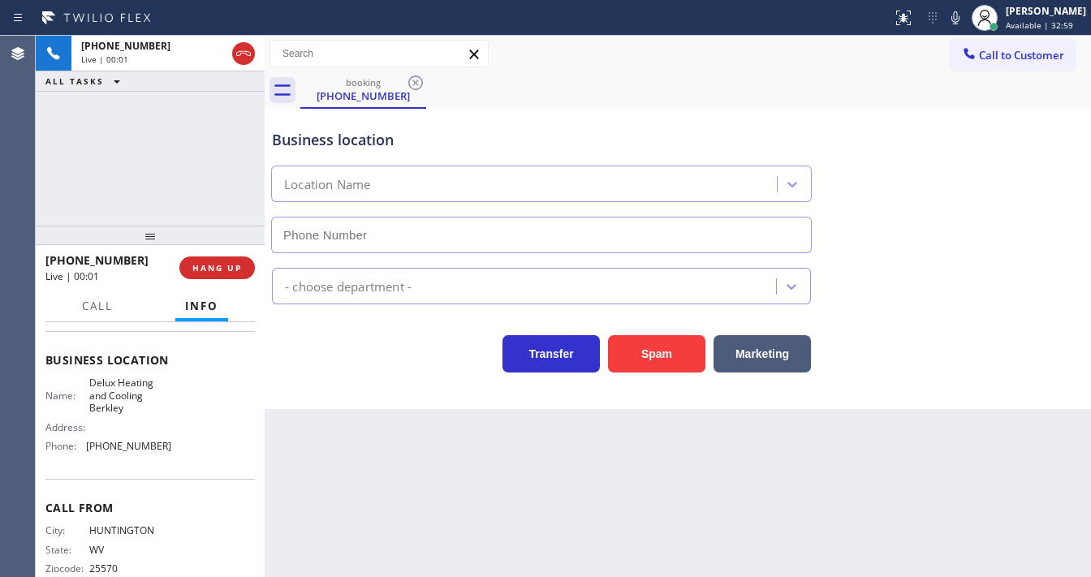
type input "[PHONE_NUMBER]"
click at [629, 351] on button "Spam" at bounding box center [656, 353] width 97 height 37
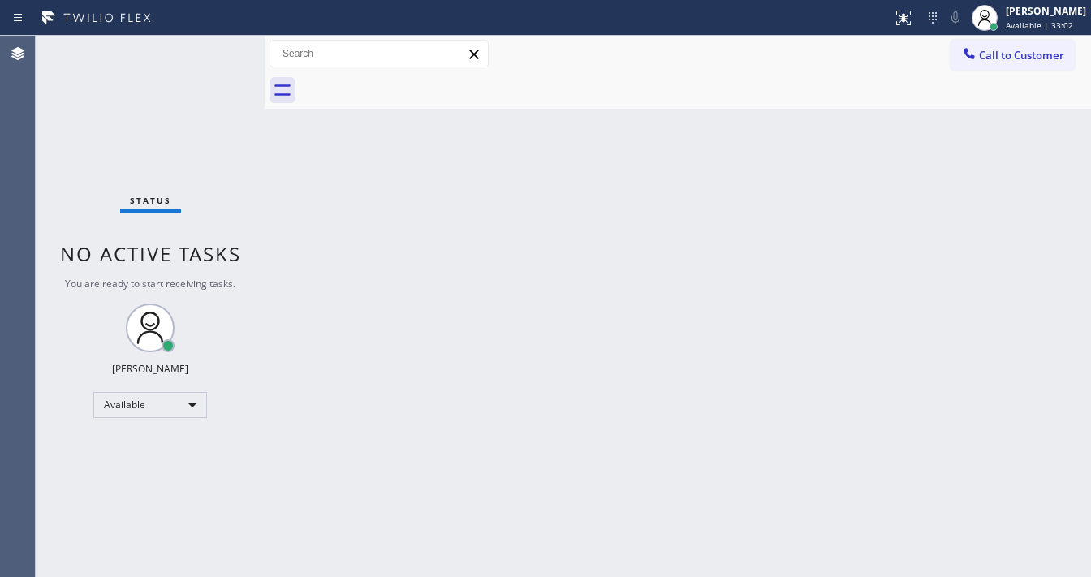
click at [398, 571] on div "Back to Dashboard Change Sender ID Customers Technicians Select a contact Outbo…" at bounding box center [678, 306] width 826 height 541
click at [231, 57] on div "Status No active tasks You are ready to start receiving tasks. [PERSON_NAME]" at bounding box center [150, 306] width 229 height 541
click at [224, 51] on div "Status No active tasks You are ready to start receiving tasks. [PERSON_NAME]" at bounding box center [150, 306] width 229 height 541
click at [216, 71] on div "Status No active tasks You are ready to start receiving tasks. [PERSON_NAME]" at bounding box center [150, 306] width 229 height 541
drag, startPoint x: 213, startPoint y: 54, endPoint x: 222, endPoint y: 20, distance: 35.0
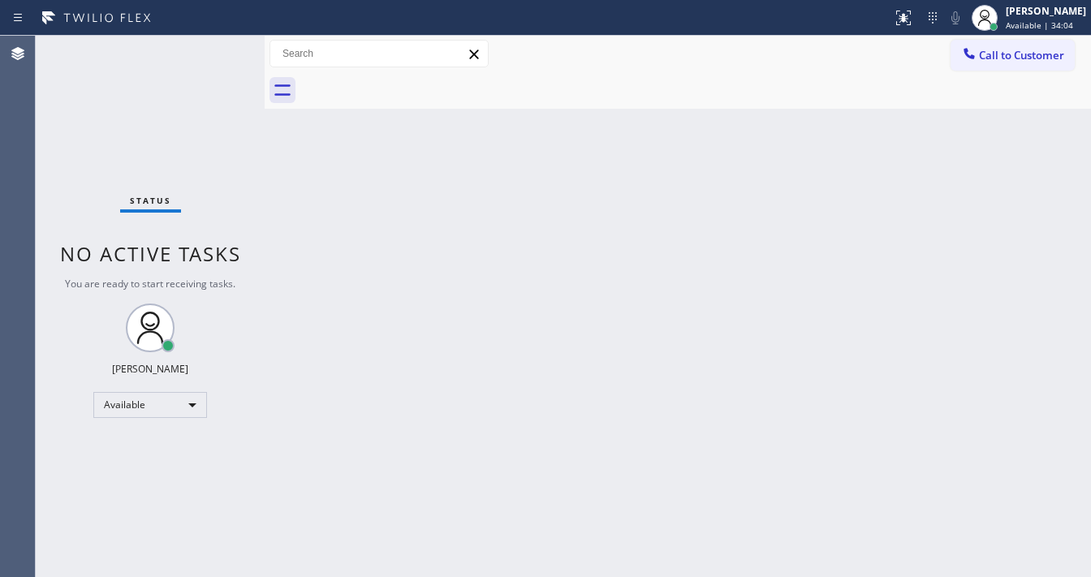
click at [214, 45] on div "Status No active tasks You are ready to start receiving tasks. [PERSON_NAME]" at bounding box center [150, 306] width 229 height 541
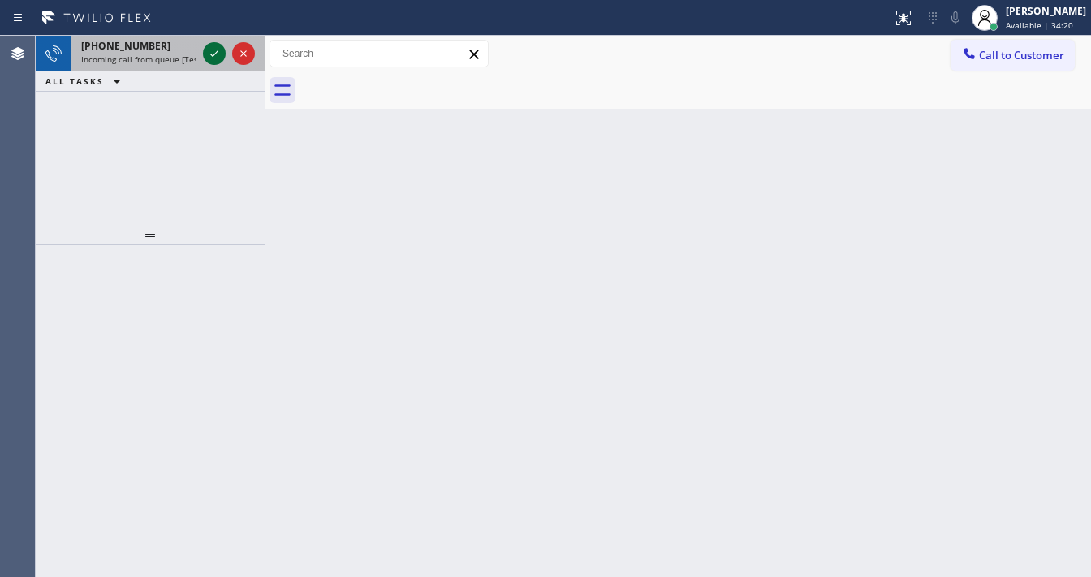
click at [221, 58] on icon at bounding box center [214, 53] width 19 height 19
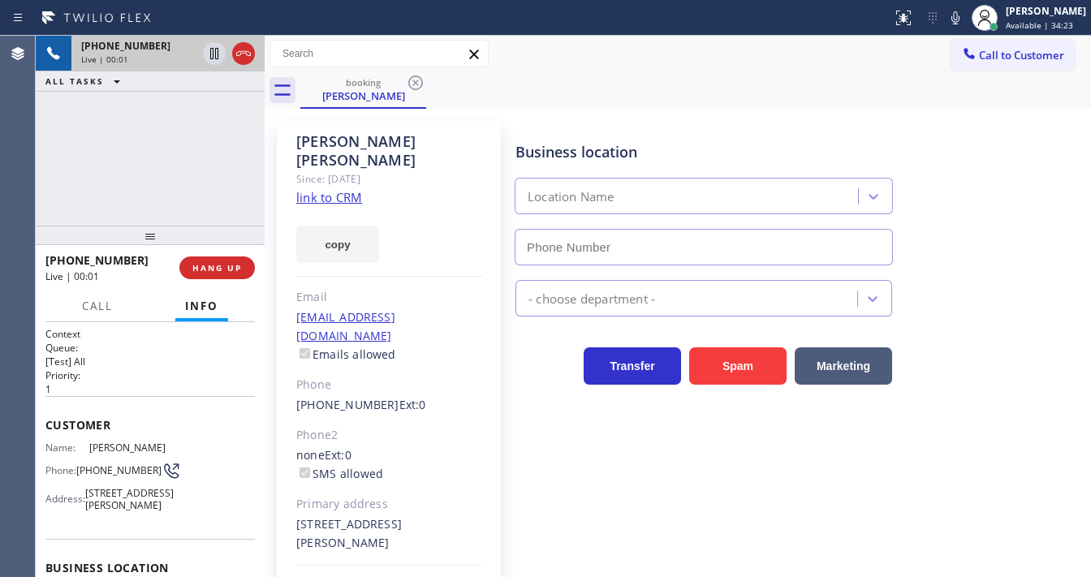
type input "[PHONE_NUMBER]"
click at [193, 176] on div "[PHONE_NUMBER] Live | 00:15 ALL TASKS ALL TASKS ACTIVE TASKS TASKS IN WRAP UP" at bounding box center [150, 131] width 229 height 190
click at [322, 189] on link "link to CRM" at bounding box center [329, 197] width 66 height 16
drag, startPoint x: 681, startPoint y: 62, endPoint x: 786, endPoint y: 52, distance: 105.2
click at [681, 63] on div "Call to Customer Outbound call Location Electricians Service Team [GEOGRAPHIC_D…" at bounding box center [678, 54] width 826 height 28
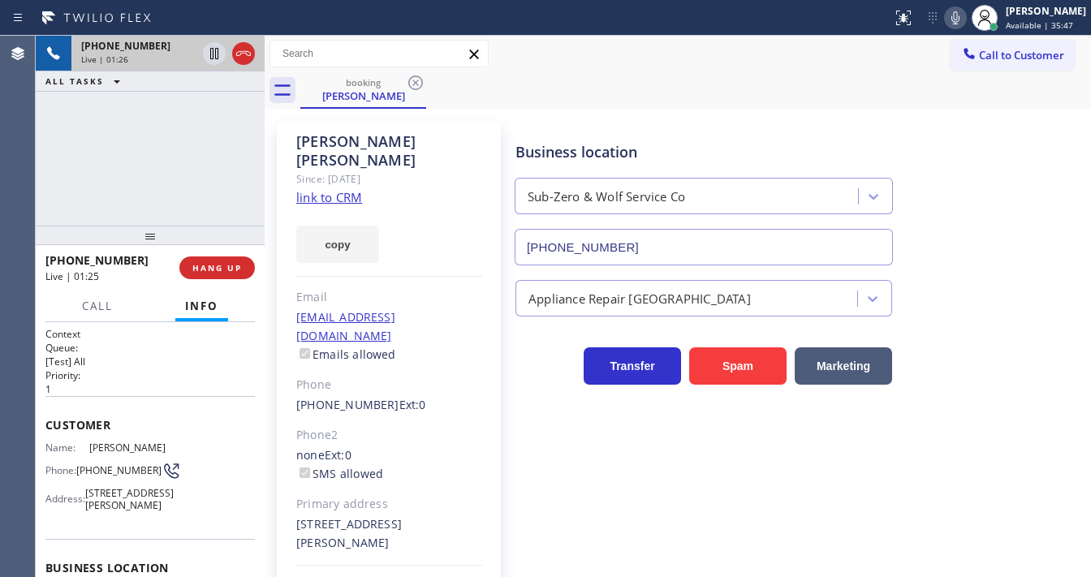
click at [959, 20] on icon at bounding box center [955, 17] width 8 height 13
click at [278, 131] on div "[PERSON_NAME] Since: [DATE] link to CRM copy Email [EMAIL_ADDRESS][DOMAIN_NAME]…" at bounding box center [389, 381] width 224 height 520
click at [213, 53] on icon at bounding box center [214, 53] width 8 height 11
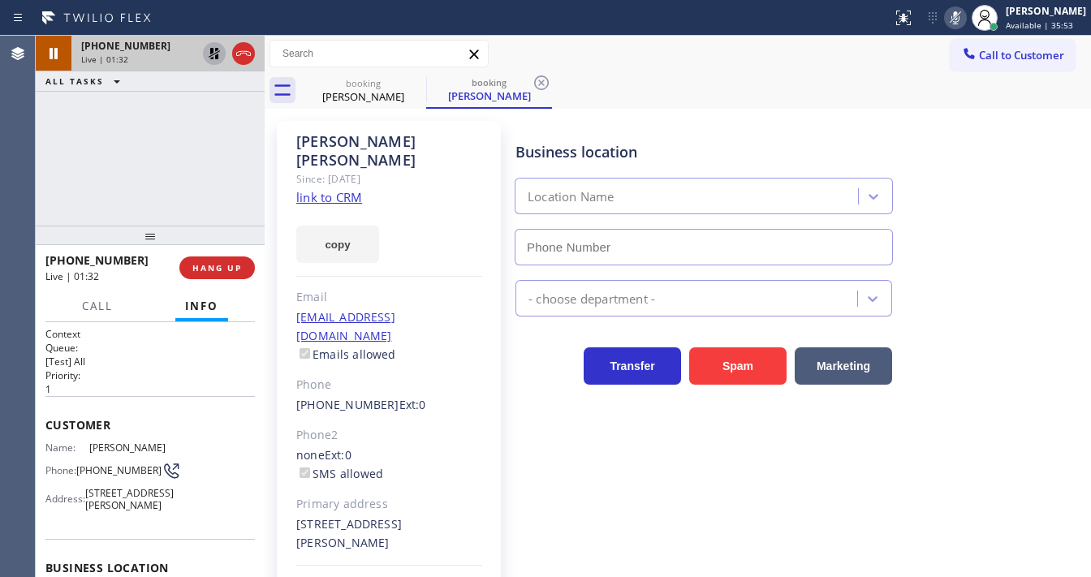
type input "[PHONE_NUMBER]"
click at [50, 211] on div "[PHONE_NUMBER] Live | 01:36 ALL TASKS ALL TASKS ACTIVE TASKS TASKS IN WRAP UP" at bounding box center [150, 131] width 229 height 190
click at [36, 166] on div "[PHONE_NUMBER] Live | 01:43 ALL TASKS ALL TASKS ACTIVE TASKS TASKS IN WRAP UP" at bounding box center [150, 131] width 229 height 190
click at [58, 150] on div "[PHONE_NUMBER] Live | 02:49 ALL TASKS ALL TASKS ACTIVE TASKS TASKS IN WRAP UP" at bounding box center [150, 131] width 229 height 190
click at [207, 58] on icon at bounding box center [214, 53] width 19 height 19
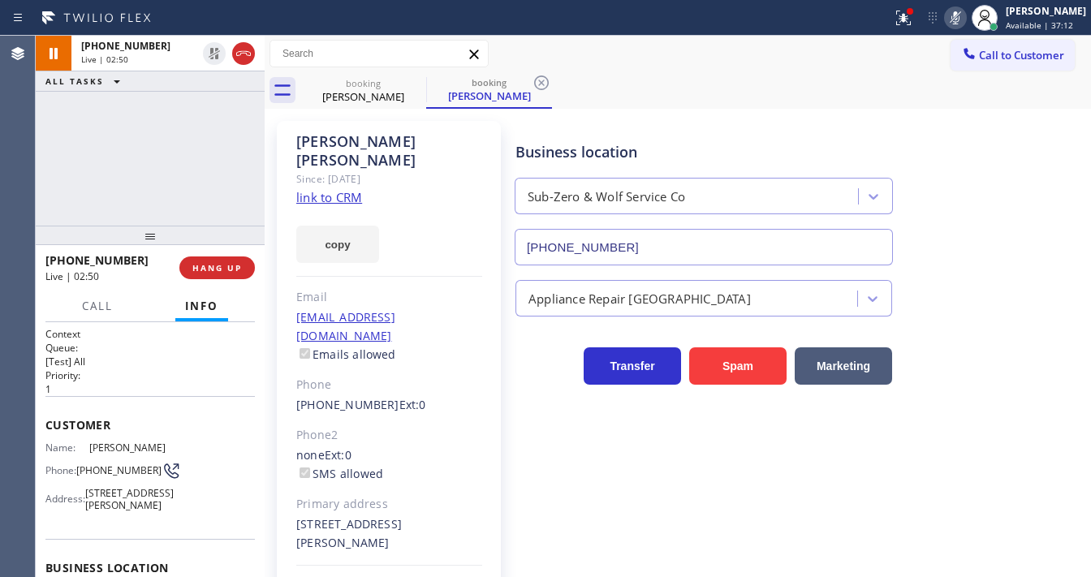
click at [967, 27] on button at bounding box center [955, 17] width 23 height 23
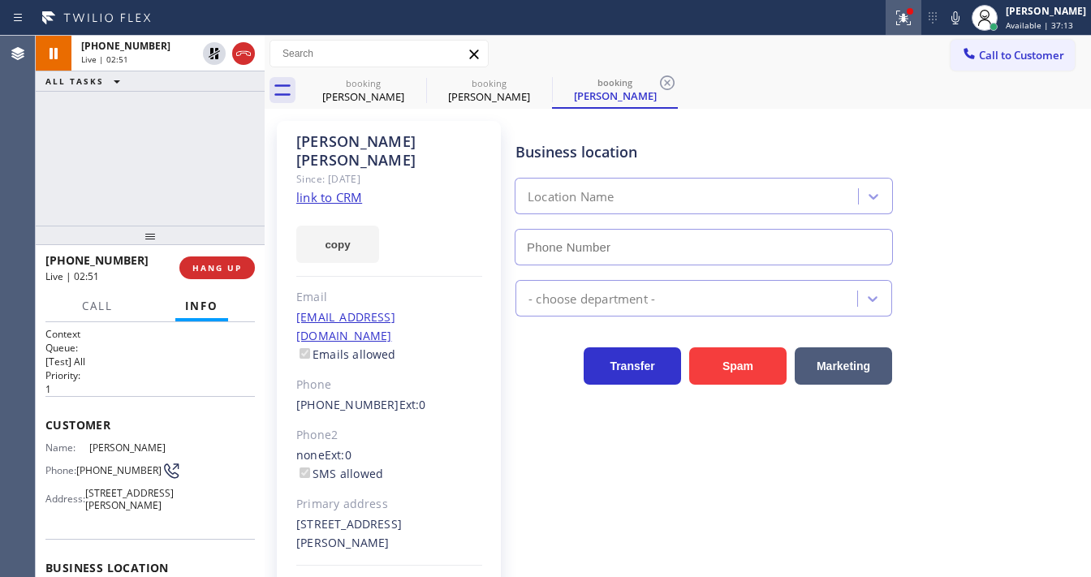
click at [912, 24] on icon at bounding box center [903, 17] width 19 height 19
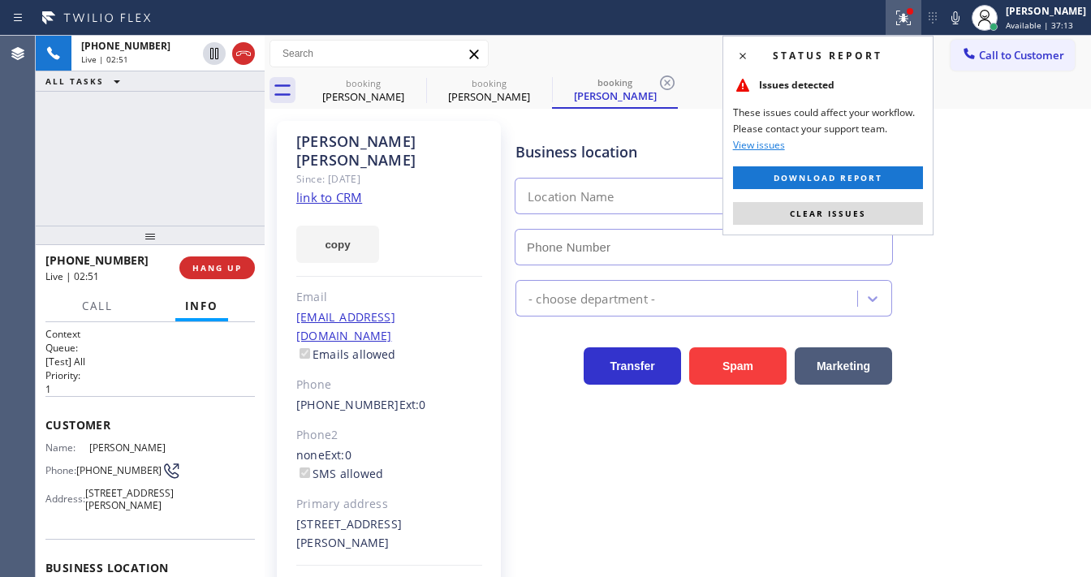
type input "[PHONE_NUMBER]"
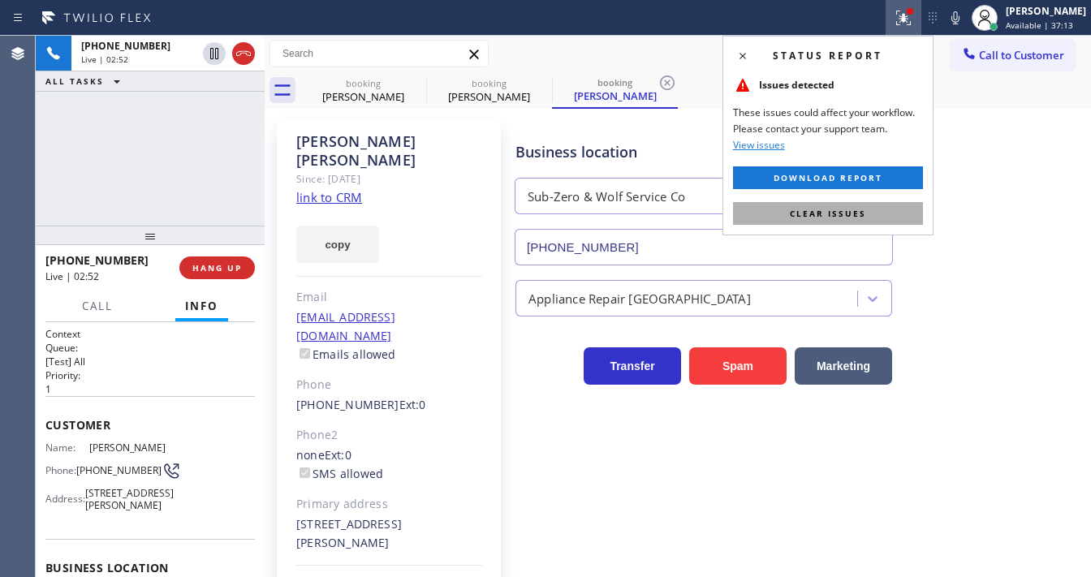
click at [851, 214] on span "Clear issues" at bounding box center [828, 213] width 76 height 11
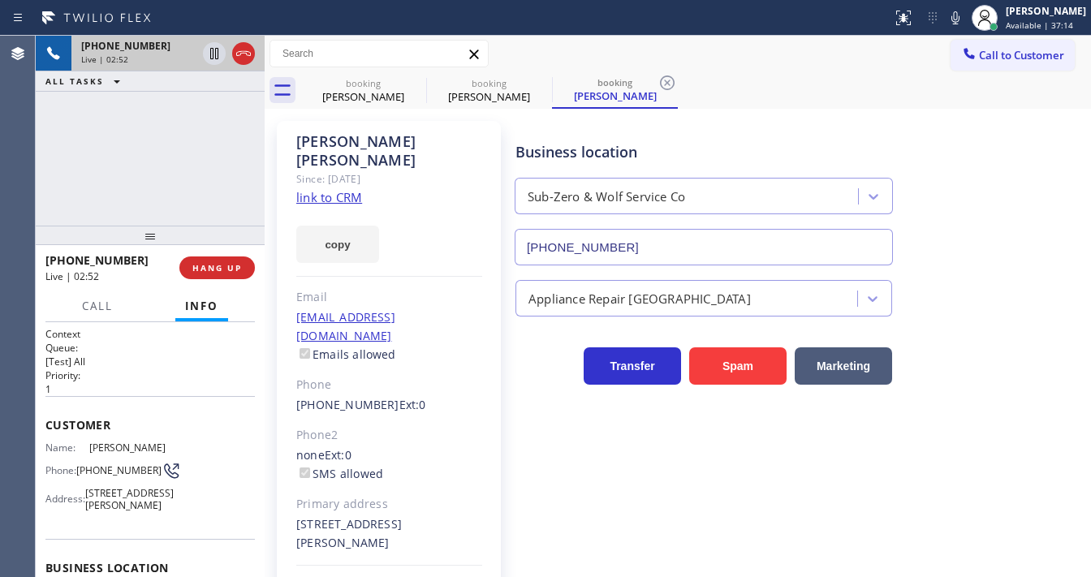
drag, startPoint x: 136, startPoint y: 131, endPoint x: 166, endPoint y: 37, distance: 98.6
click at [136, 131] on div "[PHONE_NUMBER] Live | 02:52 ALL TASKS ALL TASKS ACTIVE TASKS TASKS IN WRAP UP" at bounding box center [150, 131] width 229 height 190
click at [242, 62] on icon at bounding box center [243, 53] width 19 height 19
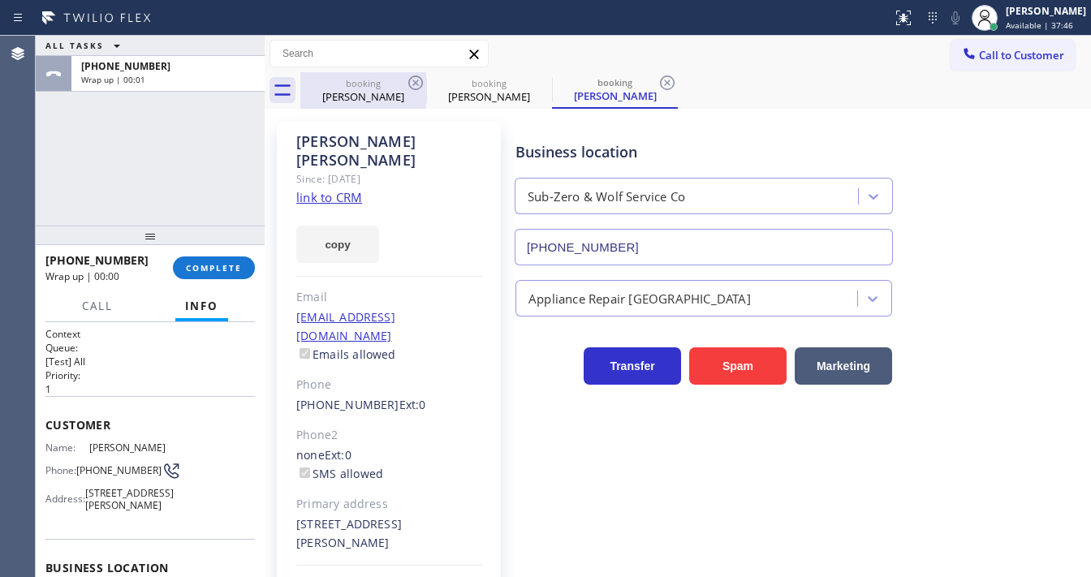
click at [404, 89] on div "[PERSON_NAME]" at bounding box center [363, 96] width 123 height 15
click at [414, 87] on icon at bounding box center [415, 82] width 19 height 19
click at [416, 87] on icon at bounding box center [415, 82] width 19 height 19
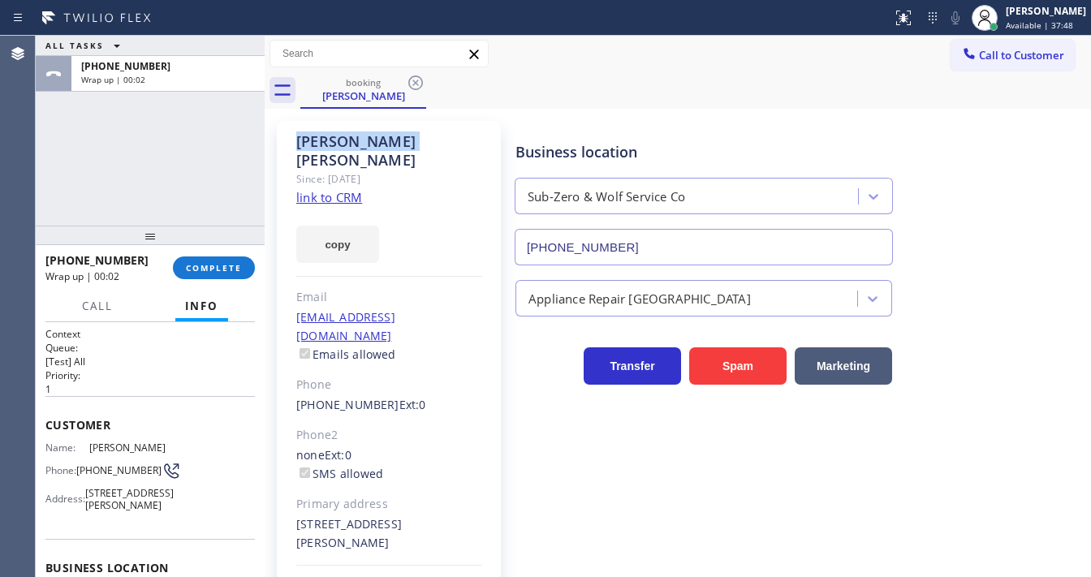
click at [416, 87] on icon at bounding box center [415, 82] width 19 height 19
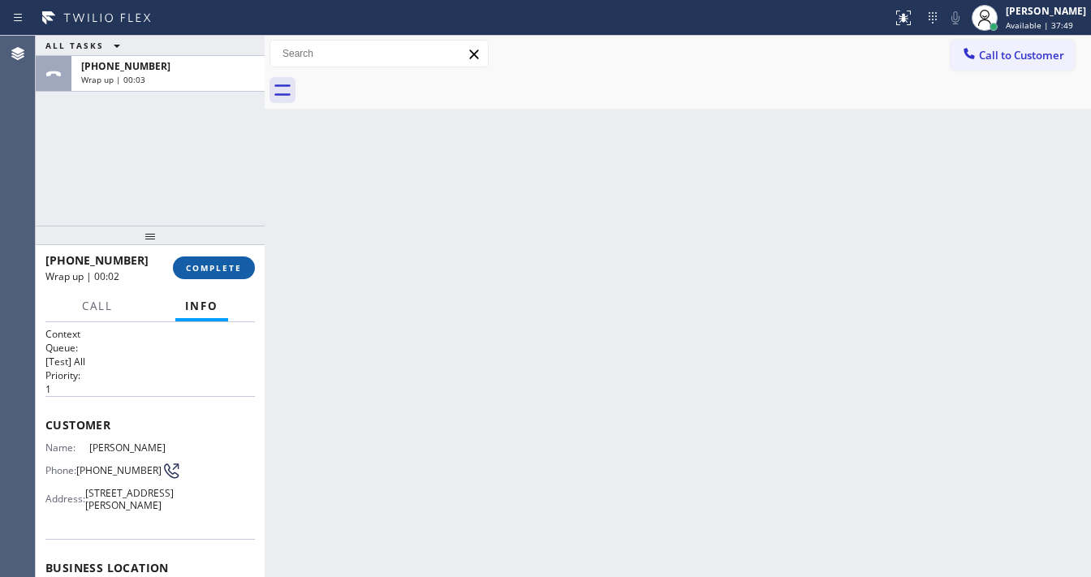
click at [212, 276] on button "COMPLETE" at bounding box center [214, 268] width 82 height 23
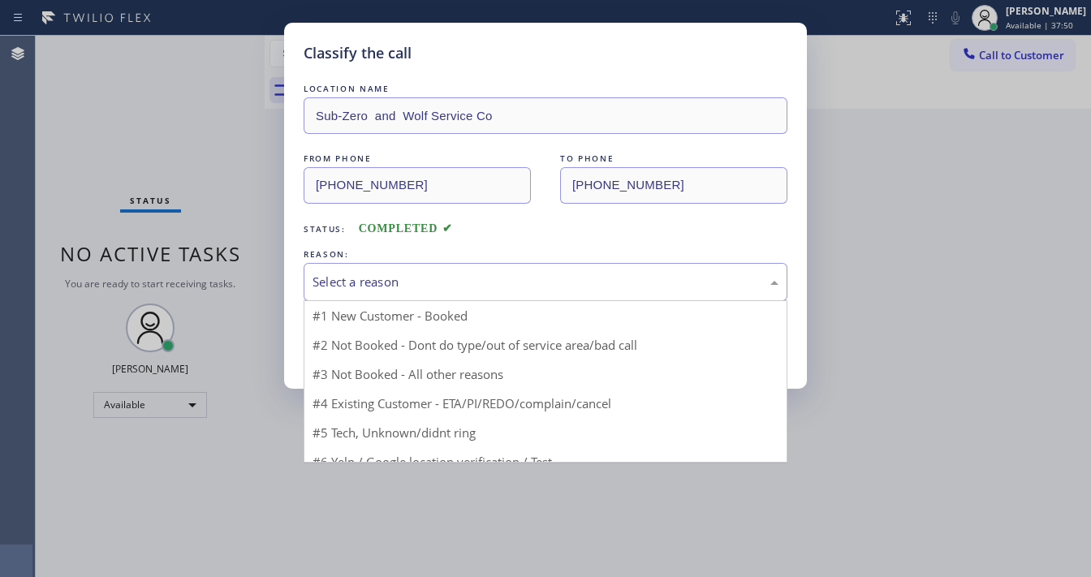
click at [385, 279] on div "Select a reason" at bounding box center [546, 282] width 466 height 19
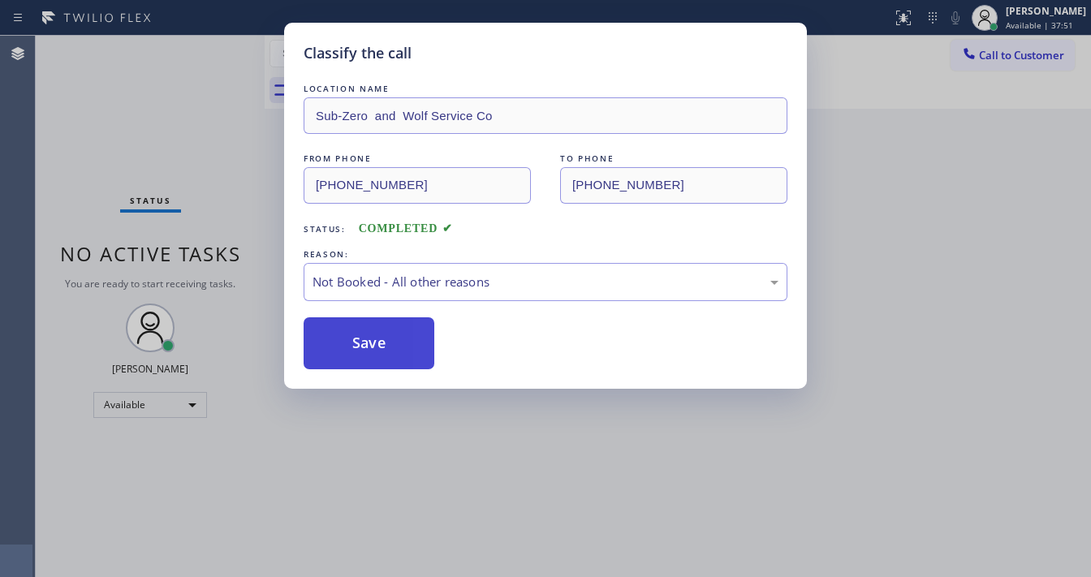
click at [363, 331] on button "Save" at bounding box center [369, 343] width 131 height 52
click at [363, 330] on button "Save" at bounding box center [369, 343] width 131 height 52
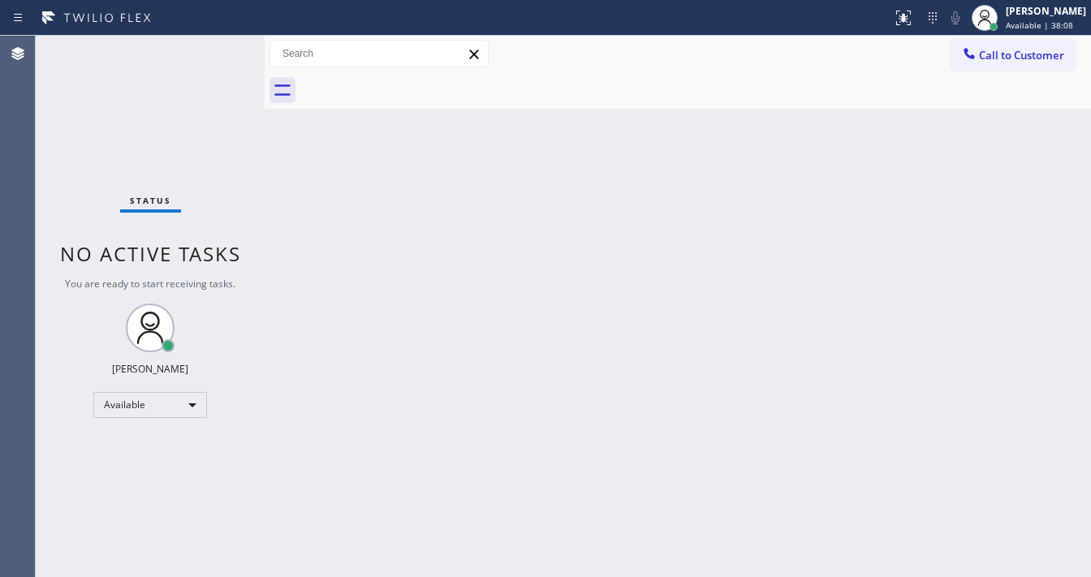
click at [212, 70] on div "Status No active tasks You are ready to start receiving tasks. [PERSON_NAME]" at bounding box center [150, 306] width 229 height 541
click at [214, 41] on div "Status No active tasks You are ready to start receiving tasks. [PERSON_NAME]" at bounding box center [150, 306] width 229 height 541
click at [210, 48] on div "Status No active tasks You are ready to start receiving tasks. [PERSON_NAME]" at bounding box center [150, 306] width 229 height 541
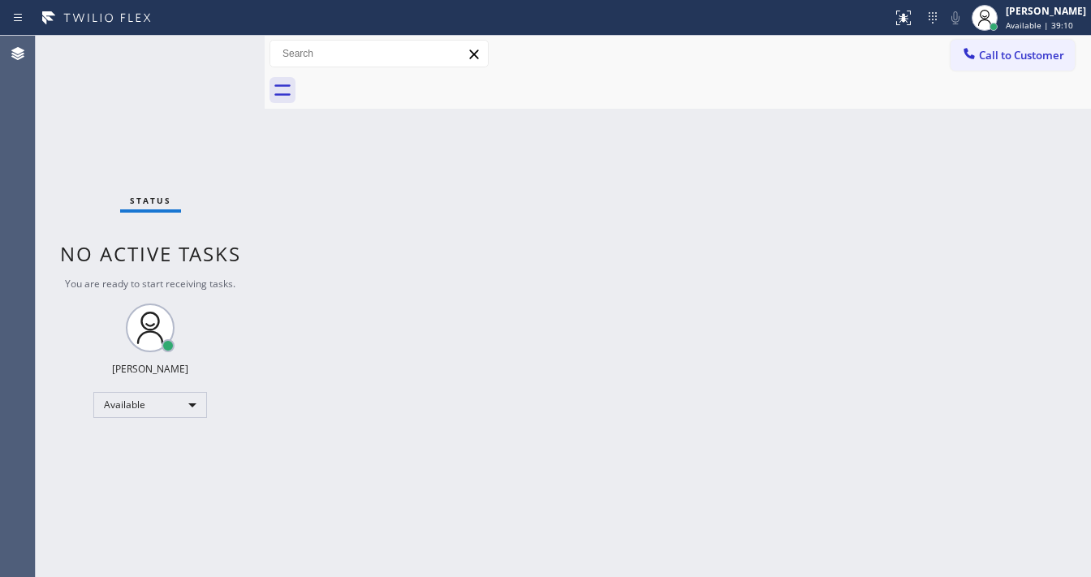
click at [212, 49] on div "Status No active tasks You are ready to start receiving tasks. [PERSON_NAME]" at bounding box center [150, 306] width 229 height 541
click at [216, 50] on div "Status No active tasks You are ready to start receiving tasks. [PERSON_NAME]" at bounding box center [150, 306] width 229 height 541
click at [218, 52] on div "Status No active tasks You are ready to start receiving tasks. [PERSON_NAME]" at bounding box center [150, 306] width 229 height 541
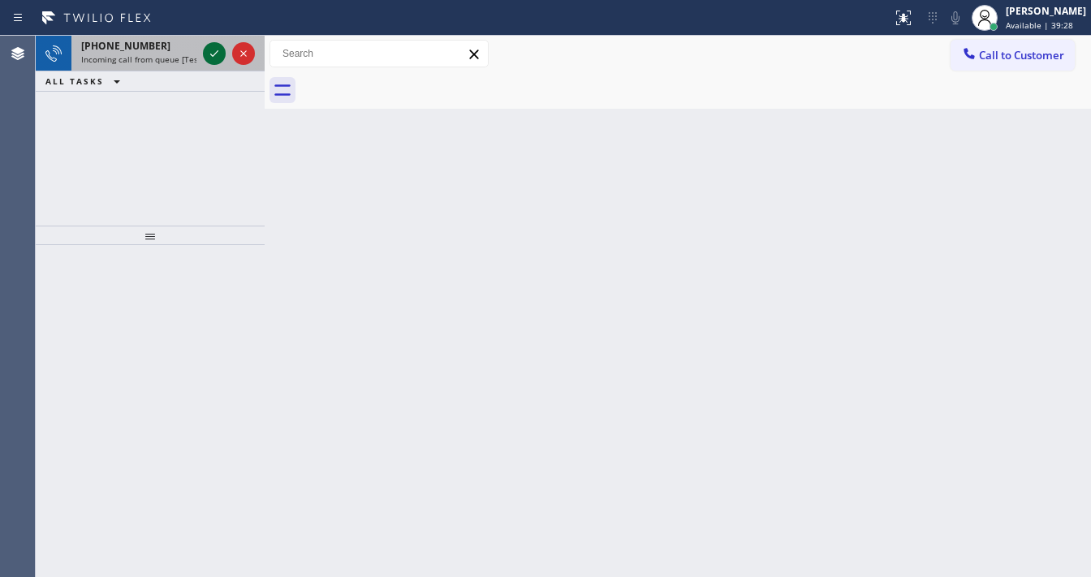
click at [211, 45] on icon at bounding box center [214, 53] width 19 height 19
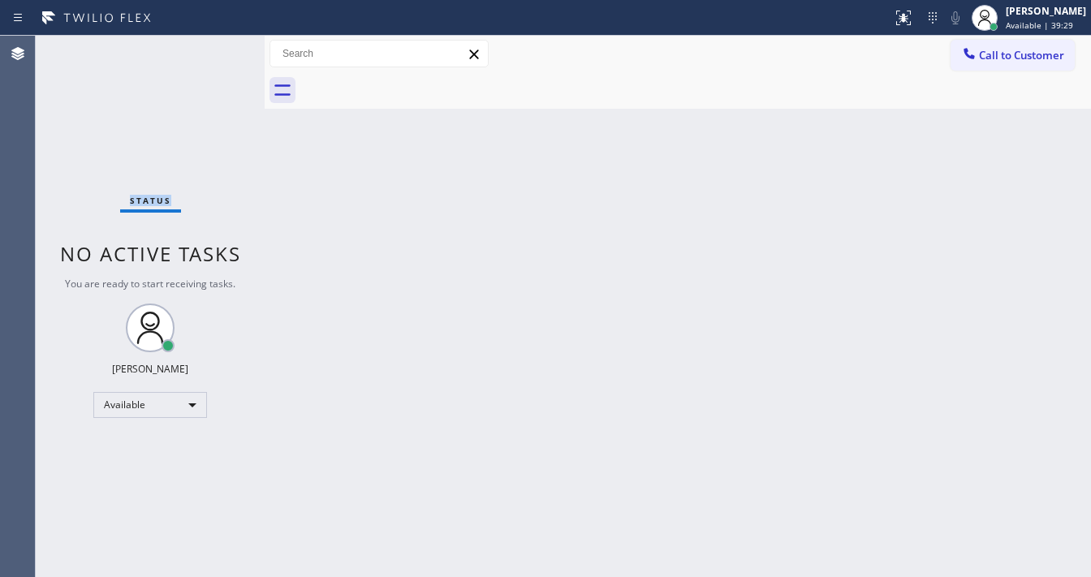
click at [209, 45] on div "Status No active tasks You are ready to start receiving tasks. [PERSON_NAME]" at bounding box center [150, 306] width 229 height 541
click at [886, 21] on div at bounding box center [445, 18] width 879 height 26
click at [913, 24] on icon at bounding box center [903, 17] width 19 height 19
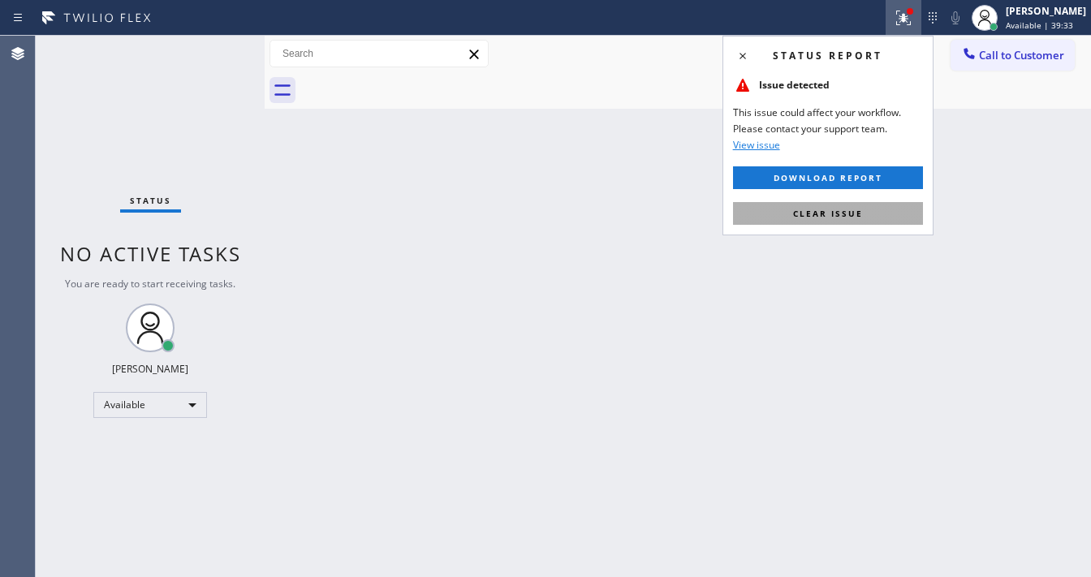
click at [852, 202] on button "Clear issue" at bounding box center [828, 213] width 190 height 23
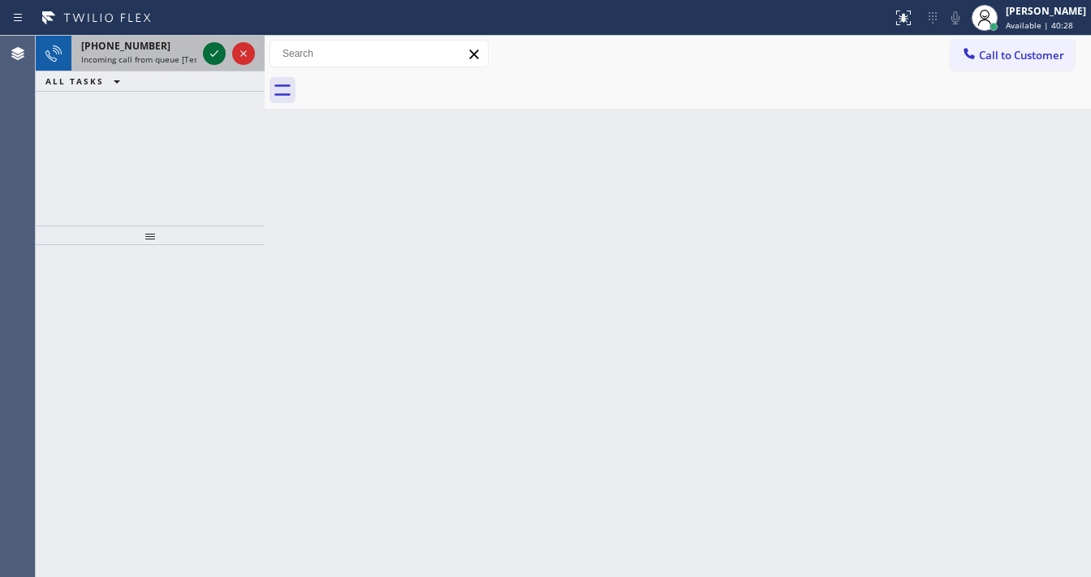
click at [212, 49] on icon at bounding box center [214, 53] width 19 height 19
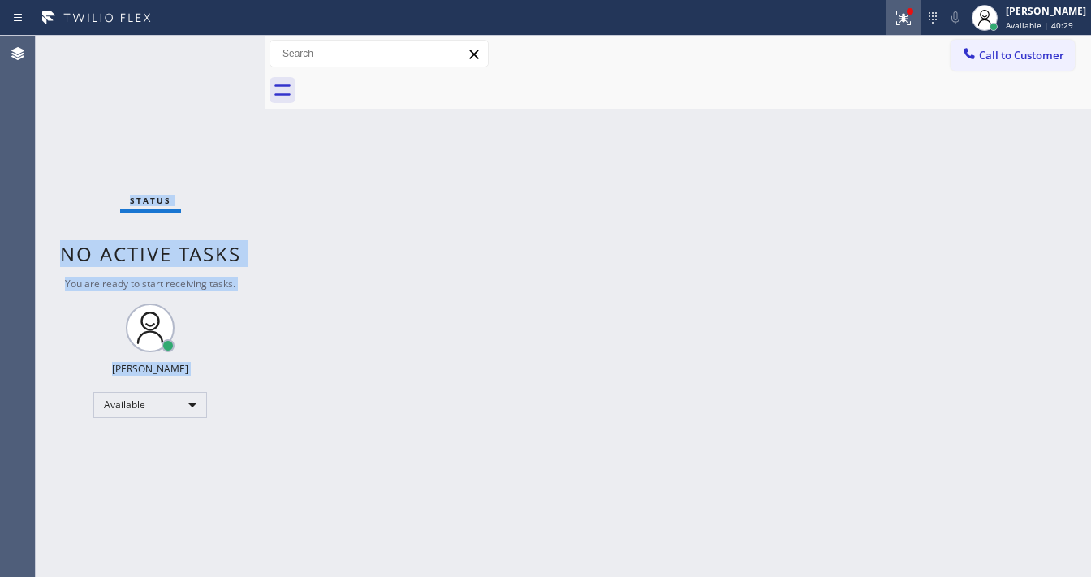
click at [907, 18] on icon at bounding box center [903, 17] width 19 height 19
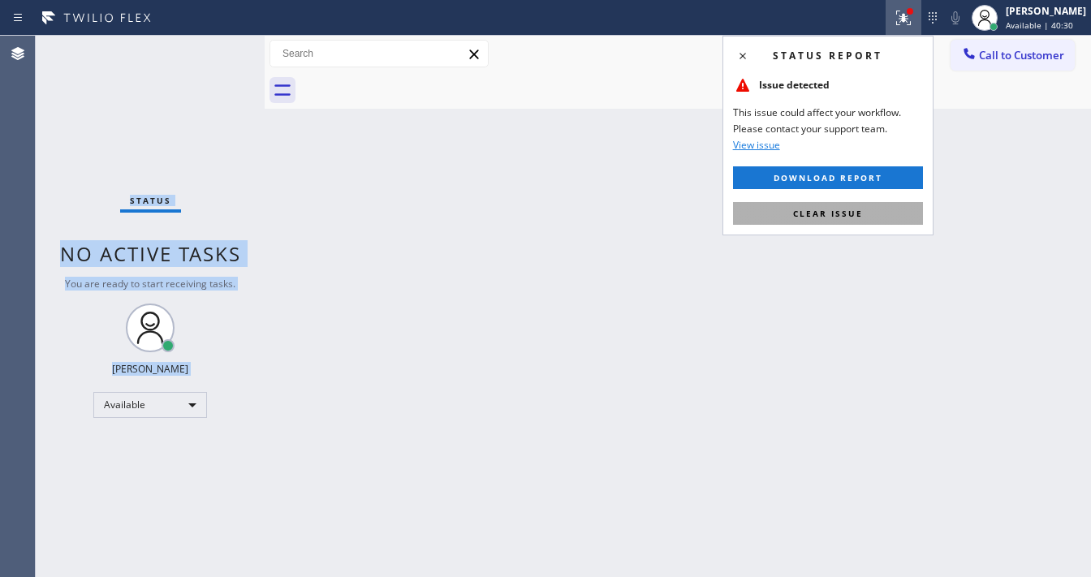
click at [861, 214] on button "Clear issue" at bounding box center [828, 213] width 190 height 23
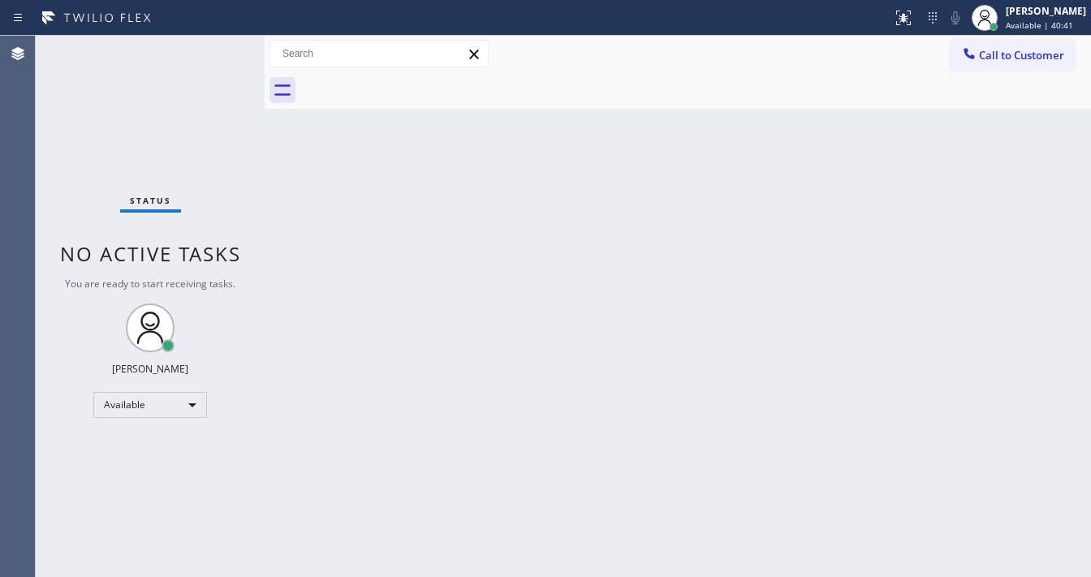
drag, startPoint x: 199, startPoint y: 55, endPoint x: 210, endPoint y: 52, distance: 11.8
click at [205, 54] on div "Status No active tasks You are ready to start receiving tasks. [PERSON_NAME]" at bounding box center [150, 306] width 229 height 541
click at [211, 52] on div "Status No active tasks You are ready to start receiving tasks. [PERSON_NAME]" at bounding box center [150, 306] width 229 height 541
click at [213, 52] on div "Status No active tasks You are ready to start receiving tasks. [PERSON_NAME]" at bounding box center [150, 306] width 229 height 541
click at [214, 52] on div "Status No active tasks You are ready to start receiving tasks. [PERSON_NAME]" at bounding box center [150, 306] width 229 height 541
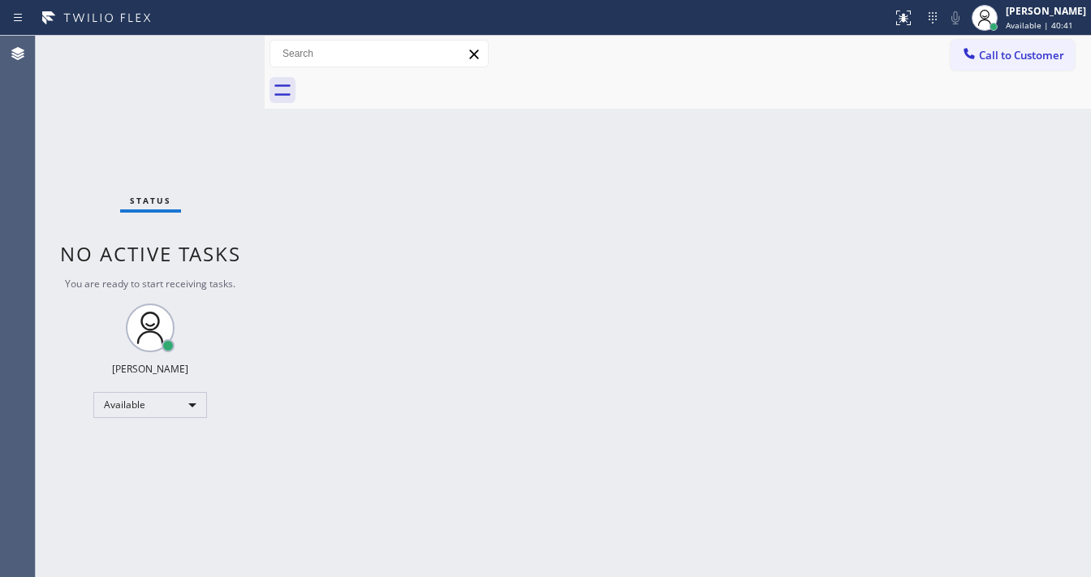
click at [215, 52] on div "Status No active tasks You are ready to start receiving tasks. [PERSON_NAME]" at bounding box center [150, 306] width 229 height 541
click at [217, 52] on div "Status No active tasks You are ready to start receiving tasks. [PERSON_NAME]" at bounding box center [150, 306] width 229 height 541
click at [218, 52] on div "Status No active tasks You are ready to start receiving tasks. [PERSON_NAME]" at bounding box center [150, 306] width 229 height 541
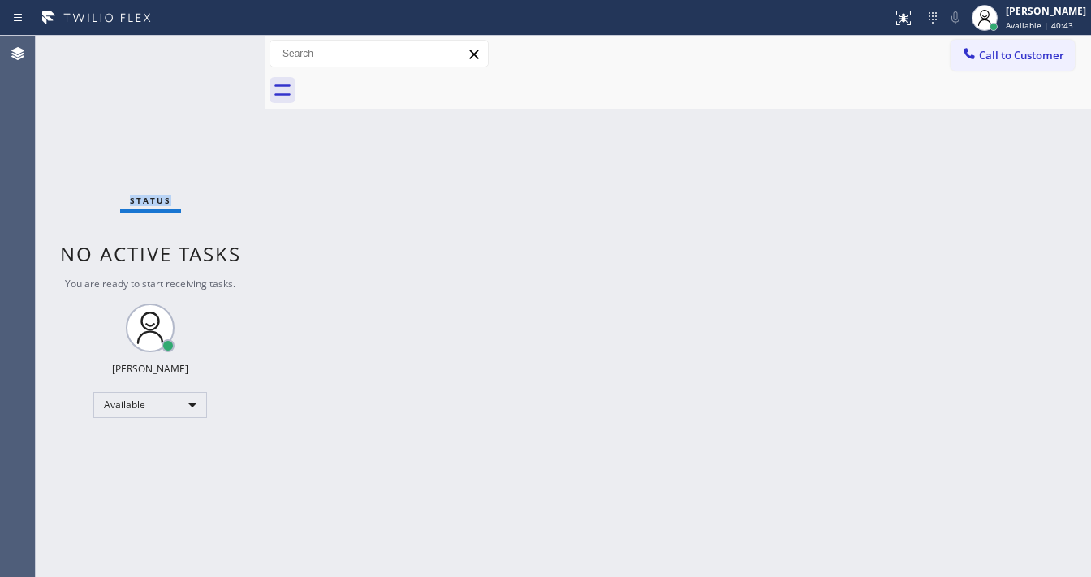
click at [218, 52] on div "Status No active tasks You are ready to start receiving tasks. [PERSON_NAME]" at bounding box center [150, 306] width 229 height 541
click at [213, 50] on div "Status No active tasks You are ready to start receiving tasks. [PERSON_NAME]" at bounding box center [150, 306] width 229 height 541
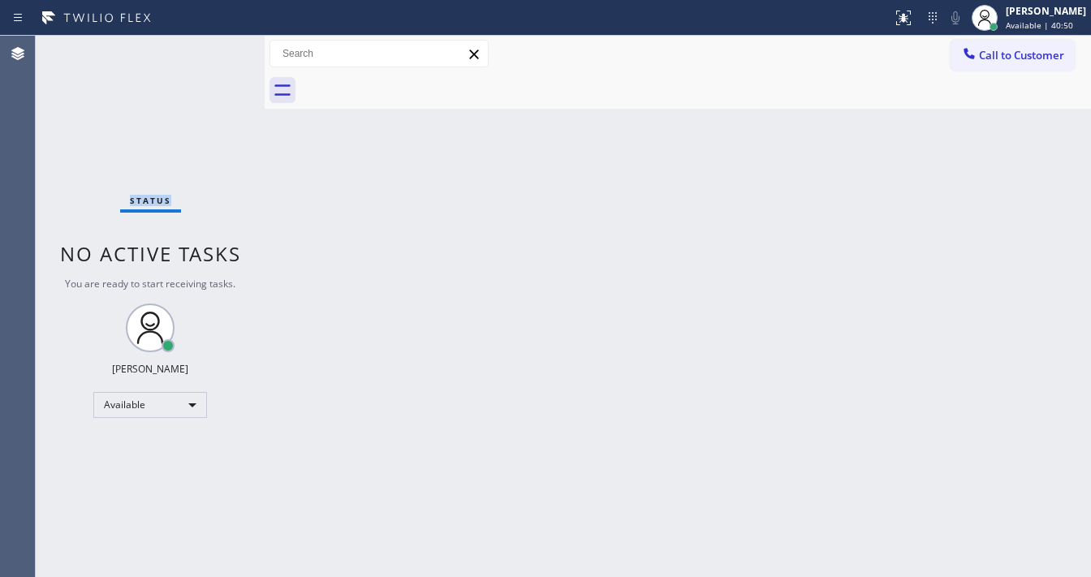
click at [213, 50] on div "Status No active tasks You are ready to start receiving tasks. [PERSON_NAME]" at bounding box center [150, 306] width 229 height 541
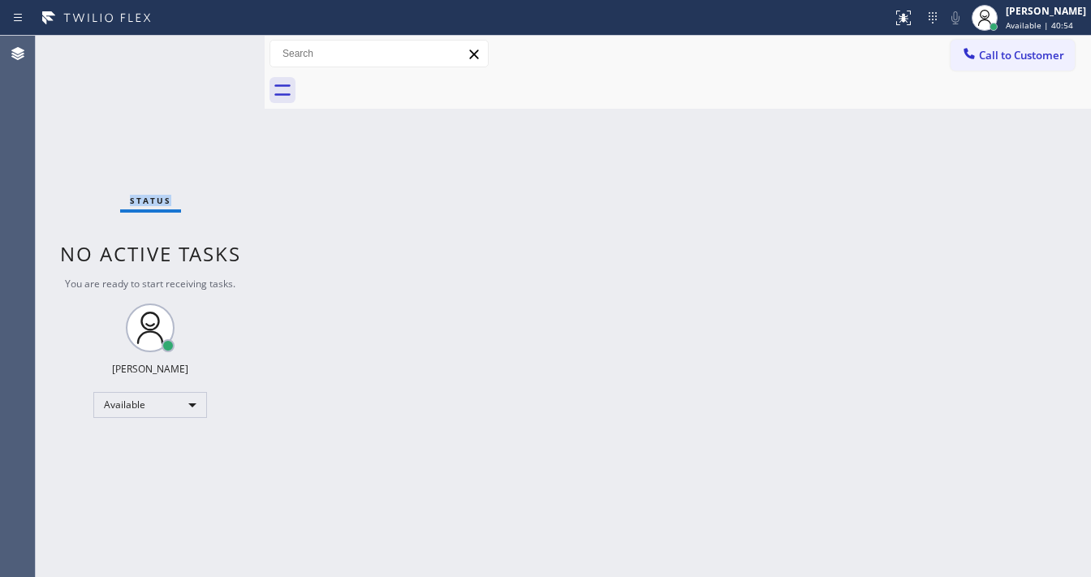
click at [213, 50] on div "Status No active tasks You are ready to start receiving tasks. [PERSON_NAME]" at bounding box center [150, 306] width 229 height 541
click at [214, 49] on div "Status No active tasks You are ready to start receiving tasks. [PERSON_NAME]" at bounding box center [150, 306] width 229 height 541
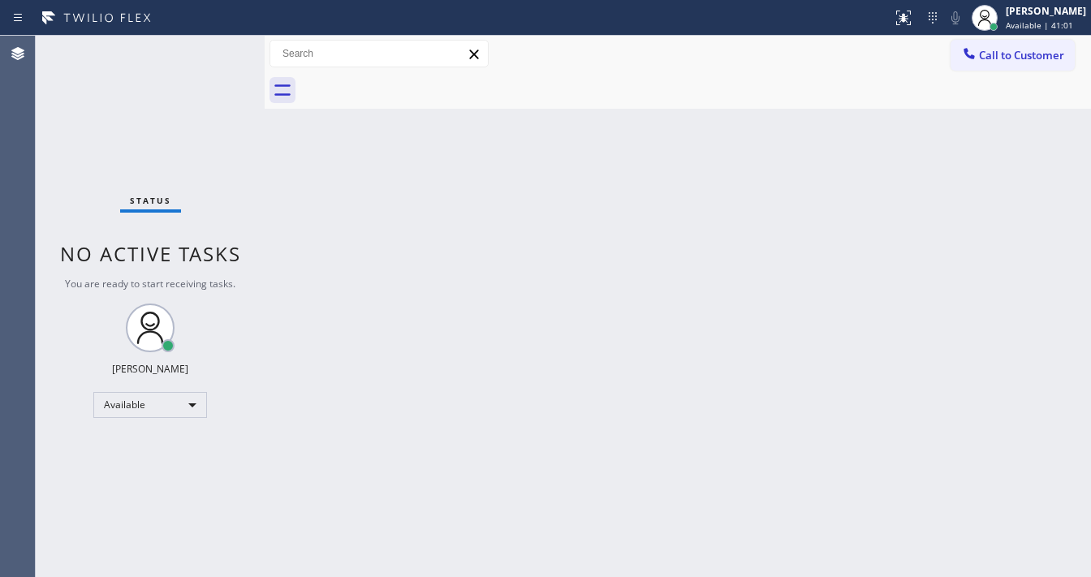
click at [214, 49] on div "Status No active tasks You are ready to start receiving tasks. [PERSON_NAME]" at bounding box center [150, 306] width 229 height 541
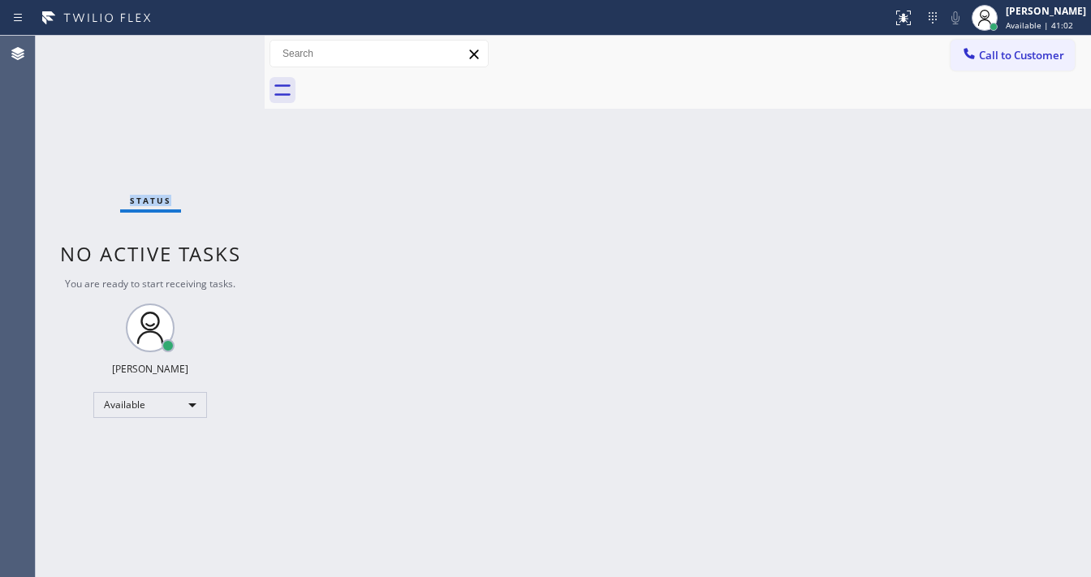
click at [214, 49] on div "Status No active tasks You are ready to start receiving tasks. [PERSON_NAME]" at bounding box center [150, 306] width 229 height 541
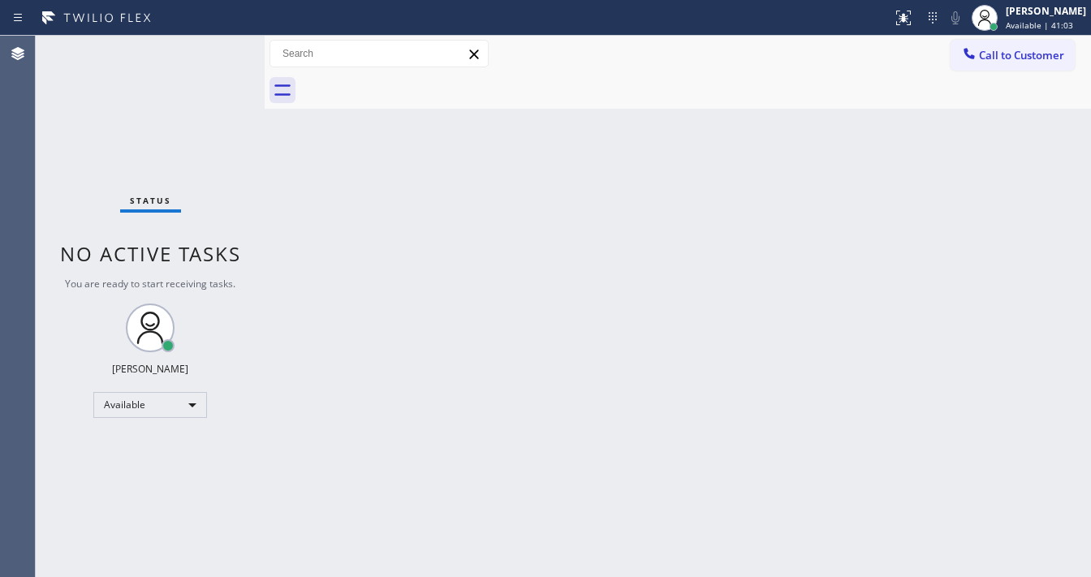
click at [214, 49] on div "Status No active tasks You are ready to start receiving tasks. [PERSON_NAME]" at bounding box center [150, 306] width 229 height 541
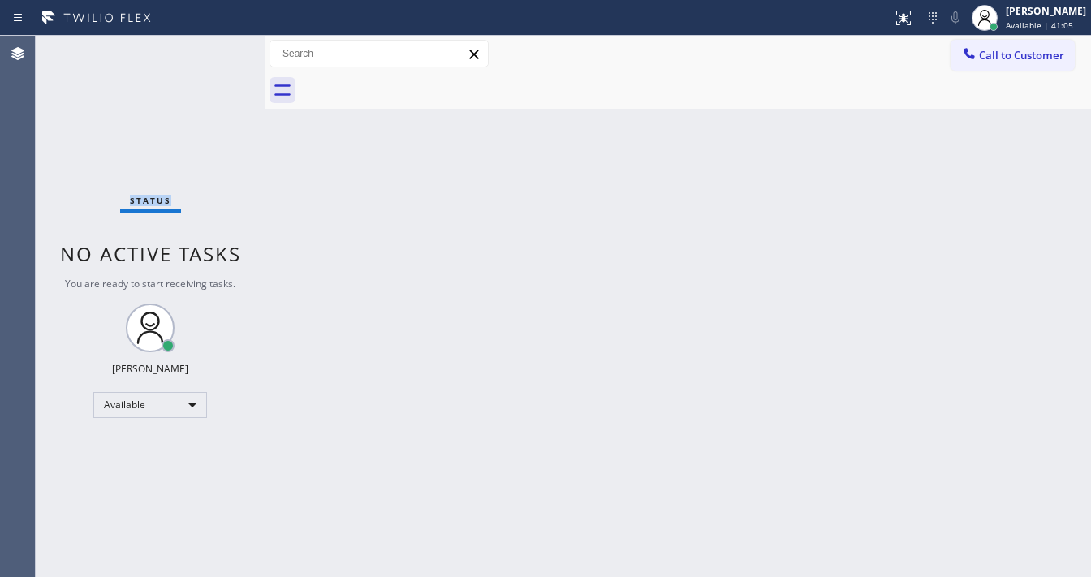
click at [214, 49] on div "Status No active tasks You are ready to start receiving tasks. [PERSON_NAME]" at bounding box center [150, 306] width 229 height 541
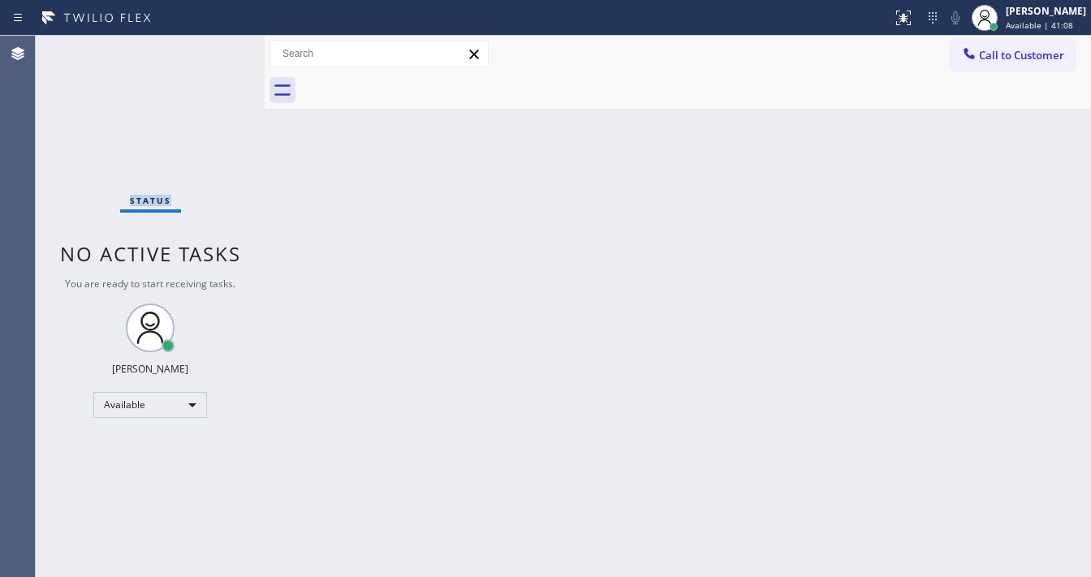
click at [214, 49] on div "Status No active tasks You are ready to start receiving tasks. [PERSON_NAME]" at bounding box center [150, 306] width 229 height 541
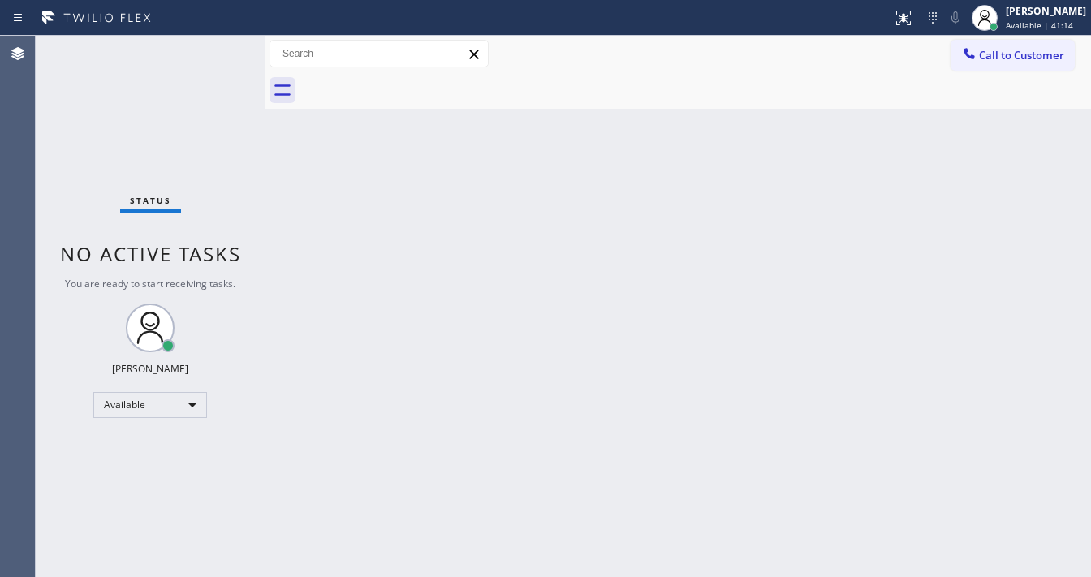
click at [214, 49] on div "Status No active tasks You are ready to start receiving tasks. [PERSON_NAME]" at bounding box center [150, 306] width 229 height 541
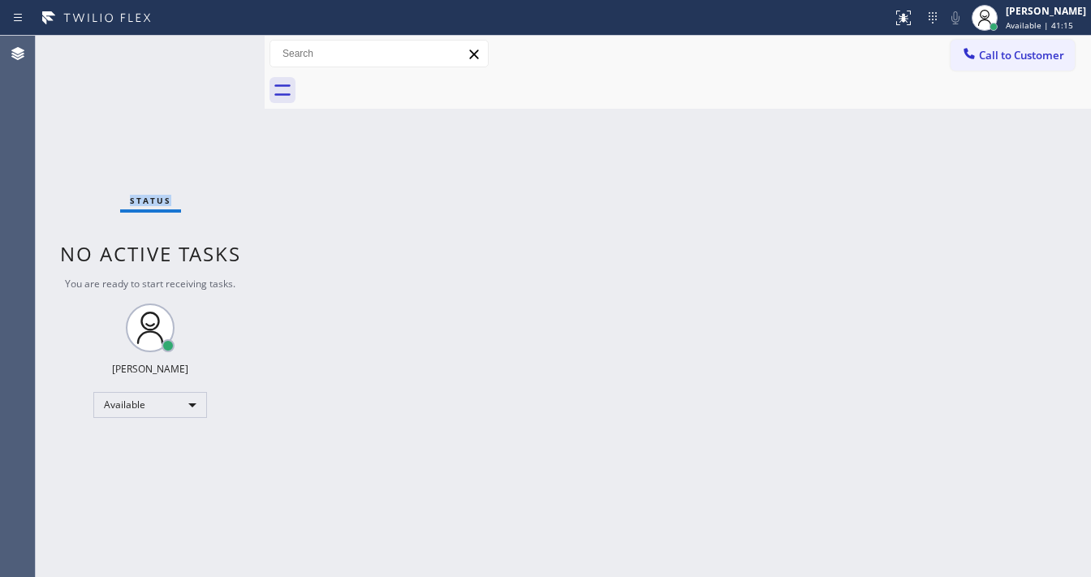
click at [214, 49] on div "Status No active tasks You are ready to start receiving tasks. [PERSON_NAME]" at bounding box center [150, 306] width 229 height 541
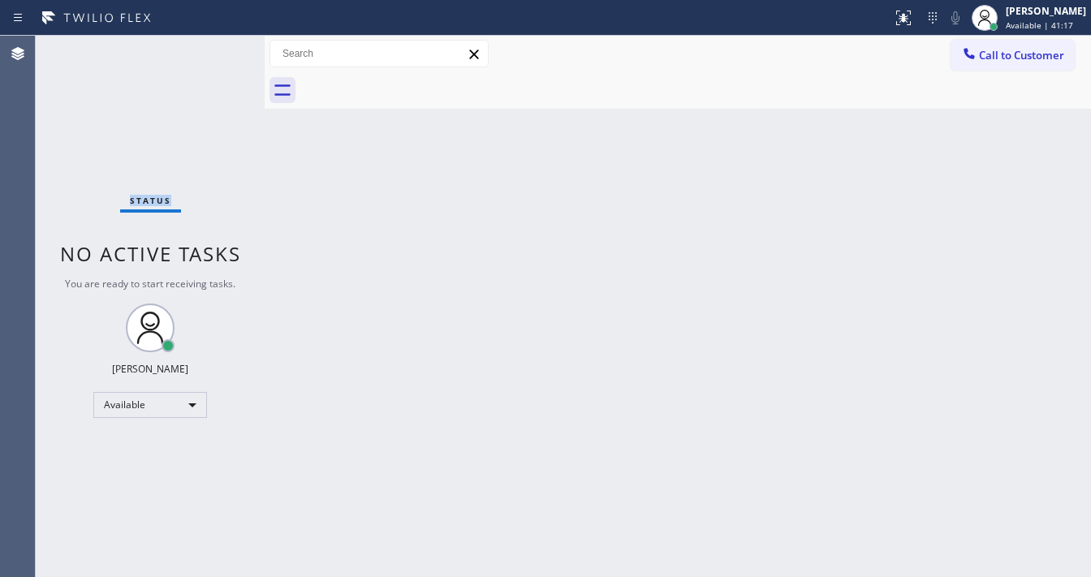
click at [214, 49] on div "Status No active tasks You are ready to start receiving tasks. [PERSON_NAME]" at bounding box center [150, 306] width 229 height 541
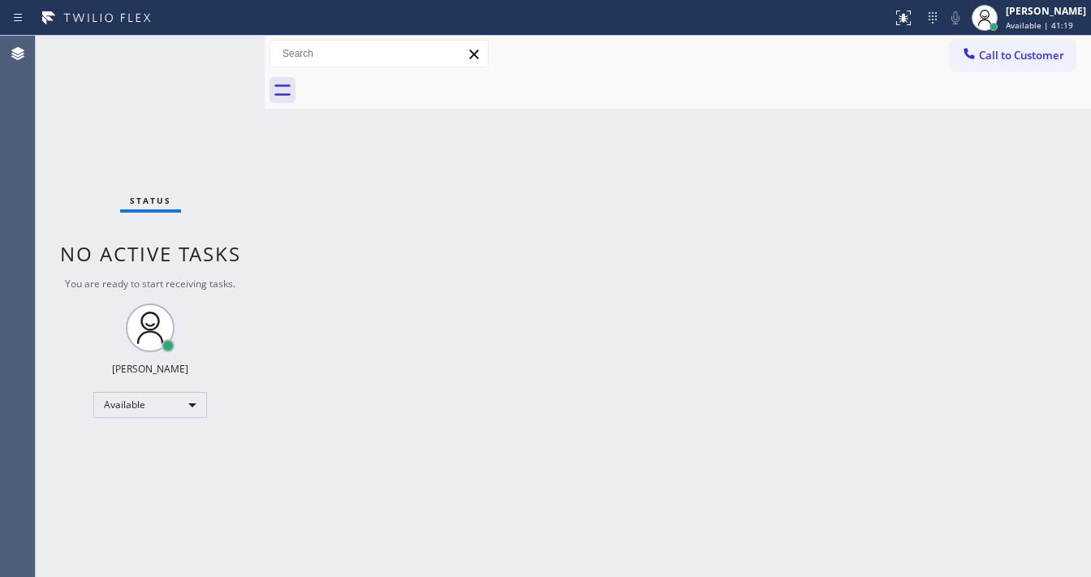
click at [214, 49] on div "Status No active tasks You are ready to start receiving tasks. [PERSON_NAME]" at bounding box center [150, 306] width 229 height 541
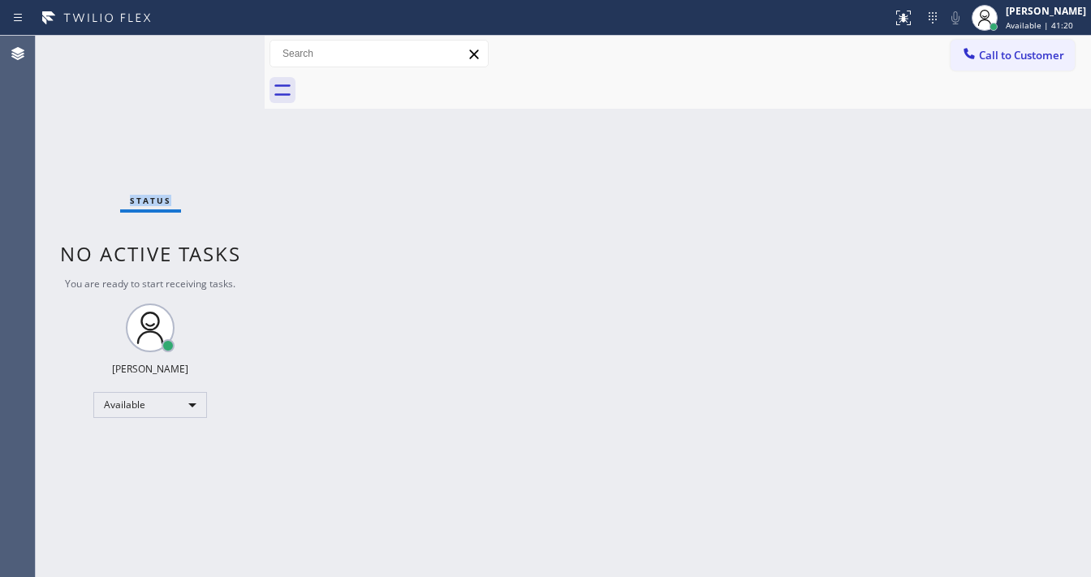
click at [214, 49] on div "Status No active tasks You are ready to start receiving tasks. [PERSON_NAME]" at bounding box center [150, 306] width 229 height 541
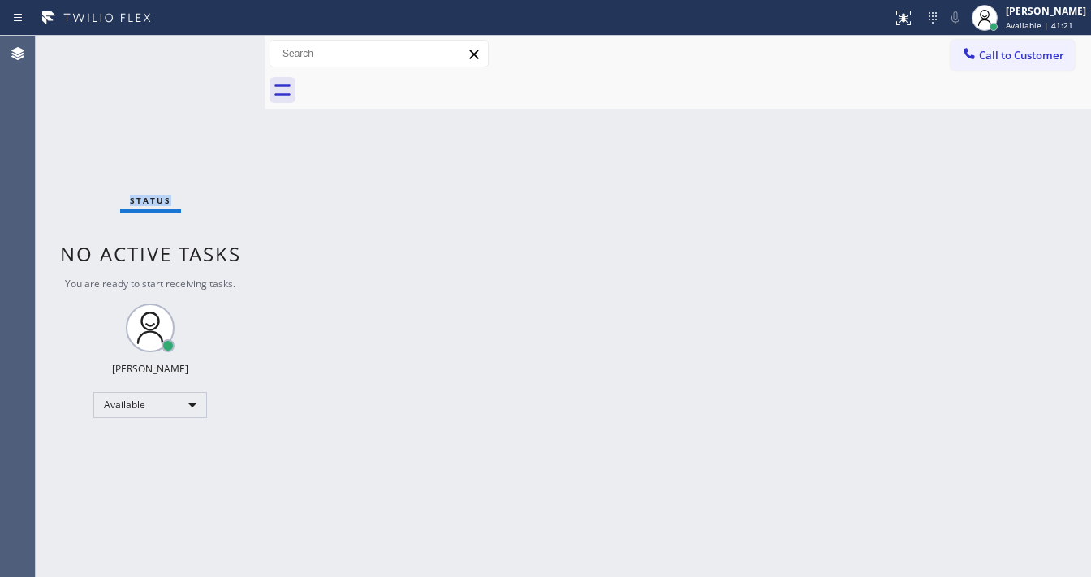
click at [214, 49] on div "Status No active tasks You are ready to start receiving tasks. [PERSON_NAME]" at bounding box center [150, 306] width 229 height 541
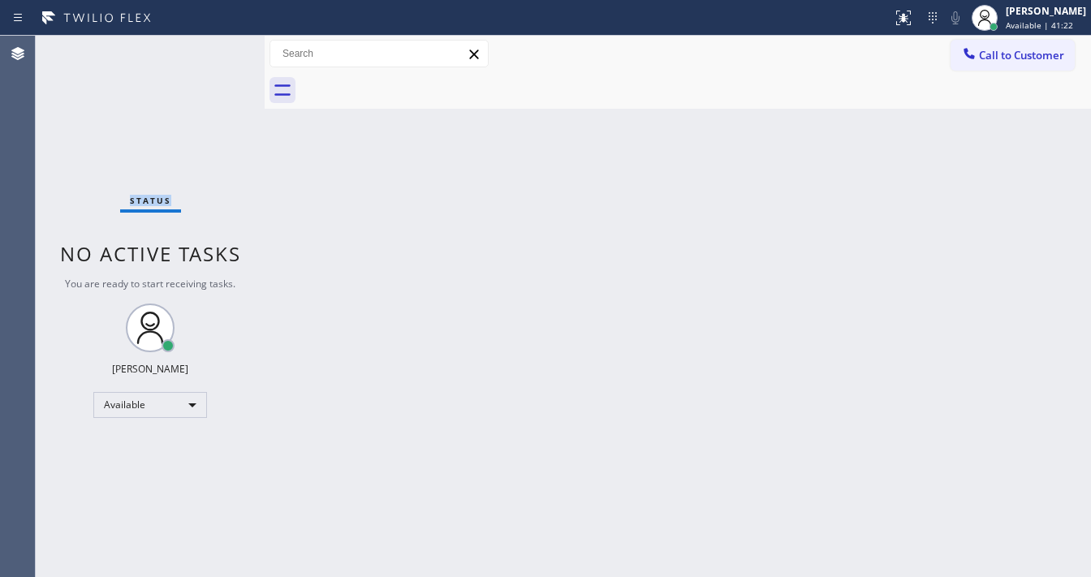
click at [214, 49] on div "Status No active tasks You are ready to start receiving tasks. [PERSON_NAME]" at bounding box center [150, 306] width 229 height 541
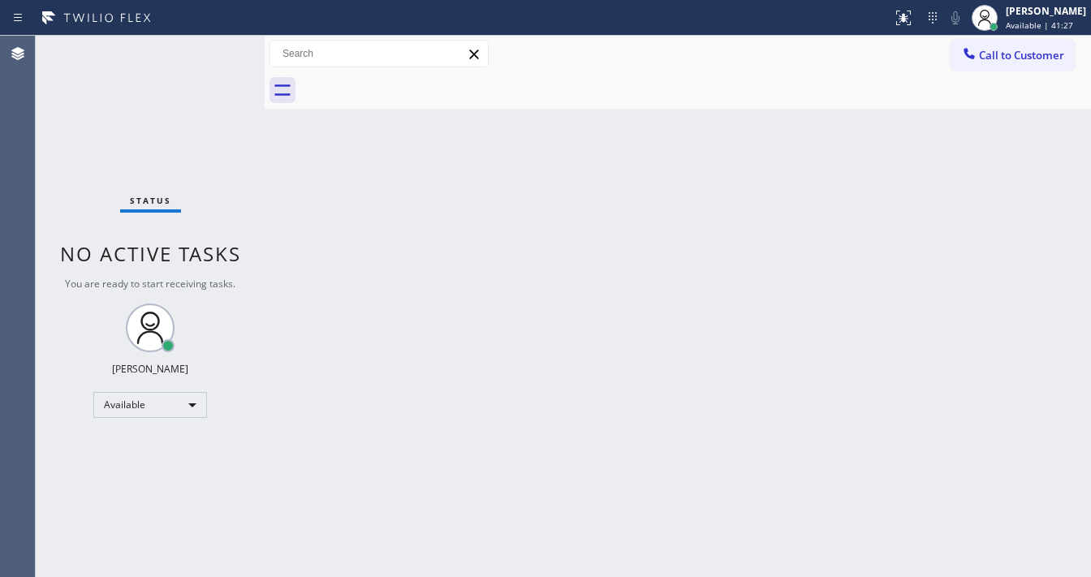
click at [214, 49] on div "Status No active tasks You are ready to start receiving tasks. [PERSON_NAME]" at bounding box center [150, 306] width 229 height 541
click at [213, 48] on div "Status No active tasks You are ready to start receiving tasks. [PERSON_NAME]" at bounding box center [150, 306] width 229 height 541
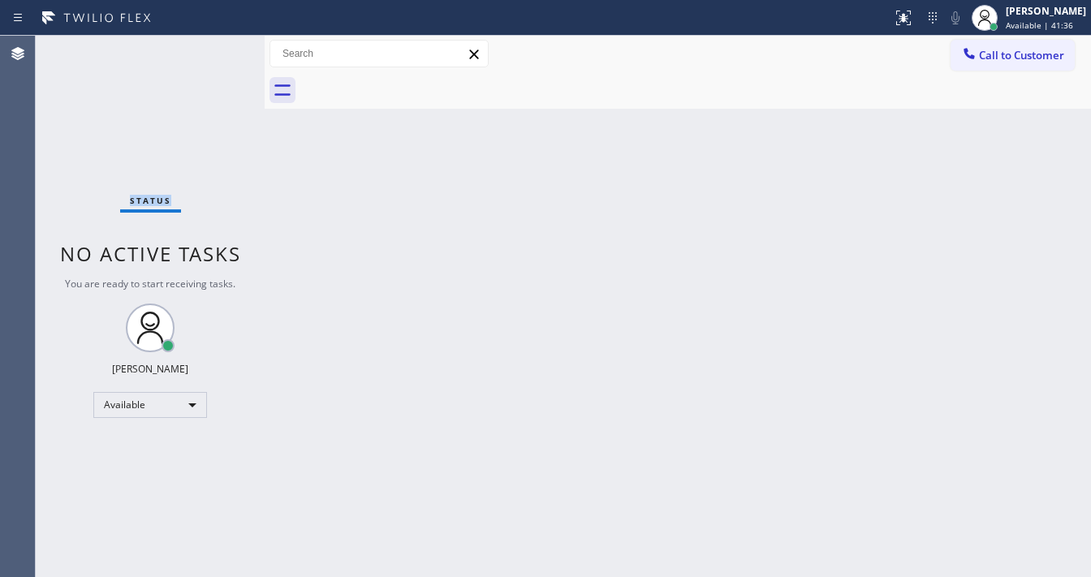
click at [213, 48] on div "Status No active tasks You are ready to start receiving tasks. [PERSON_NAME]" at bounding box center [150, 306] width 229 height 541
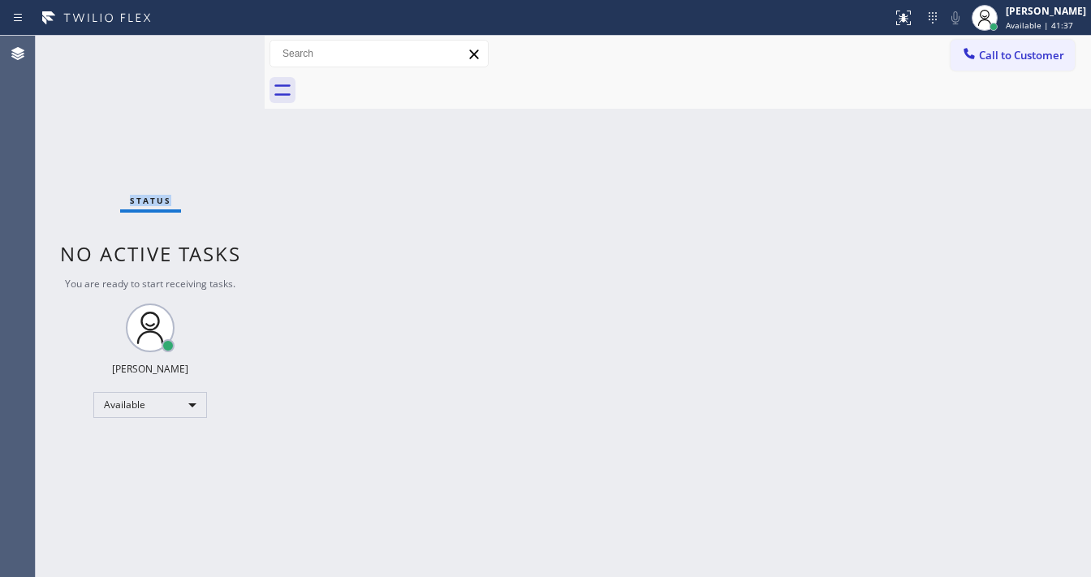
click at [213, 48] on div "Status No active tasks You are ready to start receiving tasks. [PERSON_NAME]" at bounding box center [150, 306] width 229 height 541
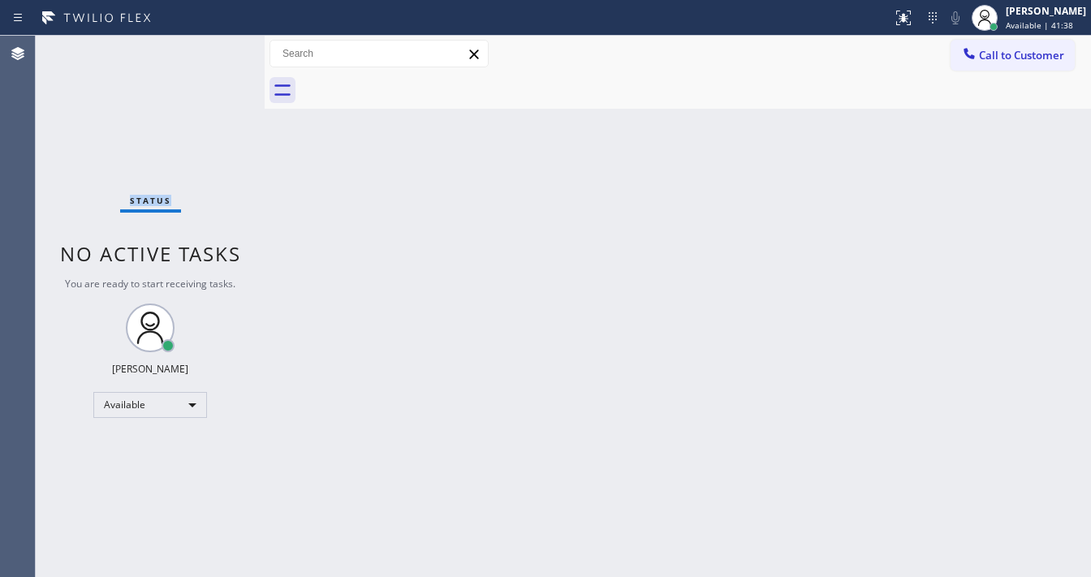
click at [213, 48] on div "Status No active tasks You are ready to start receiving tasks. [PERSON_NAME]" at bounding box center [150, 306] width 229 height 541
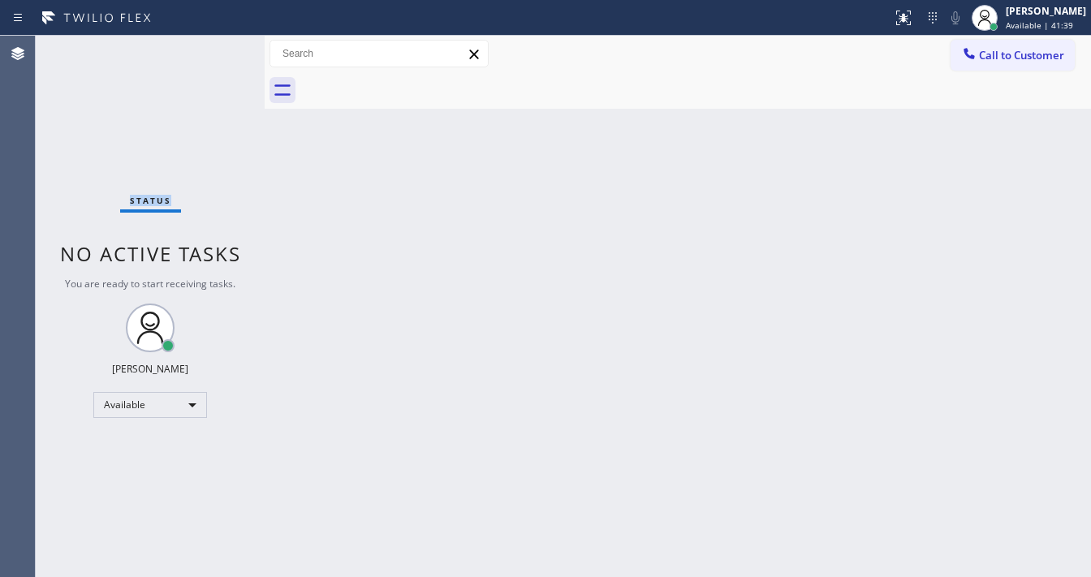
click at [213, 48] on div "Status No active tasks You are ready to start receiving tasks. [PERSON_NAME]" at bounding box center [150, 306] width 229 height 541
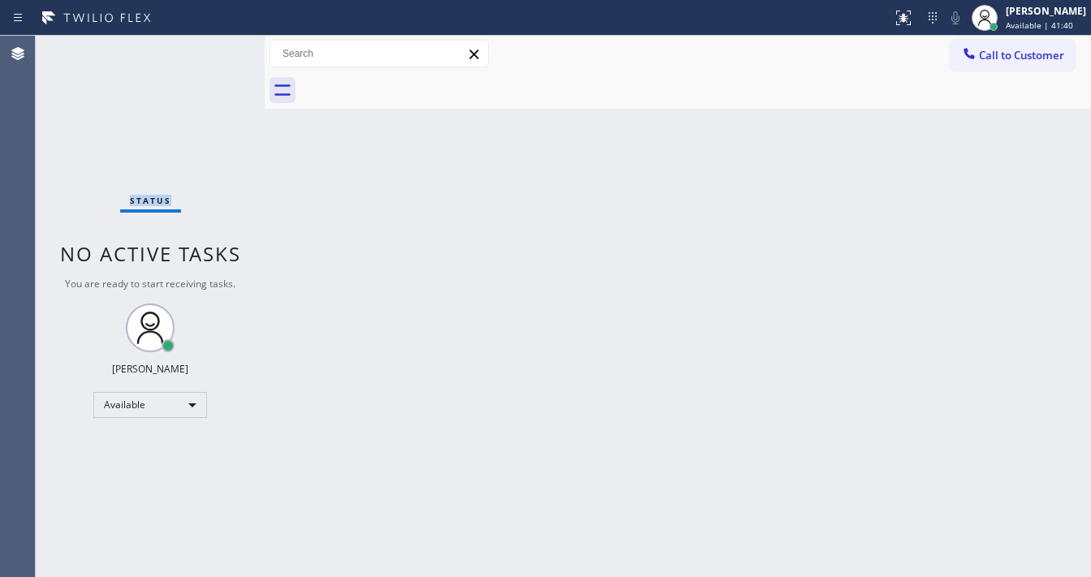
click at [213, 48] on div "Status No active tasks You are ready to start receiving tasks. [PERSON_NAME]" at bounding box center [150, 306] width 229 height 541
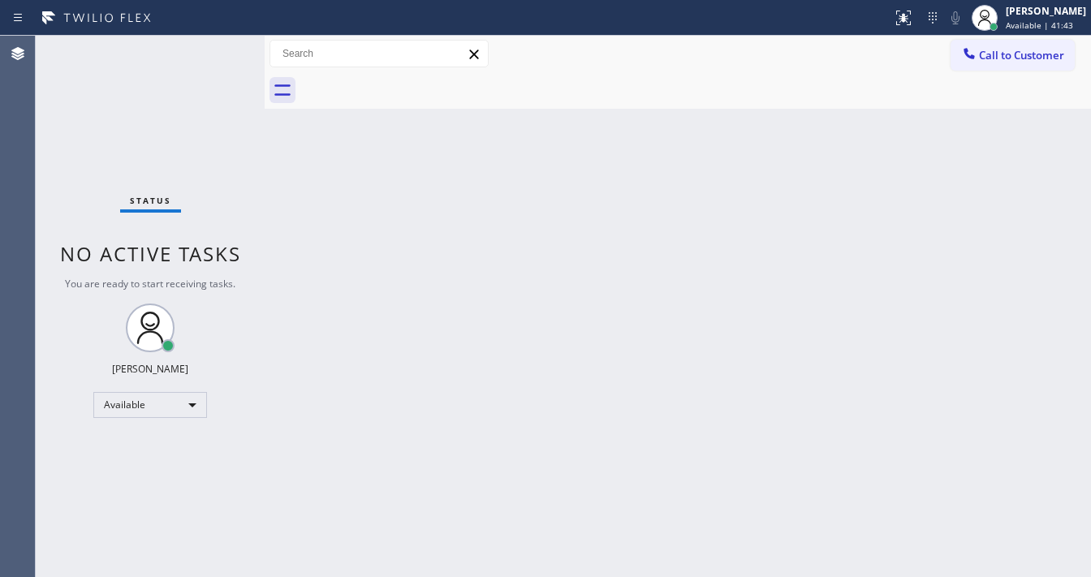
click at [213, 48] on div "Status No active tasks You are ready to start receiving tasks. [PERSON_NAME]" at bounding box center [150, 306] width 229 height 541
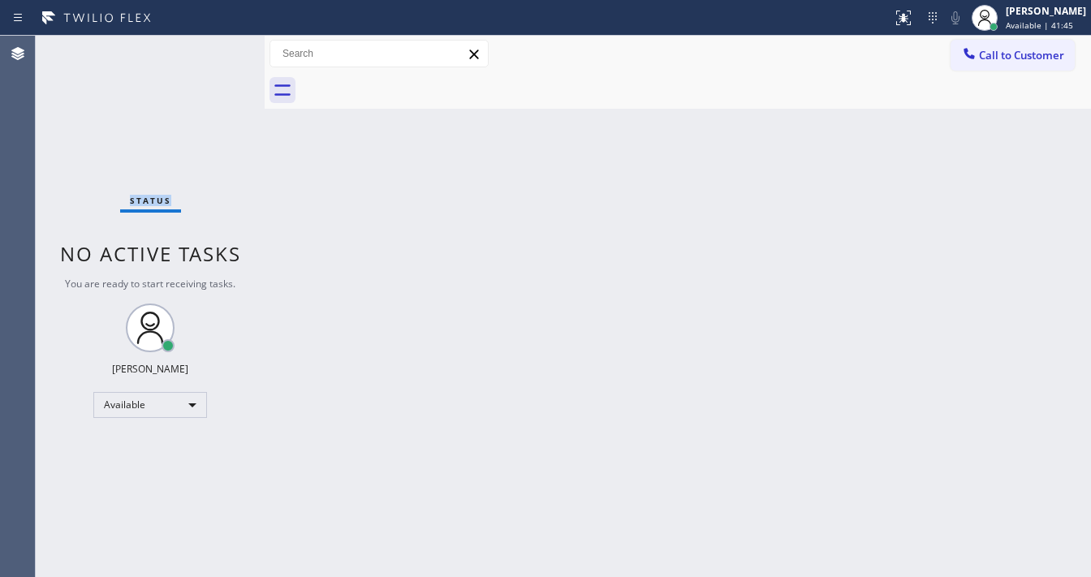
click at [213, 48] on div "Status No active tasks You are ready to start receiving tasks. [PERSON_NAME]" at bounding box center [150, 306] width 229 height 541
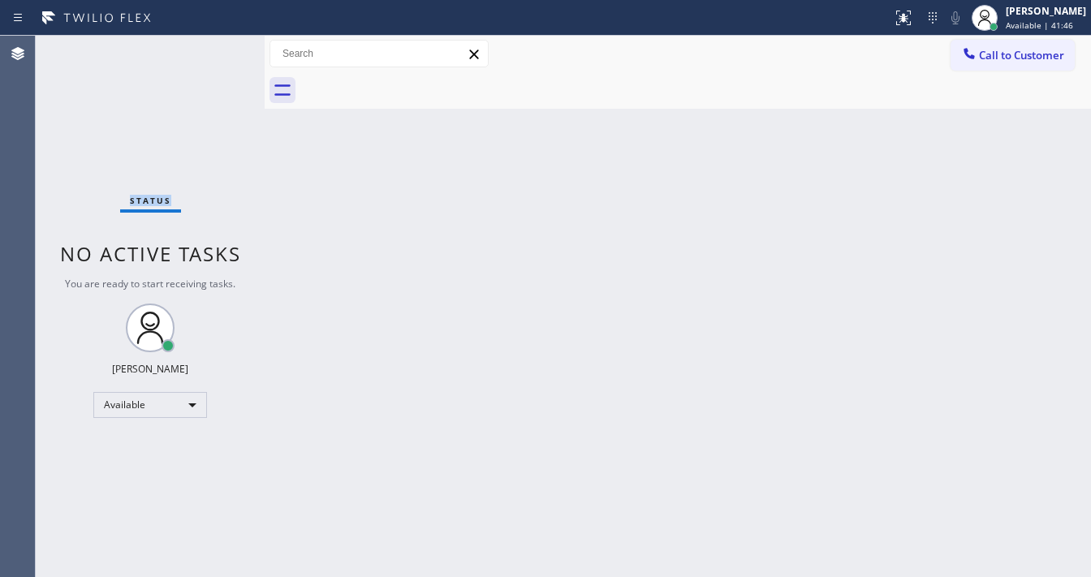
click at [213, 48] on div "Status No active tasks You are ready to start receiving tasks. [PERSON_NAME]" at bounding box center [150, 306] width 229 height 541
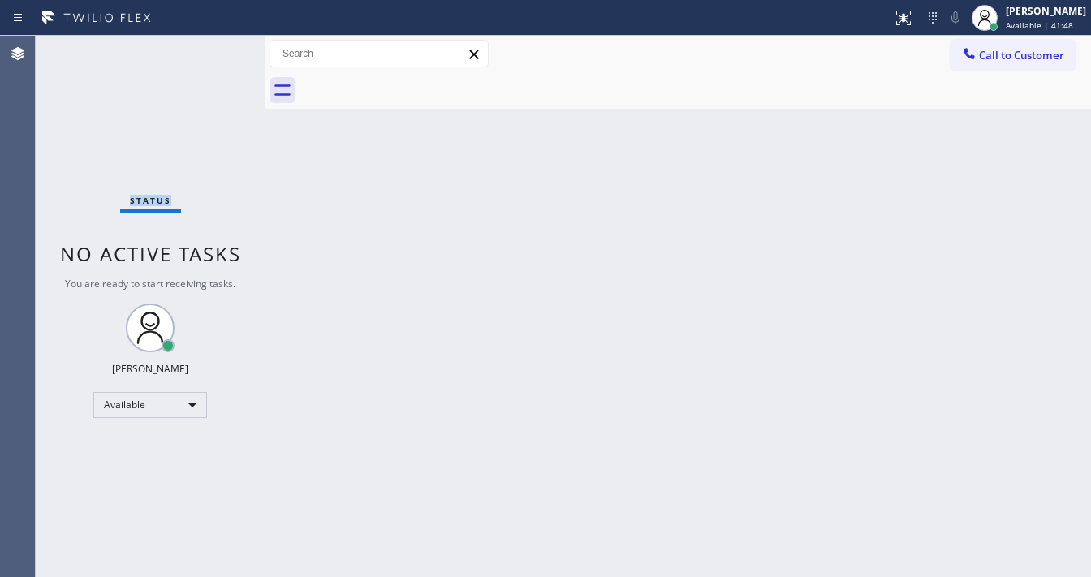
click at [213, 48] on div "Status No active tasks You are ready to start receiving tasks. [PERSON_NAME]" at bounding box center [150, 306] width 229 height 541
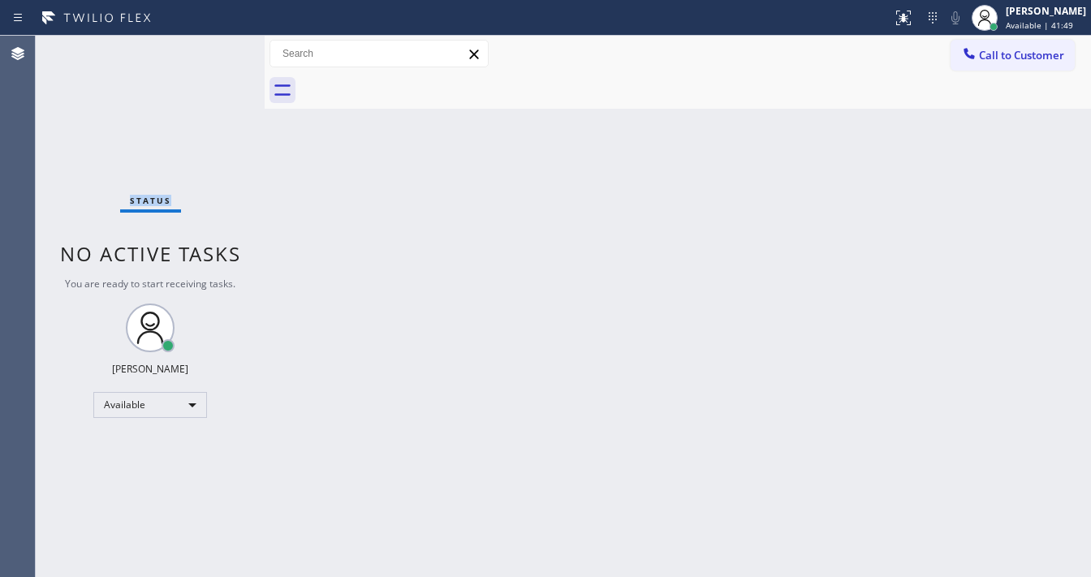
click at [213, 48] on div "Status No active tasks You are ready to start receiving tasks. [PERSON_NAME]" at bounding box center [150, 306] width 229 height 541
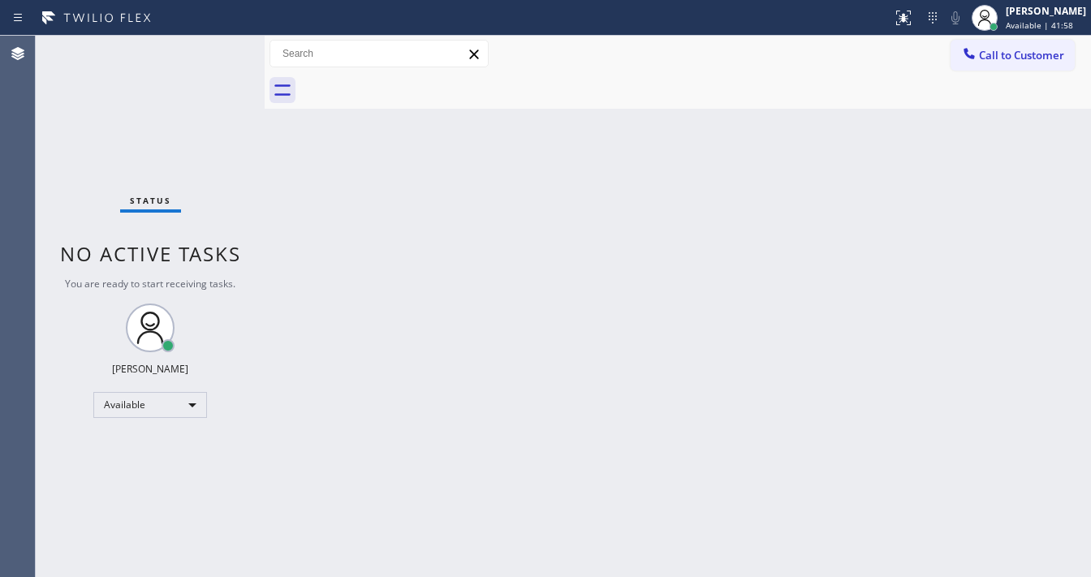
click at [213, 48] on div "Status No active tasks You are ready to start receiving tasks. [PERSON_NAME]" at bounding box center [150, 306] width 229 height 541
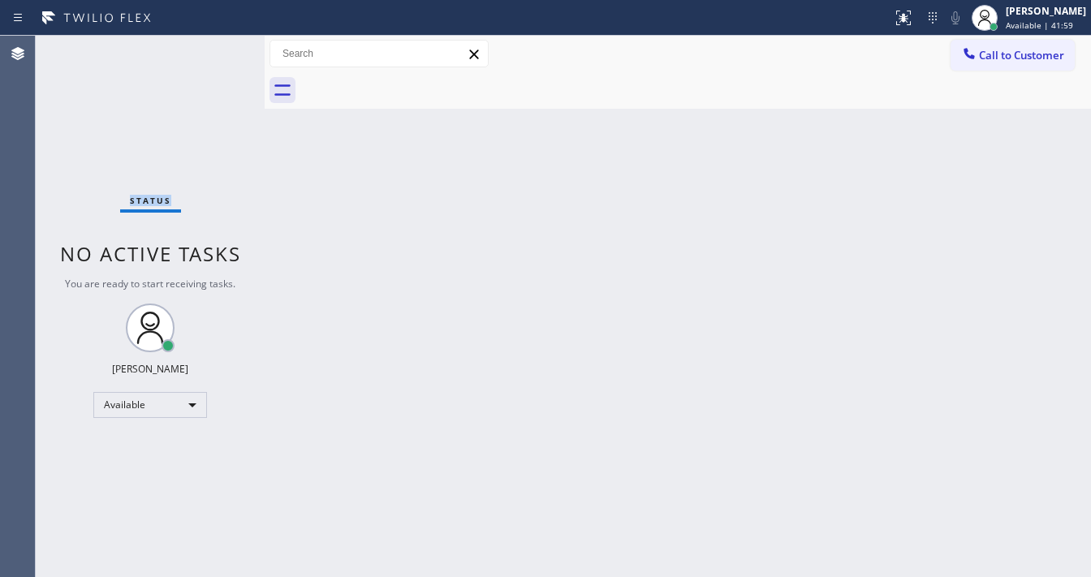
click at [213, 48] on div "Status No active tasks You are ready to start receiving tasks. [PERSON_NAME]" at bounding box center [150, 306] width 229 height 541
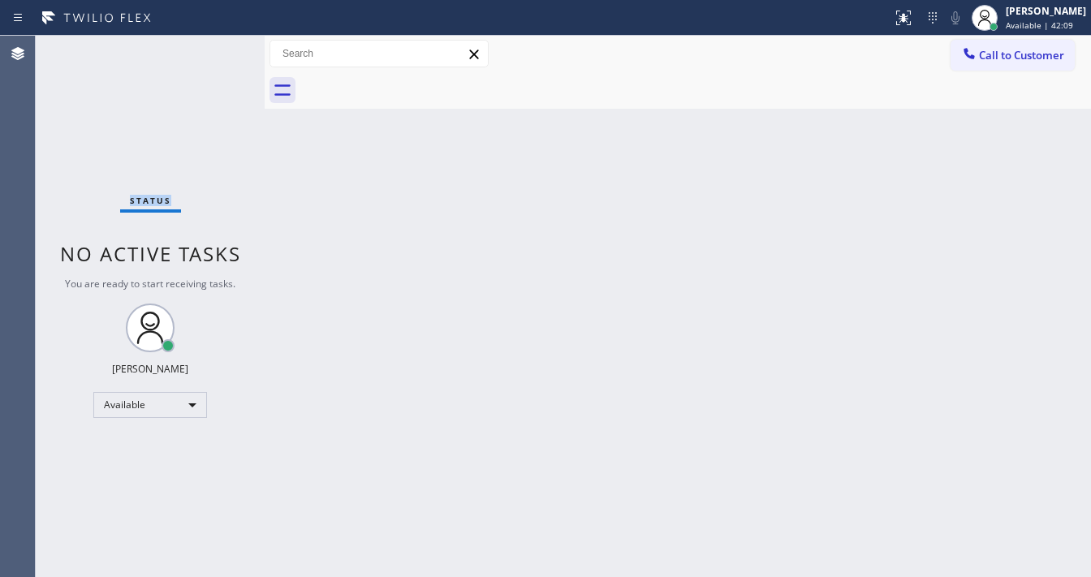
click at [213, 48] on div "Status No active tasks You are ready to start receiving tasks. [PERSON_NAME]" at bounding box center [150, 306] width 229 height 541
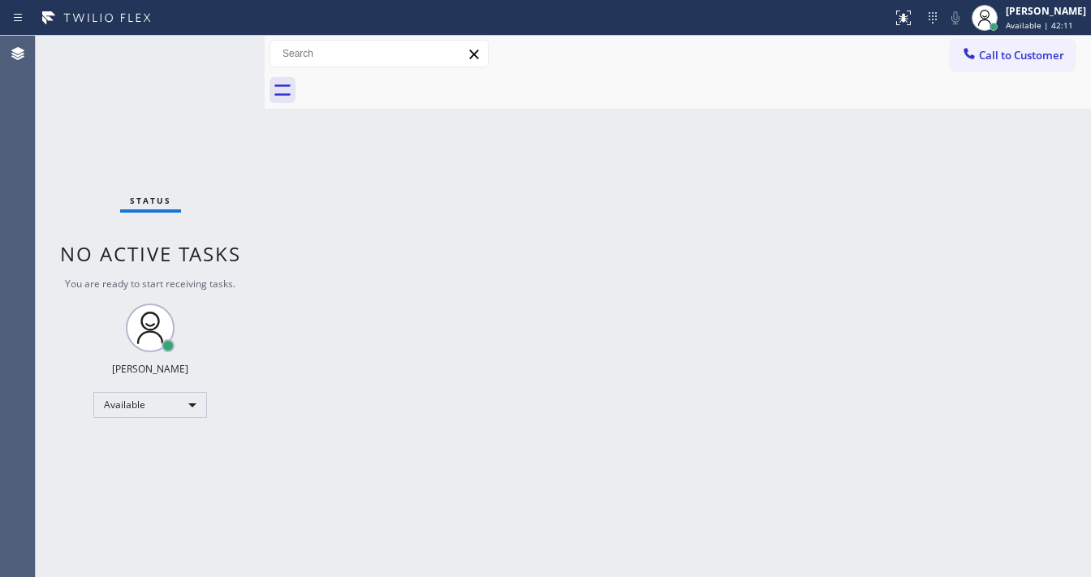
click at [213, 48] on div "Status No active tasks You are ready to start receiving tasks. [PERSON_NAME]" at bounding box center [150, 306] width 229 height 541
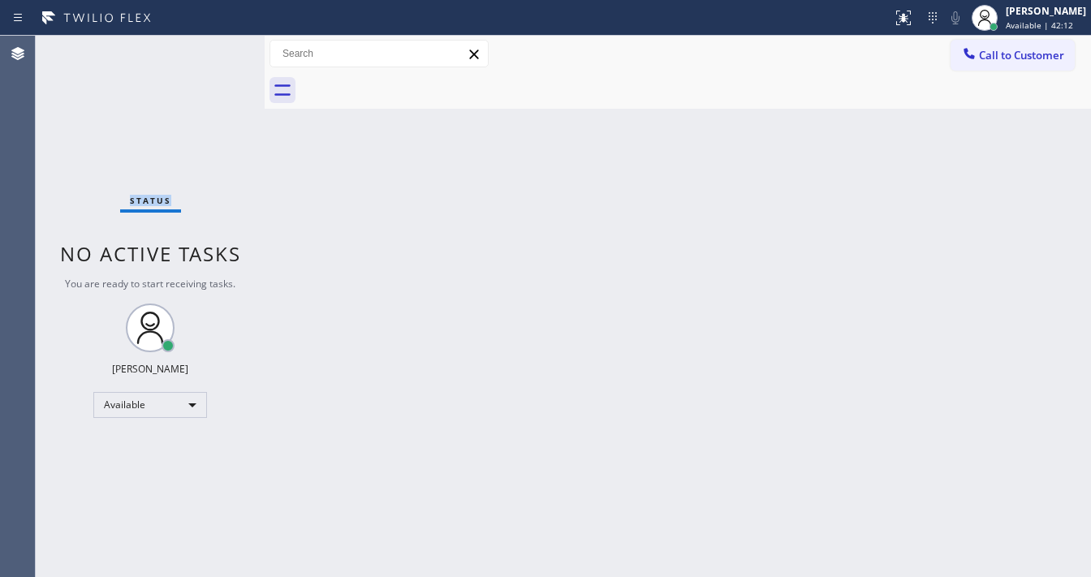
click at [213, 48] on div "Status No active tasks You are ready to start receiving tasks. [PERSON_NAME]" at bounding box center [150, 306] width 229 height 541
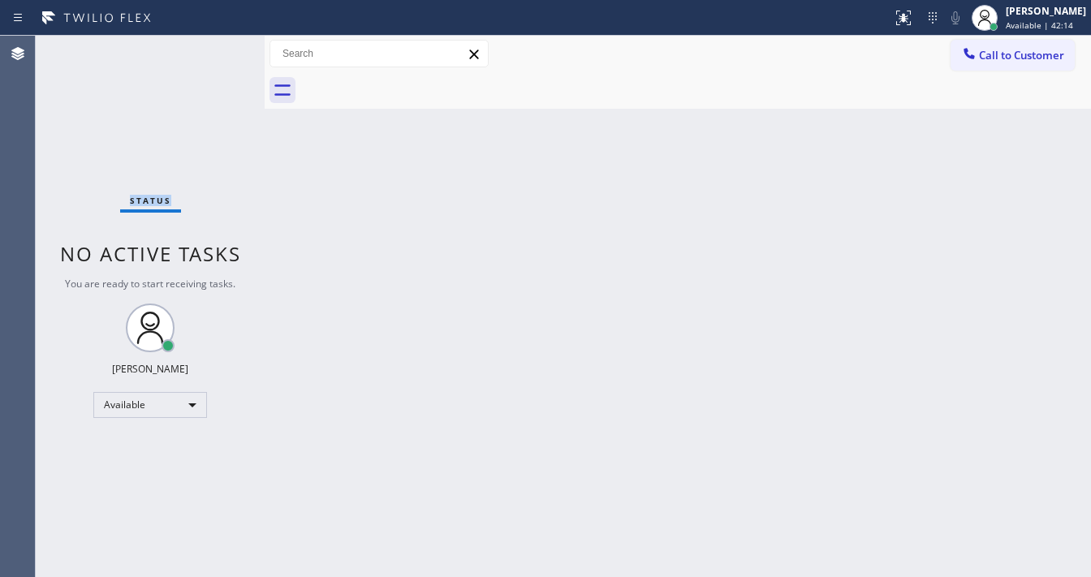
click at [213, 48] on div "Status No active tasks You are ready to start receiving tasks. [PERSON_NAME]" at bounding box center [150, 306] width 229 height 541
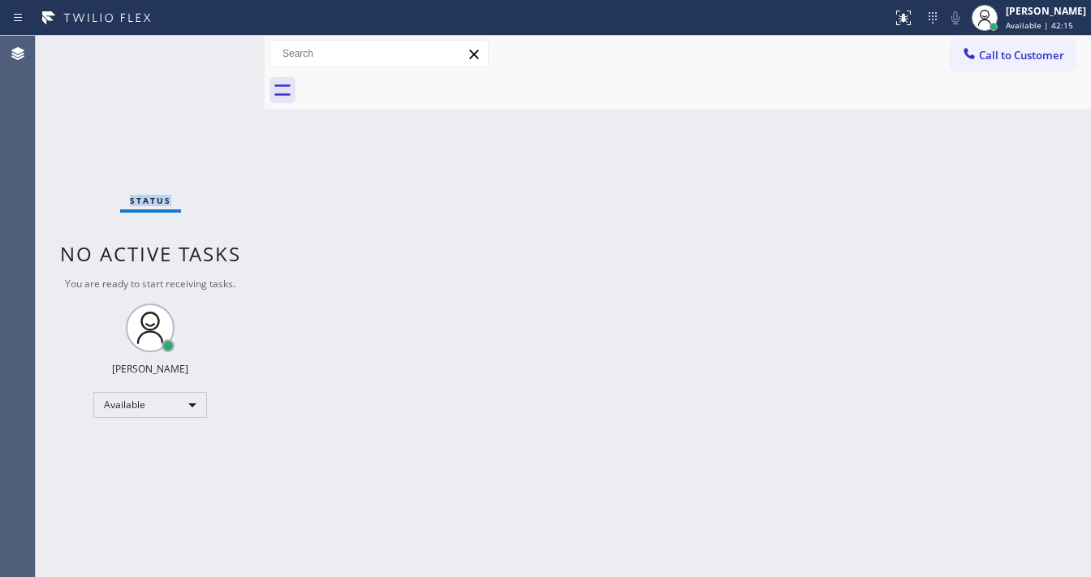
click at [213, 48] on div "Status No active tasks You are ready to start receiving tasks. [PERSON_NAME]" at bounding box center [150, 306] width 229 height 541
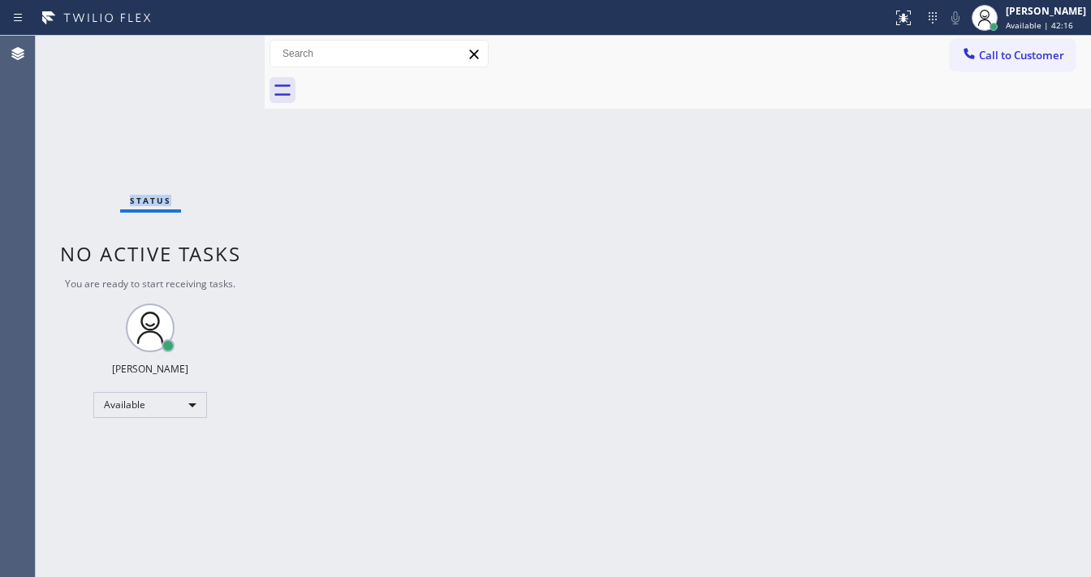
click at [213, 48] on div "Status No active tasks You are ready to start receiving tasks. [PERSON_NAME]" at bounding box center [150, 306] width 229 height 541
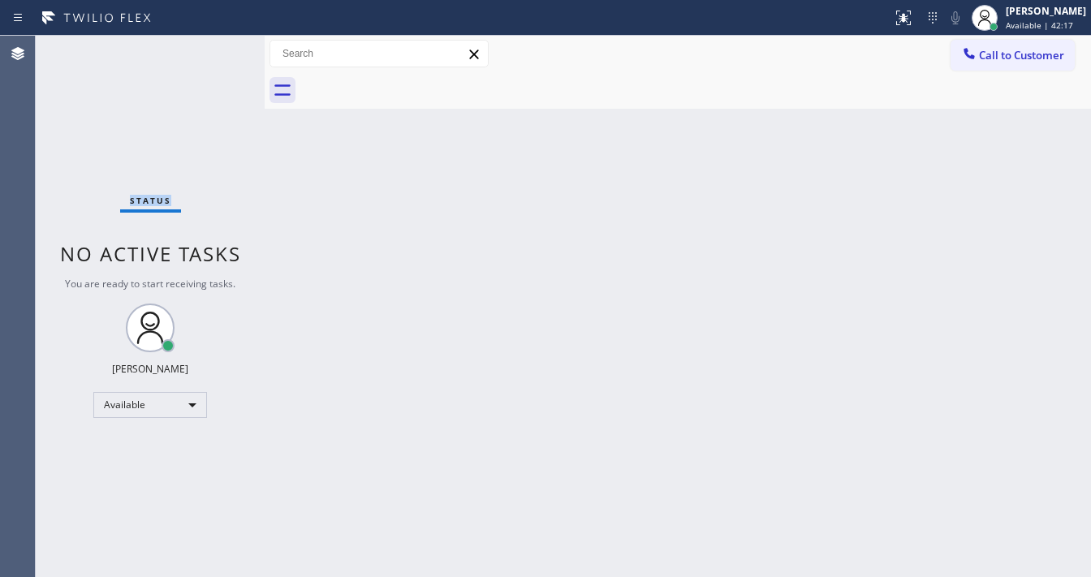
click at [213, 48] on div "Status No active tasks You are ready to start receiving tasks. [PERSON_NAME]" at bounding box center [150, 306] width 229 height 541
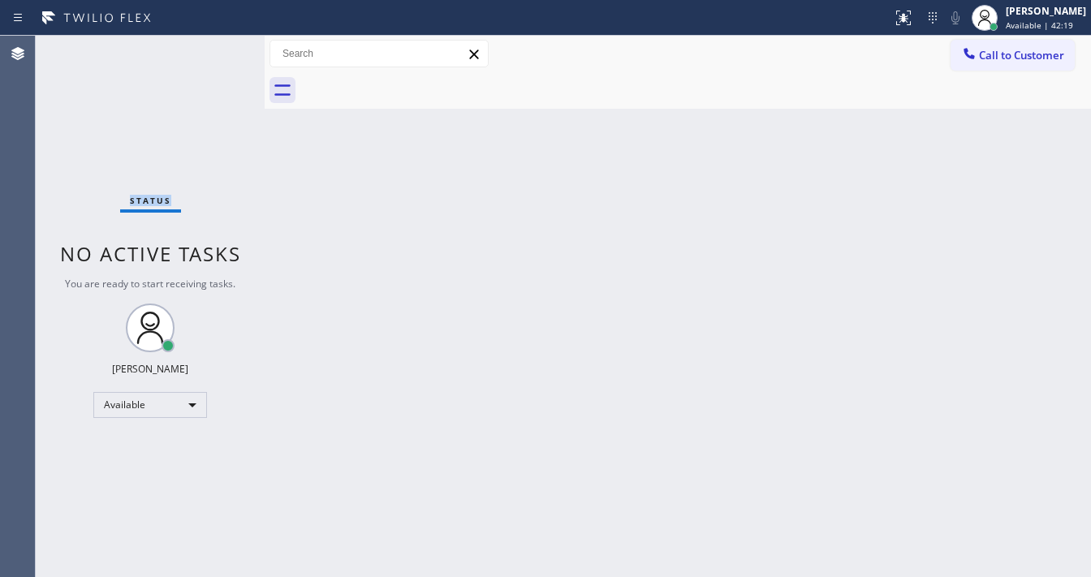
click at [213, 48] on div "Status No active tasks You are ready to start receiving tasks. [PERSON_NAME]" at bounding box center [150, 306] width 229 height 541
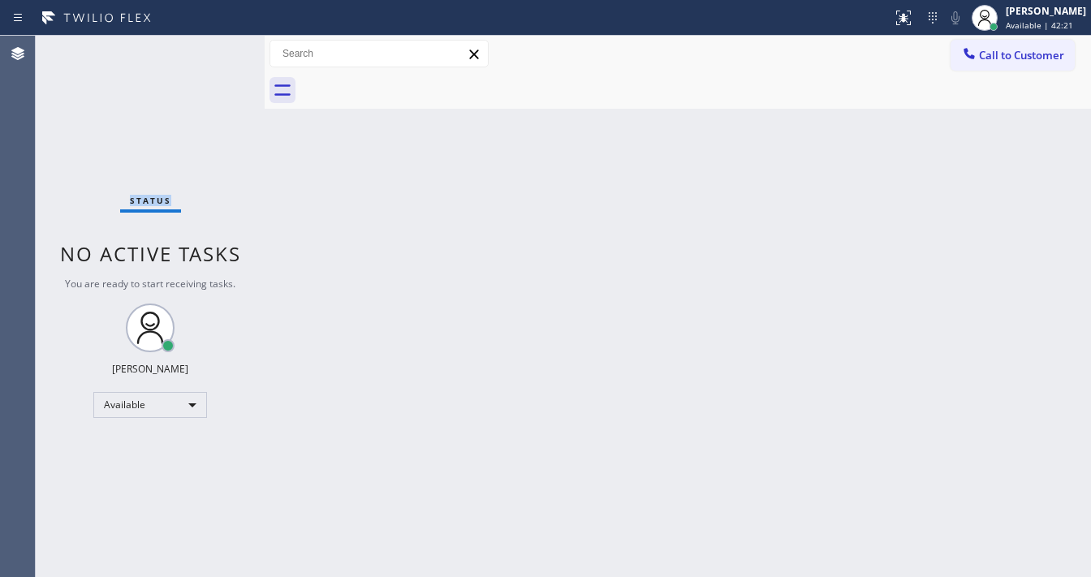
click at [213, 48] on div "Status No active tasks You are ready to start receiving tasks. [PERSON_NAME]" at bounding box center [150, 306] width 229 height 541
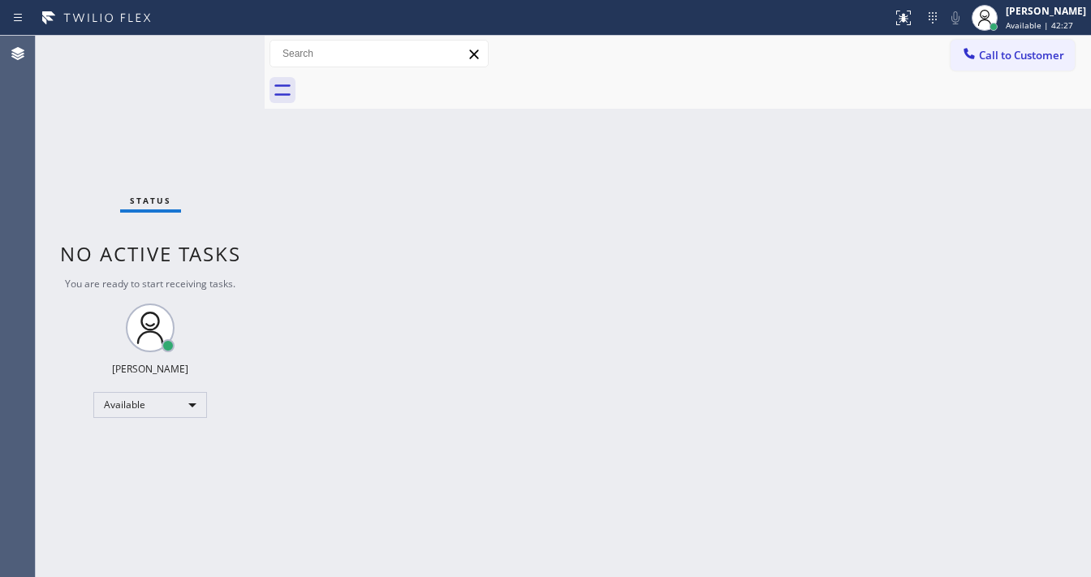
click at [213, 48] on div "Status No active tasks You are ready to start receiving tasks. [PERSON_NAME]" at bounding box center [150, 306] width 229 height 541
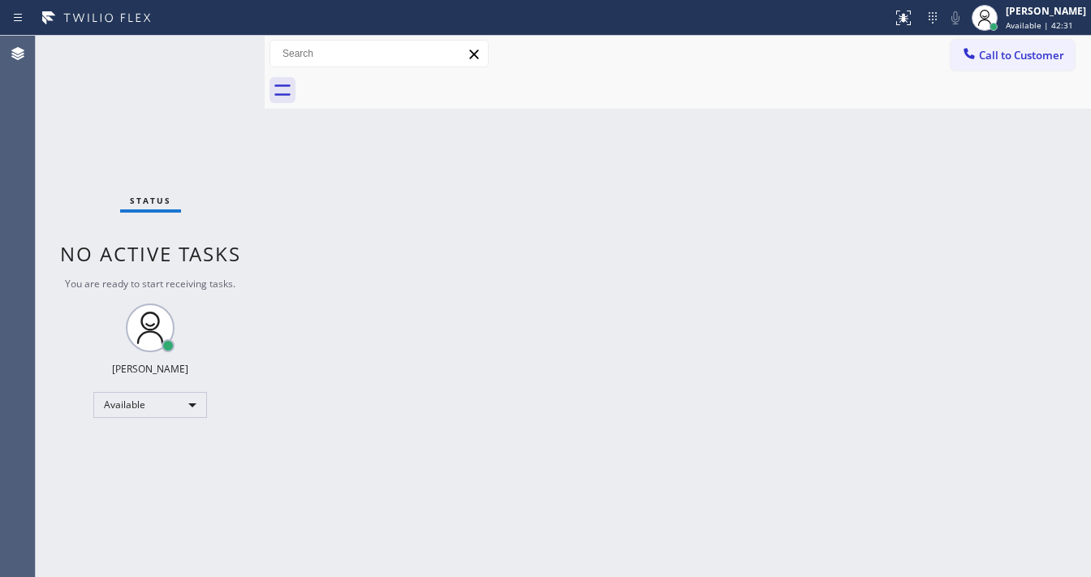
click at [213, 48] on div "Status No active tasks You are ready to start receiving tasks. [PERSON_NAME]" at bounding box center [150, 306] width 229 height 541
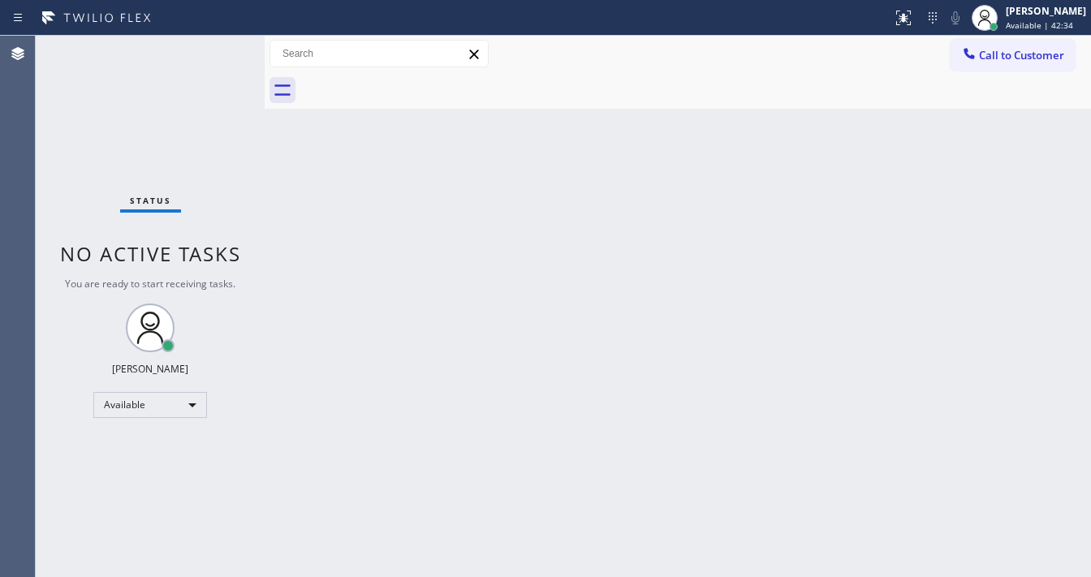
click at [213, 48] on div "Status No active tasks You are ready to start receiving tasks. [PERSON_NAME]" at bounding box center [150, 306] width 229 height 541
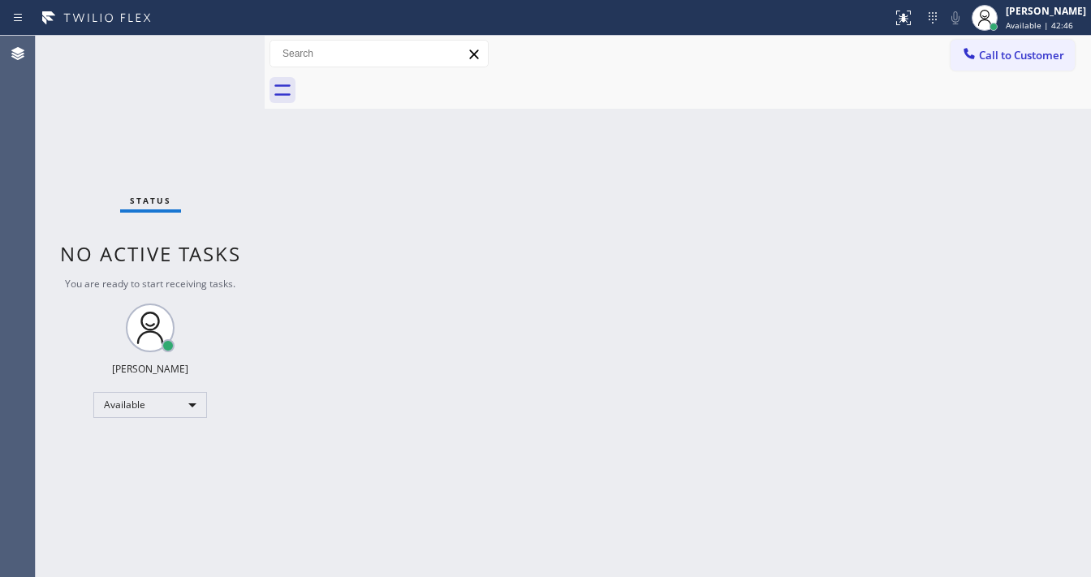
click at [213, 48] on div "Status No active tasks You are ready to start receiving tasks. [PERSON_NAME]" at bounding box center [150, 306] width 229 height 541
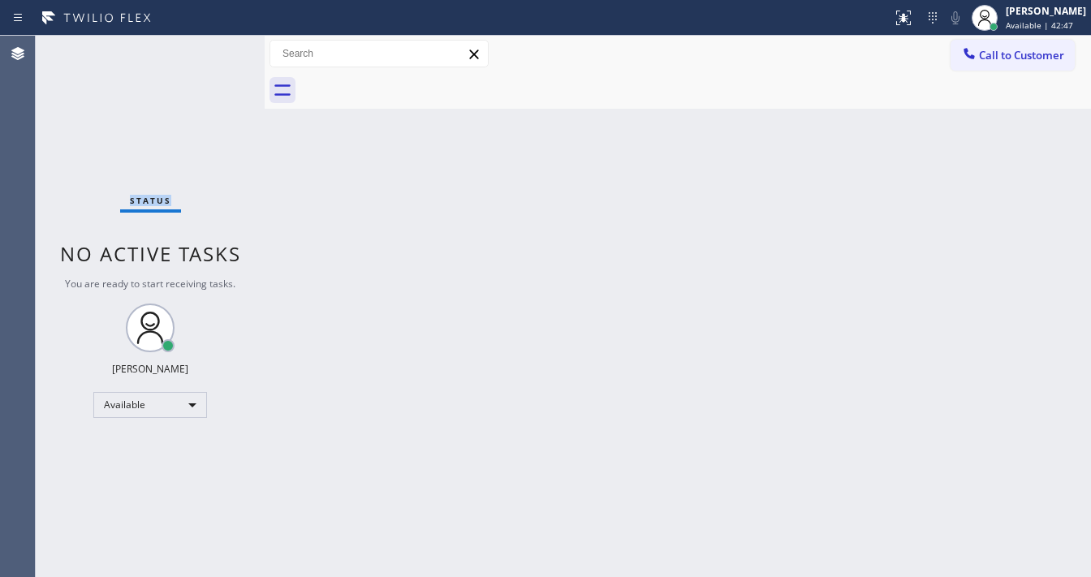
click at [213, 48] on div "Status No active tasks You are ready to start receiving tasks. [PERSON_NAME]" at bounding box center [150, 306] width 229 height 541
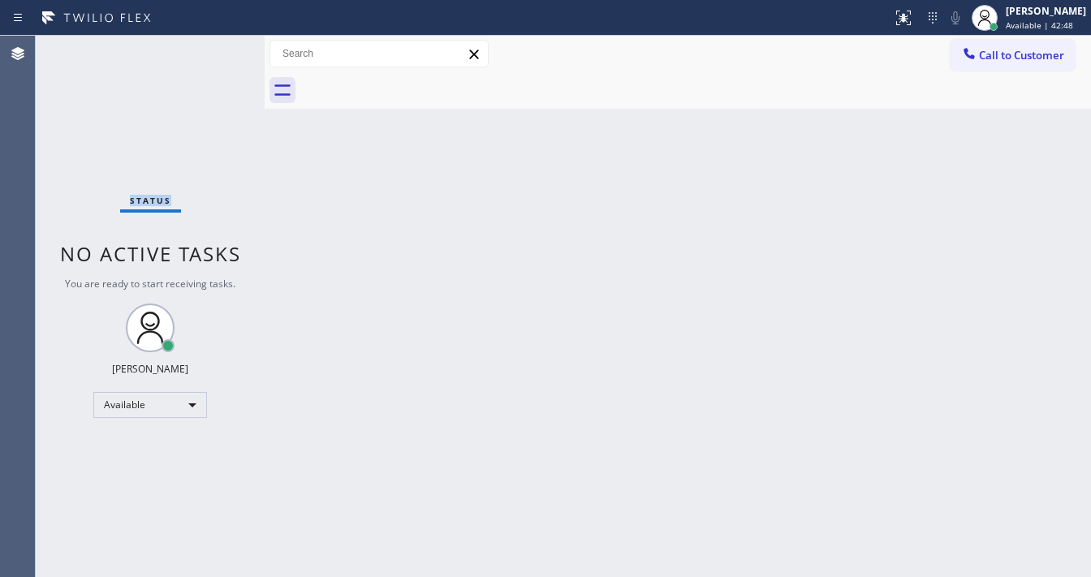
click at [213, 48] on div "Status No active tasks You are ready to start receiving tasks. [PERSON_NAME]" at bounding box center [150, 306] width 229 height 541
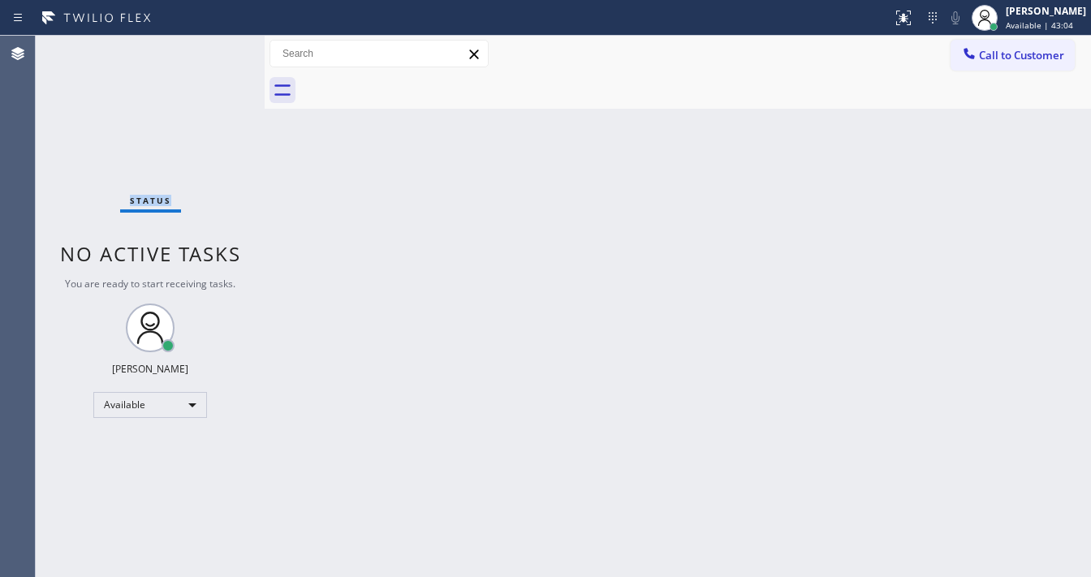
click at [213, 48] on div "Status No active tasks You are ready to start receiving tasks. [PERSON_NAME]" at bounding box center [150, 306] width 229 height 541
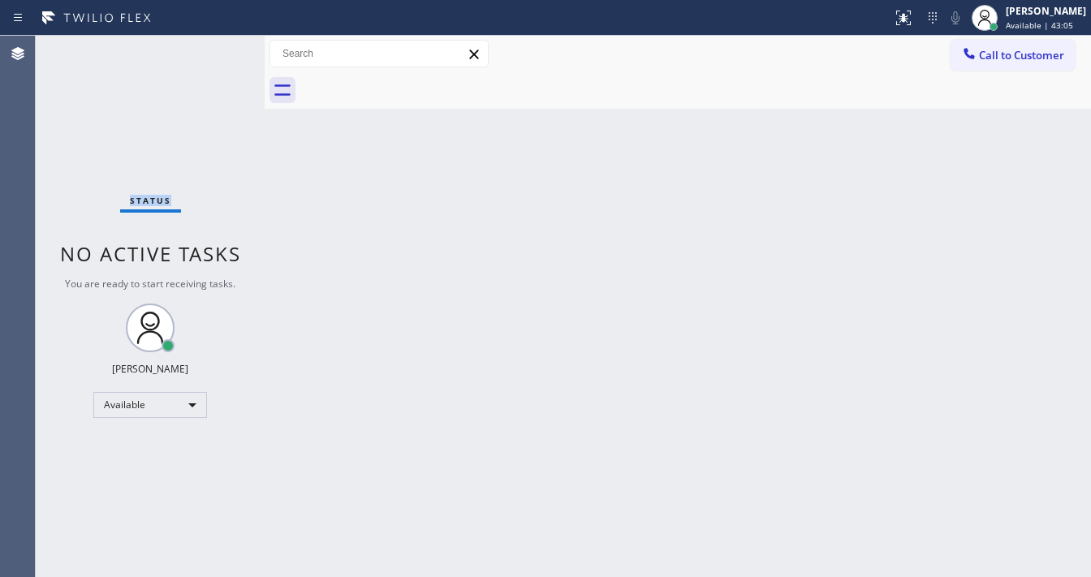
click at [213, 48] on div "Status No active tasks You are ready to start receiving tasks. [PERSON_NAME]" at bounding box center [150, 306] width 229 height 541
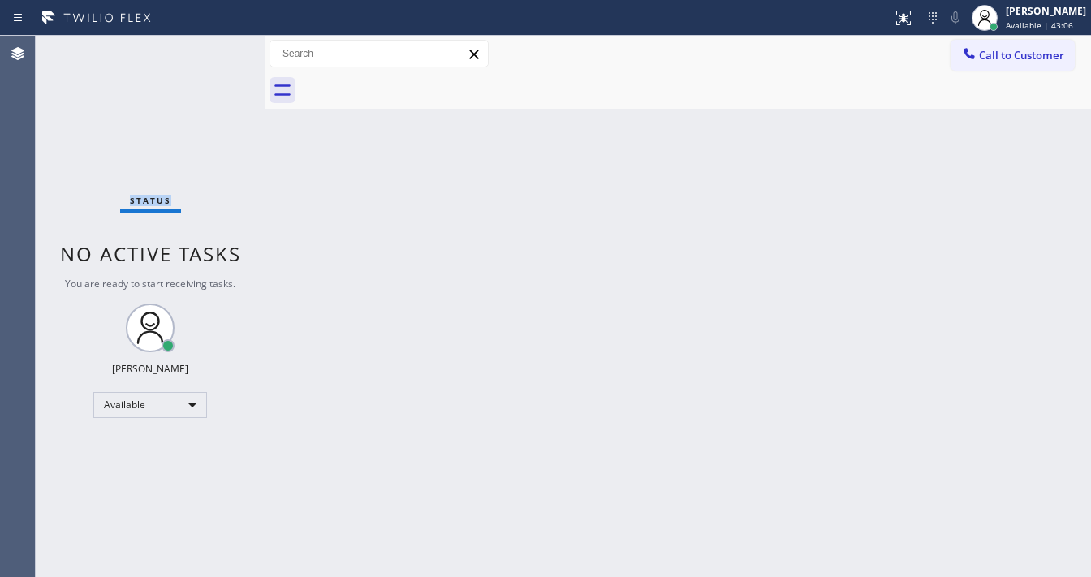
click at [213, 48] on div "Status No active tasks You are ready to start receiving tasks. [PERSON_NAME]" at bounding box center [150, 306] width 229 height 541
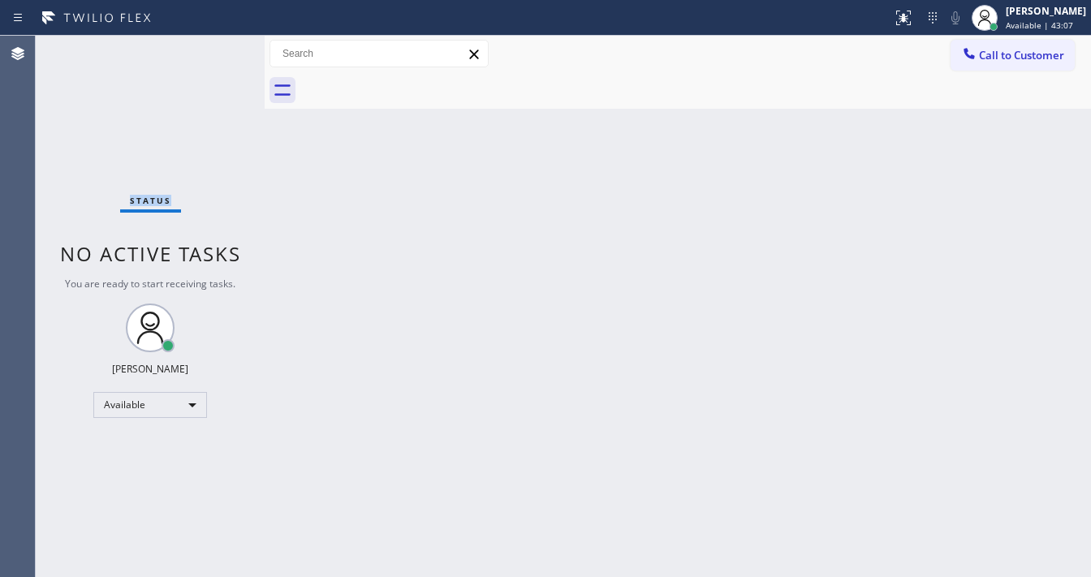
click at [213, 48] on div "Status No active tasks You are ready to start receiving tasks. [PERSON_NAME]" at bounding box center [150, 306] width 229 height 541
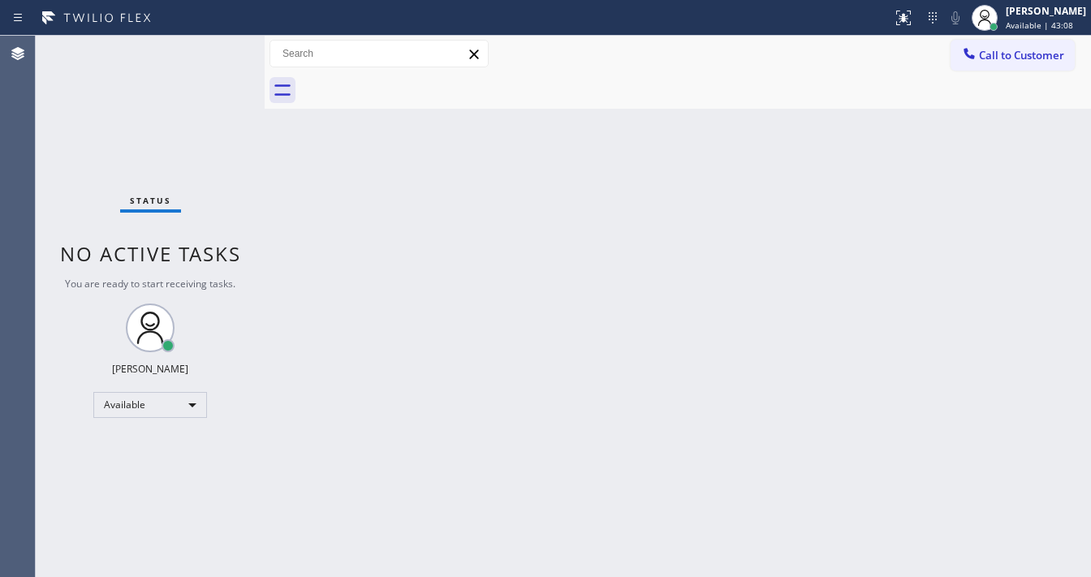
click at [213, 48] on div "Status No active tasks You are ready to start receiving tasks. [PERSON_NAME]" at bounding box center [150, 306] width 229 height 541
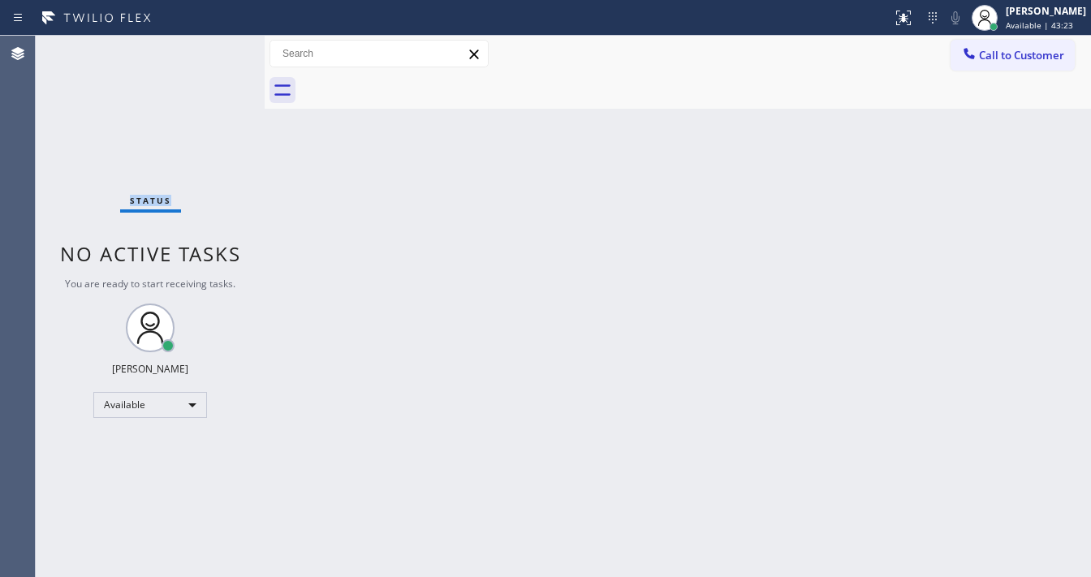
click at [213, 48] on div "Status No active tasks You are ready to start receiving tasks. [PERSON_NAME]" at bounding box center [150, 306] width 229 height 541
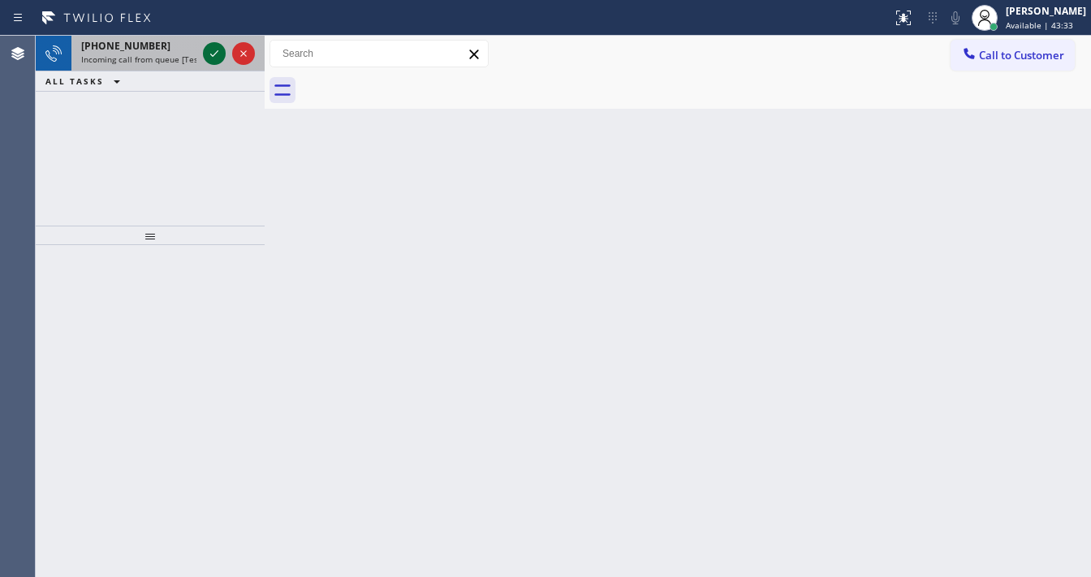
click at [213, 48] on icon at bounding box center [214, 53] width 19 height 19
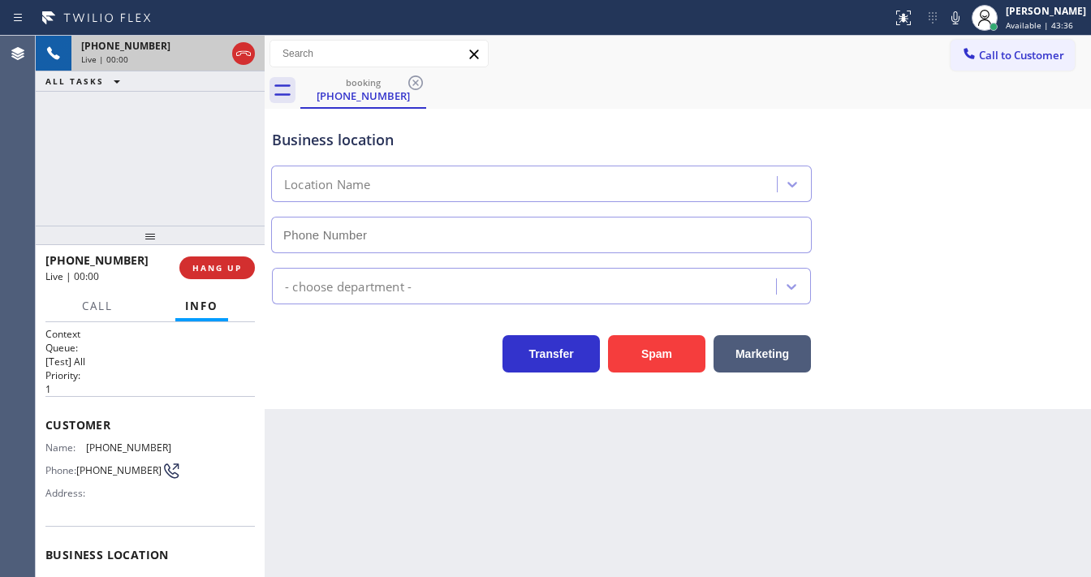
type input "[PHONE_NUMBER]"
click at [964, 26] on icon at bounding box center [955, 17] width 19 height 19
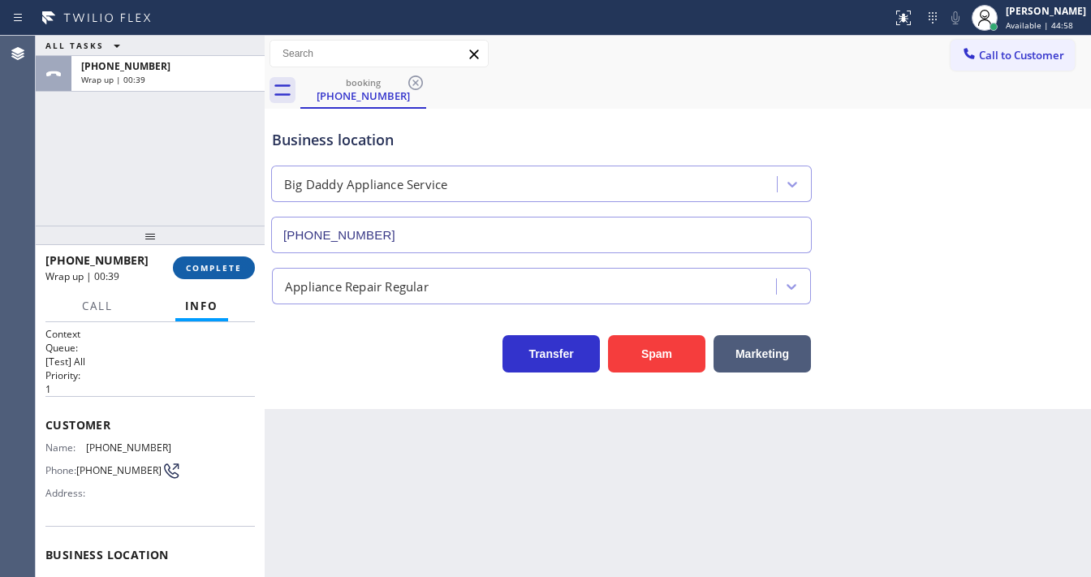
click at [218, 278] on button "COMPLETE" at bounding box center [214, 268] width 82 height 23
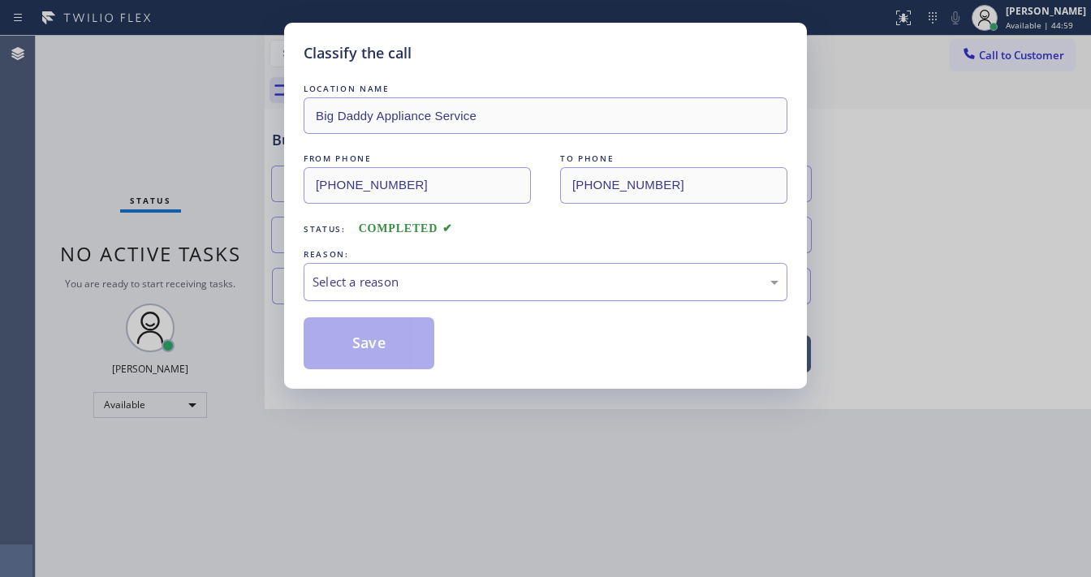
click at [412, 280] on div "Select a reason" at bounding box center [546, 282] width 466 height 19
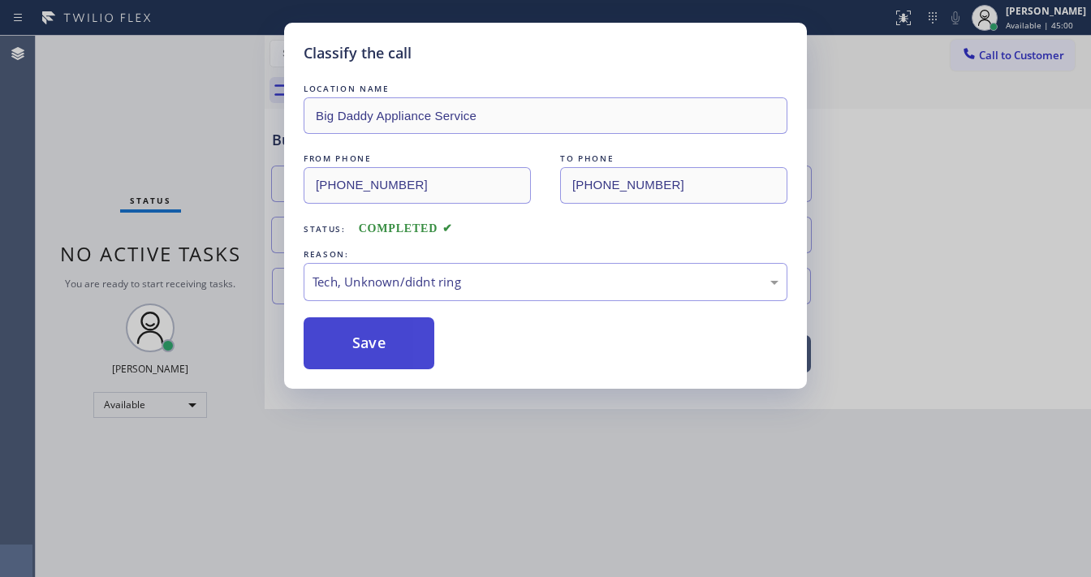
click at [365, 351] on button "Save" at bounding box center [369, 343] width 131 height 52
click at [364, 351] on button "Save" at bounding box center [369, 343] width 131 height 52
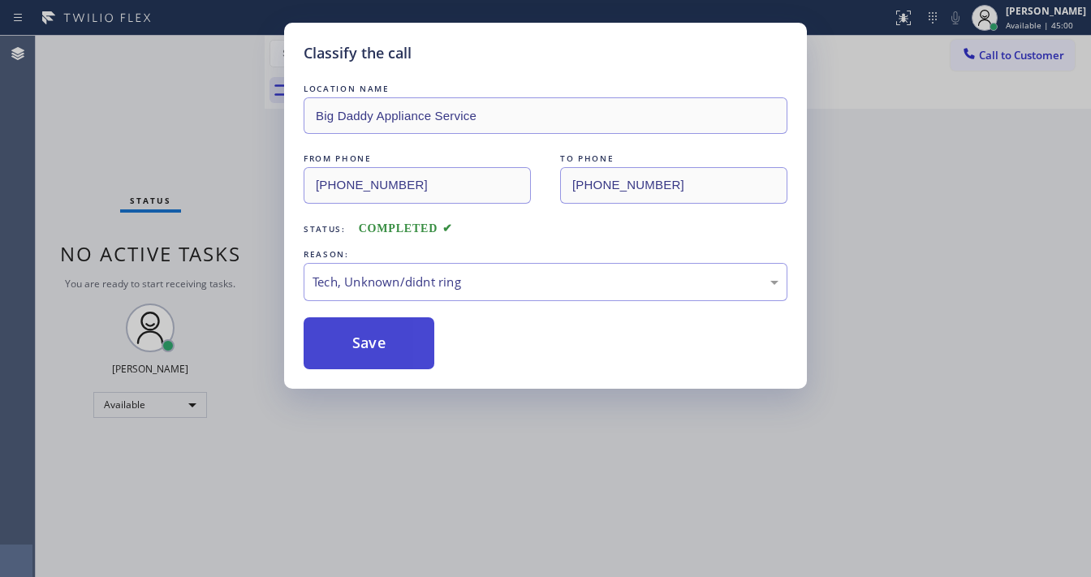
click at [364, 351] on button "Save" at bounding box center [369, 343] width 131 height 52
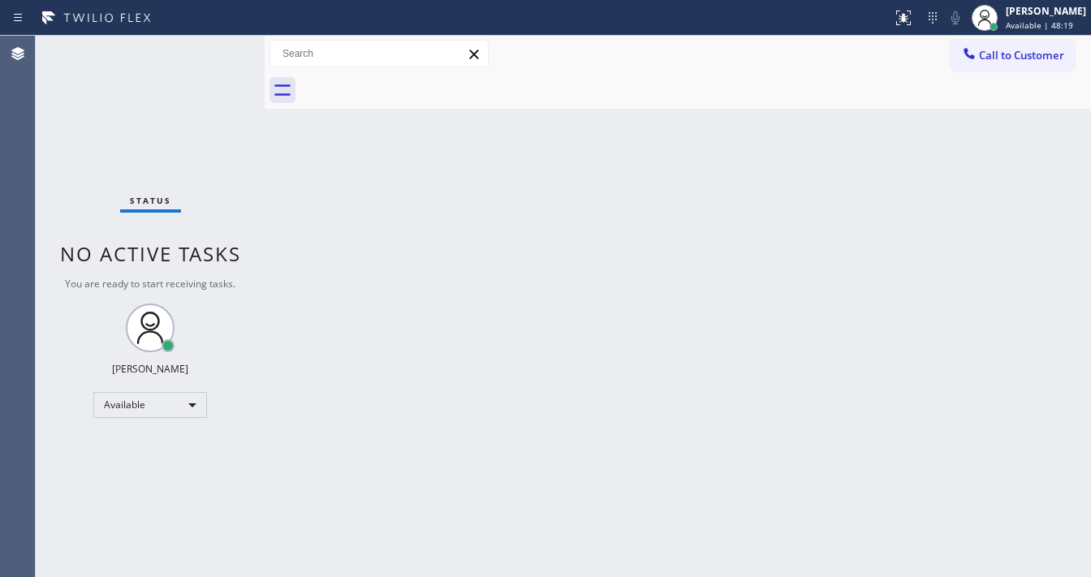
click at [224, 50] on div "Status No active tasks You are ready to start receiving tasks. [PERSON_NAME]" at bounding box center [150, 306] width 229 height 541
click at [223, 51] on div "Status No active tasks You are ready to start receiving tasks. [PERSON_NAME]" at bounding box center [150, 306] width 229 height 541
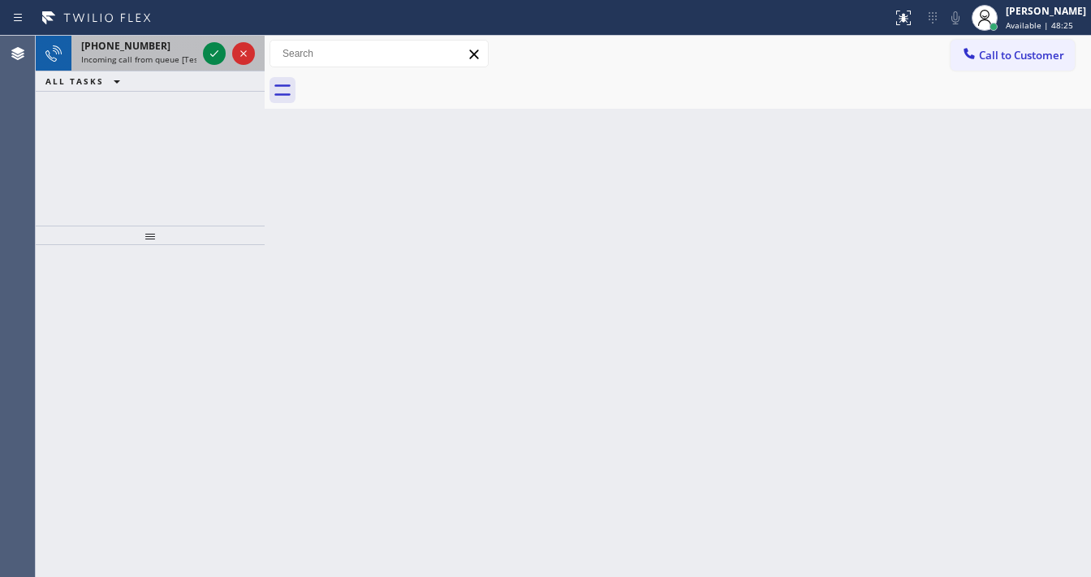
click at [162, 50] on div "[PHONE_NUMBER]" at bounding box center [138, 46] width 115 height 14
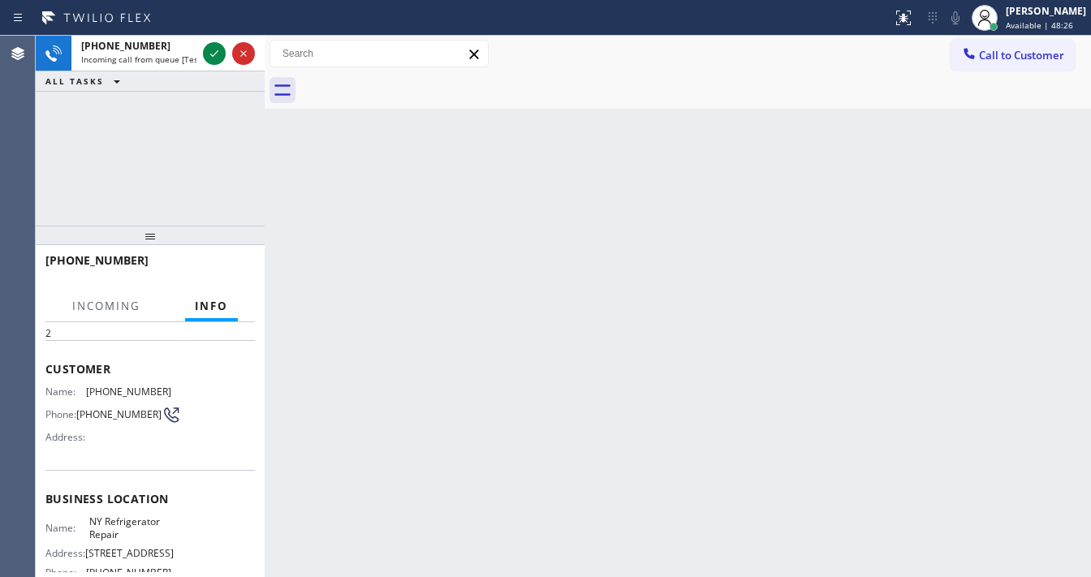
scroll to position [130, 0]
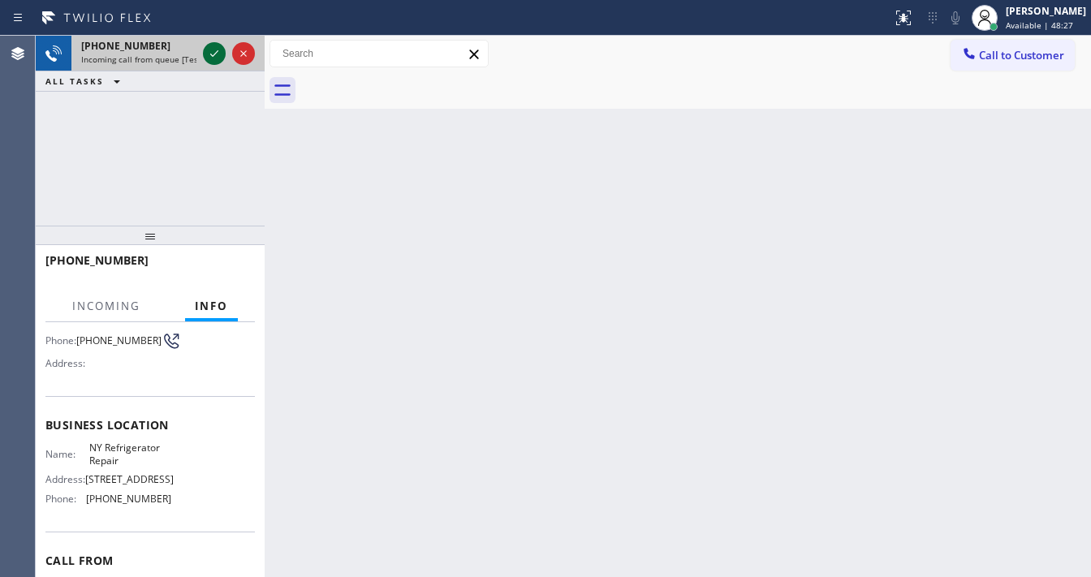
click at [213, 52] on icon at bounding box center [214, 53] width 19 height 19
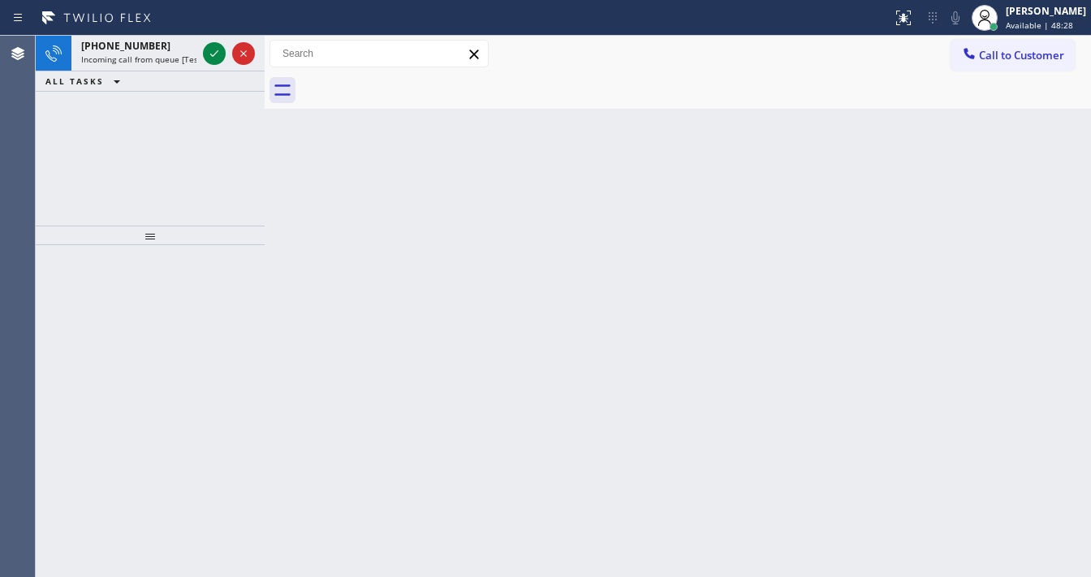
click at [210, 52] on icon at bounding box center [214, 53] width 19 height 19
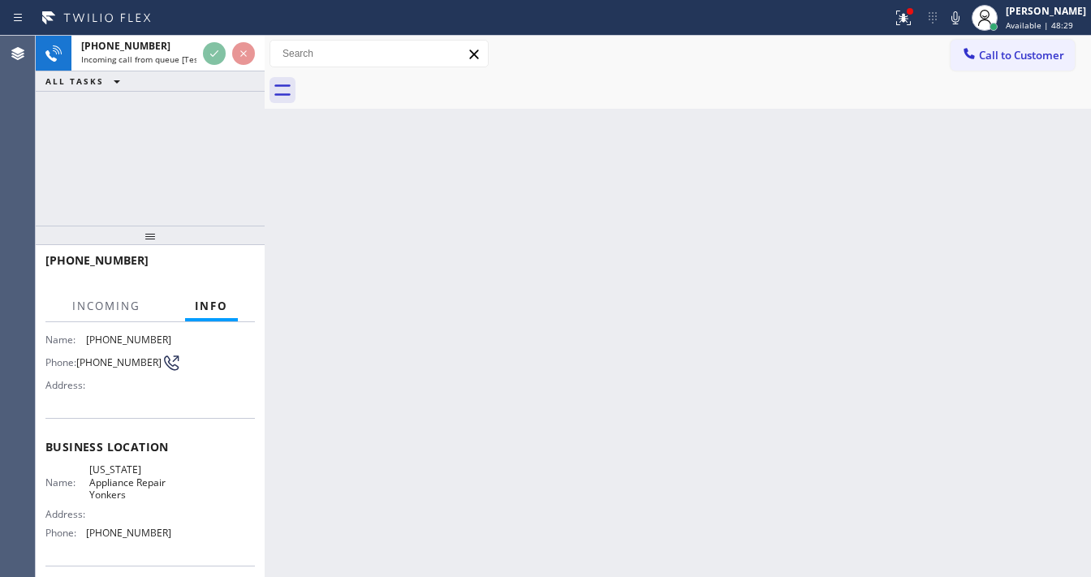
scroll to position [130, 0]
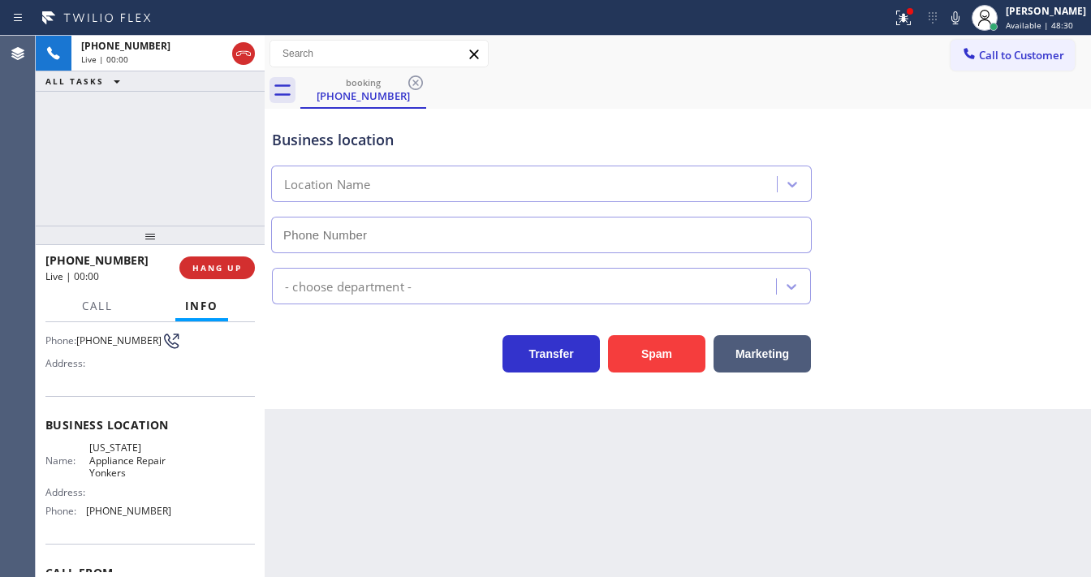
type input "[PHONE_NUMBER]"
click at [65, 157] on div "[PHONE_NUMBER] Live | 00:05 ALL TASKS ALL TASKS ACTIVE TASKS TASKS IN WRAP UP" at bounding box center [150, 131] width 229 height 190
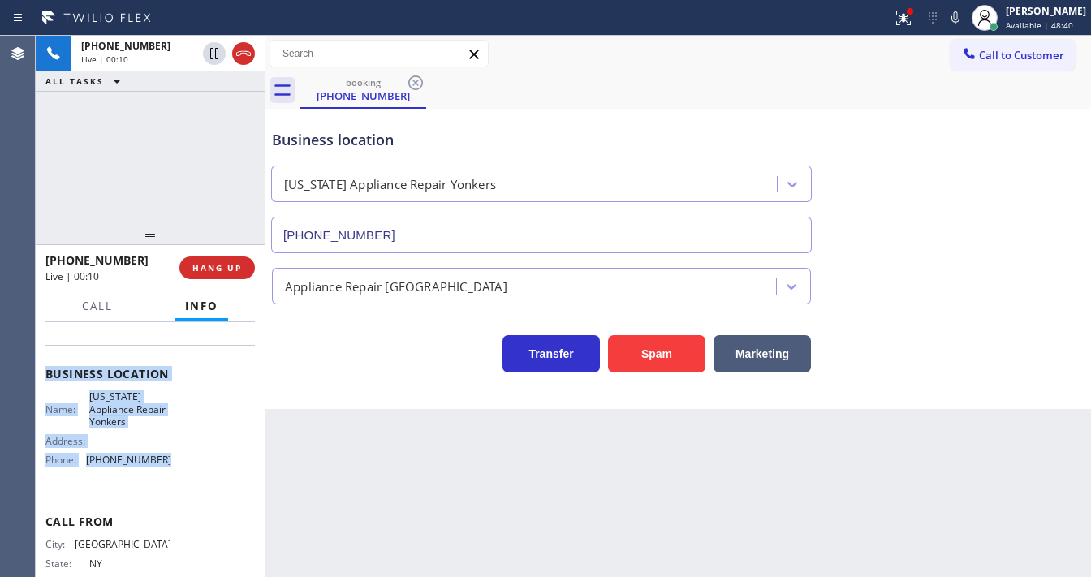
scroll to position [195, 0]
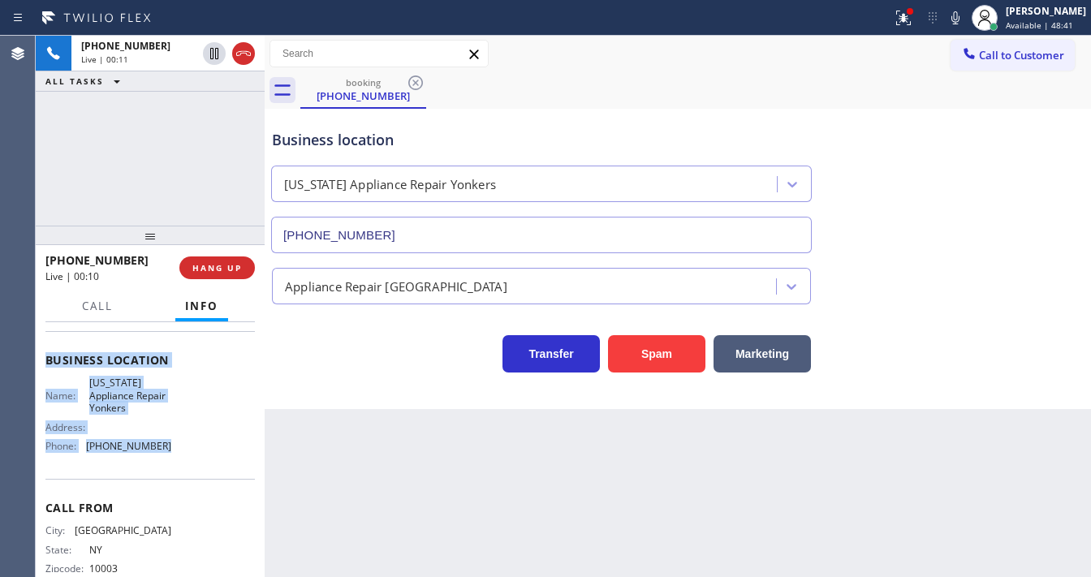
drag, startPoint x: 48, startPoint y: 354, endPoint x: 214, endPoint y: 455, distance: 194.5
click at [214, 455] on div "Context Queue: [Test] All Priority: 1 Customer Name: [PHONE_NUMBER] Phone: [PHO…" at bounding box center [149, 367] width 209 height 470
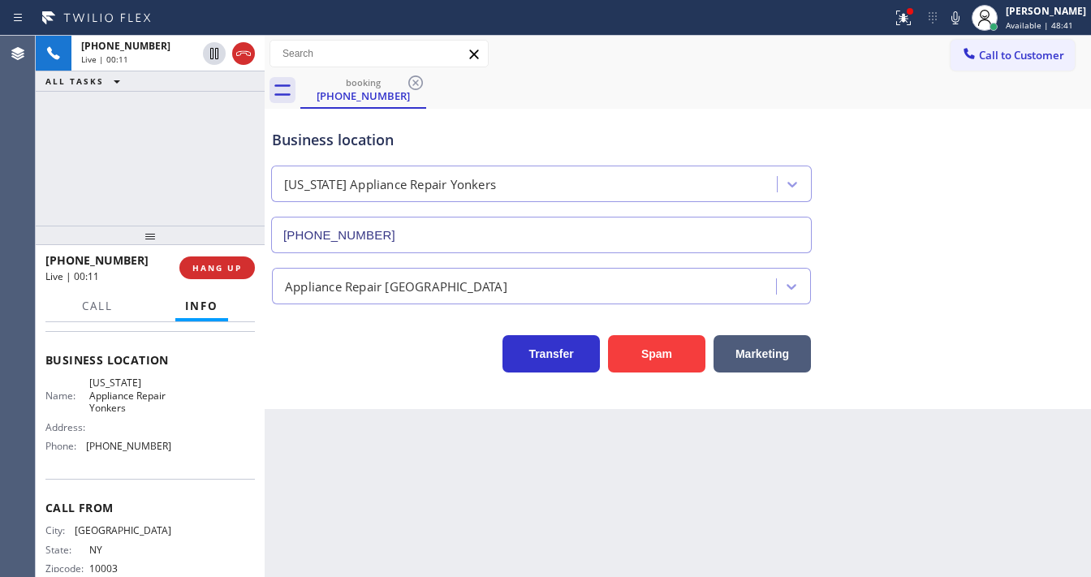
click at [148, 146] on div "[PHONE_NUMBER] Live | 00:11 ALL TASKS ALL TASKS ACTIVE TASKS TASKS IN WRAP UP" at bounding box center [150, 131] width 229 height 190
click at [145, 179] on div "[PHONE_NUMBER] Live | 00:19 ALL TASKS ALL TASKS ACTIVE TASKS TASKS IN WRAP UP" at bounding box center [150, 131] width 229 height 190
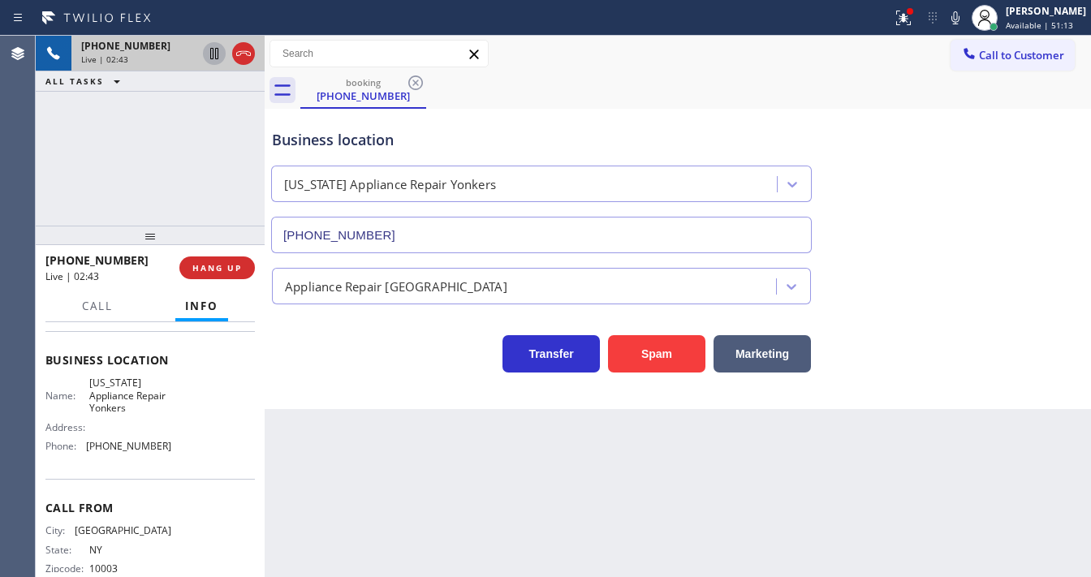
click at [213, 57] on icon at bounding box center [214, 53] width 19 height 19
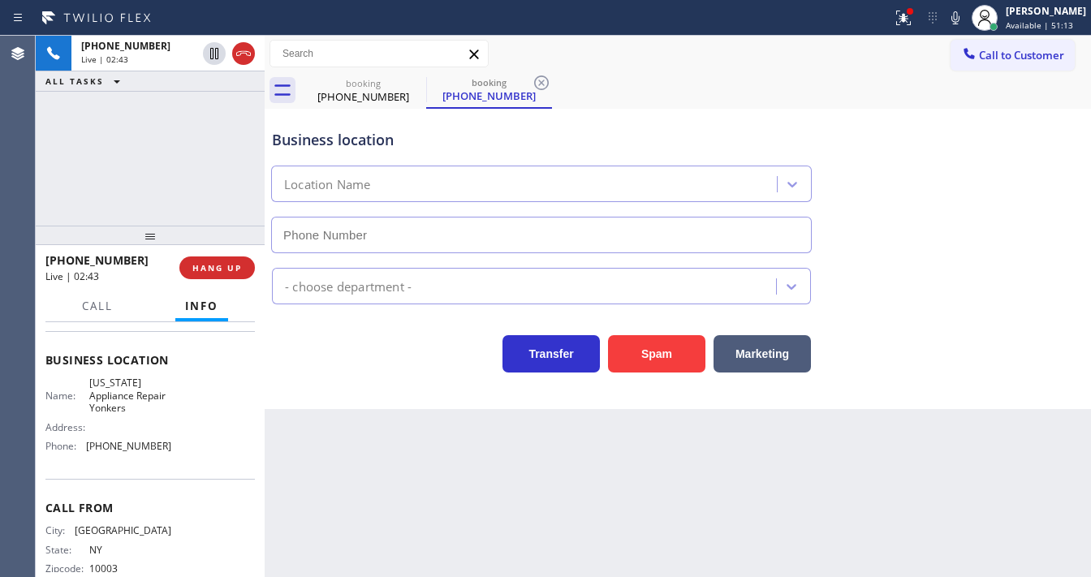
type input "[PHONE_NUMBER]"
drag, startPoint x: 967, startPoint y: 24, endPoint x: 919, endPoint y: 23, distance: 47.9
click at [963, 24] on icon at bounding box center [955, 17] width 19 height 19
drag, startPoint x: 911, startPoint y: 20, endPoint x: 906, endPoint y: 94, distance: 74.0
click at [910, 20] on icon at bounding box center [903, 17] width 19 height 19
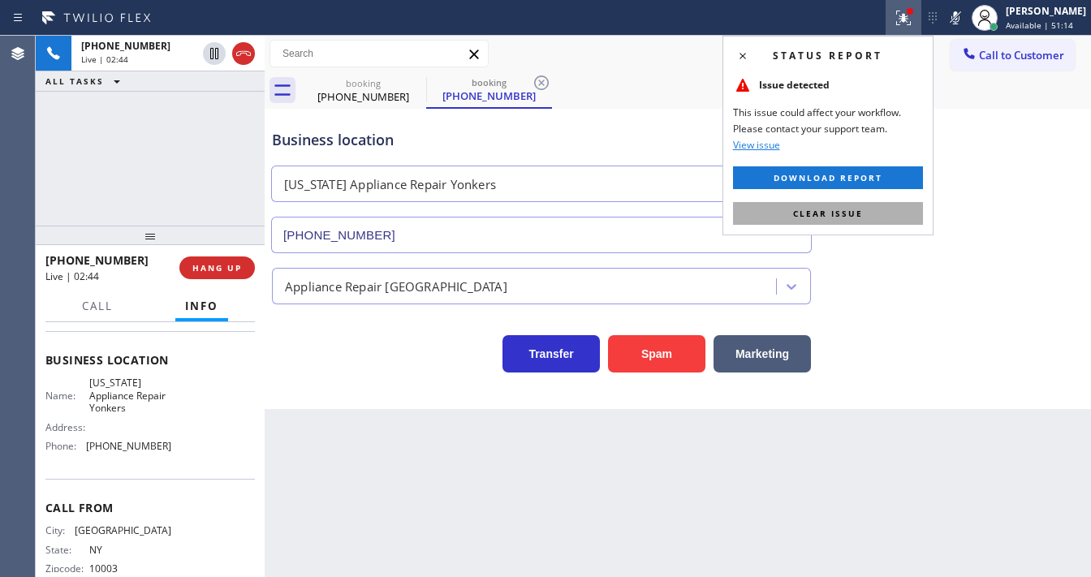
drag, startPoint x: 862, startPoint y: 210, endPoint x: 760, endPoint y: 193, distance: 103.7
click at [860, 210] on button "Clear issue" at bounding box center [828, 213] width 190 height 23
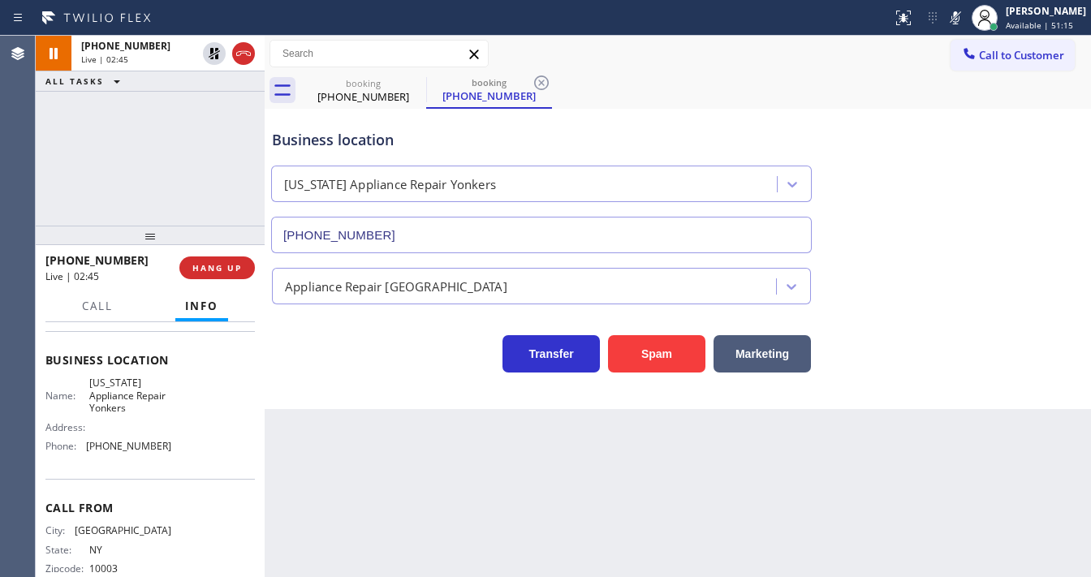
click at [114, 114] on div "[PHONE_NUMBER] Live | 02:45 ALL TASKS ALL TASKS ACTIVE TASKS TASKS IN WRAP UP" at bounding box center [150, 131] width 229 height 190
click at [133, 149] on div "[PHONE_NUMBER] Live | 02:48 ALL TASKS ALL TASKS ACTIVE TASKS TASKS IN WRAP UP" at bounding box center [150, 131] width 229 height 190
click at [0, 156] on div "Agent Desktop" at bounding box center [17, 306] width 35 height 541
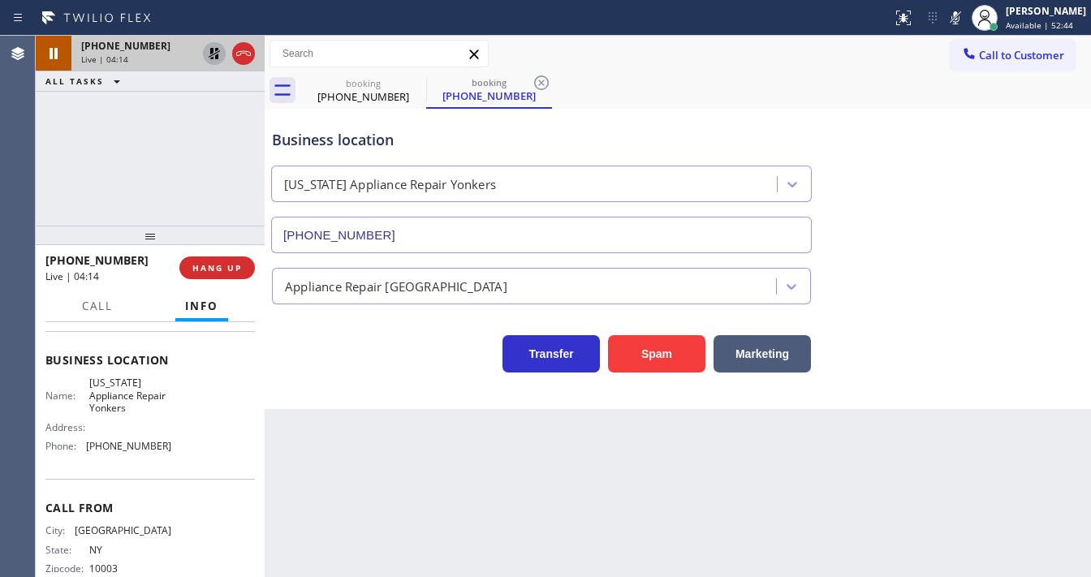
click at [212, 56] on icon at bounding box center [214, 53] width 19 height 19
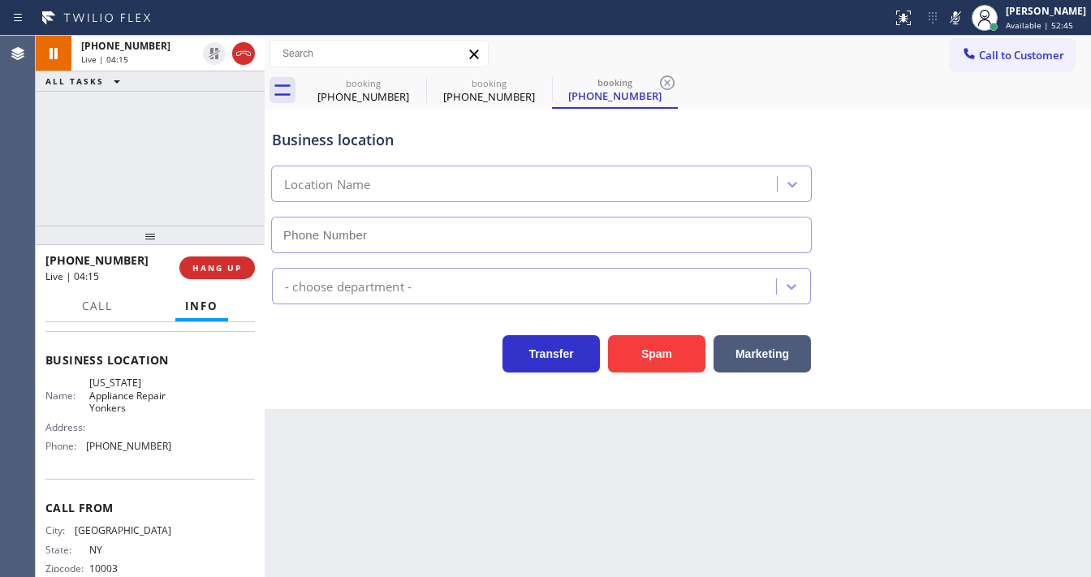
click at [942, 88] on div "booking [PHONE_NUMBER] booking [PHONE_NUMBER] booking [PHONE_NUMBER]" at bounding box center [695, 90] width 791 height 37
type input "[PHONE_NUMBER]"
click at [961, 19] on rect at bounding box center [955, 16] width 11 height 11
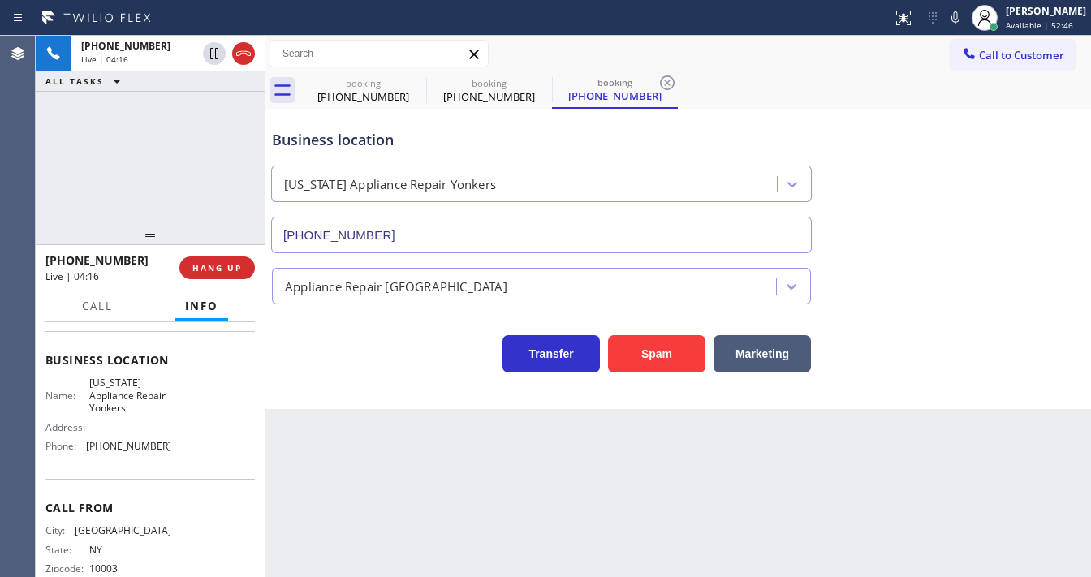
click at [942, 90] on div "booking [PHONE_NUMBER] booking [PHONE_NUMBER] booking [PHONE_NUMBER]" at bounding box center [695, 90] width 791 height 37
click at [61, 169] on div "[PHONE_NUMBER] Live | 05:00 ALL TASKS ALL TASKS ACTIVE TASKS TASKS IN WRAP UP" at bounding box center [150, 131] width 229 height 190
click at [76, 172] on div "[PHONE_NUMBER] Live | 05:01 ALL TASKS ALL TASKS ACTIVE TASKS TASKS IN WRAP UP" at bounding box center [150, 131] width 229 height 190
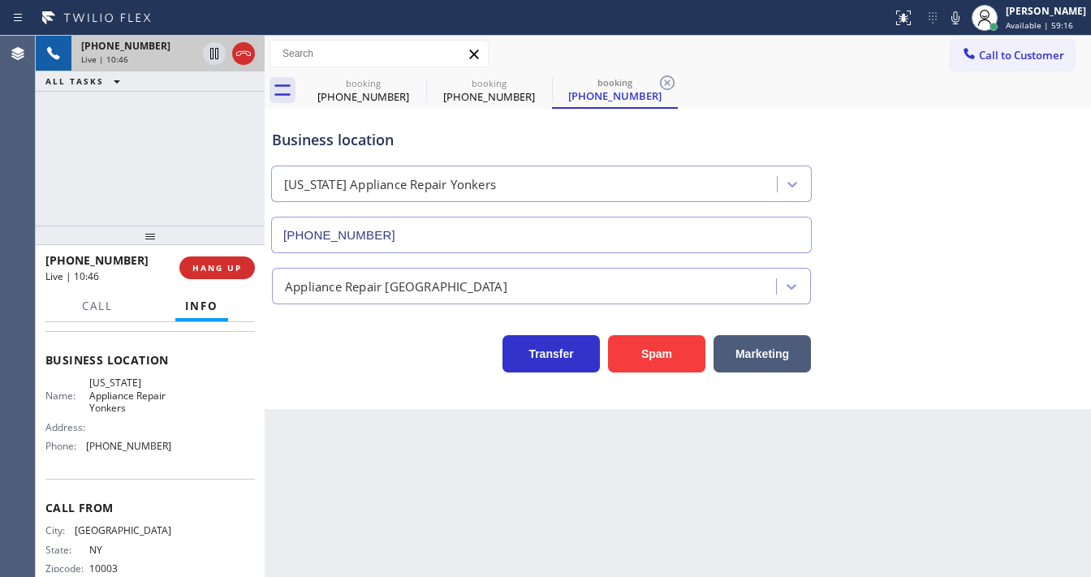
click at [248, 57] on icon at bounding box center [243, 53] width 19 height 19
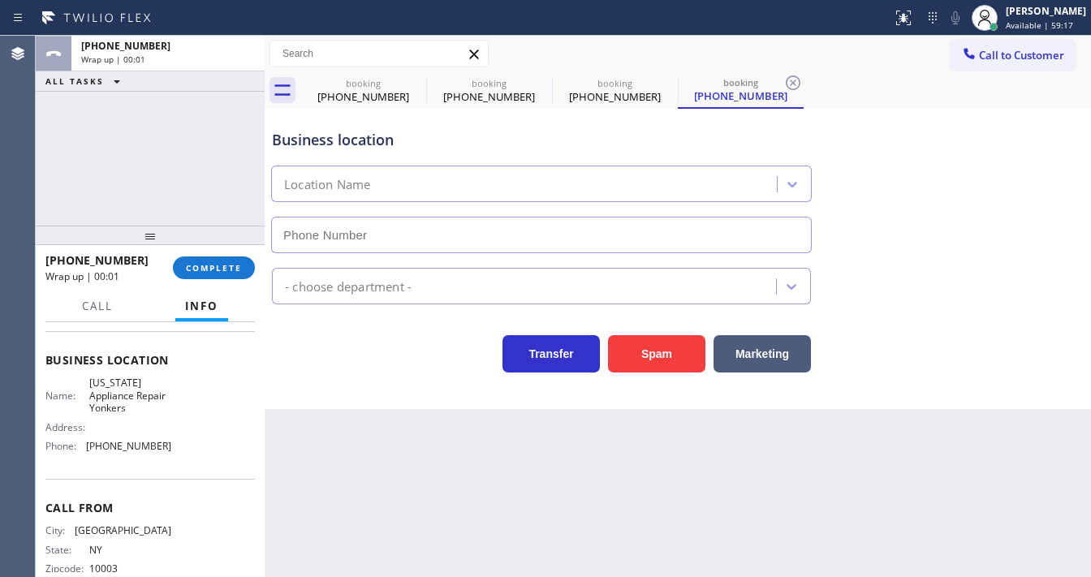
type input "[PHONE_NUMBER]"
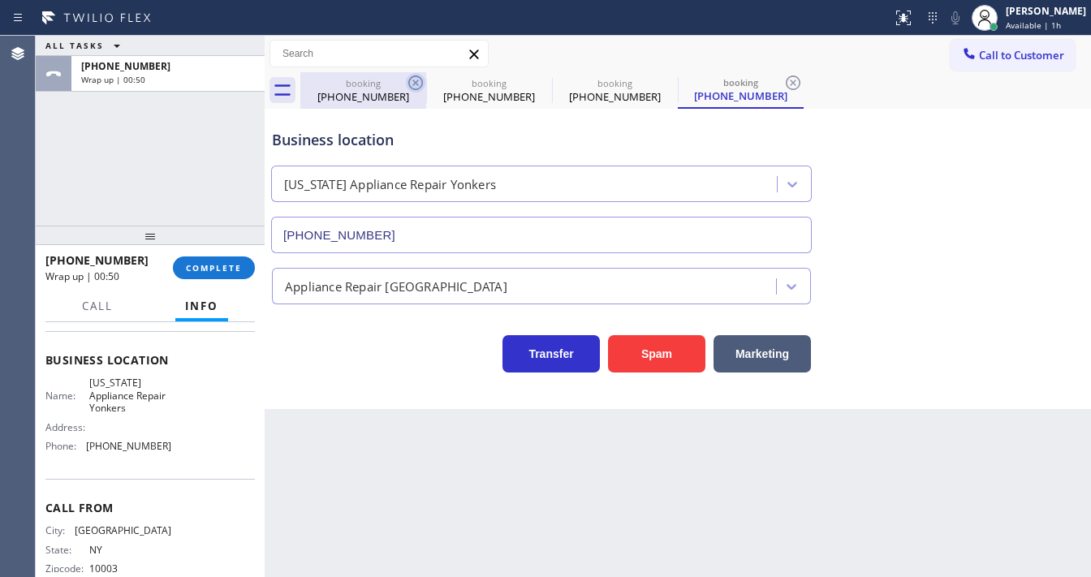
click at [412, 81] on icon at bounding box center [415, 82] width 19 height 19
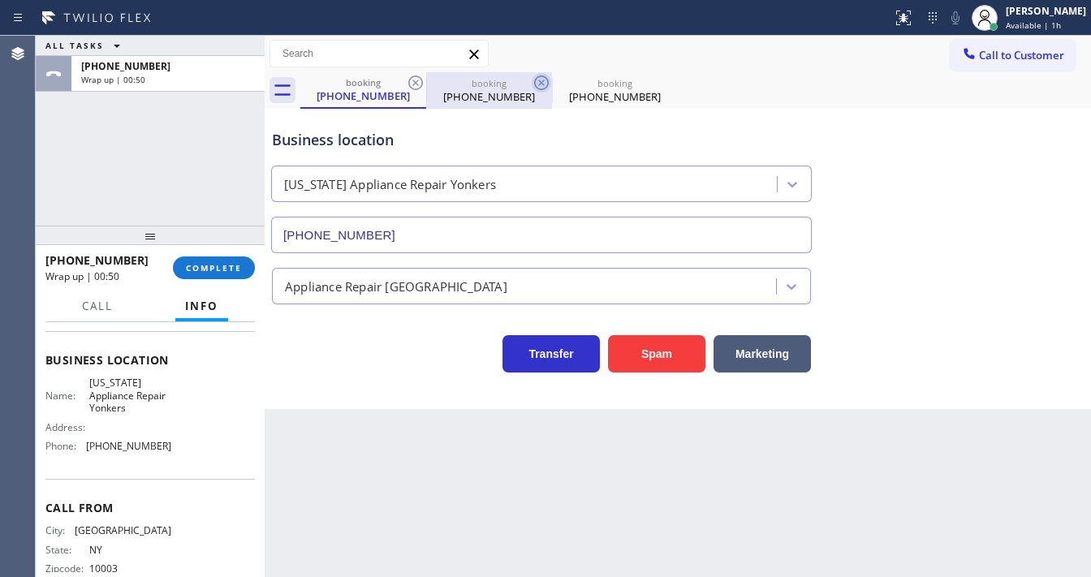
click at [415, 84] on icon at bounding box center [415, 82] width 15 height 15
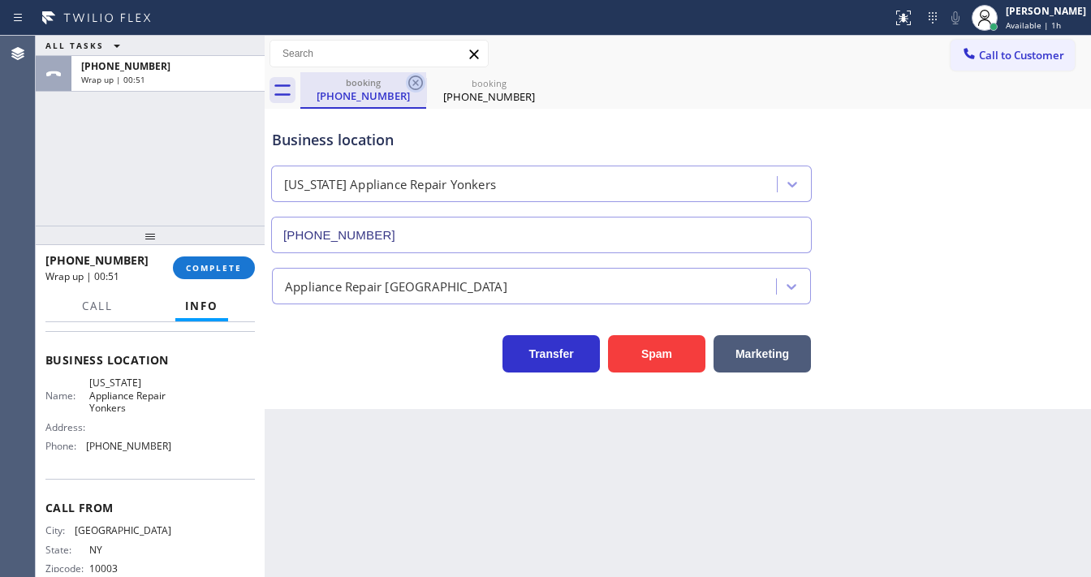
click at [415, 85] on icon at bounding box center [415, 82] width 19 height 19
click at [222, 175] on div "ALL TASKS ALL TASKS ACTIVE TASKS TASKS IN WRAP UP [PHONE_NUMBER] Wrap up | 02:00" at bounding box center [150, 131] width 229 height 190
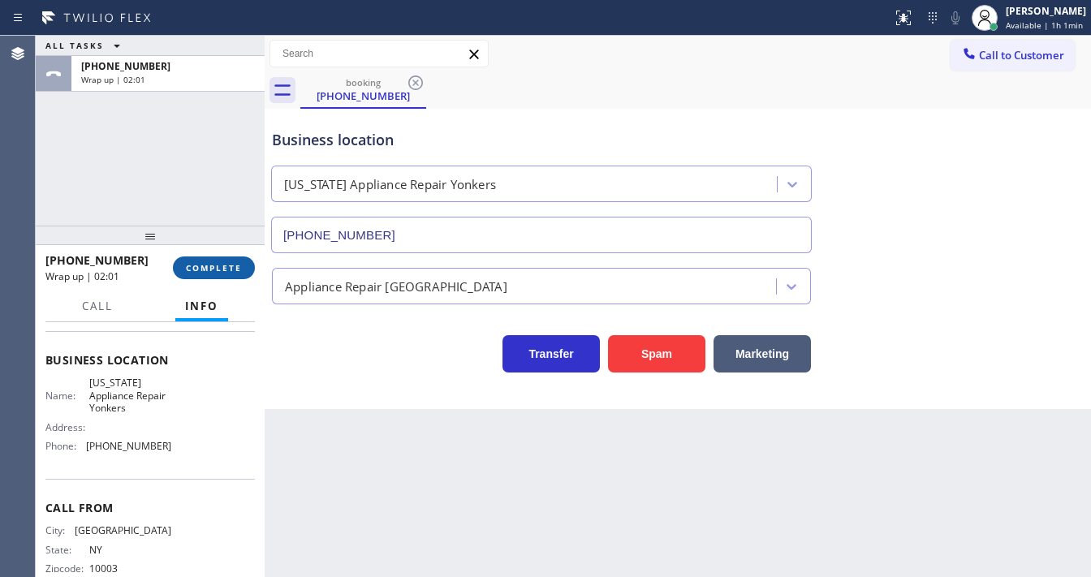
click at [230, 263] on span "COMPLETE" at bounding box center [214, 267] width 56 height 11
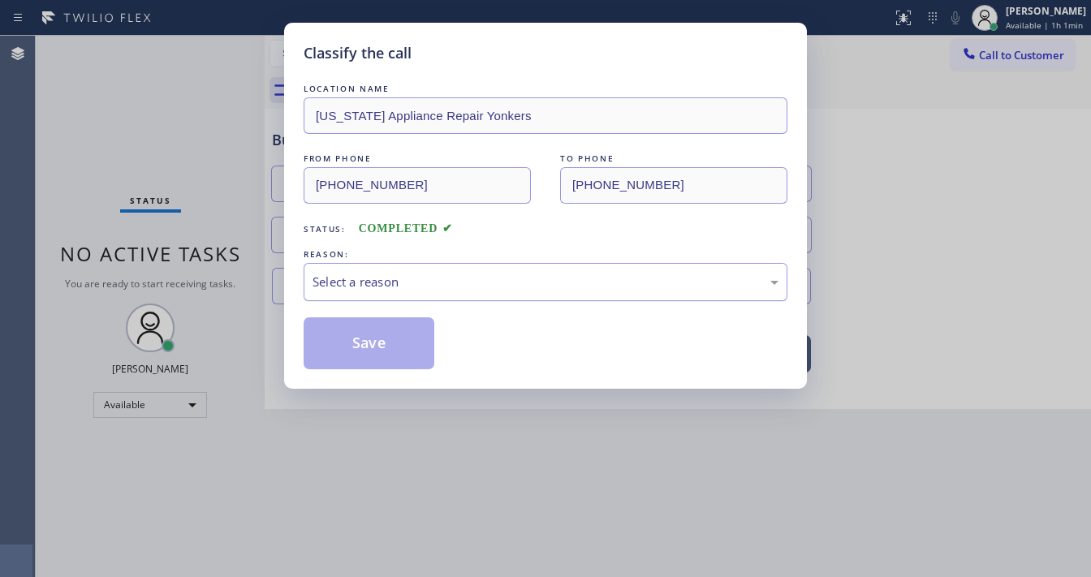
click at [398, 284] on div "Select a reason" at bounding box center [546, 282] width 466 height 19
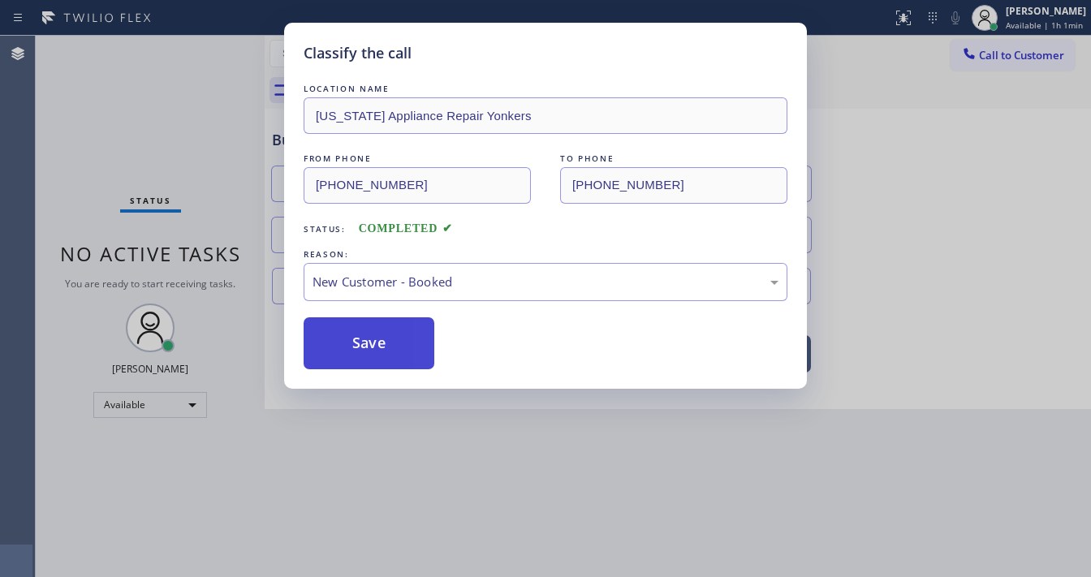
click at [385, 337] on button "Save" at bounding box center [369, 343] width 131 height 52
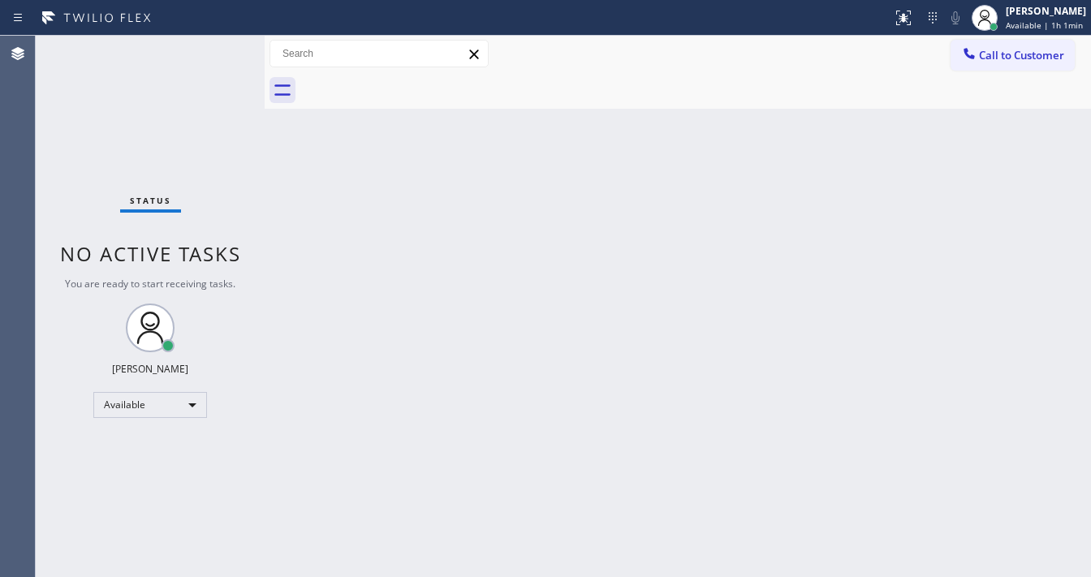
click at [451, 576] on div "Back to Dashboard Change Sender ID Customers Technicians Select a contact Outbo…" at bounding box center [678, 306] width 826 height 541
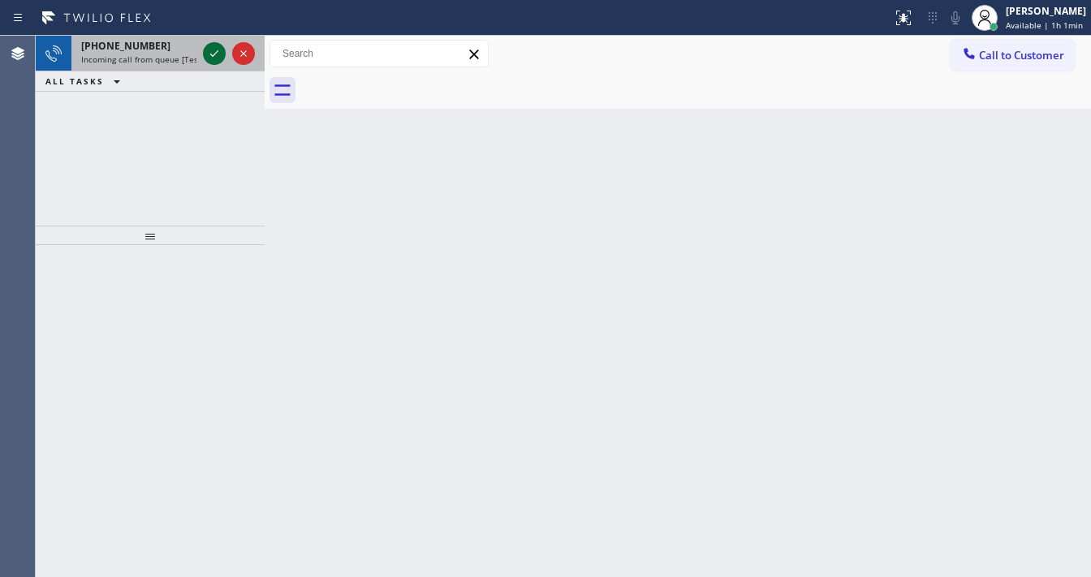
click at [213, 59] on icon at bounding box center [214, 53] width 19 height 19
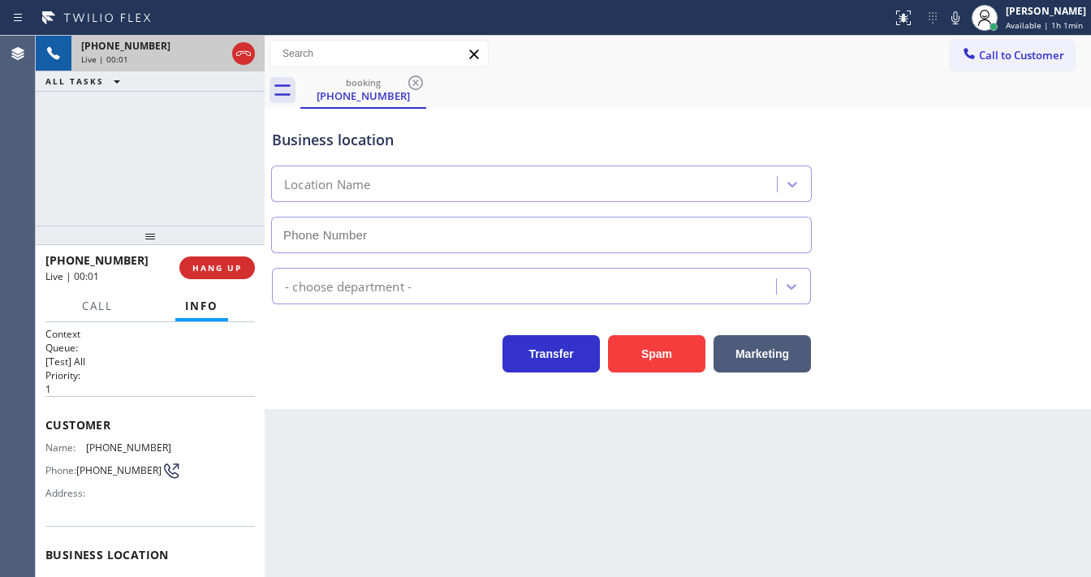
type input "[PHONE_NUMBER]"
click at [180, 170] on div "[PHONE_NUMBER] Live | 00:03 ALL TASKS ALL TASKS ACTIVE TASKS TASKS IN WRAP UP" at bounding box center [150, 131] width 229 height 190
click at [198, 170] on div "[PHONE_NUMBER] Live | 00:03 ALL TASKS ALL TASKS ACTIVE TASKS TASKS IN WRAP UP" at bounding box center [150, 131] width 229 height 190
click at [122, 169] on div "[PHONE_NUMBER] Live | 00:04 ALL TASKS ALL TASKS ACTIVE TASKS TASKS IN WRAP UP" at bounding box center [150, 131] width 229 height 190
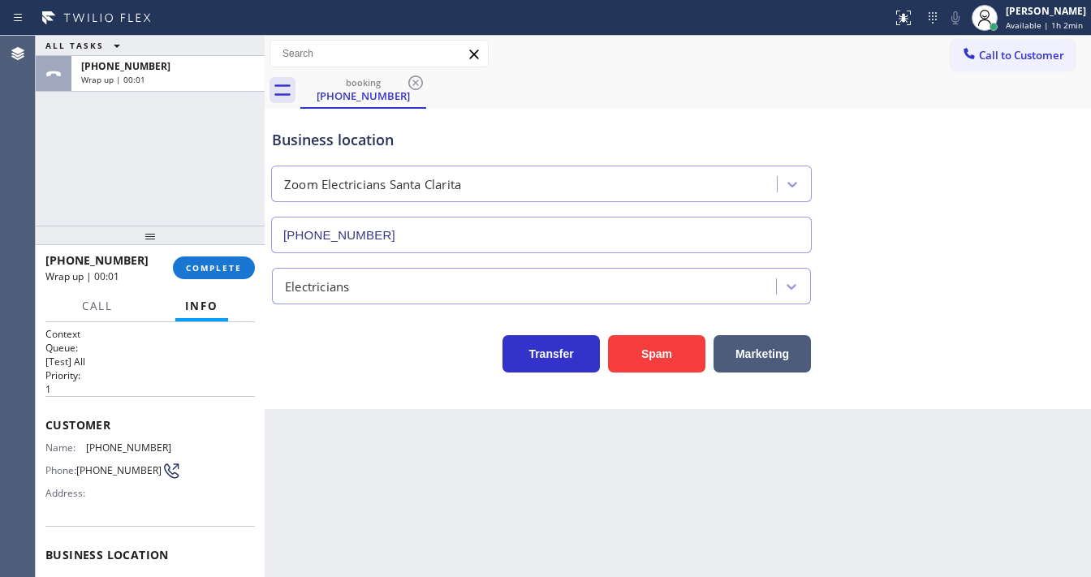
click at [144, 169] on div "ALL TASKS ALL TASKS ACTIVE TASKS TASKS IN WRAP UP [PHONE_NUMBER] Wrap up | 00:01" at bounding box center [150, 131] width 229 height 190
click at [221, 263] on span "COMPLETE" at bounding box center [214, 267] width 56 height 11
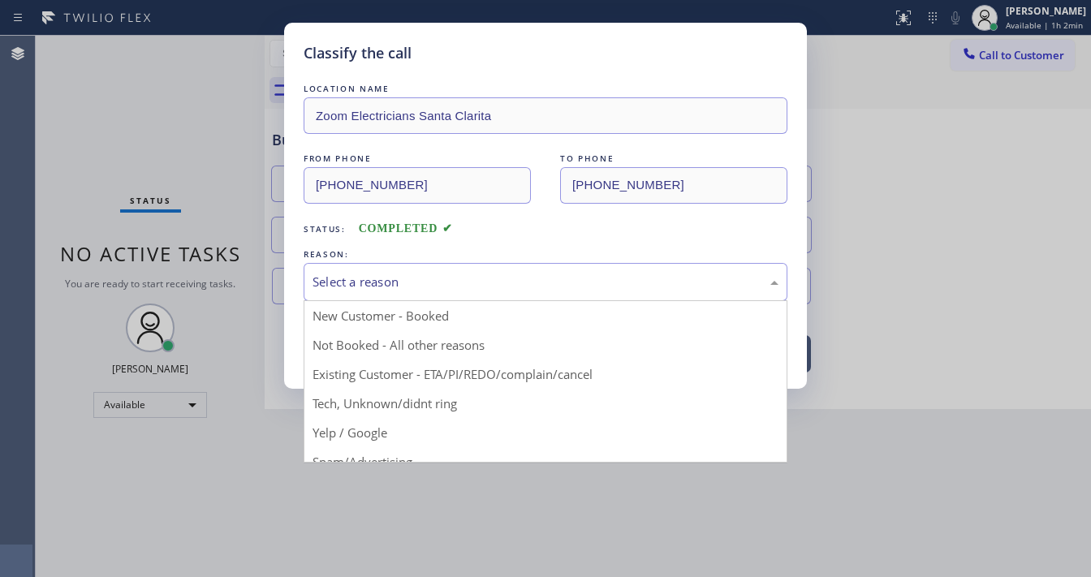
click at [437, 273] on div "Select a reason" at bounding box center [546, 282] width 466 height 19
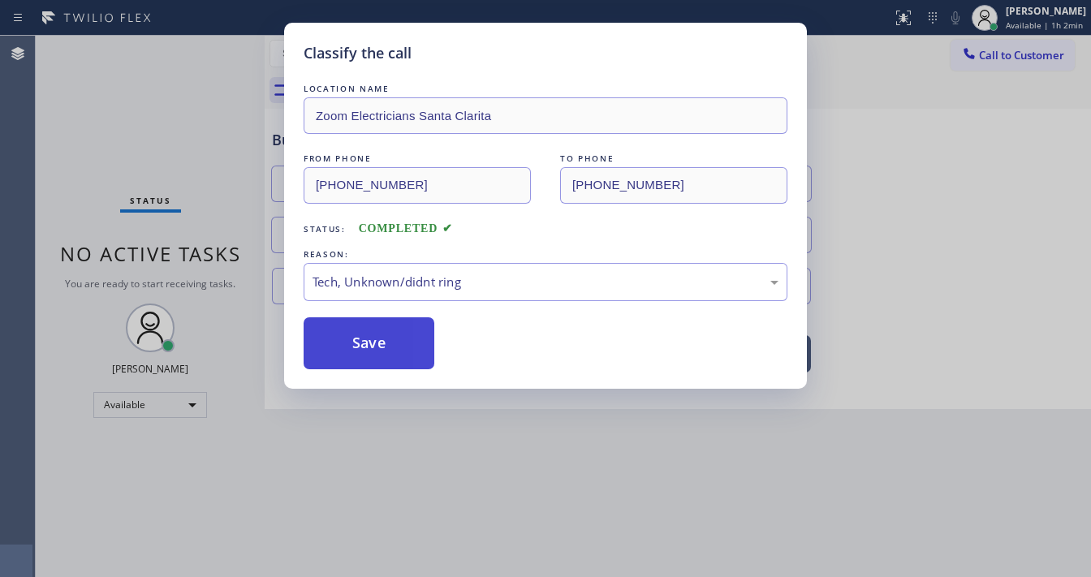
click at [382, 347] on button "Save" at bounding box center [369, 343] width 131 height 52
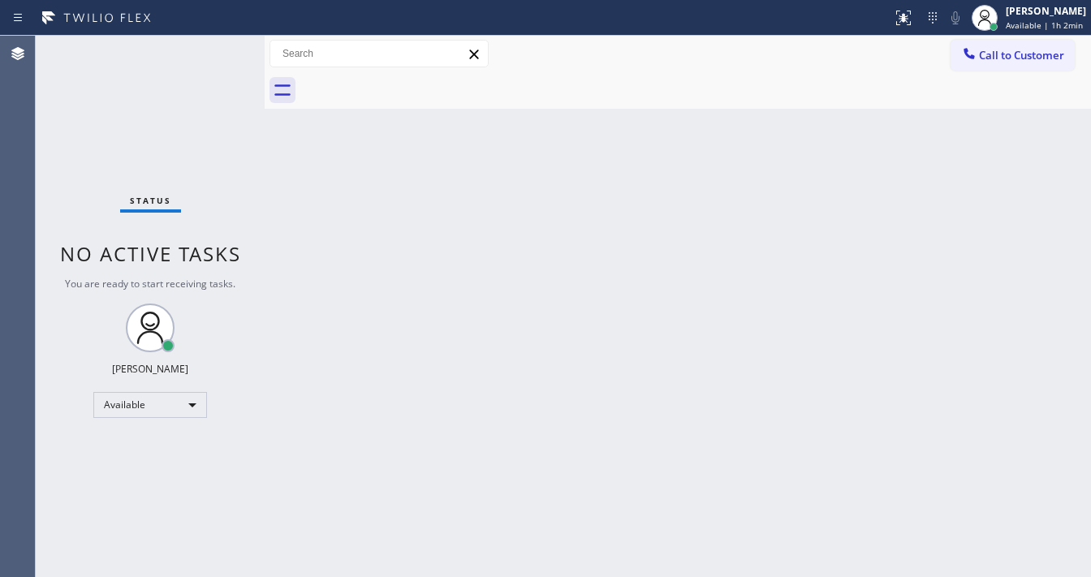
click at [204, 52] on div "Status No active tasks You are ready to start receiving tasks. [PERSON_NAME]" at bounding box center [150, 306] width 229 height 541
click at [214, 49] on div "Status No active tasks You are ready to start receiving tasks. [PERSON_NAME]" at bounding box center [150, 306] width 229 height 541
click at [218, 43] on div "Status No active tasks You are ready to start receiving tasks. [PERSON_NAME]" at bounding box center [150, 306] width 229 height 541
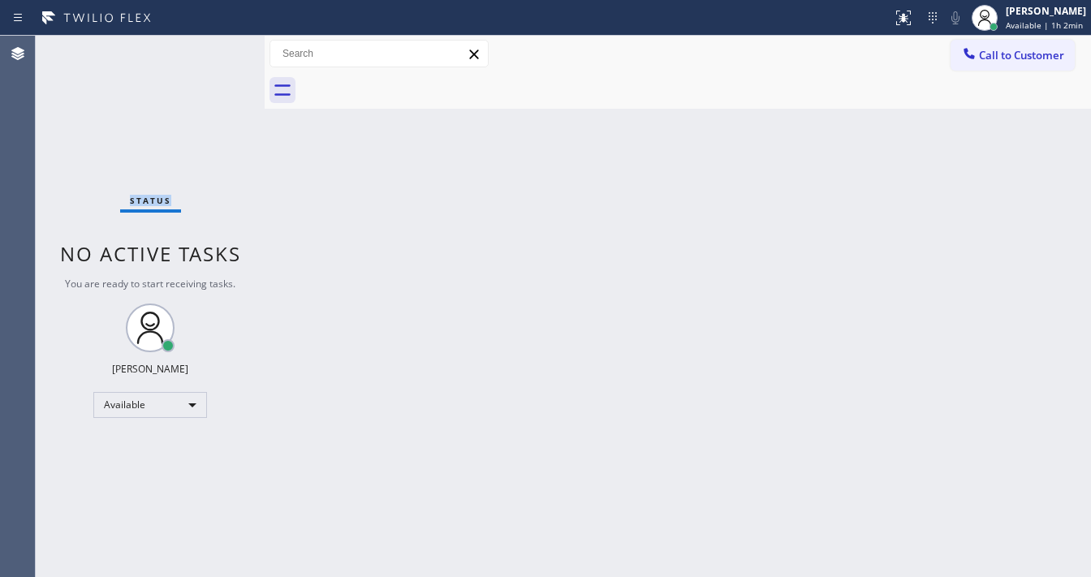
click at [218, 43] on div "Status No active tasks You are ready to start receiving tasks. [PERSON_NAME]" at bounding box center [150, 306] width 229 height 541
click at [207, 43] on div "Status No active tasks You are ready to start receiving tasks. [PERSON_NAME]" at bounding box center [150, 306] width 229 height 541
click at [207, 44] on div "Status No active tasks You are ready to start receiving tasks. [PERSON_NAME]" at bounding box center [150, 306] width 229 height 541
click at [209, 45] on div "Status No active tasks You are ready to start receiving tasks. [PERSON_NAME]" at bounding box center [150, 306] width 229 height 541
click at [209, 46] on div "Status No active tasks You are ready to start receiving tasks. [PERSON_NAME]" at bounding box center [150, 306] width 229 height 541
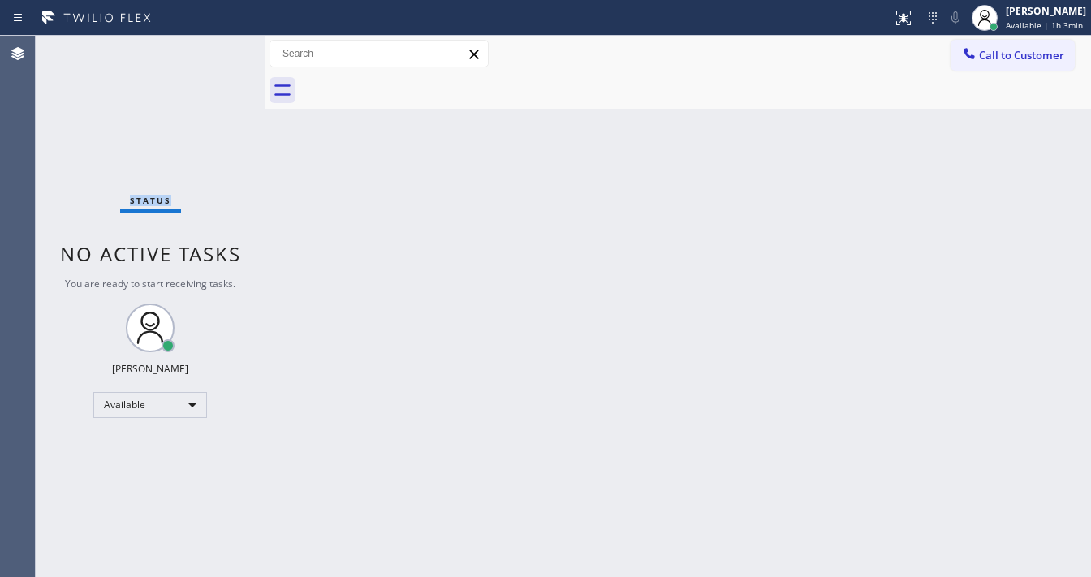
click at [211, 46] on div "Status No active tasks You are ready to start receiving tasks. [PERSON_NAME]" at bounding box center [150, 306] width 229 height 541
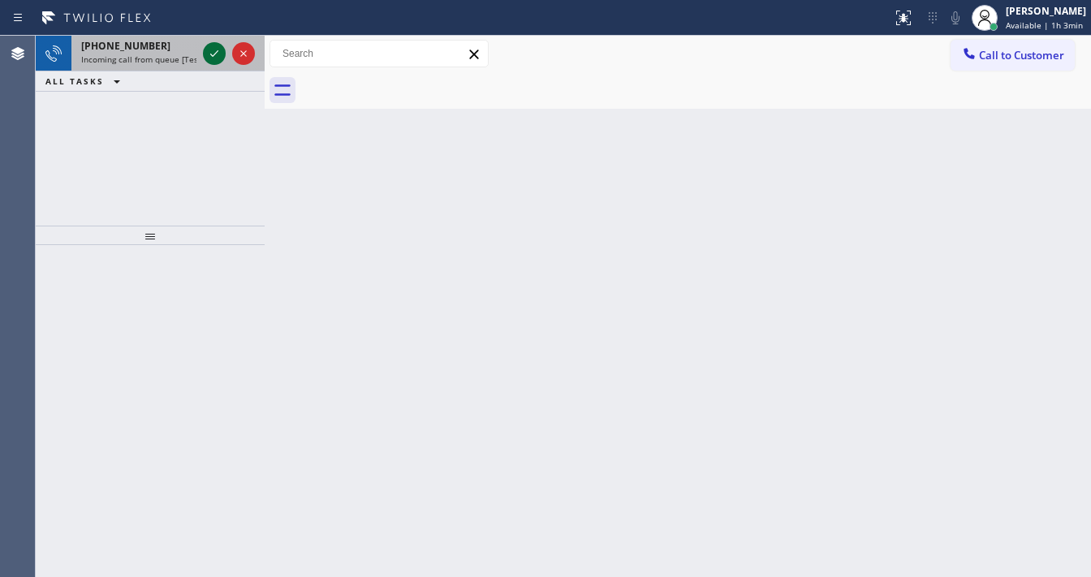
click at [215, 49] on icon at bounding box center [214, 53] width 19 height 19
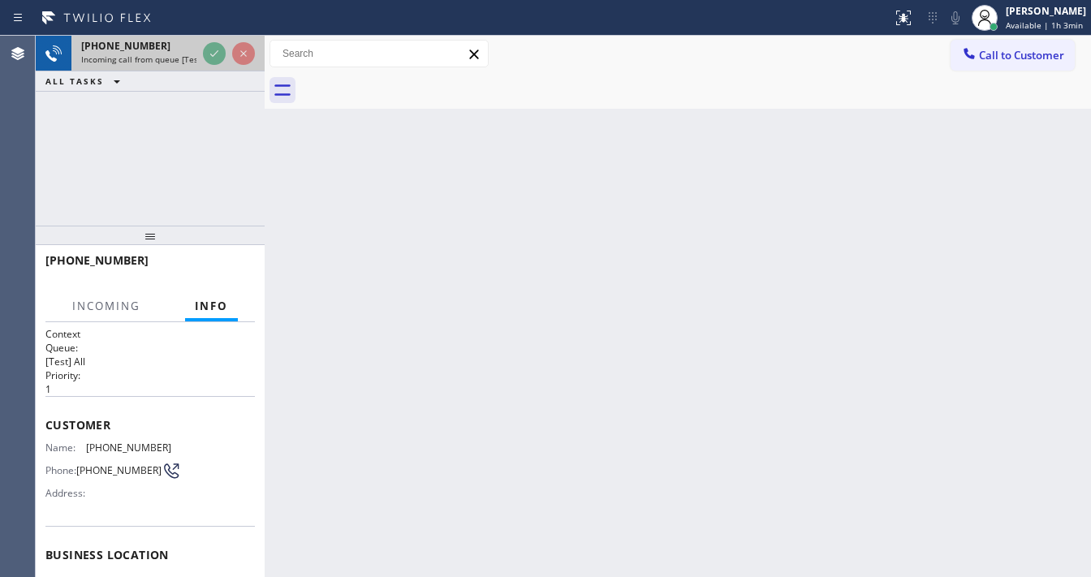
click at [210, 41] on div at bounding box center [229, 54] width 58 height 36
click at [207, 44] on div at bounding box center [229, 54] width 58 height 36
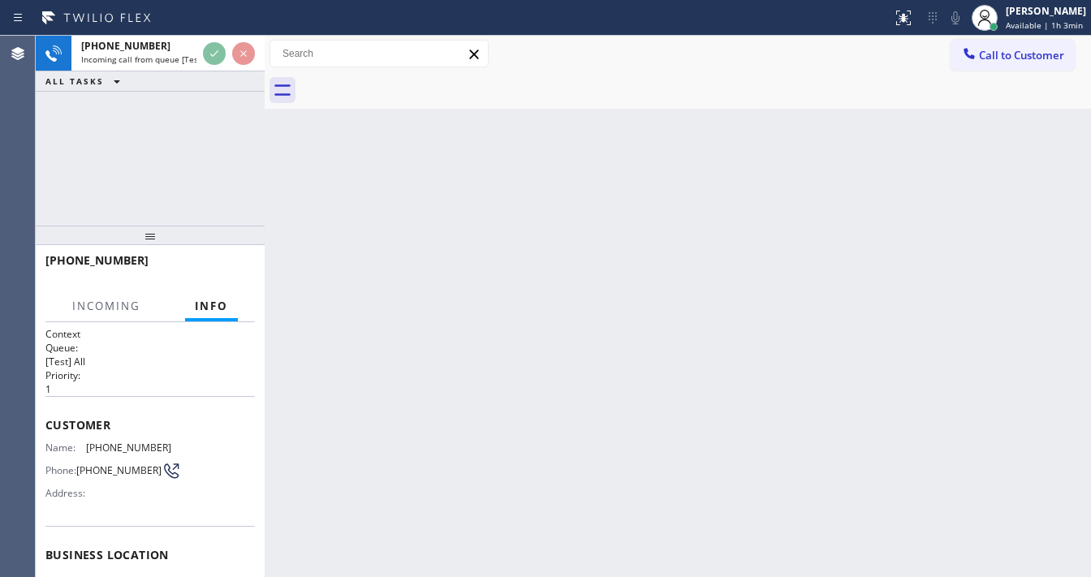
scroll to position [130, 0]
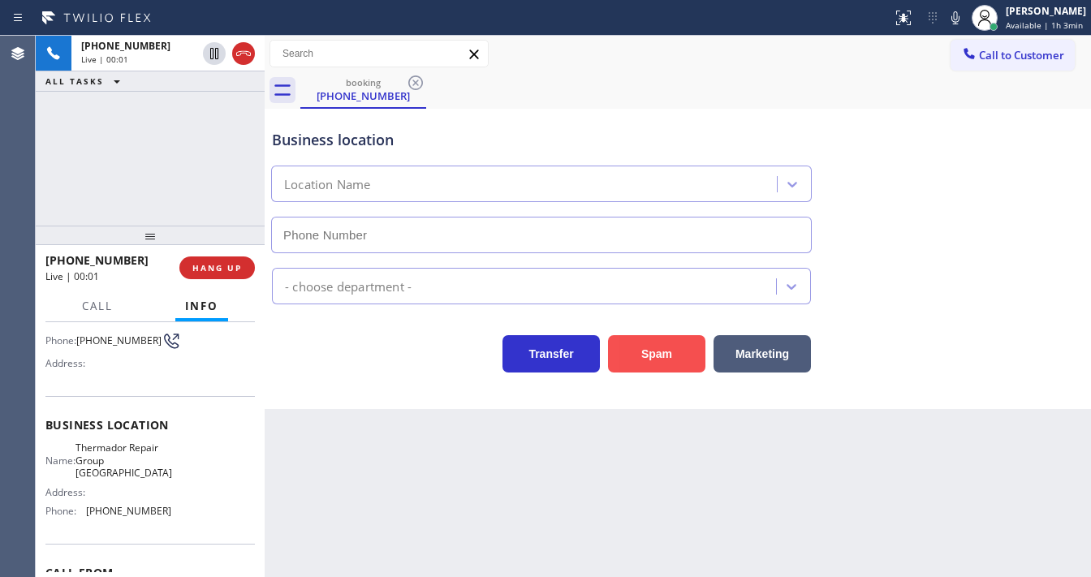
click at [674, 358] on button "Spam" at bounding box center [656, 353] width 97 height 37
type input "[PHONE_NUMBER]"
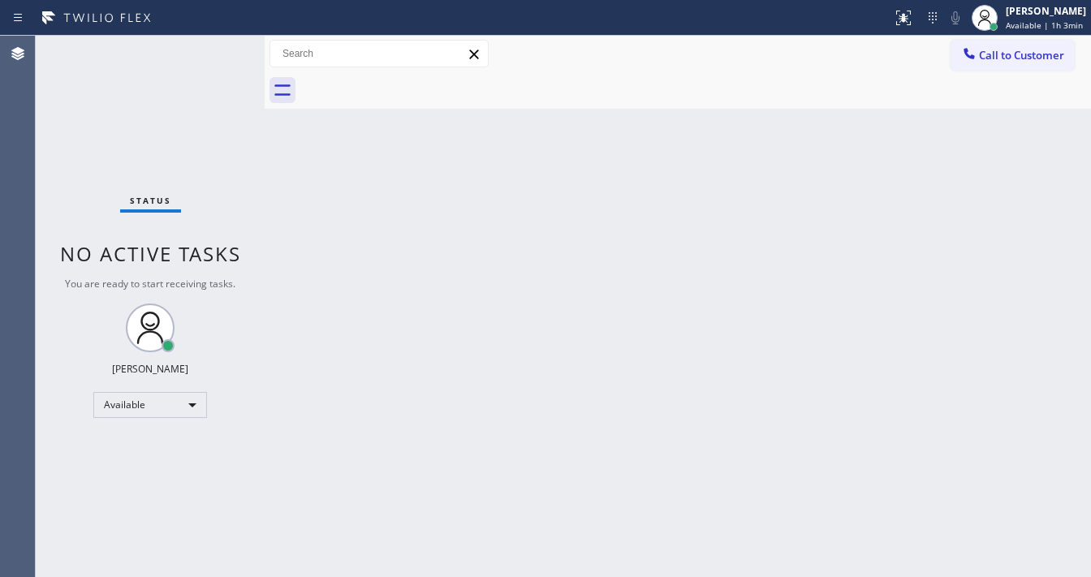
drag, startPoint x: 218, startPoint y: 51, endPoint x: 214, endPoint y: 24, distance: 27.1
click at [218, 51] on div "Status No active tasks You are ready to start receiving tasks. [PERSON_NAME]" at bounding box center [150, 306] width 229 height 541
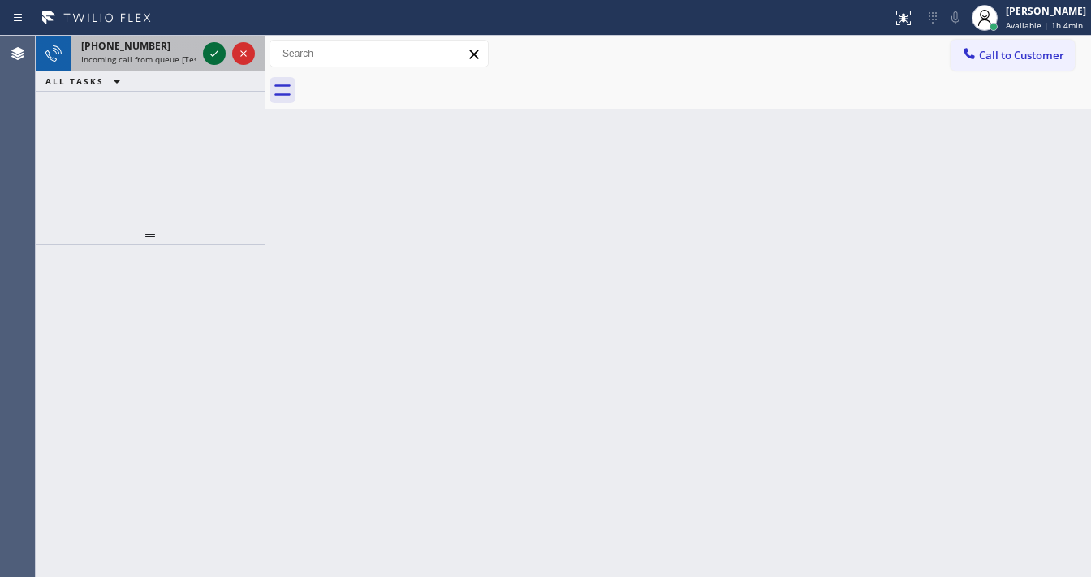
drag, startPoint x: 221, startPoint y: 55, endPoint x: 211, endPoint y: 60, distance: 10.9
click at [214, 59] on icon at bounding box center [214, 53] width 19 height 19
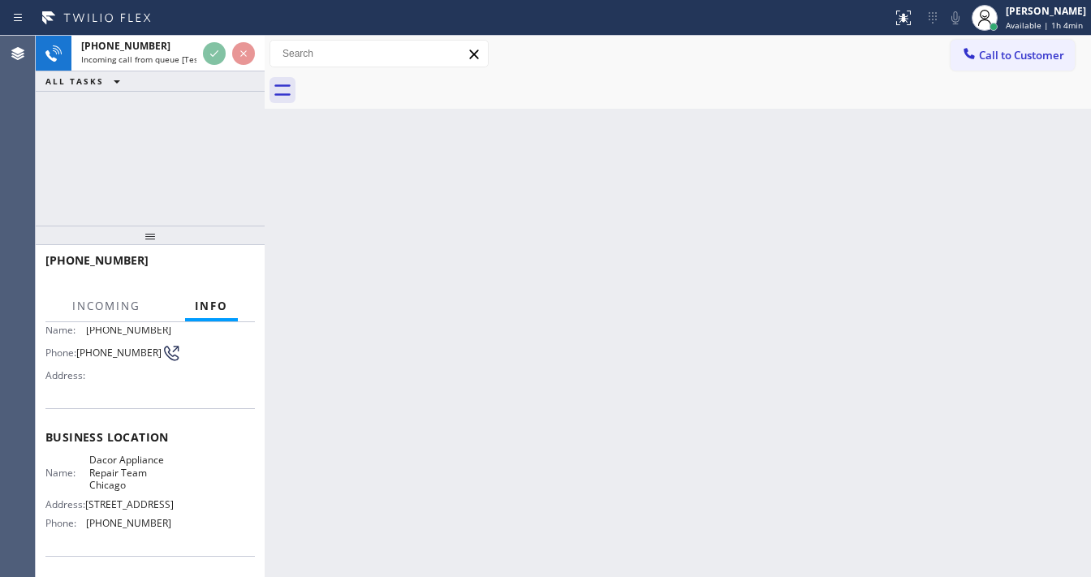
scroll to position [130, 0]
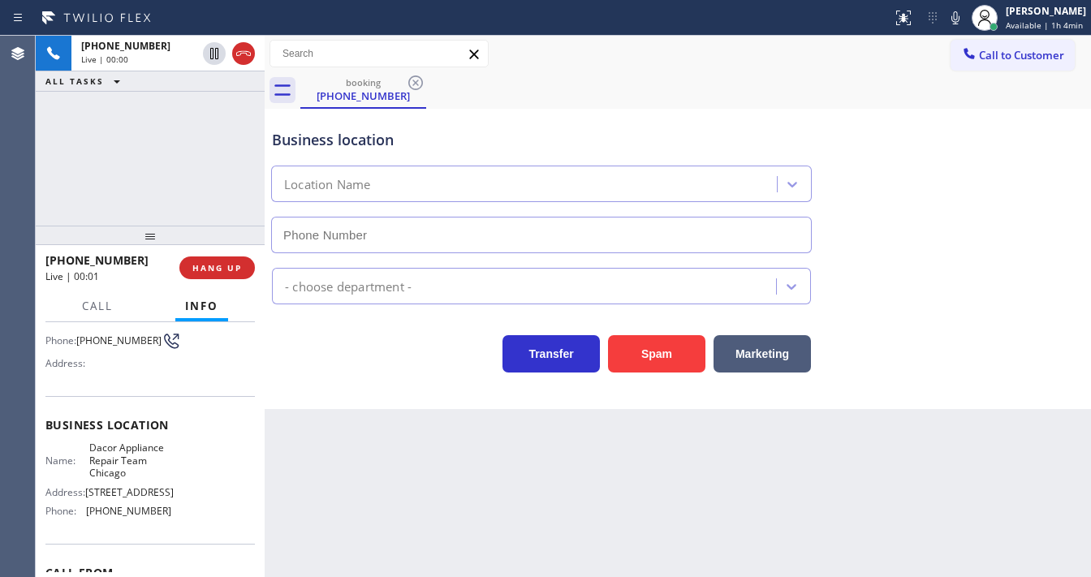
type input "[PHONE_NUMBER]"
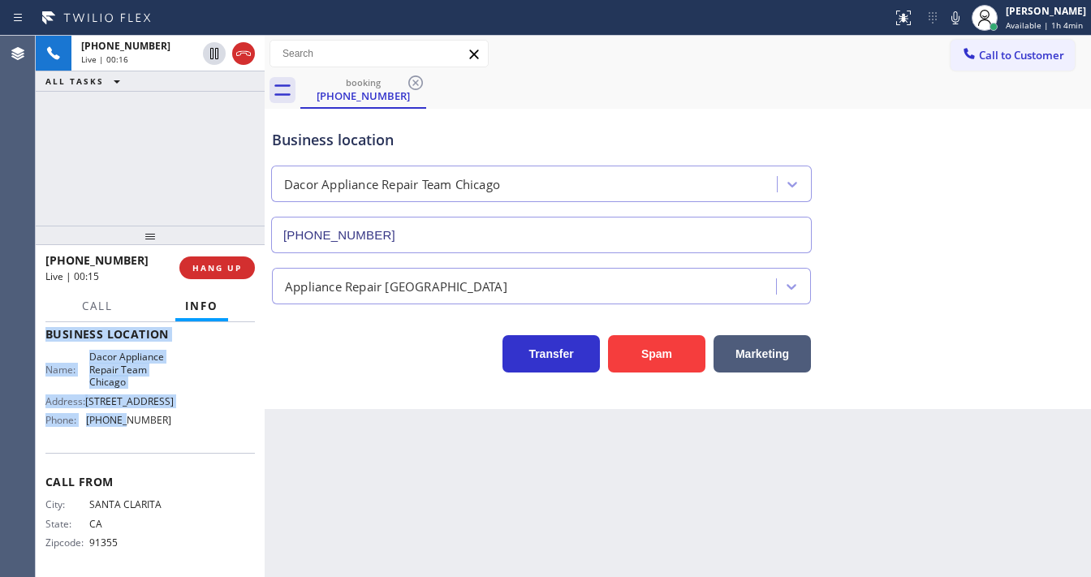
scroll to position [238, 0]
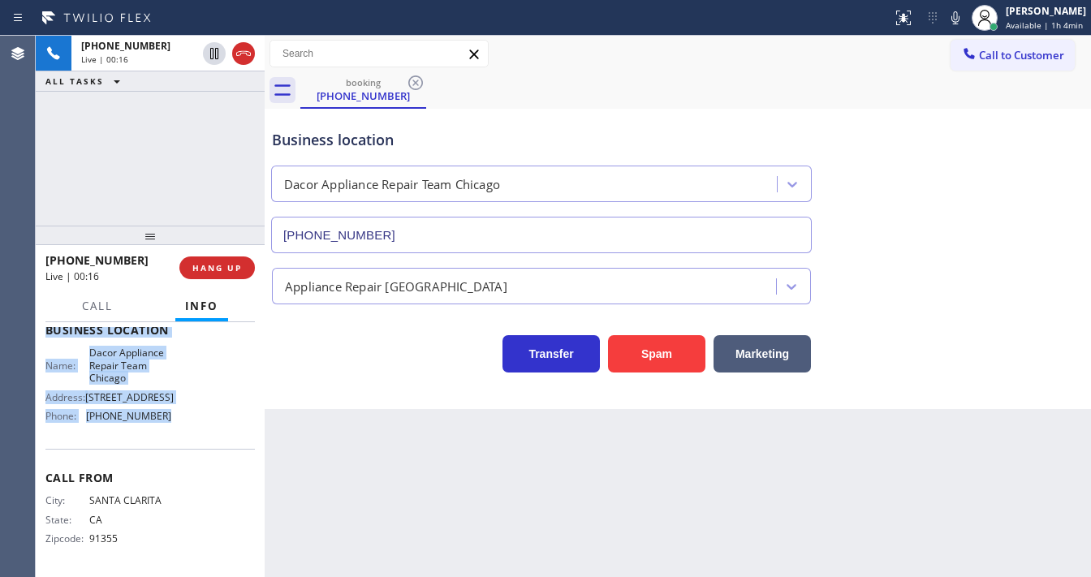
drag, startPoint x: 46, startPoint y: 357, endPoint x: 175, endPoint y: 431, distance: 148.7
click at [175, 431] on div "Context Queue: [Test] All Priority: 1 Customer Name: [PHONE_NUMBER] Phone: [PHO…" at bounding box center [149, 337] width 209 height 470
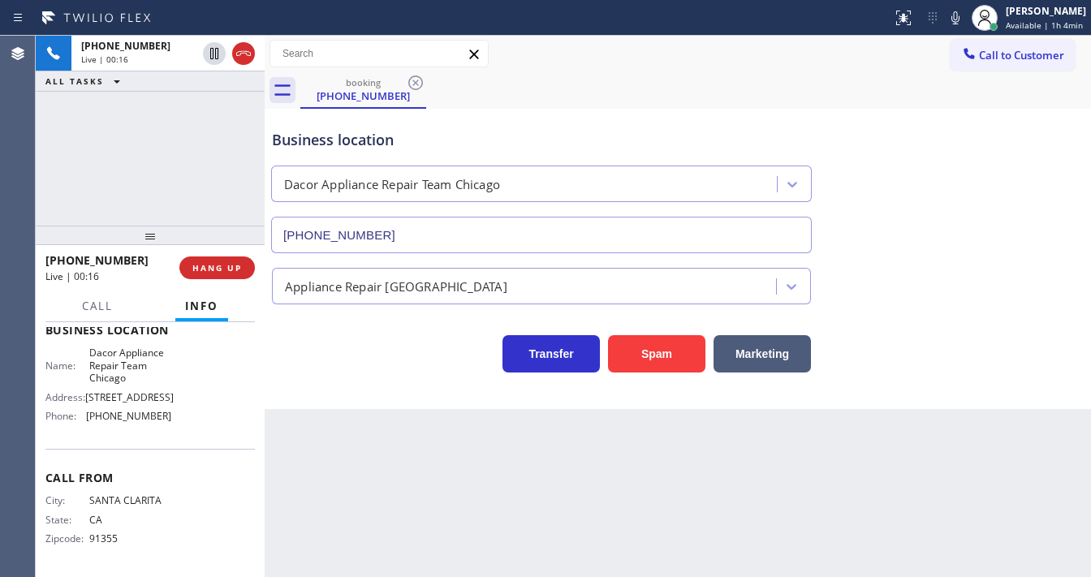
click at [153, 143] on div "[PHONE_NUMBER] Live | 00:16 ALL TASKS ALL TASKS ACTIVE TASKS TASKS IN WRAP UP" at bounding box center [150, 131] width 229 height 190
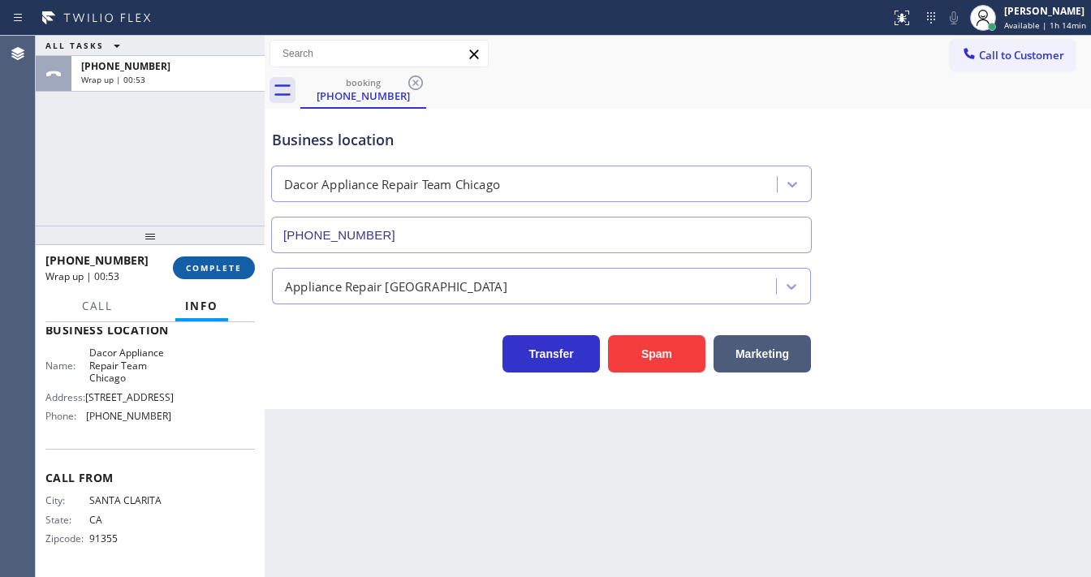
click at [240, 260] on button "COMPLETE" at bounding box center [214, 268] width 82 height 23
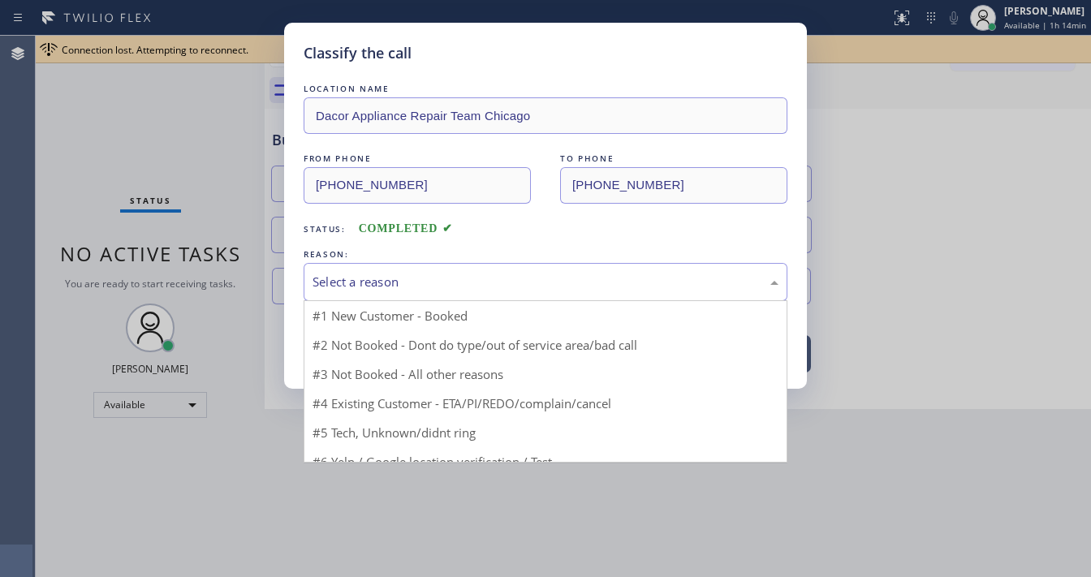
click at [373, 290] on div "Select a reason" at bounding box center [546, 282] width 466 height 19
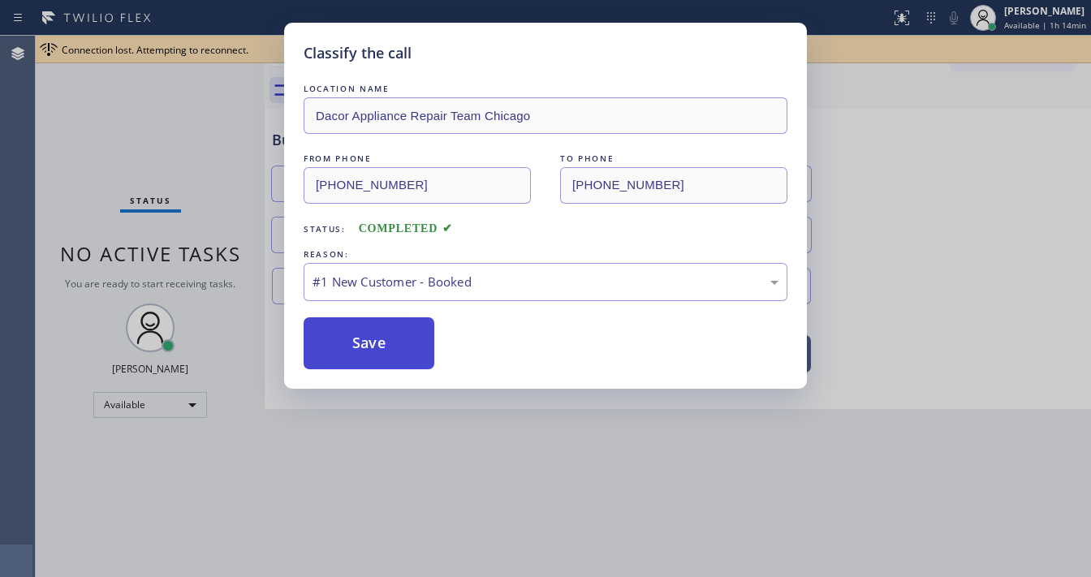
click at [374, 334] on button "Save" at bounding box center [369, 343] width 131 height 52
click at [374, 335] on button "Save" at bounding box center [369, 343] width 131 height 52
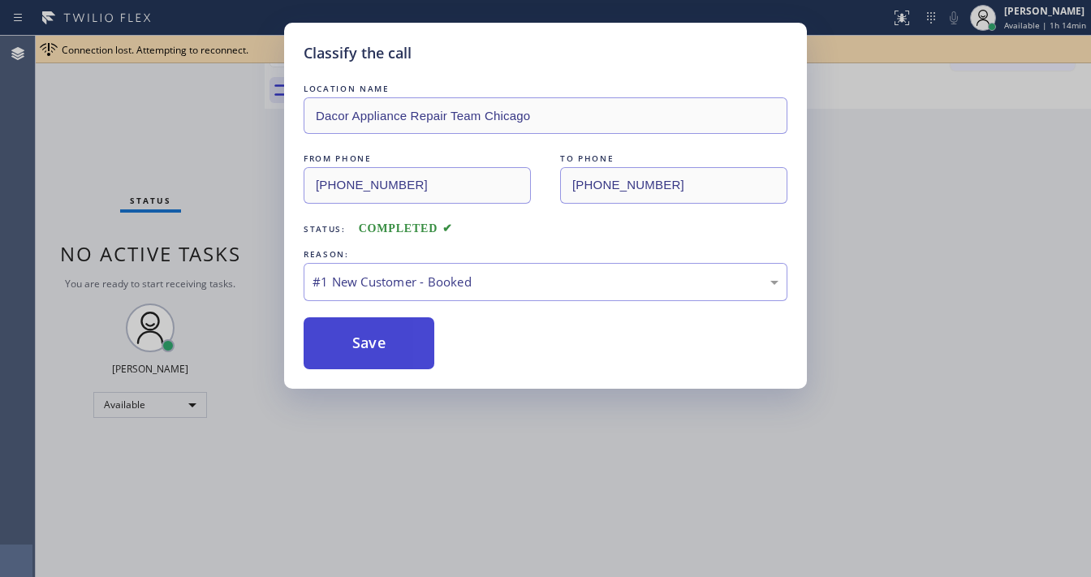
click at [374, 335] on button "Save" at bounding box center [369, 343] width 131 height 52
click at [160, 278] on div "Classify the call LOCATION NAME Dacor Appliance Repair Team Chicago FROM PHONE …" at bounding box center [545, 288] width 1091 height 577
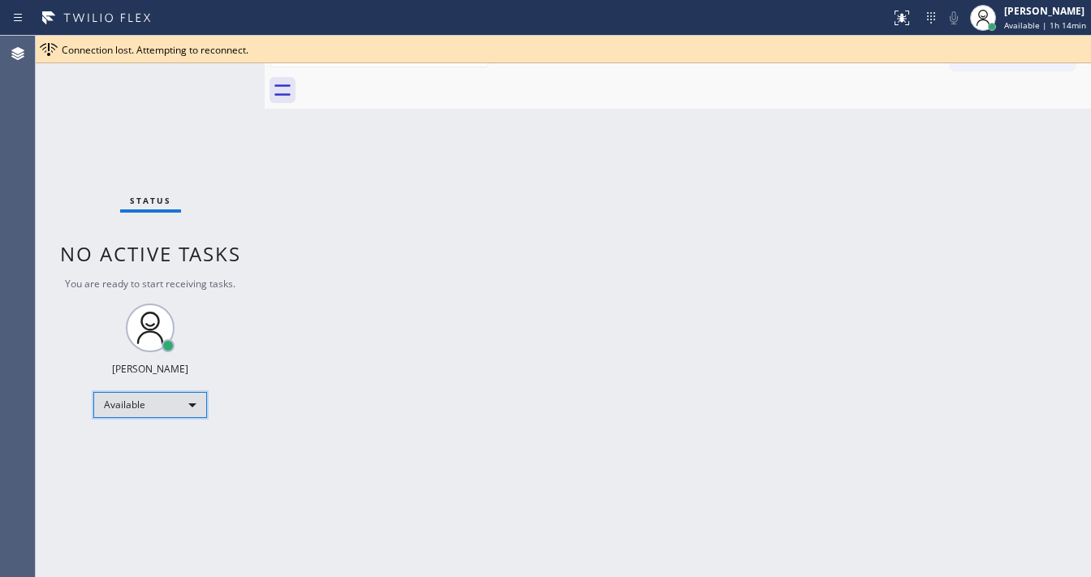
click at [149, 405] on div "Available" at bounding box center [150, 405] width 114 height 26
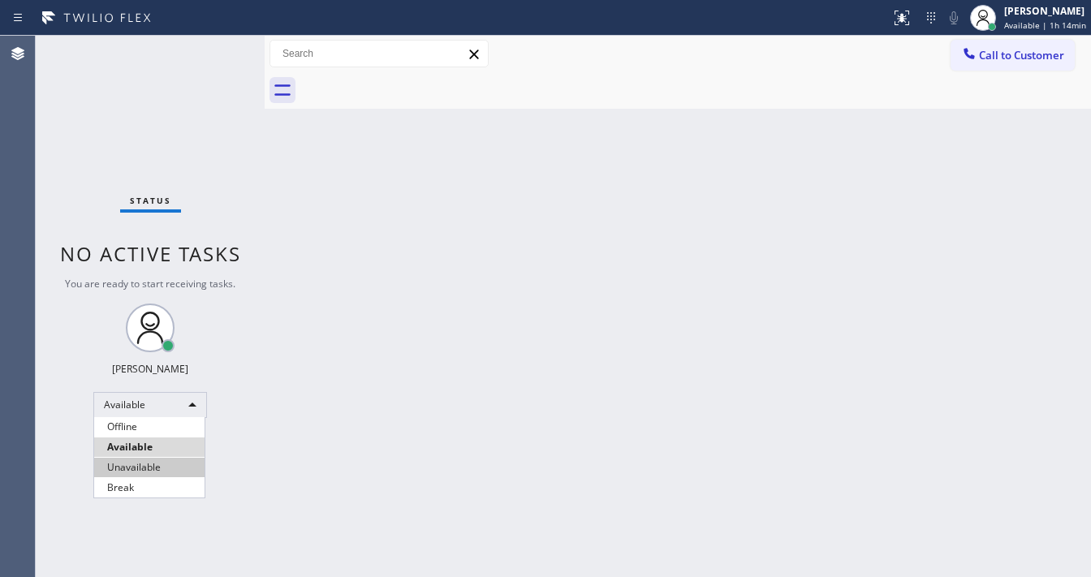
click at [149, 467] on li "Unavailable" at bounding box center [149, 467] width 110 height 19
click at [271, 386] on div "Back to Dashboard Change Sender ID Customers Technicians Select a contact Outbo…" at bounding box center [678, 306] width 826 height 541
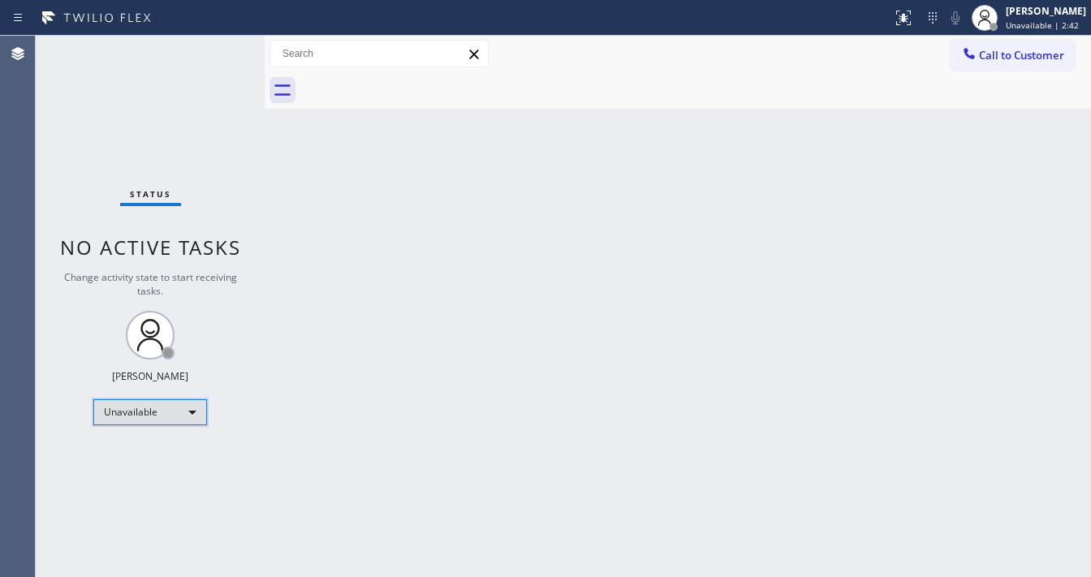
click at [160, 412] on div "Unavailable" at bounding box center [150, 412] width 114 height 26
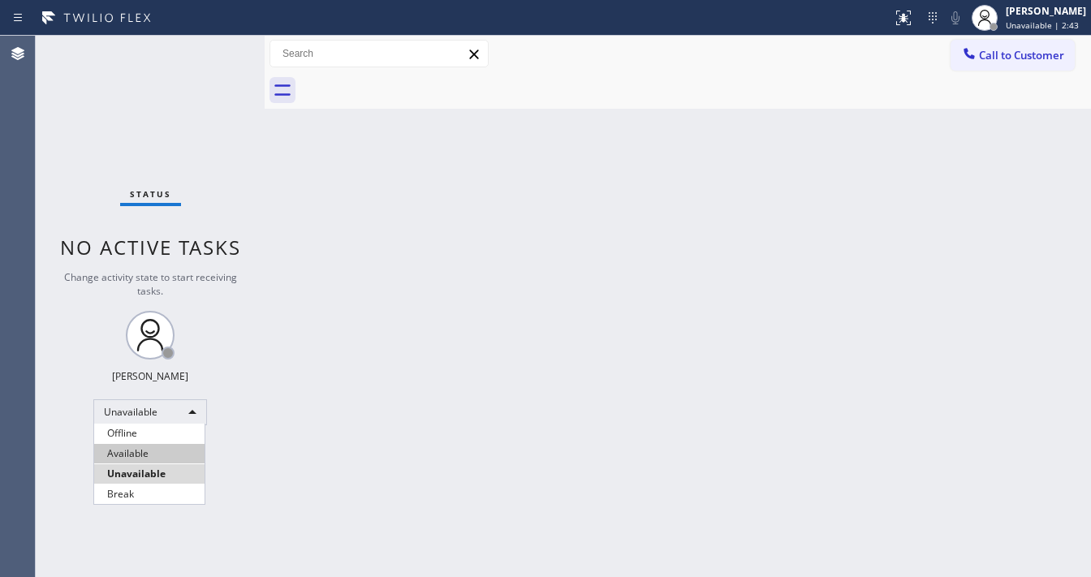
click at [152, 453] on li "Available" at bounding box center [149, 453] width 110 height 19
click at [392, 363] on div "Back to Dashboard Change Sender ID Customers Technicians Select a contact Outbo…" at bounding box center [678, 306] width 826 height 541
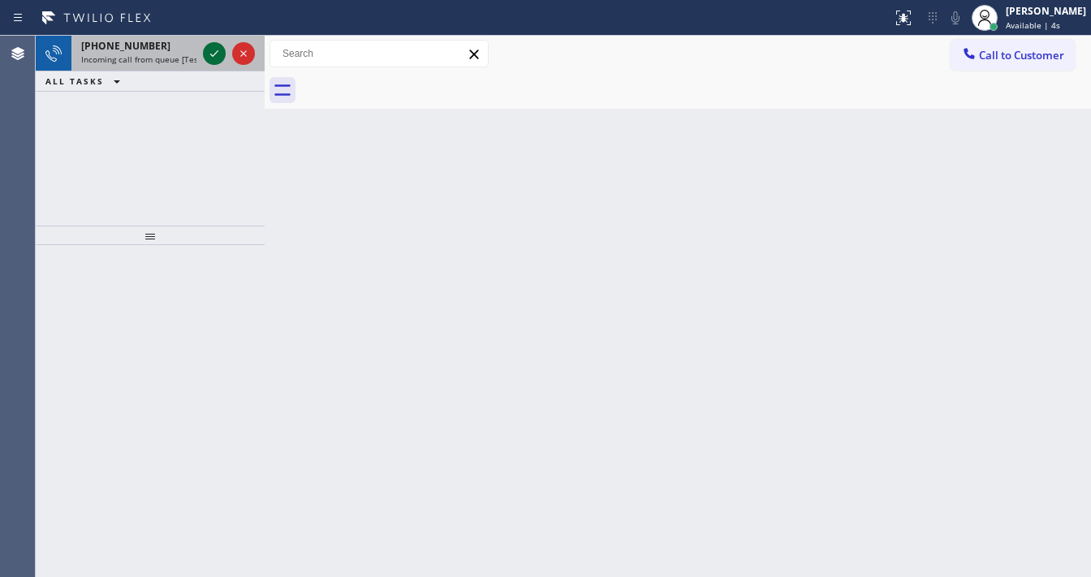
click at [209, 58] on icon at bounding box center [214, 53] width 19 height 19
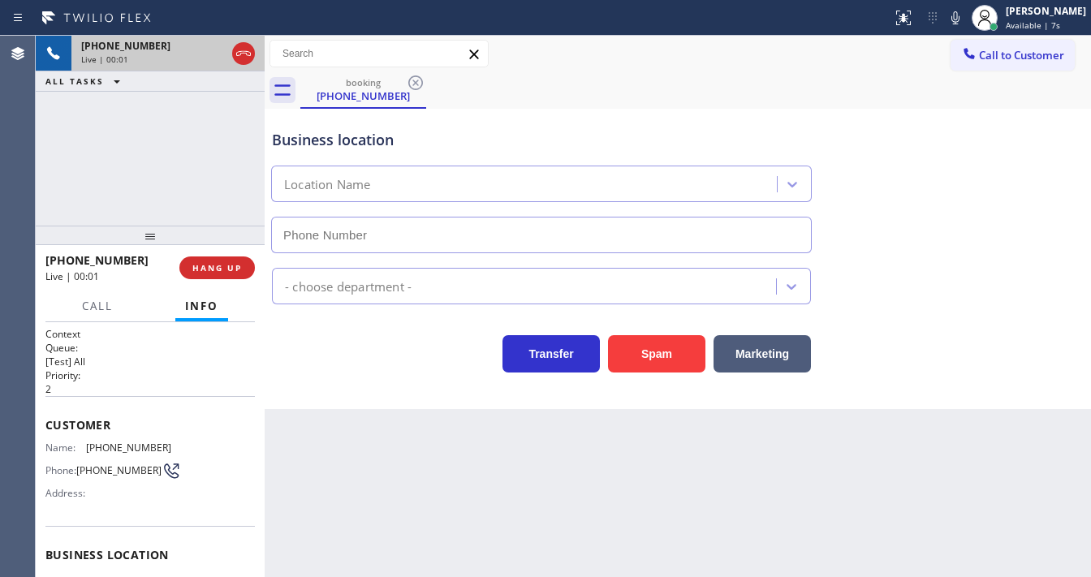
type input "[PHONE_NUMBER]"
click at [116, 207] on div "[PHONE_NUMBER] Live | 00:03 ALL TASKS ALL TASKS ACTIVE TASKS TASKS IN WRAP UP" at bounding box center [150, 131] width 229 height 190
drag, startPoint x: 80, startPoint y: 359, endPoint x: 48, endPoint y: 447, distance: 94.2
click at [79, 359] on p "[Test] All" at bounding box center [149, 362] width 209 height 14
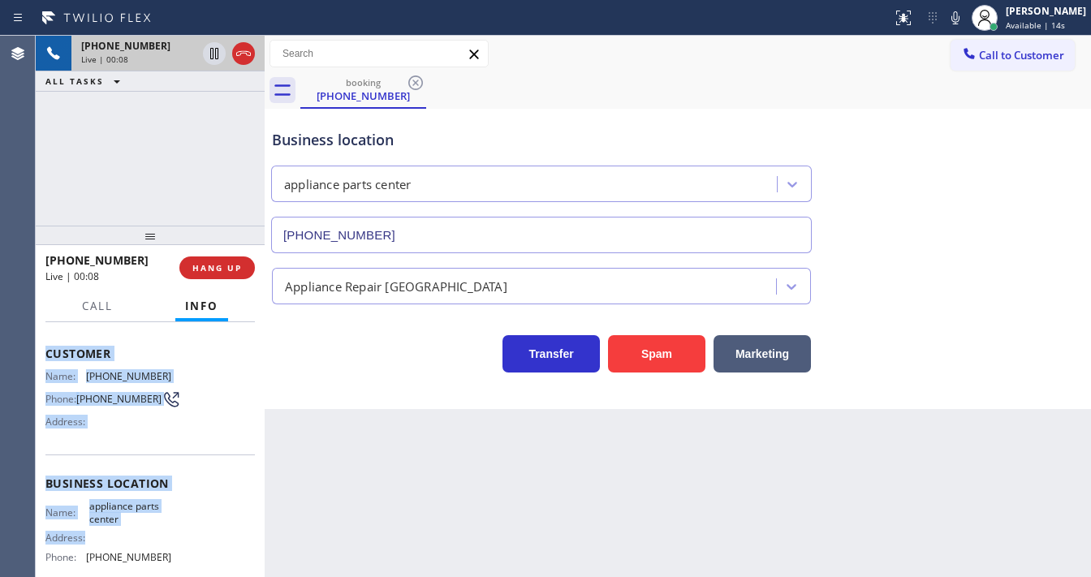
scroll to position [195, 0]
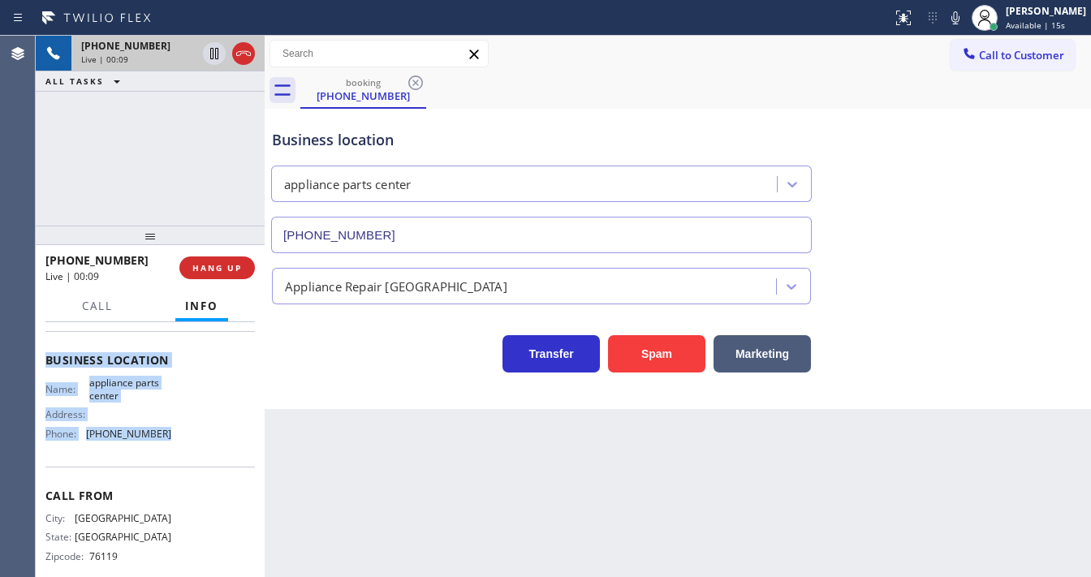
drag, startPoint x: 42, startPoint y: 422, endPoint x: 166, endPoint y: 460, distance: 129.1
click at [166, 460] on div "Context Queue: [Test] All Priority: 2 Customer Name: [PHONE_NUMBER] Phone: [PHO…" at bounding box center [150, 449] width 229 height 255
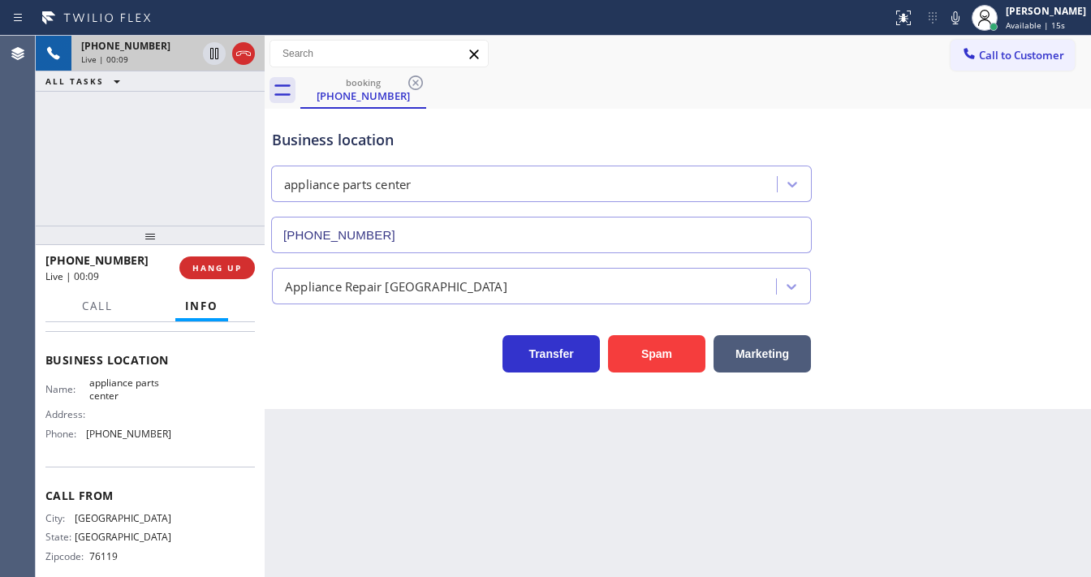
click at [184, 185] on div "[PHONE_NUMBER] Live | 00:09 ALL TASKS ALL TASKS ACTIVE TASKS TASKS IN WRAP UP" at bounding box center [150, 131] width 229 height 190
click at [212, 188] on div "[PHONE_NUMBER] Live | 01:22 ALL TASKS ALL TASKS ACTIVE TASKS TASKS IN WRAP UP" at bounding box center [150, 131] width 229 height 190
click at [90, 169] on div "[PHONE_NUMBER] Live | 01:56 ALL TASKS ALL TASKS ACTIVE TASKS TASKS IN WRAP UP" at bounding box center [150, 131] width 229 height 190
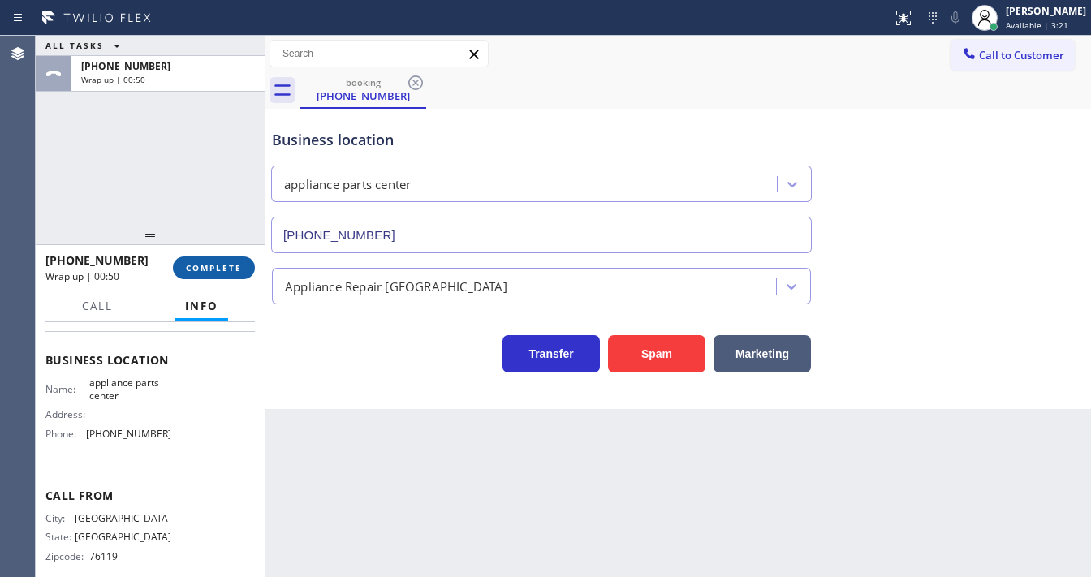
click at [217, 262] on span "COMPLETE" at bounding box center [214, 267] width 56 height 11
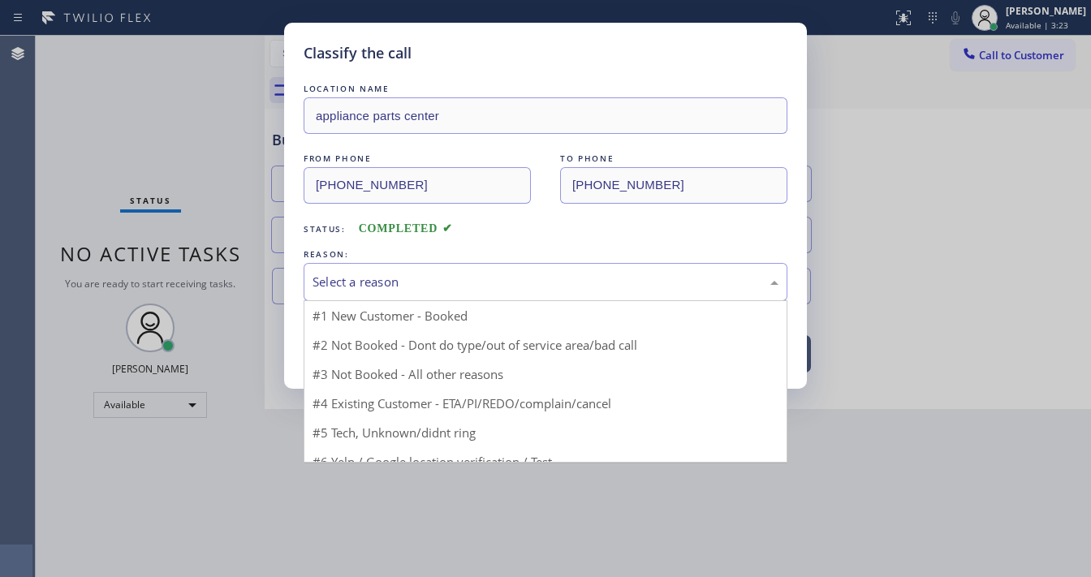
drag, startPoint x: 396, startPoint y: 274, endPoint x: 414, endPoint y: 291, distance: 24.7
click at [399, 274] on div "Select a reason" at bounding box center [546, 282] width 466 height 19
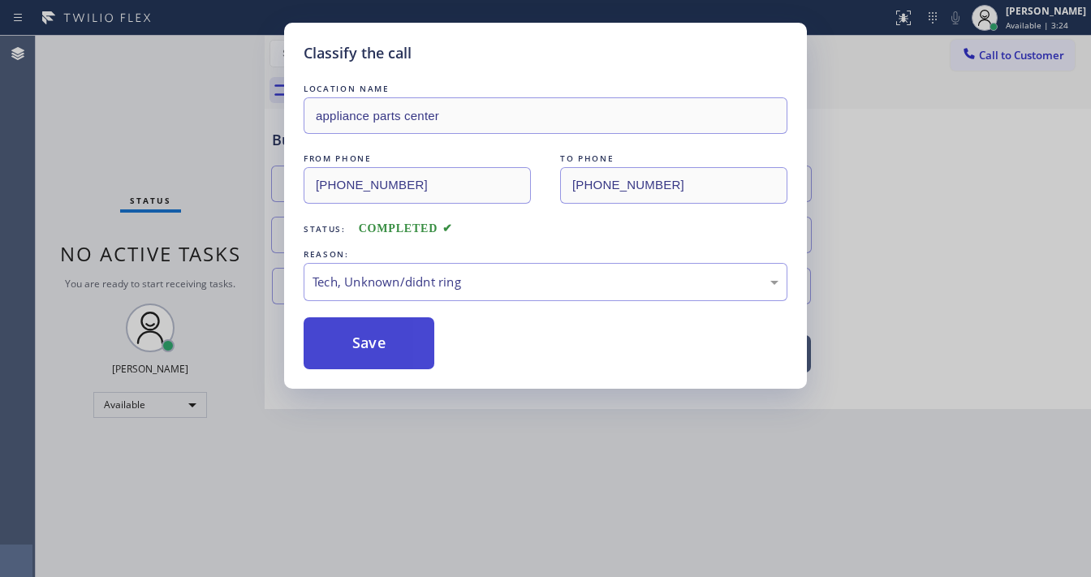
click at [383, 329] on button "Save" at bounding box center [369, 343] width 131 height 52
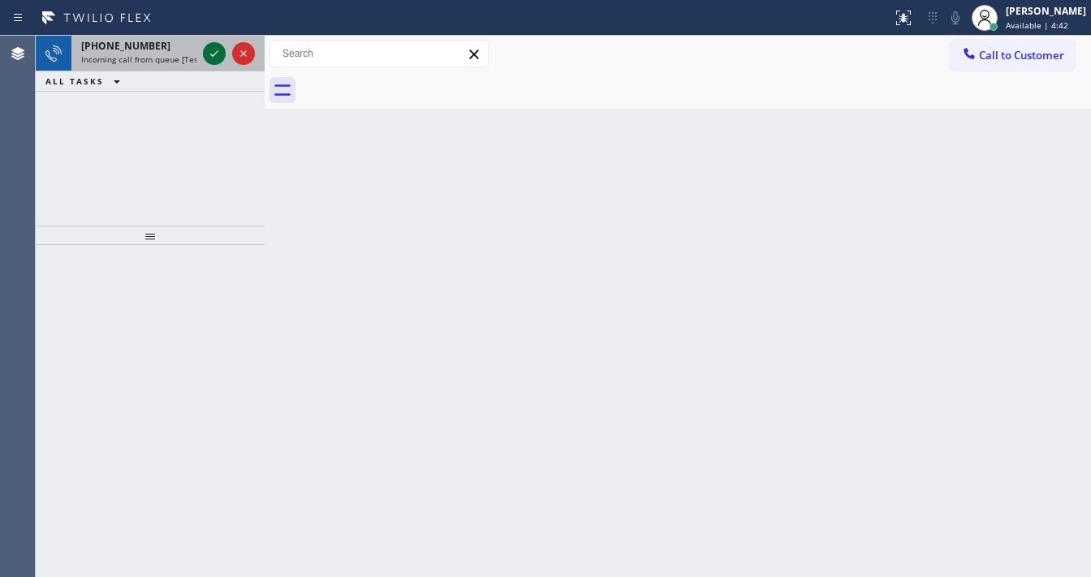
click at [215, 49] on icon at bounding box center [214, 53] width 19 height 19
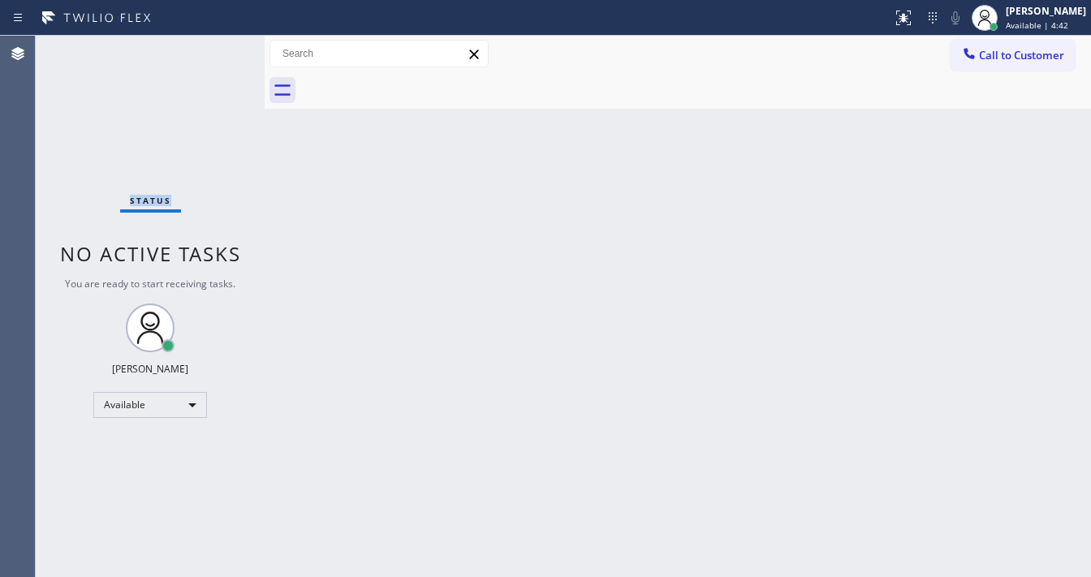
click at [215, 49] on div "Status No active tasks You are ready to start receiving tasks. [PERSON_NAME]" at bounding box center [150, 306] width 229 height 541
click at [886, 22] on div at bounding box center [445, 18] width 879 height 26
click at [900, 26] on button at bounding box center [904, 18] width 36 height 36
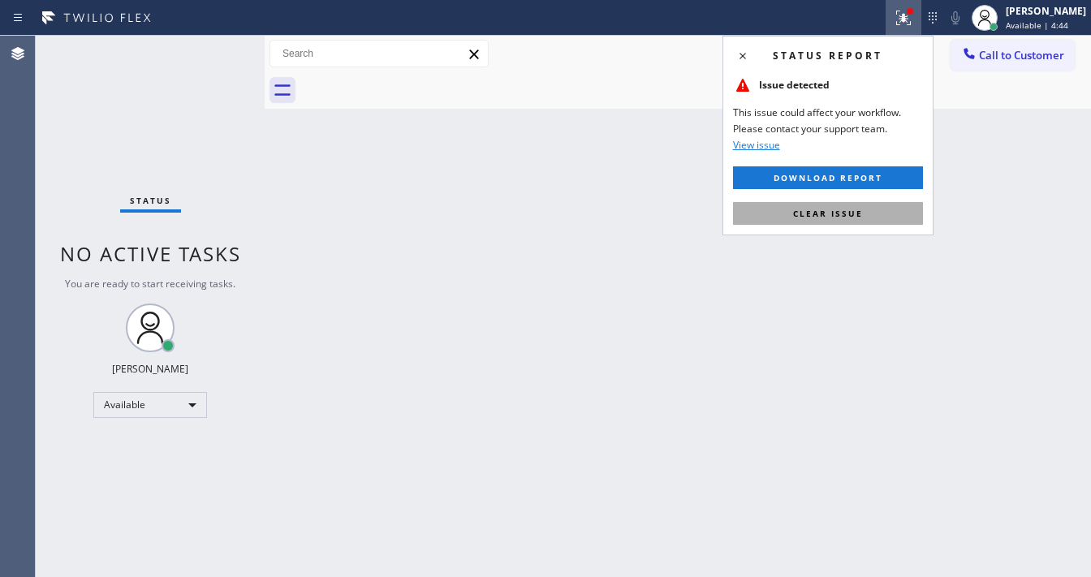
click at [837, 218] on button "Clear issue" at bounding box center [828, 213] width 190 height 23
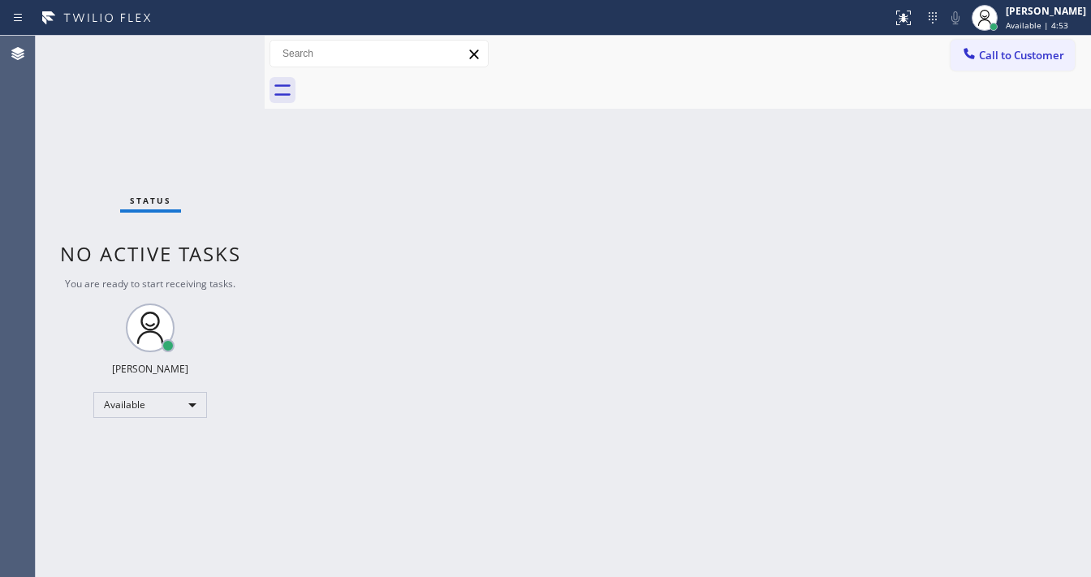
click at [200, 54] on div "Status No active tasks You are ready to start receiving tasks. [PERSON_NAME]" at bounding box center [150, 306] width 229 height 541
click at [205, 54] on div "Status No active tasks You are ready to start receiving tasks. [PERSON_NAME]" at bounding box center [150, 306] width 229 height 541
click at [207, 54] on div "Status No active tasks You are ready to start receiving tasks. [PERSON_NAME]" at bounding box center [150, 306] width 229 height 541
click at [213, 54] on div "Status No active tasks You are ready to start receiving tasks. [PERSON_NAME]" at bounding box center [150, 306] width 229 height 541
click at [214, 53] on div "Status No active tasks You are ready to start receiving tasks. [PERSON_NAME]" at bounding box center [150, 306] width 229 height 541
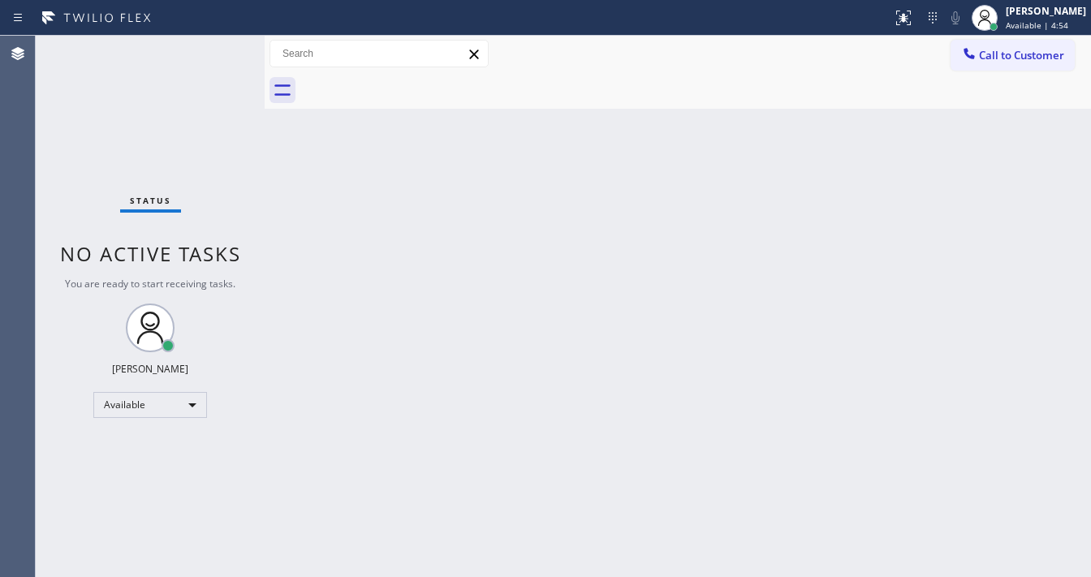
click at [214, 53] on div "Status No active tasks You are ready to start receiving tasks. [PERSON_NAME]" at bounding box center [150, 306] width 229 height 541
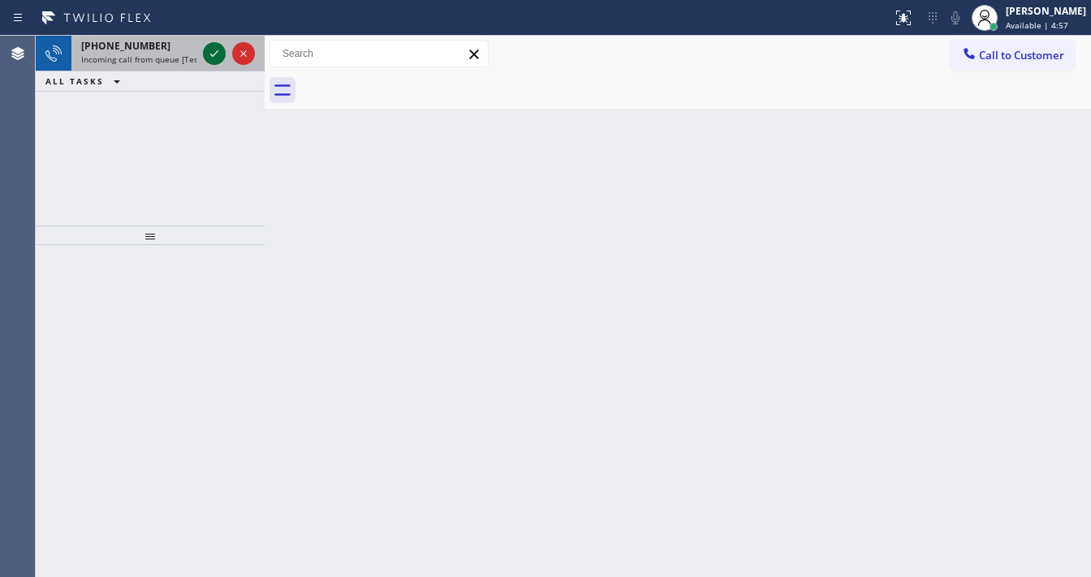
click at [214, 53] on icon at bounding box center [214, 53] width 19 height 19
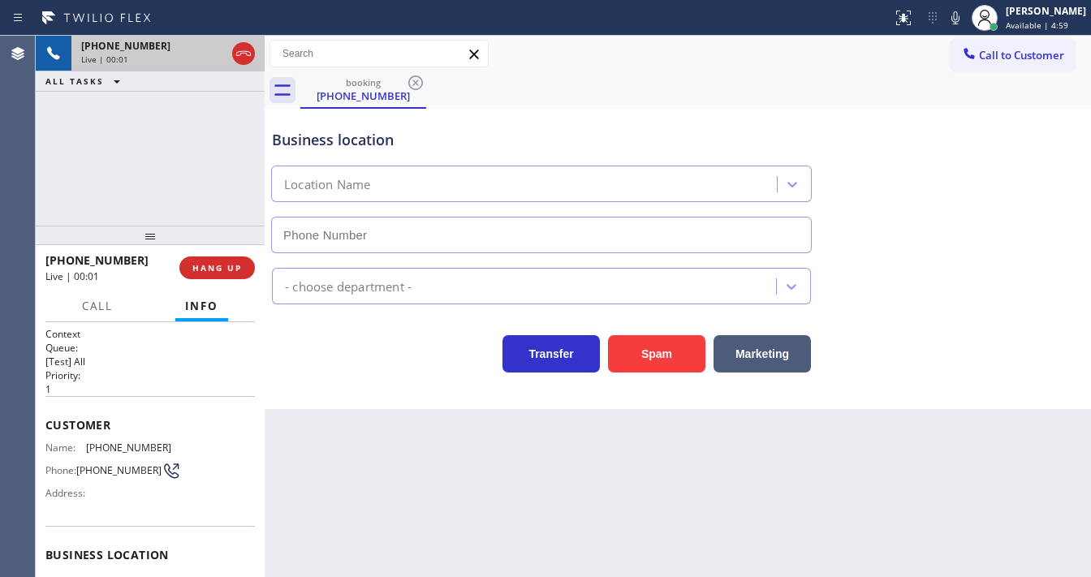
scroll to position [130, 0]
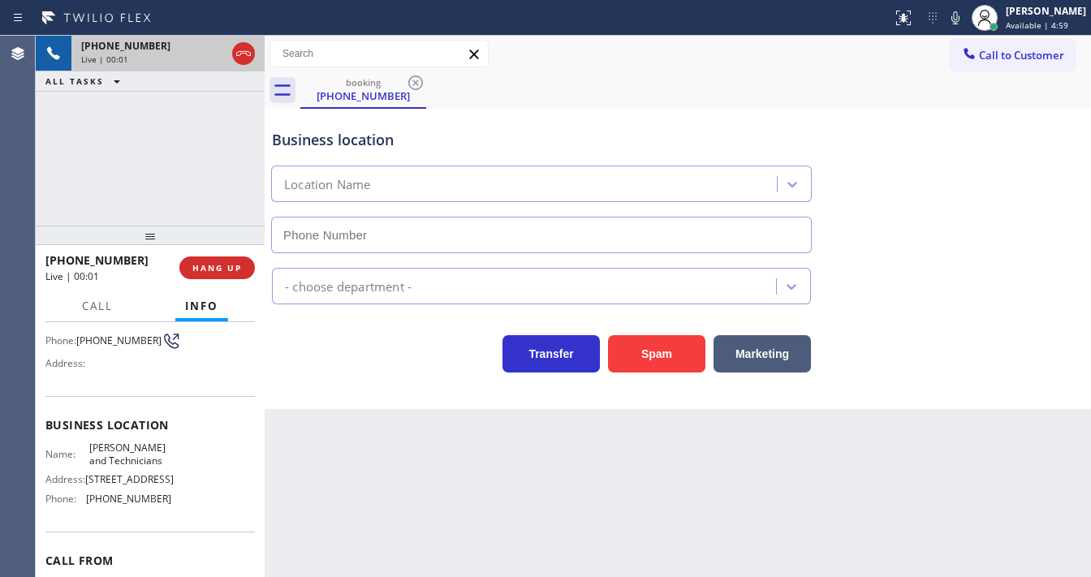
type input "[PHONE_NUMBER]"
click at [665, 344] on button "Spam" at bounding box center [656, 353] width 97 height 37
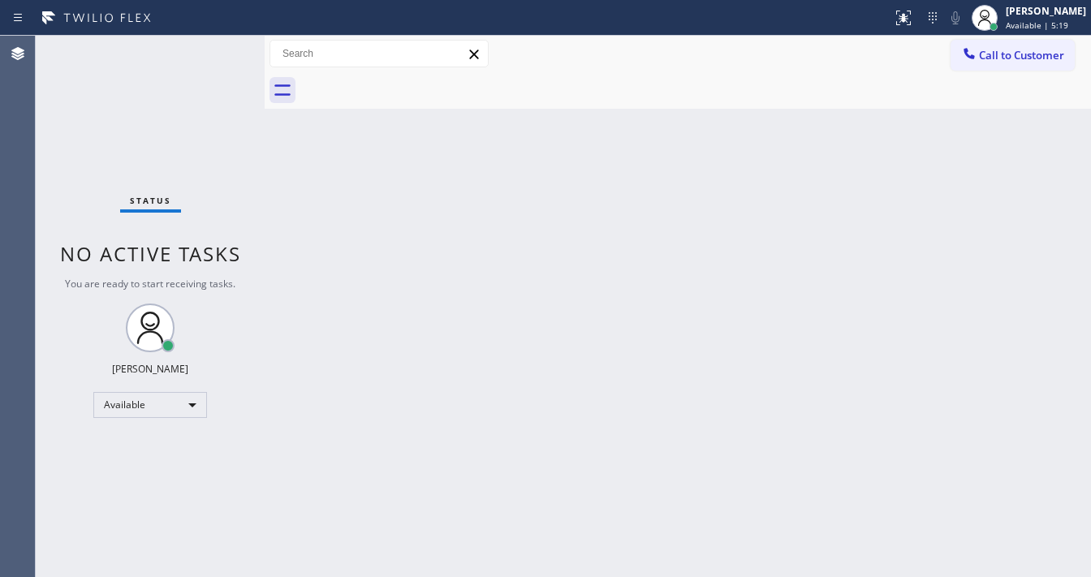
click at [206, 45] on div "Status No active tasks You are ready to start receiving tasks. [PERSON_NAME]" at bounding box center [150, 306] width 229 height 541
click at [208, 45] on div "Status No active tasks You are ready to start receiving tasks. [PERSON_NAME]" at bounding box center [150, 306] width 229 height 541
click at [209, 45] on div "Status No active tasks You are ready to start receiving tasks. [PERSON_NAME]" at bounding box center [150, 306] width 229 height 541
click at [211, 45] on div "Status No active tasks You are ready to start receiving tasks. [PERSON_NAME]" at bounding box center [150, 306] width 229 height 541
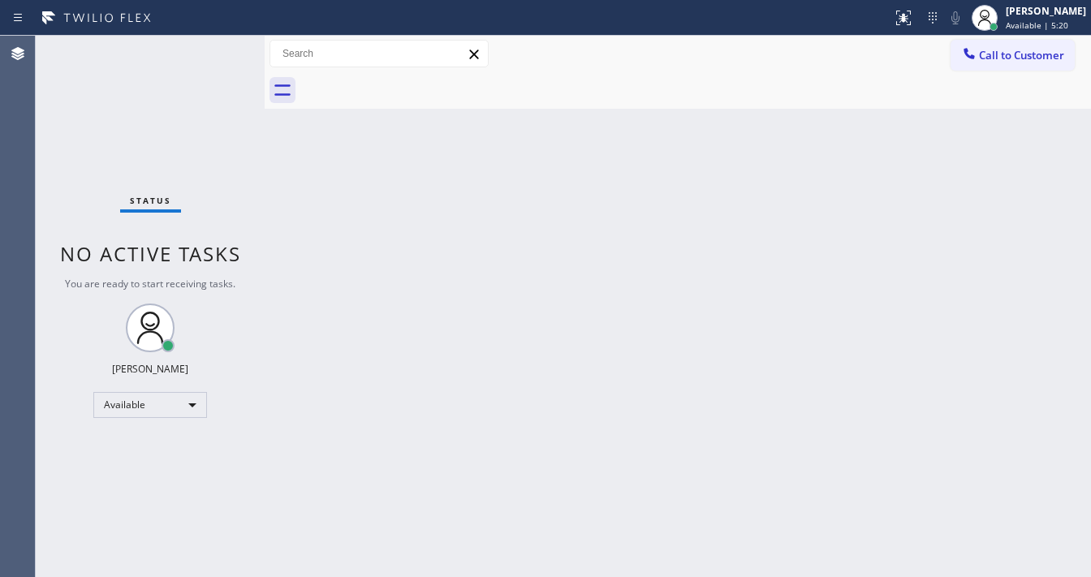
click at [211, 45] on div "Status No active tasks You are ready to start receiving tasks. [PERSON_NAME]" at bounding box center [150, 306] width 229 height 541
click at [212, 45] on div "Status No active tasks You are ready to start receiving tasks. [PERSON_NAME]" at bounding box center [150, 306] width 229 height 541
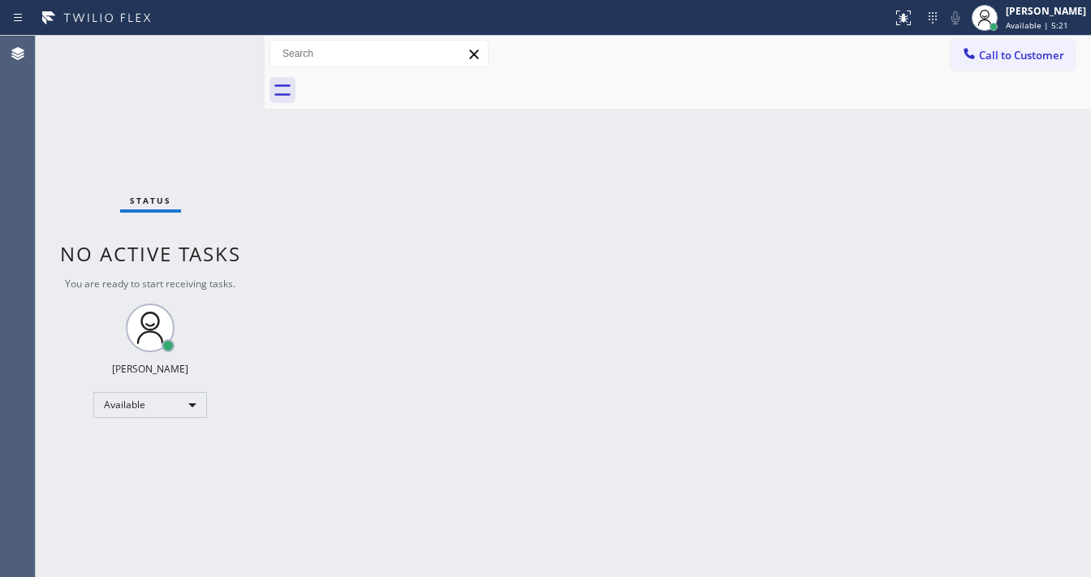
click at [212, 45] on div "Status No active tasks You are ready to start receiving tasks. [PERSON_NAME]" at bounding box center [150, 306] width 229 height 541
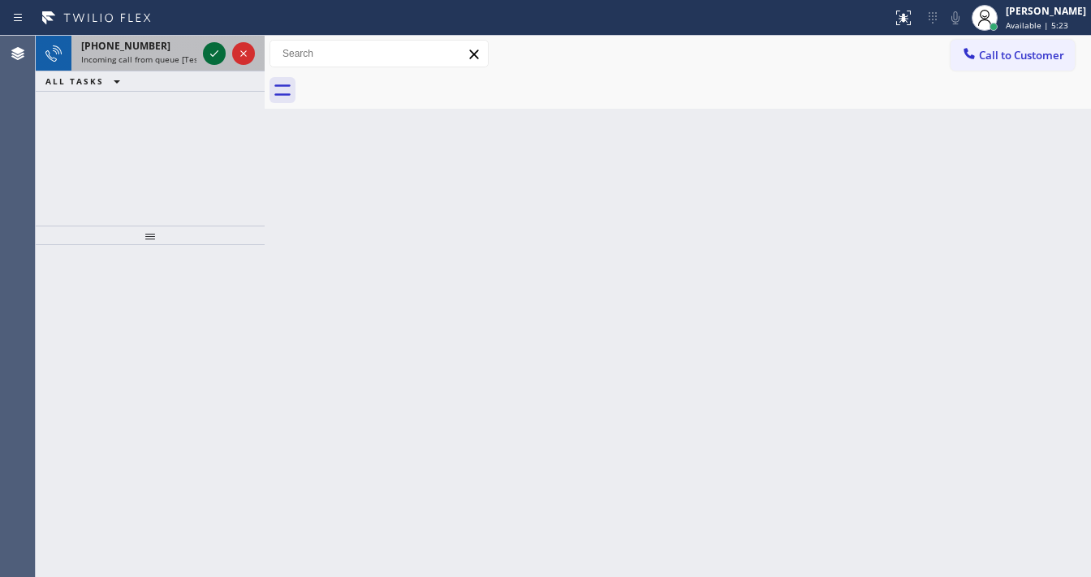
click at [212, 45] on icon at bounding box center [214, 53] width 19 height 19
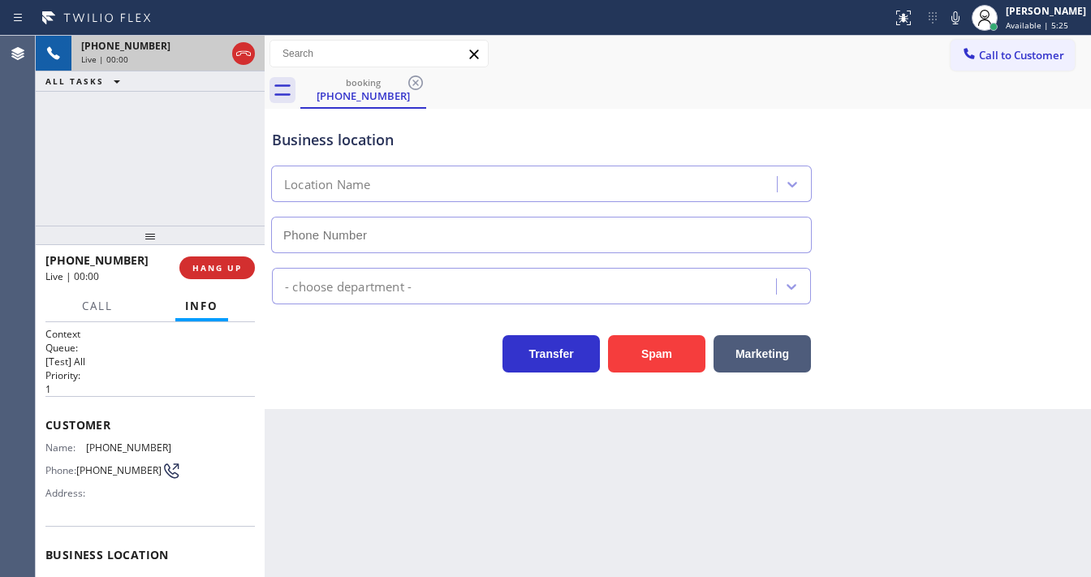
scroll to position [65, 0]
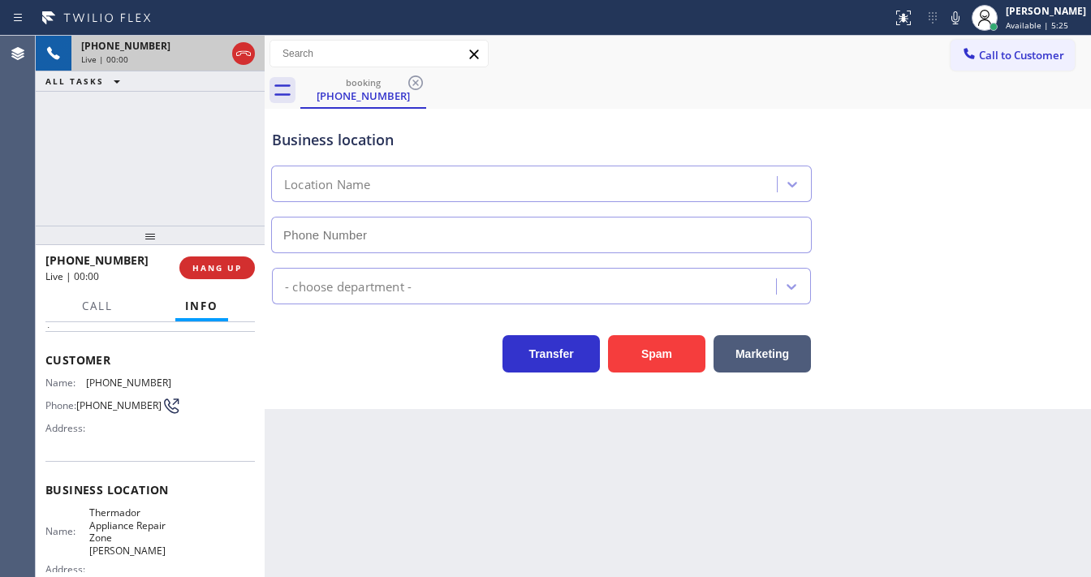
type input "[PHONE_NUMBER]"
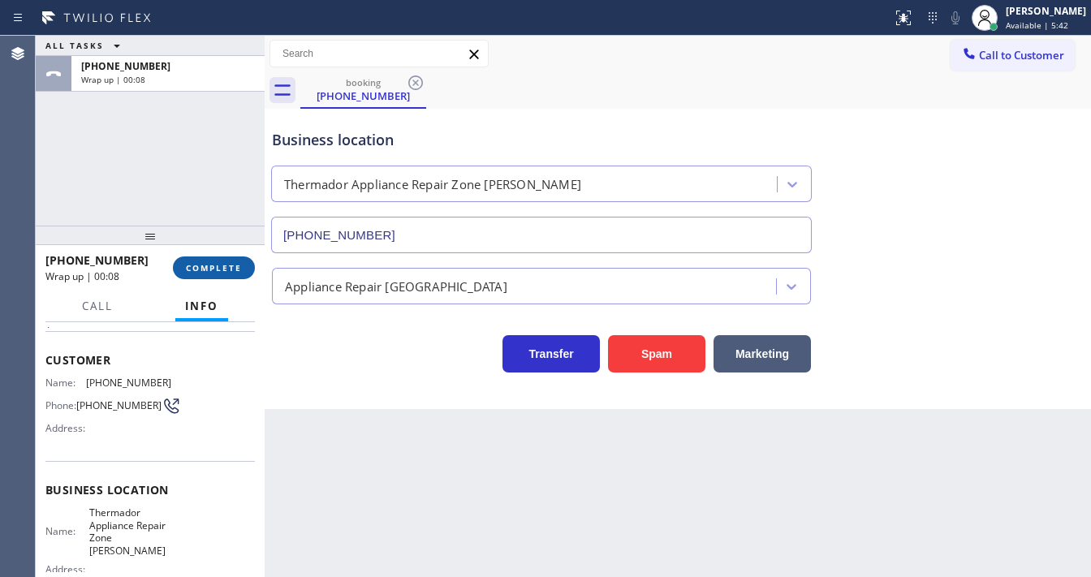
click at [221, 269] on span "COMPLETE" at bounding box center [214, 267] width 56 height 11
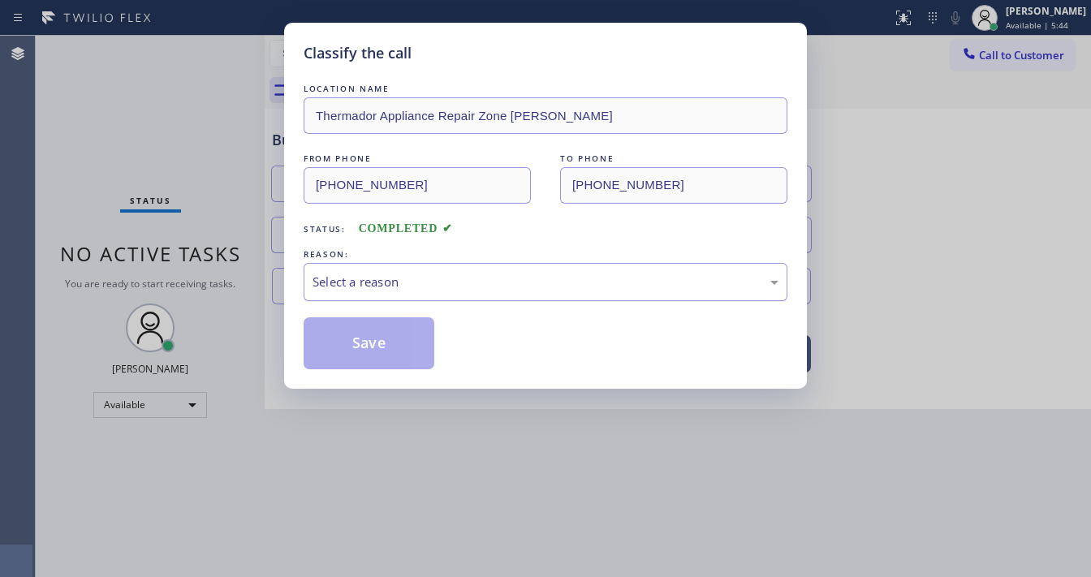
click at [431, 278] on div "Select a reason" at bounding box center [546, 282] width 466 height 19
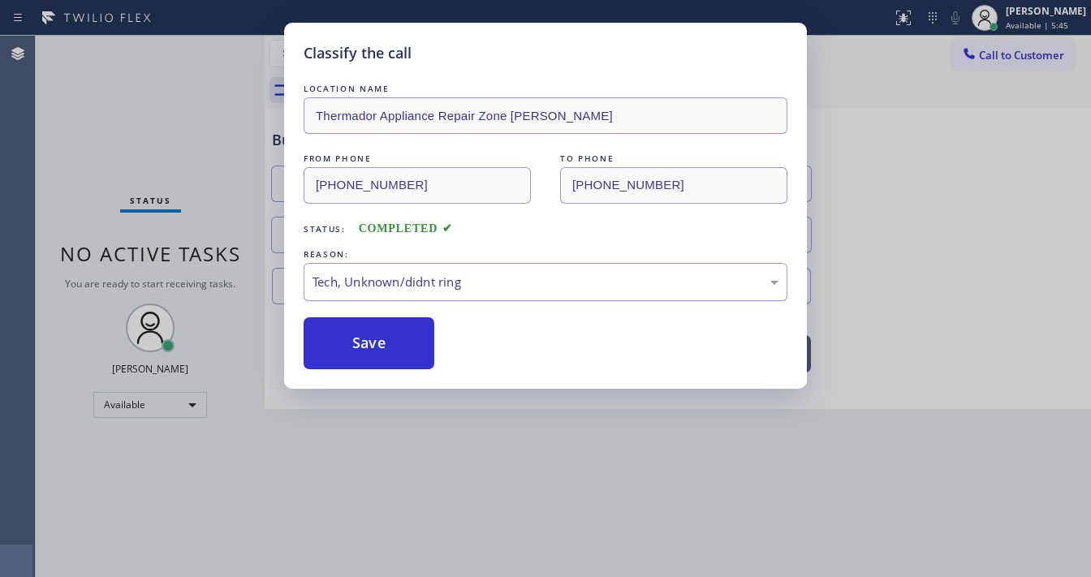
click at [394, 339] on button "Save" at bounding box center [369, 343] width 131 height 52
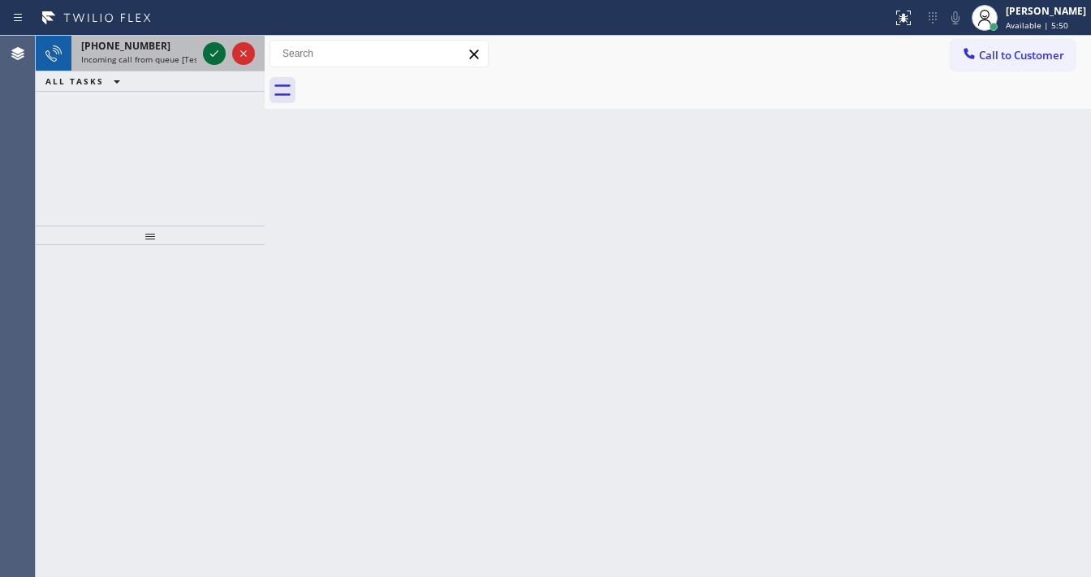
click at [206, 53] on div at bounding box center [229, 54] width 58 height 36
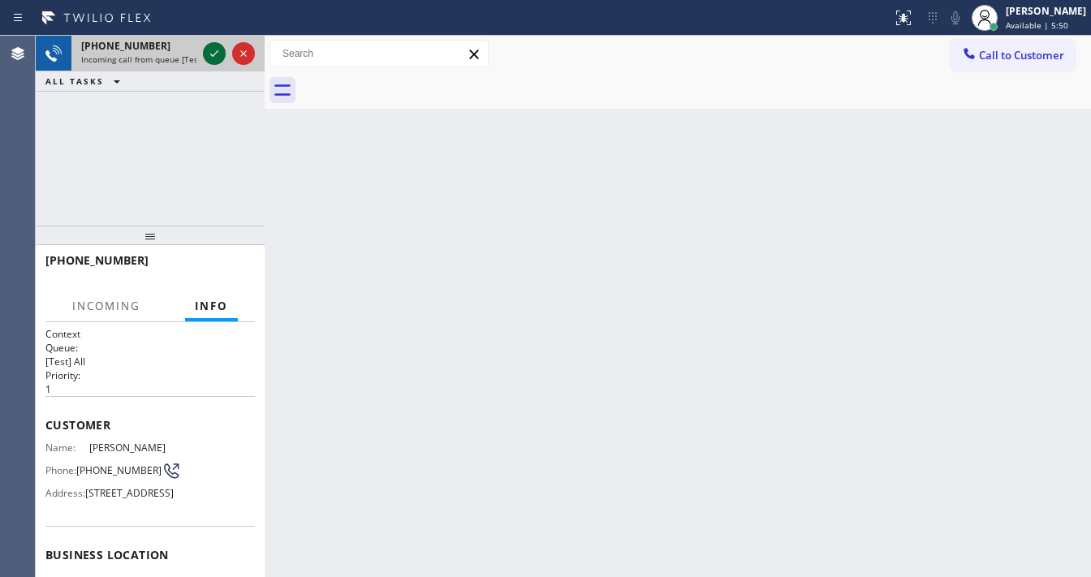
click at [209, 52] on icon at bounding box center [214, 53] width 19 height 19
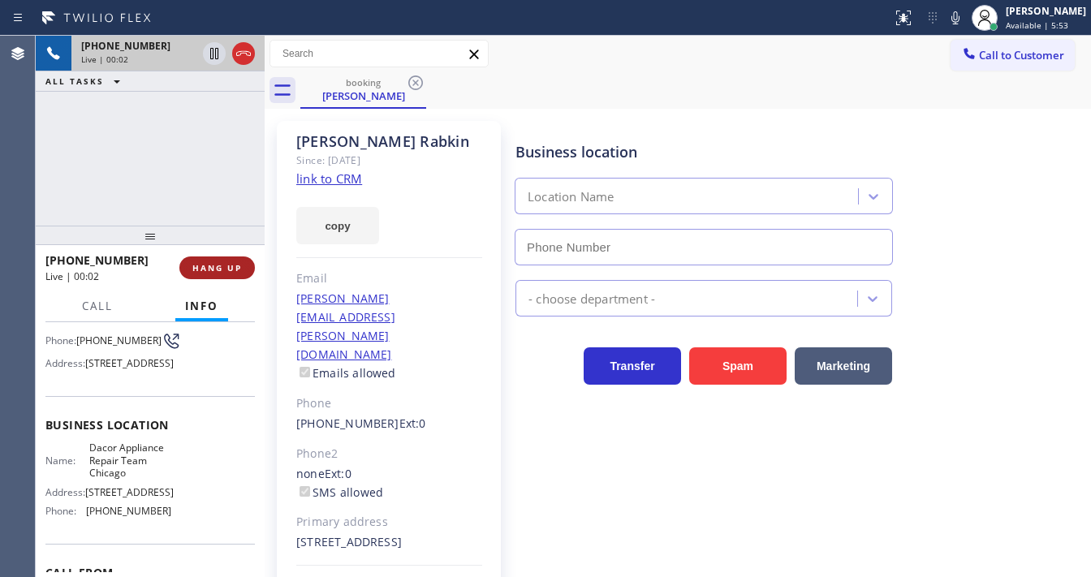
type input "[PHONE_NUMBER]"
drag, startPoint x: 219, startPoint y: 262, endPoint x: 270, endPoint y: 169, distance: 106.4
click at [266, 169] on div "[PHONE_NUMBER] Live | 00:02 ALL TASKS ALL TASKS ACTIVE TASKS TASKS IN WRAP UP […" at bounding box center [563, 306] width 1055 height 541
click at [330, 188] on div "[PERSON_NAME] Since: [DATE] link to CRM copy Email [PERSON_NAME][EMAIL_ADDRESS]…" at bounding box center [389, 381] width 224 height 520
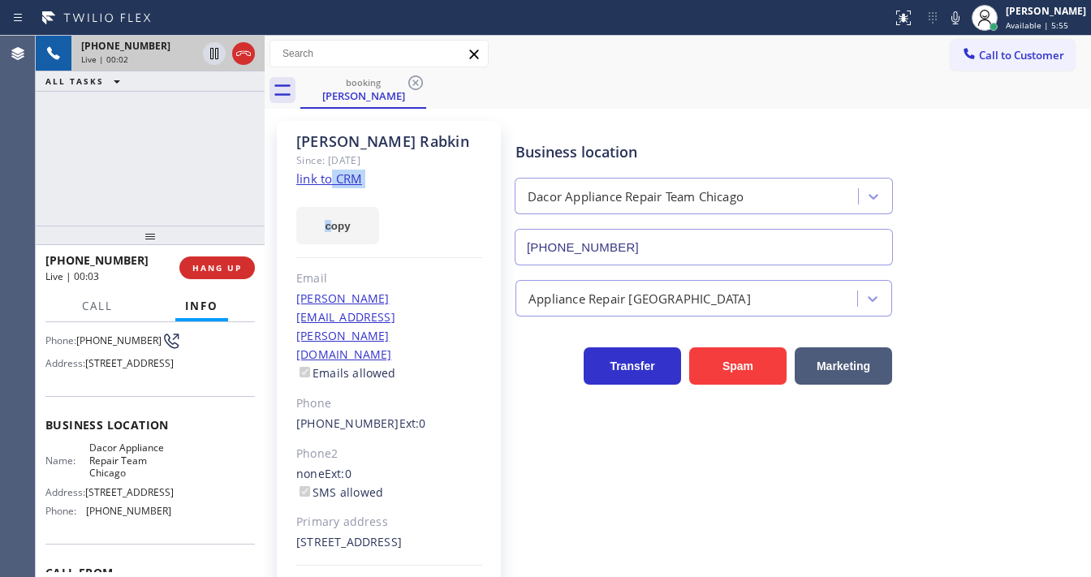
click at [330, 182] on link "link to CRM" at bounding box center [329, 178] width 66 height 16
click at [236, 58] on icon at bounding box center [243, 53] width 19 height 19
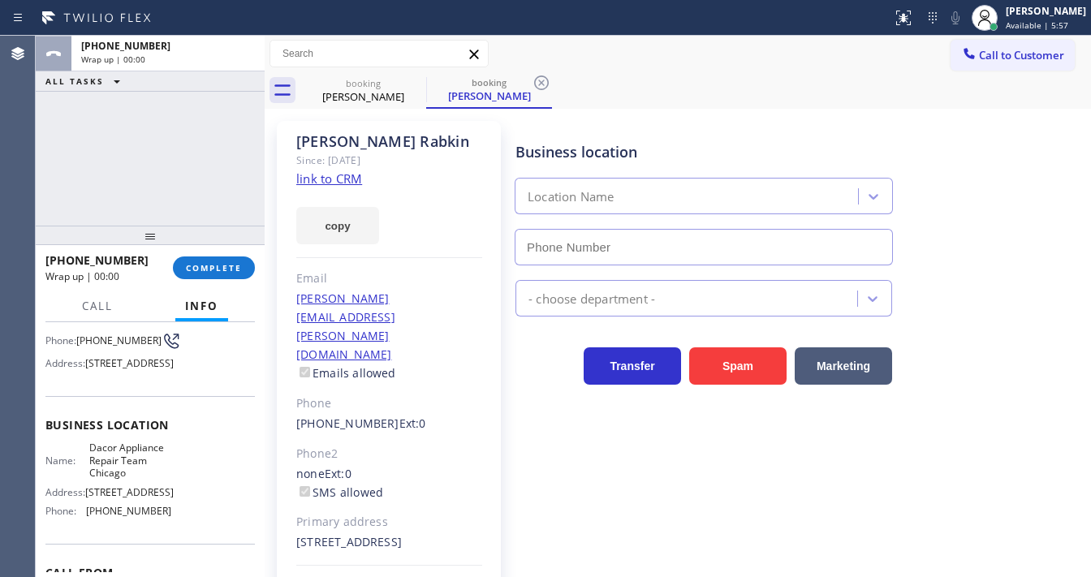
type input "[PHONE_NUMBER]"
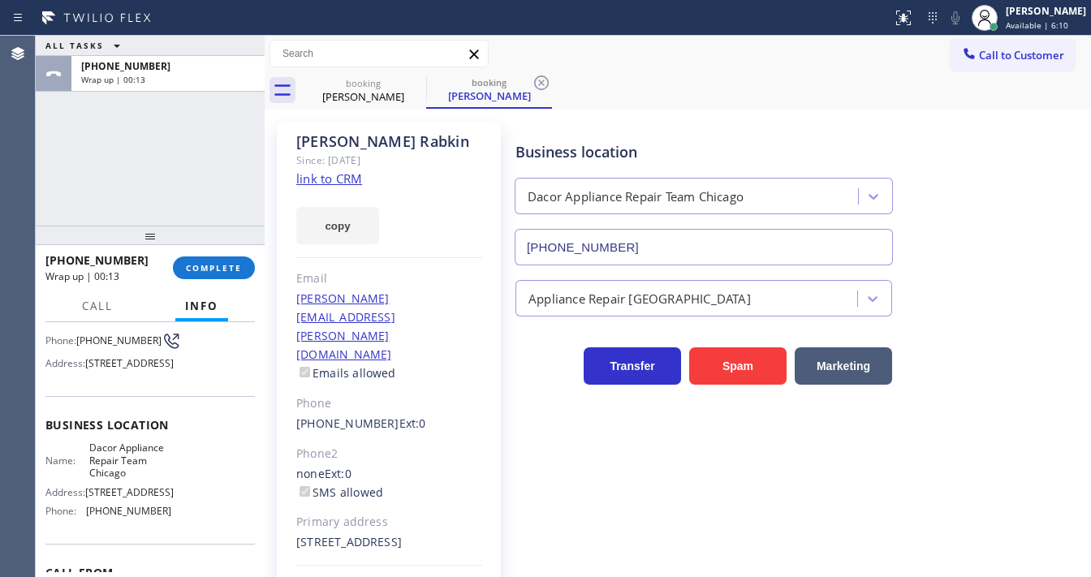
click at [334, 180] on link "link to CRM" at bounding box center [329, 178] width 66 height 16
click at [221, 269] on span "COMPLETE" at bounding box center [214, 267] width 56 height 11
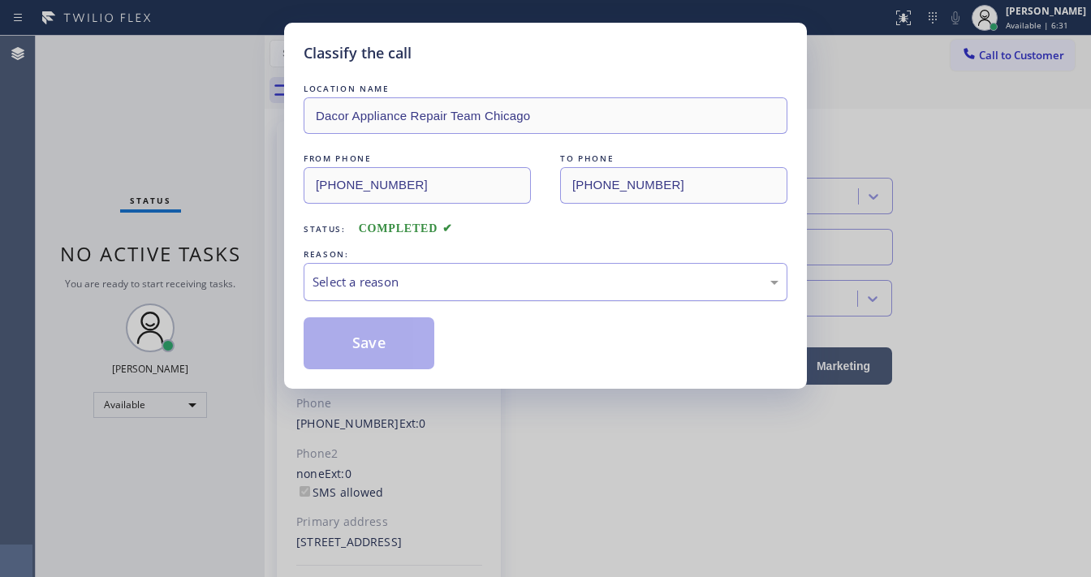
click at [416, 290] on div "Select a reason" at bounding box center [546, 282] width 466 height 19
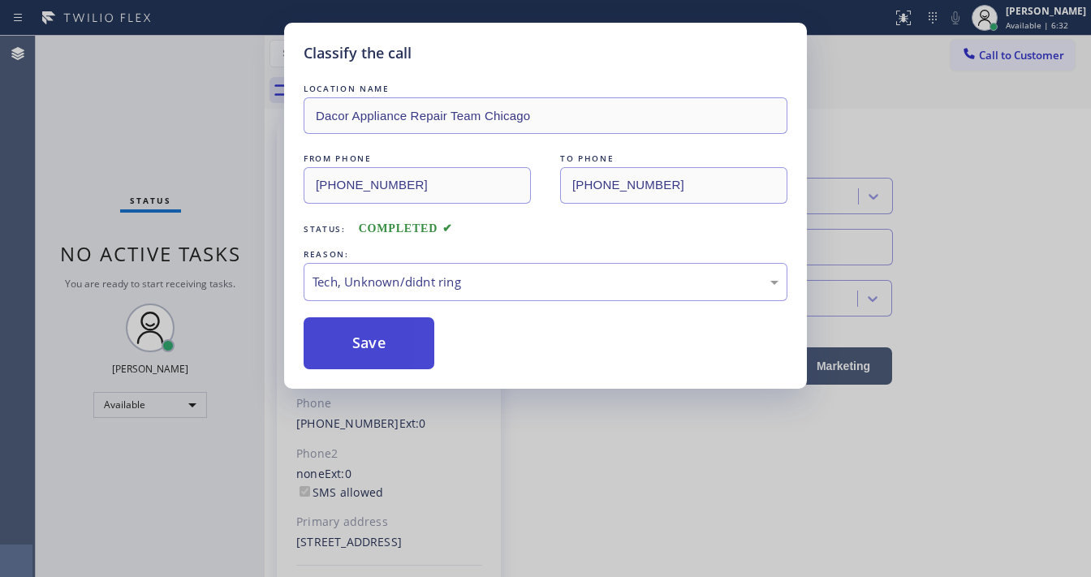
click at [392, 355] on button "Save" at bounding box center [369, 343] width 131 height 52
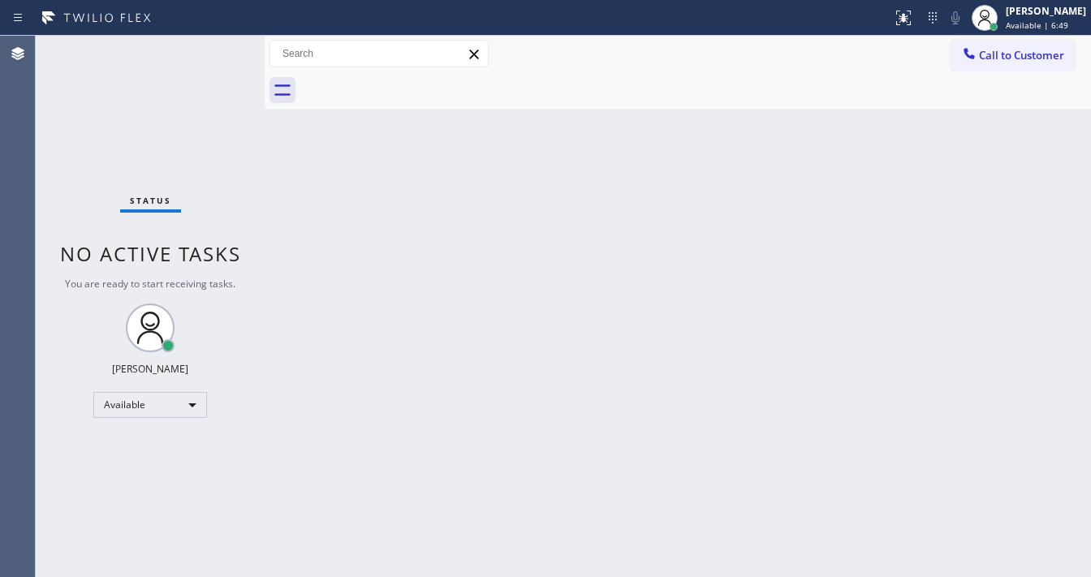
click at [153, 50] on div "Status No active tasks You are ready to start receiving tasks. [PERSON_NAME]" at bounding box center [150, 306] width 229 height 541
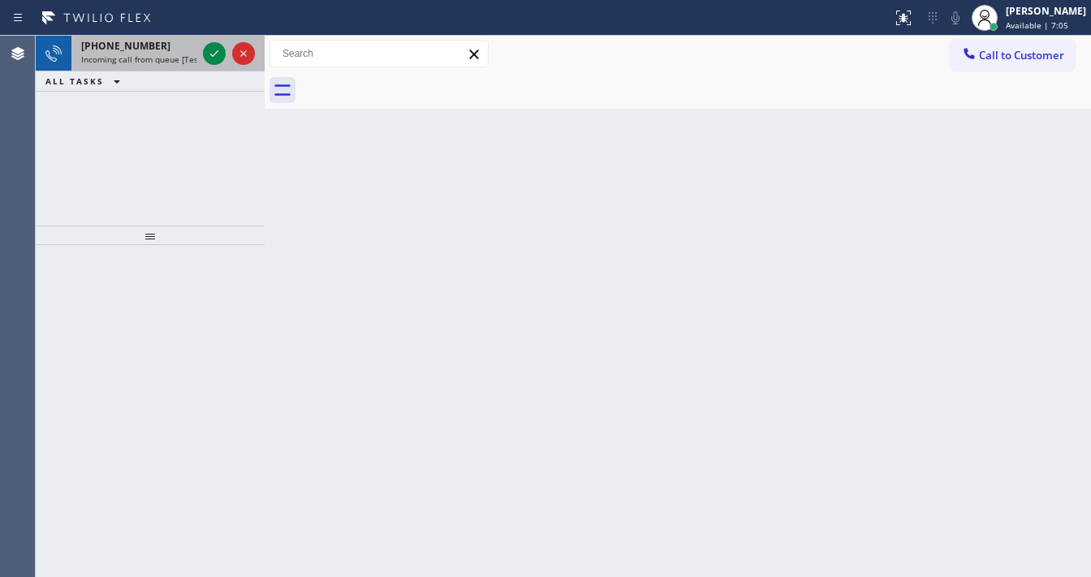
click at [174, 65] on div "[PHONE_NUMBER] Incoming call from queue [Test] All" at bounding box center [135, 54] width 128 height 36
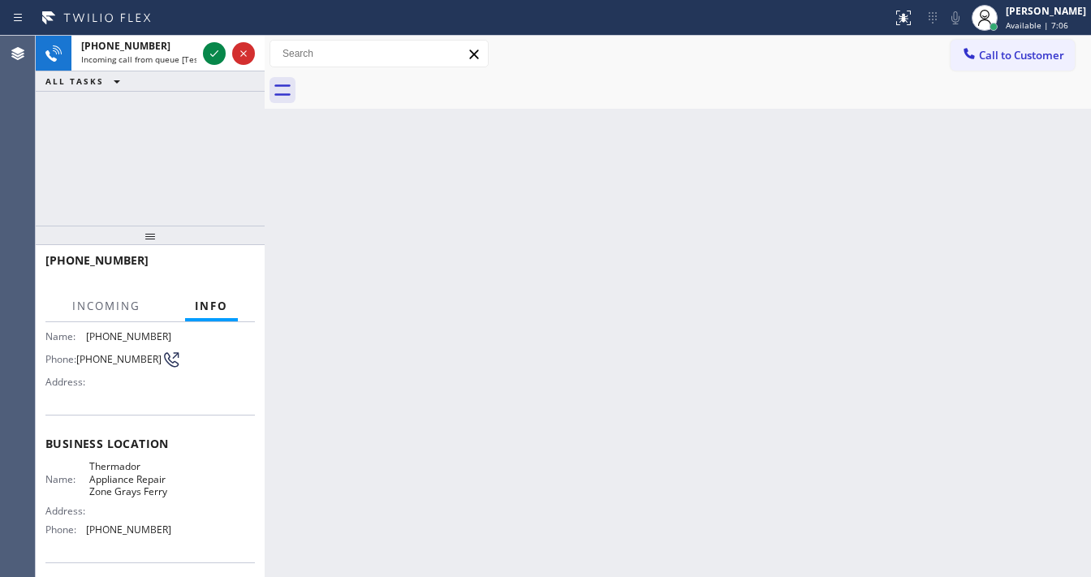
scroll to position [130, 0]
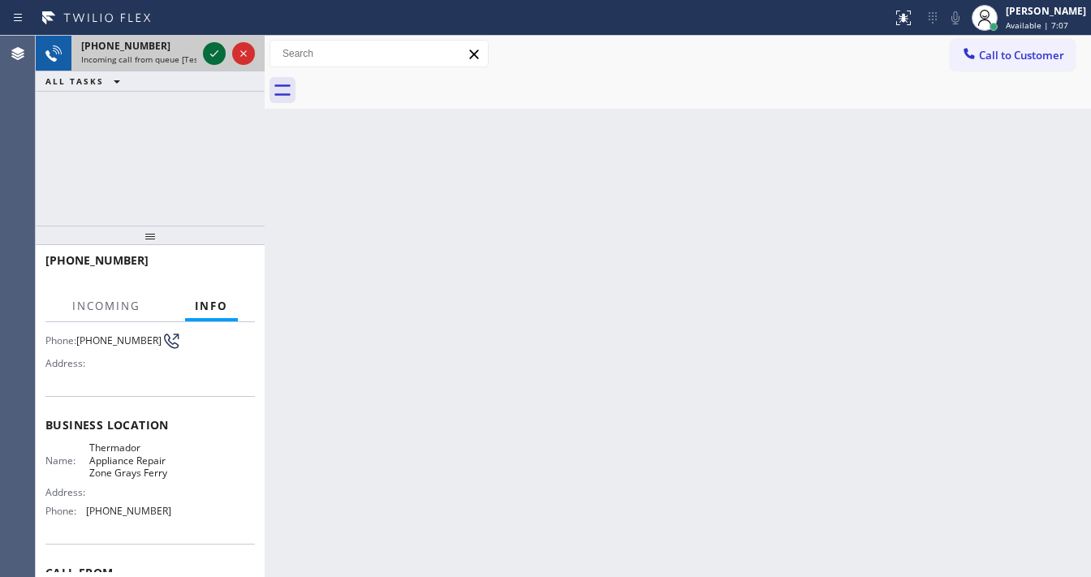
click at [210, 58] on icon at bounding box center [214, 53] width 19 height 19
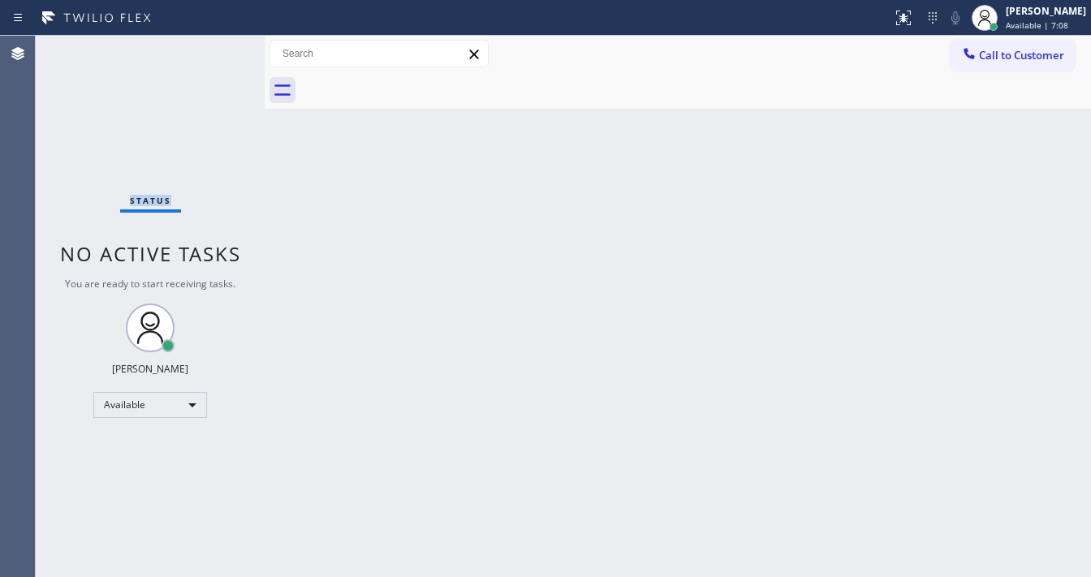
click at [210, 58] on div "Status No active tasks You are ready to start receiving tasks. [PERSON_NAME]" at bounding box center [150, 306] width 229 height 541
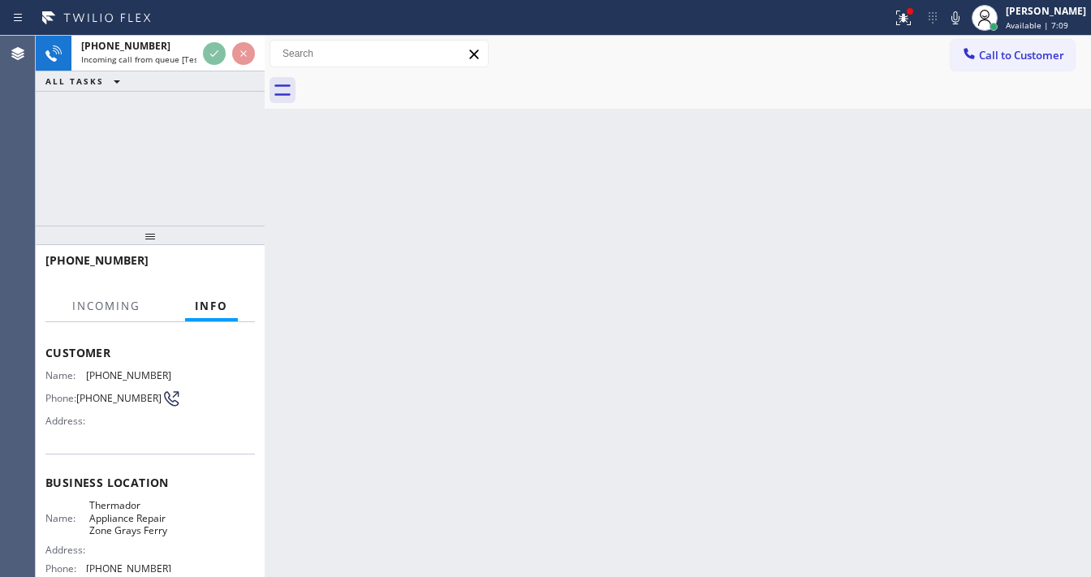
scroll to position [65, 0]
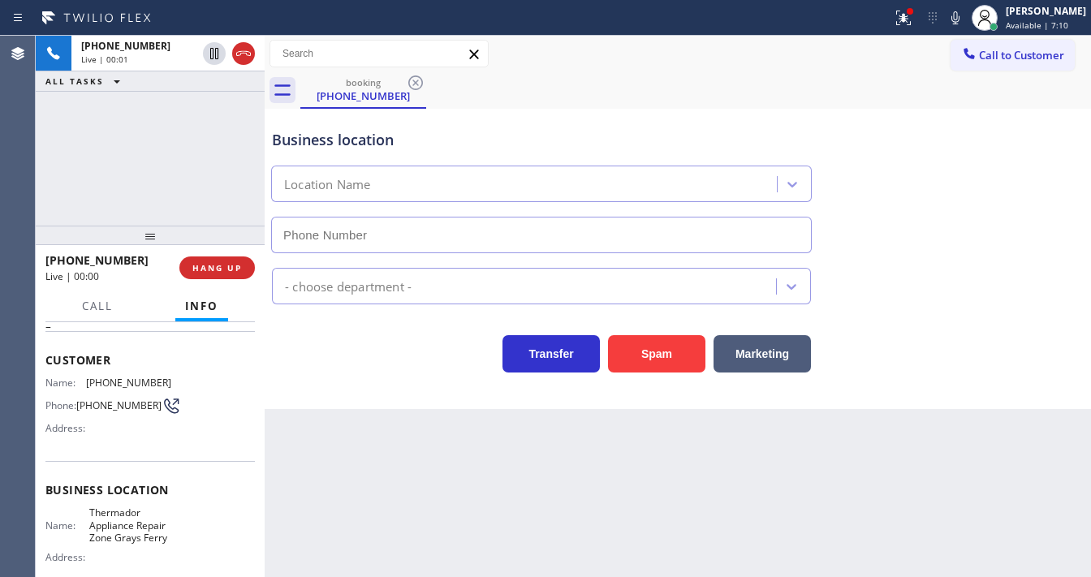
type input "[PHONE_NUMBER]"
click at [912, 23] on icon at bounding box center [903, 17] width 19 height 19
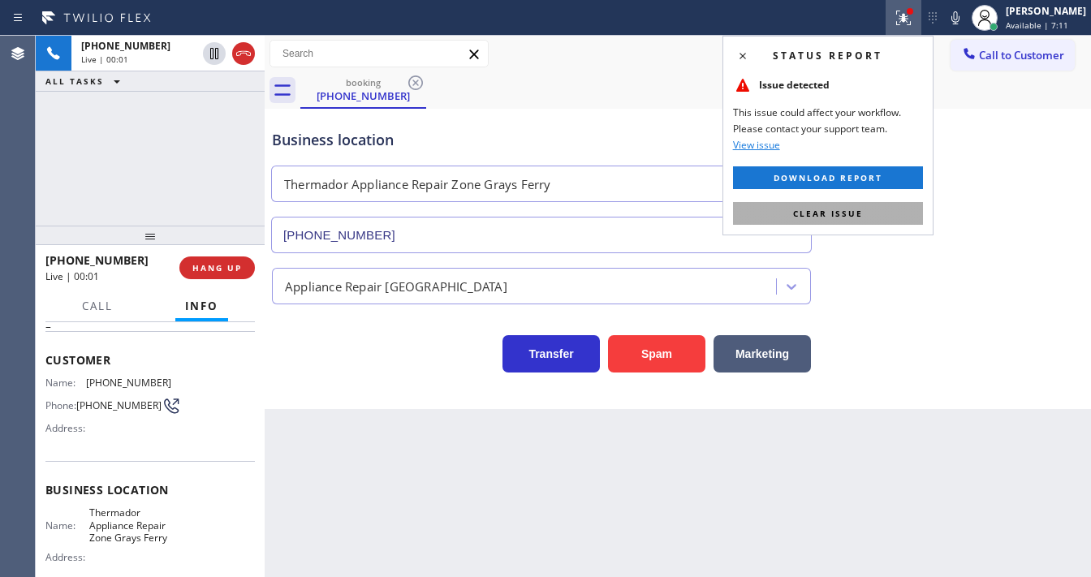
click at [904, 211] on button "Clear issue" at bounding box center [828, 213] width 190 height 23
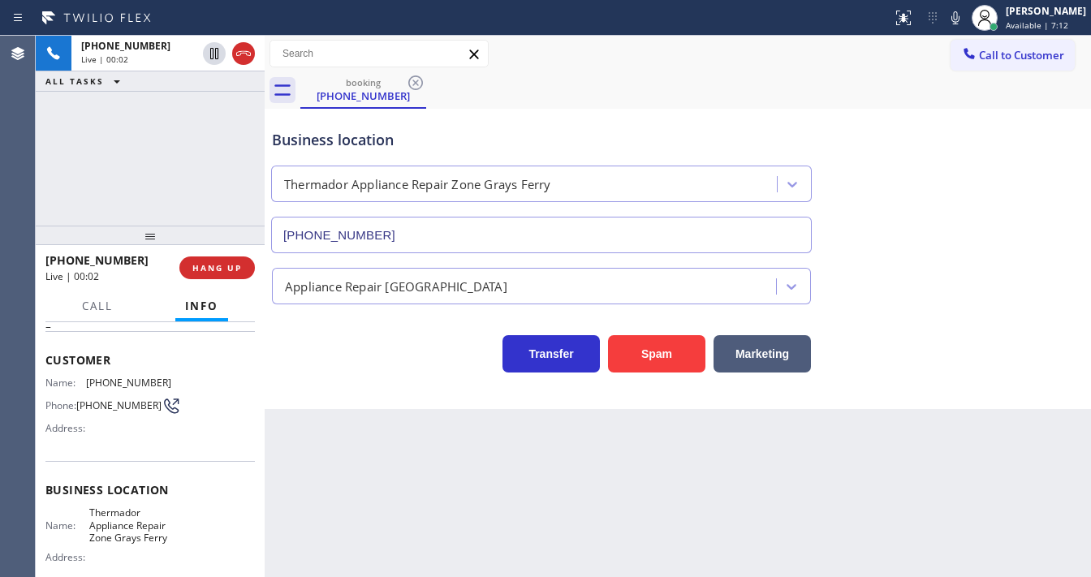
click at [942, 228] on div "Business location Thermador Appliance Repair Zone [GEOGRAPHIC_DATA] [PHONE_NUMB…" at bounding box center [678, 179] width 818 height 147
click at [188, 156] on div "[PHONE_NUMBER] Live | 00:03 ALL TASKS ALL TASKS ACTIVE TASKS TASKS IN WRAP UP" at bounding box center [150, 131] width 229 height 190
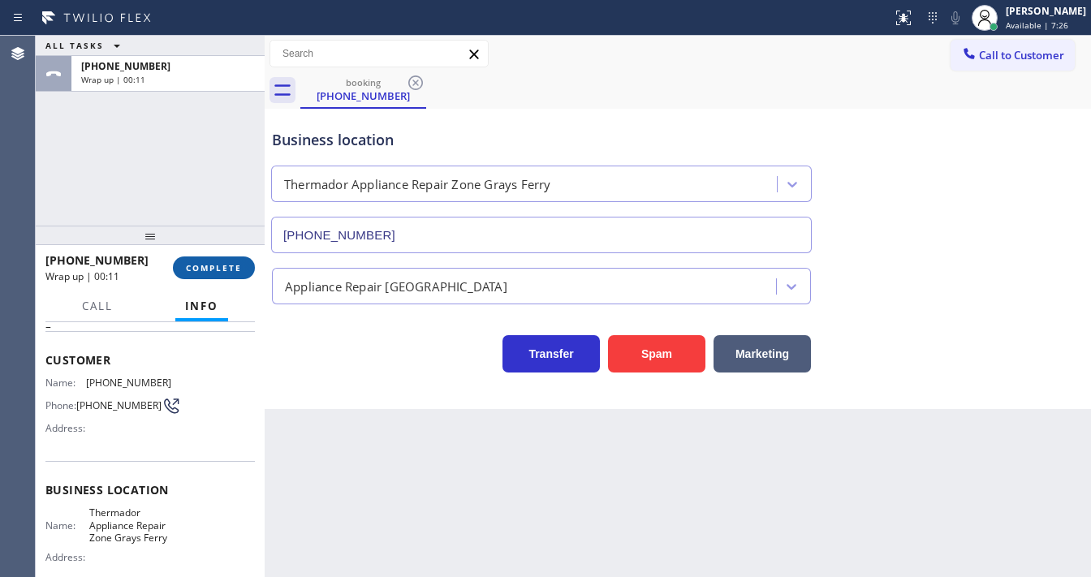
drag, startPoint x: 61, startPoint y: 215, endPoint x: 179, endPoint y: 274, distance: 131.8
click at [74, 218] on div "ALL TASKS ALL TASKS ACTIVE TASKS TASKS IN WRAP UP [PHONE_NUMBER] Wrap up | 00:11" at bounding box center [150, 131] width 229 height 190
click at [192, 274] on button "COMPLETE" at bounding box center [214, 268] width 82 height 23
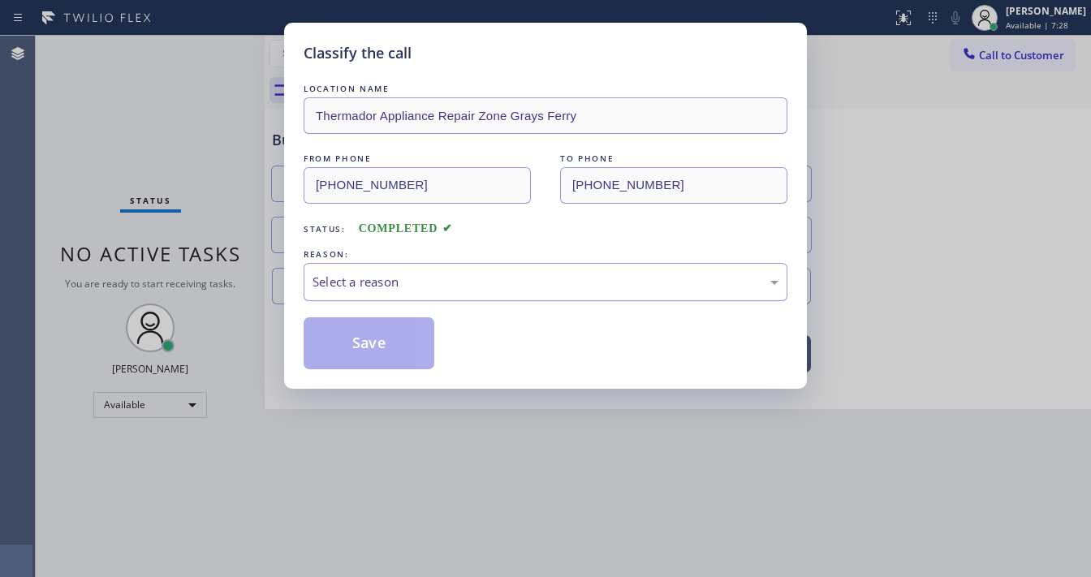
click at [422, 292] on div "Select a reason" at bounding box center [546, 282] width 484 height 38
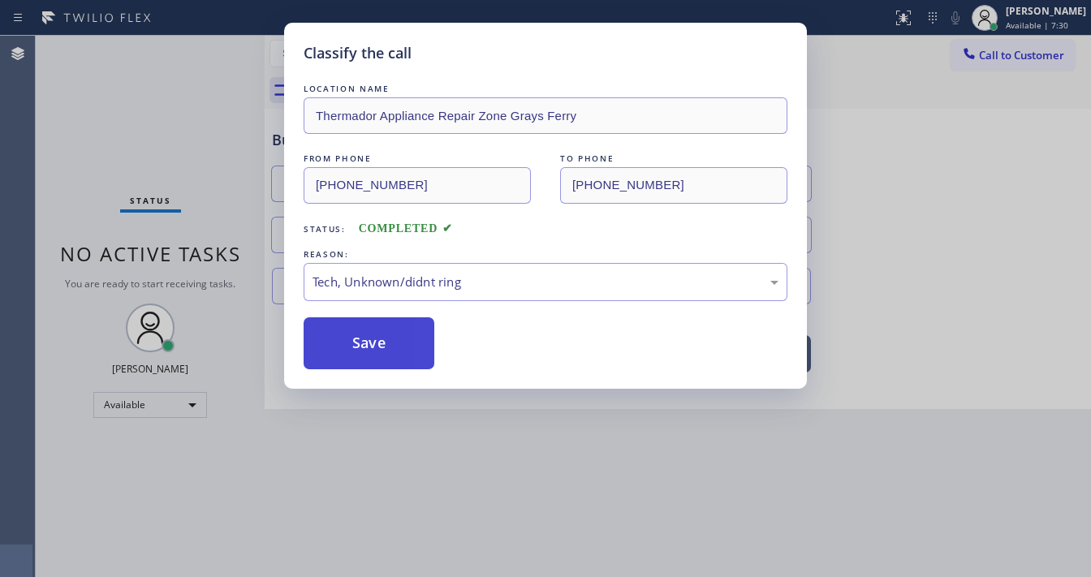
click at [409, 338] on button "Save" at bounding box center [369, 343] width 131 height 52
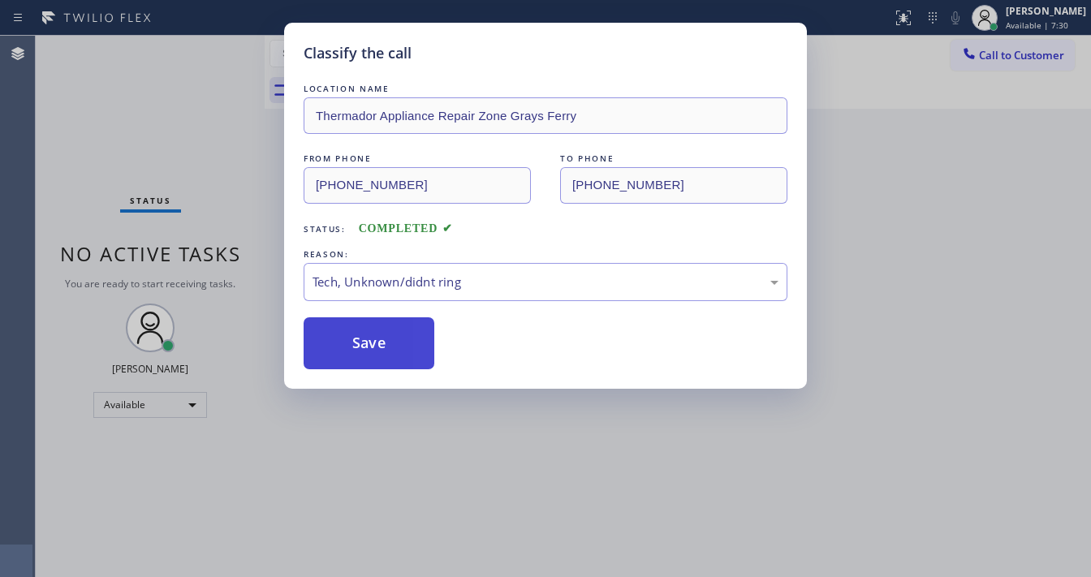
click at [409, 338] on button "Save" at bounding box center [369, 343] width 131 height 52
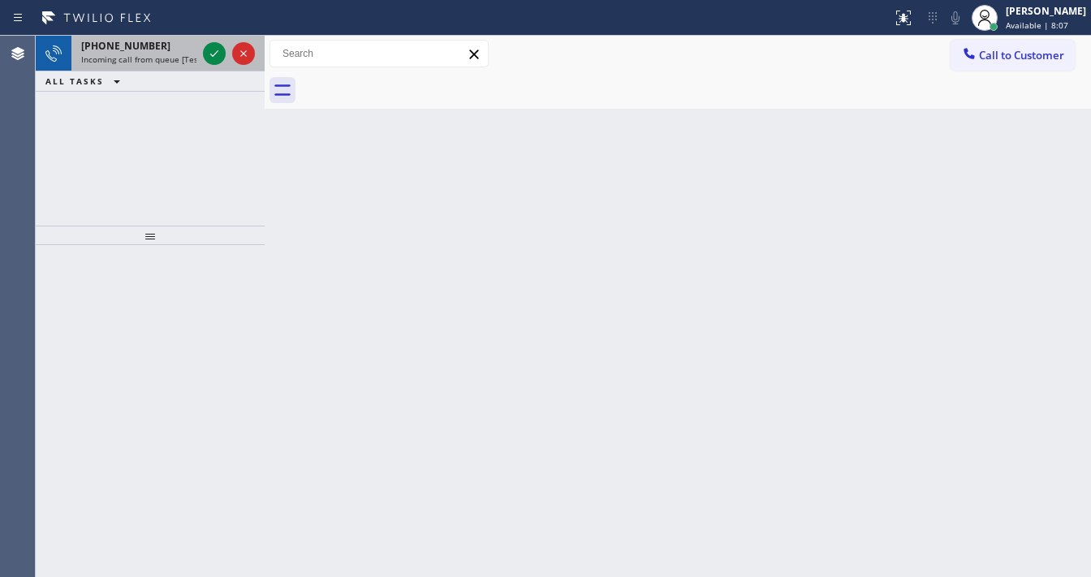
click at [124, 59] on span "Incoming call from queue [Test] All" at bounding box center [148, 59] width 135 height 11
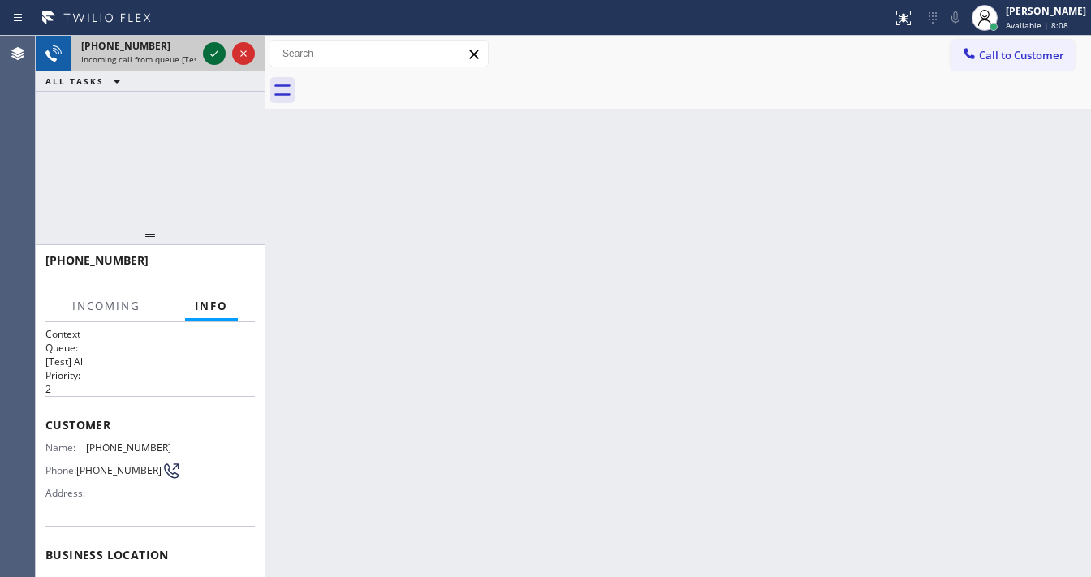
click at [213, 59] on icon at bounding box center [214, 53] width 19 height 19
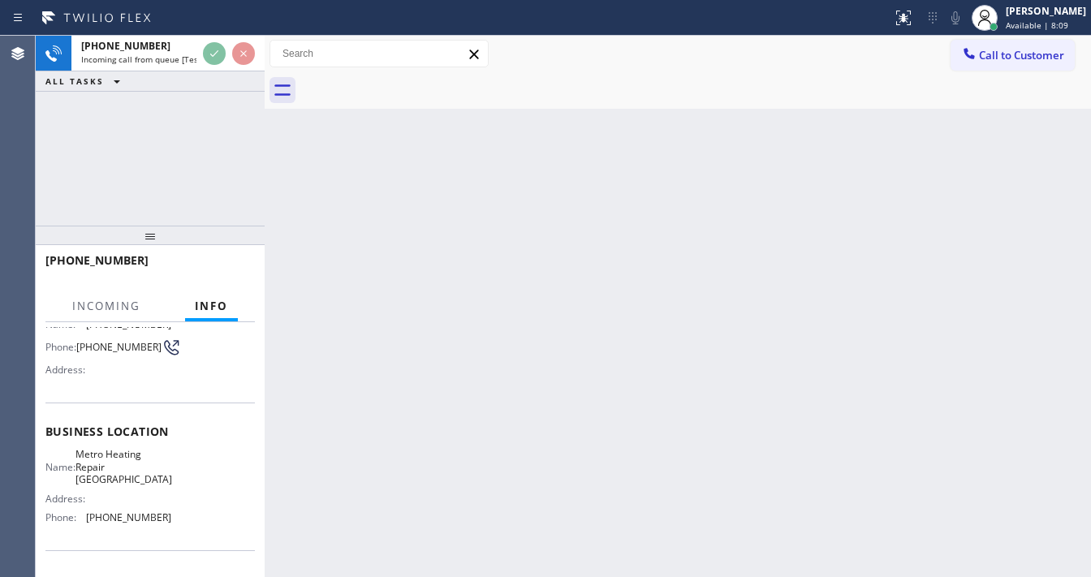
scroll to position [130, 0]
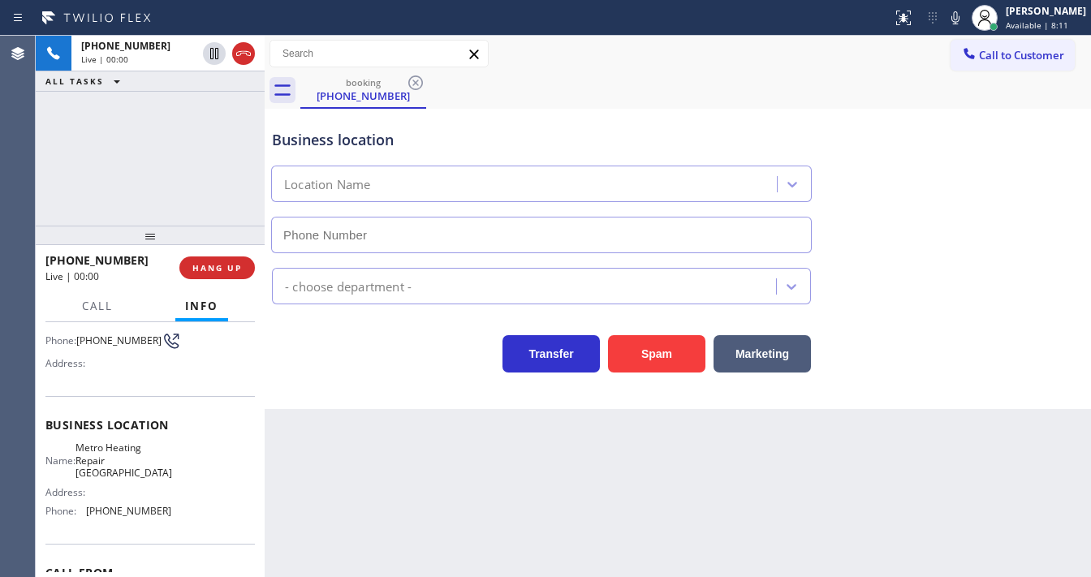
type input "[PHONE_NUMBER]"
click at [159, 88] on div "ALL TASKS ALL TASKS ACTIVE TASKS TASKS IN WRAP UP" at bounding box center [150, 81] width 229 height 20
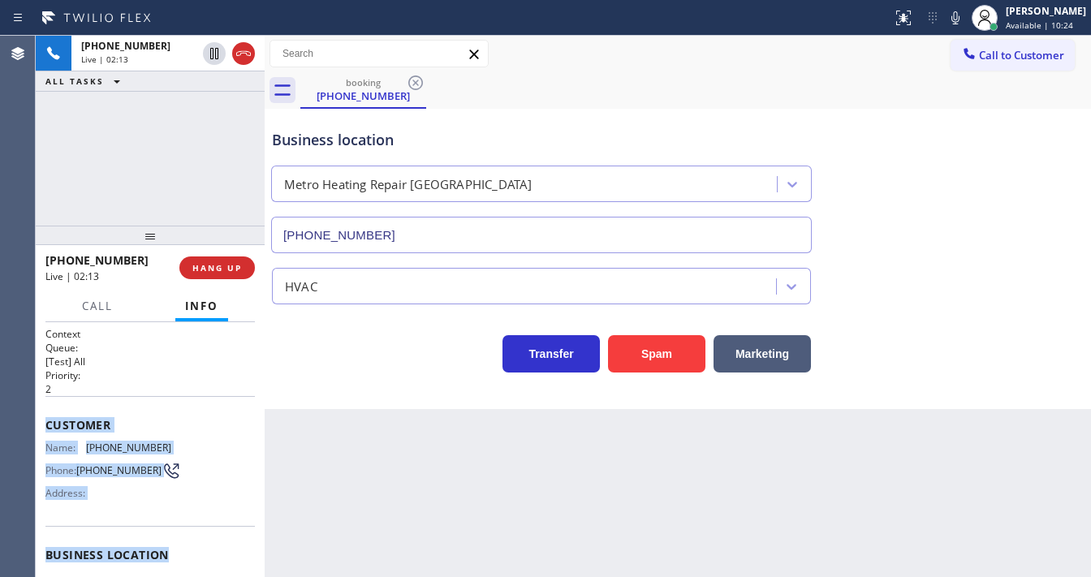
scroll to position [195, 0]
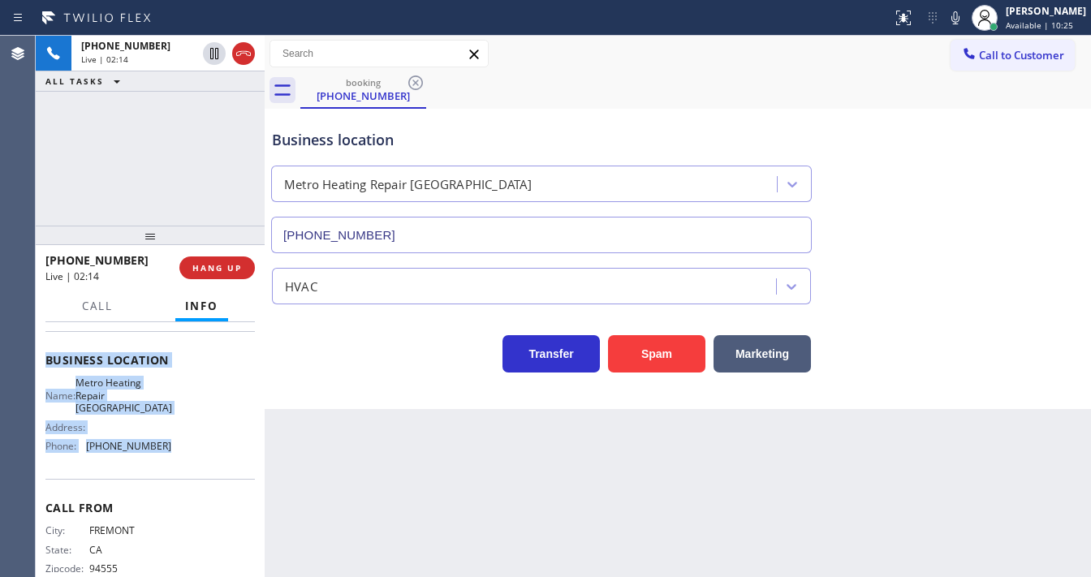
drag, startPoint x: 45, startPoint y: 422, endPoint x: 179, endPoint y: 442, distance: 135.3
click at [179, 442] on div "Context Queue: [Test] All Priority: 2 Customer Name: [PHONE_NUMBER] Phone: [PHO…" at bounding box center [150, 449] width 229 height 255
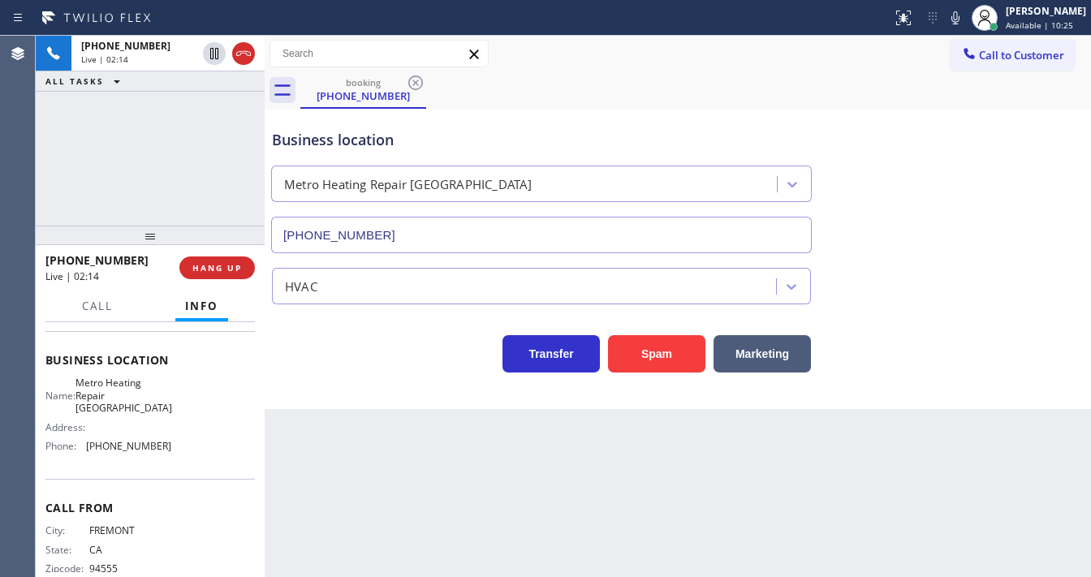
click at [147, 183] on div "[PHONE_NUMBER] Live | 02:14 ALL TASKS ALL TASKS ACTIVE TASKS TASKS IN WRAP UP" at bounding box center [150, 131] width 229 height 190
click at [139, 143] on div "[PHONE_NUMBER] Live | 02:17 ALL TASKS ALL TASKS ACTIVE TASKS TASKS IN WRAP UP" at bounding box center [150, 131] width 229 height 190
click at [783, 100] on div "booking [PHONE_NUMBER]" at bounding box center [695, 90] width 791 height 37
click at [959, 23] on icon at bounding box center [955, 17] width 8 height 13
drag, startPoint x: 83, startPoint y: 141, endPoint x: 112, endPoint y: 135, distance: 29.9
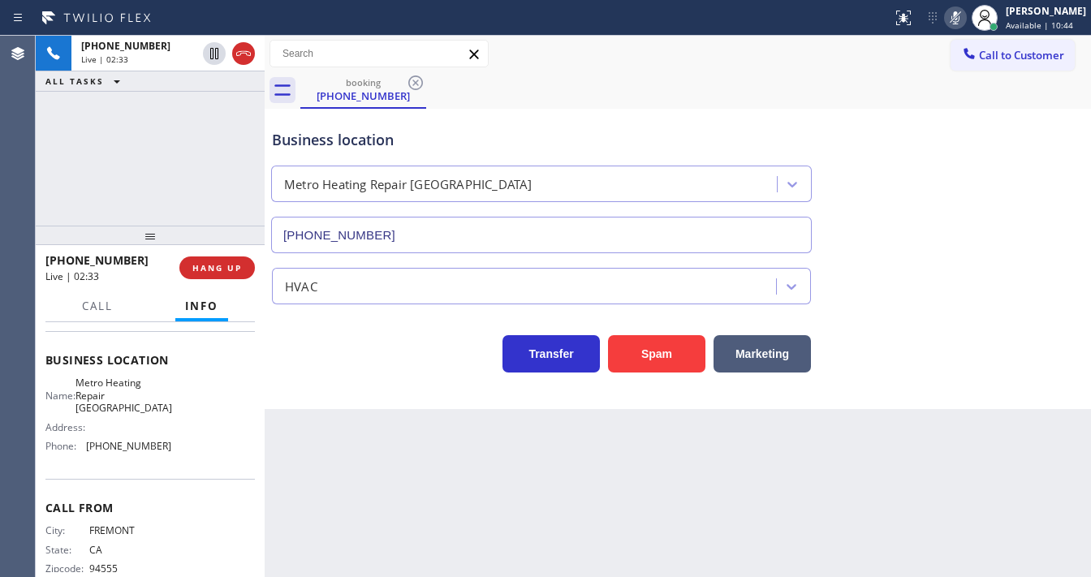
click at [85, 141] on div "[PHONE_NUMBER] Live | 02:33 ALL TASKS ALL TASKS ACTIVE TASKS TASKS IN WRAP UP" at bounding box center [150, 131] width 229 height 190
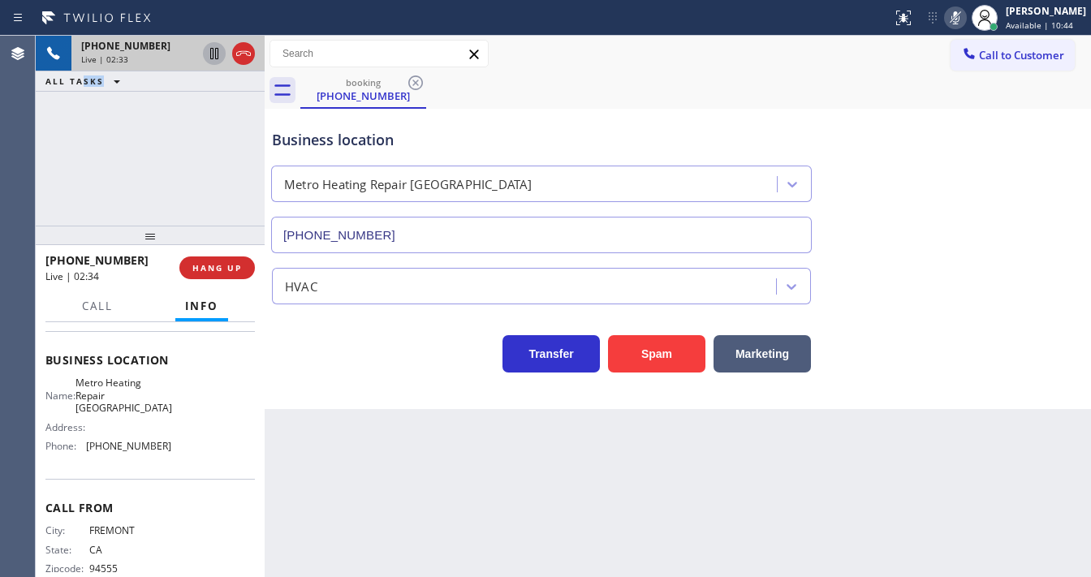
click at [211, 52] on icon at bounding box center [214, 53] width 19 height 19
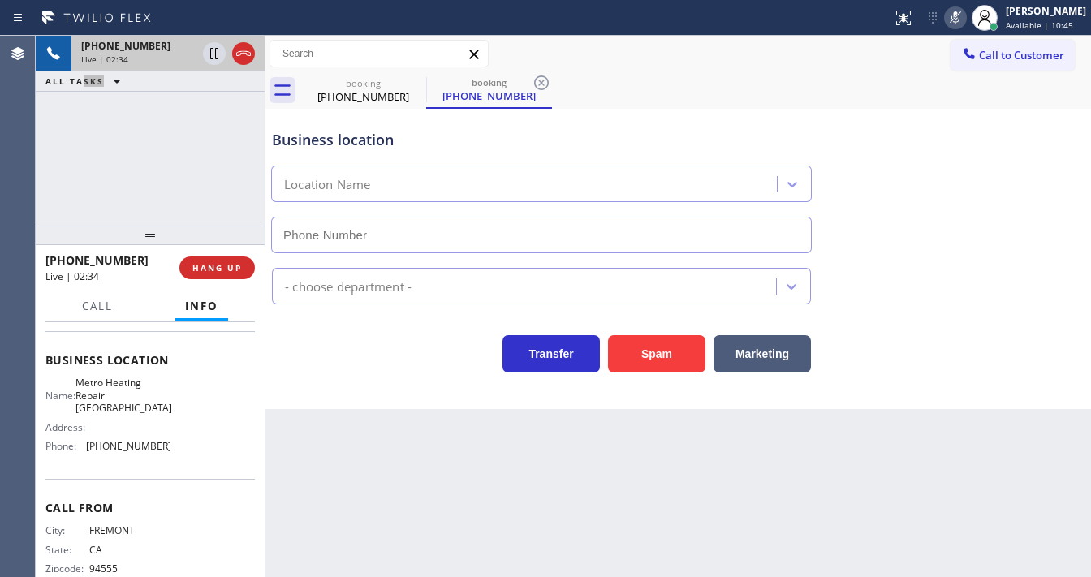
type input "[PHONE_NUMBER]"
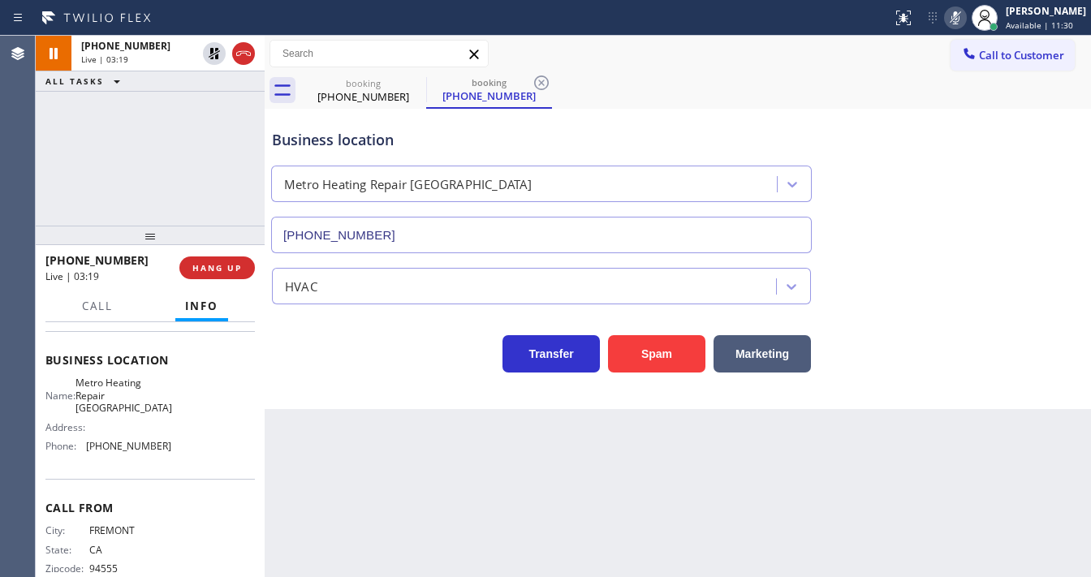
click at [994, 234] on div "Business location Metro Heating Repair [GEOGRAPHIC_DATA] [PHONE_NUMBER]" at bounding box center [678, 179] width 818 height 147
click at [213, 175] on div "[PHONE_NUMBER] Live | 04:18 ALL TASKS ALL TASKS ACTIVE TASKS TASKS IN WRAP UP" at bounding box center [150, 131] width 229 height 190
click at [961, 24] on icon at bounding box center [955, 17] width 19 height 19
click at [211, 166] on div "[PHONE_NUMBER] Live | 04:20 ALL TASKS ALL TASKS ACTIVE TASKS TASKS IN WRAP UP" at bounding box center [150, 131] width 229 height 190
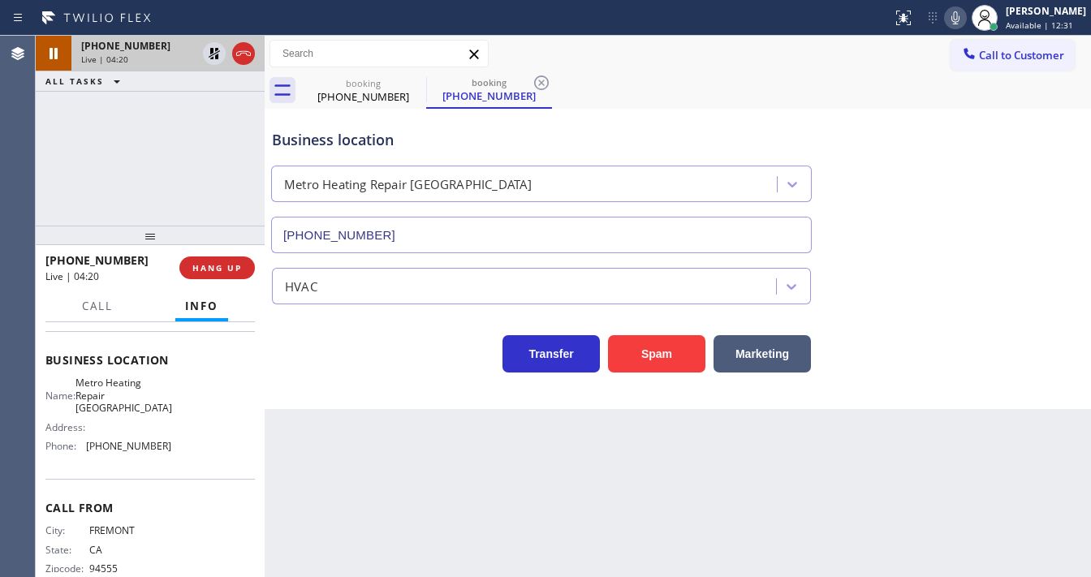
click at [213, 62] on icon at bounding box center [214, 53] width 19 height 19
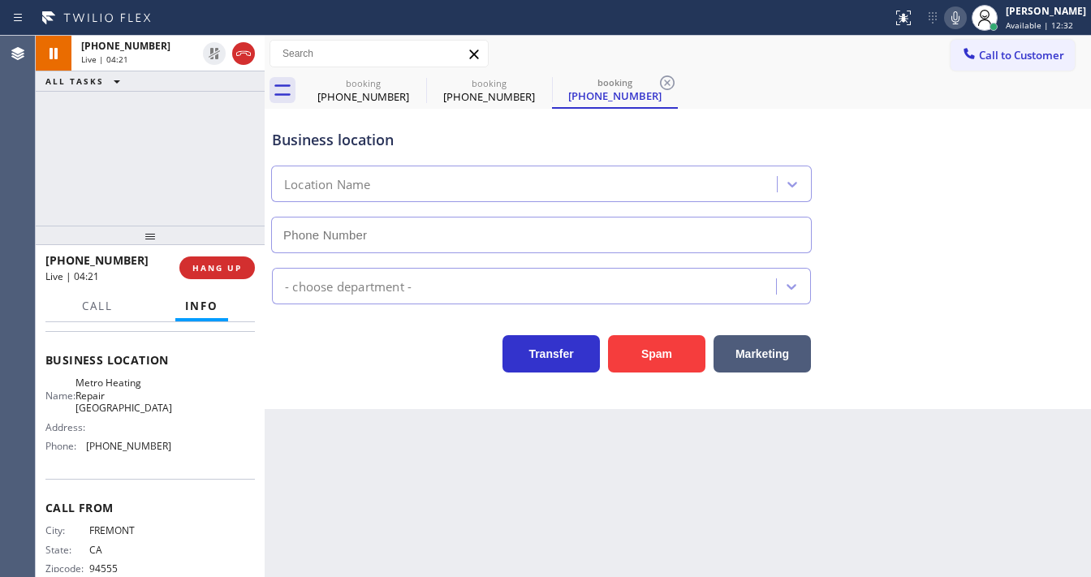
click at [168, 156] on div "[PHONE_NUMBER] Live | 04:21 ALL TASKS ALL TASKS ACTIVE TASKS TASKS IN WRAP UP" at bounding box center [150, 131] width 229 height 190
type input "[PHONE_NUMBER]"
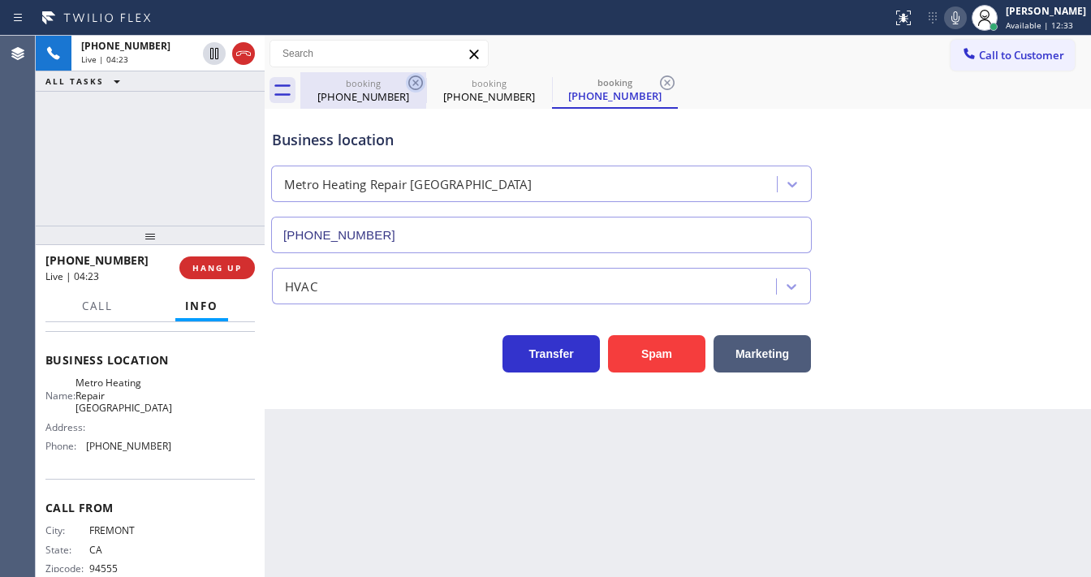
click at [416, 84] on icon at bounding box center [415, 82] width 19 height 19
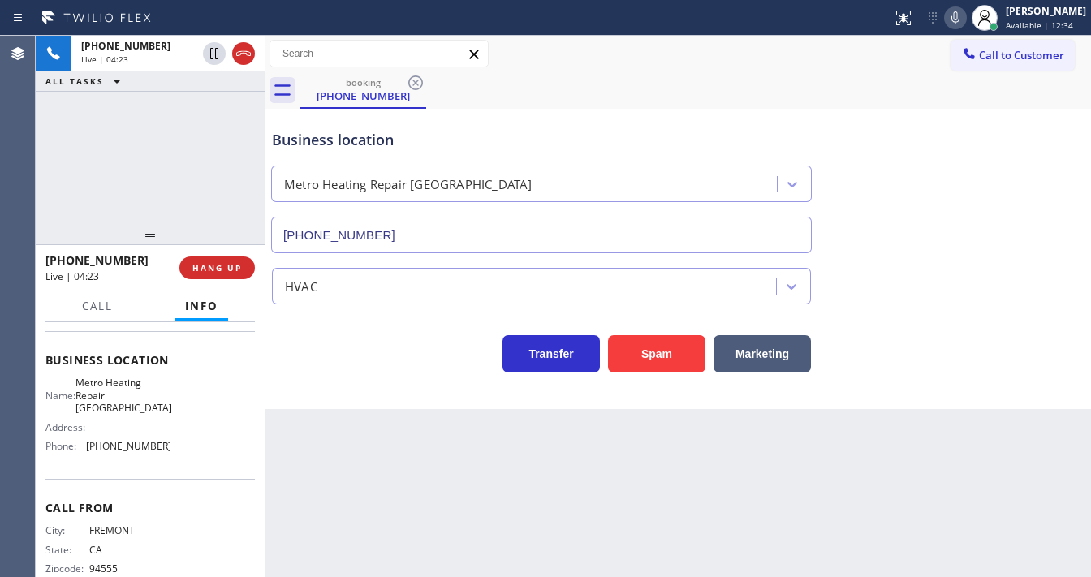
click at [114, 176] on div "[PHONE_NUMBER] Live | 04:23 ALL TASKS ALL TASKS ACTIVE TASKS TASKS IN WRAP UP" at bounding box center [150, 131] width 229 height 190
click at [938, 82] on div "booking [PHONE_NUMBER]" at bounding box center [695, 90] width 791 height 37
click at [965, 13] on icon at bounding box center [955, 17] width 19 height 19
click at [211, 107] on div "[PHONE_NUMBER] Live | 04:50 ALL TASKS ALL TASKS ACTIVE TASKS TASKS IN WRAP UP" at bounding box center [150, 131] width 229 height 190
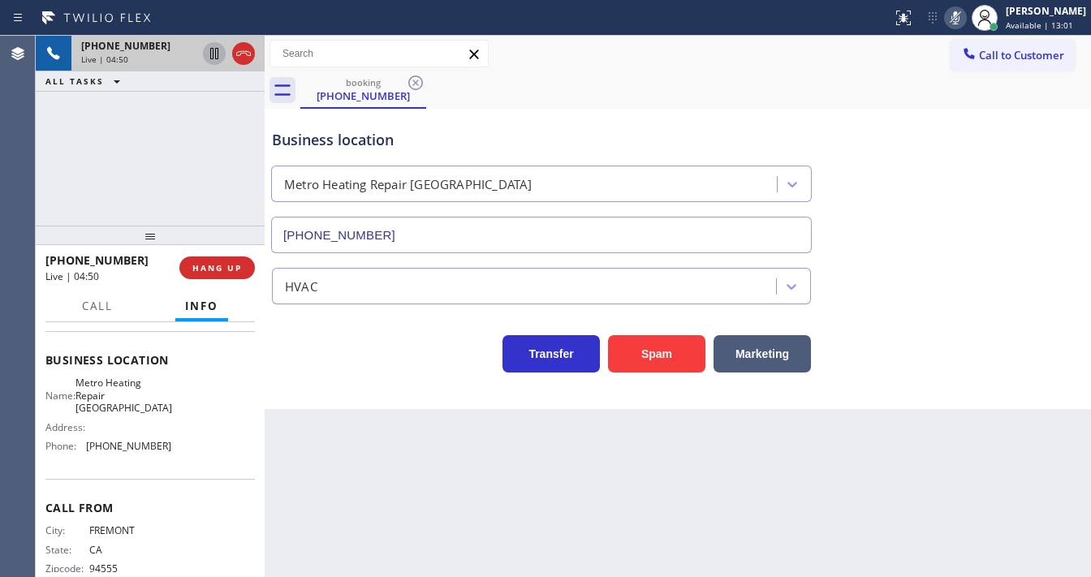
click at [210, 53] on icon at bounding box center [214, 53] width 8 height 11
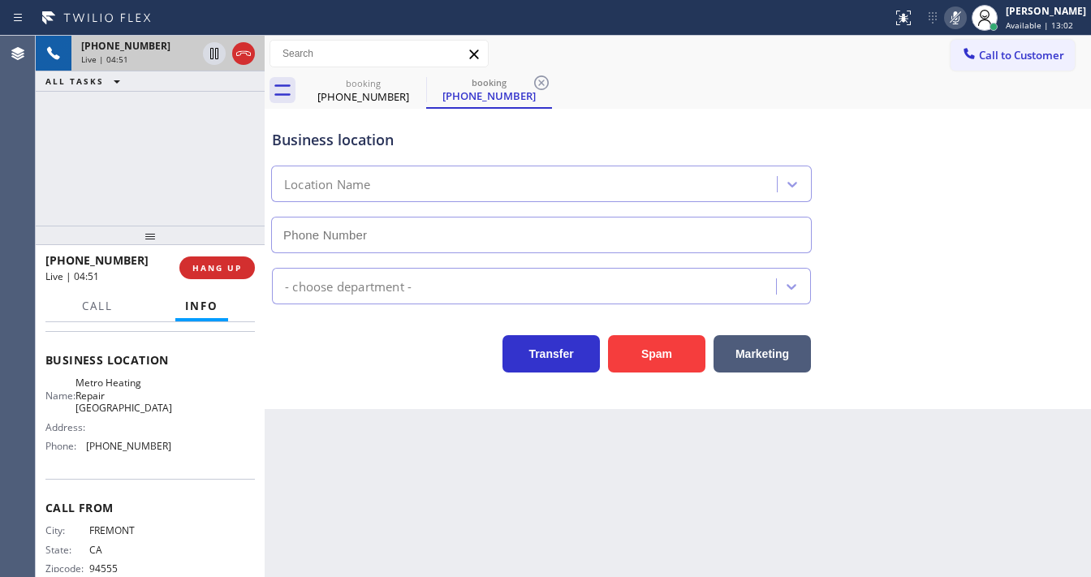
type input "[PHONE_NUMBER]"
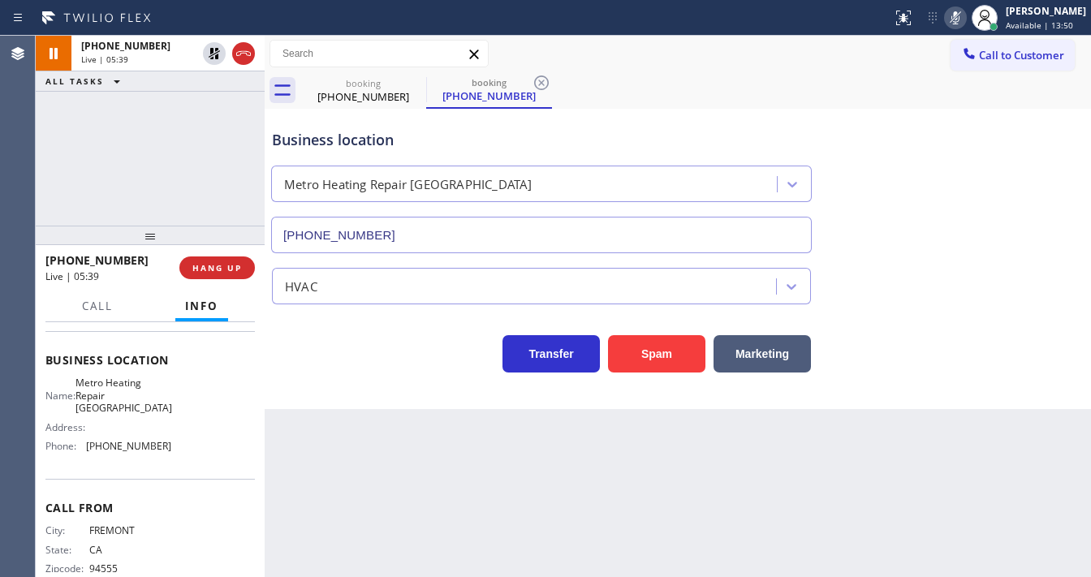
click at [58, 157] on div "[PHONE_NUMBER] Live | 05:39 ALL TASKS ALL TASKS ACTIVE TASKS TASKS IN WRAP UP" at bounding box center [150, 131] width 229 height 190
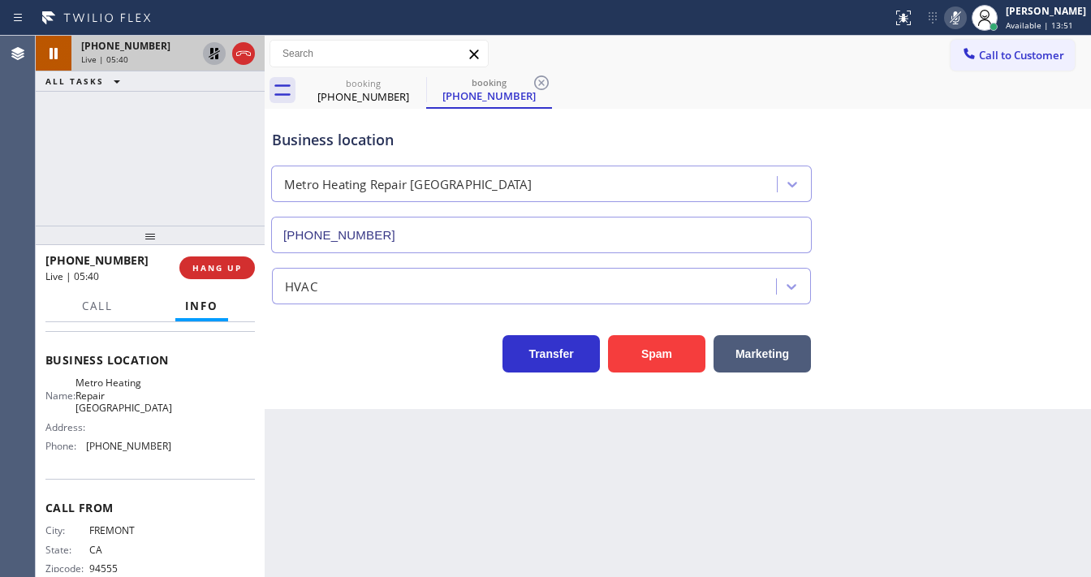
click at [210, 55] on icon at bounding box center [214, 53] width 11 height 11
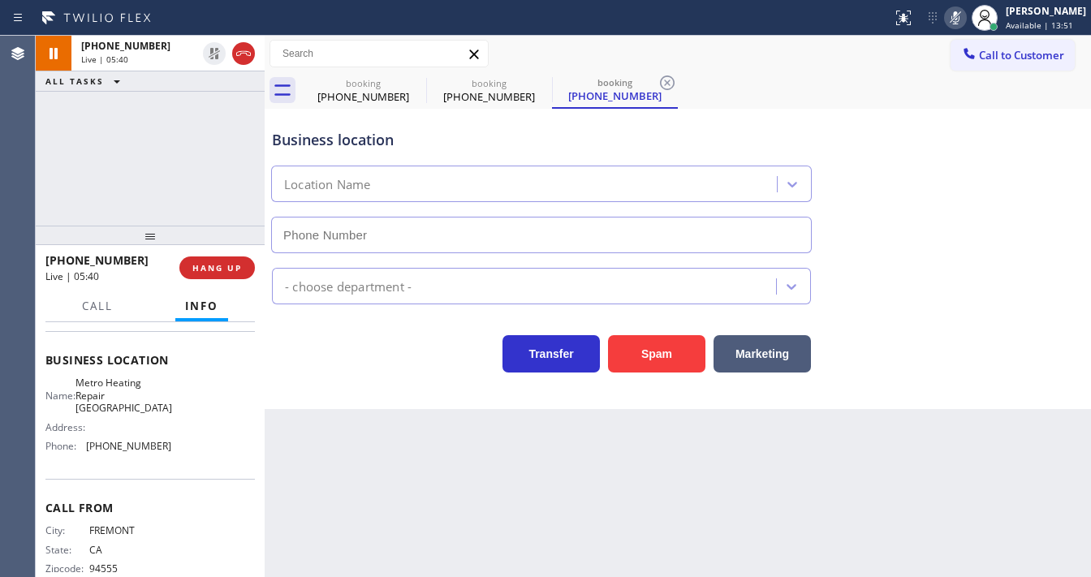
type input "[PHONE_NUMBER]"
click at [961, 22] on icon at bounding box center [955, 17] width 19 height 19
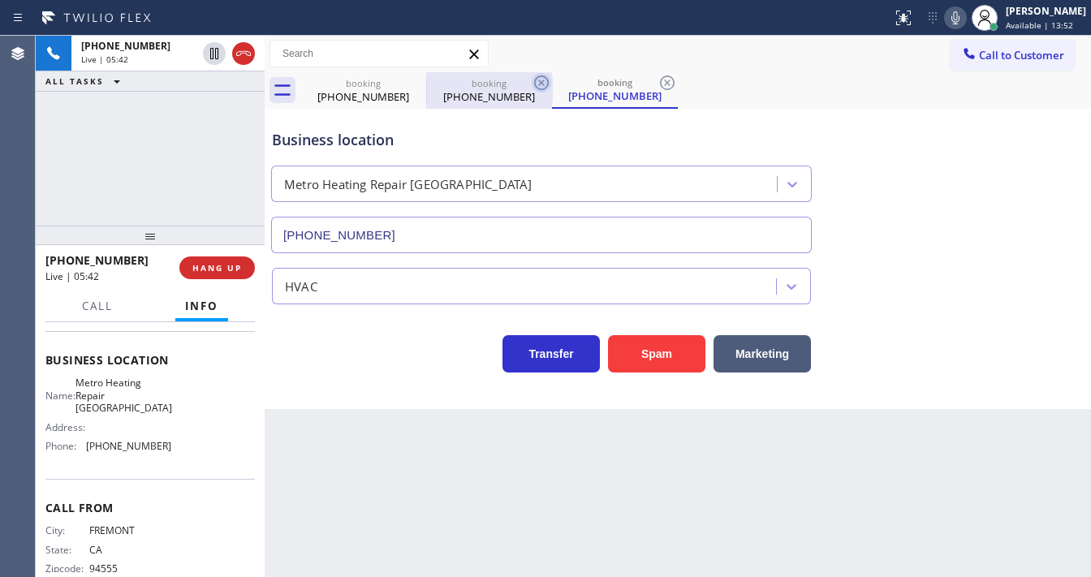
click at [0, 0] on icon at bounding box center [0, 0] width 0 height 0
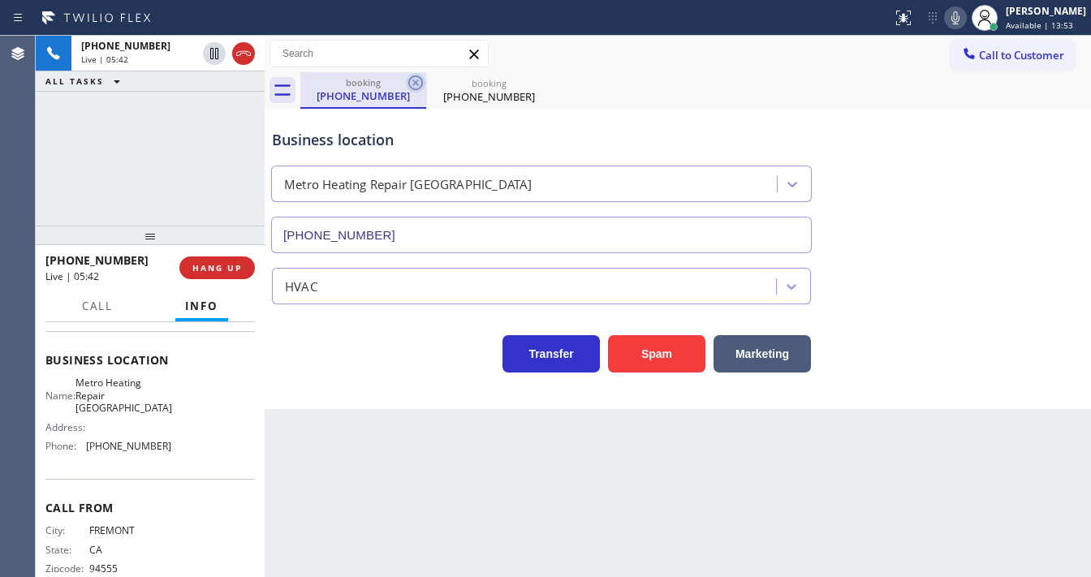
click at [412, 83] on icon at bounding box center [415, 82] width 19 height 19
click at [228, 121] on div "[PHONE_NUMBER] Live | 05:42 ALL TASKS ALL TASKS ACTIVE TASKS TASKS IN WRAP UP" at bounding box center [150, 131] width 229 height 190
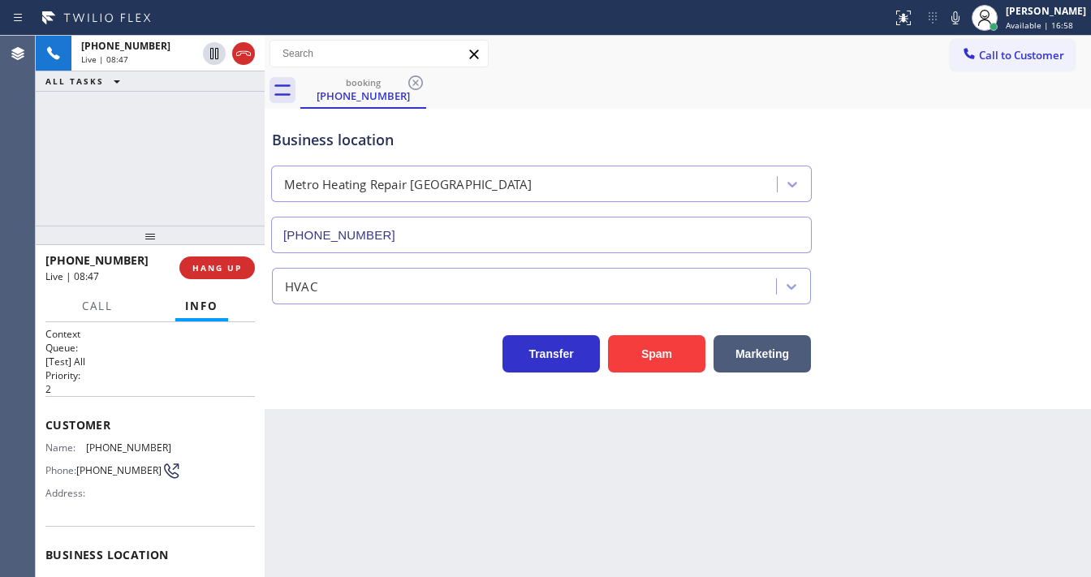
scroll to position [195, 0]
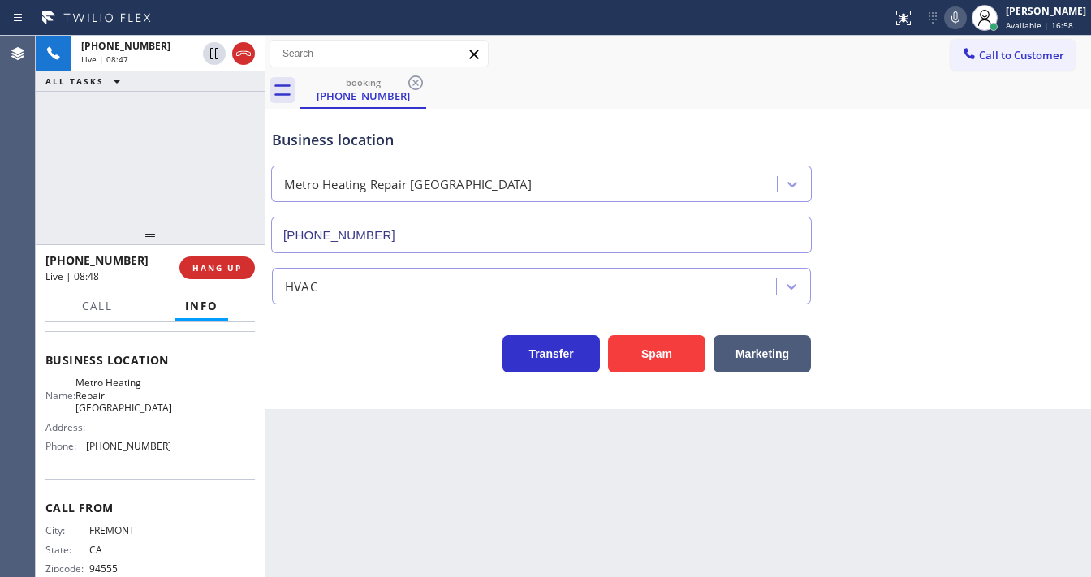
drag, startPoint x: 966, startPoint y: 23, endPoint x: 481, endPoint y: 111, distance: 493.4
click at [960, 26] on icon at bounding box center [955, 17] width 19 height 19
click at [195, 99] on div "[PHONE_NUMBER] Live | 08:48 ALL TASKS ALL TASKS ACTIVE TASKS TASKS IN WRAP UP" at bounding box center [150, 131] width 229 height 190
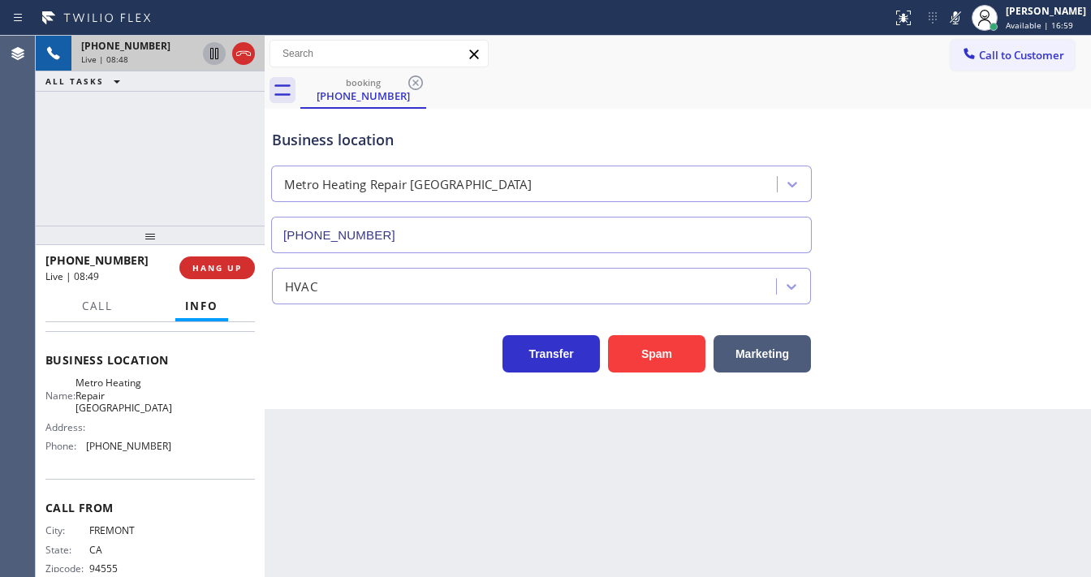
click at [214, 54] on icon at bounding box center [214, 53] width 19 height 19
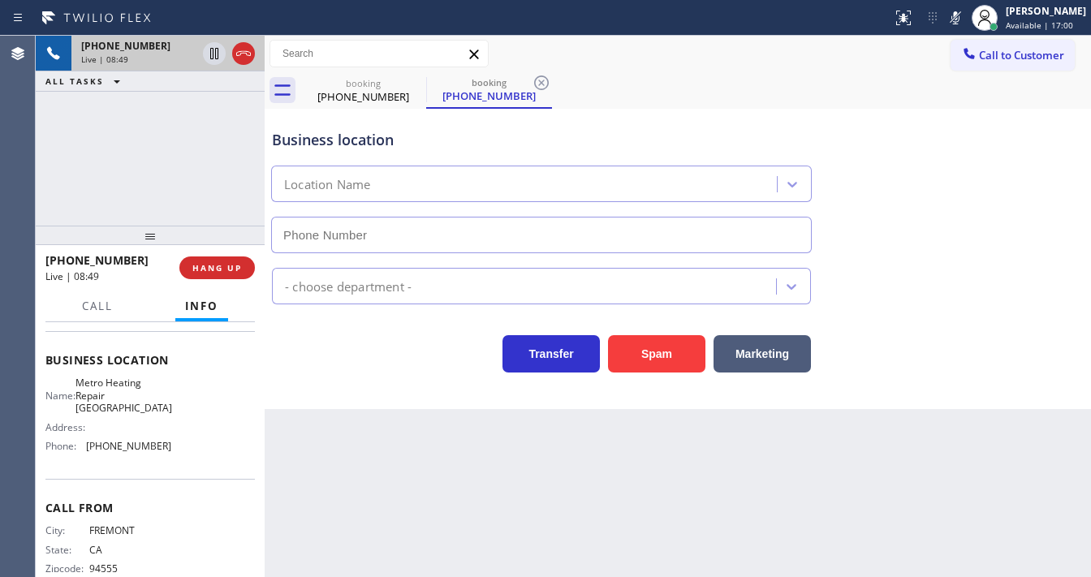
type input "[PHONE_NUMBER]"
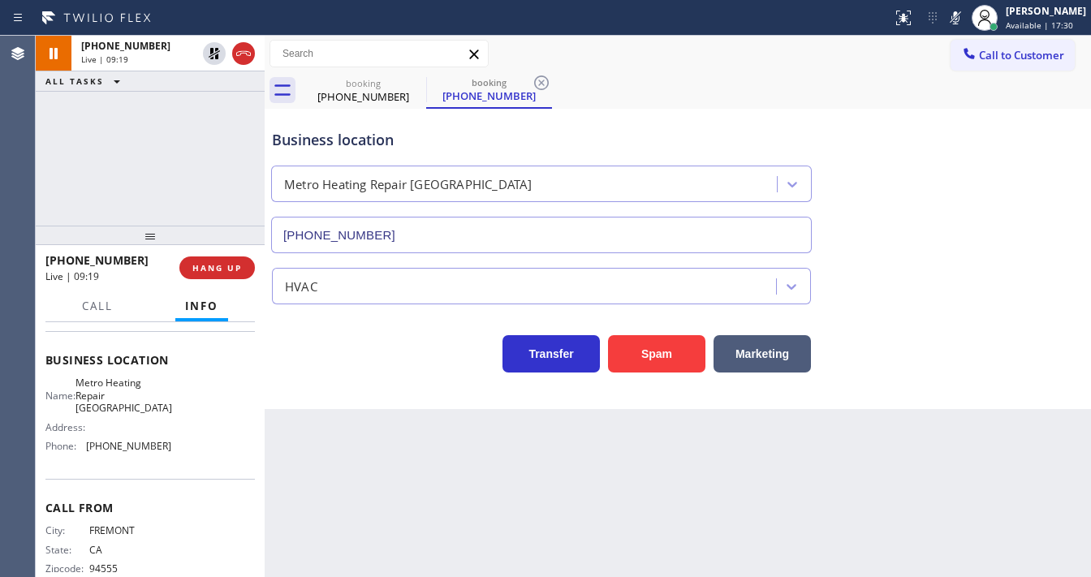
click at [51, 134] on div "+15105795996 Live | 09:19 ALL TASKS ALL TASKS ACTIVE TASKS TASKS IN WRAP UP" at bounding box center [150, 131] width 229 height 190
drag, startPoint x: 218, startPoint y: 61, endPoint x: 675, endPoint y: 60, distance: 457.8
click at [218, 60] on icon at bounding box center [214, 53] width 19 height 19
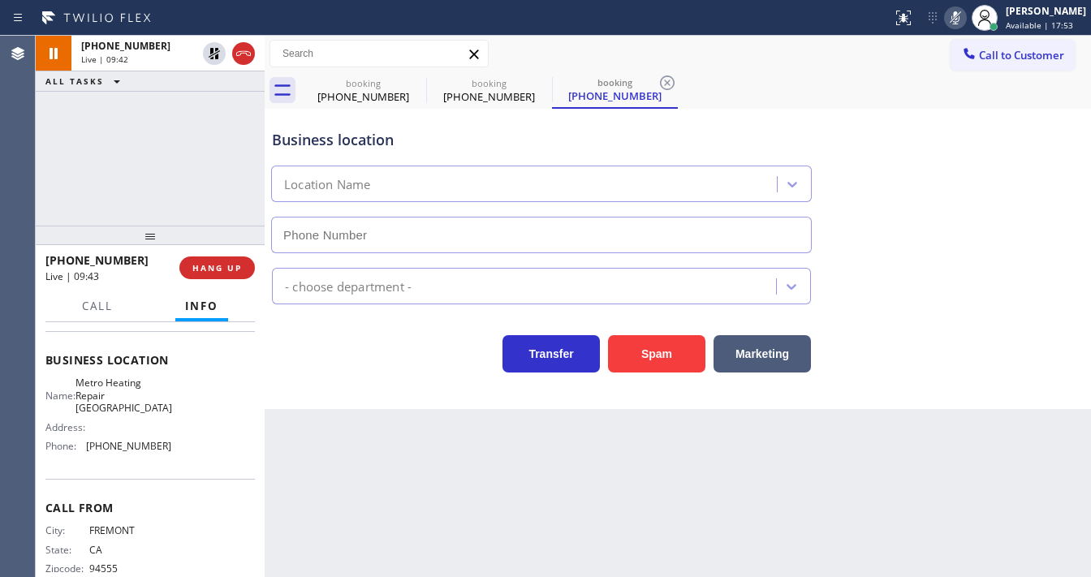
type input "[PHONE_NUMBER]"
click at [965, 19] on icon at bounding box center [955, 17] width 19 height 19
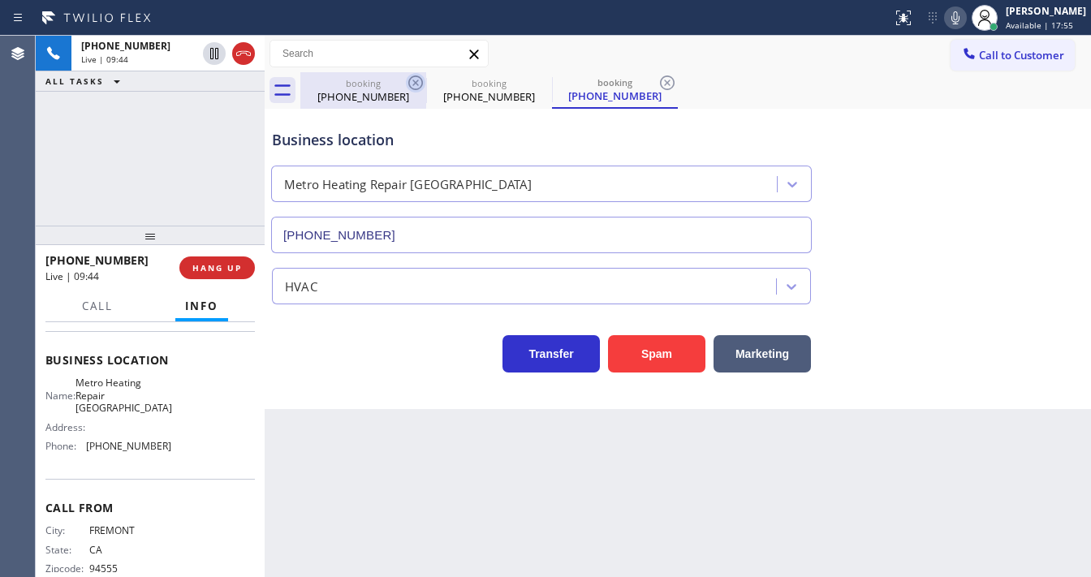
click at [412, 87] on icon at bounding box center [415, 82] width 19 height 19
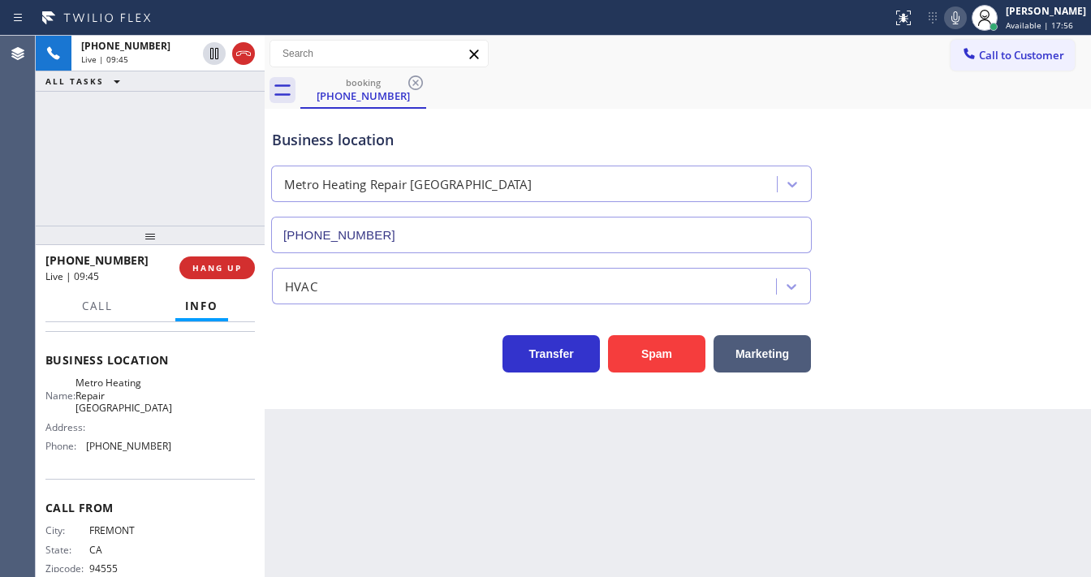
click at [136, 162] on div "+15105795996 Live | 09:45 ALL TASKS ALL TASKS ACTIVE TASKS TASKS IN WRAP UP" at bounding box center [150, 131] width 229 height 190
click at [226, 257] on button "HANG UP" at bounding box center [216, 268] width 75 height 23
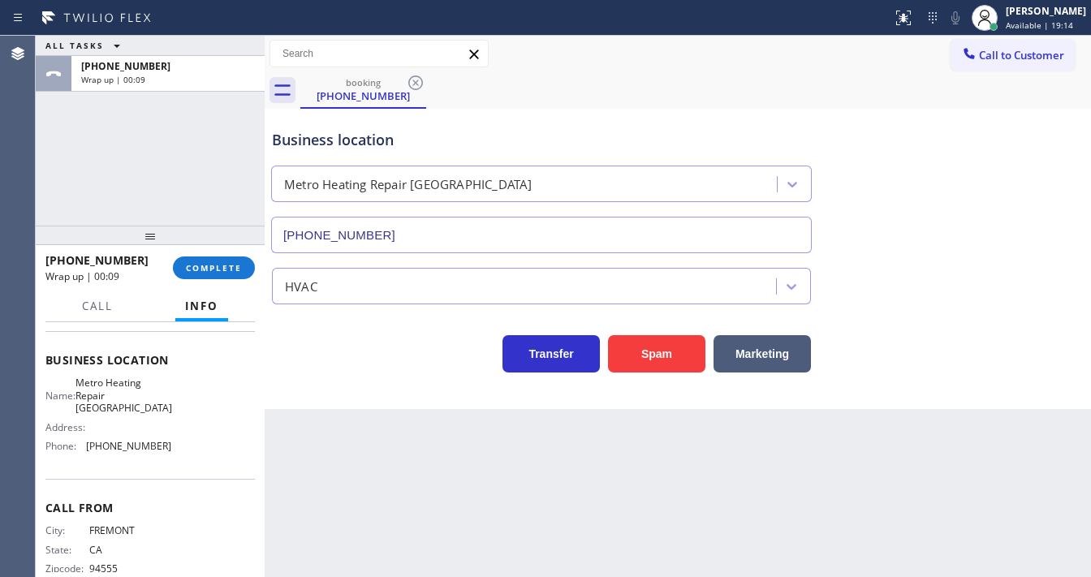
click at [57, 186] on div "ALL TASKS ALL TASKS ACTIVE TASKS TASKS IN WRAP UP +15105795996 Wrap up | 00:09" at bounding box center [150, 131] width 229 height 190
click at [195, 276] on button "COMPLETE" at bounding box center [214, 268] width 82 height 23
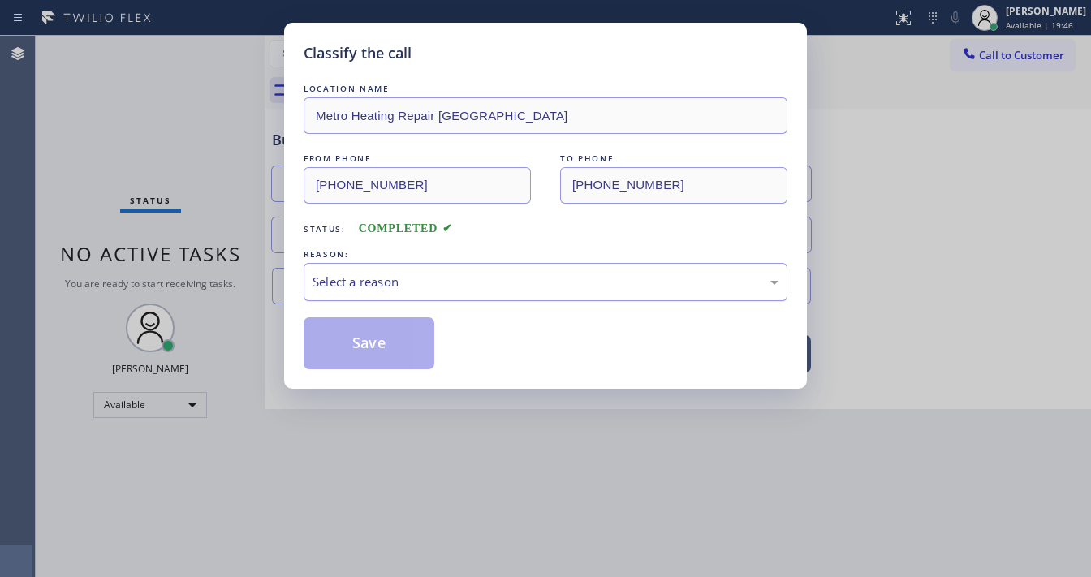
click at [396, 273] on div "Select a reason" at bounding box center [546, 282] width 466 height 19
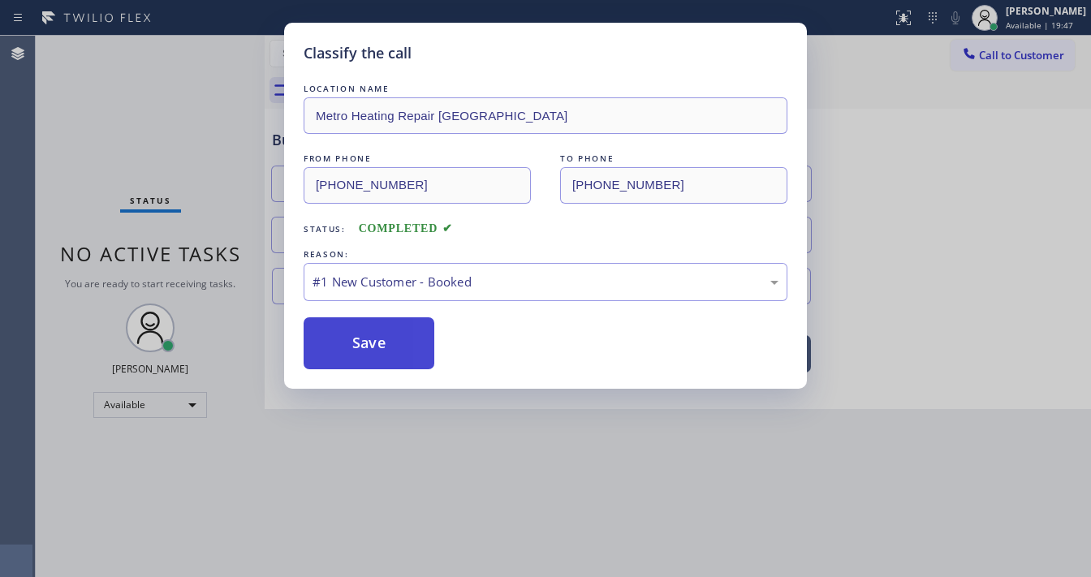
click at [385, 344] on button "Save" at bounding box center [369, 343] width 131 height 52
click at [384, 345] on button "Save" at bounding box center [369, 343] width 131 height 52
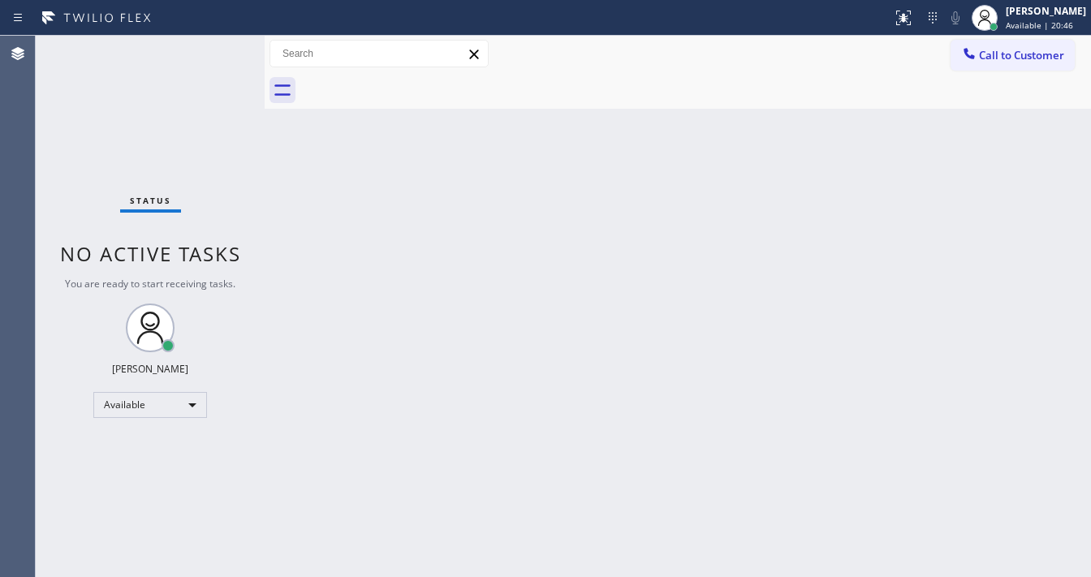
click at [214, 54] on div "Status No active tasks You are ready to start receiving tasks. [PERSON_NAME]" at bounding box center [150, 306] width 229 height 541
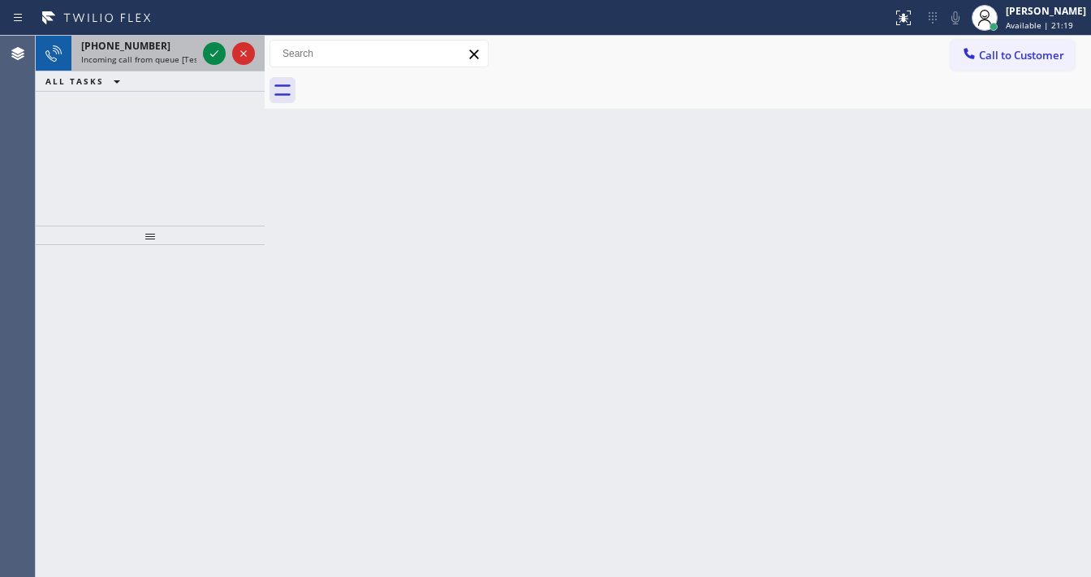
click at [201, 54] on div at bounding box center [229, 54] width 58 height 36
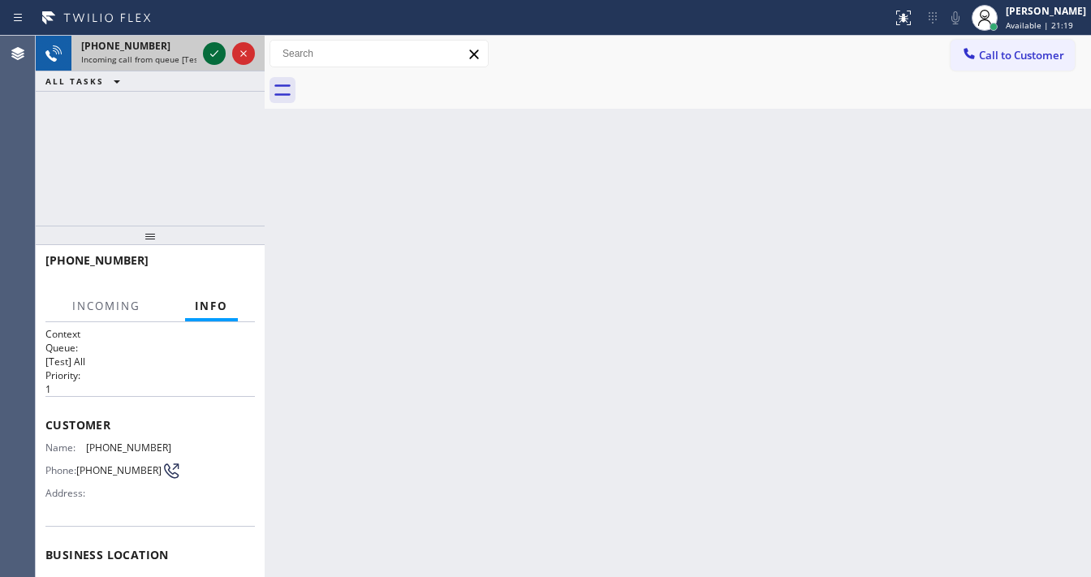
click at [205, 54] on div at bounding box center [214, 53] width 23 height 19
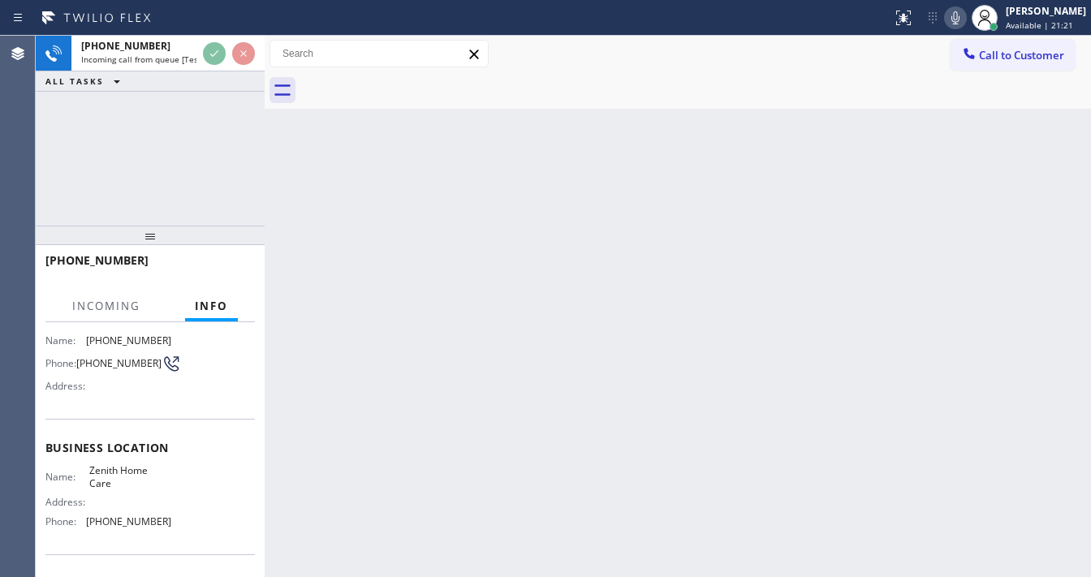
scroll to position [130, 0]
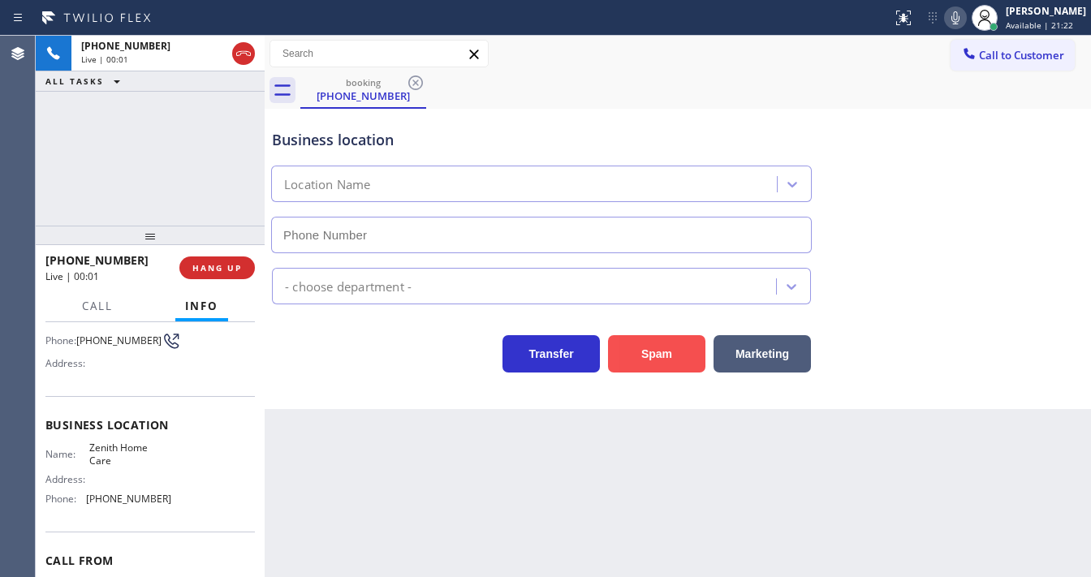
type input "(909) 324-4703"
click at [671, 347] on button "Spam" at bounding box center [656, 353] width 97 height 37
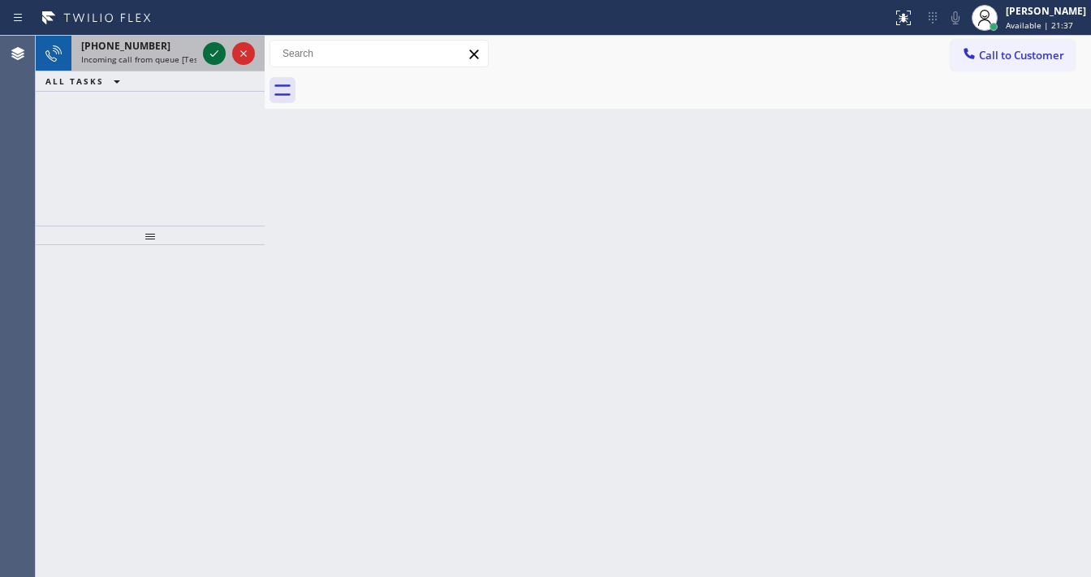
click at [207, 54] on icon at bounding box center [214, 53] width 19 height 19
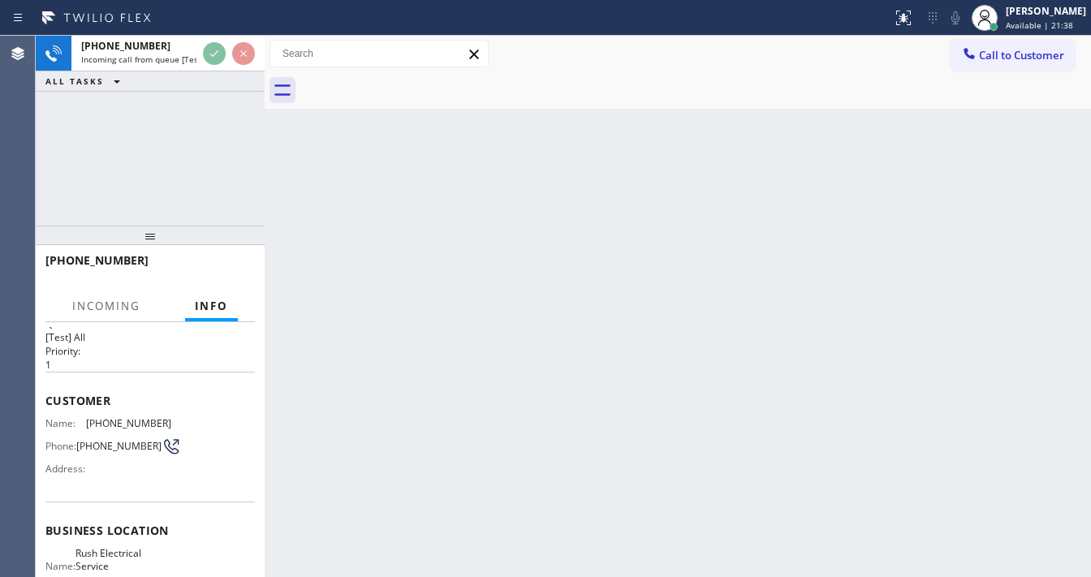
scroll to position [65, 0]
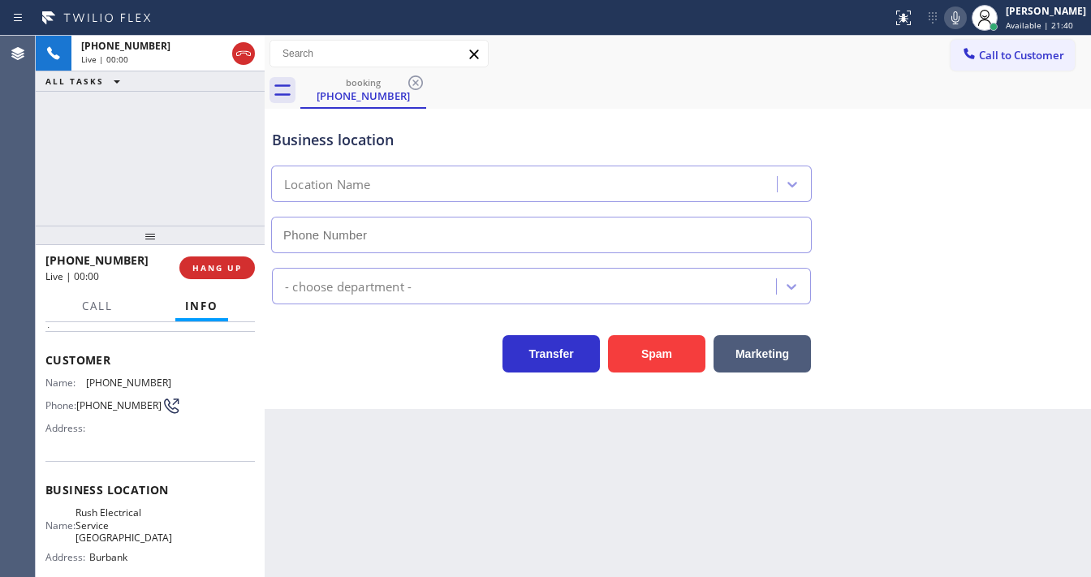
click at [961, 19] on icon at bounding box center [955, 17] width 19 height 19
type input "(747) 236-6810"
click at [962, 19] on icon at bounding box center [955, 17] width 19 height 19
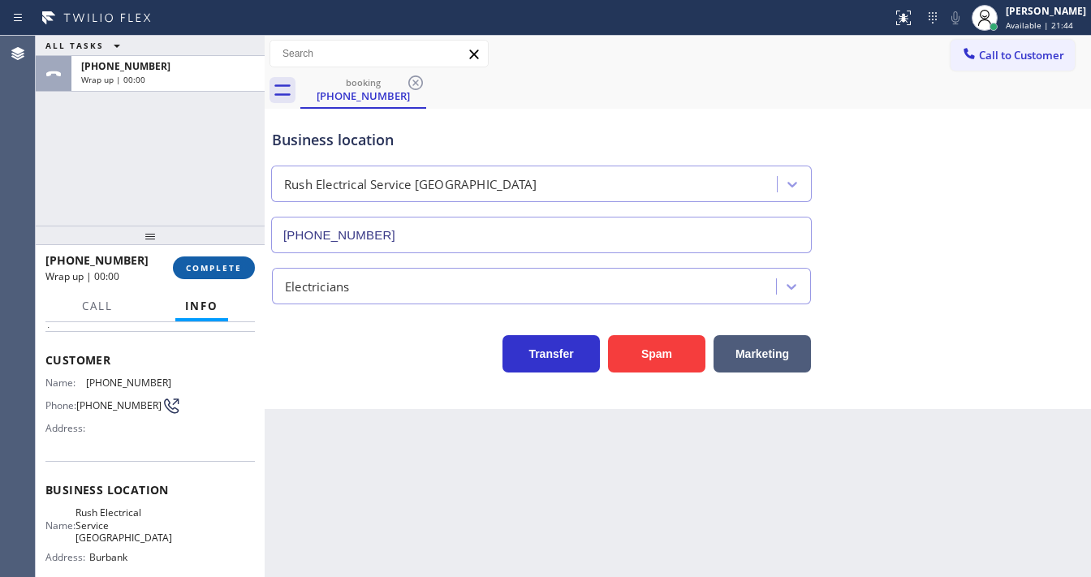
click at [202, 257] on button "COMPLETE" at bounding box center [214, 268] width 82 height 23
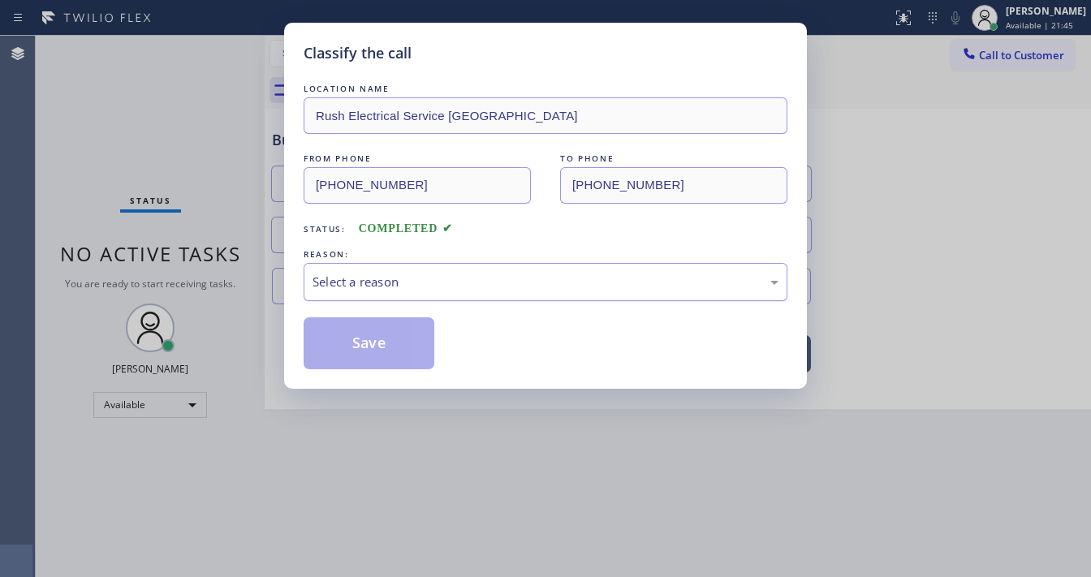
click at [399, 282] on div "Select a reason" at bounding box center [546, 282] width 466 height 19
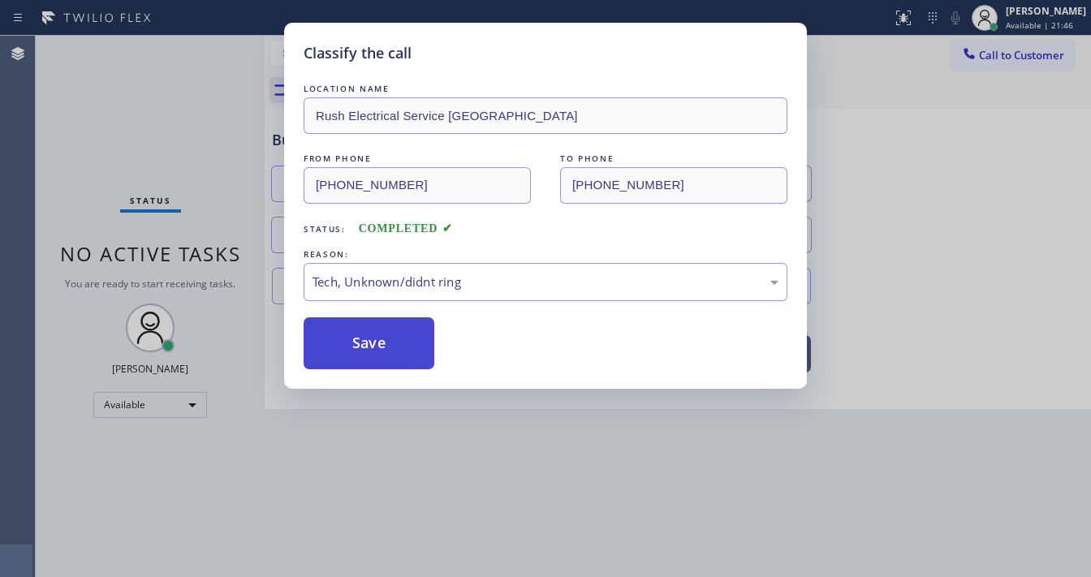
click at [370, 344] on button "Save" at bounding box center [369, 343] width 131 height 52
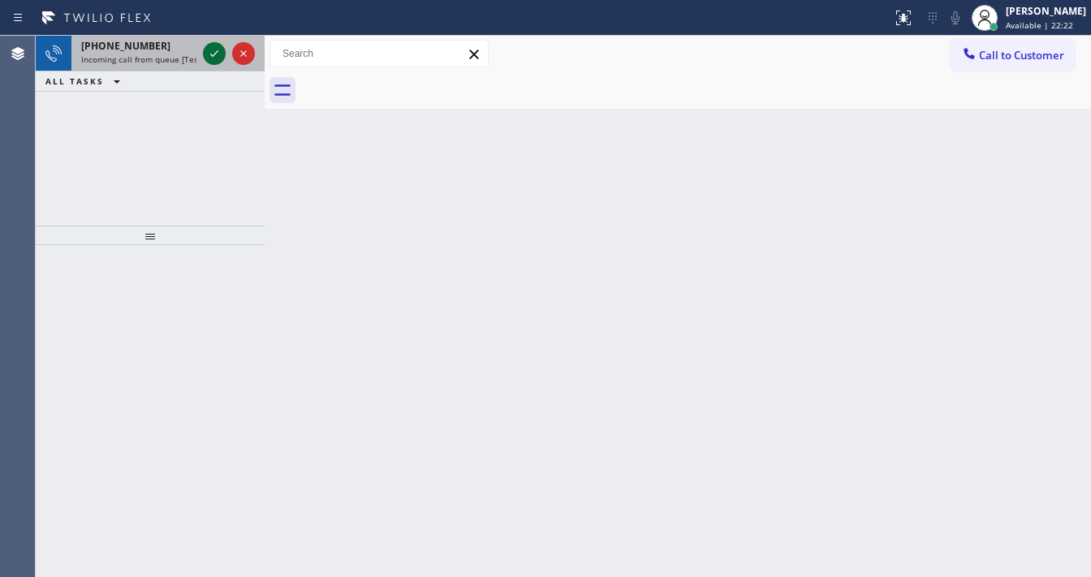
click at [211, 58] on icon at bounding box center [214, 53] width 19 height 19
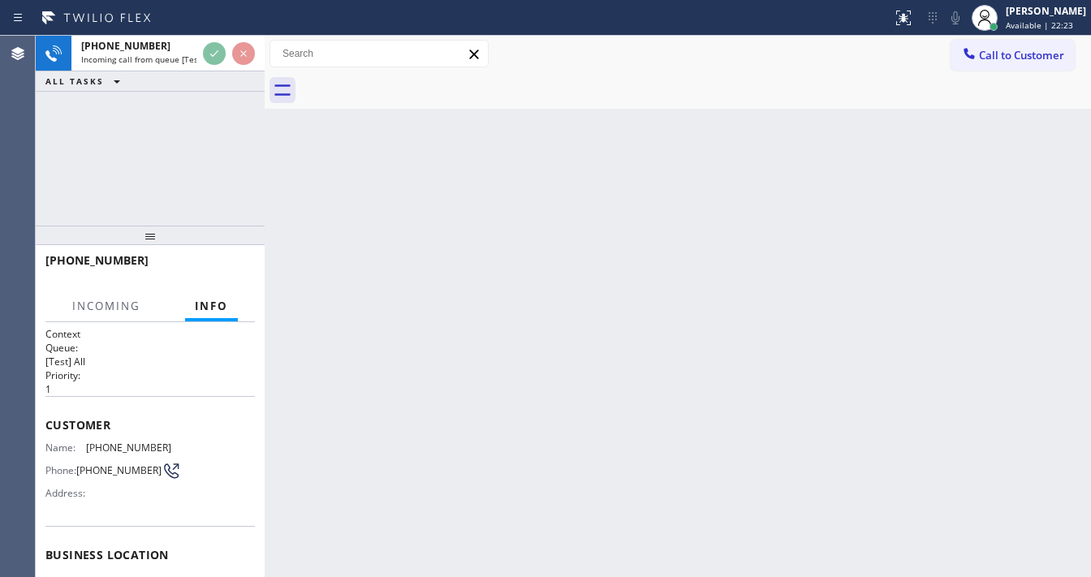
scroll to position [130, 0]
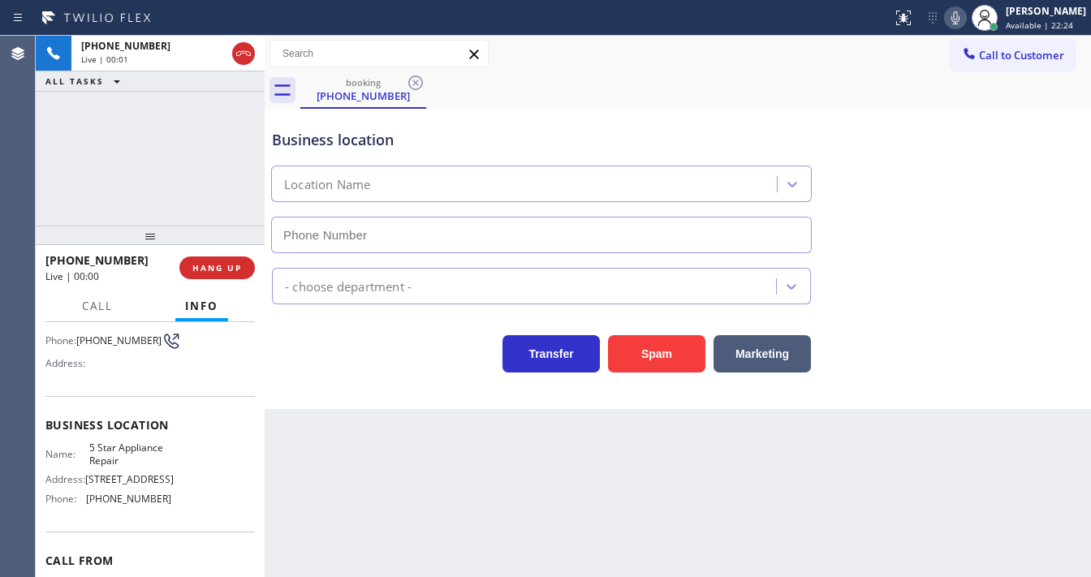
type input "[PHONE_NUMBER]"
click at [73, 202] on div "+13054384100 Live | 00:12 ALL TASKS ALL TASKS ACTIVE TASKS TASKS IN WRAP UP" at bounding box center [150, 131] width 229 height 190
click at [959, 19] on icon at bounding box center [955, 17] width 8 height 13
click at [961, 17] on icon at bounding box center [955, 17] width 19 height 19
click at [959, 24] on icon at bounding box center [955, 17] width 8 height 13
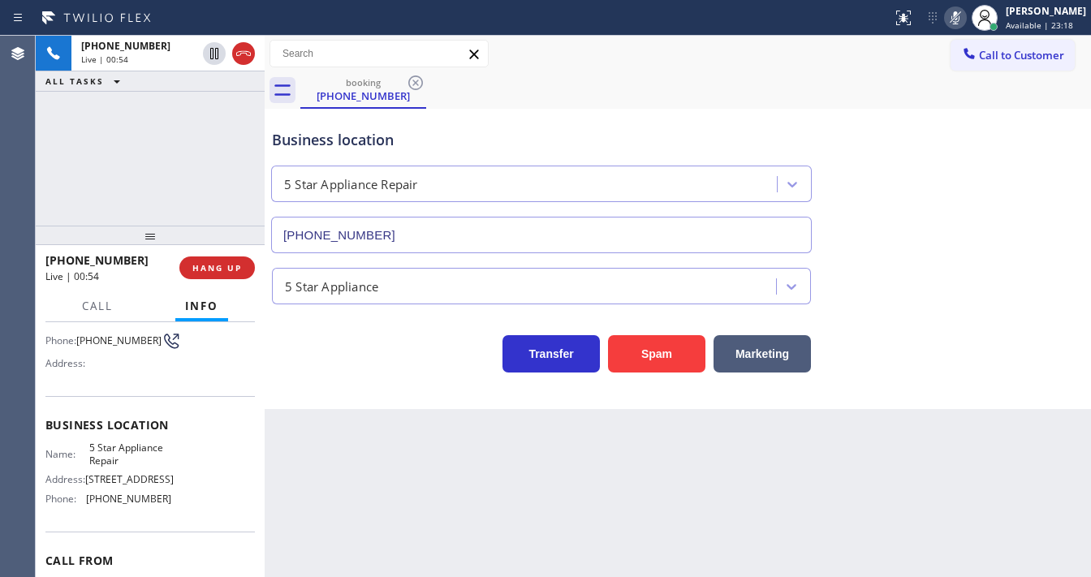
click at [965, 26] on icon at bounding box center [955, 17] width 19 height 19
click at [960, 15] on icon at bounding box center [955, 17] width 19 height 19
click at [214, 91] on div "+13054384100 Live | 01:05 ALL TASKS ALL TASKS ACTIVE TASKS TASKS IN WRAP UP" at bounding box center [150, 131] width 229 height 190
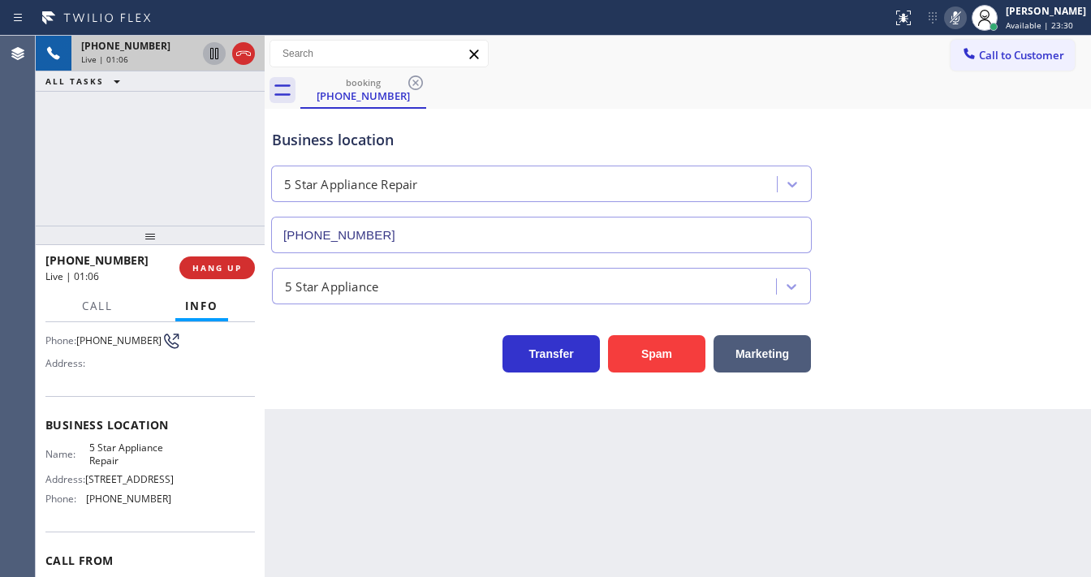
click at [211, 55] on icon at bounding box center [214, 53] width 8 height 11
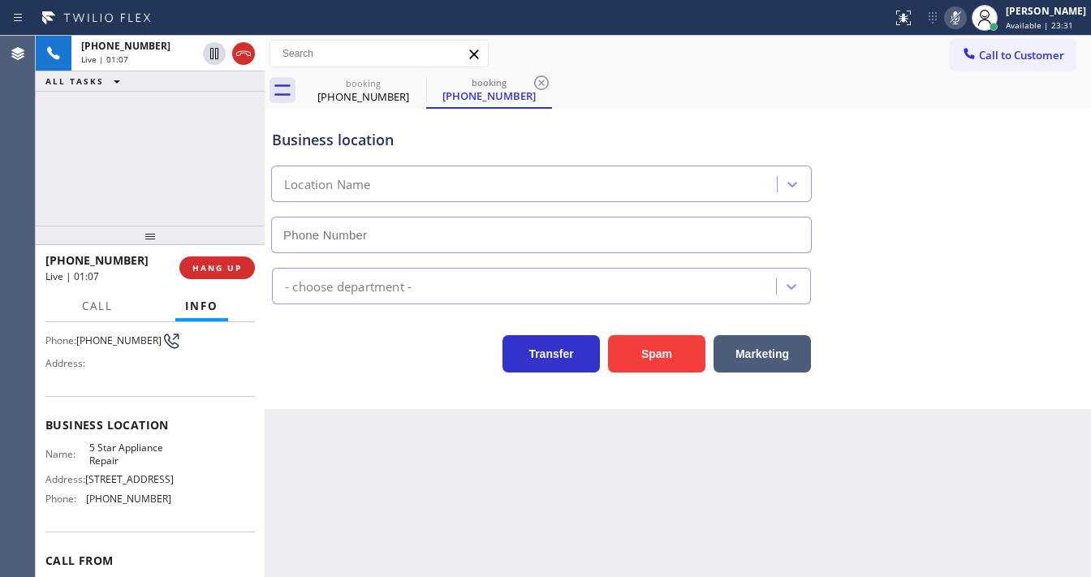
type input "[PHONE_NUMBER]"
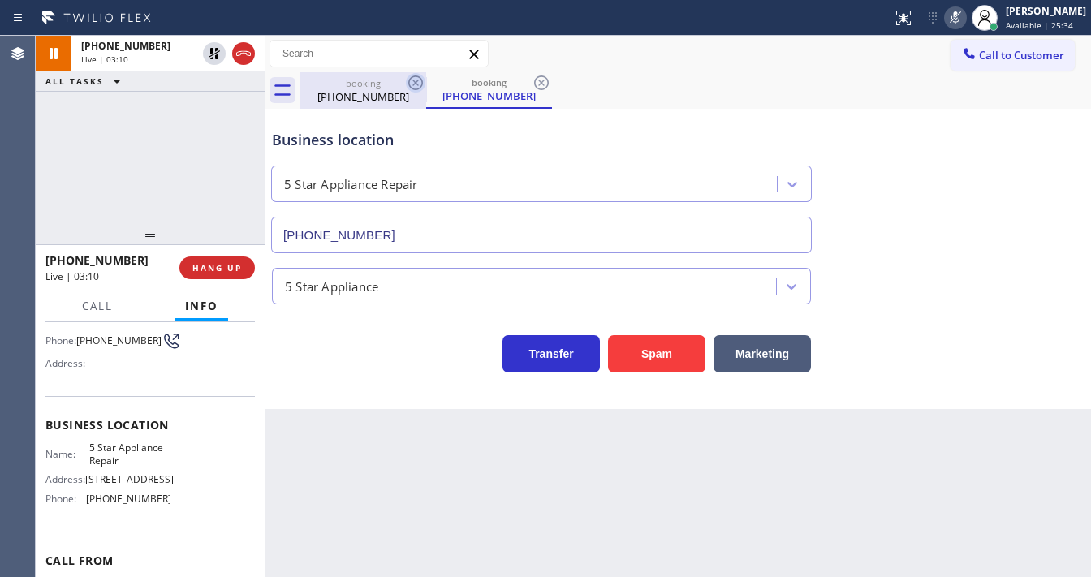
click at [416, 84] on icon at bounding box center [415, 82] width 19 height 19
click at [351, 101] on div "(305) 438-4100" at bounding box center [363, 96] width 123 height 15
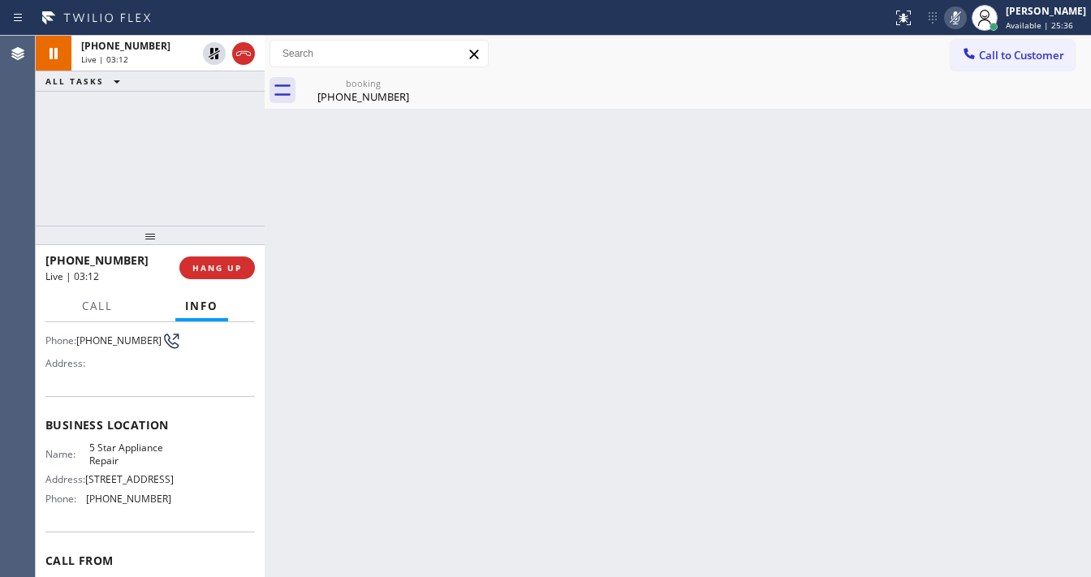
click at [200, 185] on div "+13054384100 Live | 03:12 ALL TASKS ALL TASKS ACTIVE TASKS TASKS IN WRAP UP" at bounding box center [150, 131] width 229 height 190
click at [42, 138] on div "+13054384100 Live | 03:17 ALL TASKS ALL TASKS ACTIVE TASKS TASKS IN WRAP UP" at bounding box center [150, 131] width 229 height 190
click at [214, 54] on icon at bounding box center [214, 53] width 19 height 19
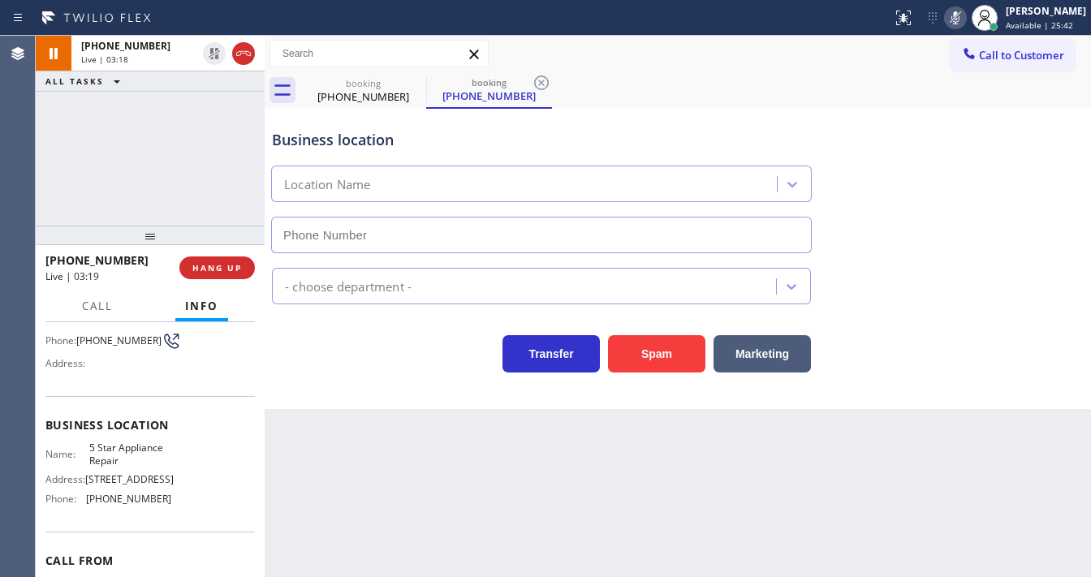
click at [959, 17] on icon at bounding box center [955, 17] width 8 height 13
type input "[PHONE_NUMBER]"
click at [127, 156] on div "+13054384100 Live | 03:19 ALL TASKS ALL TASKS ACTIVE TASKS TASKS IN WRAP UP" at bounding box center [150, 131] width 229 height 190
drag, startPoint x: 132, startPoint y: 260, endPoint x: 75, endPoint y: 250, distance: 58.4
click at [62, 263] on div "+13054384100" at bounding box center [106, 259] width 123 height 15
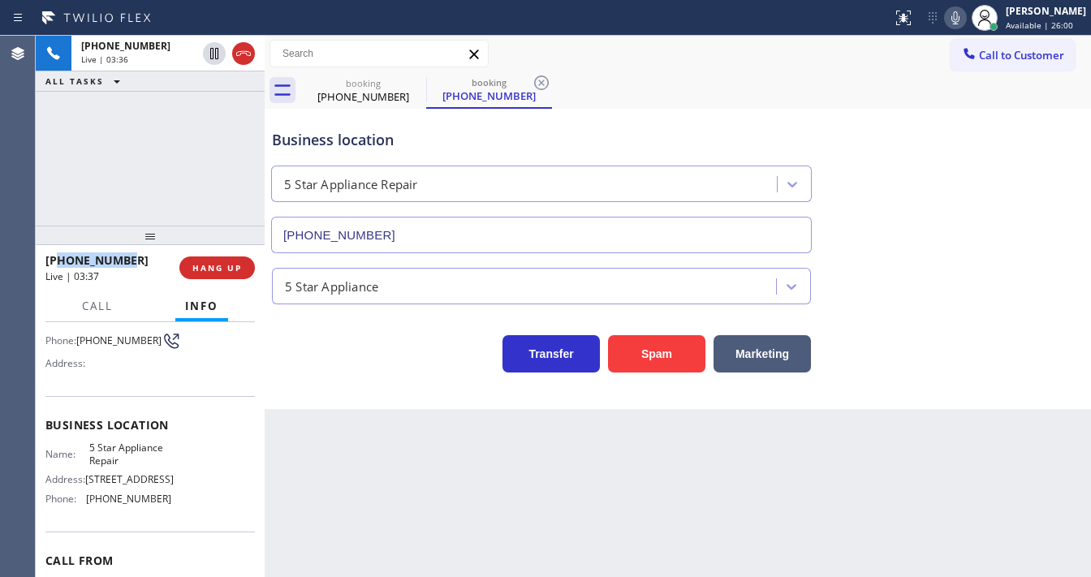
copy span "3054384100"
click at [168, 153] on div "+13054384100 Live | 03:37 ALL TASKS ALL TASKS ACTIVE TASKS TASKS IN WRAP UP" at bounding box center [150, 131] width 229 height 190
click at [52, 185] on div "+13054384100 Live | 03:46 ALL TASKS ALL TASKS ACTIVE TASKS TASKS IN WRAP UP" at bounding box center [150, 131] width 229 height 190
click at [101, 312] on span "Call" at bounding box center [97, 306] width 31 height 15
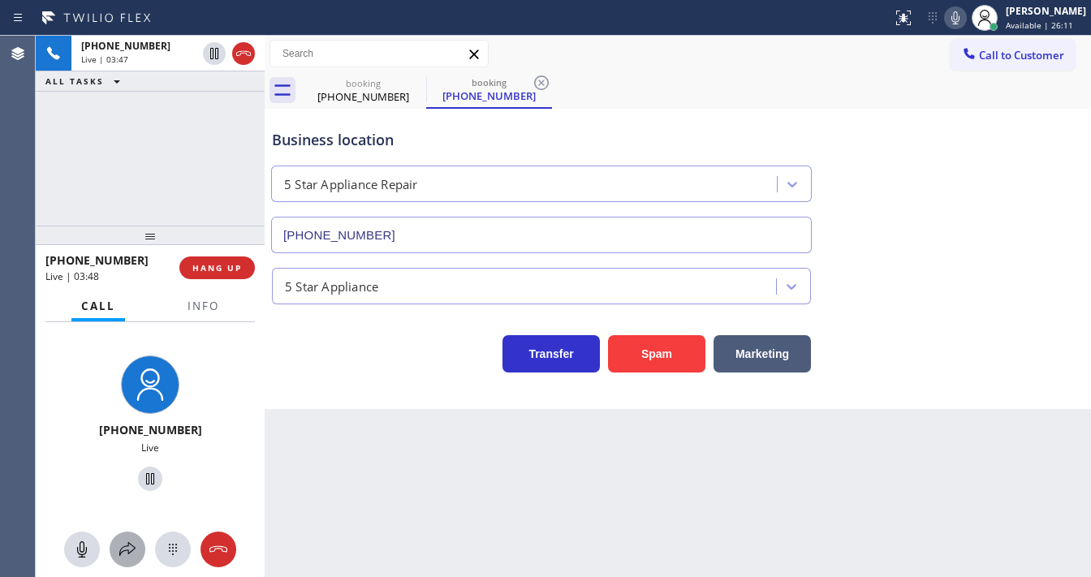
click at [135, 552] on icon at bounding box center [127, 549] width 19 height 19
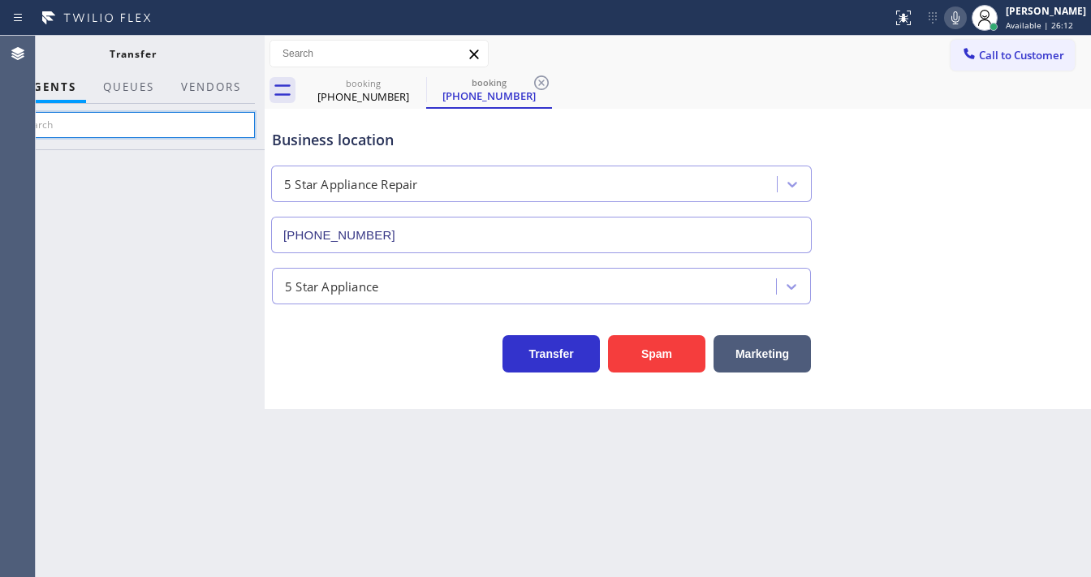
click at [133, 122] on input "text" at bounding box center [133, 125] width 244 height 26
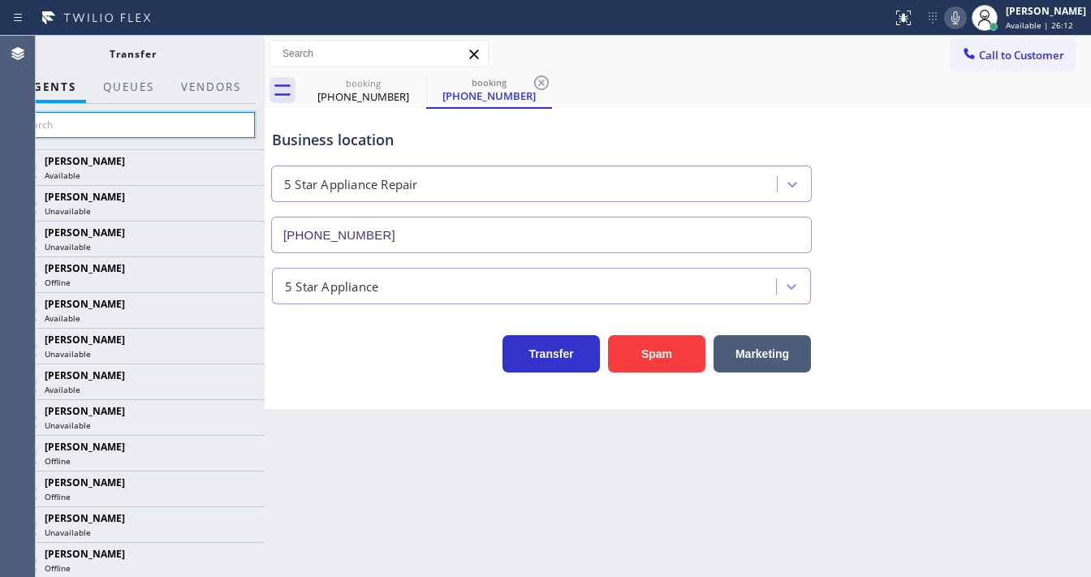
paste input "Tatia Zubitashvili"
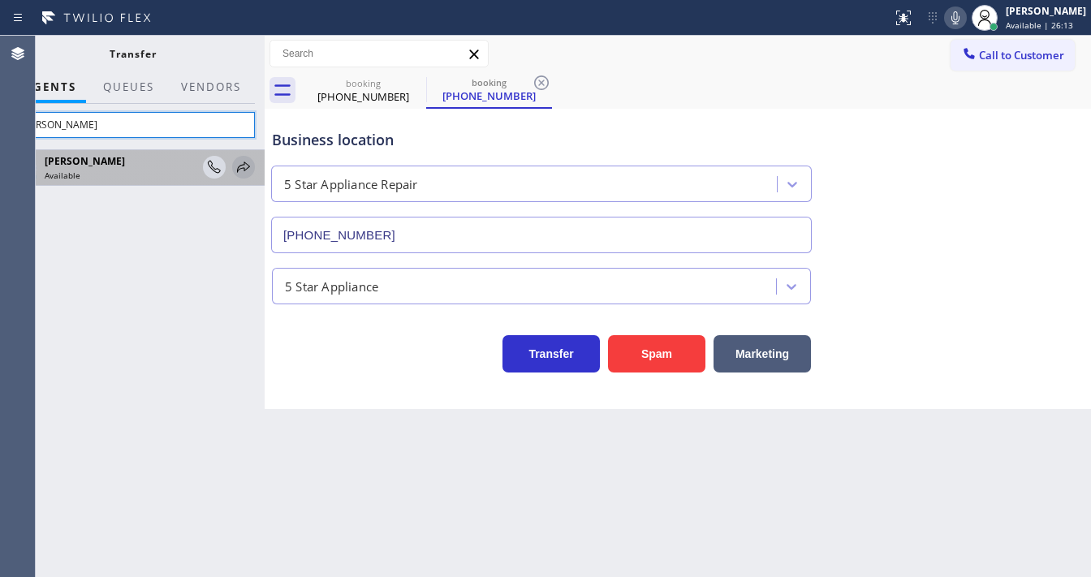
type input "Tatia Zubitashvili"
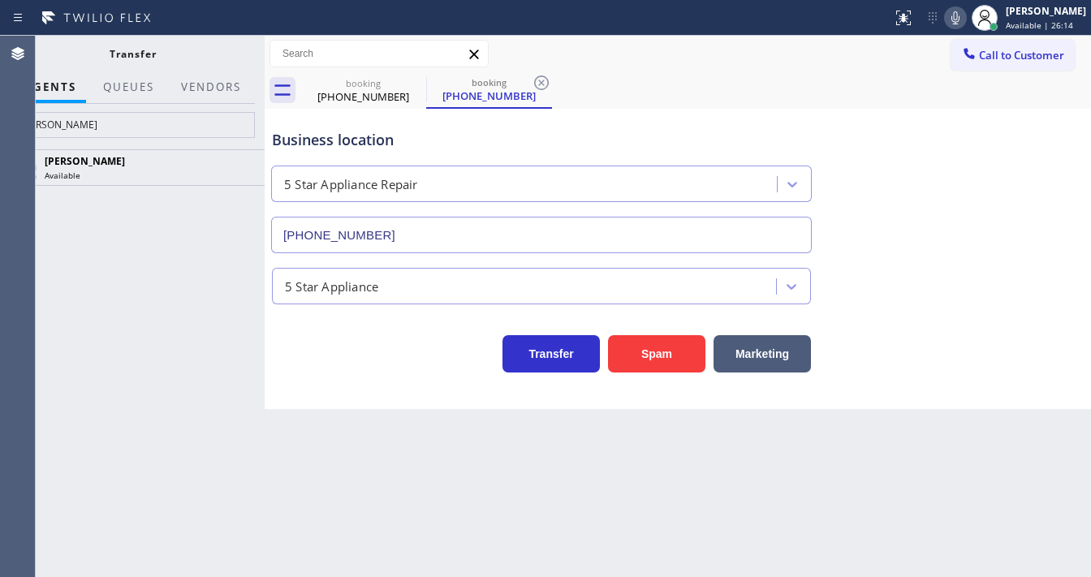
click at [0, 0] on icon at bounding box center [0, 0] width 0 height 0
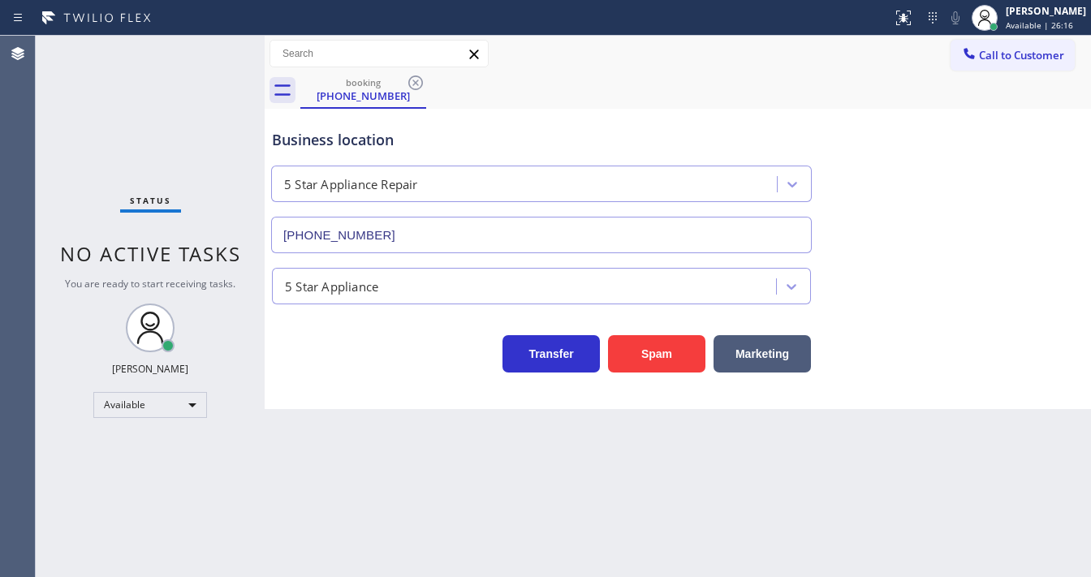
click at [169, 172] on div "Status No active tasks You are ready to start receiving tasks. [PERSON_NAME]" at bounding box center [150, 306] width 229 height 541
click at [236, 45] on div "Status No active tasks You are ready to start receiving tasks. [PERSON_NAME]" at bounding box center [150, 306] width 229 height 541
click at [183, 29] on div at bounding box center [445, 18] width 879 height 26
click at [220, 54] on div "Status No active tasks You are ready to start receiving tasks. [PERSON_NAME]" at bounding box center [150, 306] width 229 height 541
click at [214, 50] on div "Status No active tasks You are ready to start receiving tasks. [PERSON_NAME]" at bounding box center [150, 306] width 229 height 541
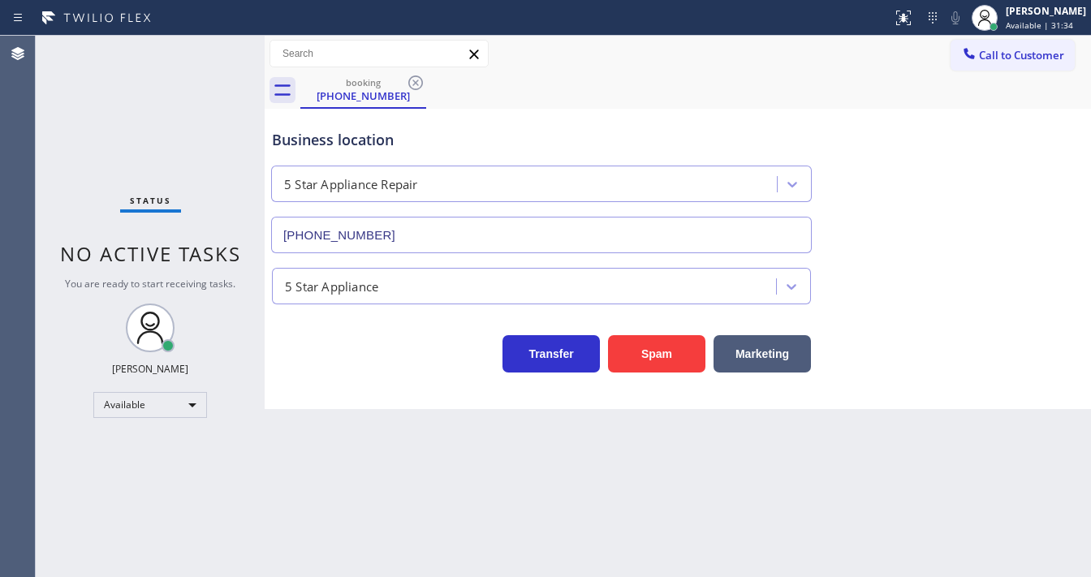
click at [213, 50] on div "Status No active tasks You are ready to start receiving tasks. [PERSON_NAME]" at bounding box center [150, 306] width 229 height 541
click at [212, 49] on div "Status No active tasks You are ready to start receiving tasks. [PERSON_NAME]" at bounding box center [150, 306] width 229 height 541
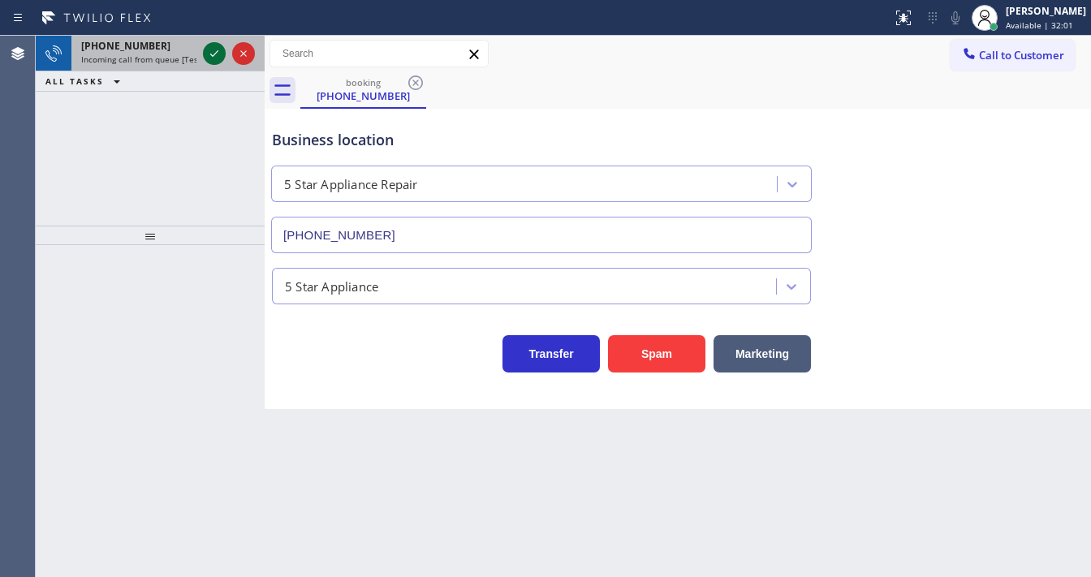
click at [208, 54] on icon at bounding box center [214, 53] width 19 height 19
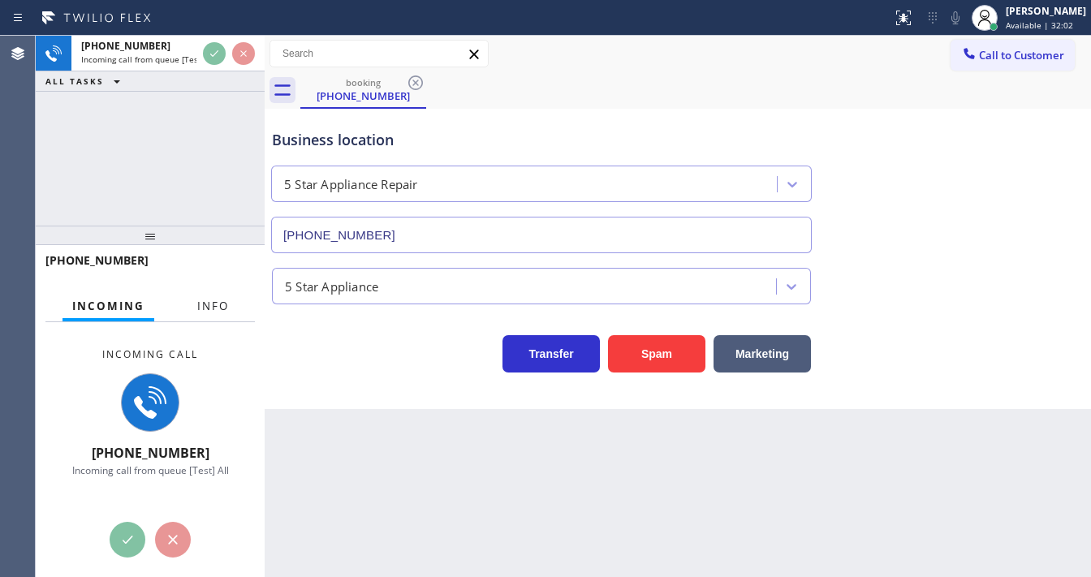
click at [209, 299] on span "Info" at bounding box center [213, 306] width 32 height 15
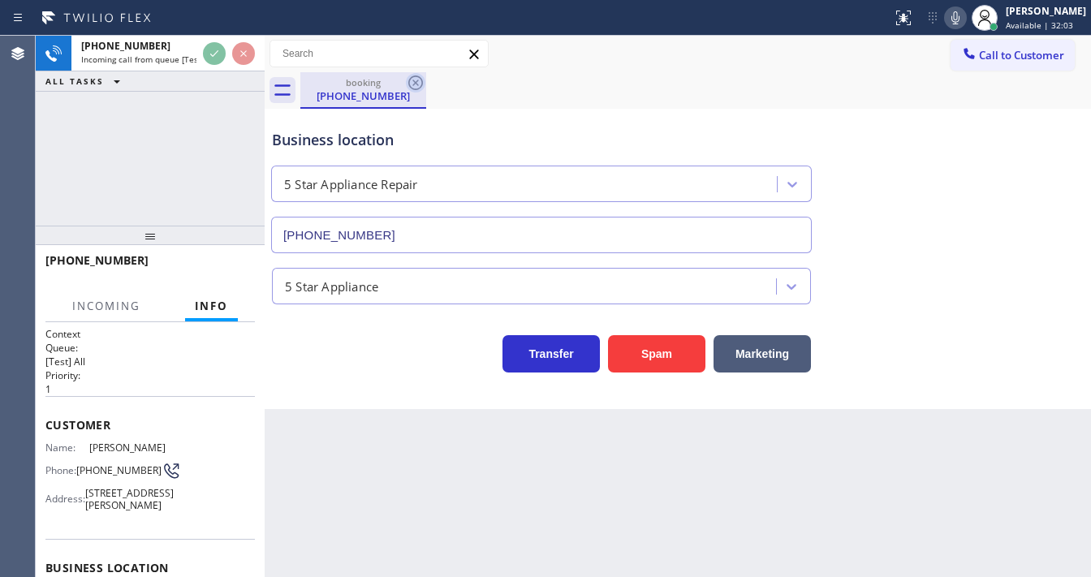
click at [416, 79] on icon at bounding box center [415, 82] width 19 height 19
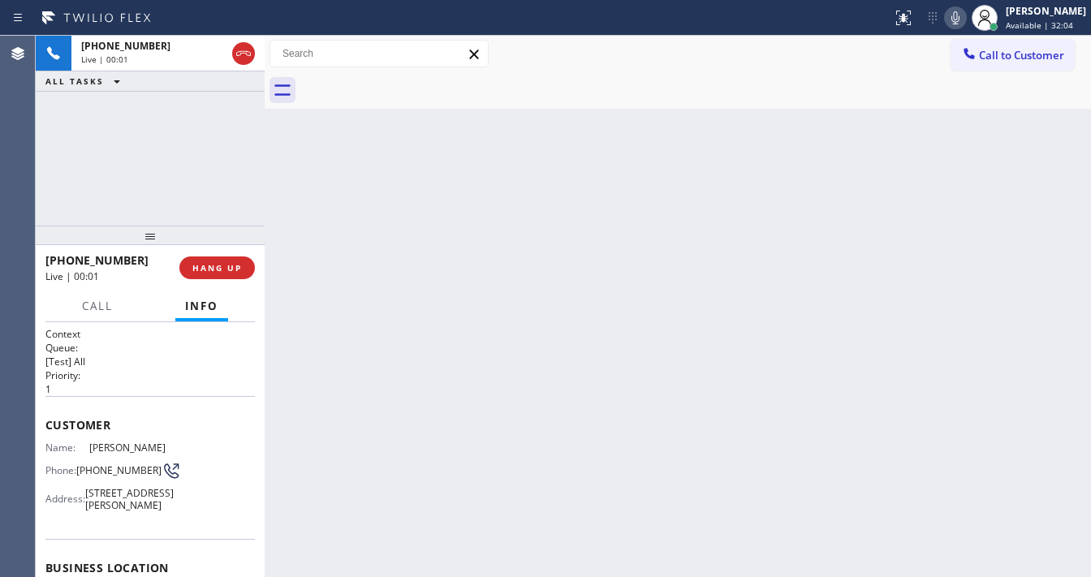
click at [181, 212] on div "+13108019899 Live | 00:01 ALL TASKS ALL TASKS ACTIVE TASKS TASKS IN WRAP UP" at bounding box center [150, 131] width 229 height 190
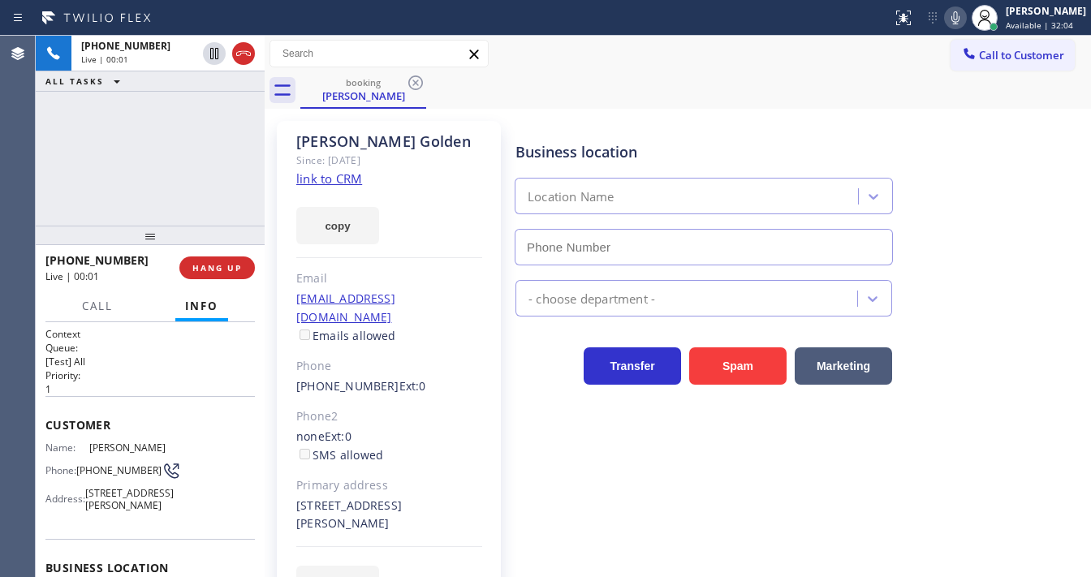
type input "(855) 560-8887"
click at [325, 178] on link "link to CRM" at bounding box center [329, 178] width 66 height 16
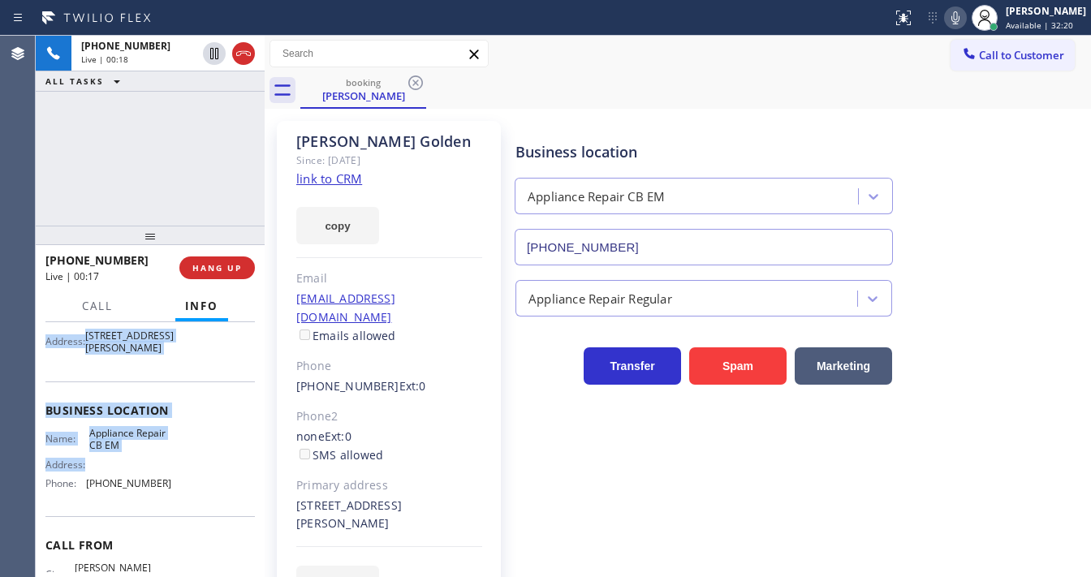
scroll to position [195, 0]
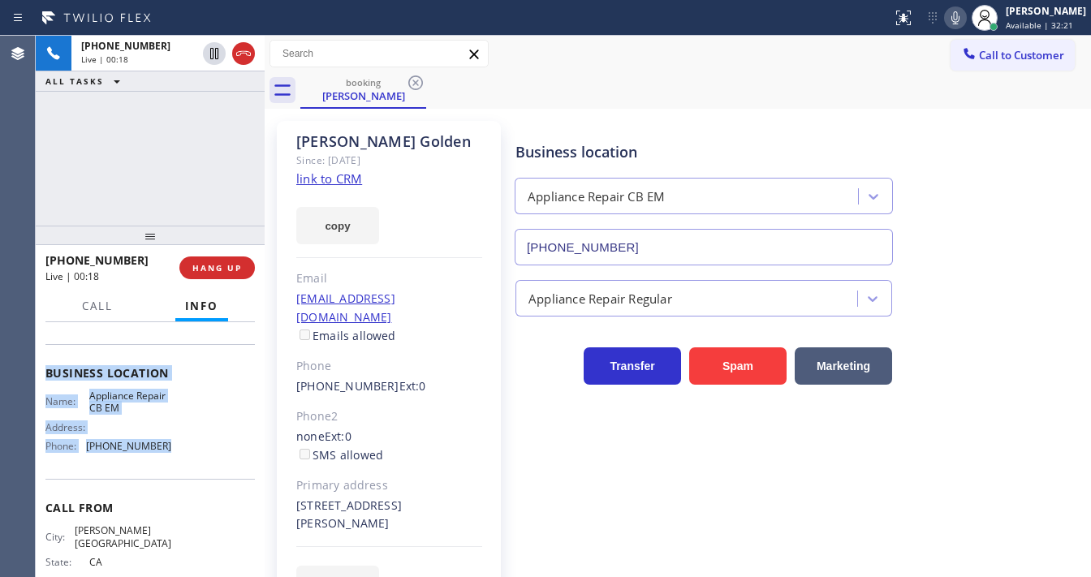
drag, startPoint x: 48, startPoint y: 416, endPoint x: 192, endPoint y: 459, distance: 150.2
click at [192, 459] on div "Context Queue: [Test] All Priority: 1 Customer Name: David Golden Phone: (310) …" at bounding box center [149, 373] width 209 height 482
copy div "Customer Name: David Golden Phone: (310) 801-9899 Address: 9023 Olin St, Los An…"
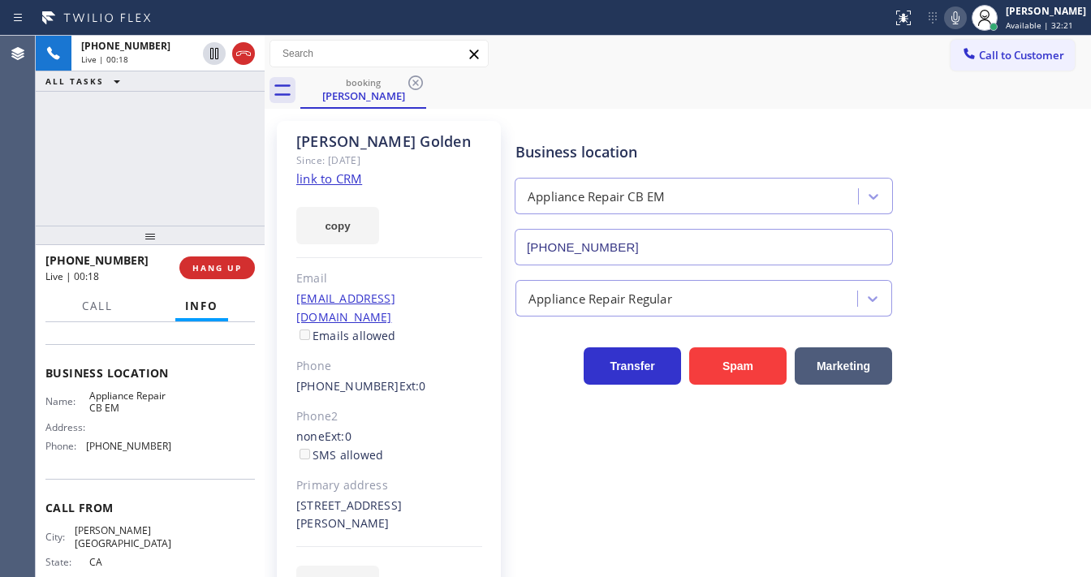
click at [140, 190] on div "+13108019899 Live | 00:18 ALL TASKS ALL TASKS ACTIVE TASKS TASKS IN WRAP UP" at bounding box center [150, 131] width 229 height 190
click at [940, 127] on div "Business location Appliance Repair CB EM (855) 560-8887" at bounding box center [799, 192] width 575 height 147
click at [965, 11] on icon at bounding box center [955, 17] width 19 height 19
click at [130, 218] on div "+13108019899 Live | 01:09 ALL TASKS ALL TASKS ACTIVE TASKS TASKS IN WRAP UP" at bounding box center [150, 131] width 229 height 190
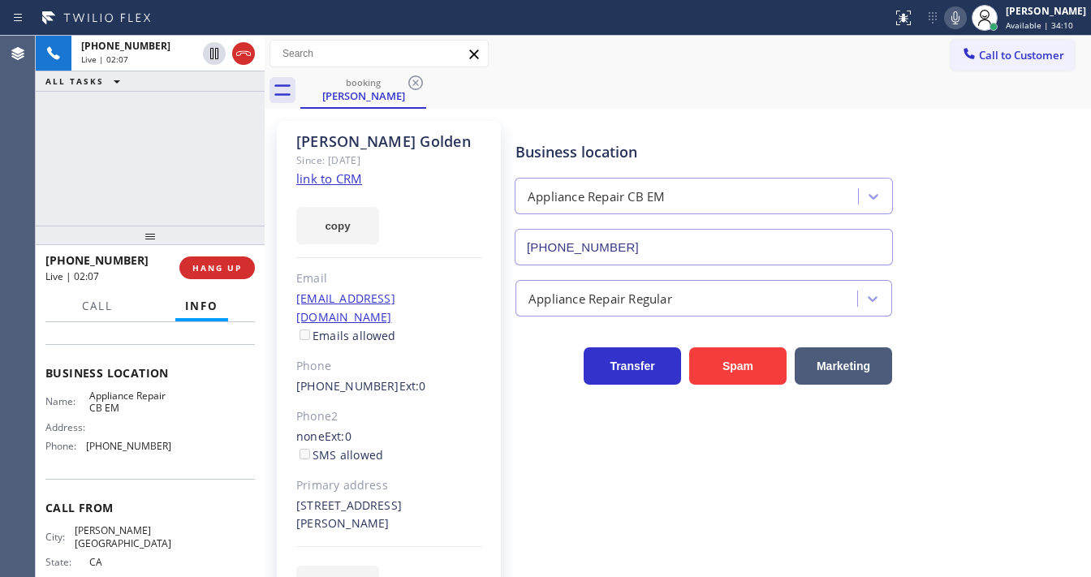
click at [959, 19] on icon at bounding box center [955, 17] width 8 height 13
click at [208, 136] on div "+13108019899 Live | 02:09 ALL TASKS ALL TASKS ACTIVE TASKS TASKS IN WRAP UP" at bounding box center [150, 131] width 229 height 190
click at [965, 17] on icon at bounding box center [955, 17] width 19 height 19
click at [965, 16] on icon at bounding box center [955, 17] width 19 height 19
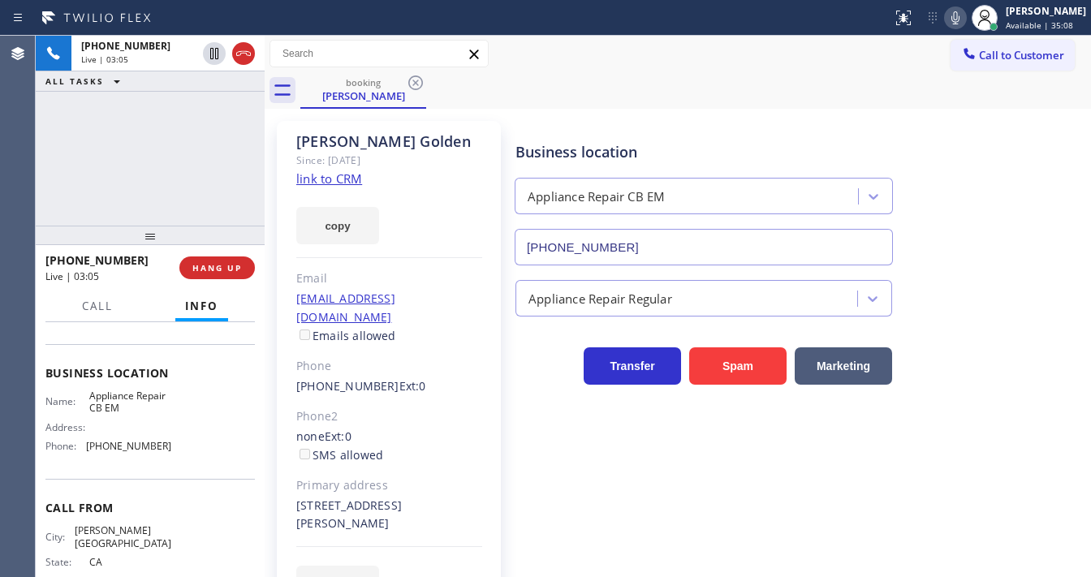
click at [182, 153] on div "+13108019899 Live | 03:05 ALL TASKS ALL TASKS ACTIVE TASKS TASKS IN WRAP UP" at bounding box center [150, 131] width 229 height 190
click at [964, 19] on icon at bounding box center [955, 17] width 19 height 19
drag, startPoint x: 136, startPoint y: 175, endPoint x: 143, endPoint y: 169, distance: 9.2
click at [138, 175] on div "+13108019899 Live | 05:11 ALL TASKS ALL TASKS ACTIVE TASKS TASKS IN WRAP UP" at bounding box center [150, 131] width 229 height 190
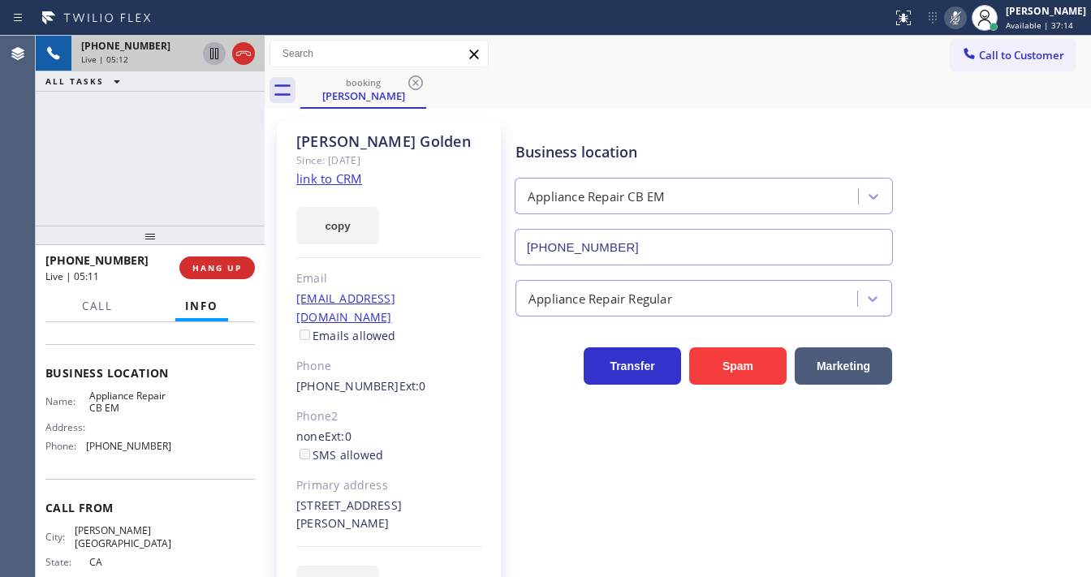
click at [210, 57] on icon at bounding box center [214, 53] width 8 height 11
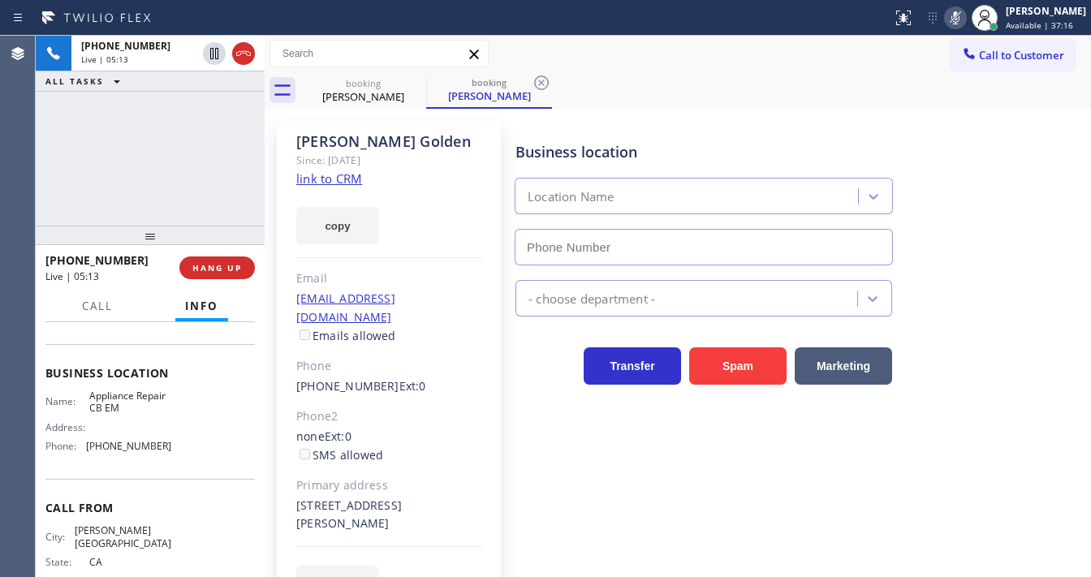
type input "(855) 560-8887"
click at [44, 166] on div "+13108019899 Live | 05:48 ALL TASKS ALL TASKS ACTIVE TASKS TASKS IN WRAP UP" at bounding box center [150, 131] width 229 height 190
click at [117, 160] on div "+13108019899 Live | 05:53 ALL TASKS ALL TASKS ACTIVE TASKS TASKS IN WRAP UP" at bounding box center [150, 131] width 229 height 190
click at [156, 85] on div "ALL TASKS ALL TASKS ACTIVE TASKS TASKS IN WRAP UP" at bounding box center [150, 81] width 229 height 20
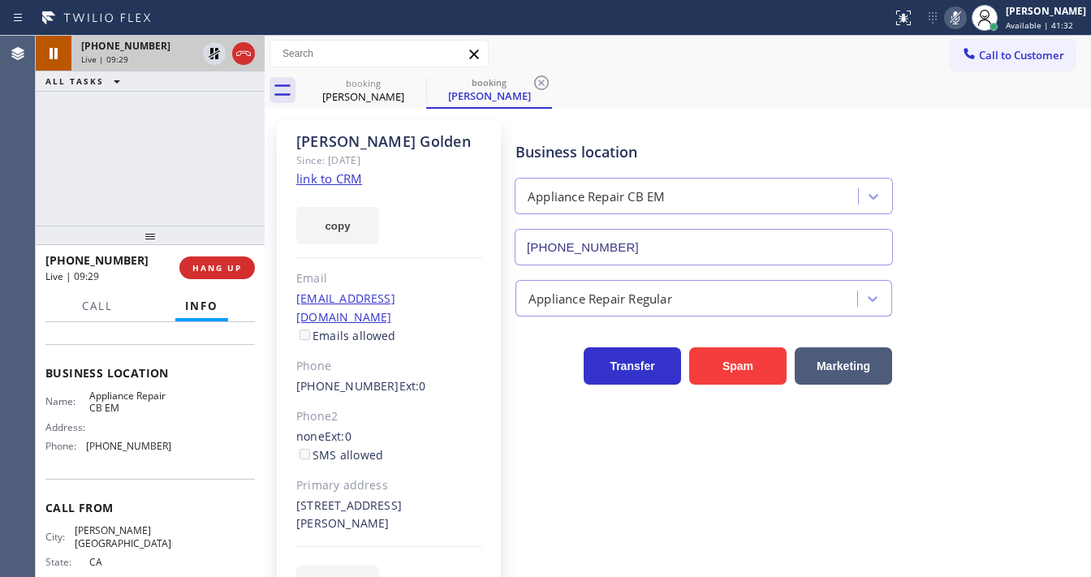
drag, startPoint x: 216, startPoint y: 51, endPoint x: 230, endPoint y: 63, distance: 18.4
click at [217, 51] on icon at bounding box center [214, 53] width 19 height 19
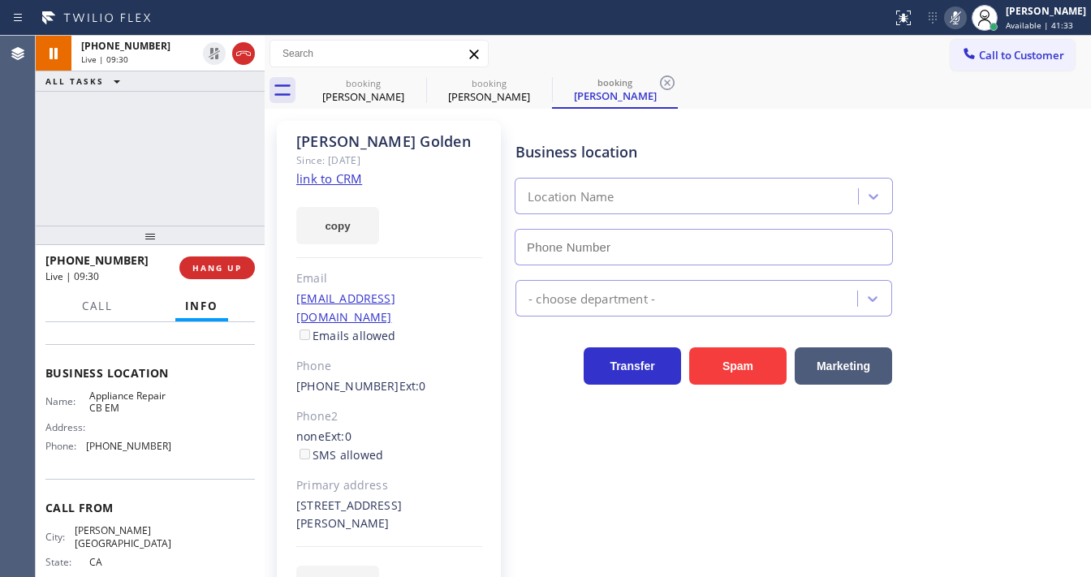
click at [959, 22] on icon at bounding box center [955, 17] width 8 height 13
type input "(855) 560-8887"
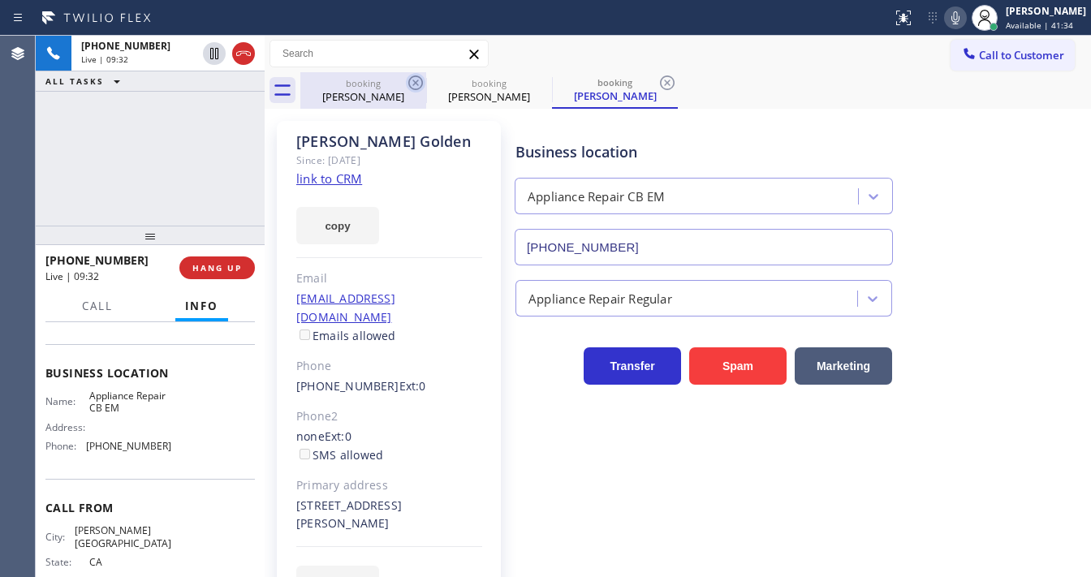
click at [409, 83] on icon at bounding box center [415, 82] width 15 height 15
click at [410, 84] on icon at bounding box center [415, 82] width 19 height 19
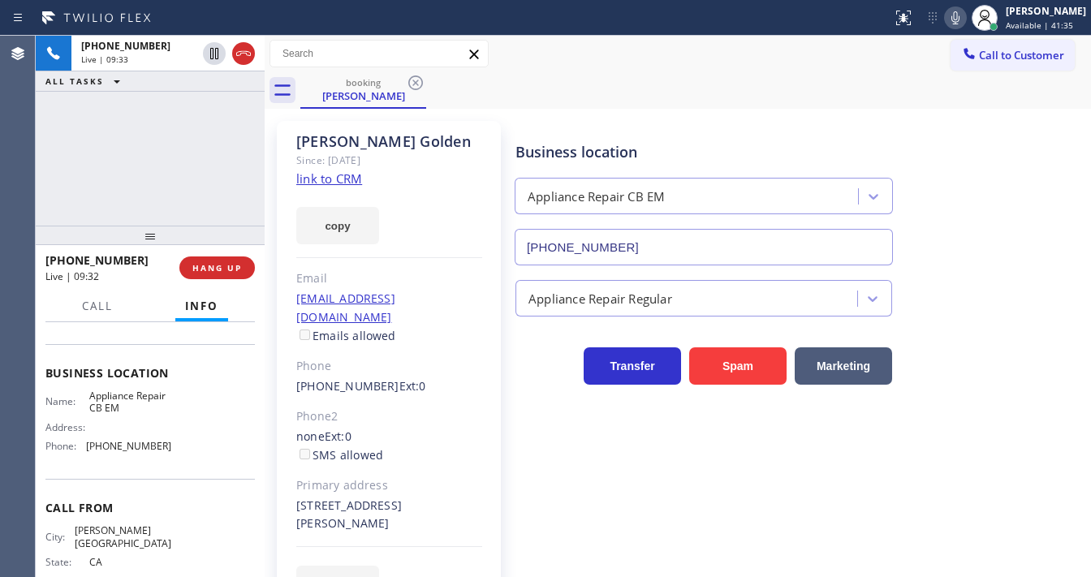
click at [141, 146] on div "+13108019899 Live | 09:33 ALL TASKS ALL TASKS ACTIVE TASKS TASKS IN WRAP UP" at bounding box center [150, 131] width 229 height 190
click at [46, 198] on div "+13108019899 Live | 09:38 ALL TASKS ALL TASKS ACTIVE TASKS TASKS IN WRAP UP" at bounding box center [150, 131] width 229 height 190
click at [170, 213] on div "+13108019899 Live | 09:39 ALL TASKS ALL TASKS ACTIVE TASKS TASKS IN WRAP UP" at bounding box center [150, 131] width 229 height 190
click at [56, 195] on div "+13108019899 Live | 09:50 ALL TASKS ALL TASKS ACTIVE TASKS TASKS IN WRAP UP" at bounding box center [150, 131] width 229 height 190
click at [965, 23] on icon at bounding box center [955, 17] width 19 height 19
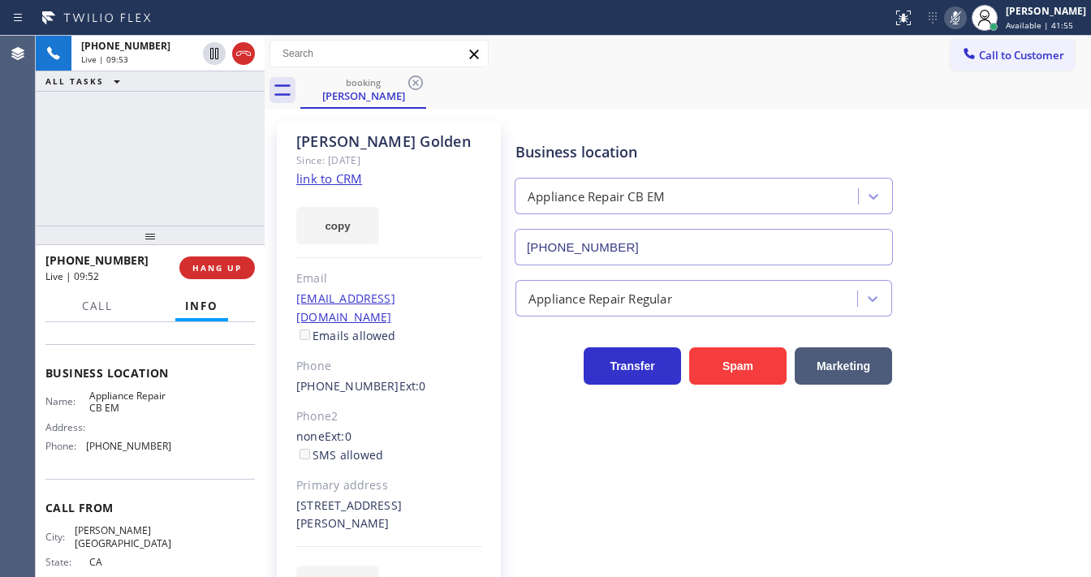
click at [965, 23] on icon at bounding box center [955, 17] width 19 height 19
drag, startPoint x: 839, startPoint y: 55, endPoint x: 895, endPoint y: 39, distance: 57.5
click at [839, 55] on div "Call to Customer Outbound call Location Electricians Service Team [GEOGRAPHIC_D…" at bounding box center [678, 54] width 826 height 28
click at [962, 15] on icon at bounding box center [955, 17] width 19 height 19
click at [191, 144] on div "+13108019899 Live | 10:00 ALL TASKS ALL TASKS ACTIVE TASKS TASKS IN WRAP UP" at bounding box center [150, 131] width 229 height 190
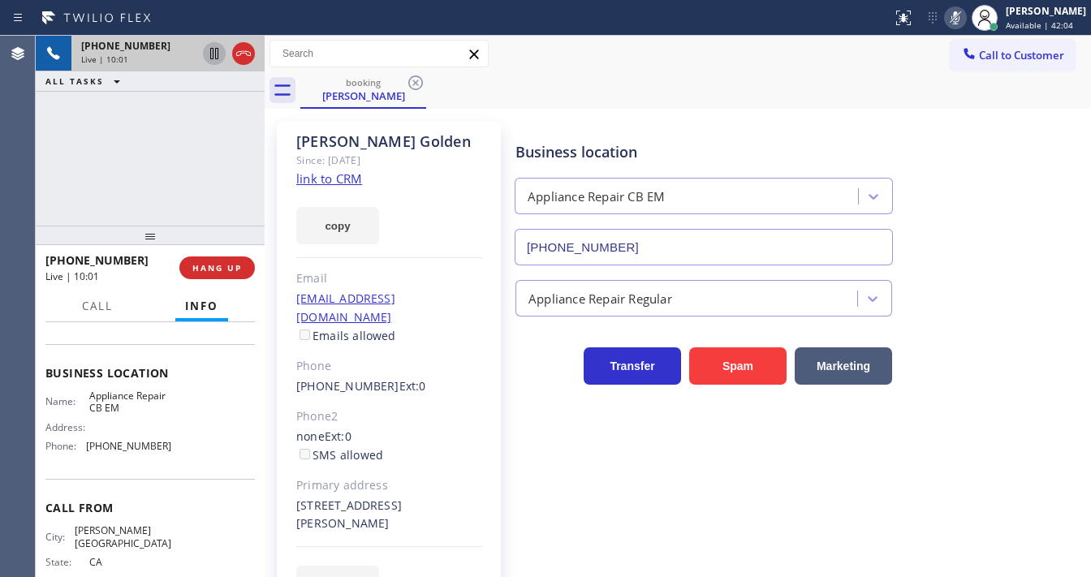
click at [210, 55] on icon at bounding box center [214, 53] width 8 height 11
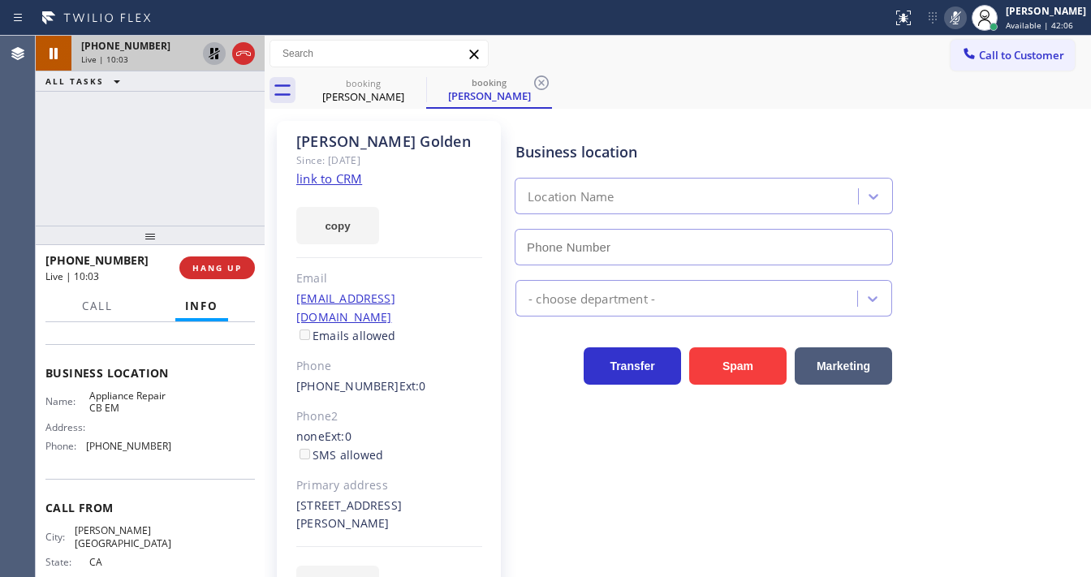
type input "(855) 560-8887"
click at [93, 173] on div "+13108019899 Live | 10:29 ALL TASKS ALL TASKS ACTIVE TASKS TASKS IN WRAP UP" at bounding box center [150, 131] width 229 height 190
click at [209, 52] on icon at bounding box center [214, 53] width 19 height 19
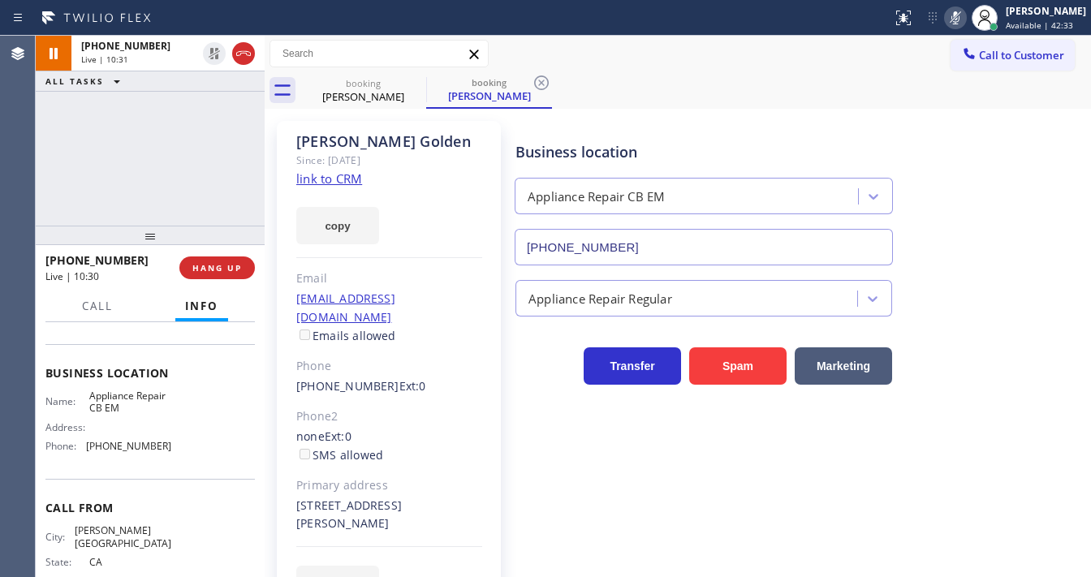
click at [965, 22] on icon at bounding box center [955, 17] width 19 height 19
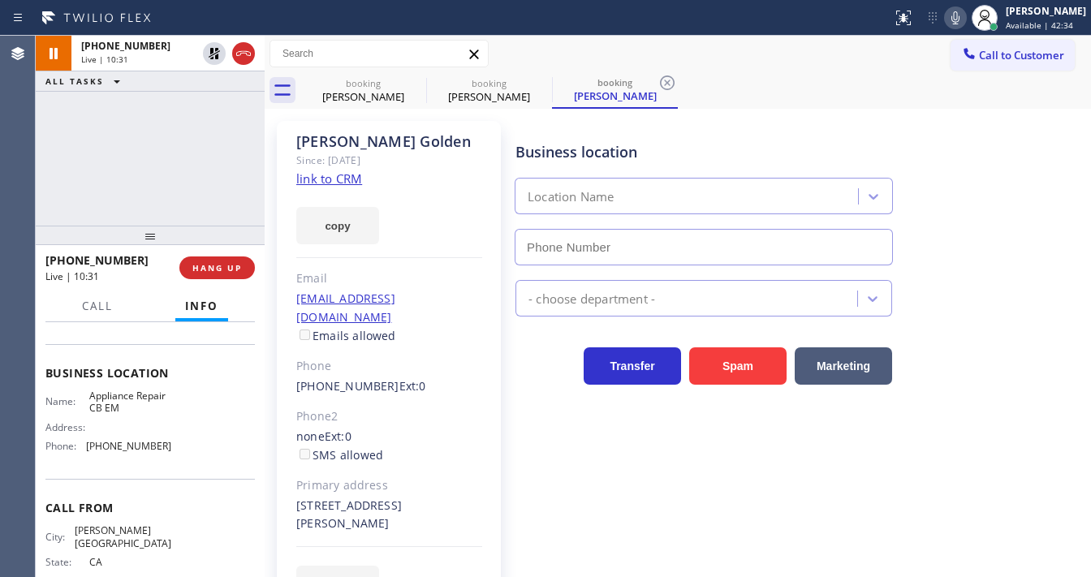
click at [188, 173] on div "+13108019899 Live | 10:31 ALL TASKS ALL TASKS ACTIVE TASKS TASKS IN WRAP UP" at bounding box center [150, 131] width 229 height 190
type input "(855) 560-8887"
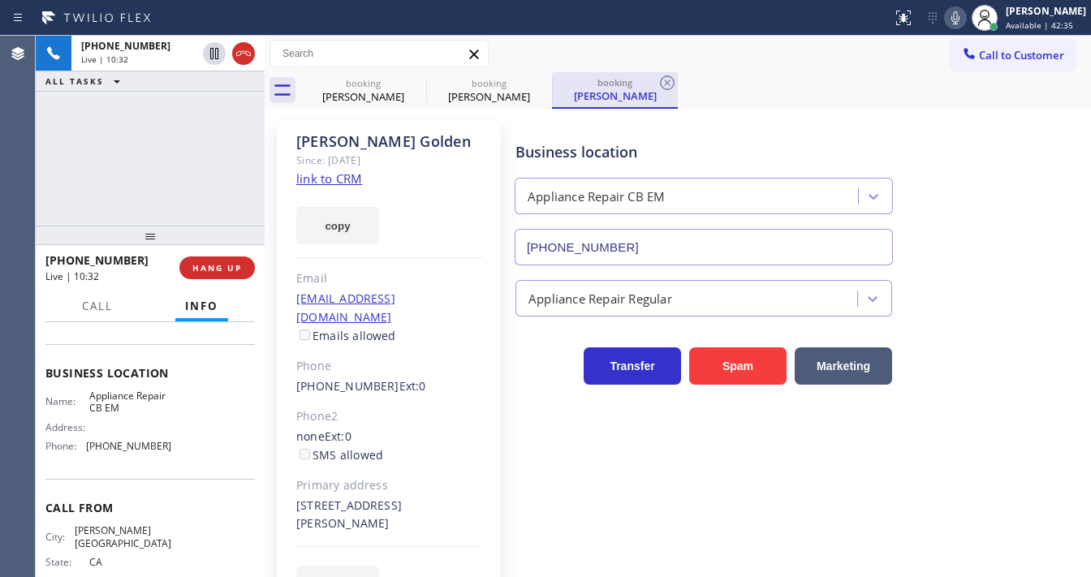
click at [0, 0] on icon at bounding box center [0, 0] width 0 height 0
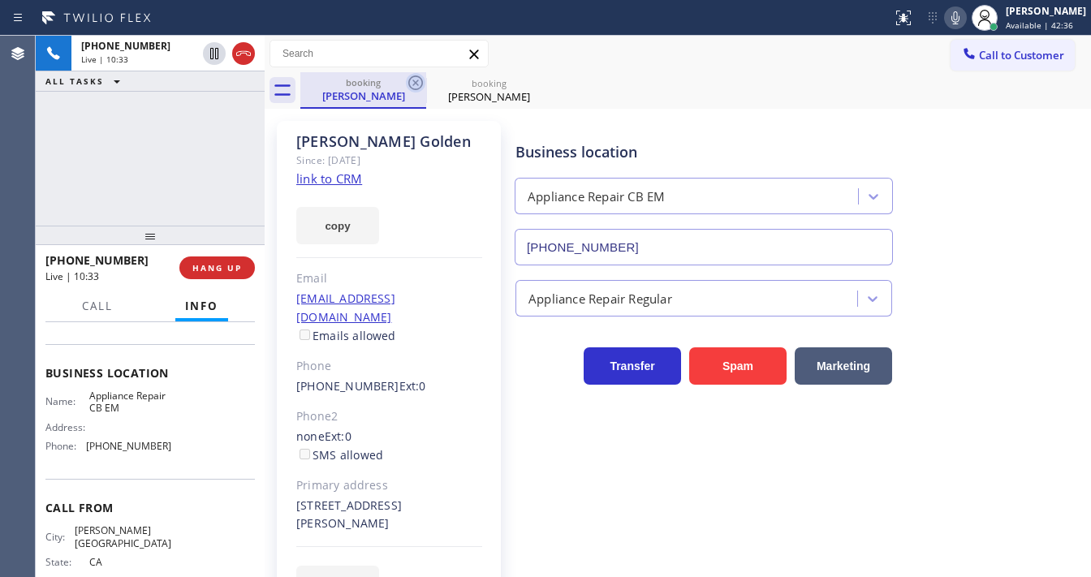
click at [420, 88] on icon at bounding box center [415, 82] width 15 height 15
click at [130, 166] on div "+13108019899 Live | 10:33 ALL TASKS ALL TASKS ACTIVE TASKS TASKS IN WRAP UP" at bounding box center [150, 131] width 229 height 190
click at [74, 146] on div "+13108019899 Live | 10:37 ALL TASKS ALL TASKS ACTIVE TASKS TASKS IN WRAP UP" at bounding box center [150, 131] width 229 height 190
click at [959, 19] on icon at bounding box center [955, 17] width 19 height 19
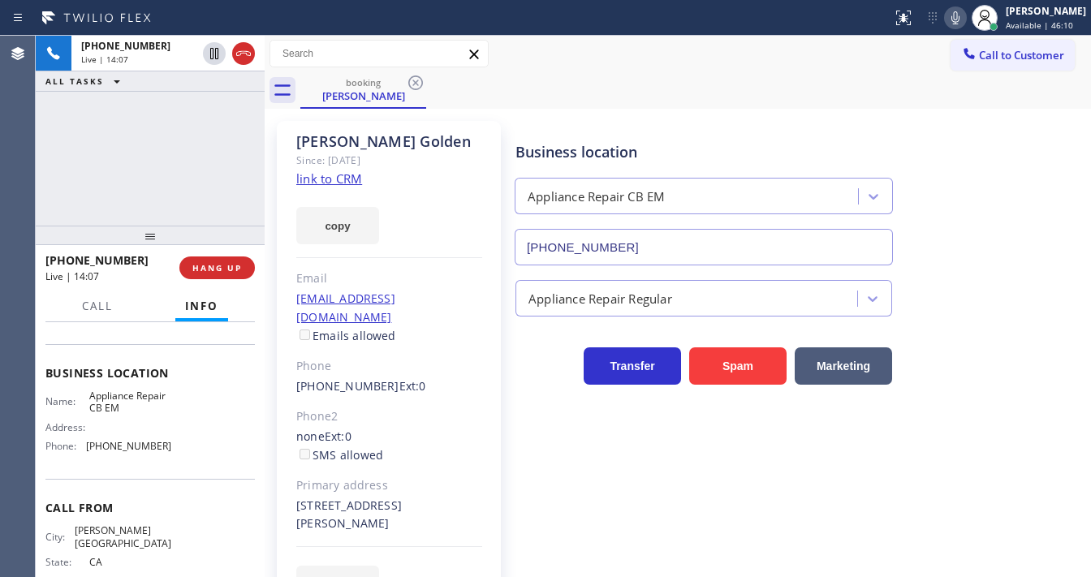
click at [204, 151] on div "+13108019899 Live | 14:07 ALL TASKS ALL TASKS ACTIVE TASKS TASKS IN WRAP UP" at bounding box center [150, 131] width 229 height 190
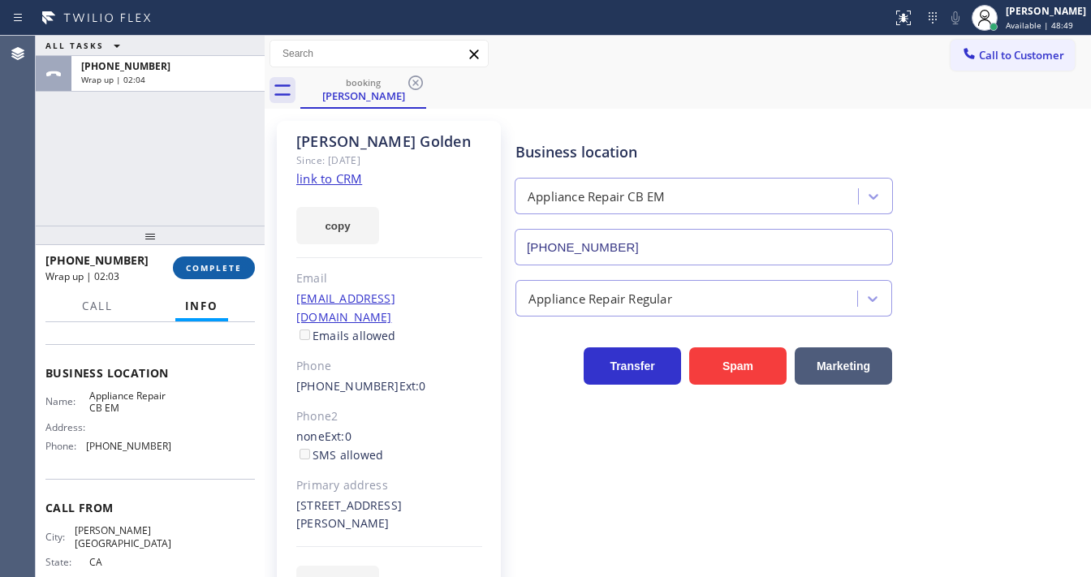
click at [222, 270] on span "COMPLETE" at bounding box center [214, 267] width 56 height 11
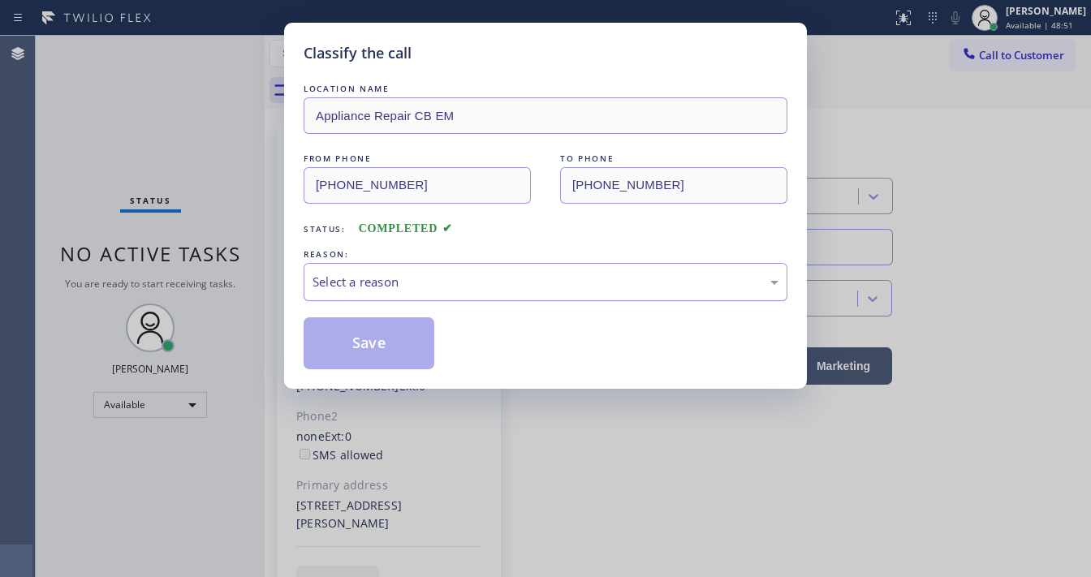
click at [380, 277] on div "Select a reason" at bounding box center [546, 282] width 466 height 19
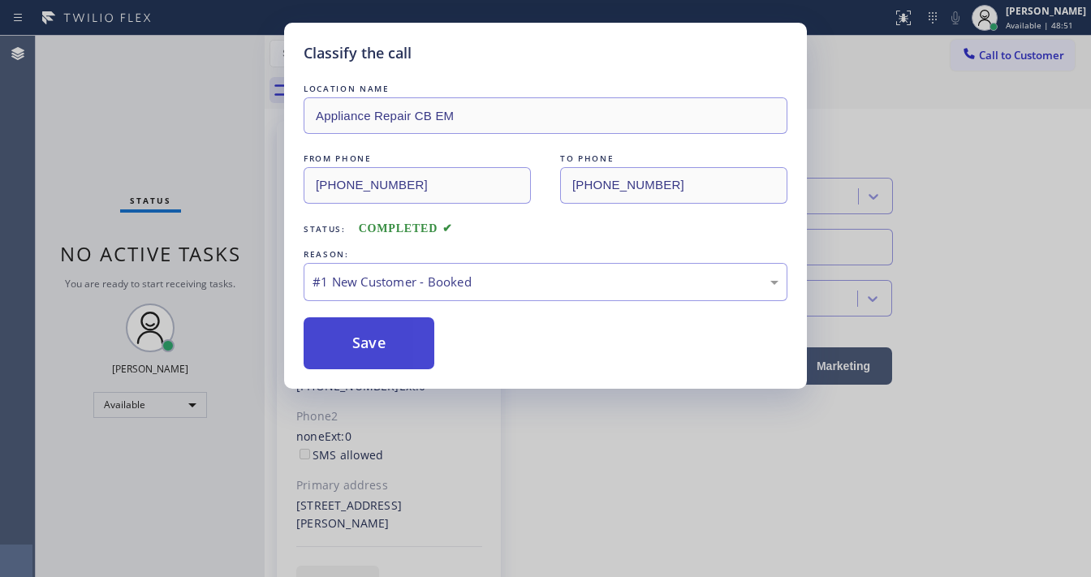
drag, startPoint x: 368, startPoint y: 341, endPoint x: 343, endPoint y: 321, distance: 31.2
click at [367, 342] on button "Save" at bounding box center [369, 343] width 131 height 52
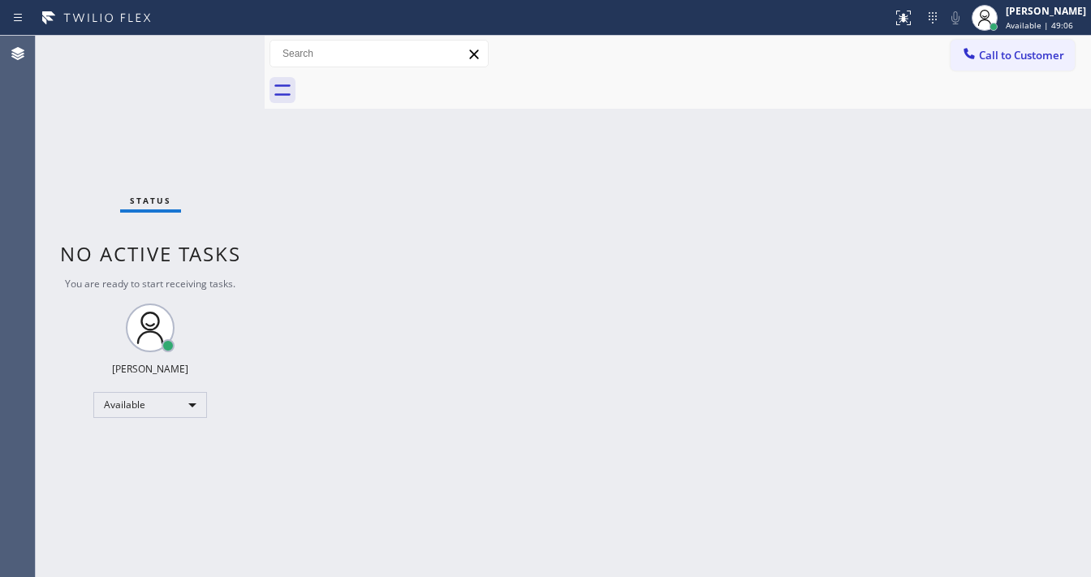
click at [70, 52] on div "Status No active tasks You are ready to start receiving tasks. [PERSON_NAME]" at bounding box center [150, 306] width 229 height 541
drag, startPoint x: 1007, startPoint y: 138, endPoint x: 1014, endPoint y: 101, distance: 37.3
click at [1007, 127] on div "Back to Dashboard Change Sender ID Customers Technicians Select a contact Outbo…" at bounding box center [678, 306] width 826 height 541
click at [1043, 16] on div "[PERSON_NAME]" at bounding box center [1046, 11] width 80 height 14
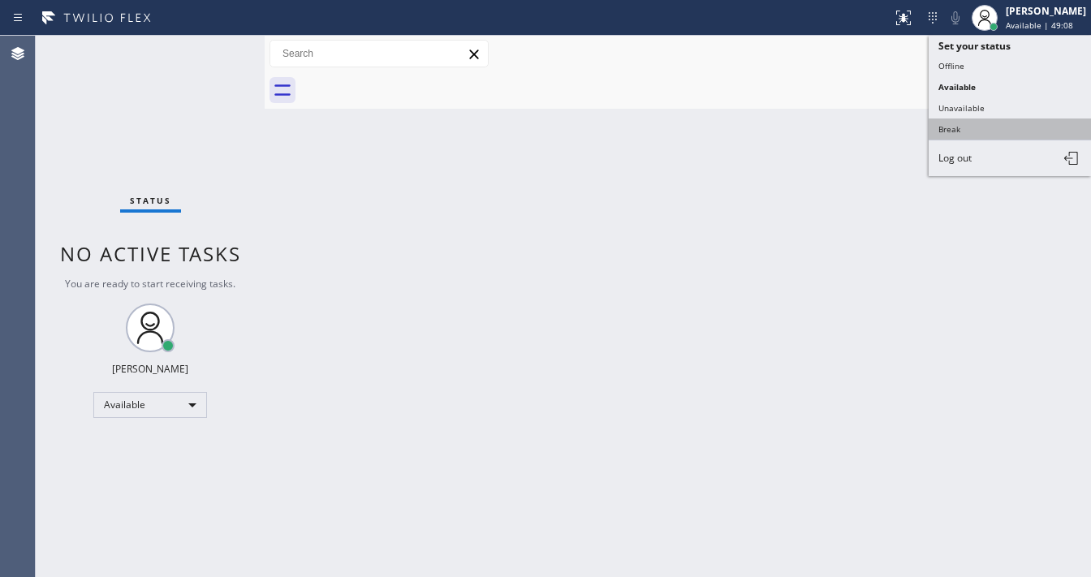
click at [980, 125] on button "Break" at bounding box center [1010, 129] width 162 height 21
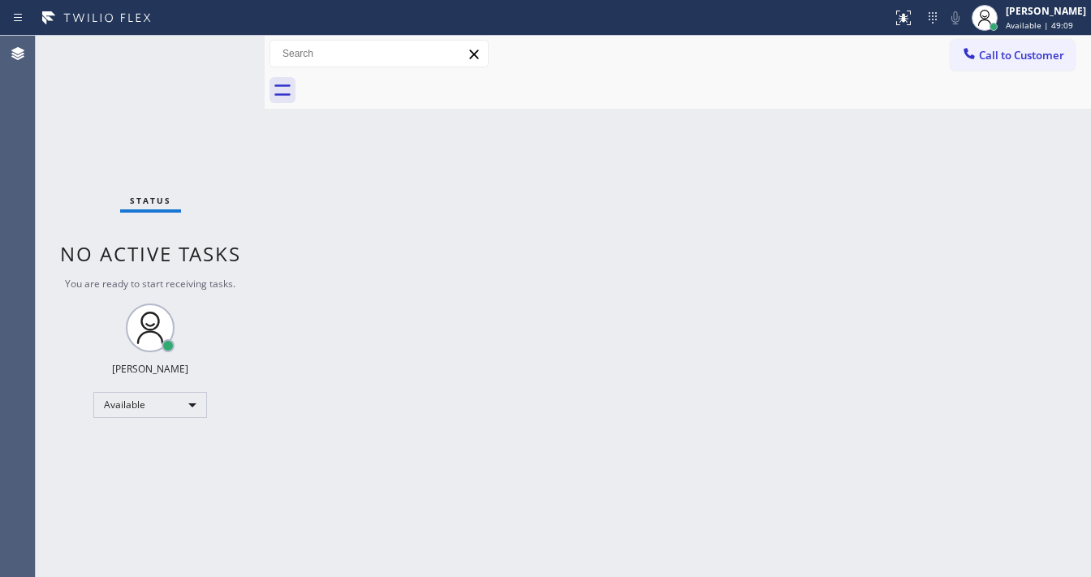
click at [563, 244] on div "Back to Dashboard Change Sender ID Customers Technicians Select a contact Outbo…" at bounding box center [678, 306] width 826 height 541
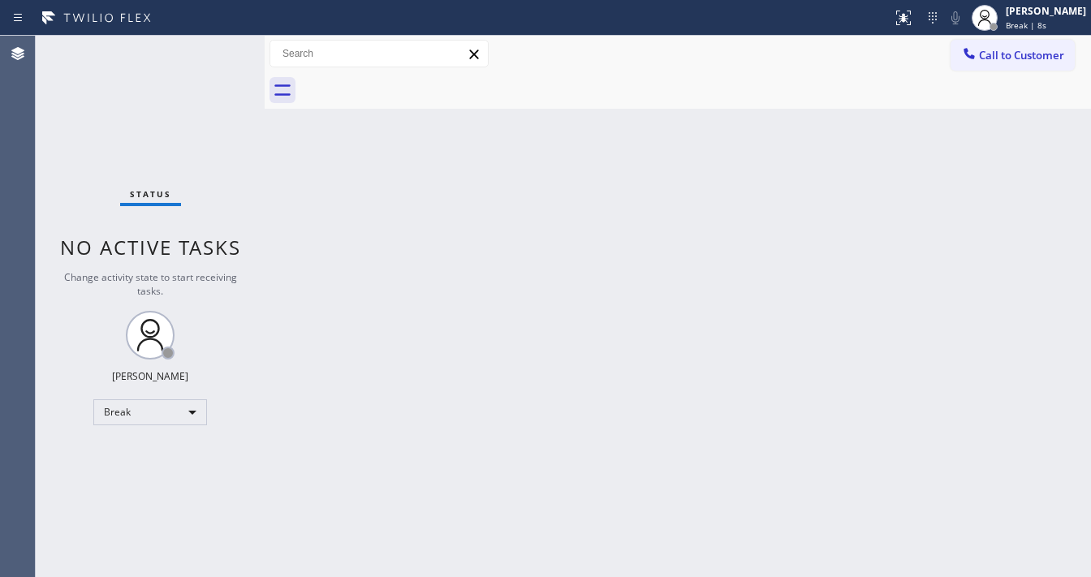
click at [780, 76] on div at bounding box center [695, 90] width 791 height 37
click at [144, 62] on div "Status No active tasks Change activity state to start receiving tasks. Michael …" at bounding box center [150, 306] width 229 height 541
click at [170, 56] on div "Status No active tasks Change activity state to start receiving tasks. Michael …" at bounding box center [150, 306] width 229 height 541
click at [978, 246] on div "Back to Dashboard Change Sender ID Customers Technicians Select a contact Outbo…" at bounding box center [678, 306] width 826 height 541
click at [313, 339] on div "Back to Dashboard Change Sender ID Customers Technicians Select a contact Outbo…" at bounding box center [678, 306] width 826 height 541
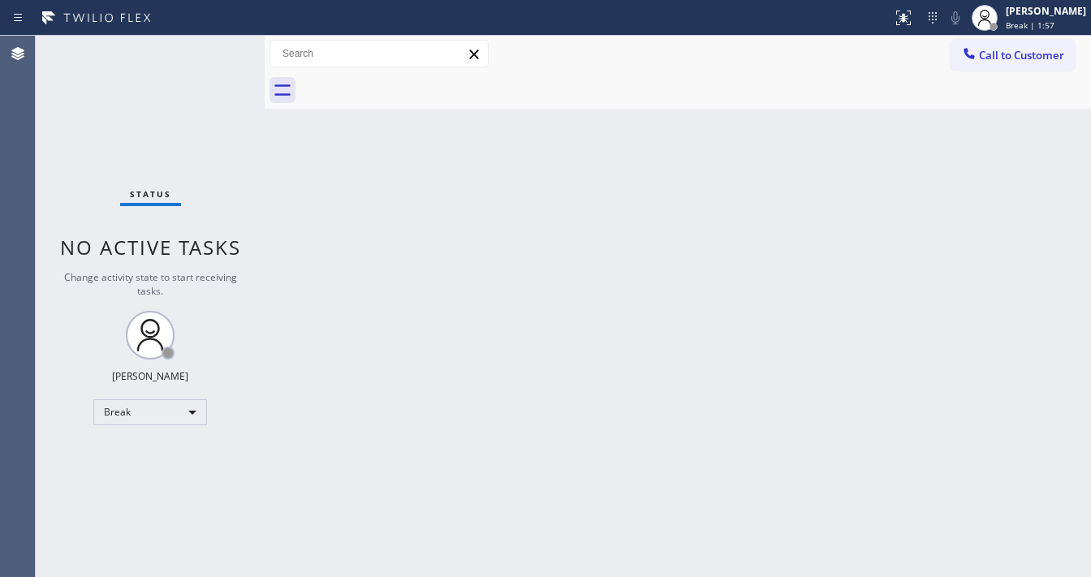
click at [313, 339] on div "Back to Dashboard Change Sender ID Customers Technicians Select a contact Outbo…" at bounding box center [678, 306] width 826 height 541
